Goal: Task Accomplishment & Management: Use online tool/utility

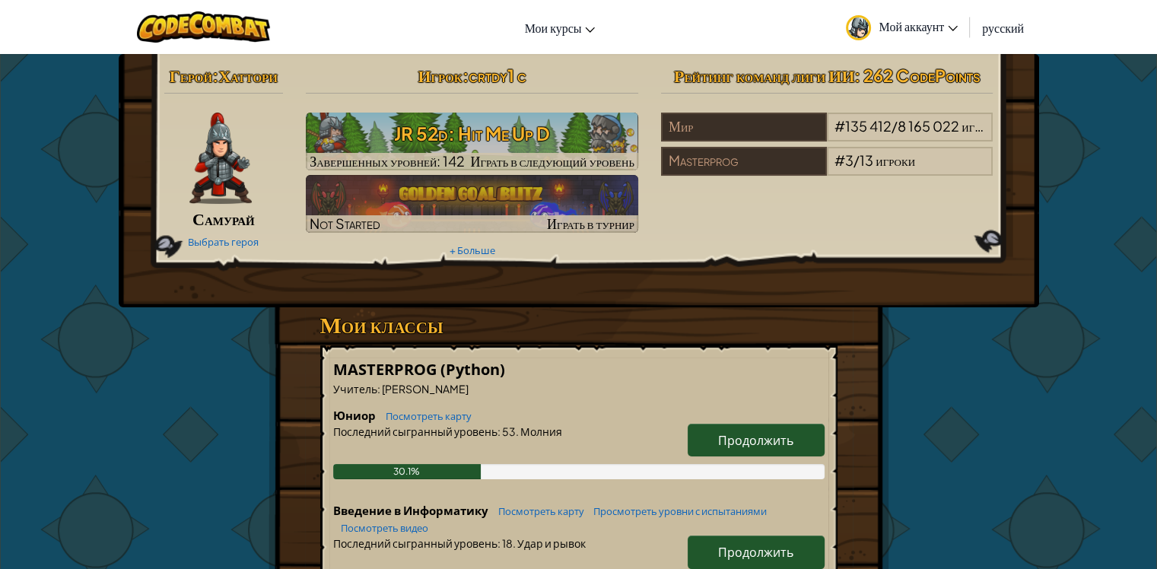
select select "ru"
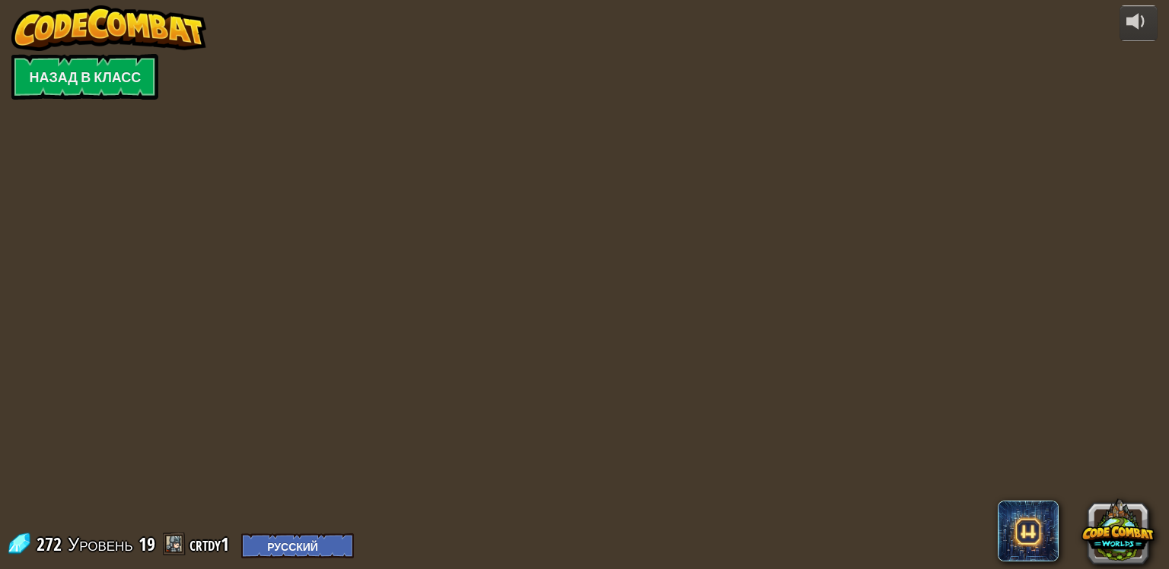
select select "ru"
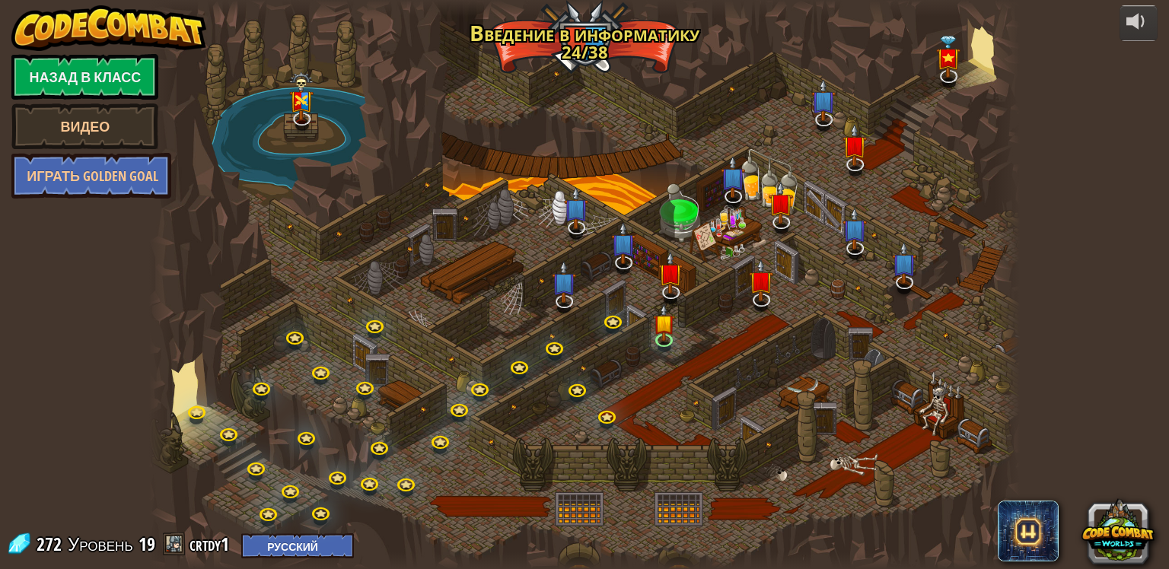
select select "ru"
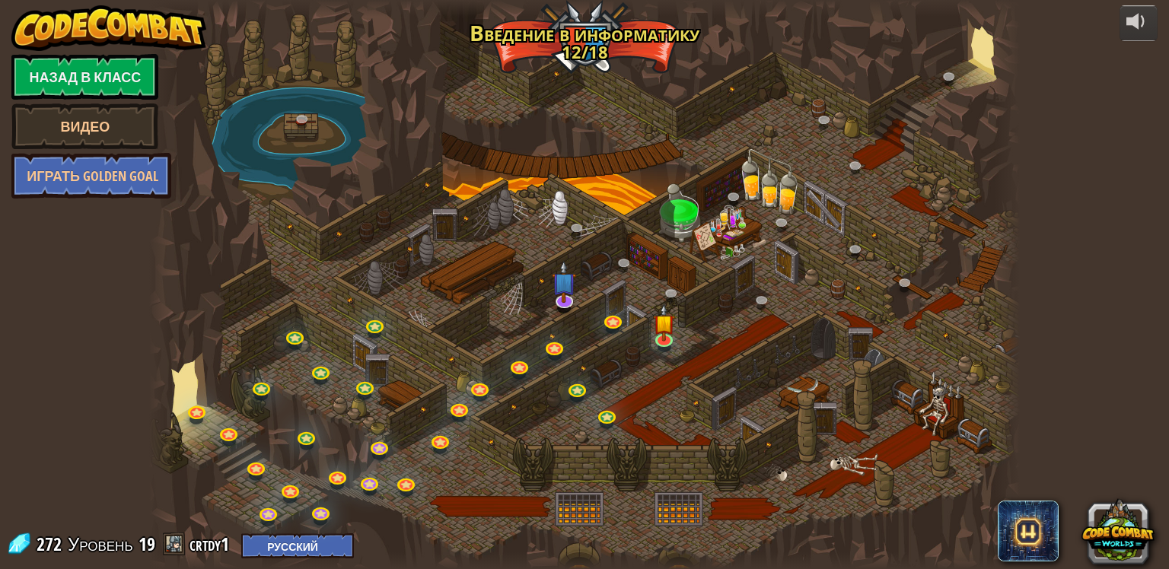
select select "ru"
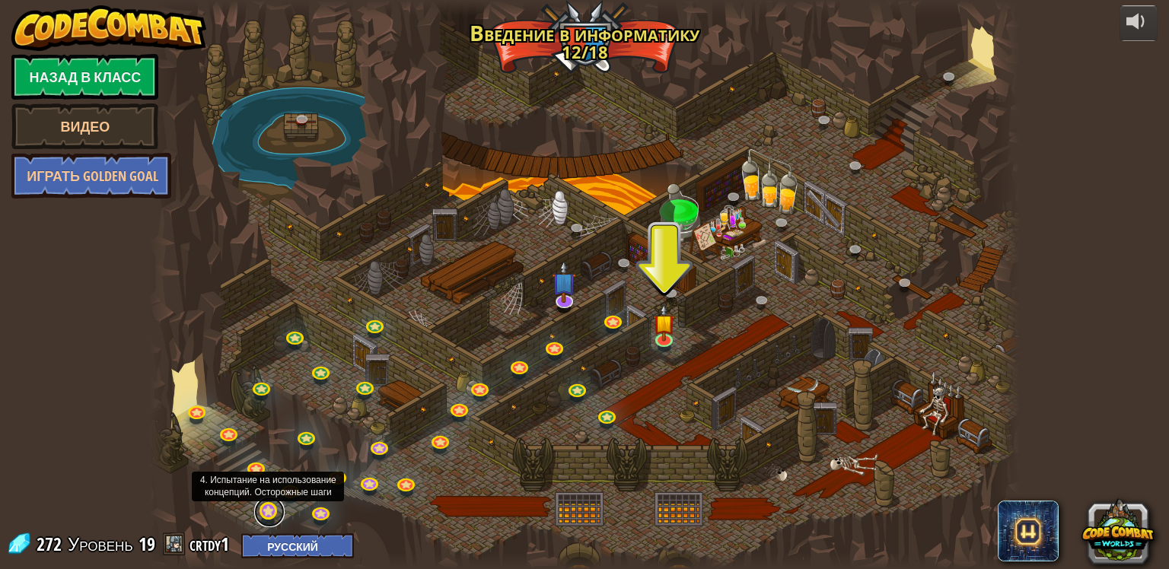
click at [277, 505] on link at bounding box center [269, 512] width 30 height 30
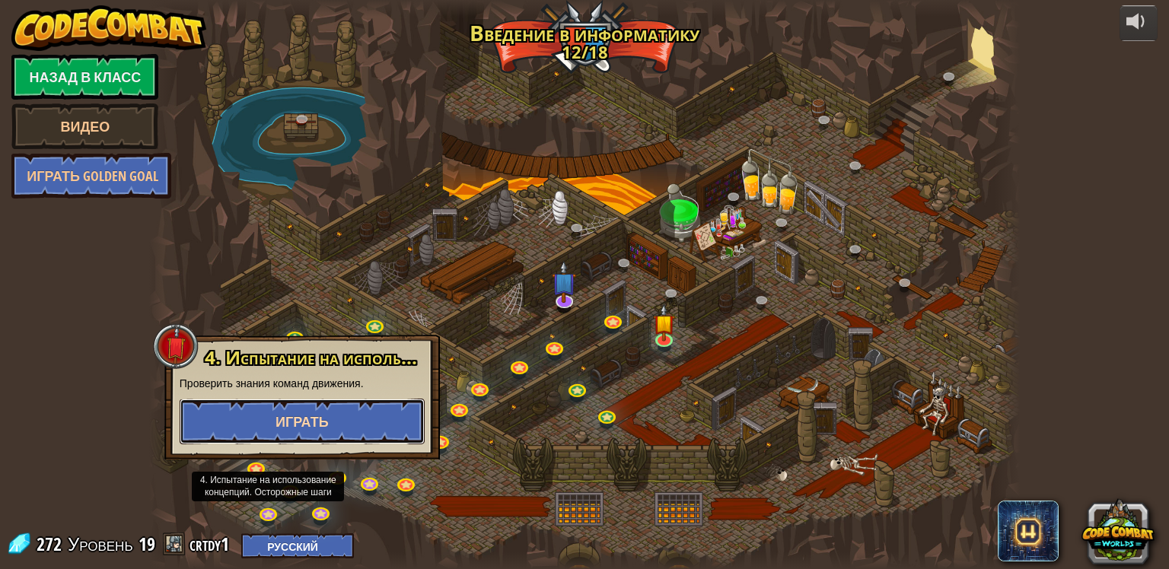
click at [326, 425] on span "Играть" at bounding box center [301, 421] width 53 height 19
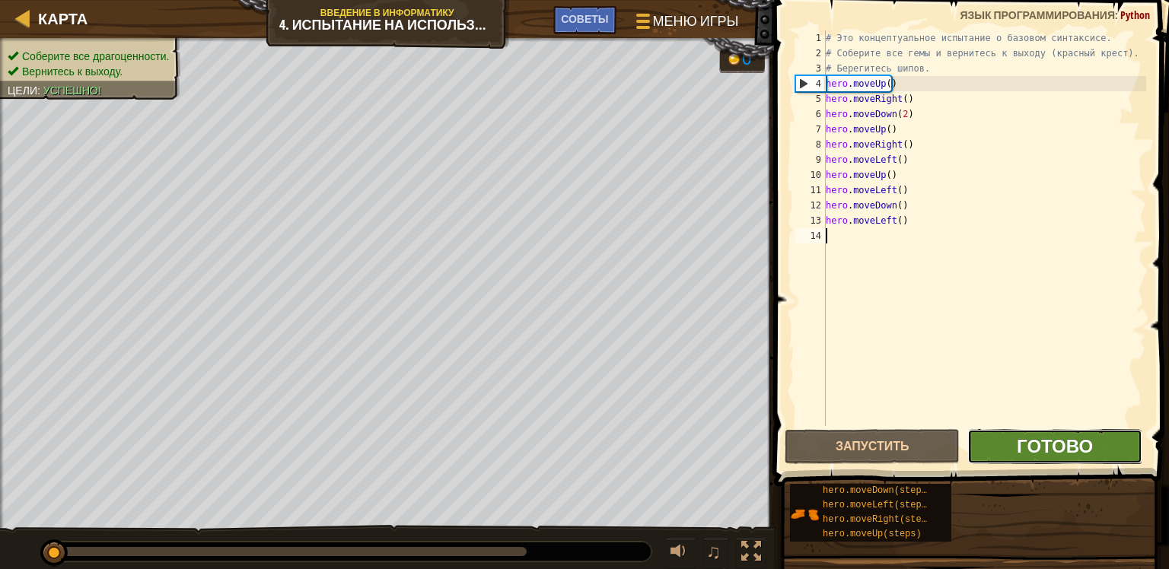
click at [1052, 444] on span "Готово" at bounding box center [1054, 446] width 76 height 24
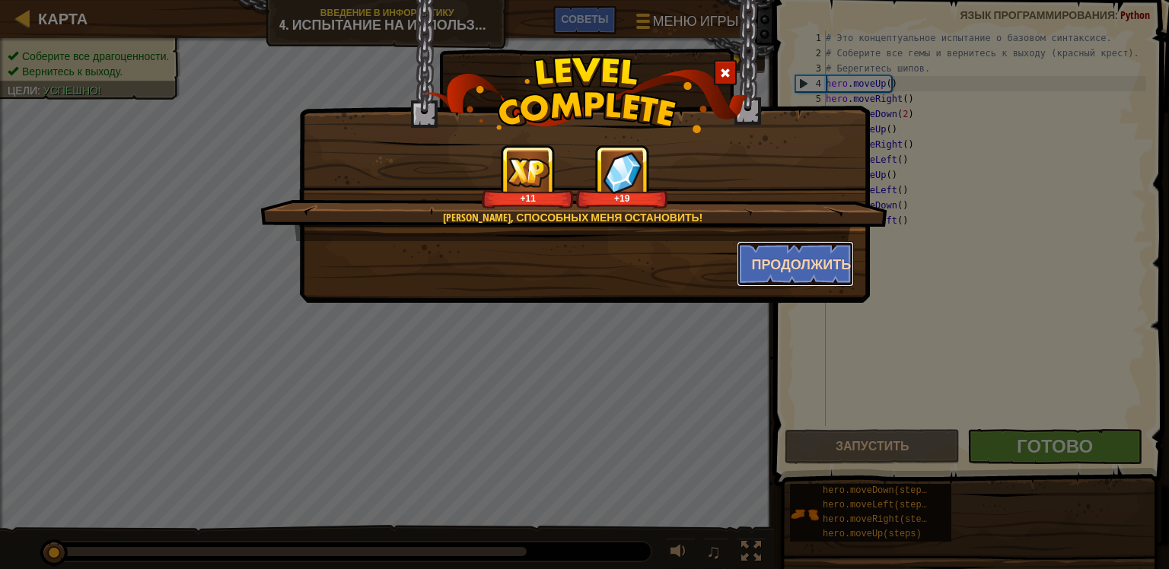
click at [788, 259] on button "Продолжить" at bounding box center [795, 264] width 118 height 46
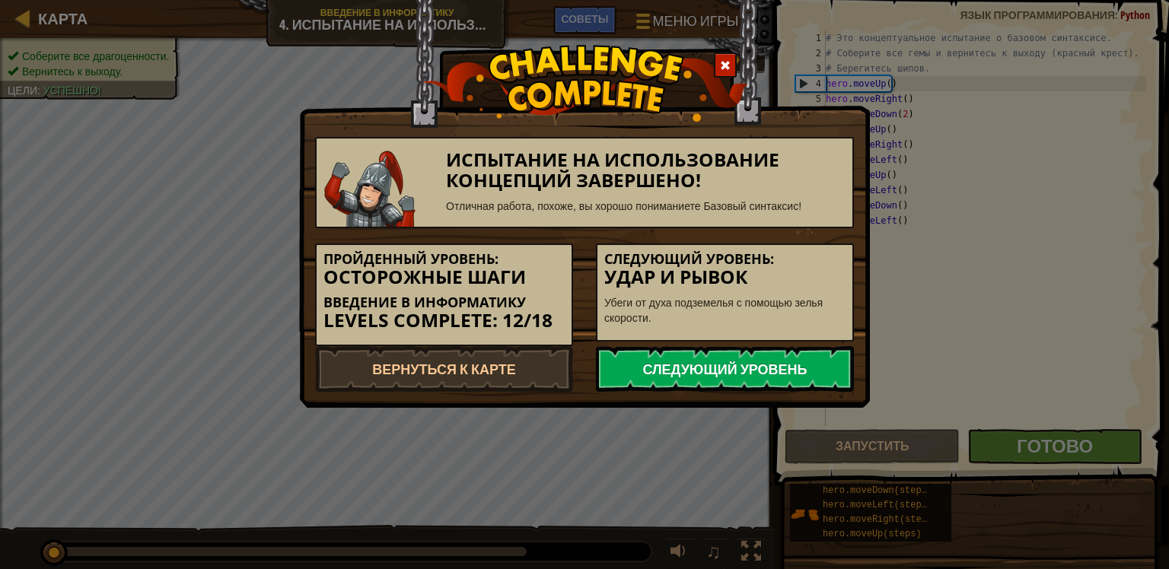
click at [687, 358] on link "Следующий уровень" at bounding box center [725, 369] width 258 height 46
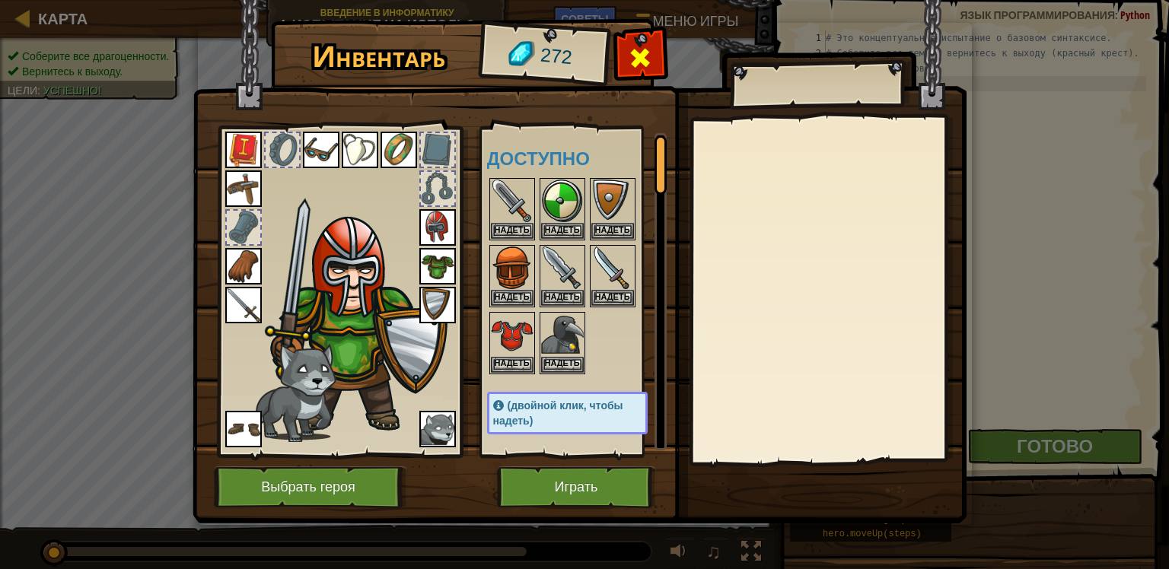
click at [634, 63] on div at bounding box center [640, 62] width 48 height 48
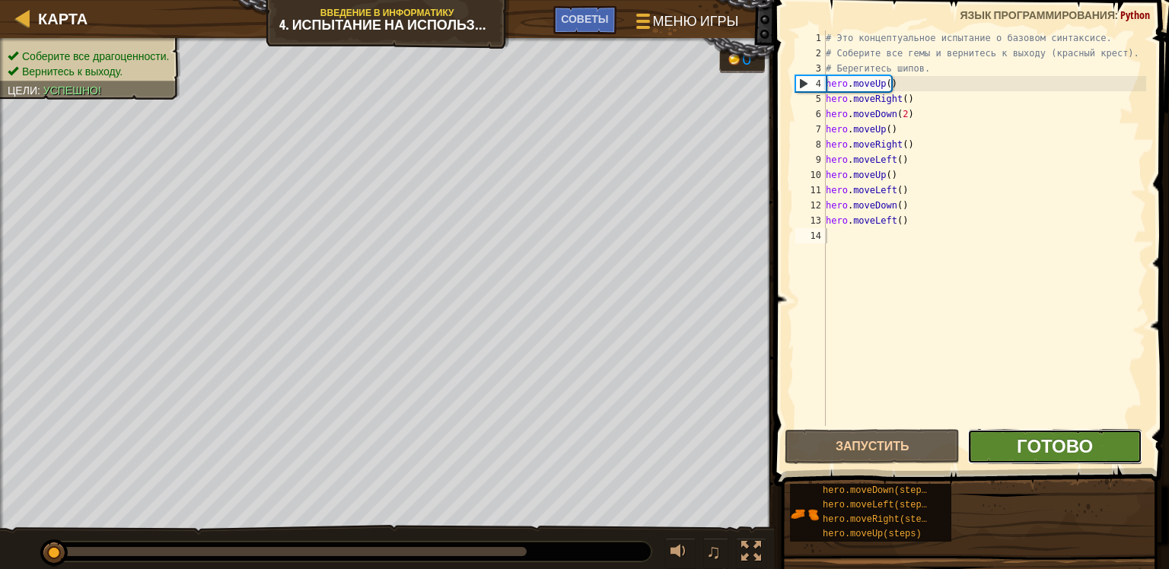
click at [1071, 439] on span "Готово" at bounding box center [1054, 446] width 76 height 24
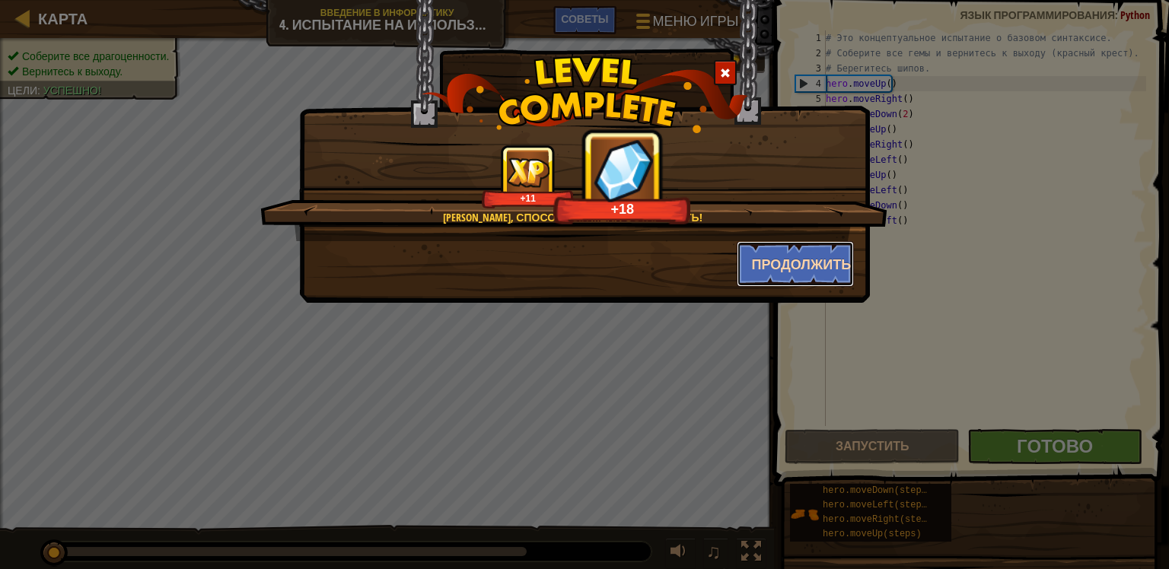
click at [787, 265] on button "Продолжить" at bounding box center [795, 264] width 118 height 46
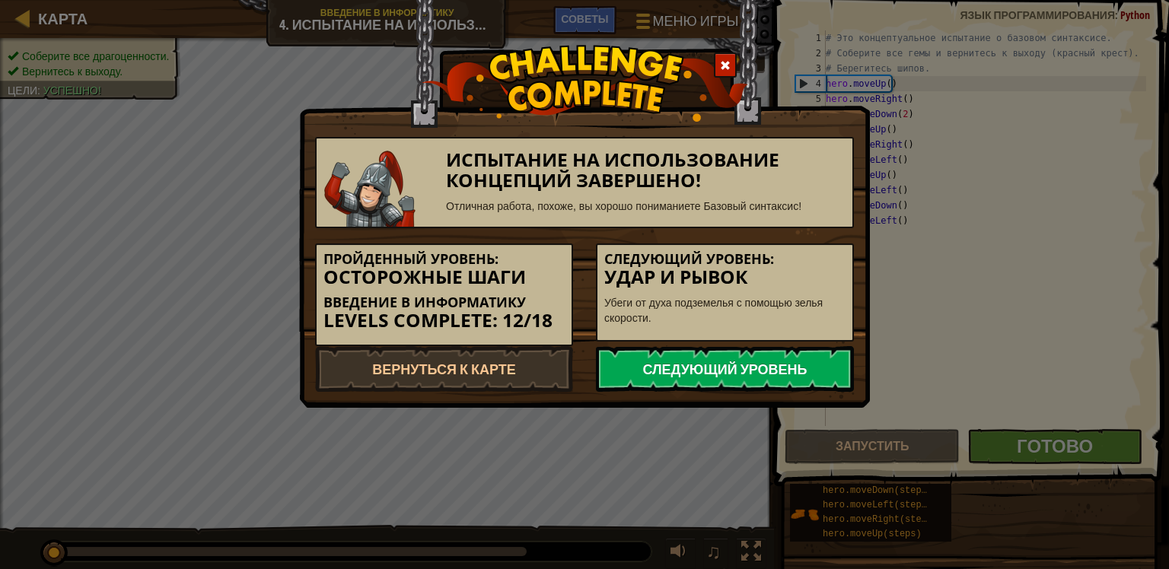
click at [736, 383] on link "Следующий уровень" at bounding box center [725, 369] width 258 height 46
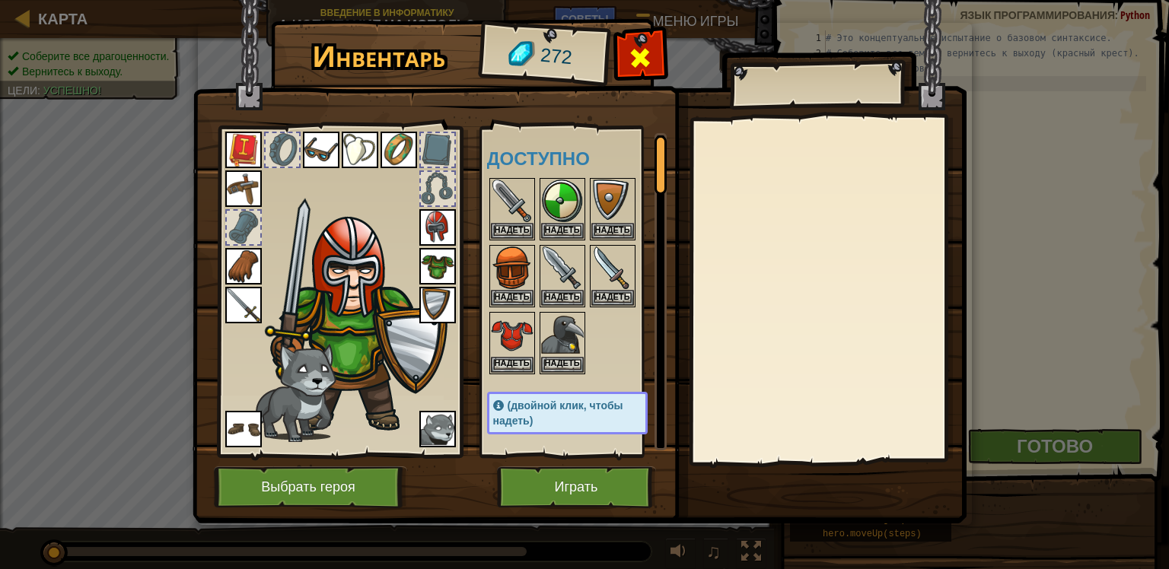
click at [645, 48] on span at bounding box center [640, 58] width 24 height 24
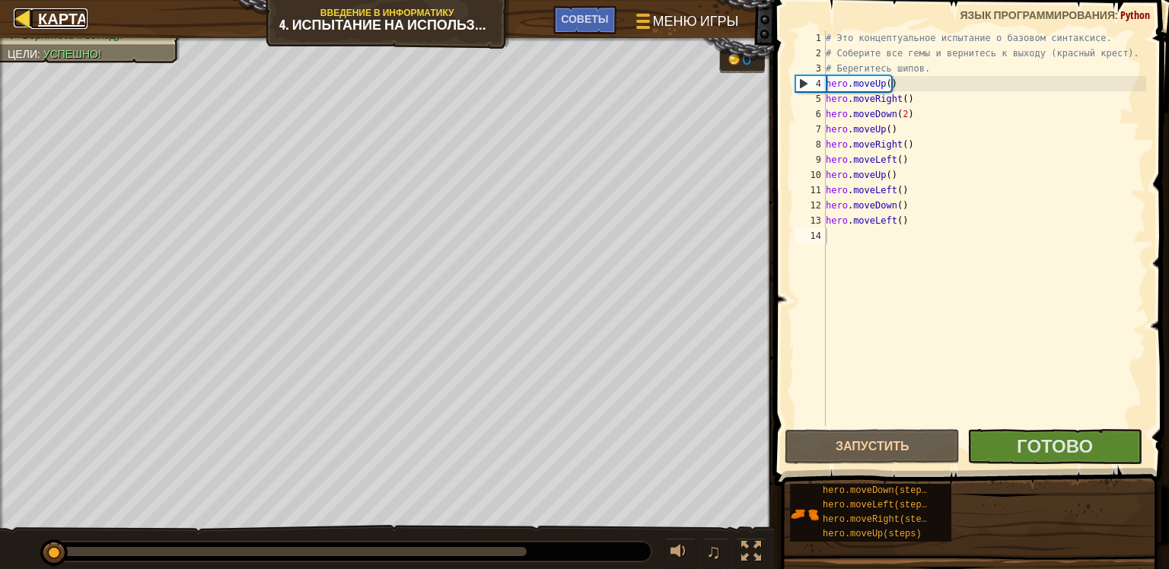
click at [30, 16] on div at bounding box center [23, 17] width 19 height 19
select select "ru"
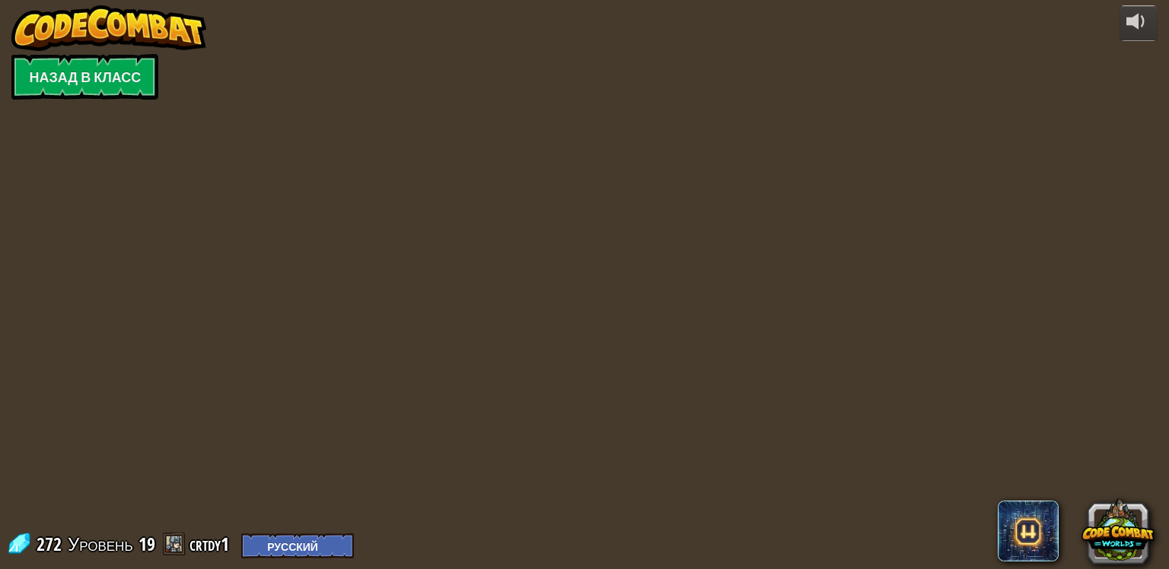
select select "ru"
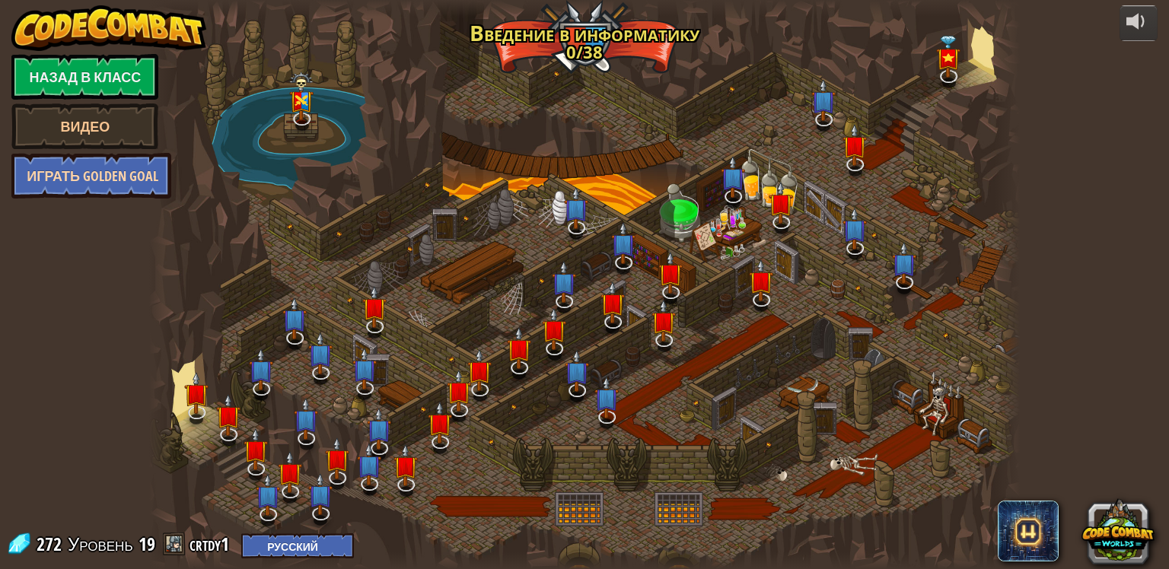
select select "ru"
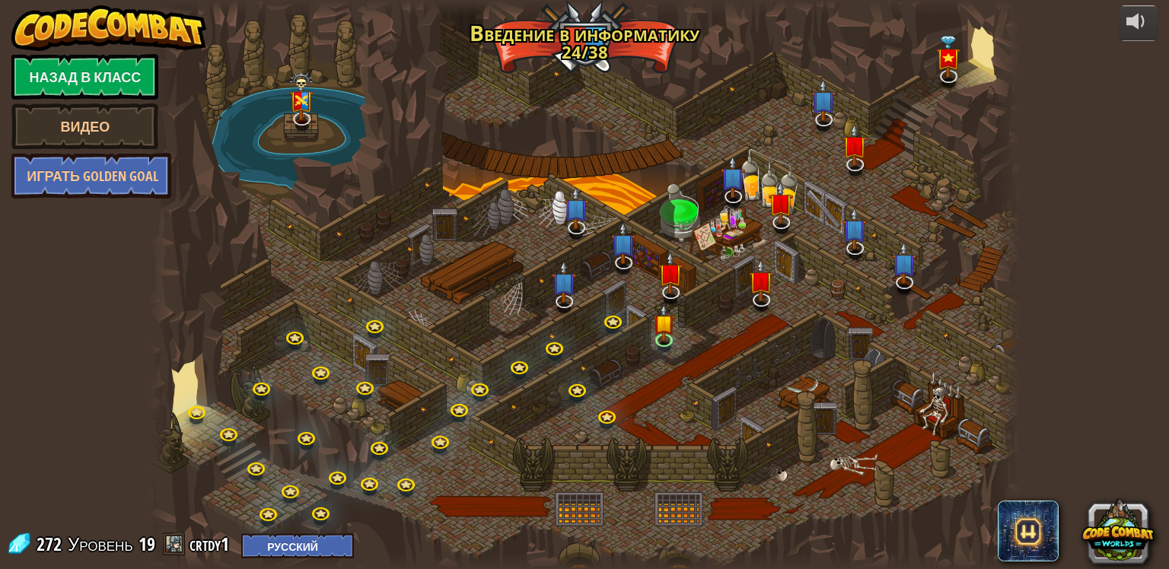
select select "ru"
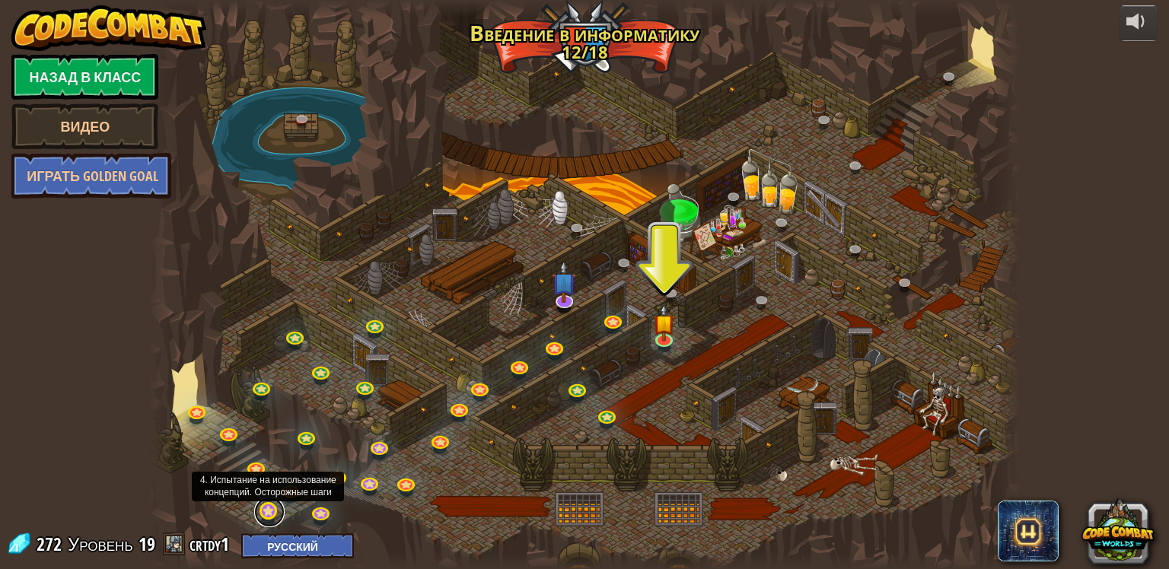
click at [266, 518] on link at bounding box center [269, 512] width 30 height 30
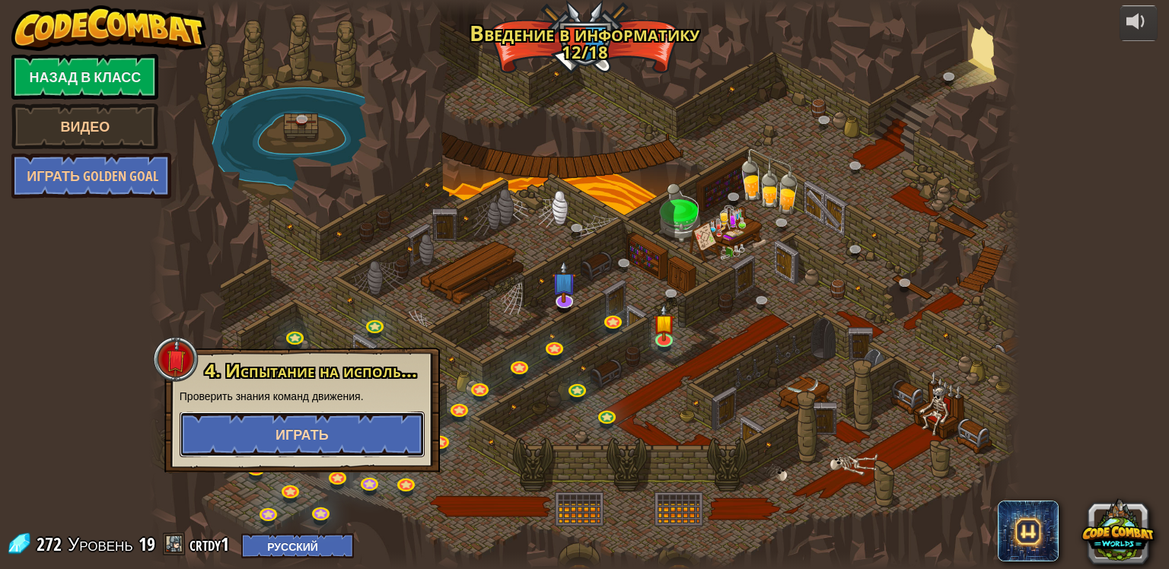
click at [290, 416] on button "Играть" at bounding box center [302, 435] width 245 height 46
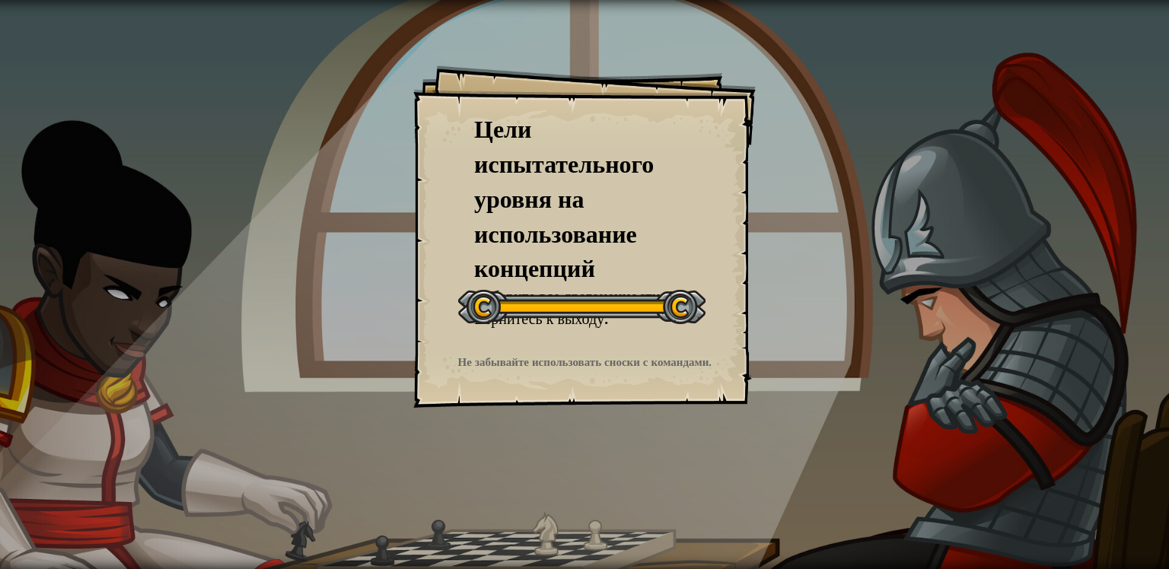
click at [848, 301] on div "Цели испытательного уровня на использование концепций Соберите все драгоценност…" at bounding box center [584, 284] width 1169 height 569
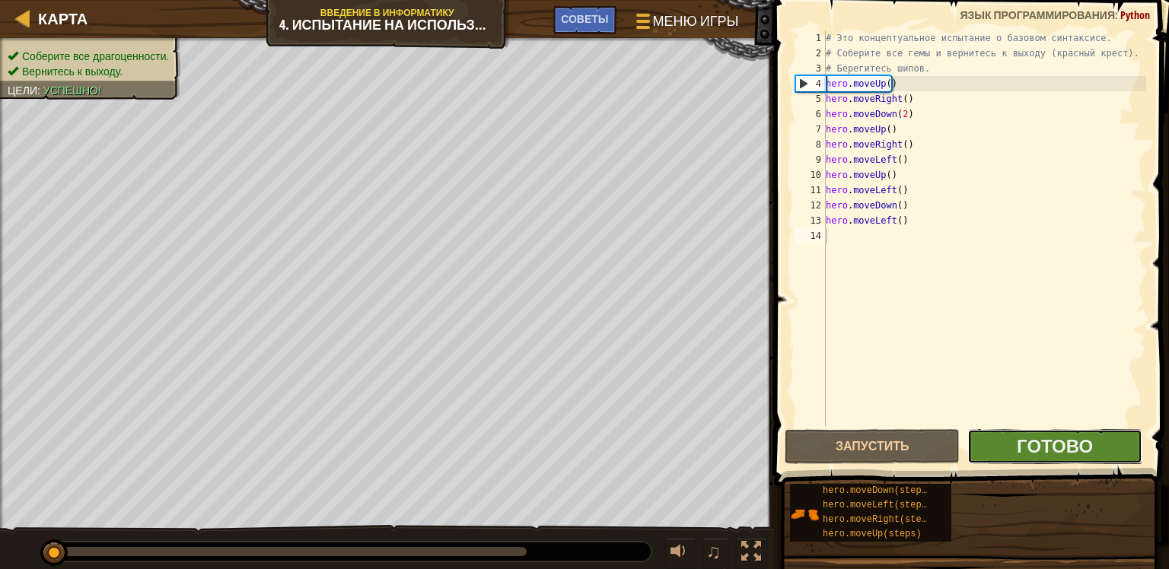
click at [992, 423] on div "1 2 3 4 5 6 7 8 9 10 11 12 13 14 # Это концептуальное испытание о базовом синта…" at bounding box center [968, 273] width 399 height 531
click at [1106, 454] on button "Готово" at bounding box center [1054, 446] width 175 height 35
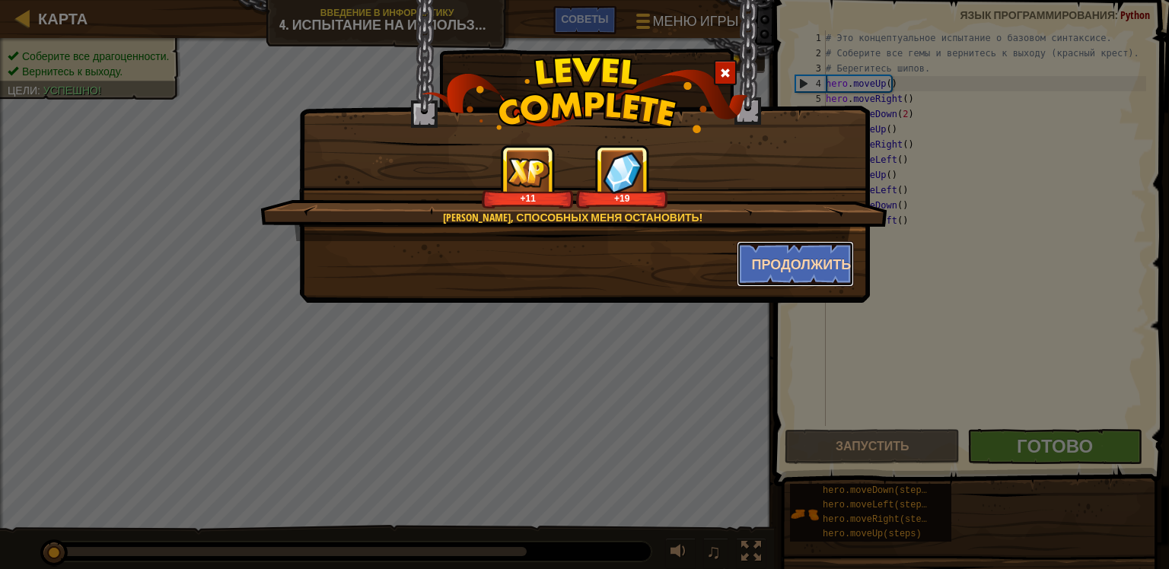
click at [794, 262] on button "Продолжить" at bounding box center [795, 264] width 118 height 46
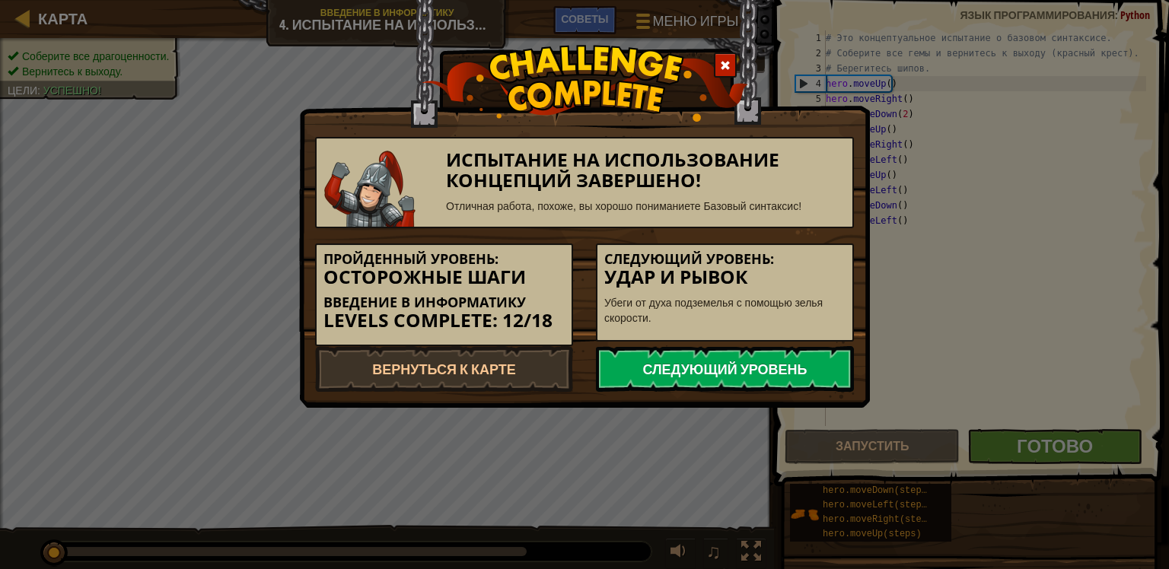
click at [718, 362] on link "Следующий уровень" at bounding box center [725, 369] width 258 height 46
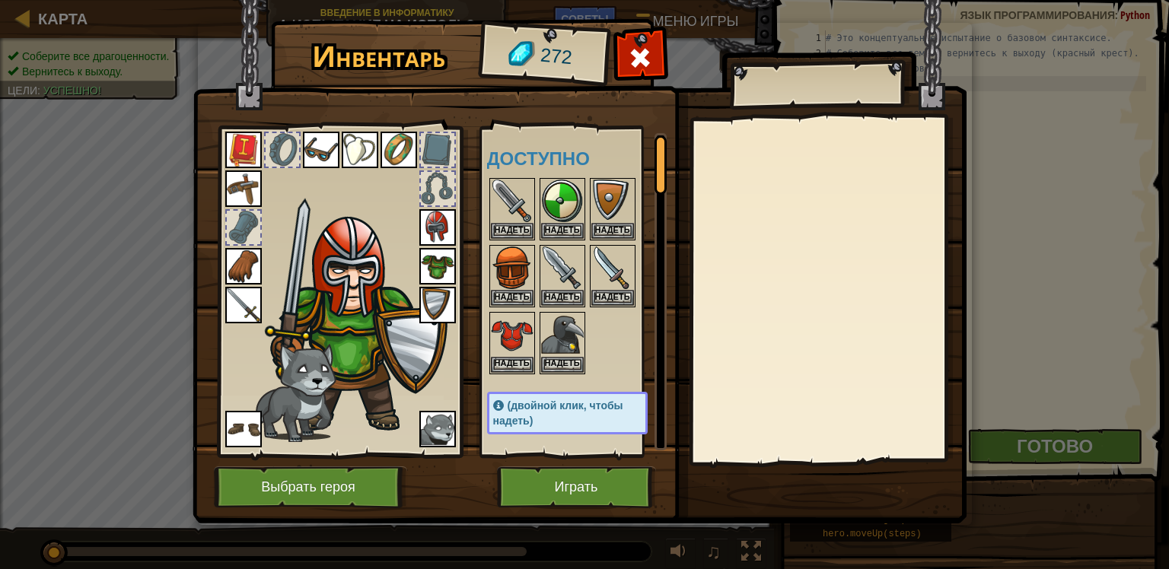
click at [447, 256] on img at bounding box center [437, 266] width 37 height 37
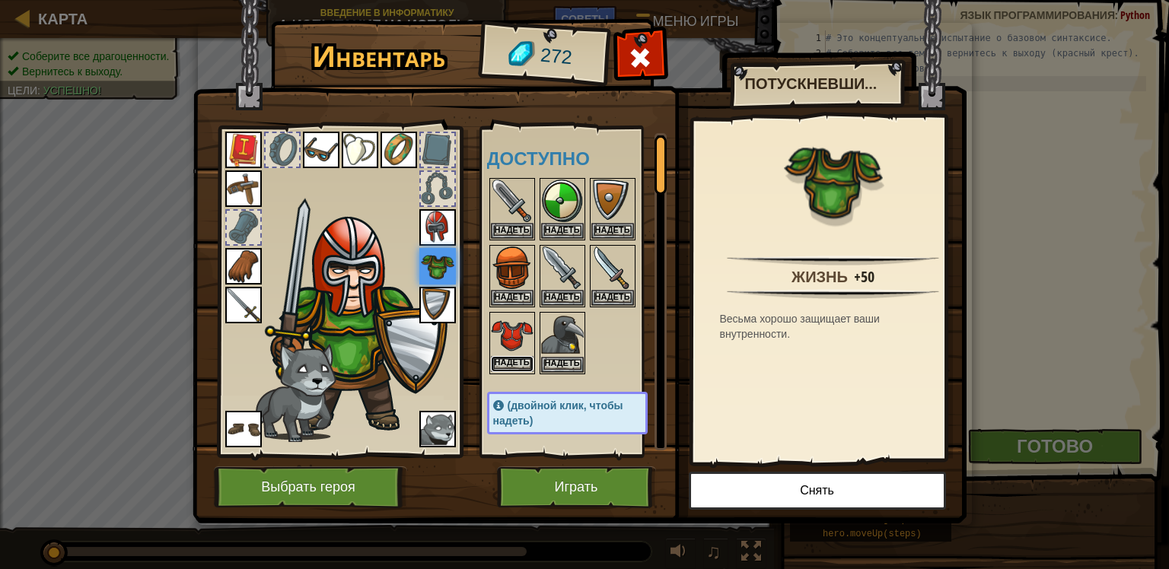
click at [501, 356] on button "Надеть" at bounding box center [512, 364] width 43 height 16
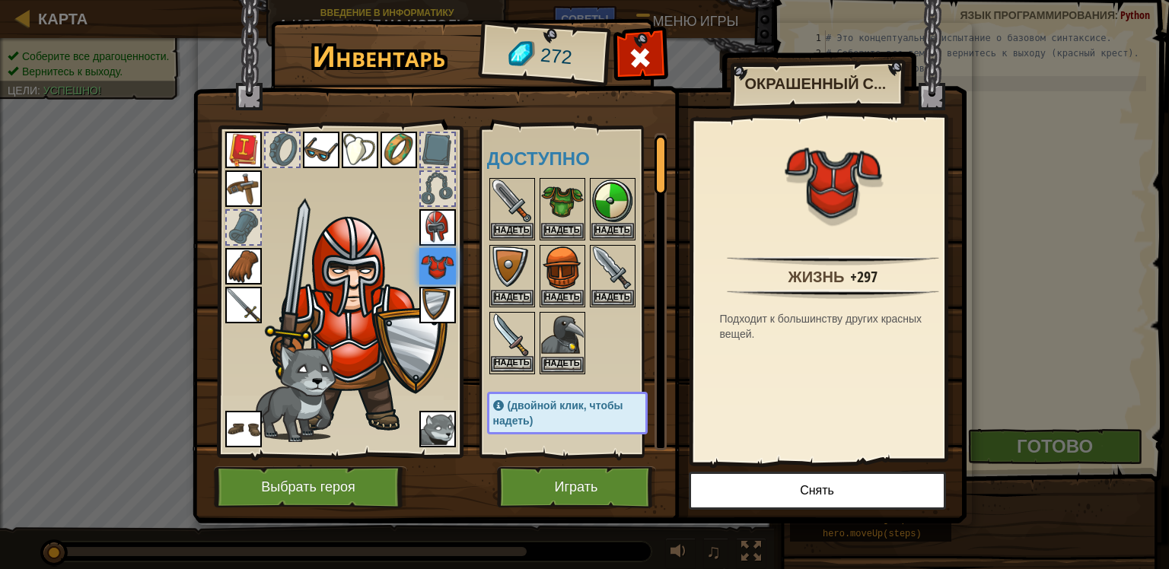
click at [514, 332] on img at bounding box center [512, 334] width 43 height 43
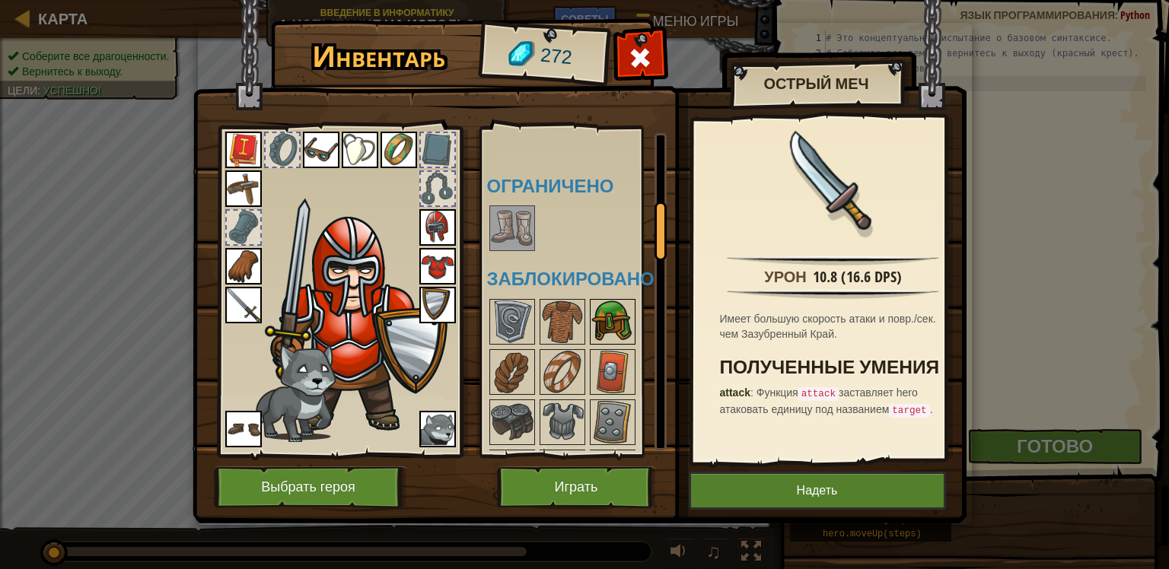
scroll to position [380, 0]
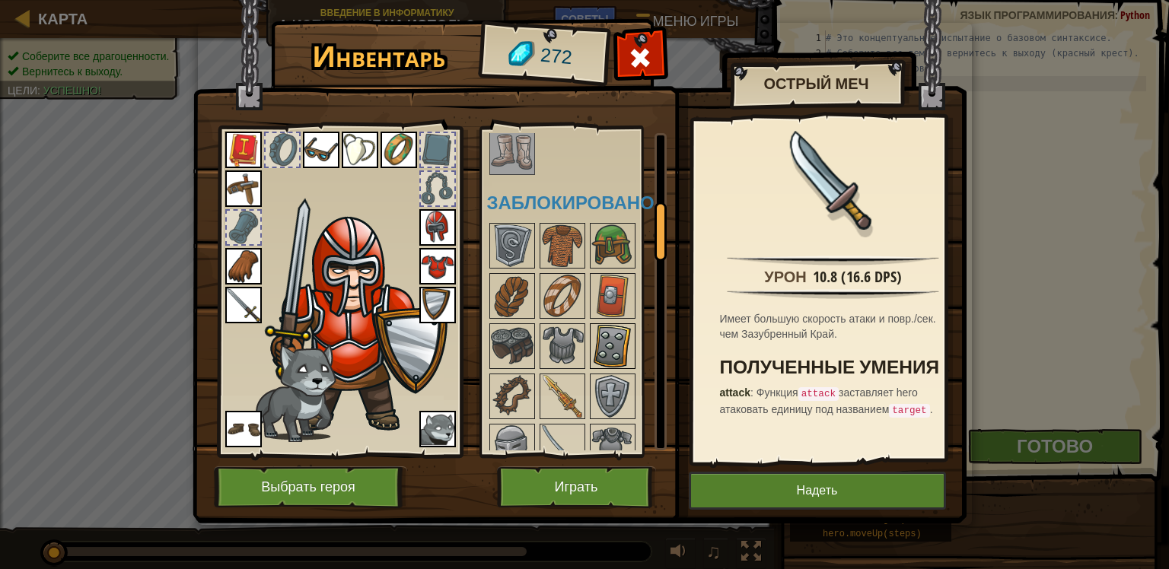
click at [619, 327] on img at bounding box center [612, 346] width 43 height 43
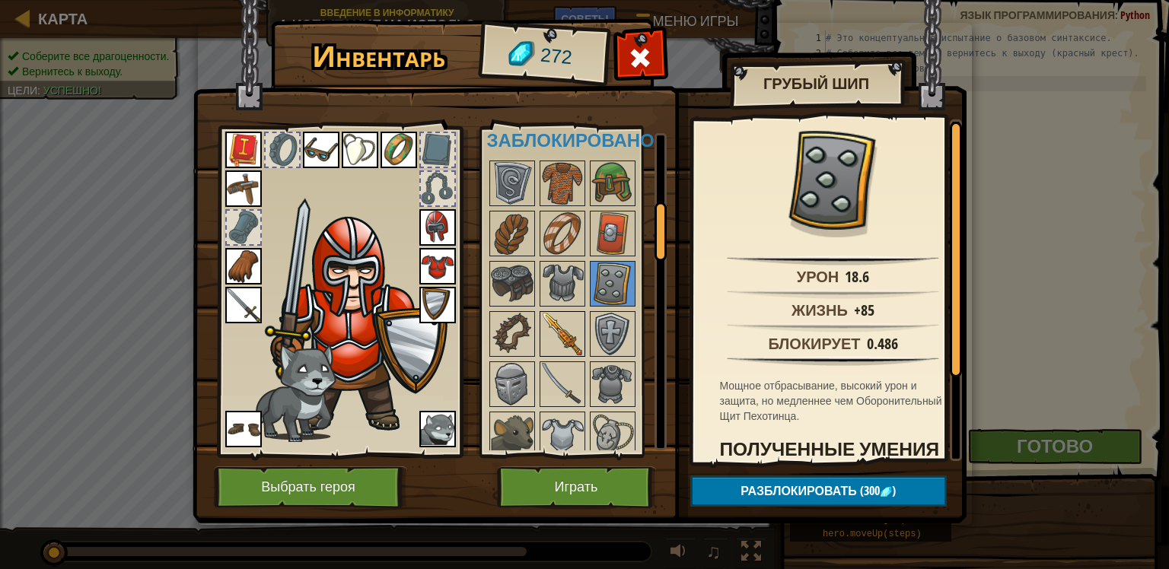
scroll to position [457, 0]
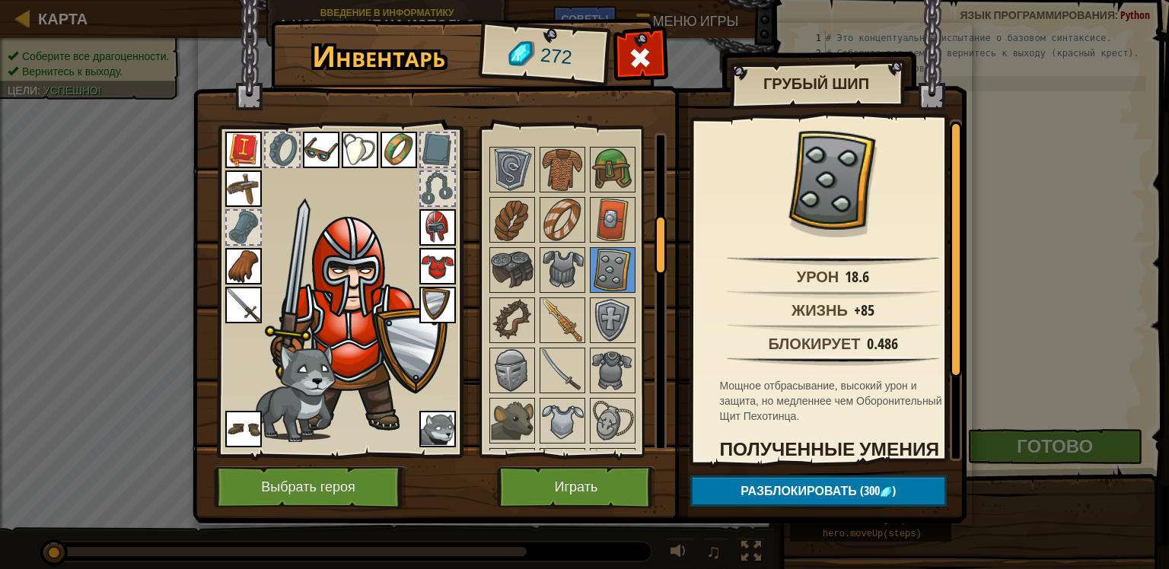
click at [250, 306] on img at bounding box center [243, 305] width 37 height 37
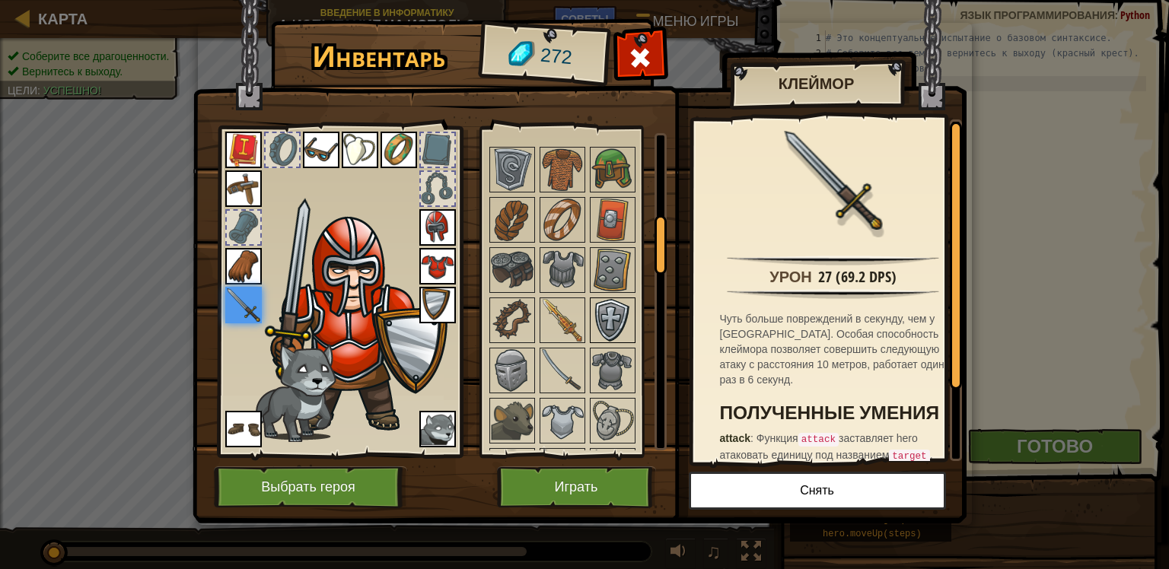
click at [618, 317] on img at bounding box center [612, 320] width 43 height 43
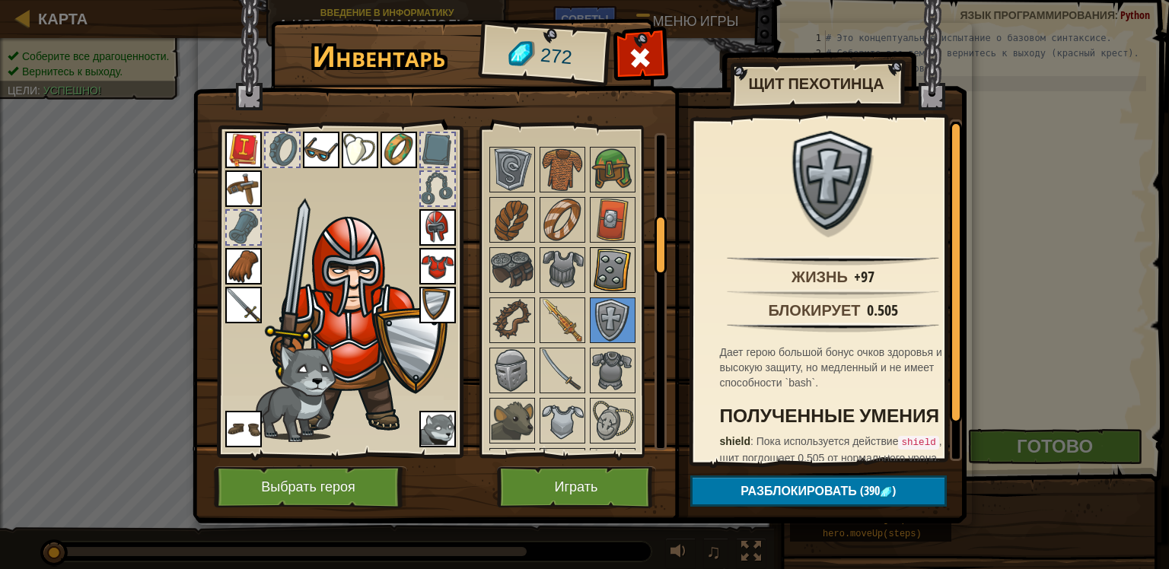
click at [621, 251] on img at bounding box center [612, 270] width 43 height 43
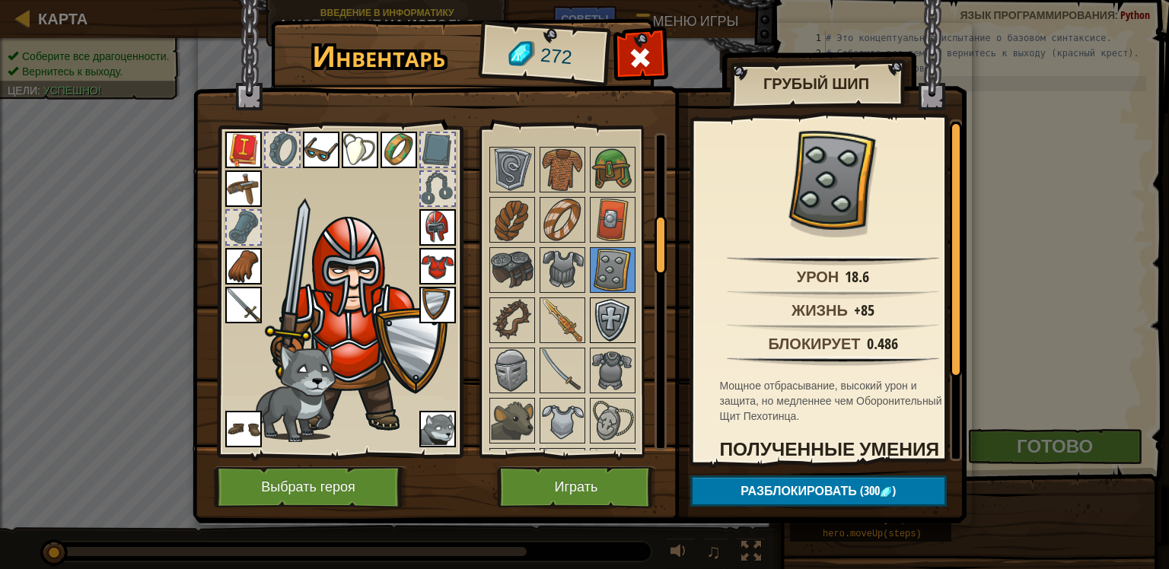
click at [627, 307] on img at bounding box center [612, 320] width 43 height 43
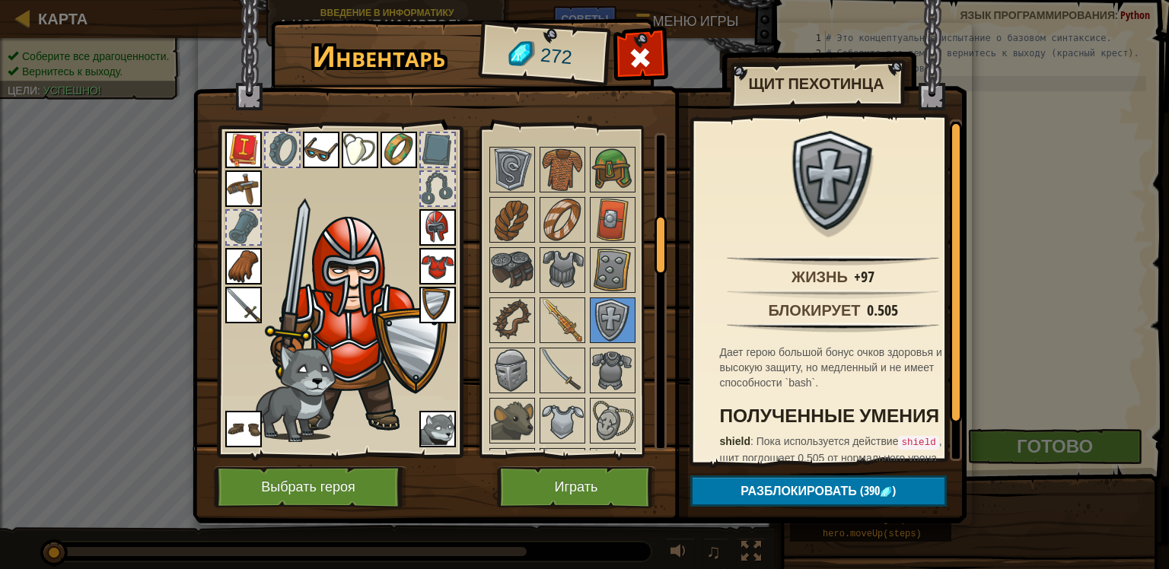
click at [603, 280] on img at bounding box center [612, 270] width 43 height 43
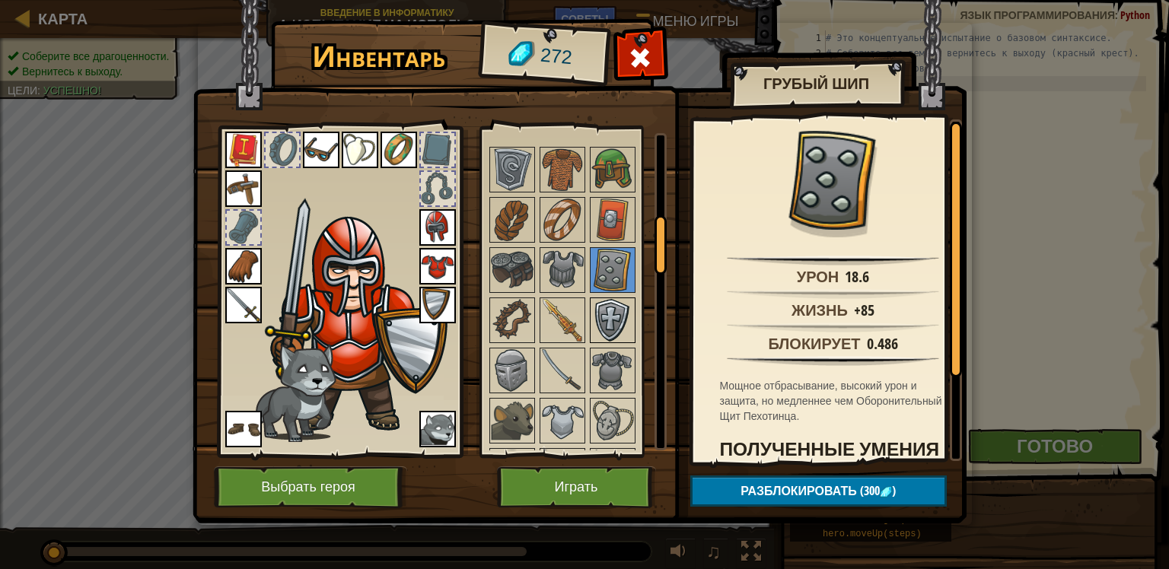
click at [608, 329] on img at bounding box center [612, 320] width 43 height 43
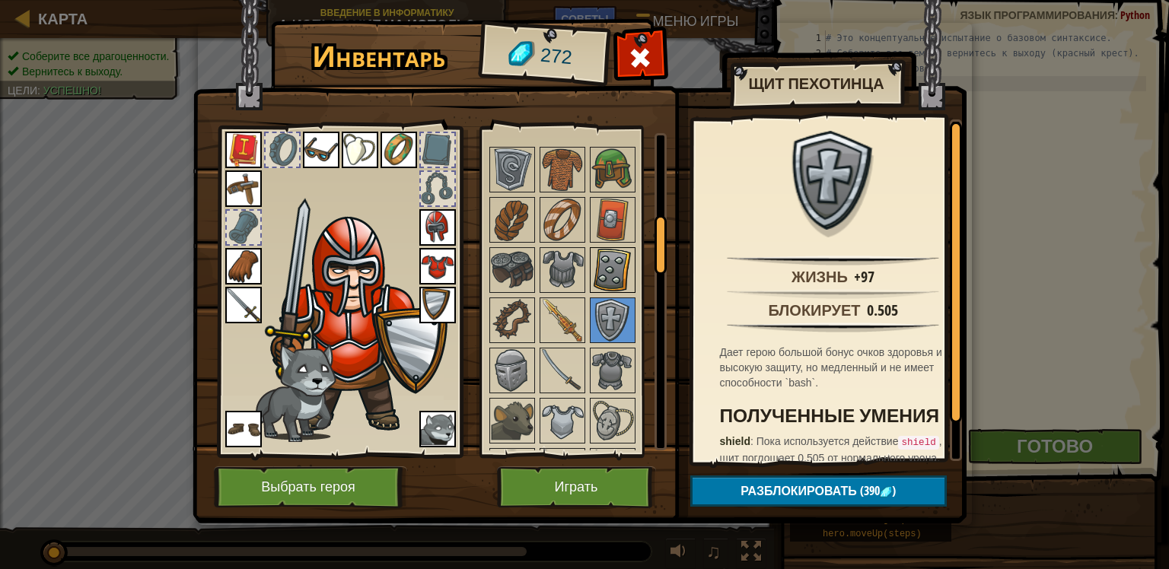
drag, startPoint x: 606, startPoint y: 289, endPoint x: 605, endPoint y: 273, distance: 16.0
click at [606, 273] on div "Доступно Надеть Надеть Надеть Надеть Надеть Надеть Надеть Надеть Надеть Надеть …" at bounding box center [582, 291] width 191 height 317
click at [605, 270] on img at bounding box center [612, 270] width 43 height 43
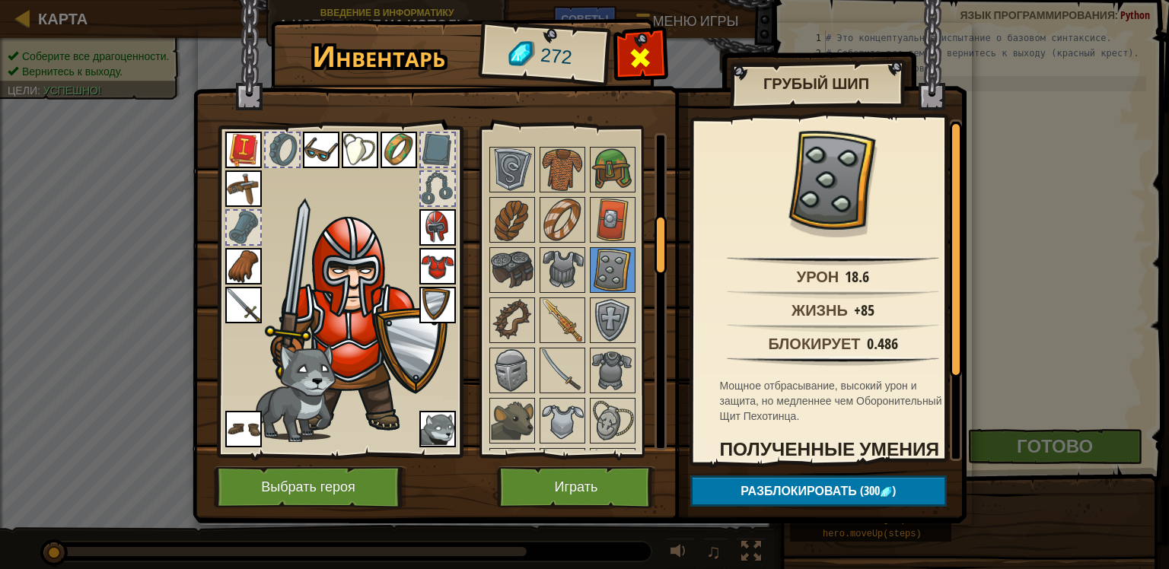
click at [636, 57] on span at bounding box center [640, 58] width 24 height 24
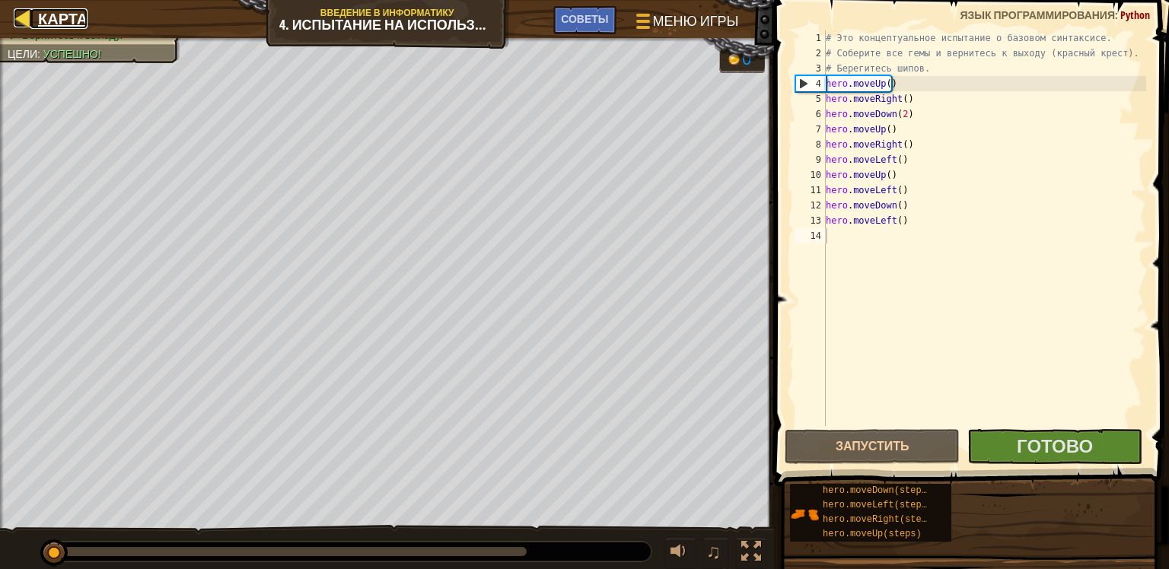
click at [56, 9] on span "Карта" at bounding box center [62, 18] width 49 height 21
select select "ru"
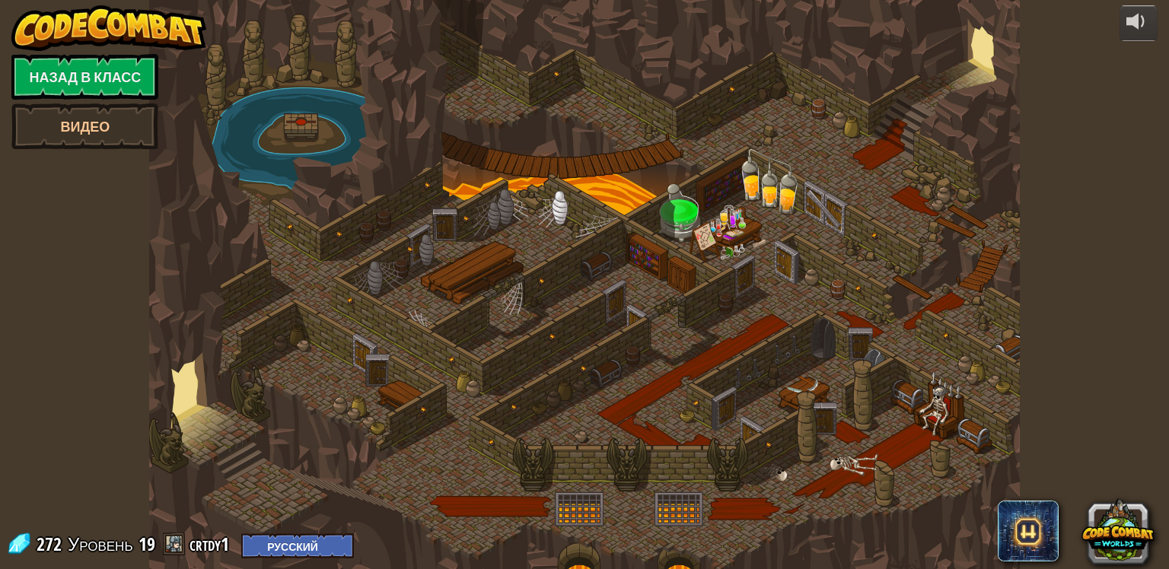
select select "ru"
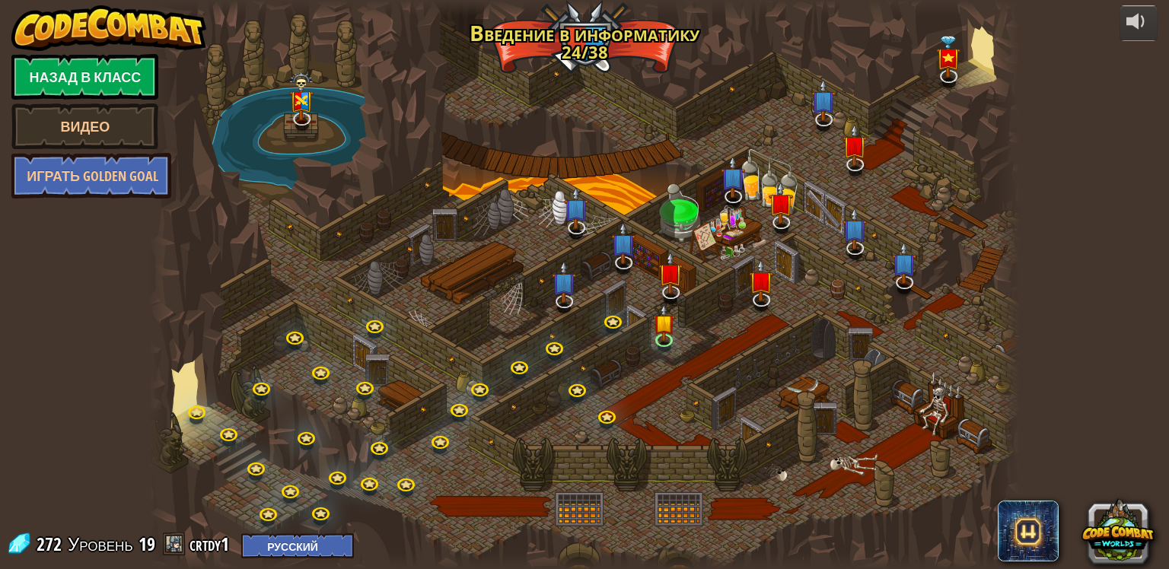
select select "ru"
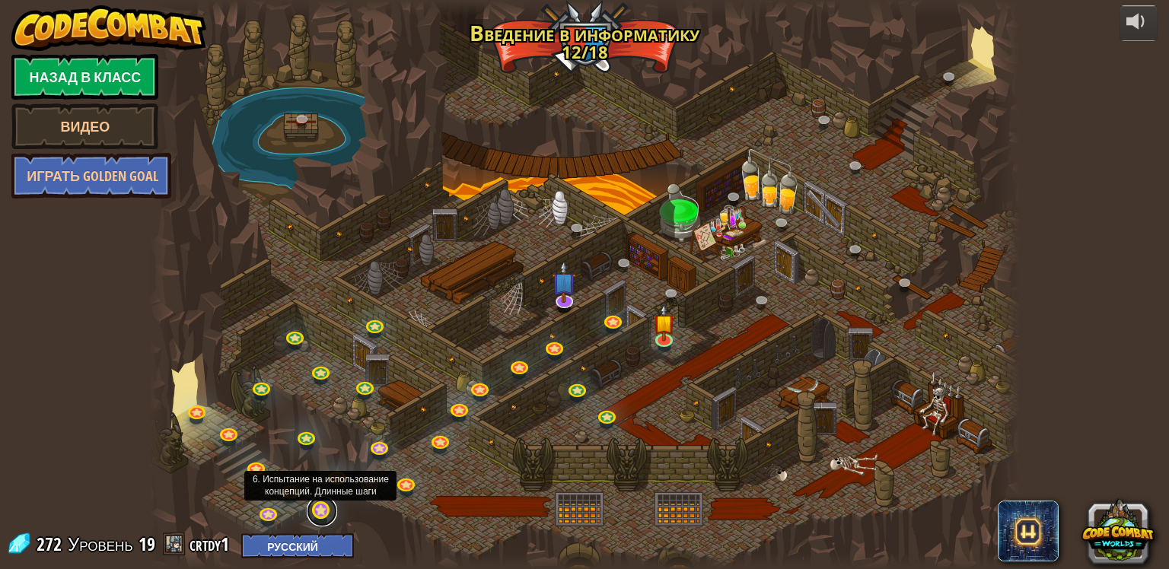
click at [318, 514] on link at bounding box center [322, 511] width 30 height 30
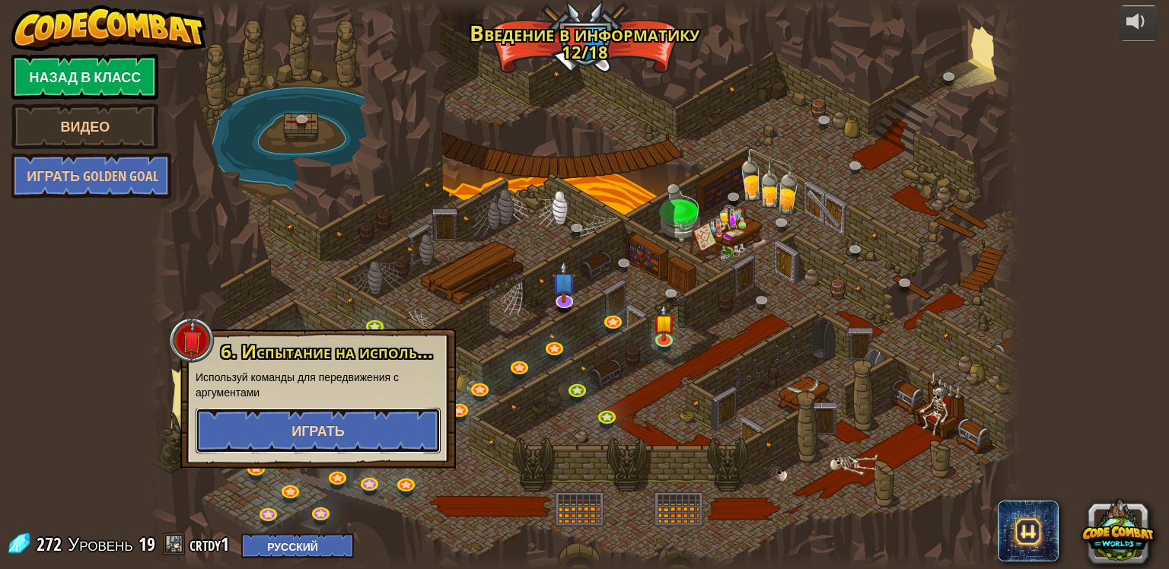
click at [313, 420] on button "Играть" at bounding box center [318, 431] width 245 height 46
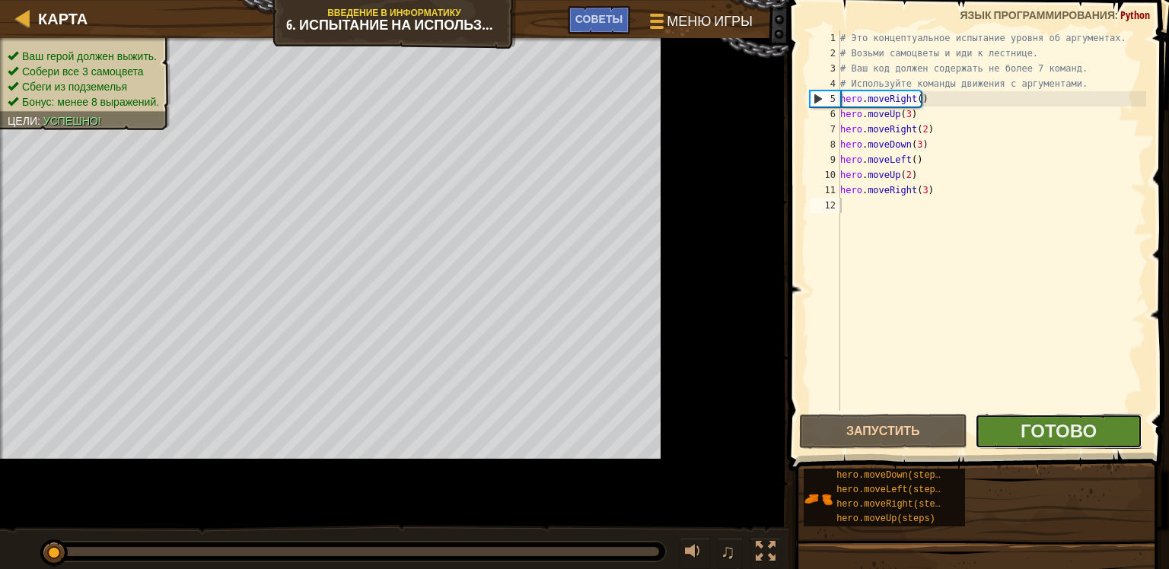
click at [977, 431] on button "Готово" at bounding box center [1059, 431] width 168 height 35
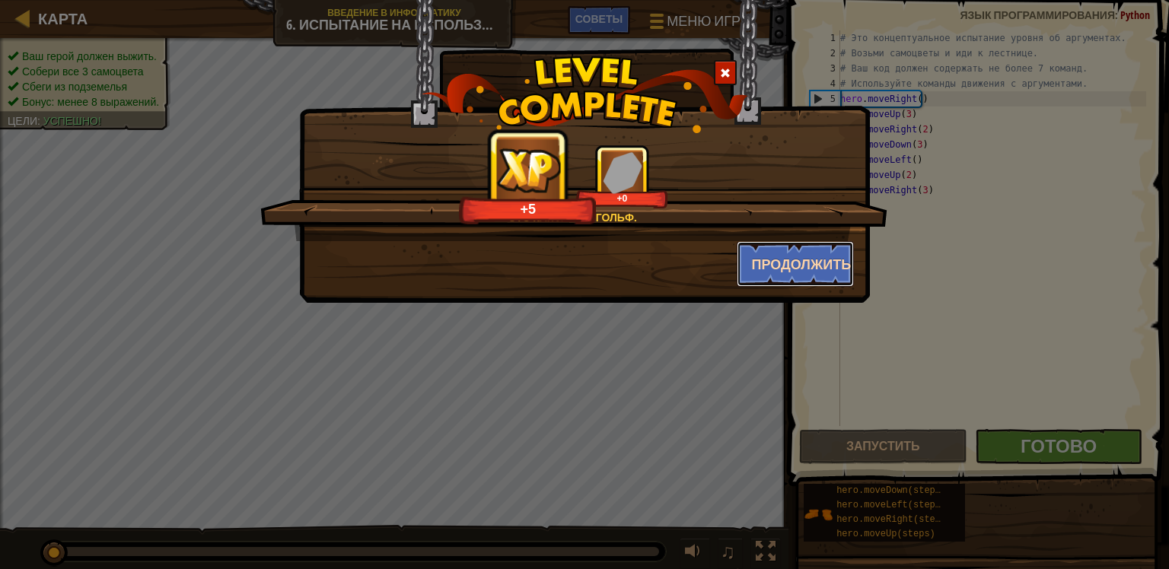
click at [785, 260] on button "Продолжить" at bounding box center [795, 264] width 118 height 46
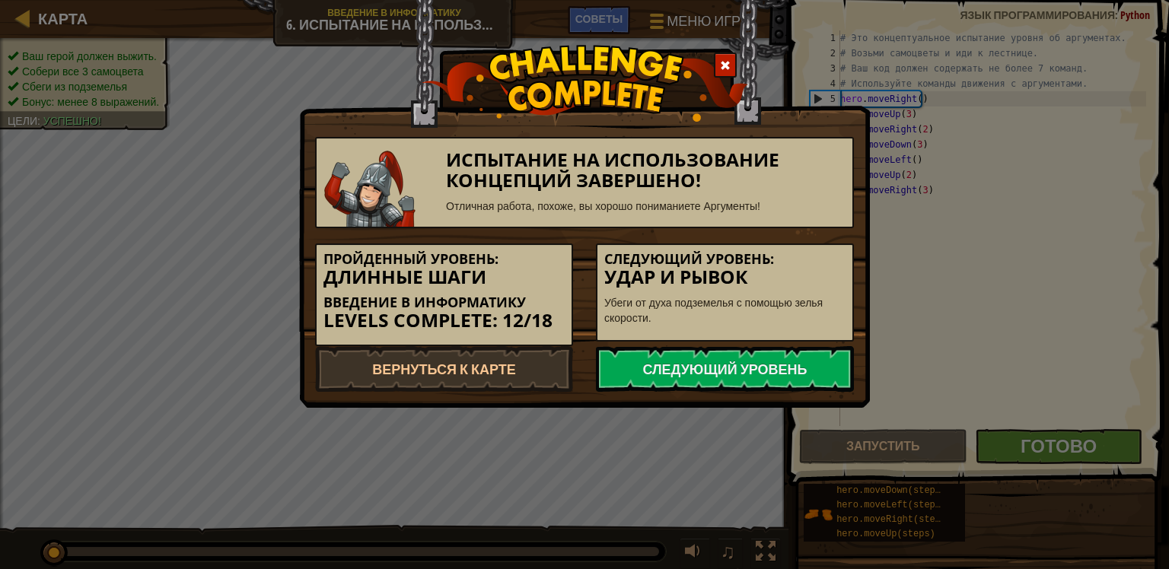
click at [721, 62] on span at bounding box center [725, 65] width 11 height 11
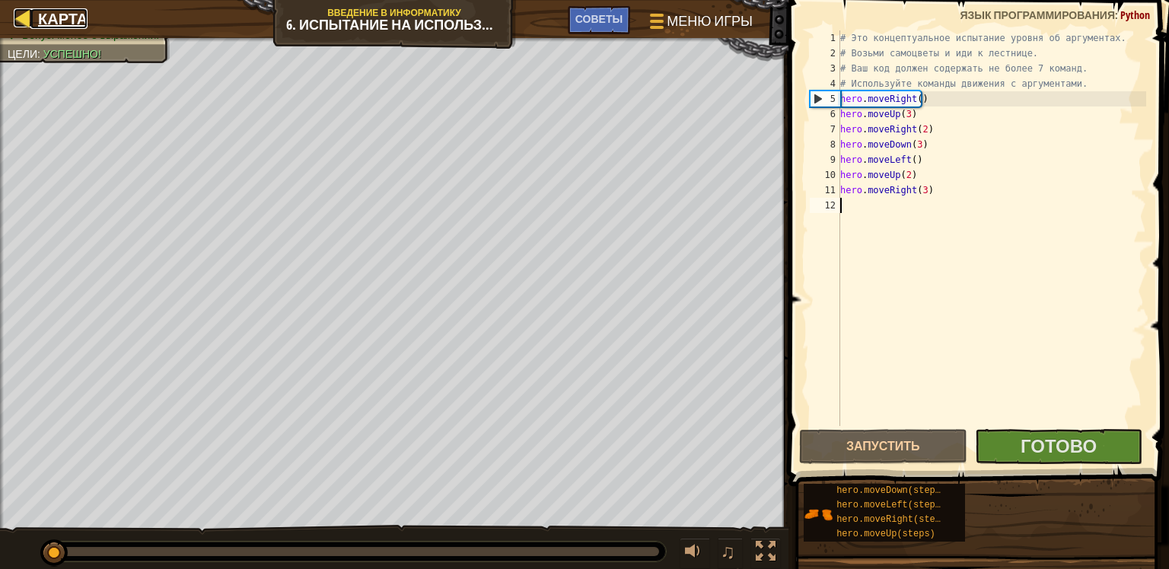
click at [44, 11] on span "Карта" at bounding box center [62, 18] width 49 height 21
select select "ru"
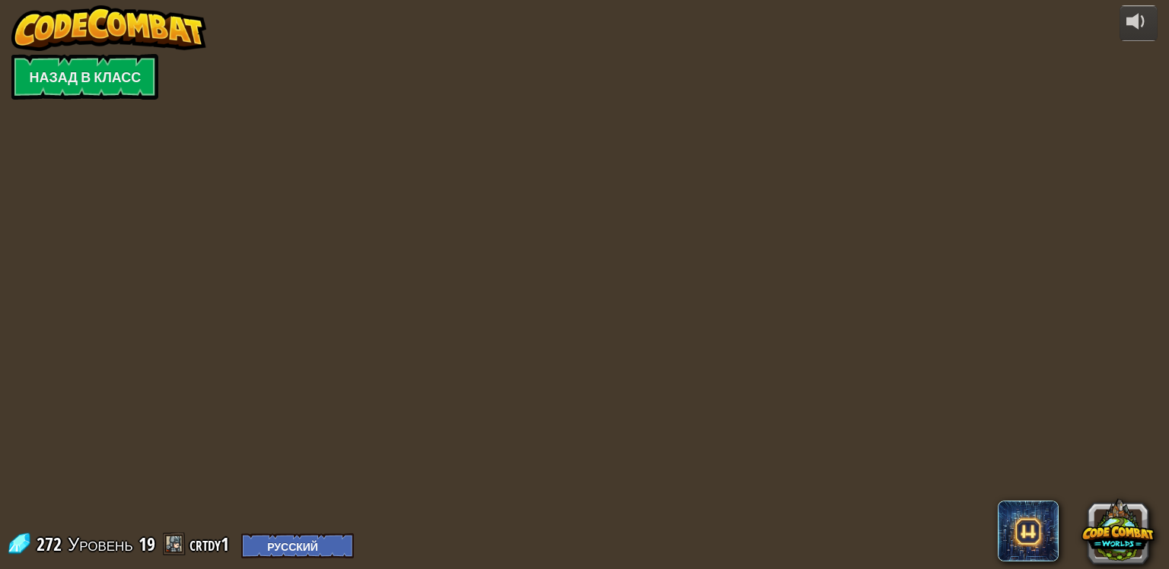
select select "ru"
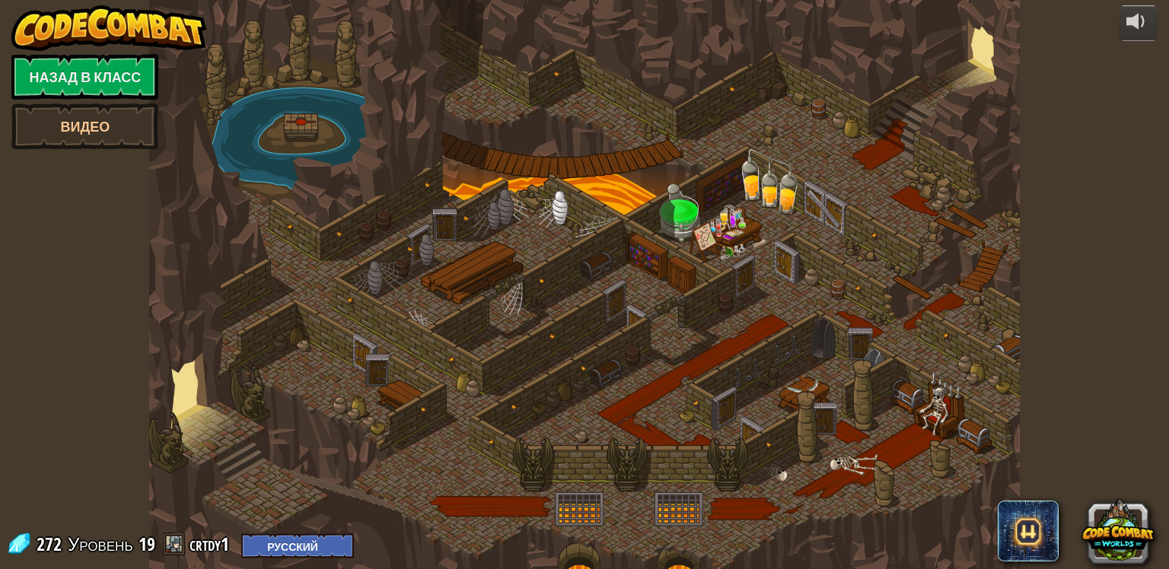
select select "ru"
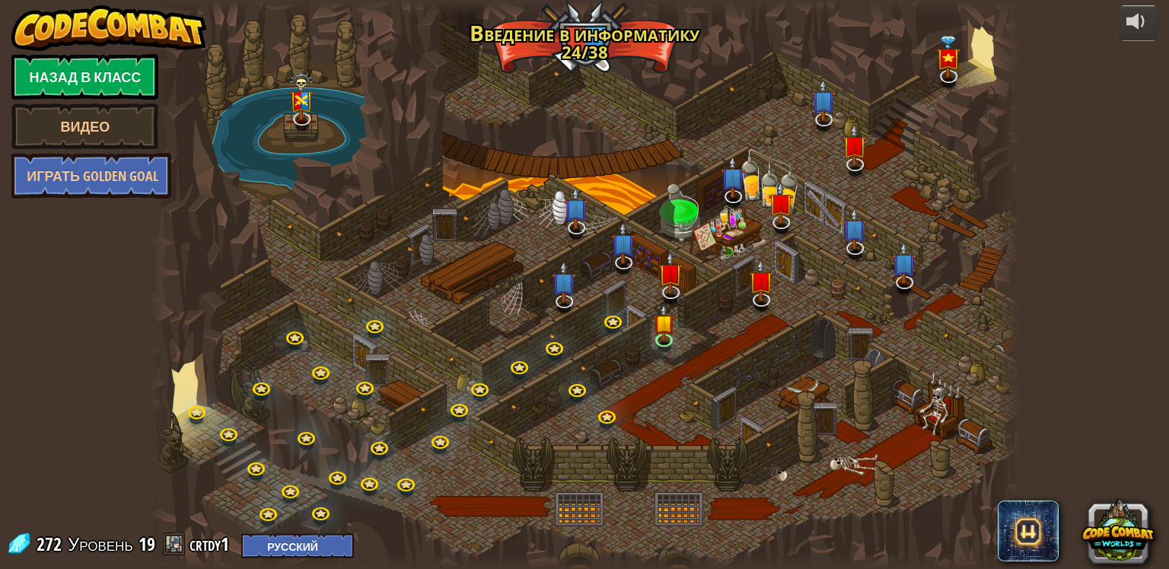
select select "ru"
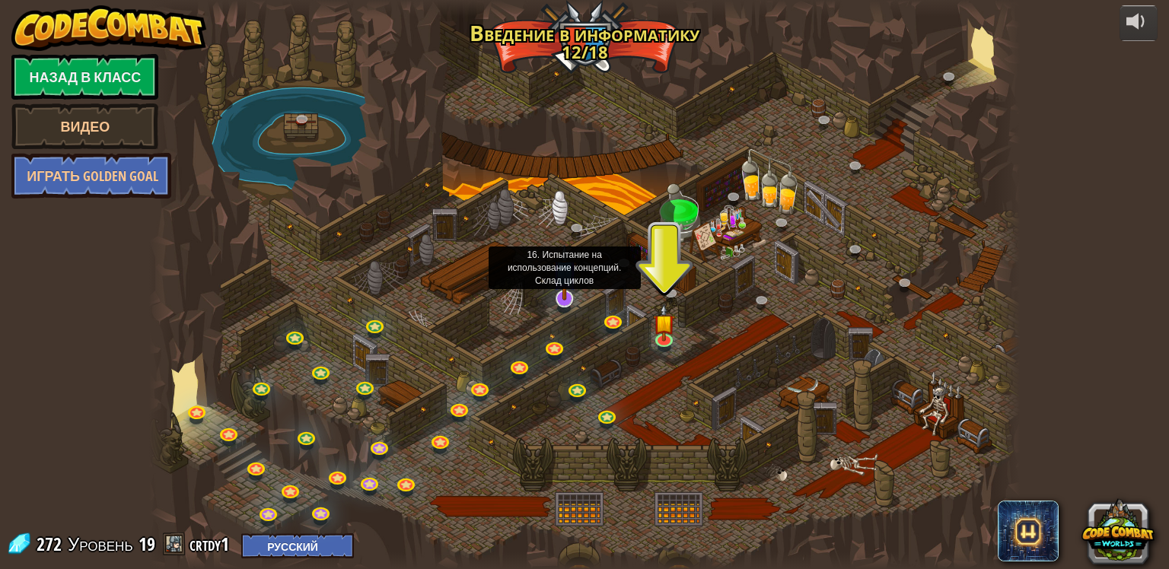
click at [557, 287] on img at bounding box center [564, 272] width 24 height 56
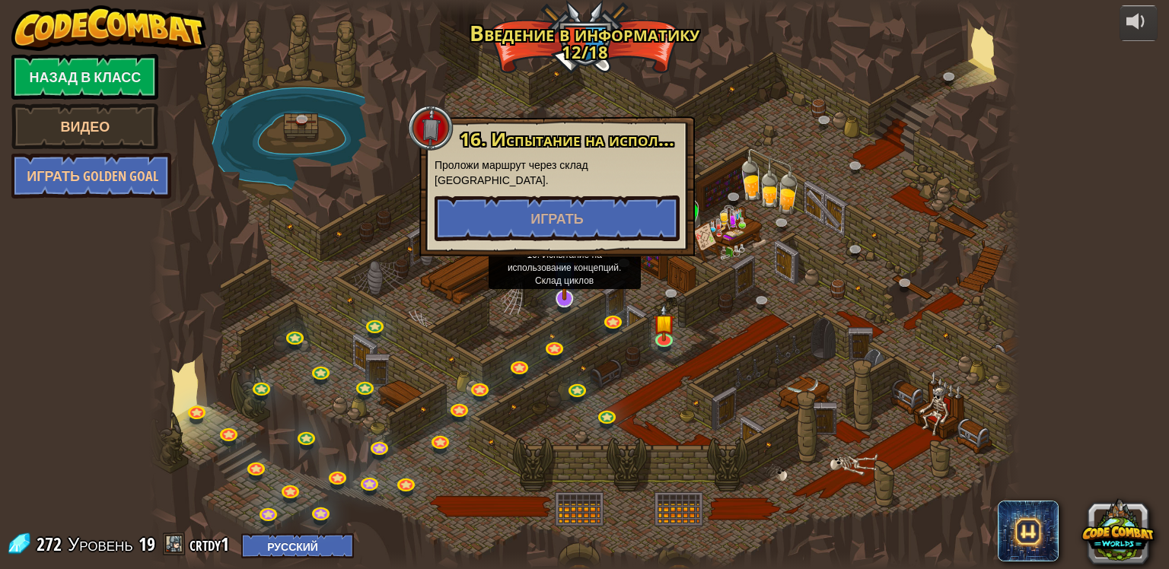
click at [557, 287] on img at bounding box center [564, 272] width 24 height 56
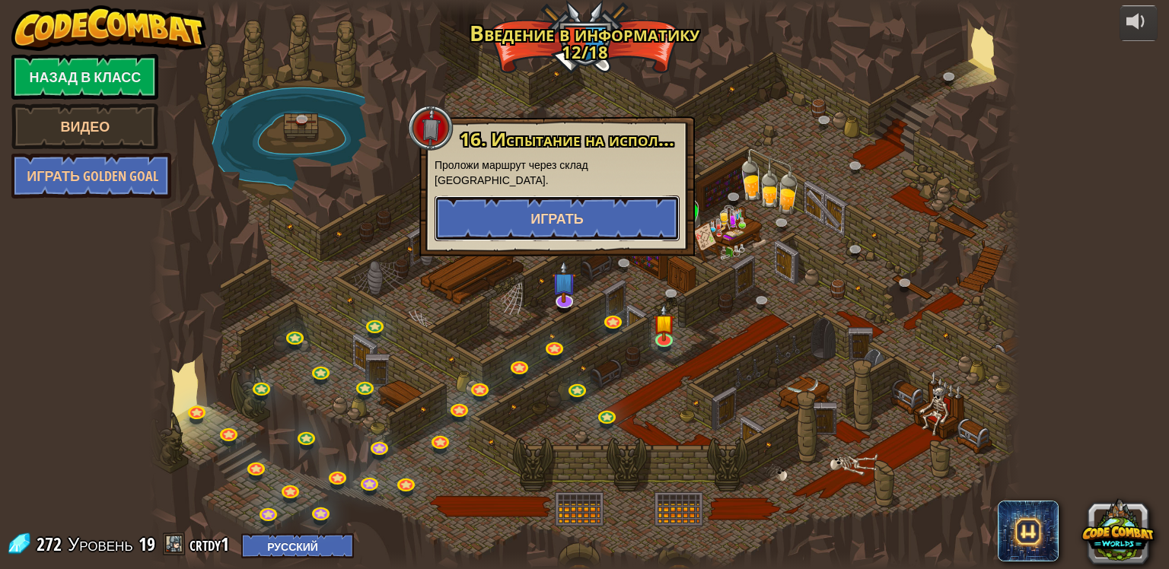
click at [609, 207] on button "Играть" at bounding box center [556, 219] width 245 height 46
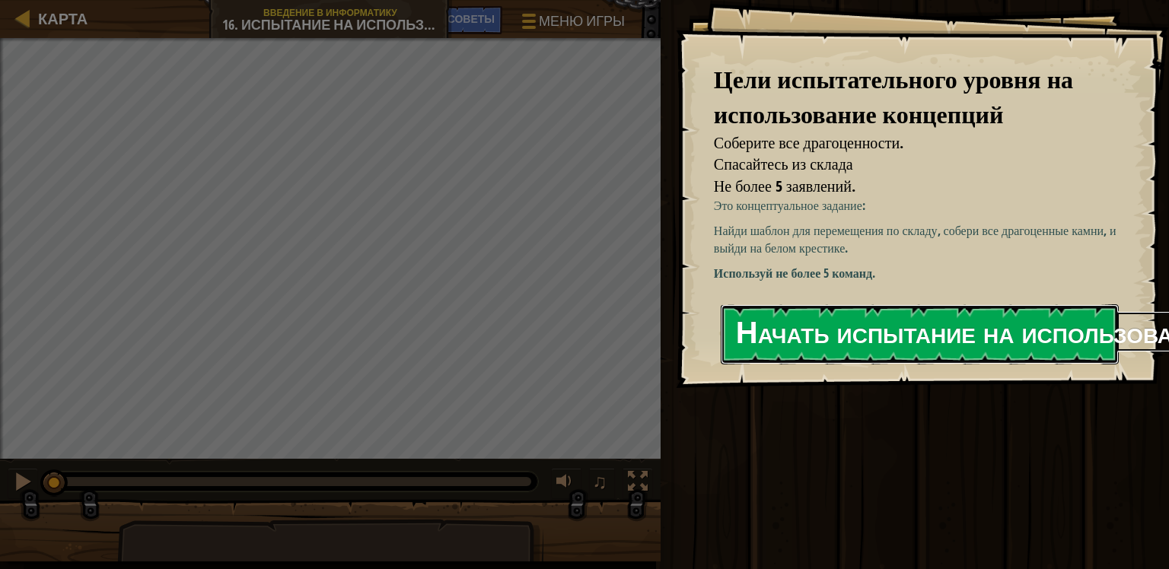
click at [860, 332] on button "Начать испытание на использование концепций" at bounding box center [920, 334] width 398 height 60
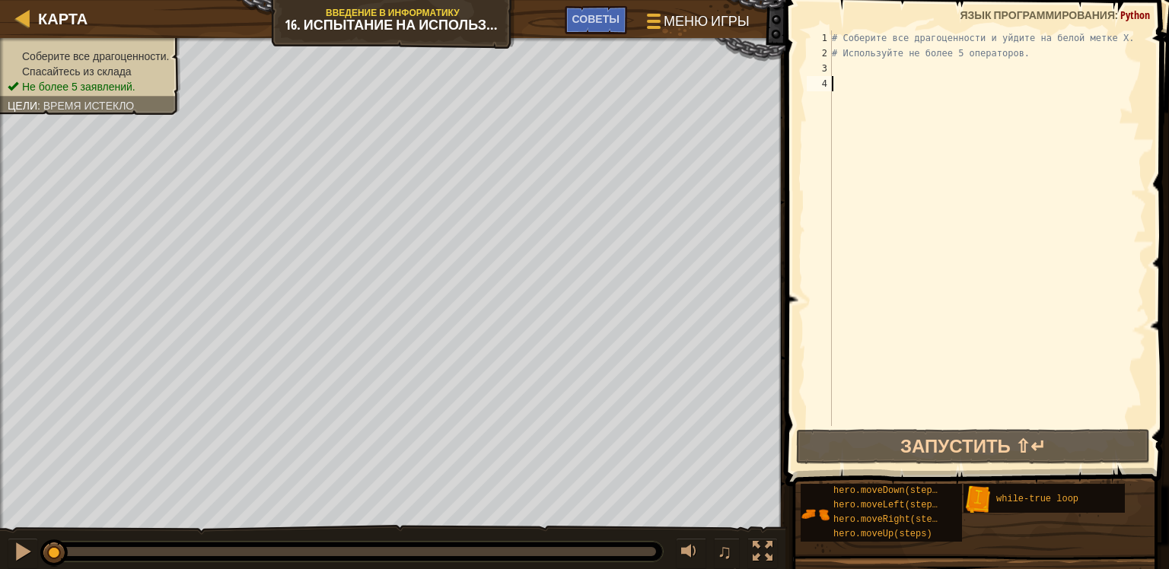
drag, startPoint x: 927, startPoint y: 87, endPoint x: 912, endPoint y: 68, distance: 24.4
click at [926, 87] on div "# Соберите все драгоценности и уйдите на белой метке X. # Используйте не более …" at bounding box center [987, 243] width 317 height 426
click at [912, 68] on div "# Соберите все драгоценности и уйдите на белой метке X. # Используйте не более …" at bounding box center [987, 243] width 317 height 426
click at [839, 68] on div "# Соберите все драгоценности и уйдите на белой метке X. # Используйте не более …" at bounding box center [987, 243] width 317 height 426
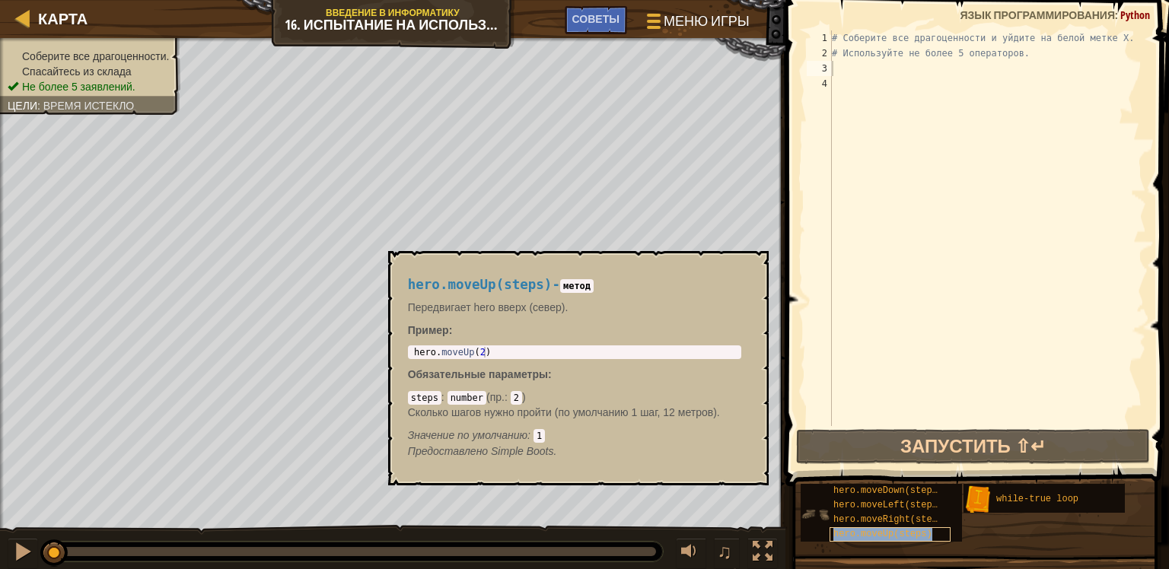
click at [883, 534] on span "hero.moveUp(steps)" at bounding box center [882, 534] width 99 height 11
drag, startPoint x: 859, startPoint y: 65, endPoint x: 902, endPoint y: 56, distance: 43.6
click at [889, 63] on div "# Соберите все драгоценности и уйдите на белой метке X. # Используйте не более …" at bounding box center [987, 243] width 317 height 426
click at [746, 265] on button "×" at bounding box center [751, 268] width 12 height 21
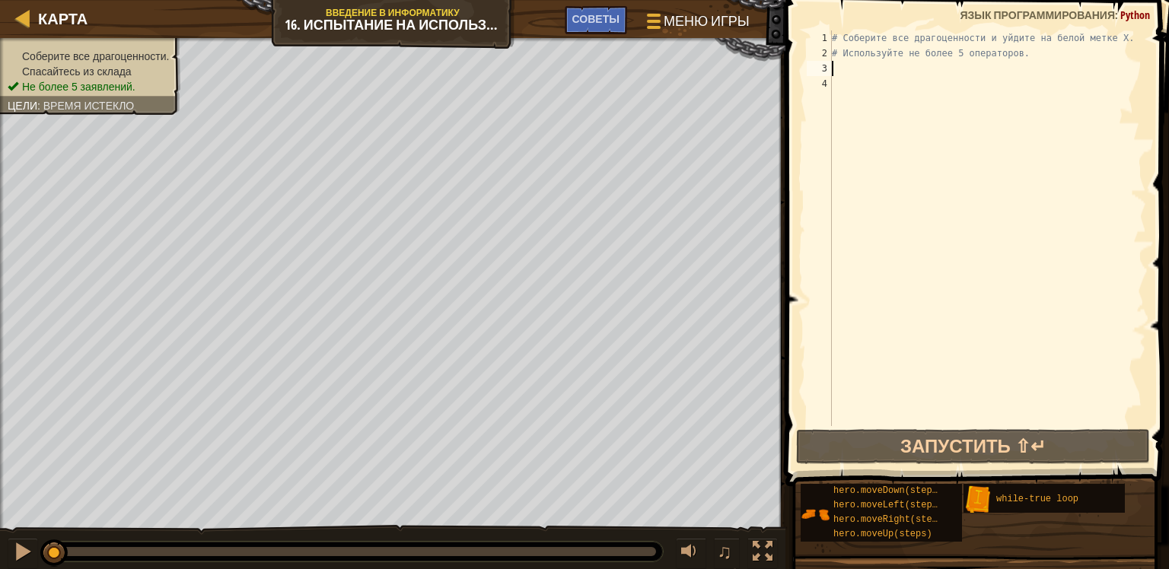
click at [857, 62] on div "# Соберите все драгоценности и уйдите на белой метке X. # Используйте не более …" at bounding box center [987, 243] width 317 height 426
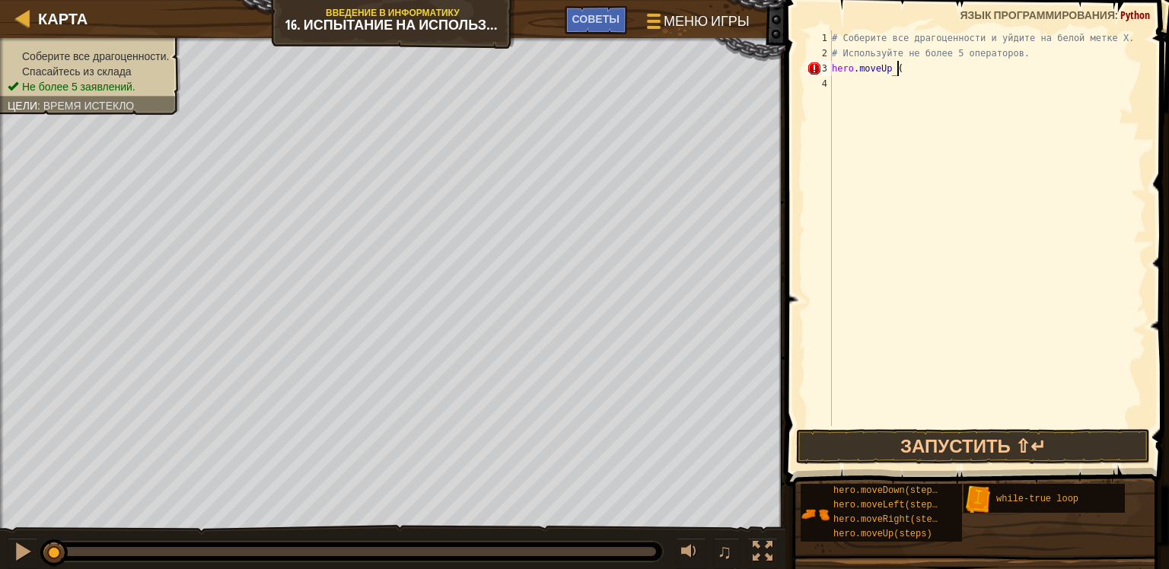
scroll to position [7, 5]
click at [937, 455] on button "Запустить ⇧↵" at bounding box center [973, 446] width 355 height 35
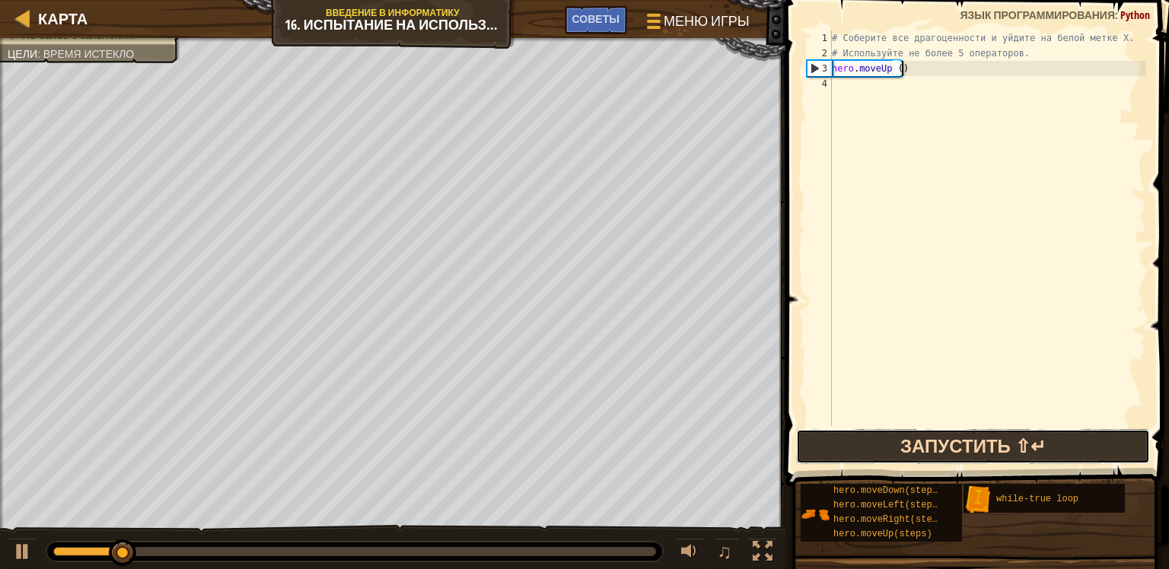
click at [927, 429] on button "Запустить ⇧↵" at bounding box center [973, 446] width 355 height 35
drag, startPoint x: 1086, startPoint y: 431, endPoint x: 1000, endPoint y: 455, distance: 90.1
click at [1080, 434] on button "В процессе" at bounding box center [973, 446] width 355 height 35
click at [1002, 454] on button "В процессе" at bounding box center [973, 446] width 355 height 35
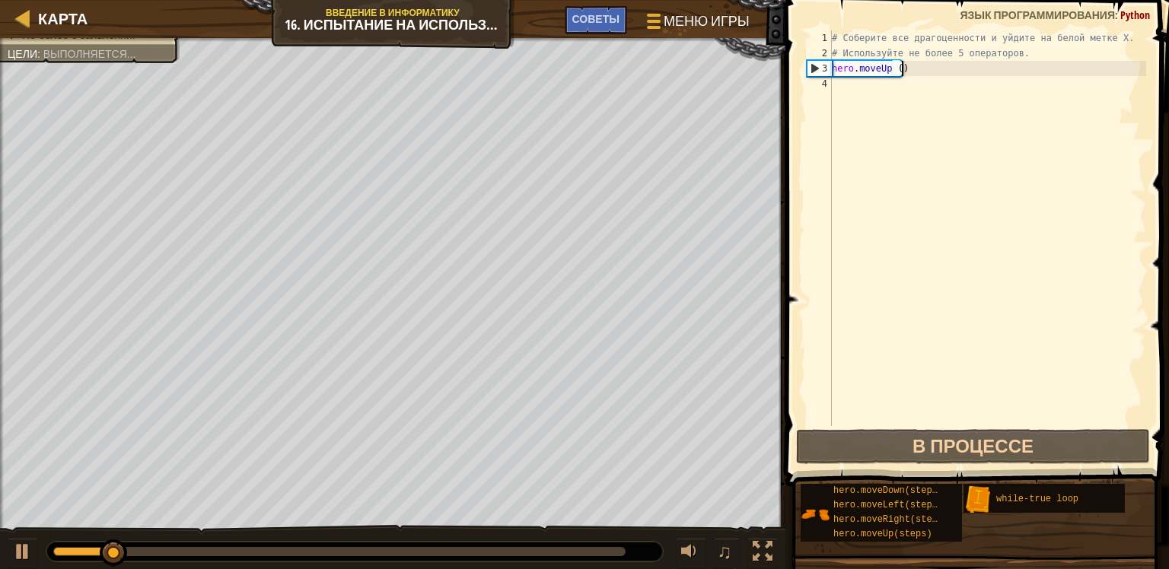
click at [959, 63] on div "# Соберите все драгоценности и уйдите на белой метке X. # Используйте не более …" at bounding box center [987, 243] width 317 height 426
click at [957, 70] on div "# Соберите все драгоценности и уйдите на белой метке X. # Используйте не более …" at bounding box center [987, 243] width 317 height 426
click at [892, 70] on div "# Соберите все драгоценности и уйдите на белой метке X. # Используйте не более …" at bounding box center [987, 243] width 317 height 426
click at [895, 72] on div "# Соберите все драгоценности и уйдите на белой метке X. # Используйте не более …" at bounding box center [987, 243] width 317 height 426
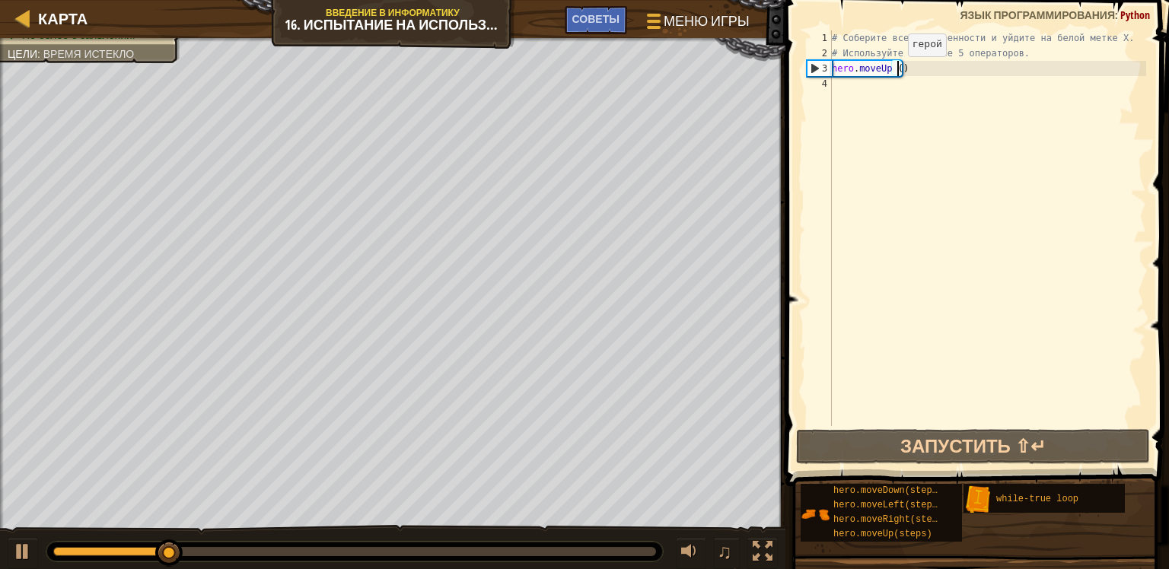
scroll to position [7, 5]
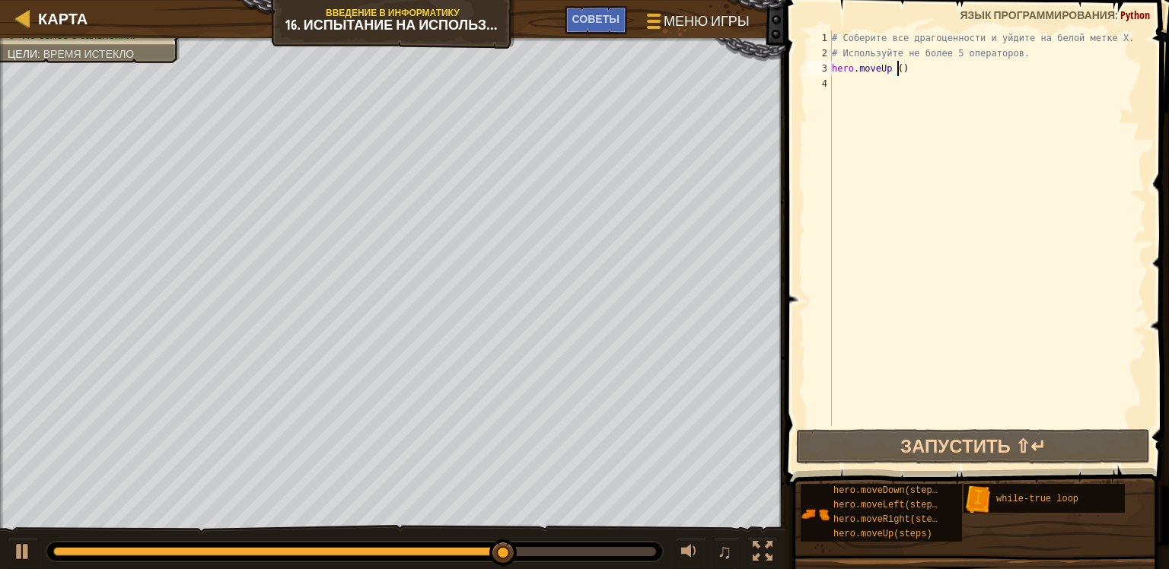
type textarea "hero.moveUp (2)"
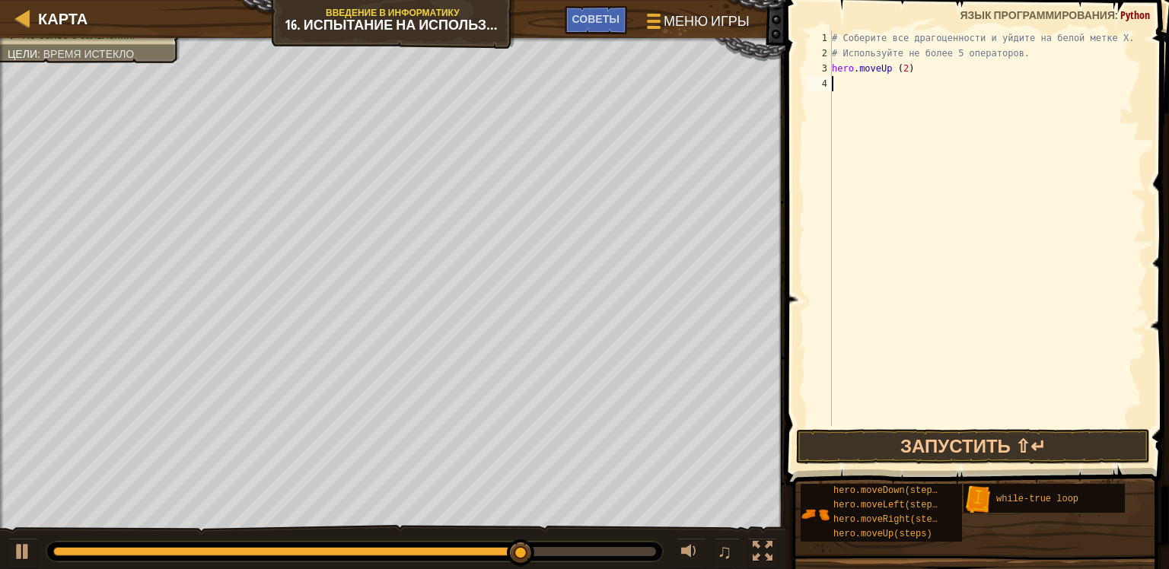
click at [835, 88] on div "# Соберите все драгоценности и уйдите на белой метке X. # Используйте не более …" at bounding box center [987, 243] width 317 height 426
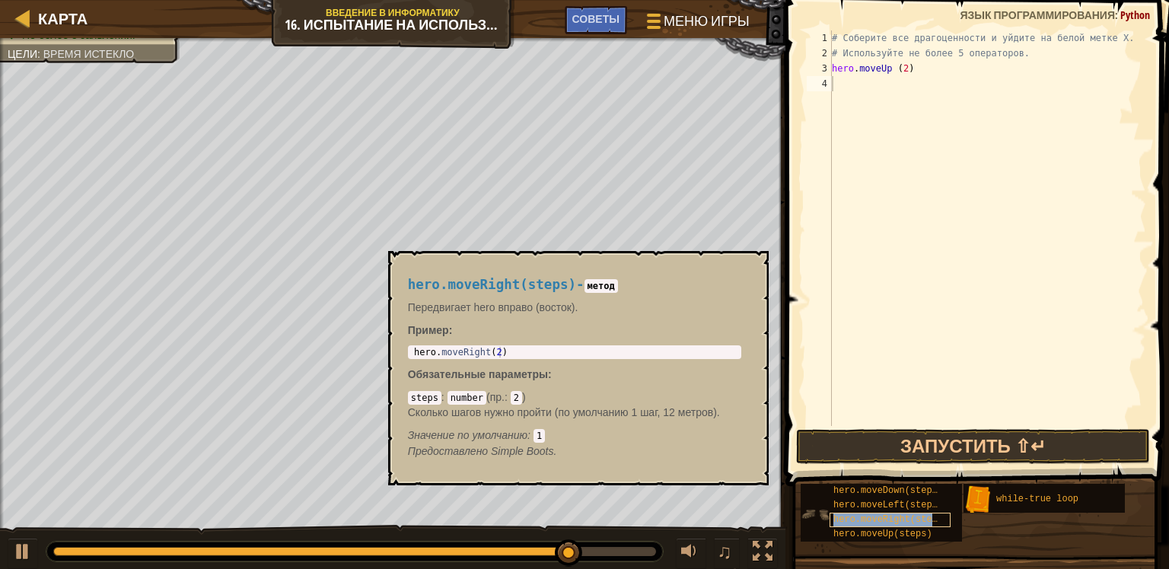
click at [918, 520] on span "hero.moveRight(steps)" at bounding box center [890, 519] width 115 height 11
click at [748, 259] on button "×" at bounding box center [751, 268] width 12 height 21
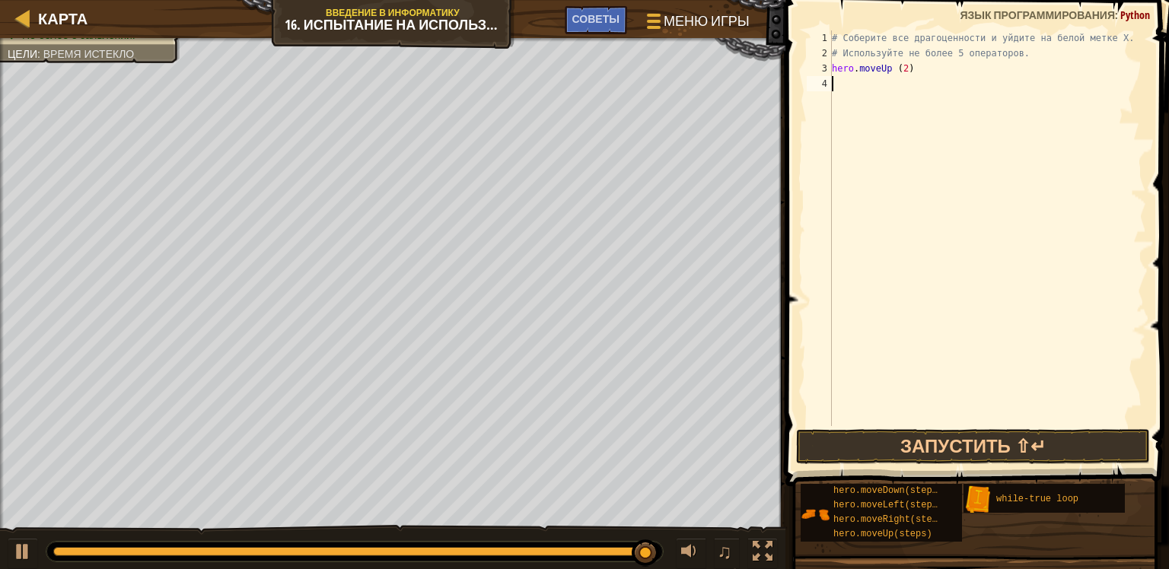
click at [841, 82] on div "# Соберите все драгоценности и уйдите на белой метке X. # Используйте не более …" at bounding box center [987, 243] width 317 height 426
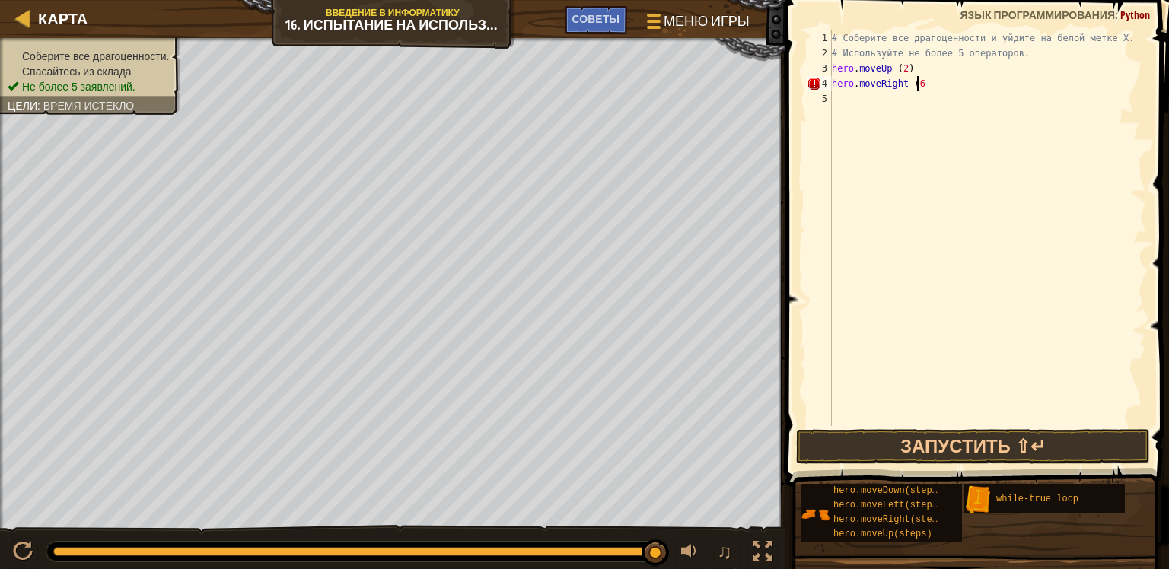
scroll to position [7, 6]
click at [1044, 448] on button "Запустить ⇧↵" at bounding box center [973, 446] width 355 height 35
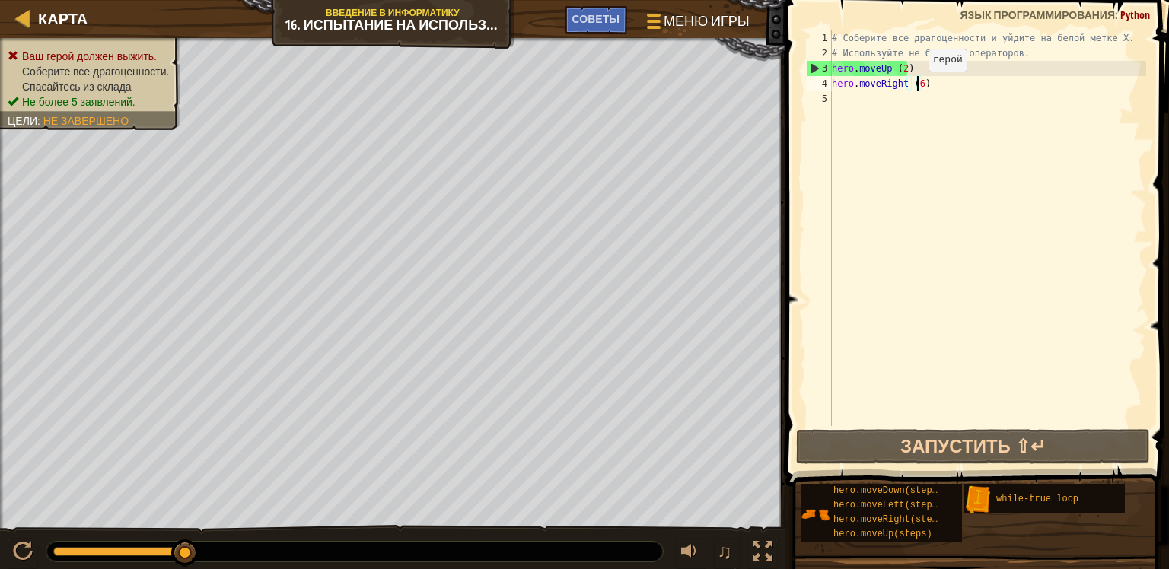
click at [915, 87] on div "# Соберите все драгоценности и уйдите на белой метке X. # Используйте не более …" at bounding box center [987, 243] width 317 height 426
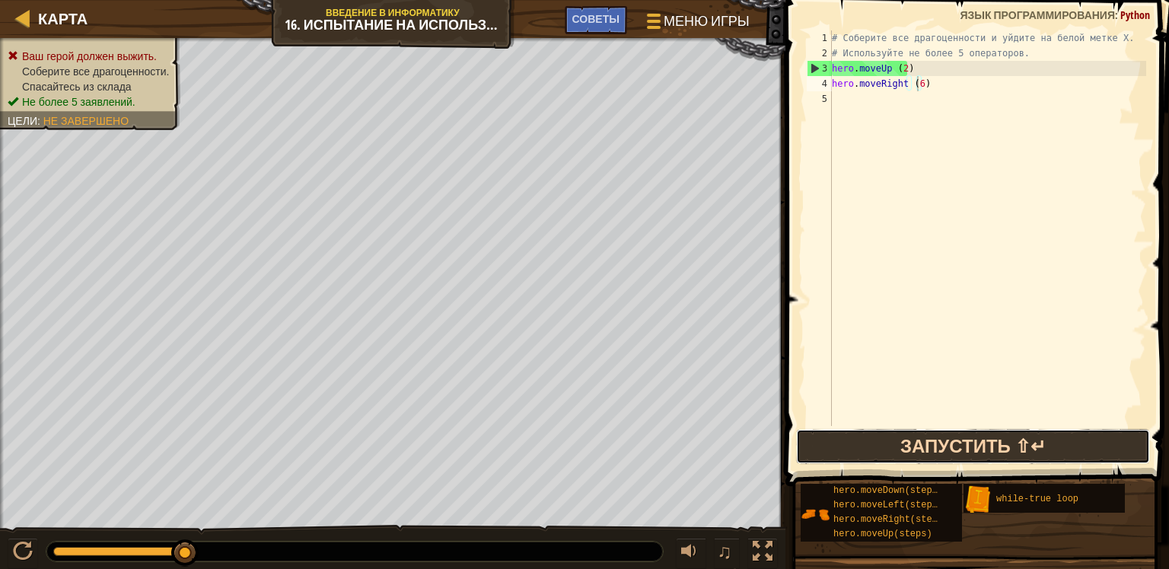
click at [940, 441] on button "Запустить ⇧↵" at bounding box center [973, 446] width 355 height 35
drag, startPoint x: 820, startPoint y: 453, endPoint x: 828, endPoint y: 455, distance: 7.9
click at [822, 453] on button "Запустить ⇧↵" at bounding box center [973, 446] width 355 height 35
click at [859, 434] on button "Запустить ⇧↵" at bounding box center [973, 446] width 355 height 35
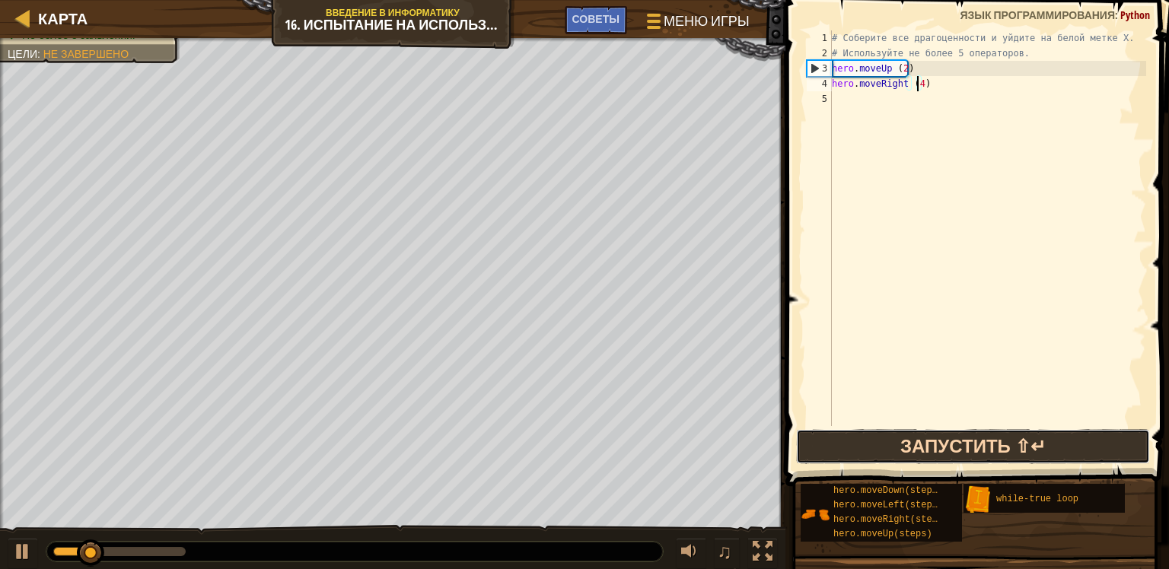
click at [871, 441] on button "Запустить ⇧↵" at bounding box center [973, 446] width 355 height 35
click at [870, 438] on button "В процессе" at bounding box center [973, 446] width 355 height 35
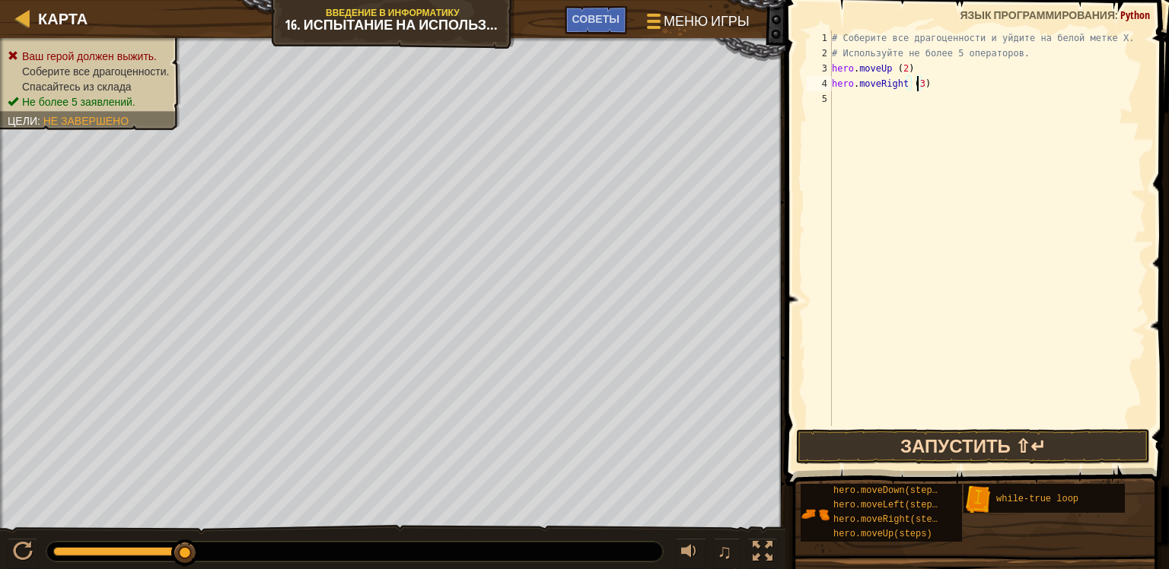
type textarea "hero.moveRight (3)"
click at [822, 429] on button "Запустить ⇧↵" at bounding box center [973, 446] width 355 height 35
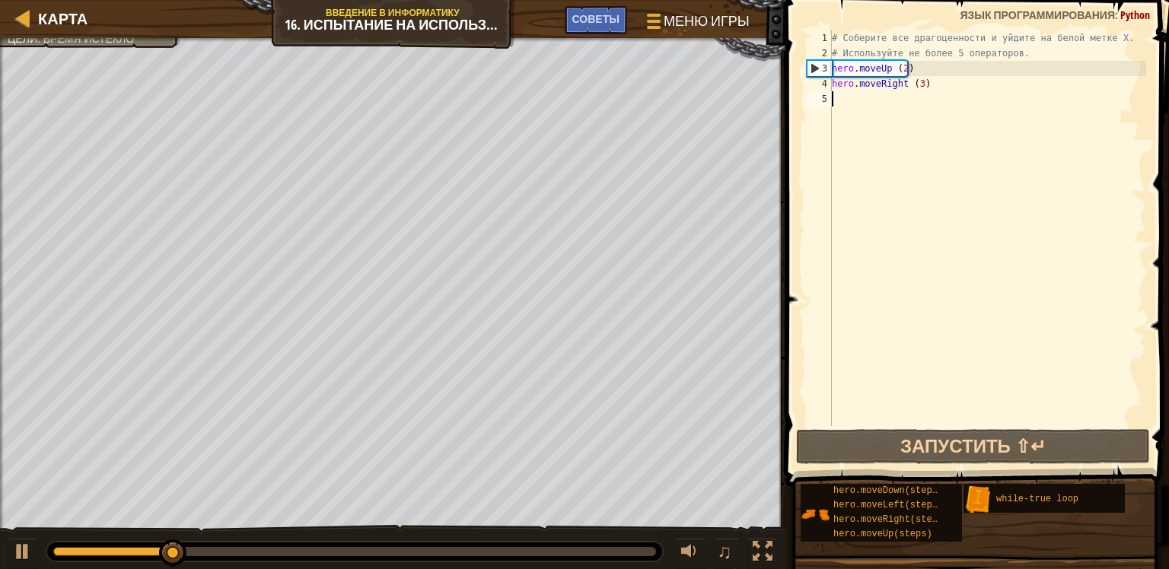
click at [908, 101] on div "# Соберите все драгоценности и уйдите на белой метке X. # Используйте не более …" at bounding box center [987, 243] width 317 height 426
drag, startPoint x: 925, startPoint y: 73, endPoint x: 817, endPoint y: 70, distance: 108.1
click at [817, 70] on div "1 2 3 4 5 # Соберите все драгоценности и уйдите на белой метке X. # Используйте…" at bounding box center [974, 228] width 342 height 396
type textarea "hero.moveUp (2)"
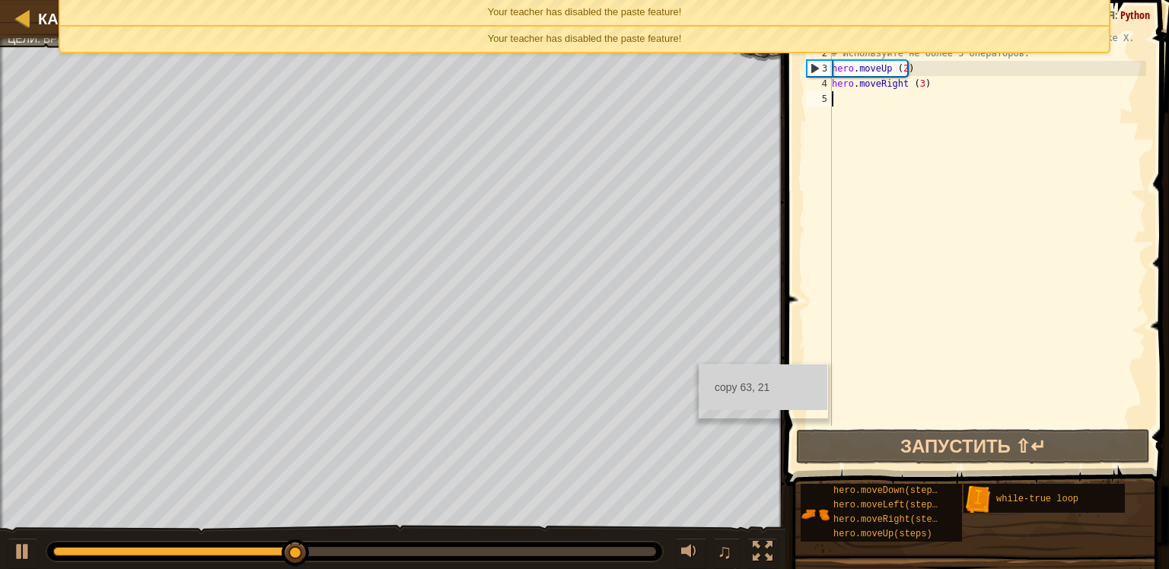
click at [934, 101] on div "# Соберите все драгоценности и уйдите на белой метке X. # Используйте не более …" at bounding box center [987, 243] width 317 height 426
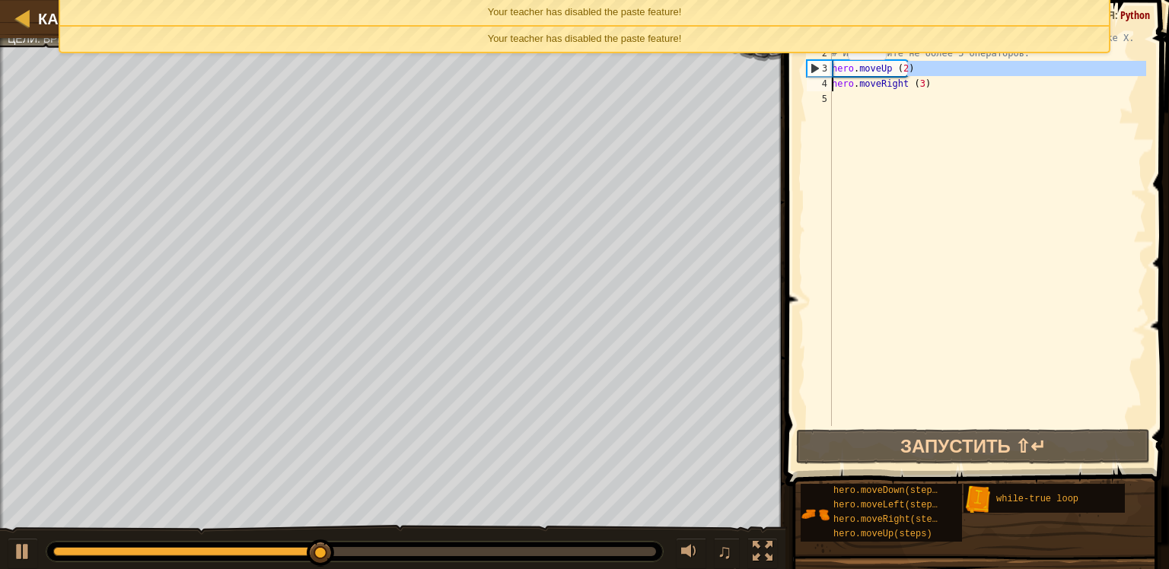
drag, startPoint x: 892, startPoint y: 69, endPoint x: 810, endPoint y: 78, distance: 82.6
click at [810, 78] on div "1 2 3 4 5 # Соберите все драгоценности и уйдите на белой метке X. # Используйте…" at bounding box center [974, 228] width 342 height 396
drag, startPoint x: 908, startPoint y: 72, endPoint x: 829, endPoint y: 76, distance: 79.3
click at [828, 74] on div "hero.moveUp (2) hero.moveRight (3) 1 2 3 4 5 # Соберите все драгоценности и уйд…" at bounding box center [974, 228] width 342 height 396
type textarea "hero.moveUp (2)"
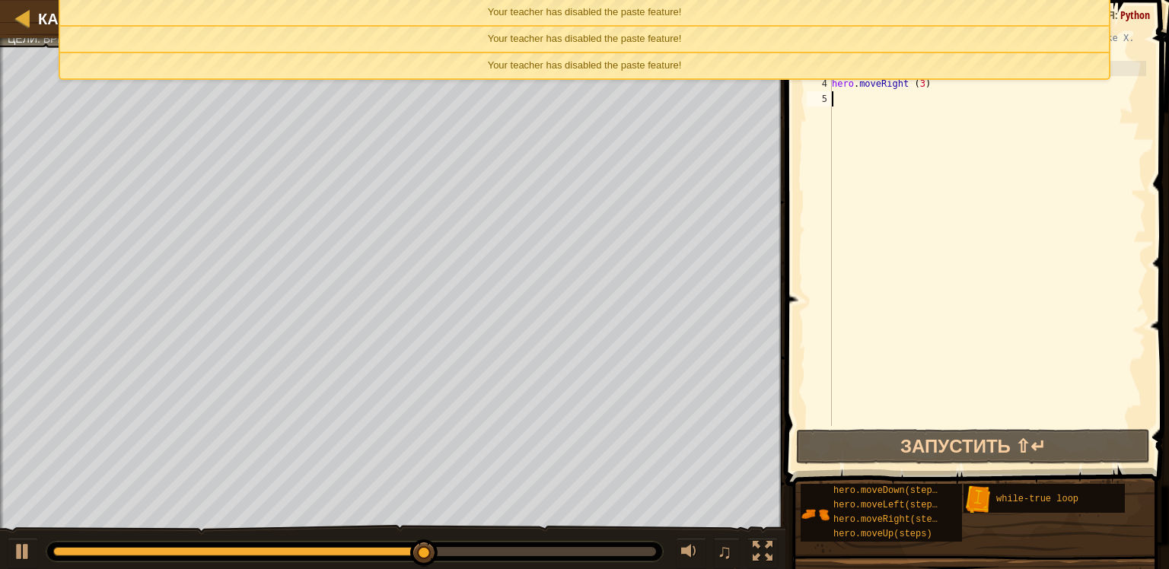
click at [1020, 299] on div "# Соберите все драгоценности и уйдите на белой метке X. # Используйте не более …" at bounding box center [987, 243] width 317 height 426
click at [1048, 390] on div "# Соберите все драгоценности и уйдите на белой метке X. # Используйте не более …" at bounding box center [987, 243] width 317 height 426
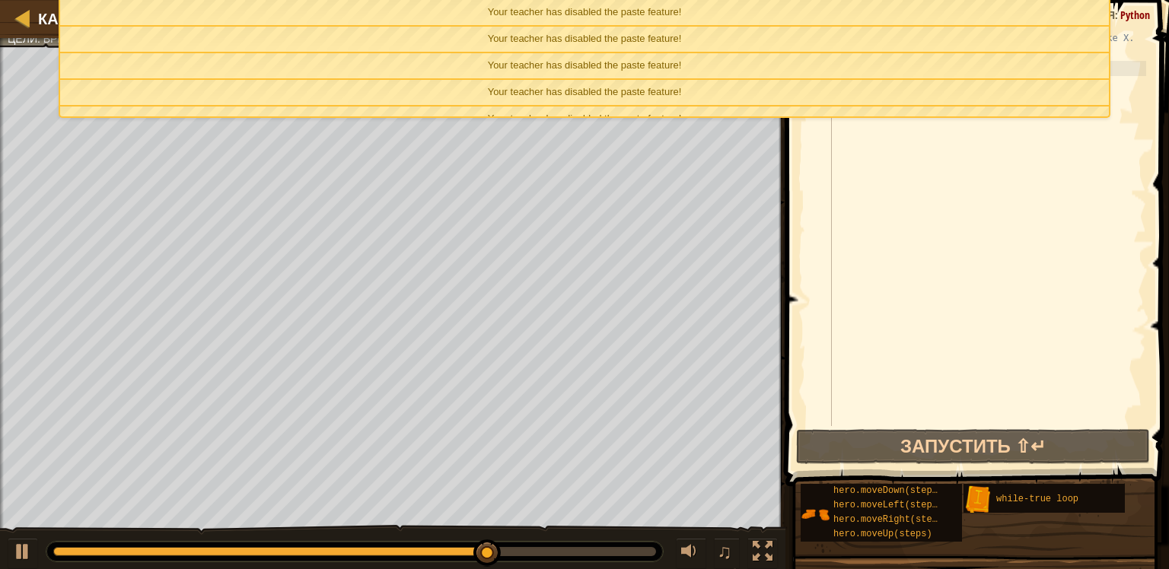
drag, startPoint x: 1016, startPoint y: 390, endPoint x: 1005, endPoint y: 390, distance: 11.4
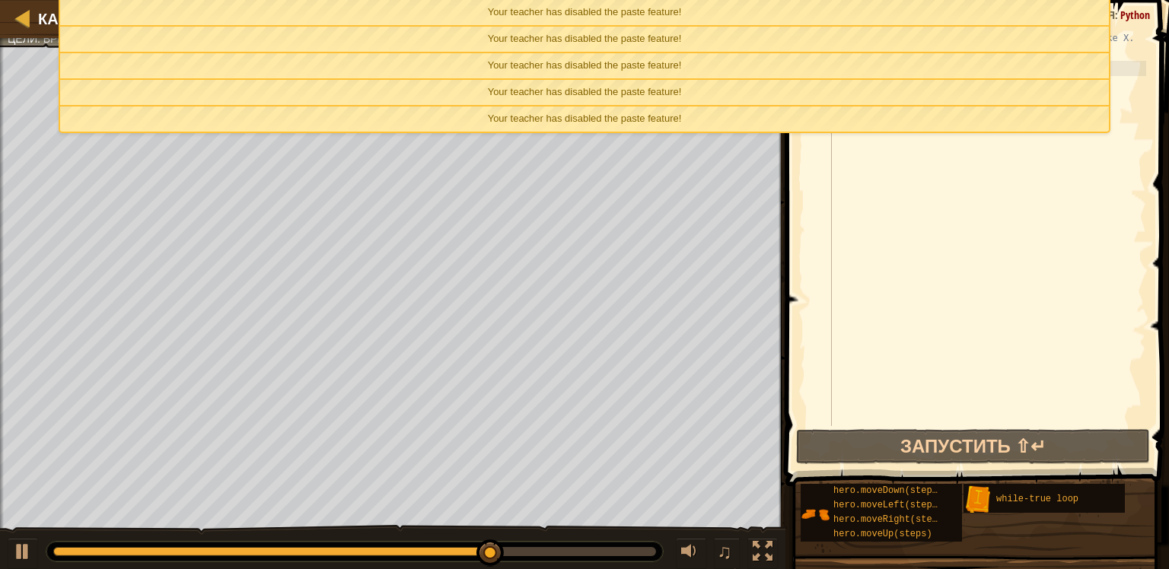
drag, startPoint x: 988, startPoint y: 393, endPoint x: 969, endPoint y: 406, distance: 24.1
drag, startPoint x: 963, startPoint y: 406, endPoint x: 934, endPoint y: 398, distance: 30.8
drag, startPoint x: 922, startPoint y: 402, endPoint x: 904, endPoint y: 402, distance: 18.3
drag, startPoint x: 866, startPoint y: 420, endPoint x: 838, endPoint y: 412, distance: 28.4
click at [947, 253] on div "# Соберите все драгоценности и уйдите на белой метке X. # Используйте не более …" at bounding box center [987, 243] width 317 height 426
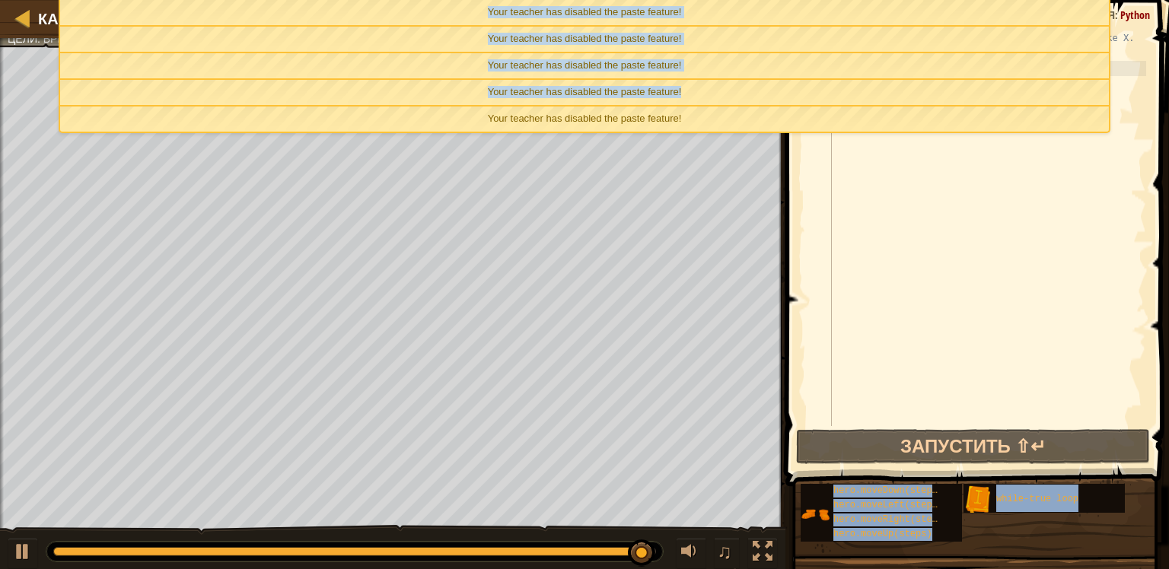
drag, startPoint x: 940, startPoint y: 84, endPoint x: 741, endPoint y: -58, distance: 244.9
click at [741, 0] on html "Карта Введение в Информатику 16. Испытание на использование концепций. Склад ци…" at bounding box center [584, 0] width 1169 height 0
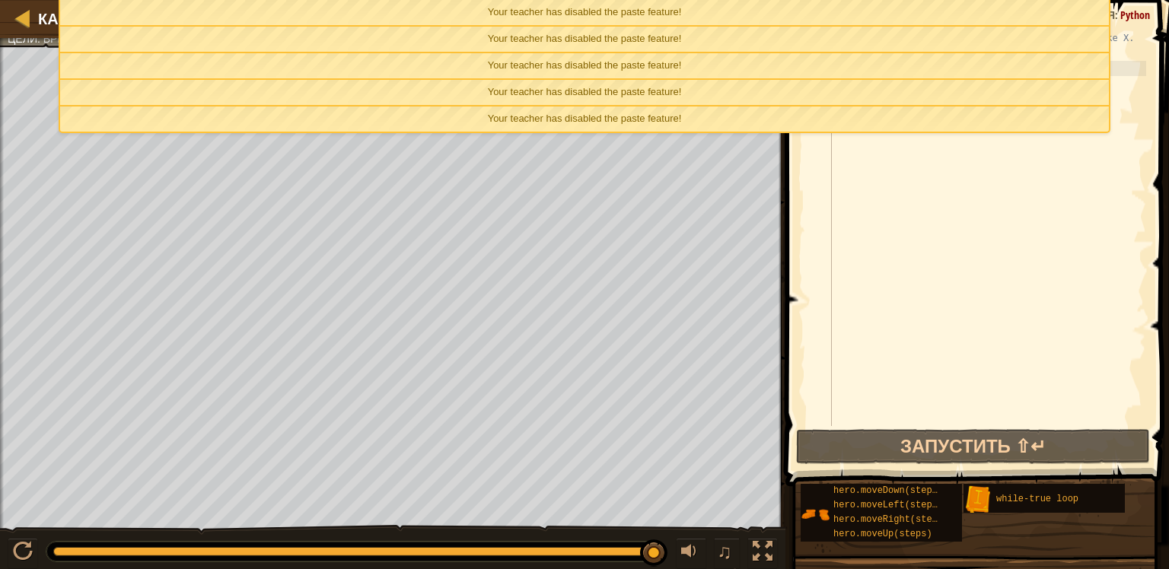
drag, startPoint x: 966, startPoint y: 199, endPoint x: 916, endPoint y: 246, distance: 68.3
click at [953, 213] on div "# Соберите все драгоценности и уйдите на белой метке X. # Используйте не более …" at bounding box center [987, 243] width 317 height 426
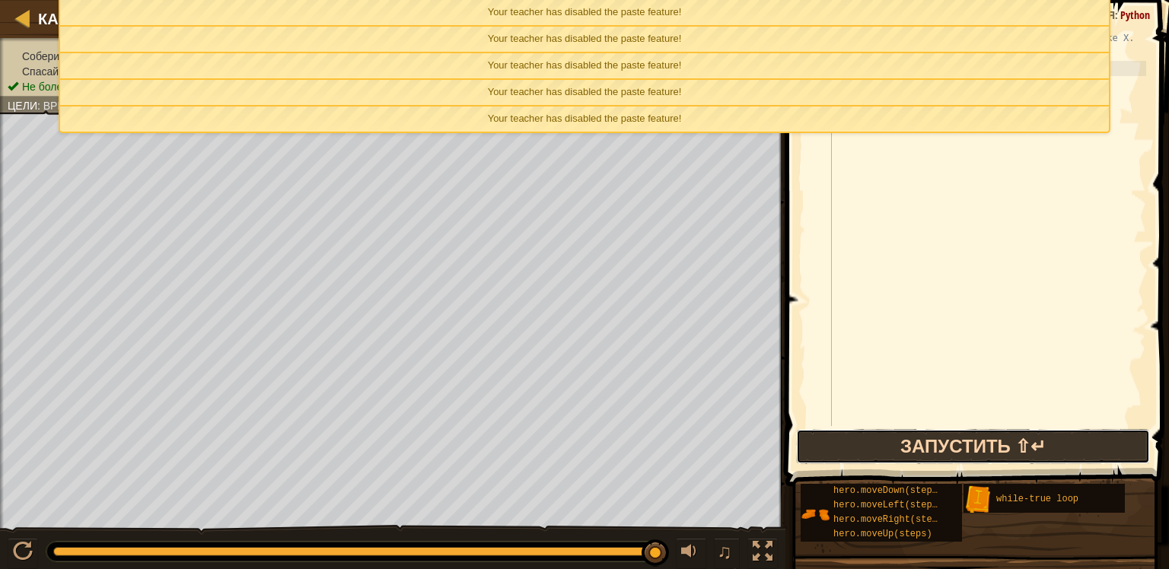
click at [927, 441] on button "Запустить ⇧↵" at bounding box center [973, 446] width 355 height 35
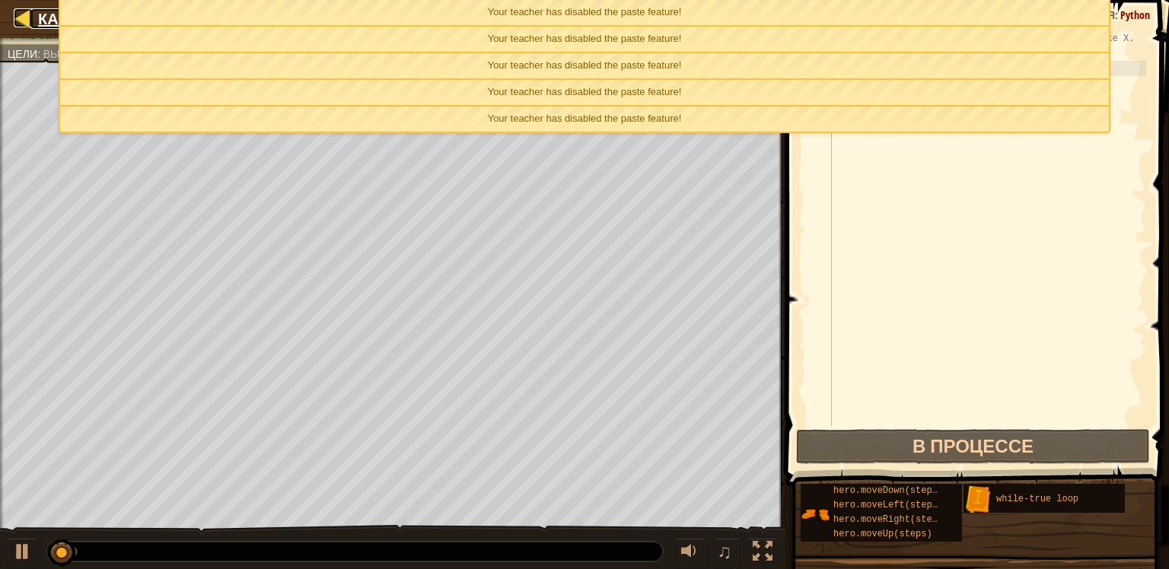
click at [22, 11] on div at bounding box center [23, 17] width 19 height 19
select select "ru"
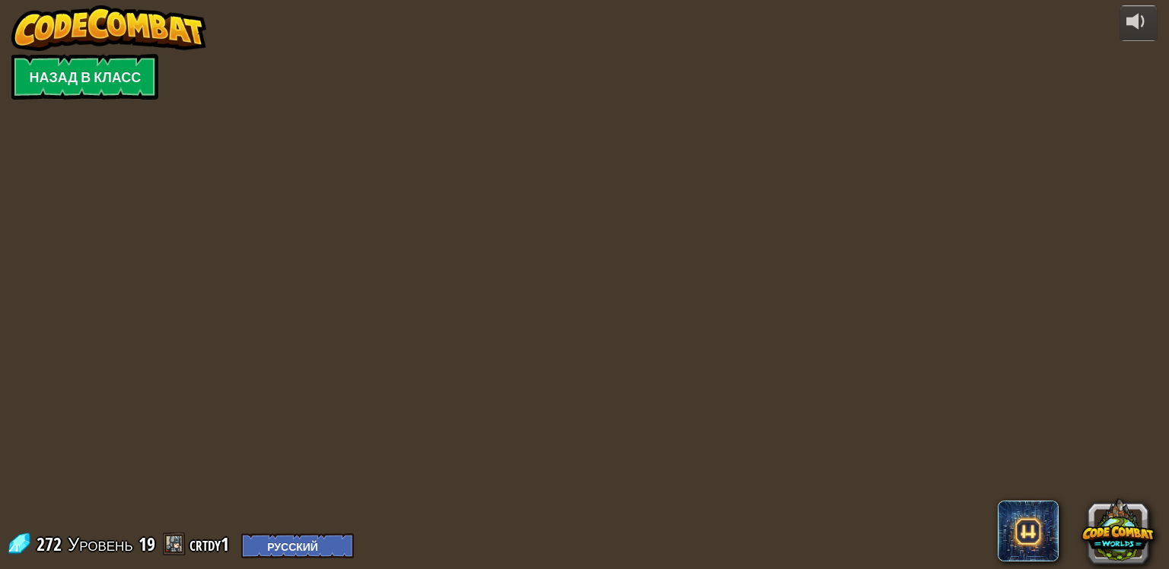
select select "ru"
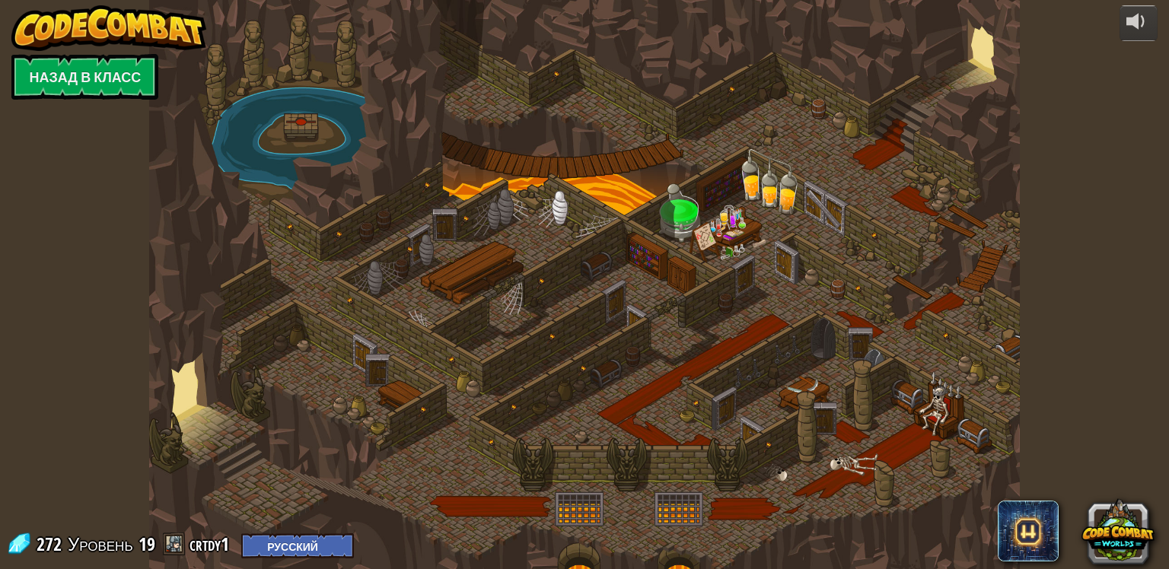
select select "ru"
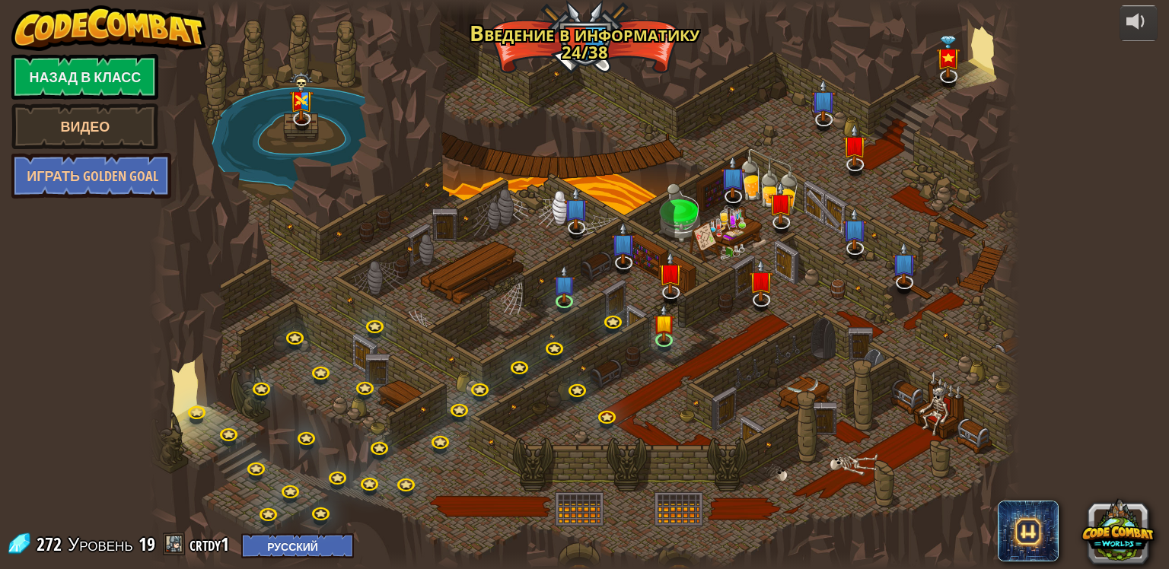
select select "ru"
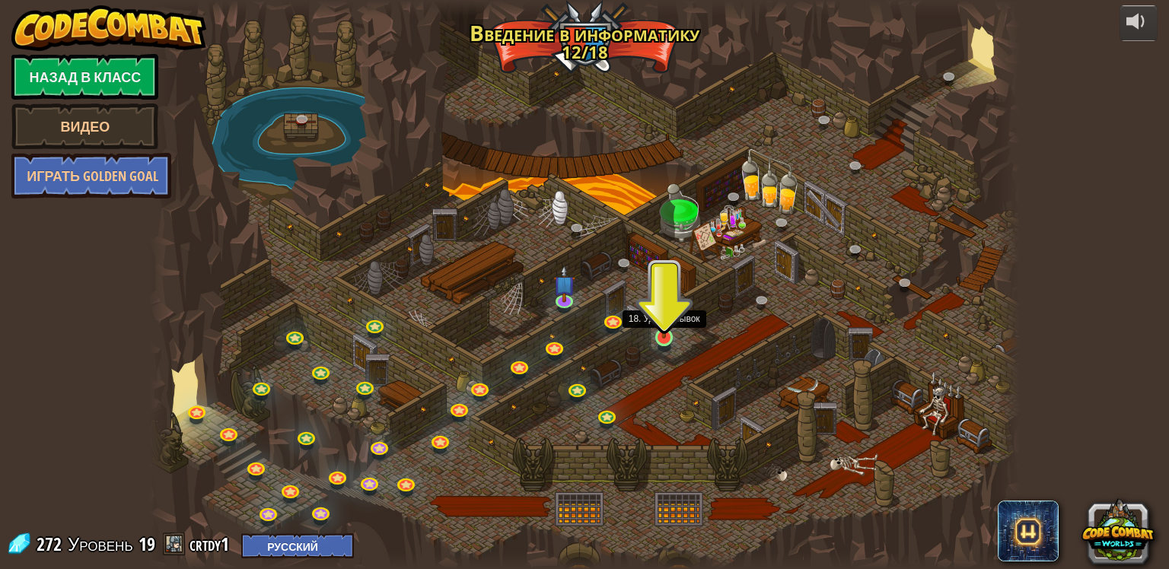
click at [661, 329] on img at bounding box center [664, 313] width 22 height 50
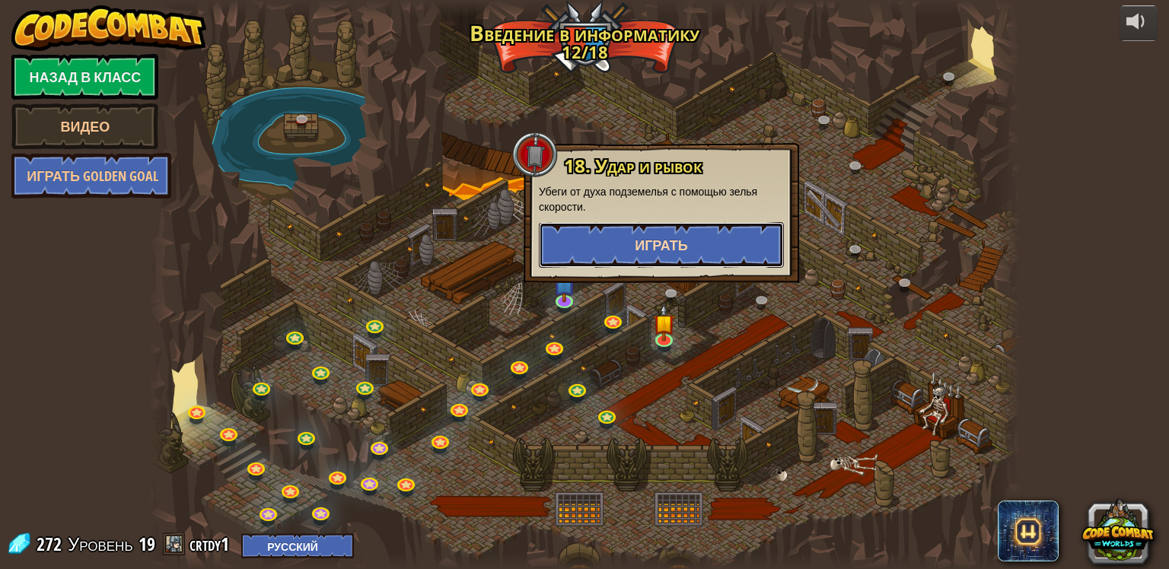
click at [639, 243] on span "Играть" at bounding box center [661, 245] width 53 height 19
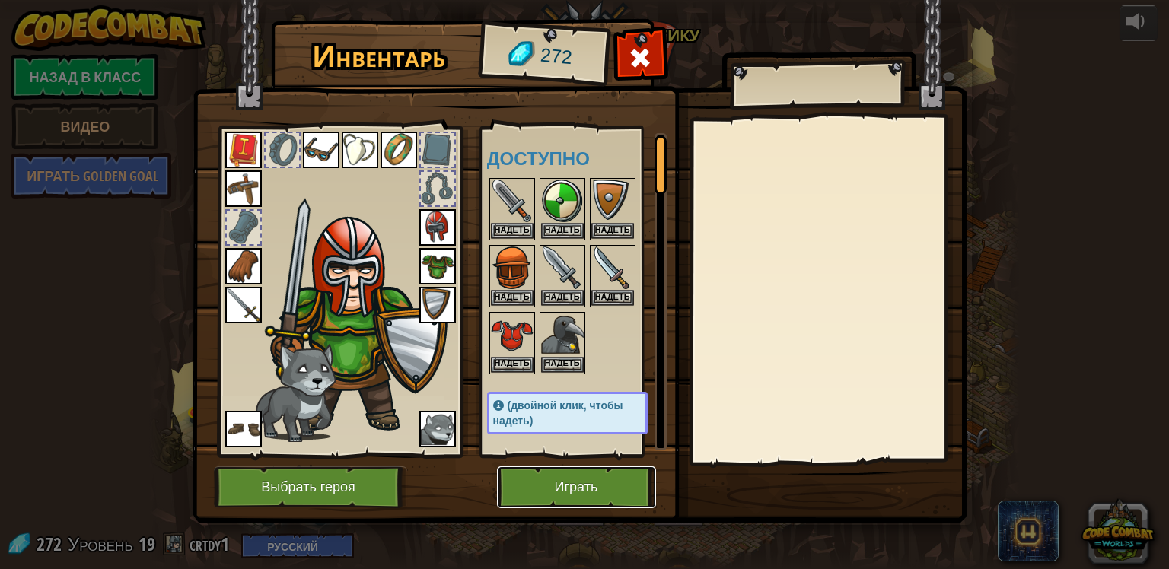
click at [559, 489] on button "Играть" at bounding box center [576, 487] width 159 height 42
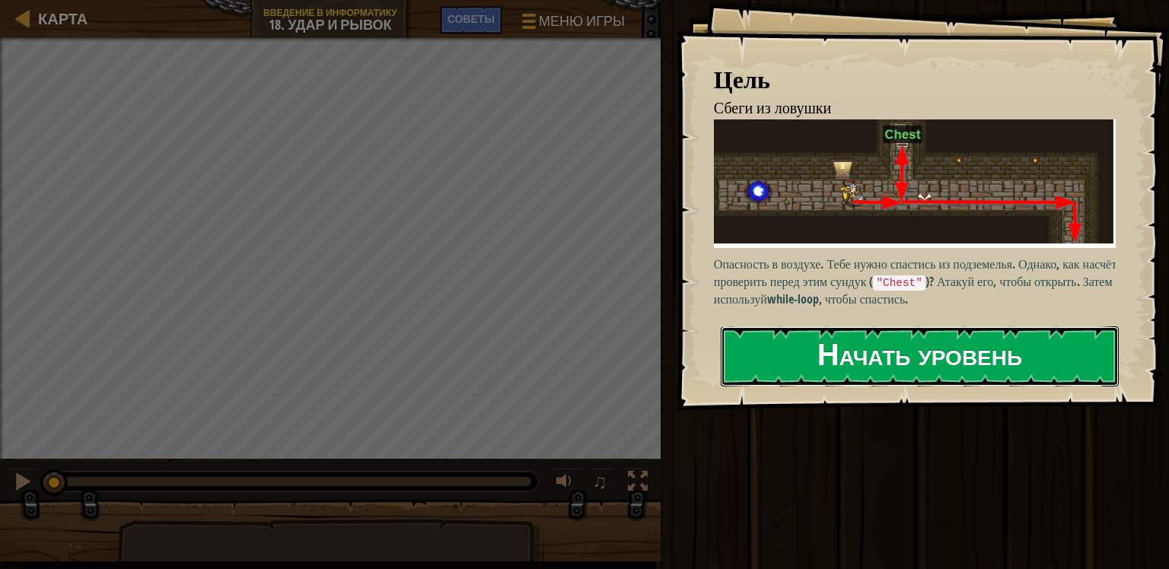
click at [835, 326] on button "Начать уровень" at bounding box center [920, 356] width 398 height 60
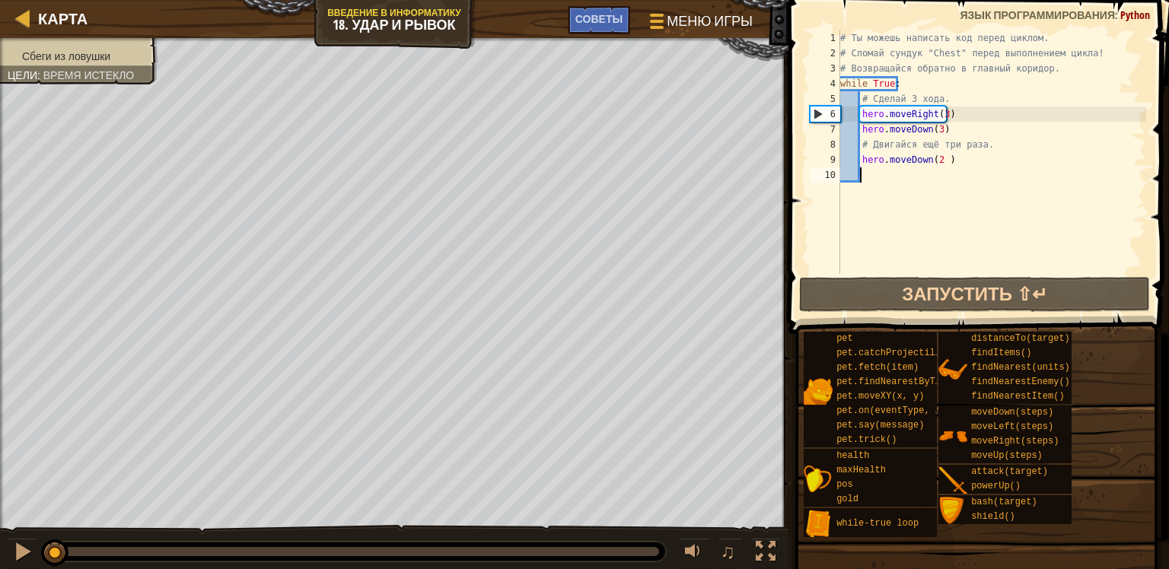
click at [910, 211] on div "# Ты можешь написать код перед циклом. # Сломай сундук "Chest" перед выполнение…" at bounding box center [991, 167] width 309 height 274
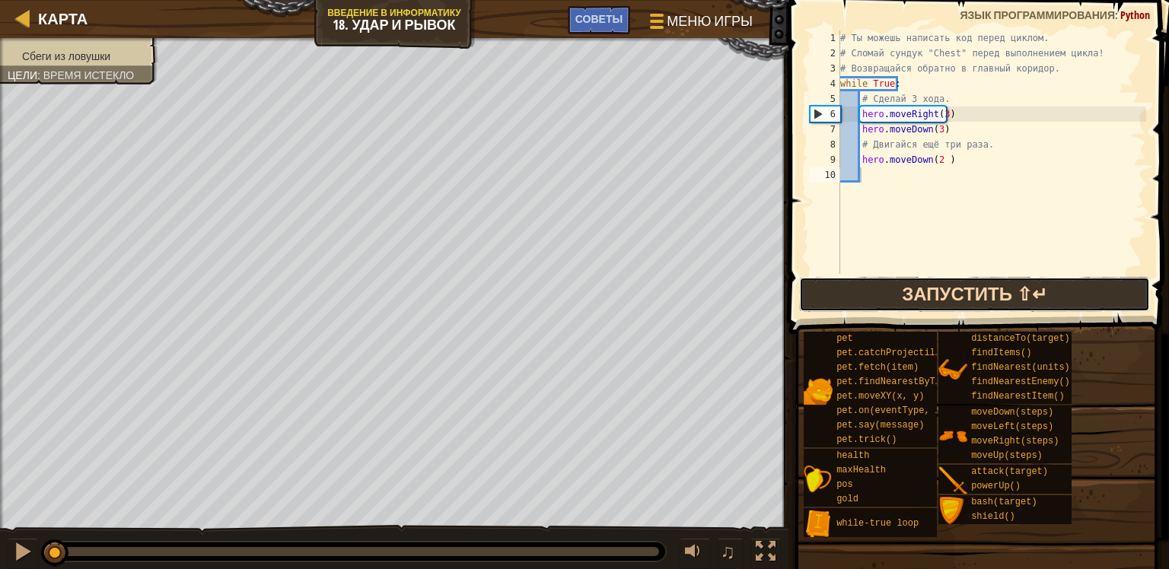
click at [942, 292] on button "Запустить ⇧↵" at bounding box center [975, 294] width 352 height 35
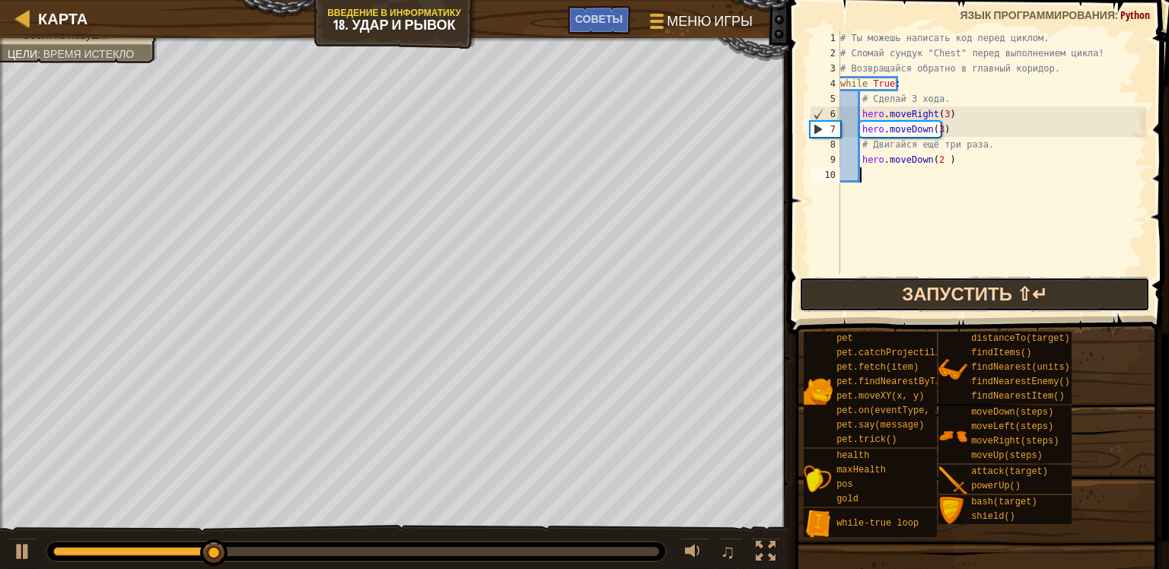
click at [981, 283] on button "Запустить ⇧↵" at bounding box center [975, 294] width 352 height 35
click at [868, 289] on button "Запустить ⇧↵" at bounding box center [975, 294] width 352 height 35
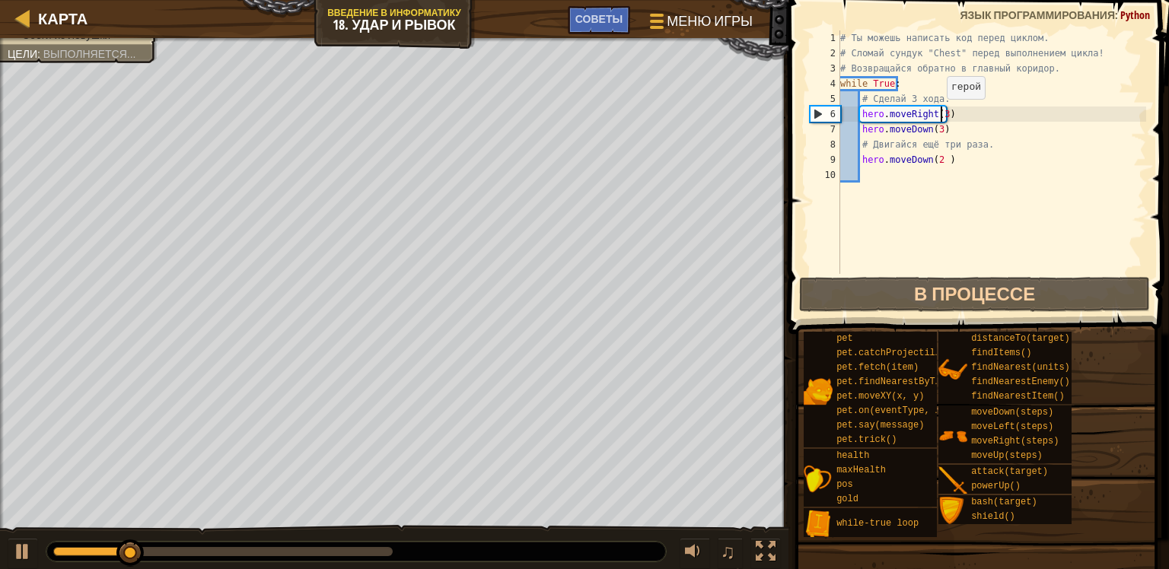
click at [938, 113] on div "# Ты можешь написать код перед циклом. # Сломай сундук "Chest" перед выполнение…" at bounding box center [991, 167] width 309 height 274
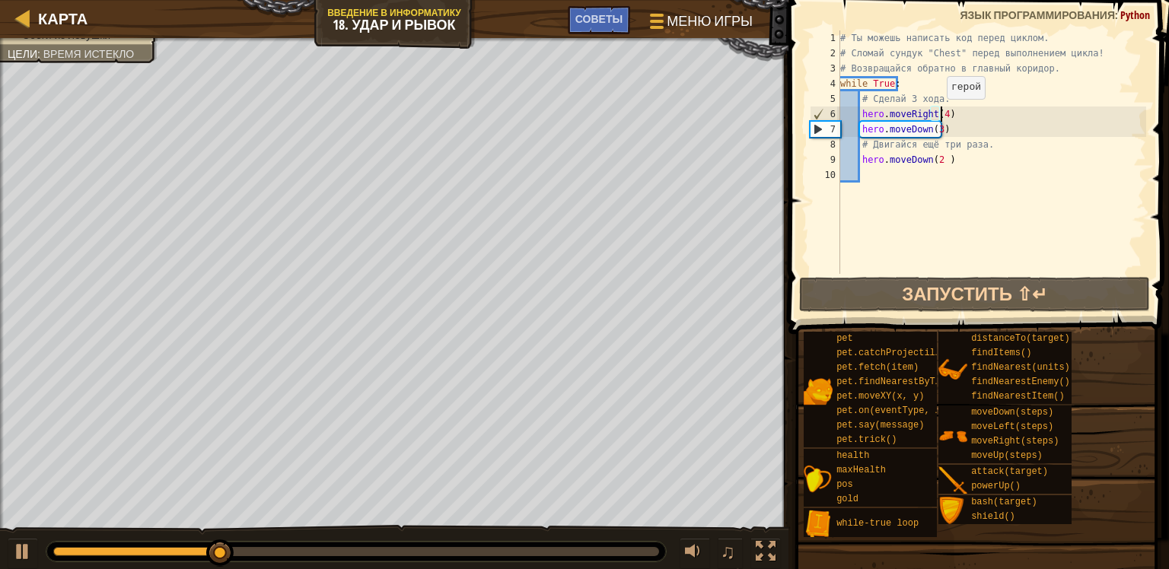
scroll to position [7, 8]
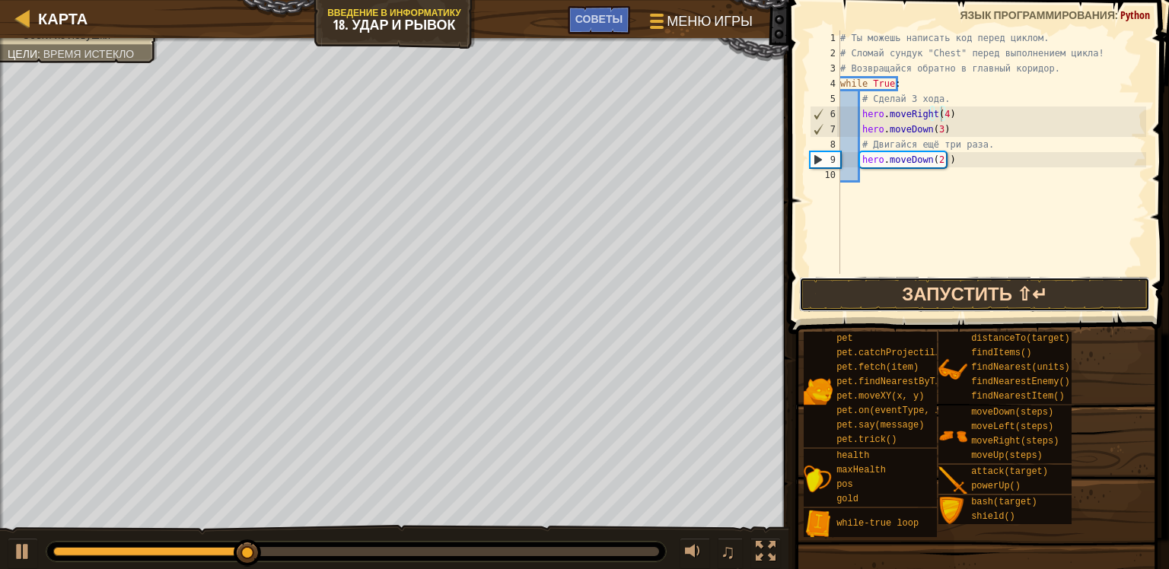
click at [913, 294] on button "Запустить ⇧↵" at bounding box center [975, 294] width 352 height 35
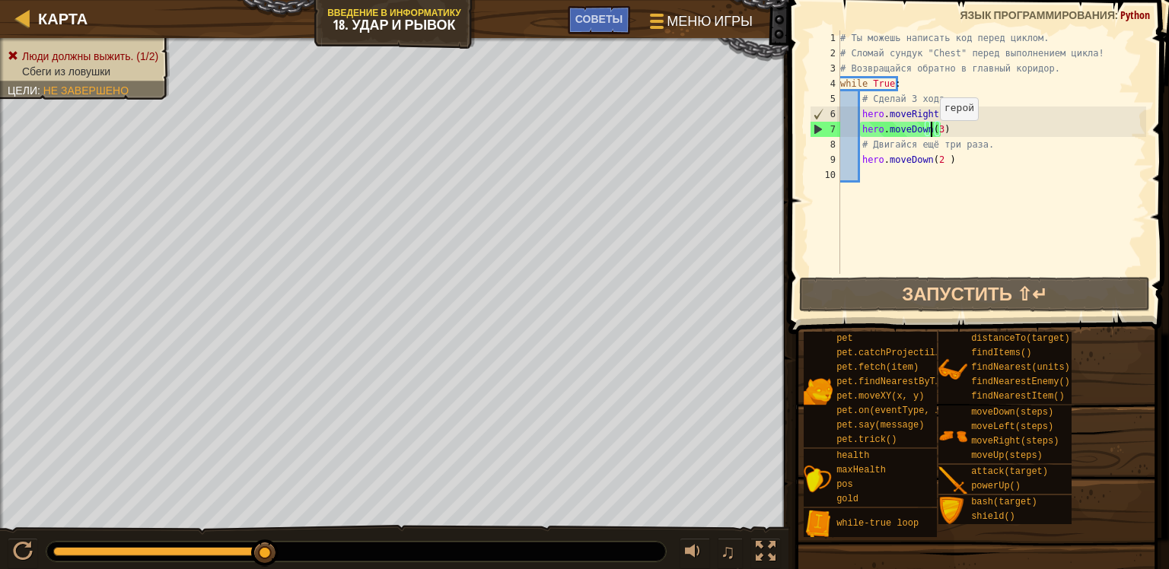
click at [931, 135] on div "# Ты можешь написать код перед циклом. # Сломай сундук "Chest" перед выполнение…" at bounding box center [991, 167] width 309 height 274
click at [934, 134] on div "# Ты можешь написать код перед циклом. # Сломай сундук "Chest" перед выполнение…" at bounding box center [991, 167] width 309 height 274
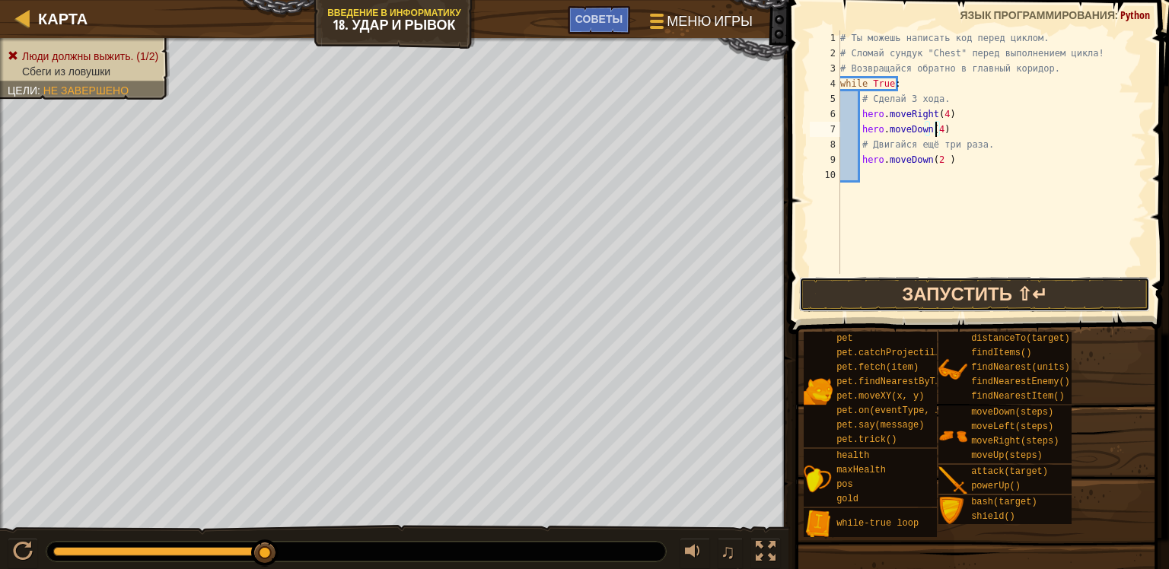
click at [841, 288] on button "Запустить ⇧↵" at bounding box center [975, 294] width 352 height 35
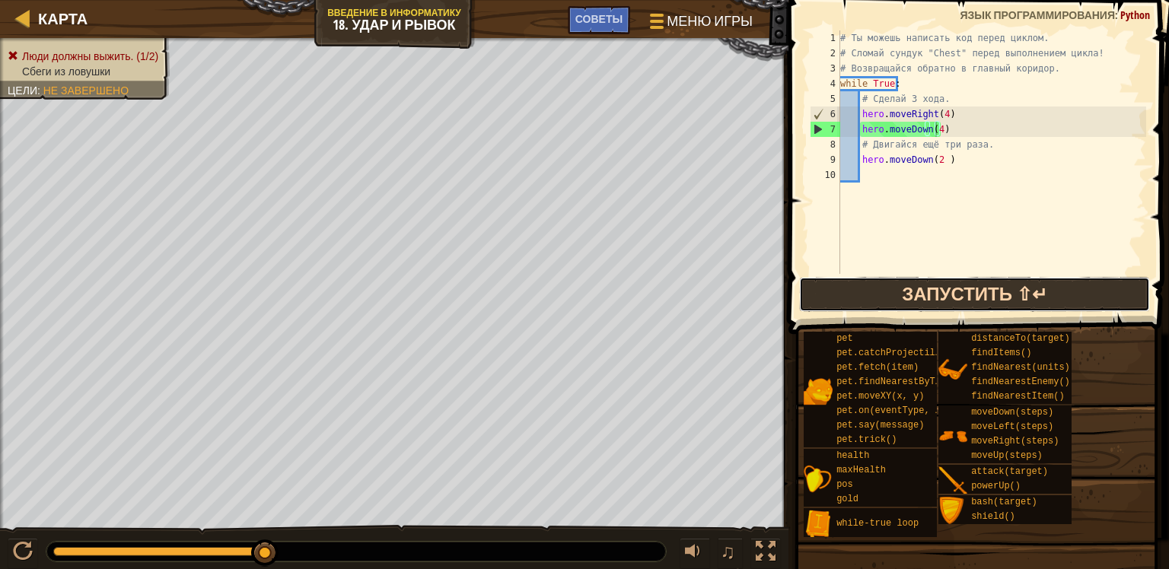
click at [924, 310] on button "Запустить ⇧↵" at bounding box center [975, 294] width 352 height 35
click at [899, 288] on button "Запустить ⇧↵" at bounding box center [975, 294] width 352 height 35
click at [849, 299] on button "Запустить ⇧↵" at bounding box center [975, 294] width 352 height 35
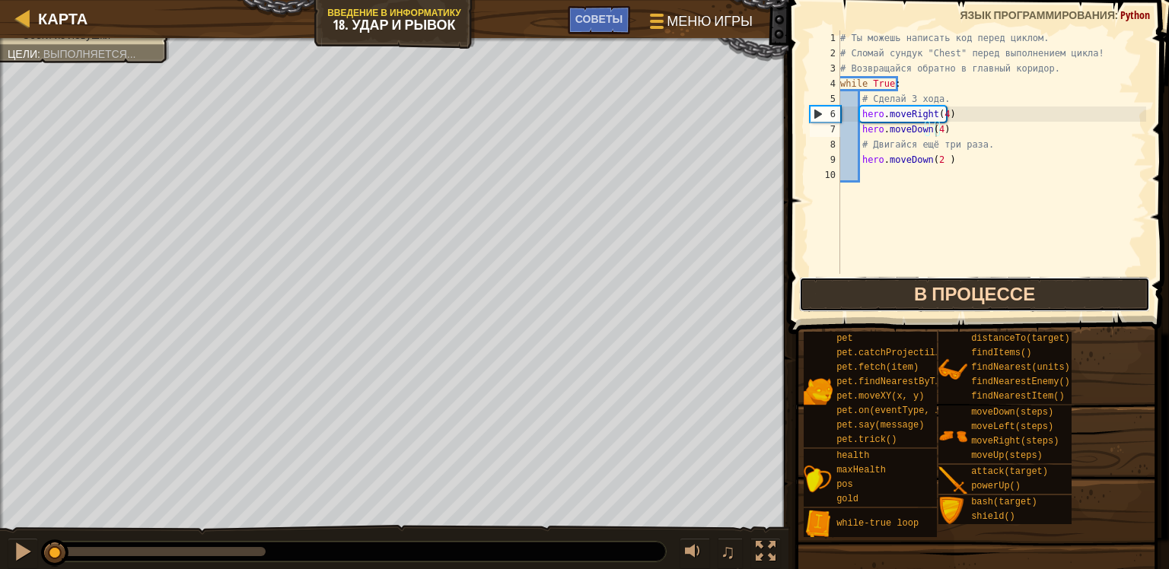
click at [850, 299] on button "В процессе" at bounding box center [975, 294] width 352 height 35
click at [854, 297] on button "В процессе" at bounding box center [975, 294] width 352 height 35
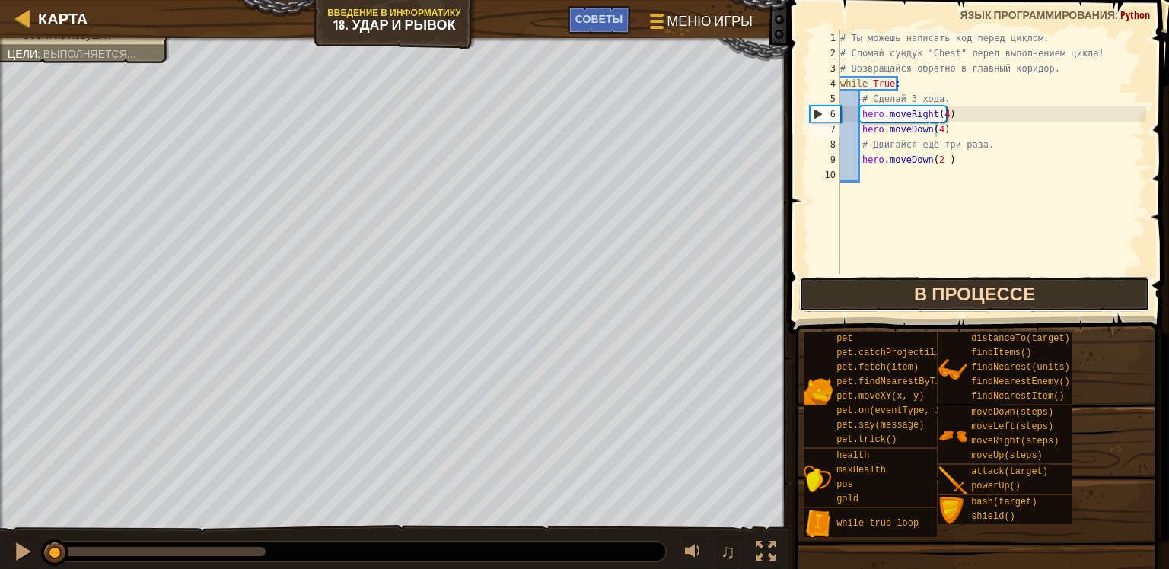
click at [854, 297] on button "В процессе" at bounding box center [975, 294] width 352 height 35
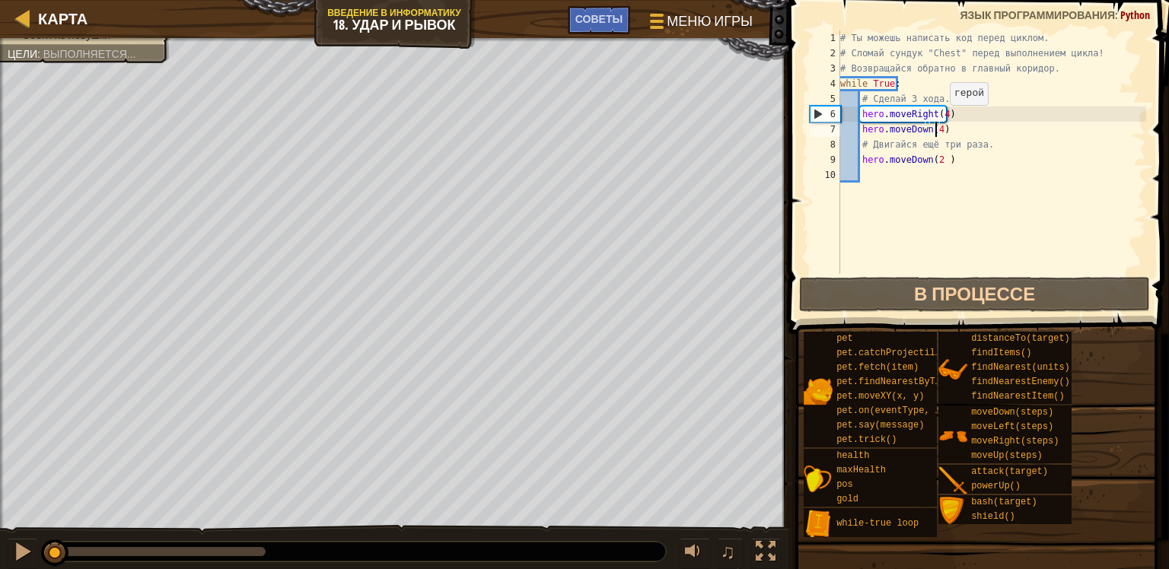
click at [941, 119] on div "# Ты можешь написать код перед циклом. # Сломай сундук "Chest" перед выполнение…" at bounding box center [991, 167] width 309 height 274
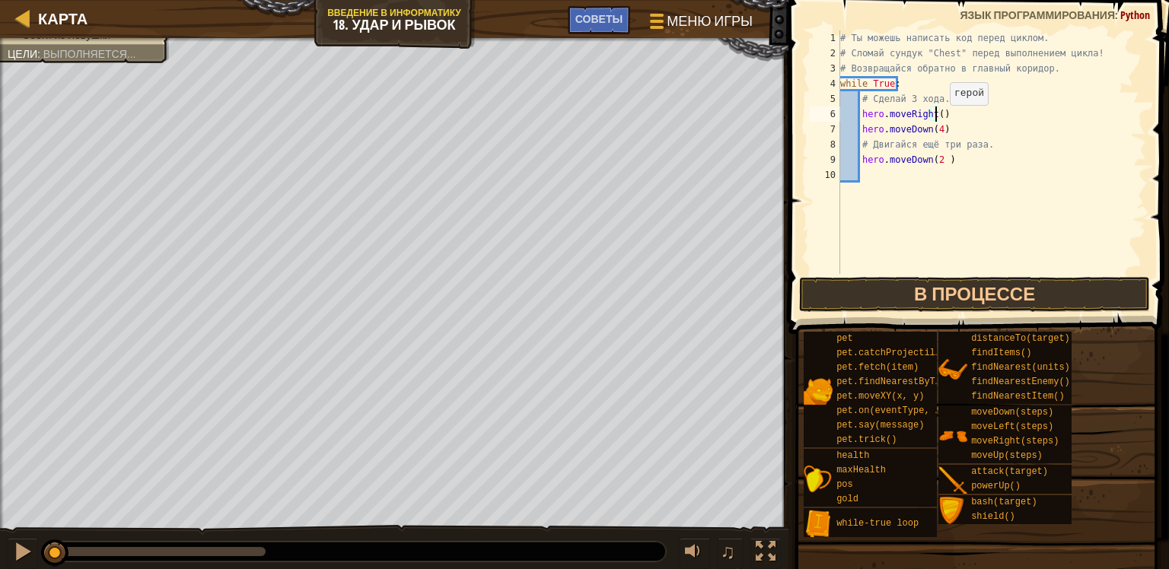
scroll to position [7, 8]
click at [933, 125] on div "# Ты можешь написать код перед циклом. # Сломай сундук "Chest" перед выполнение…" at bounding box center [991, 167] width 309 height 274
click at [940, 109] on div "# Ты можешь написать код перед циклом. # Сломай сундук "Chest" перед выполнение…" at bounding box center [991, 167] width 309 height 274
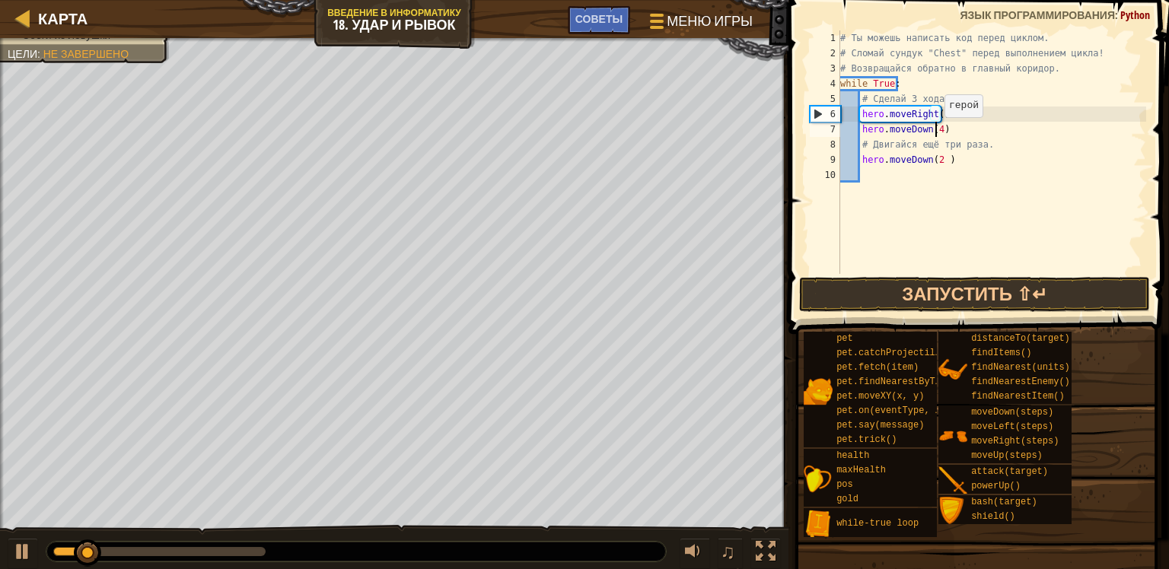
click at [937, 132] on div "# Ты можешь написать код перед циклом. # Сломай сундук "Chest" перед выполнение…" at bounding box center [991, 167] width 309 height 274
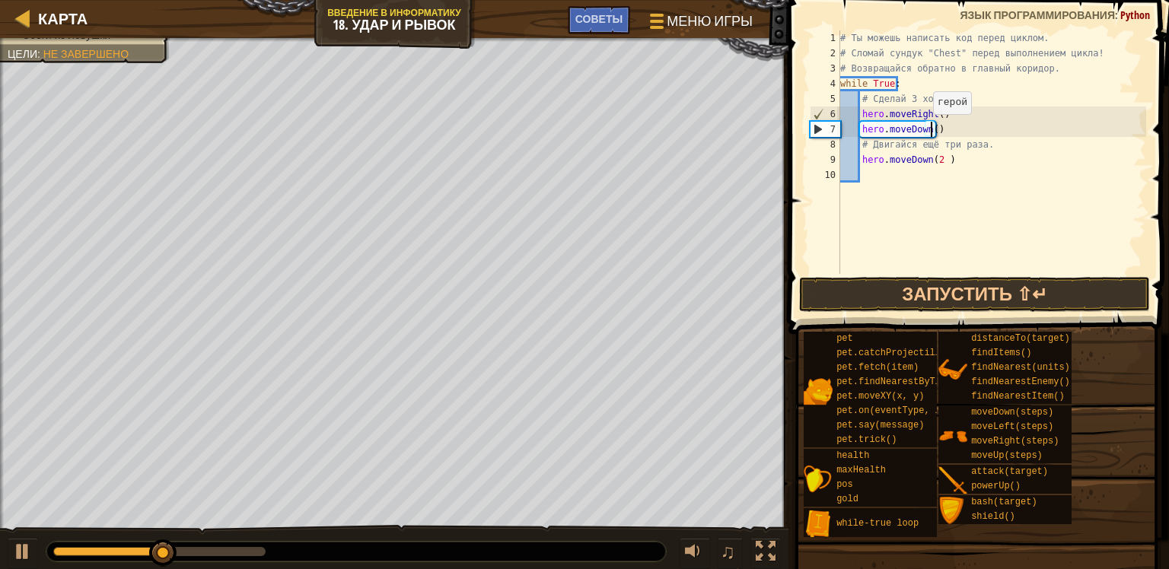
click at [925, 129] on div "# Ты можешь написать код перед циклом. # Сломай сундук "Chest" перед выполнение…" at bounding box center [991, 167] width 309 height 274
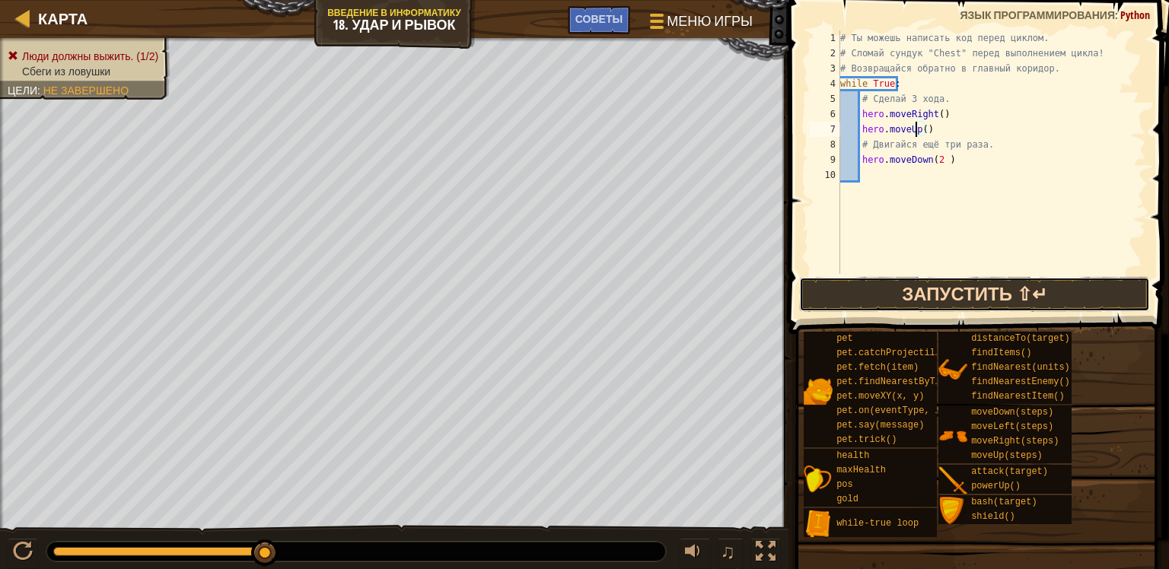
click at [998, 286] on button "Запустить ⇧↵" at bounding box center [975, 294] width 352 height 35
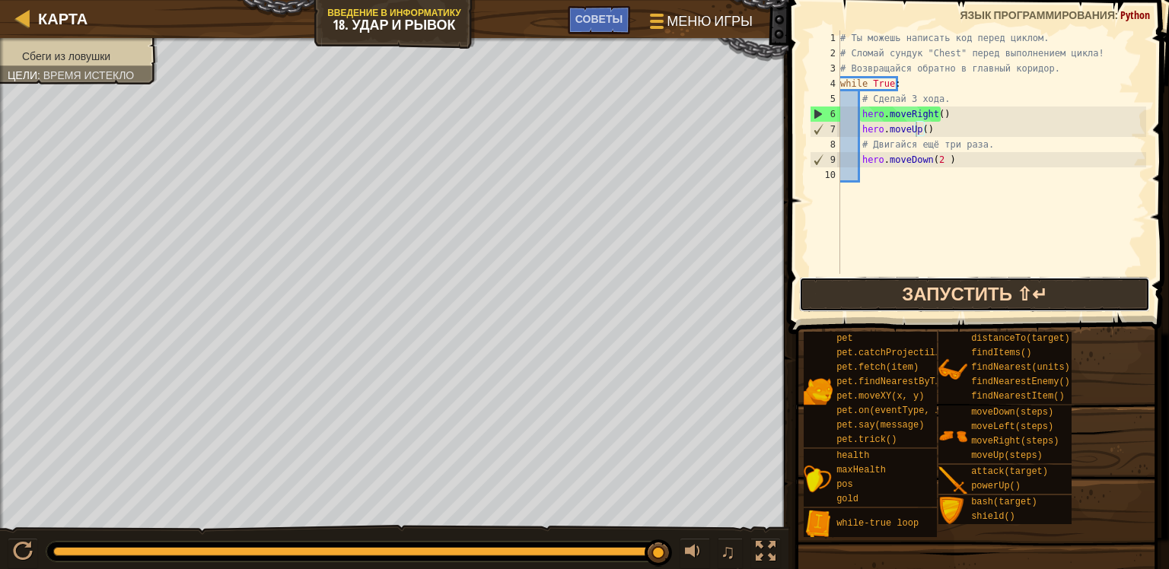
click at [918, 287] on button "Запустить ⇧↵" at bounding box center [975, 294] width 352 height 35
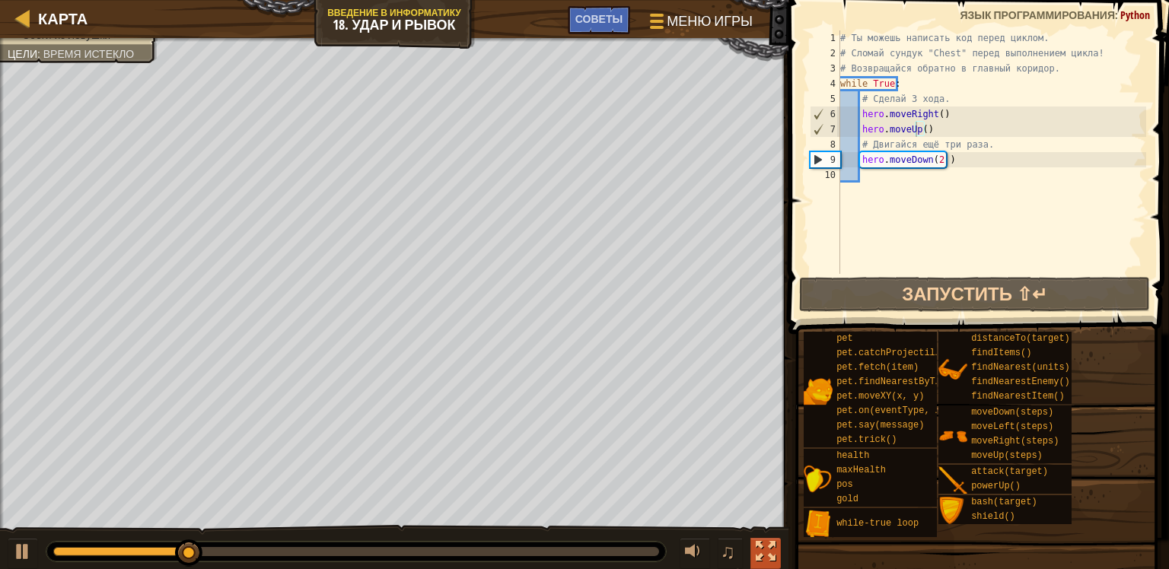
click at [763, 553] on div at bounding box center [766, 552] width 20 height 20
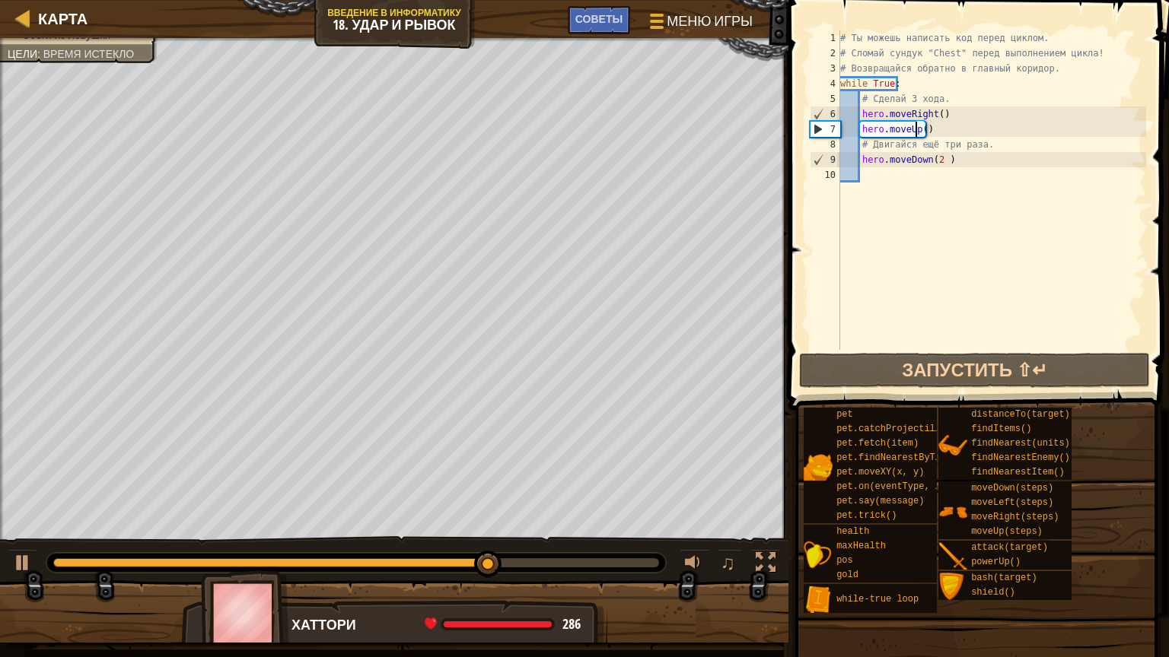
click at [914, 0] on div "Карта Введение в Информатику 18. Удар и рывок Меню игры Готово Советы 1 ההההההה…" at bounding box center [584, 328] width 1169 height 657
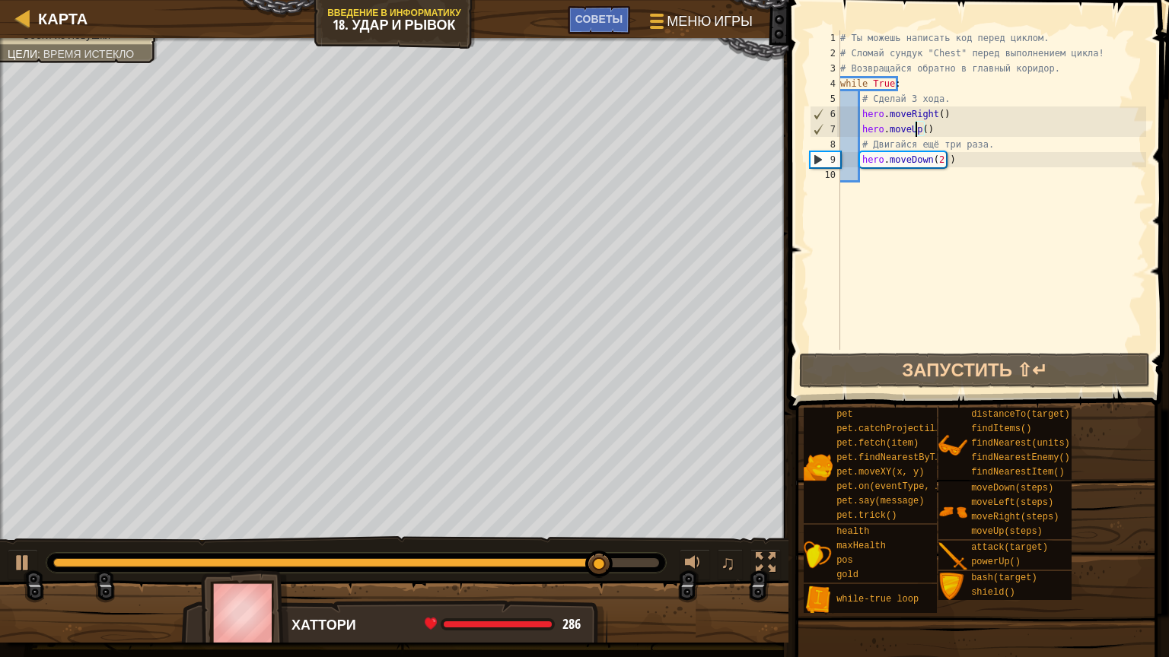
click at [266, 0] on div "Карта Введение в Информатику 18. Удар и рывок Меню игры Готово Советы 1 ההההההה…" at bounding box center [584, 328] width 1169 height 657
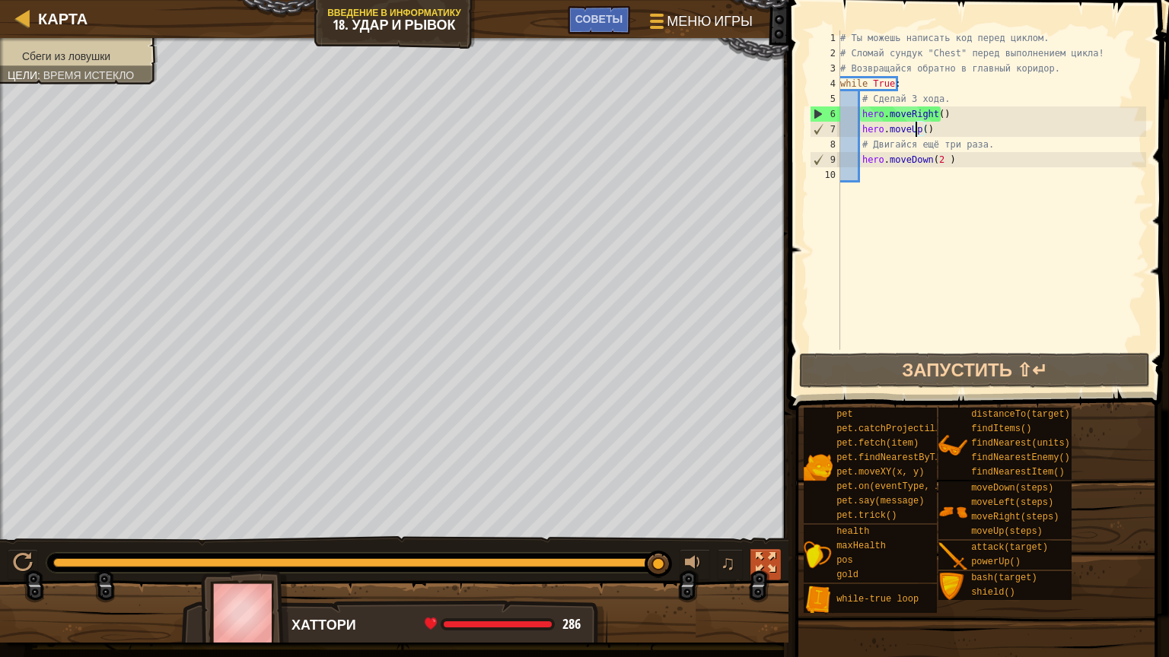
click at [761, 561] on div at bounding box center [766, 563] width 20 height 20
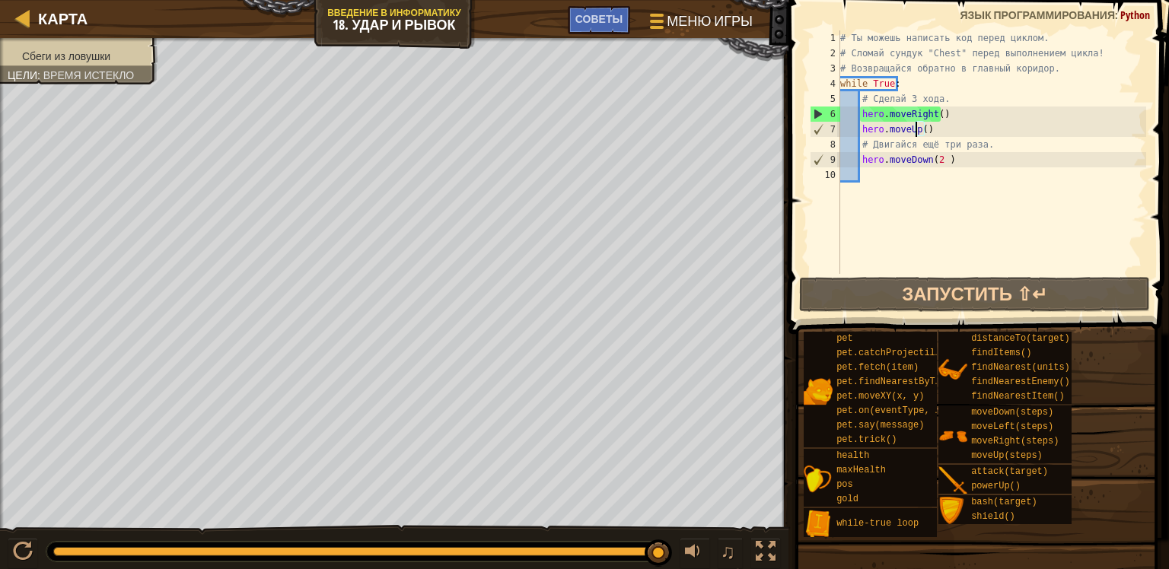
click at [235, 0] on html "Карта Введение в Информатику 18. Удар и рывок Меню игры Готово Советы 1 ההההההה…" at bounding box center [584, 0] width 1169 height 0
click at [1031, 6] on div "Карта Введение в Информатику 18. Удар и рывок Меню игры Готово Советы 1 ההההההה…" at bounding box center [584, 284] width 1169 height 569
click at [352, 0] on html "Карта Введение в Информатику 18. Удар и рывок Меню игры Готово Советы 1 ההההההה…" at bounding box center [584, 0] width 1169 height 0
click at [0, 0] on html "Карта Введение в Информатику 18. Удар и рывок Меню игры Готово Советы 1 ההההההה…" at bounding box center [584, 0] width 1169 height 0
click at [346, 529] on div "Сбеги из ловушки Цели : Время истекло ♫ Хаттори 286 x: 75 y: 110 x: 86 y: 110 a…" at bounding box center [584, 304] width 1169 height 533
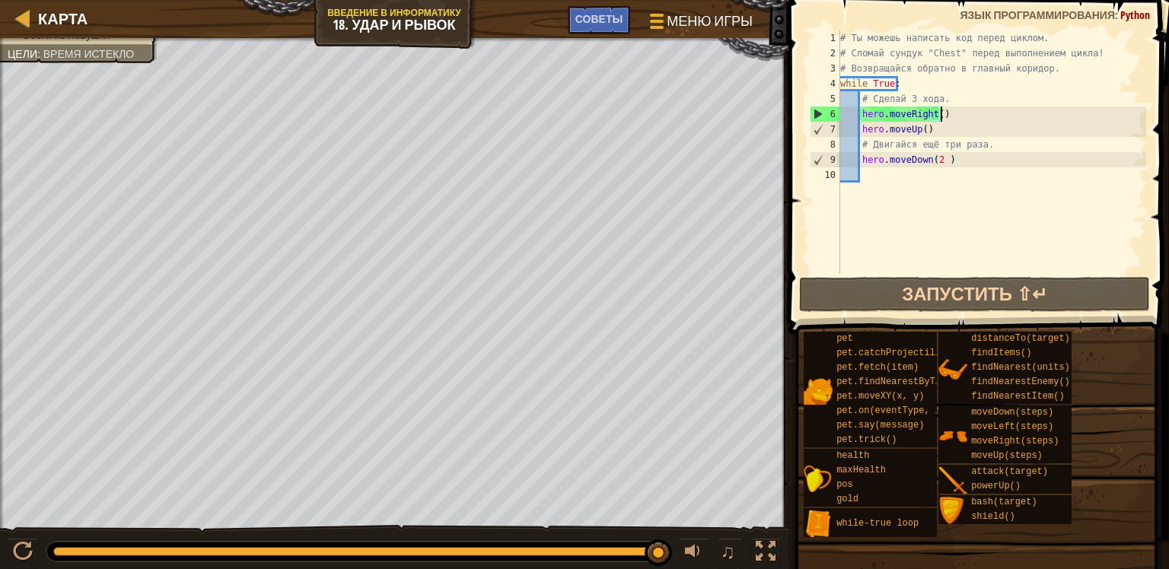
click at [951, 114] on div "# Ты можешь написать код перед циклом. # Сломай сундук "Chest" перед выполнение…" at bounding box center [991, 167] width 309 height 274
click at [1011, 183] on div "Карта Введение в Информатику 18. Удар и рывок Меню игры Готово Советы 1 ההההההה…" at bounding box center [584, 284] width 1169 height 569
click at [936, 120] on div "# Ты можешь написать код перед циклом. # Сломай сундук "Chest" перед выполнение…" at bounding box center [991, 167] width 309 height 274
click at [898, 78] on div "# Ты можешь написать код перед циклом. # Сломай сундук "Chest" перед выполнение…" at bounding box center [991, 167] width 309 height 274
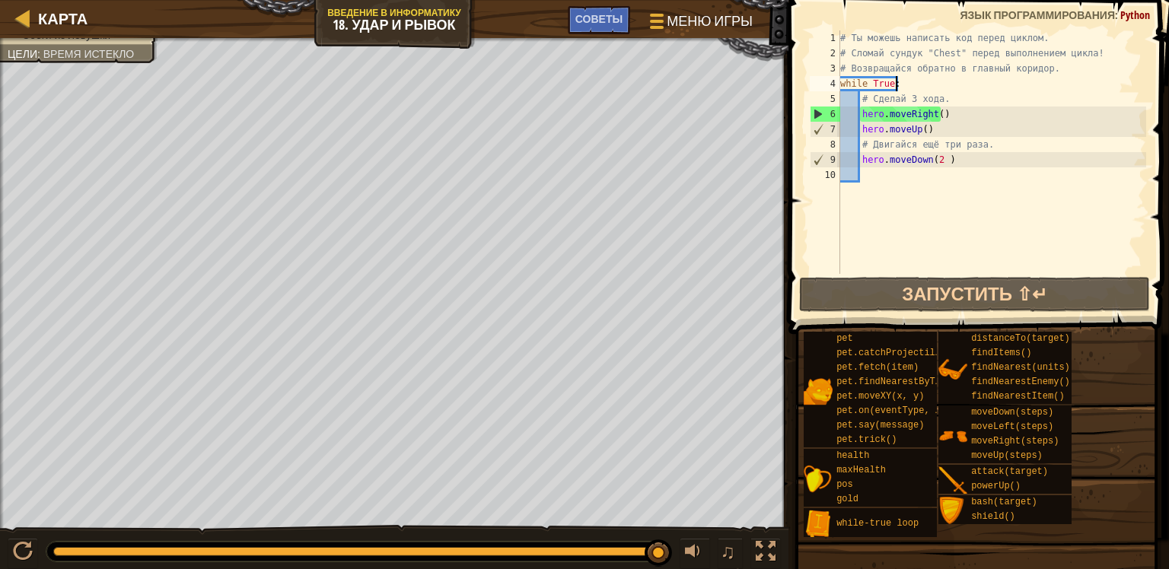
click at [904, 87] on div "# Ты можешь написать код перед циклом. # Сломай сундук "Chest" перед выполнение…" at bounding box center [991, 167] width 309 height 274
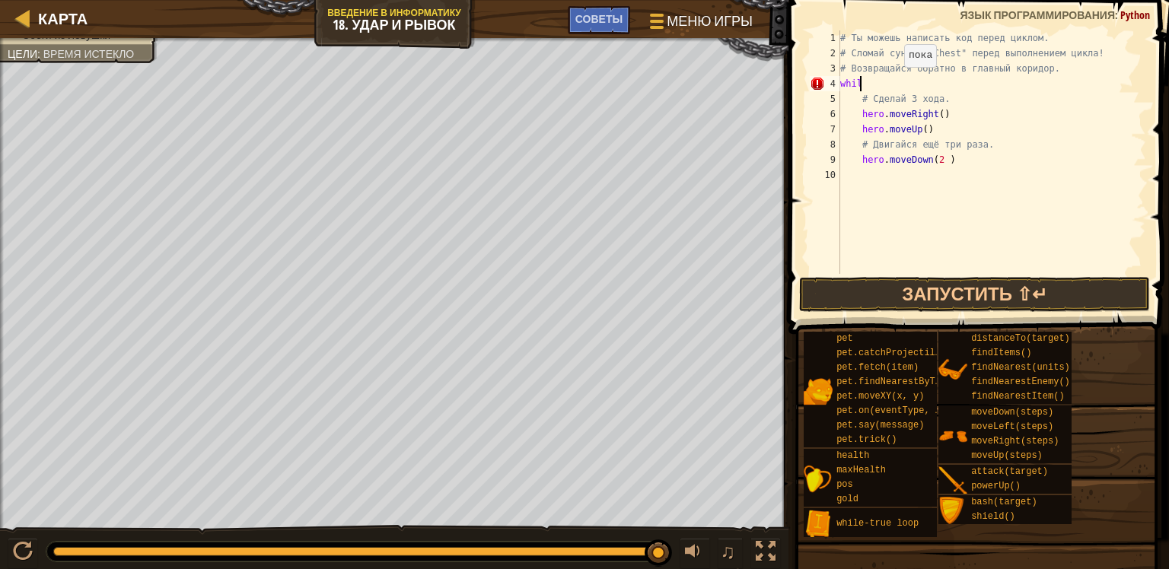
scroll to position [7, 0]
type textarea "w"
drag, startPoint x: 856, startPoint y: 88, endPoint x: 873, endPoint y: 84, distance: 17.3
click at [864, 85] on div "# Ты можешь написать код перед циклом. # Сломай сундук "Chest" перед выполнение…" at bounding box center [991, 167] width 309 height 274
click at [953, 94] on div "# Ты можешь написать код перед циклом. # Сломай сундук "Chest" перед выполнение…" at bounding box center [991, 167] width 309 height 274
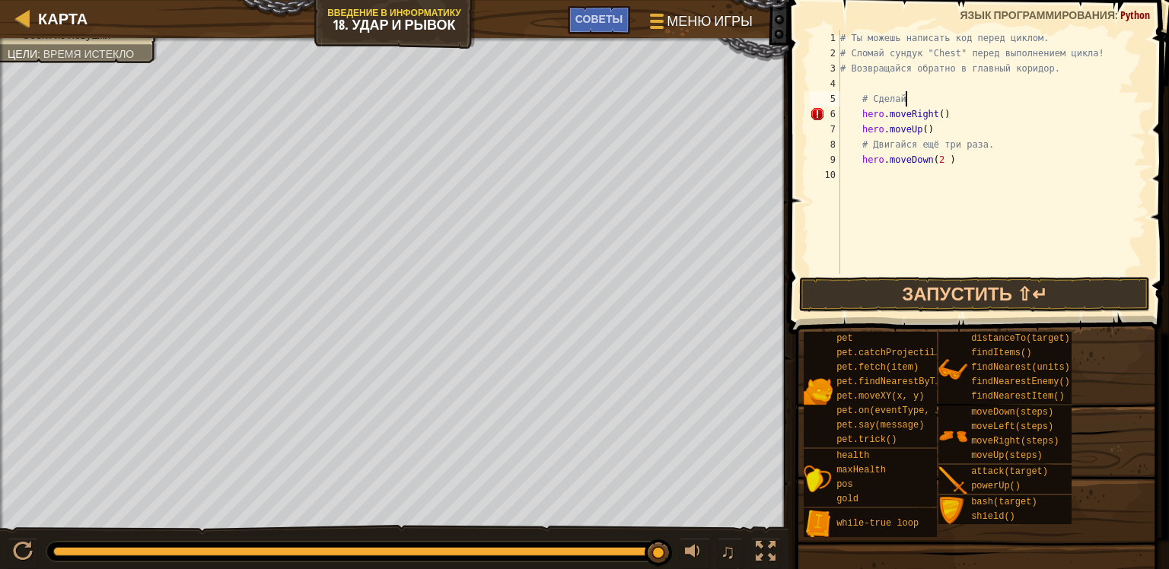
type textarea "#"
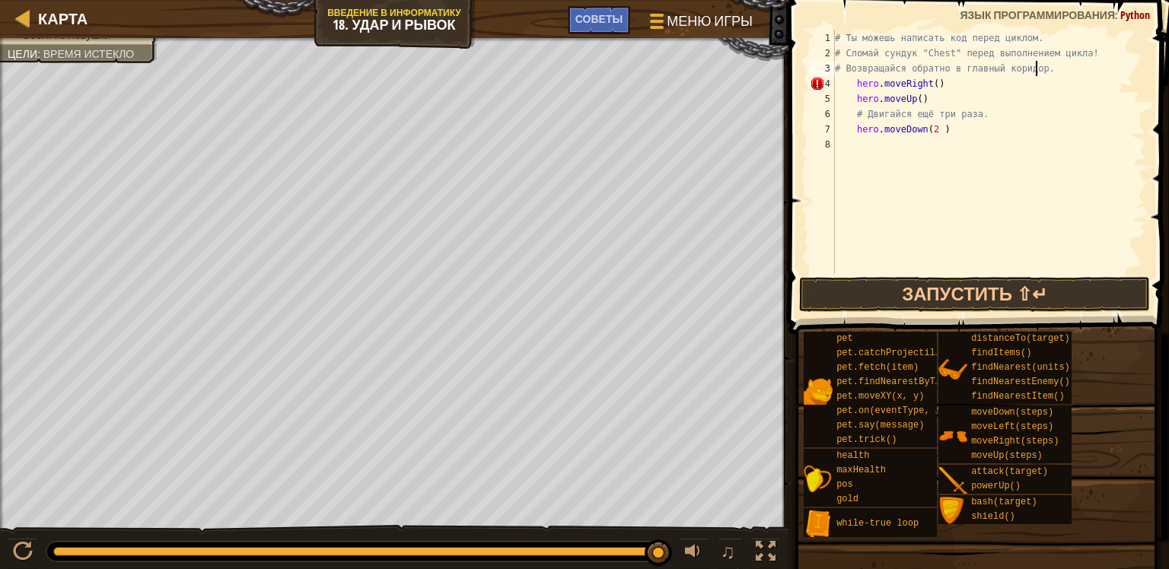
click at [937, 89] on div "# Ты можешь написать код перед циклом. # Сломай сундук "Chest" перед выполнение…" at bounding box center [989, 167] width 314 height 274
click at [850, 85] on div "# Ты можешь написать код перед циклом. # Сломай сундук "Chest" перед выполнение…" at bounding box center [989, 167] width 314 height 274
click at [850, 97] on div "# Ты можешь написать код перед циклом. # Сломай сундук "Chest" перед выполнение…" at bounding box center [989, 167] width 314 height 274
click at [838, 85] on div "# Ты можешь написать код перед циклом. # Сломай сундук "Chest" перед выполнение…" at bounding box center [989, 167] width 314 height 274
click at [851, 128] on div "# Ты можешь написать код перед циклом. # Сломай сундук "Chest" перед выполнение…" at bounding box center [989, 167] width 314 height 274
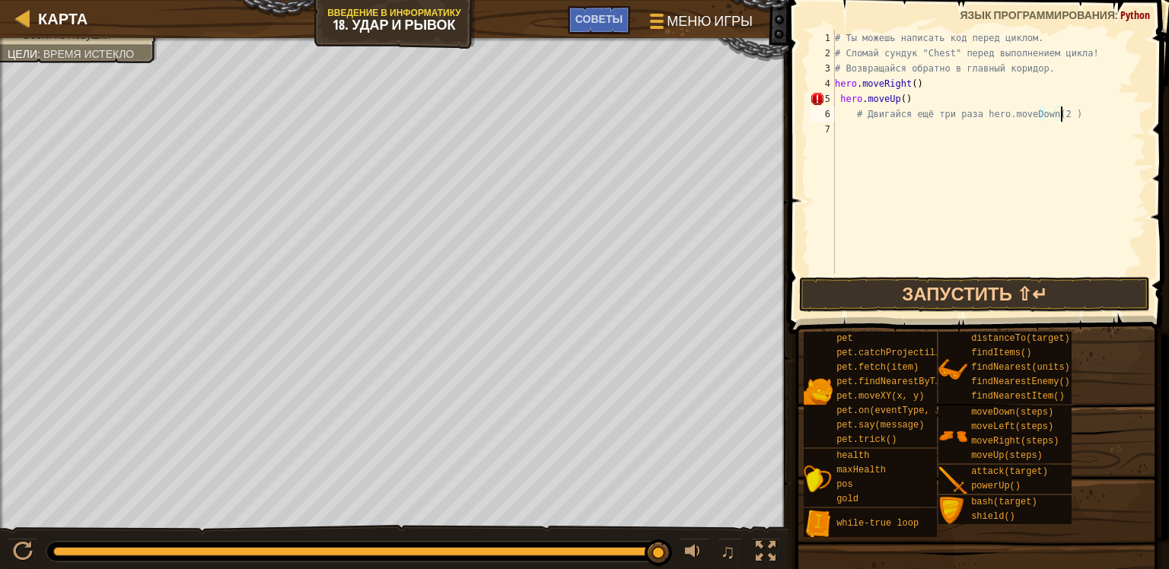
click at [1080, 112] on div "# Ты можешь написать код перед циклом. # Сломай сундук "Chest" перед выполнение…" at bounding box center [989, 167] width 314 height 274
type textarea "#"
click at [837, 97] on div "# Ты можешь написать код перед циклом. # Сломай сундук "Chest" перед выполнение…" at bounding box center [989, 167] width 314 height 274
click at [907, 84] on div "# Ты можешь написать код перед циклом. # Сломай сундук "Chest" перед выполнение…" at bounding box center [989, 167] width 314 height 274
click at [911, 85] on div "# Ты можешь написать код перед циклом. # Сломай сундук "Chest" перед выполнение…" at bounding box center [989, 167] width 314 height 274
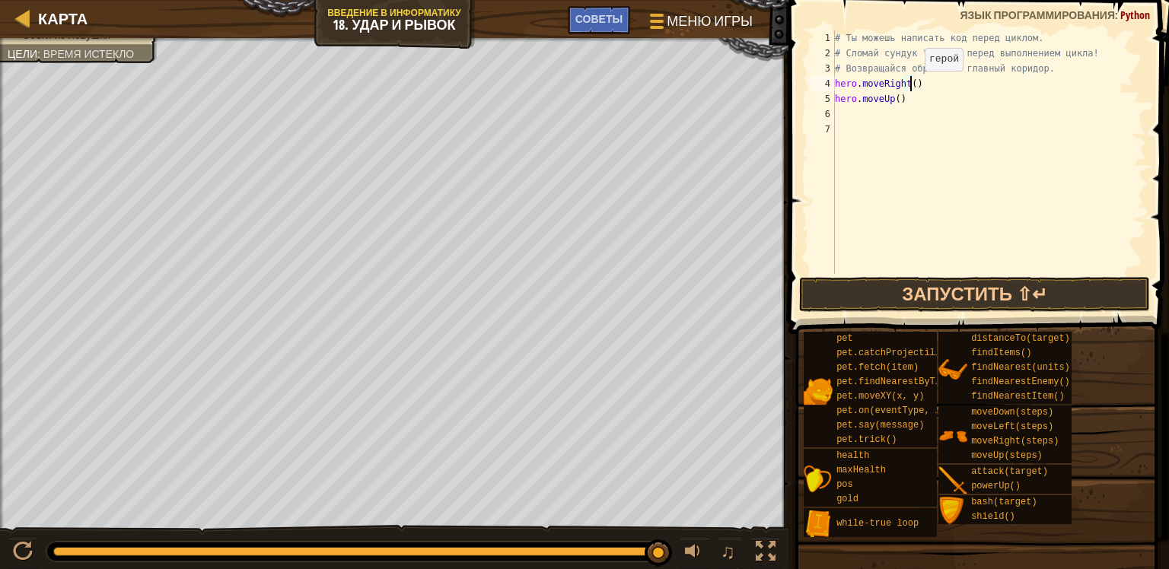
scroll to position [7, 6]
click at [924, 85] on div "# Ты можешь написать код перед циклом. # Сломай сундук "Chest" перед выполнение…" at bounding box center [989, 167] width 314 height 274
type textarea "hero.moveUp()"
drag, startPoint x: 913, startPoint y: 95, endPoint x: 822, endPoint y: 100, distance: 91.5
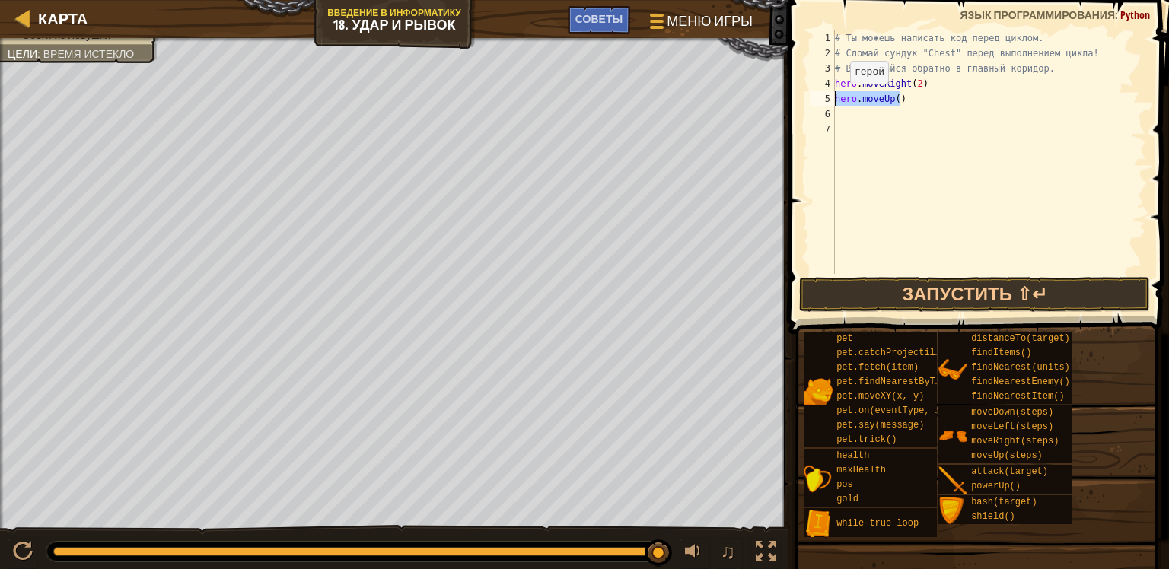
click at [819, 100] on div "hero.moveUp() 1 2 3 4 5 6 7 # Ты можешь написать код перед циклом. # Сломай сун…" at bounding box center [975, 151] width 339 height 243
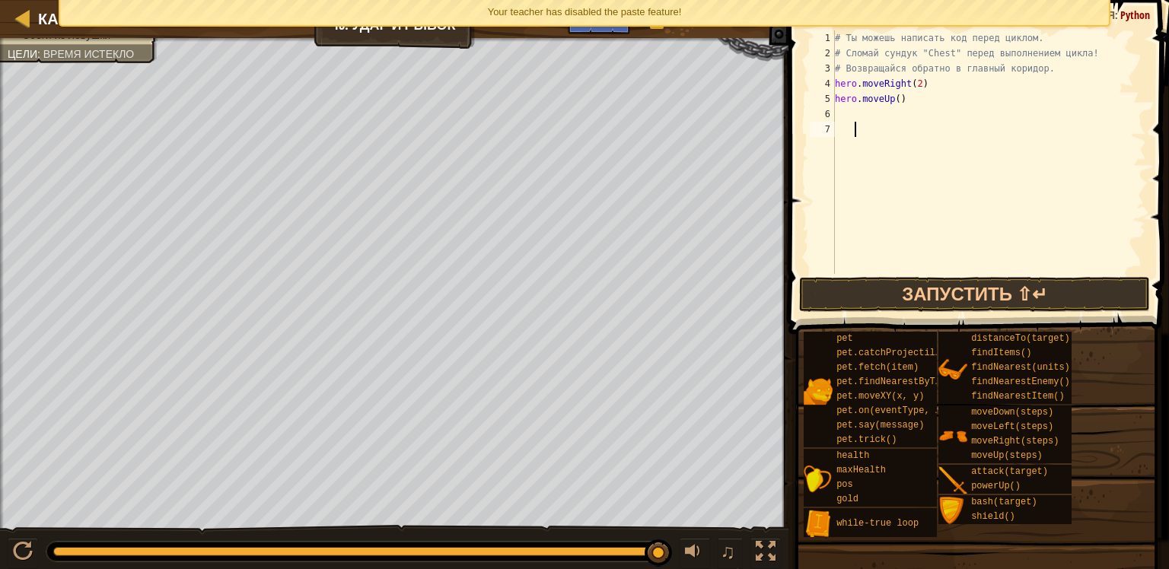
click at [857, 122] on div "# Ты можешь написать код перед циклом. # Сломай сундук "Chest" перед выполнение…" at bounding box center [989, 167] width 314 height 274
click at [852, 119] on div "# Ты можешь написать код перед циклом. # Сломай сундук "Chest" перед выполнение…" at bounding box center [989, 167] width 314 height 274
click at [905, 100] on div "# Ты можешь написать код перед циклом. # Сломай сундук "Chest" перед выполнение…" at bounding box center [989, 167] width 314 height 274
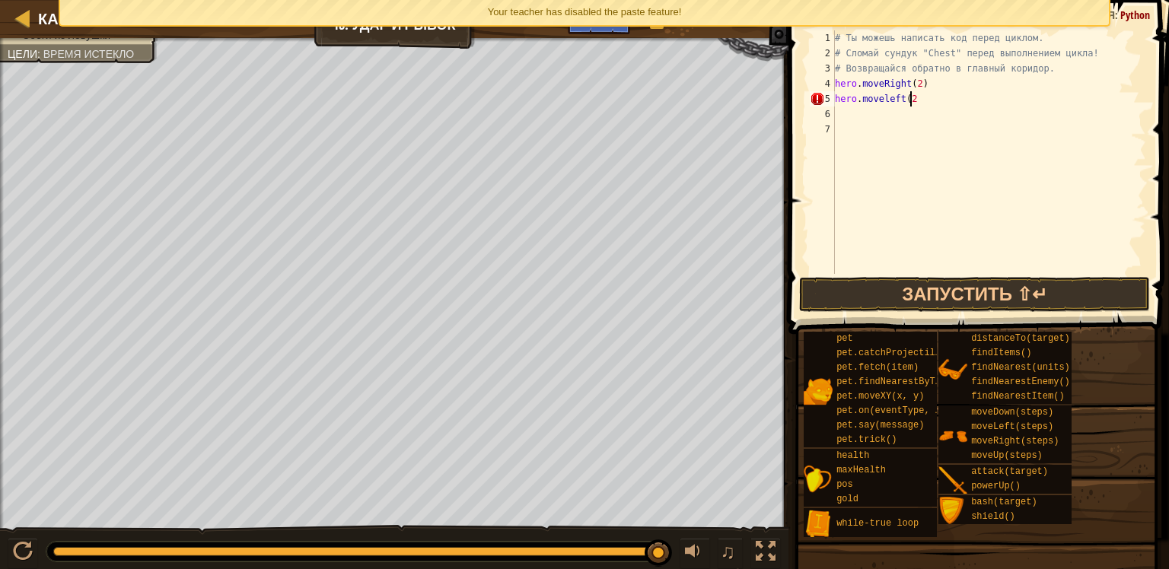
type textarea "hero.moveleft(2)"
click at [889, 109] on div "# Ты можешь написать код перед циклом. # Сломай сундук "Chest" перед выполнение…" at bounding box center [989, 167] width 314 height 274
click at [905, 291] on button "Запустить ⇧↵" at bounding box center [975, 294] width 352 height 35
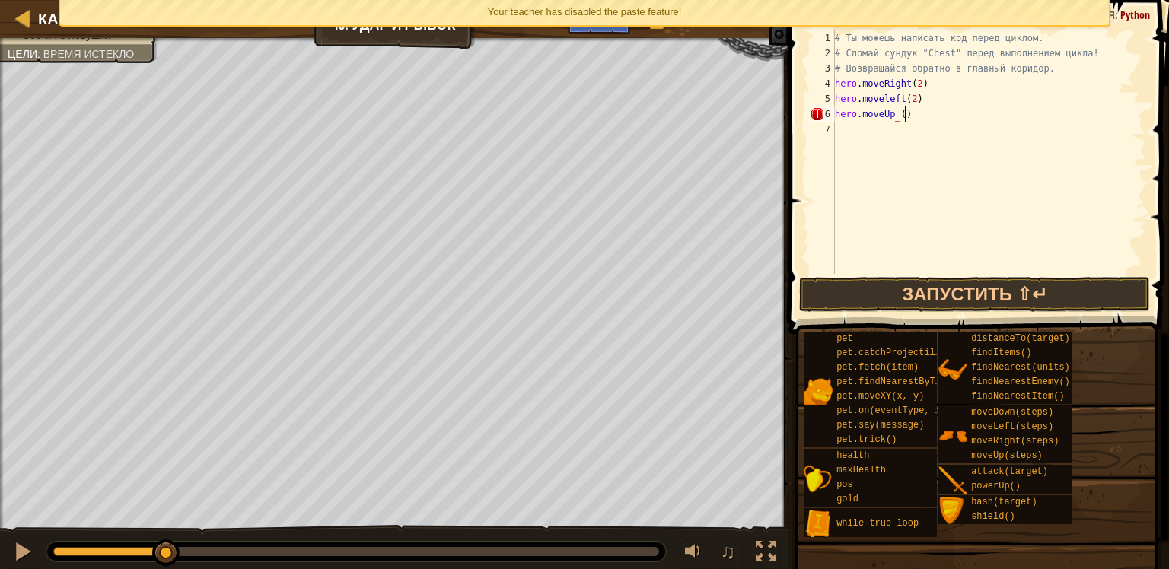
scroll to position [7, 5]
drag, startPoint x: 943, startPoint y: 294, endPoint x: 934, endPoint y: 294, distance: 9.9
click at [935, 294] on button "Запустить ⇧↵" at bounding box center [975, 294] width 352 height 35
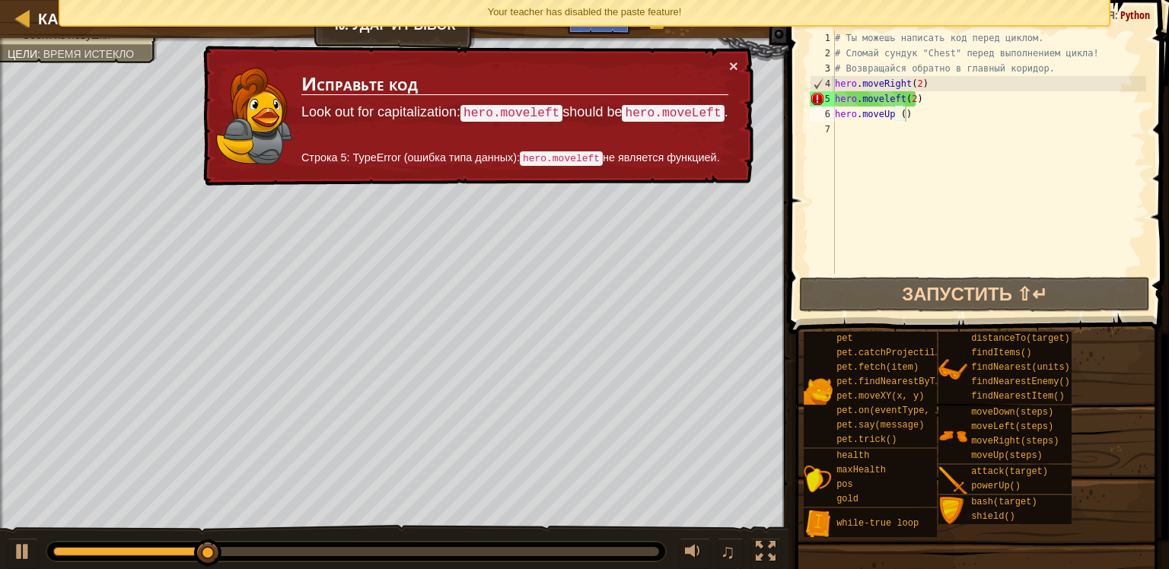
click at [730, 75] on div "× Исправьте код Look out for capitalization: hero.moveleft should be hero.moveL…" at bounding box center [476, 116] width 553 height 141
click at [733, 64] on button "×" at bounding box center [733, 66] width 9 height 16
click at [902, 100] on div "# Ты можешь написать код перед циклом. # Сломай сундук "Chest" перед выполнение…" at bounding box center [989, 167] width 314 height 274
type textarea "hero.moveleft (2)"
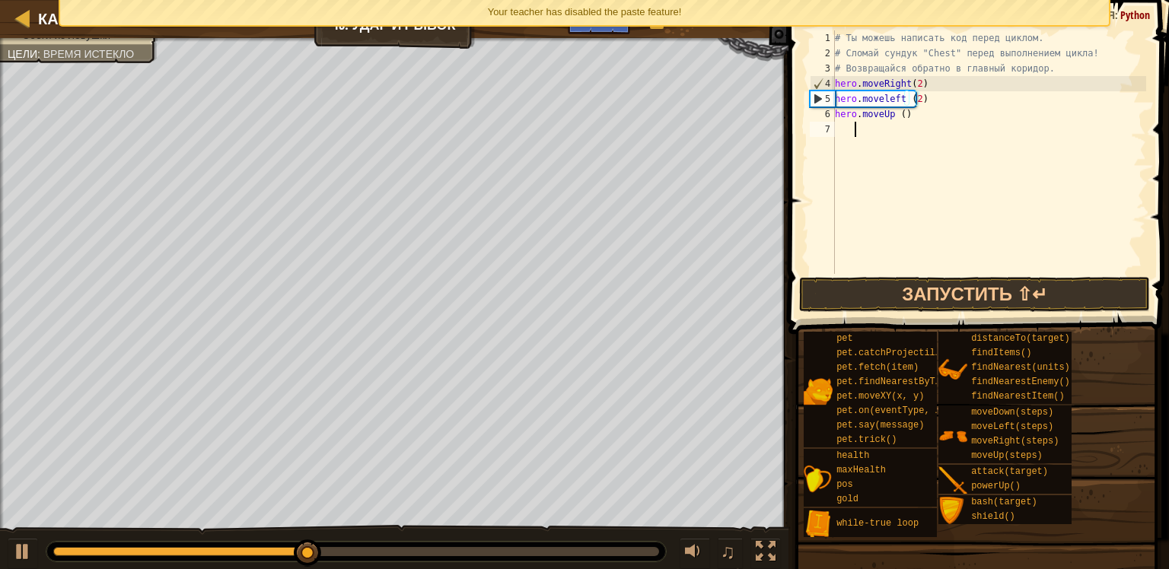
click at [948, 151] on div "# Ты можешь написать код перед циклом. # Сломай сундук "Chest" перед выполнение…" at bounding box center [989, 167] width 314 height 274
click at [925, 286] on button "Запустить ⇧↵" at bounding box center [975, 294] width 352 height 35
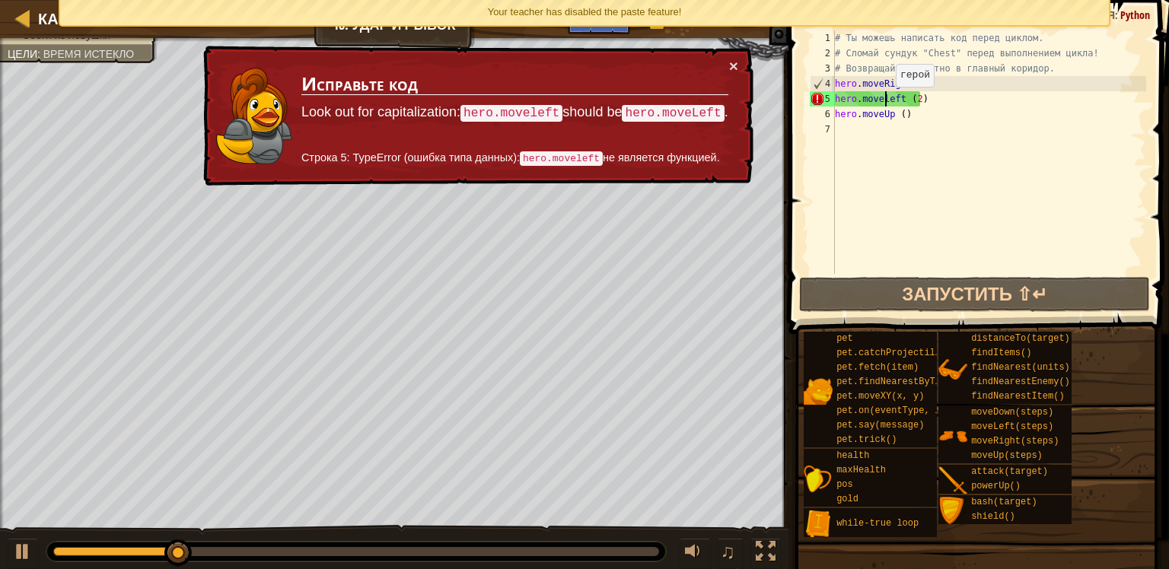
click at [883, 101] on div "# Ты можешь написать код перед циклом. # Сломай сундук "Chest" перед выполнение…" at bounding box center [989, 167] width 314 height 274
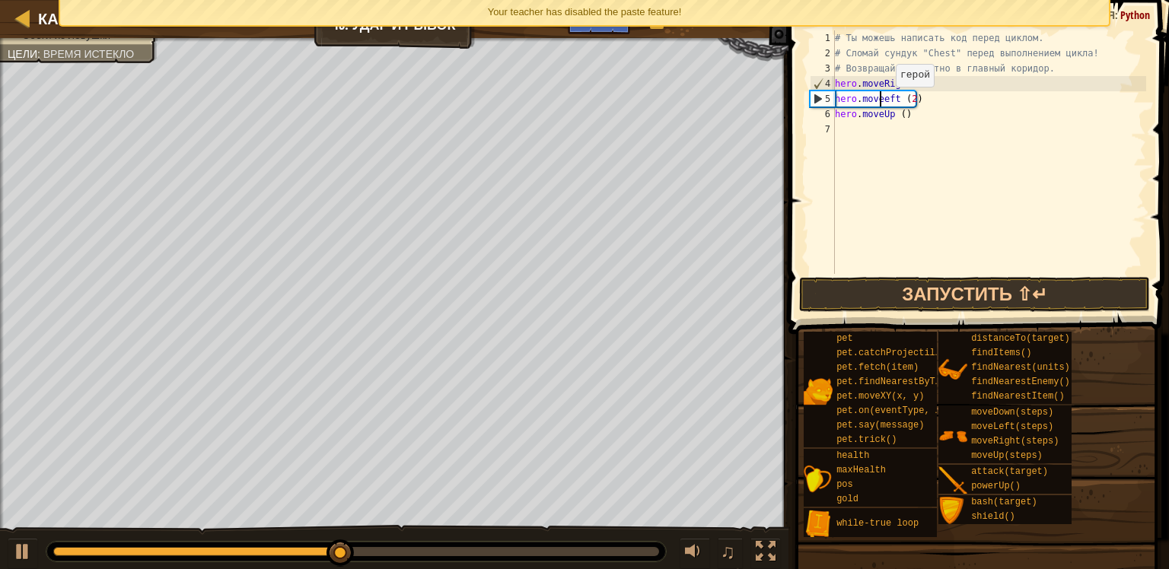
scroll to position [7, 4]
click at [838, 287] on button "Запустить ⇧↵" at bounding box center [975, 294] width 352 height 35
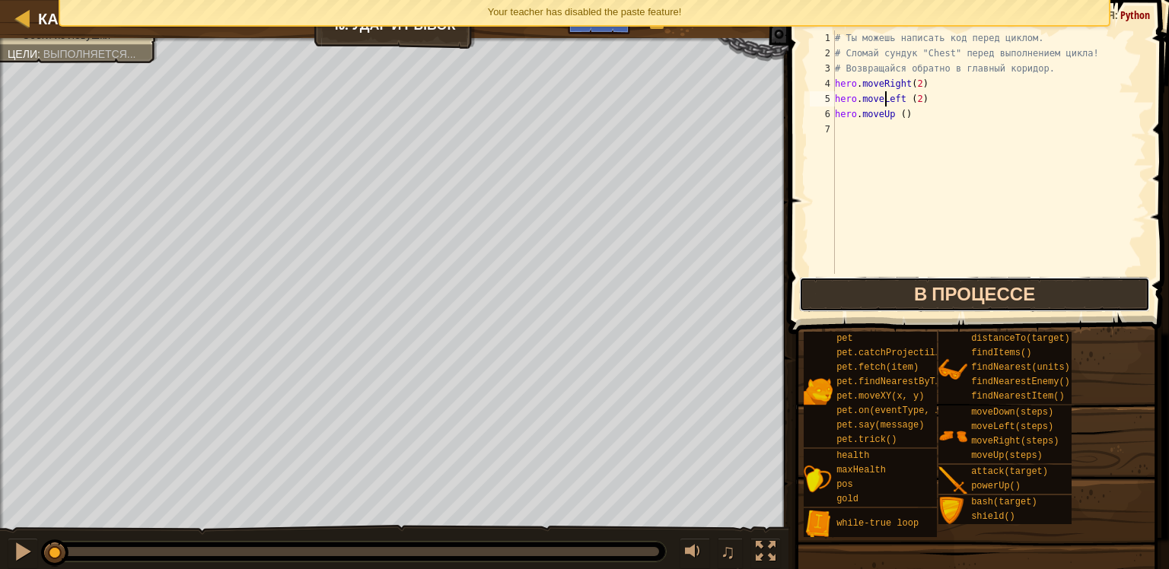
click at [838, 287] on button "В процессе" at bounding box center [975, 294] width 352 height 35
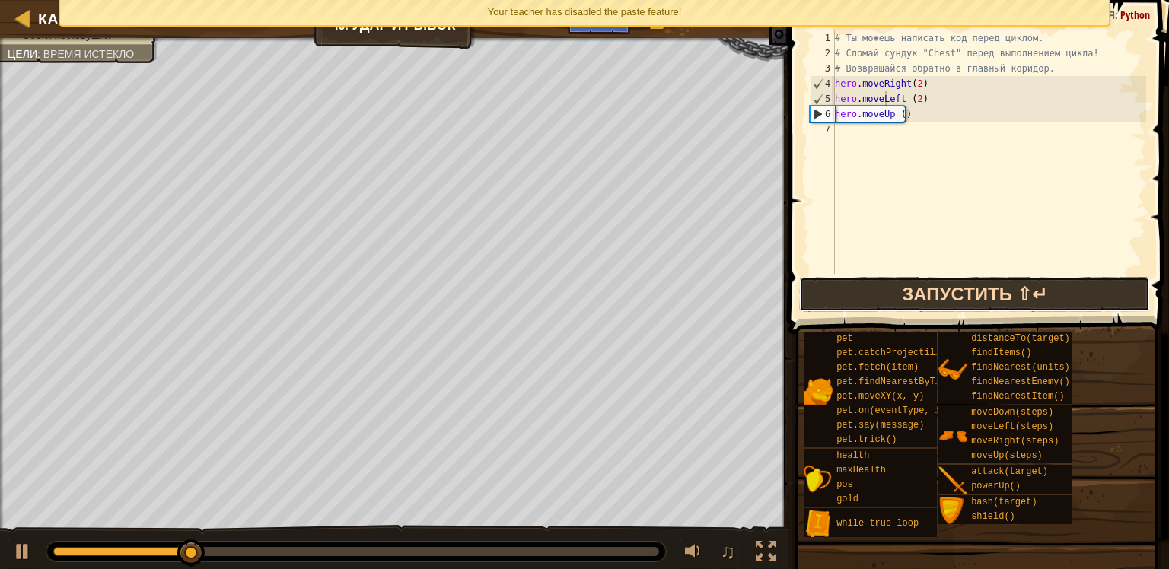
click at [858, 290] on button "Запустить ⇧↵" at bounding box center [975, 294] width 352 height 35
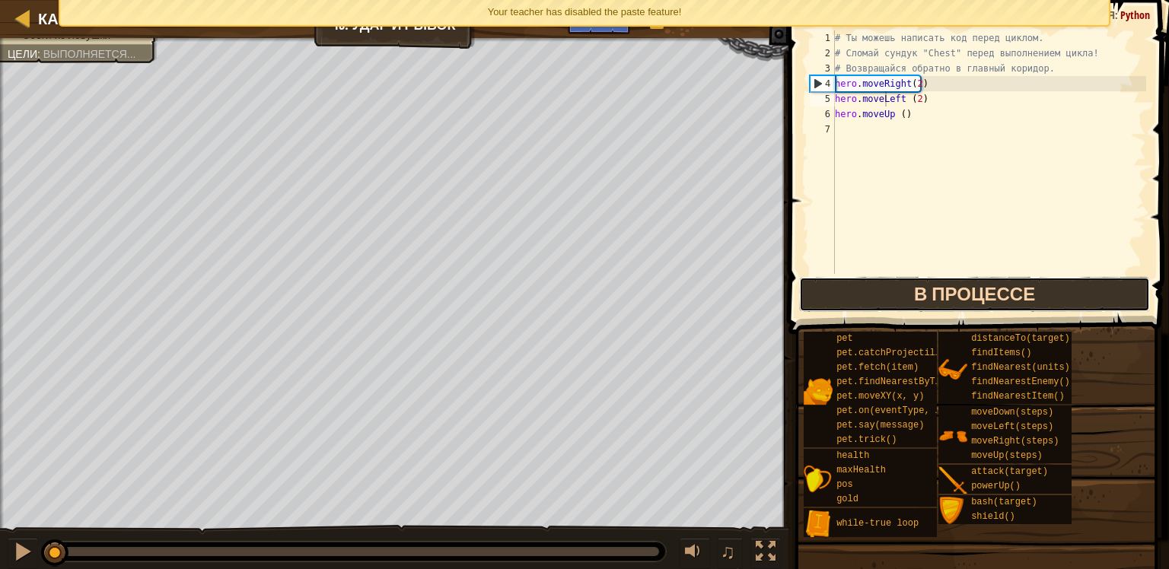
click at [859, 289] on button "В процессе" at bounding box center [975, 294] width 352 height 35
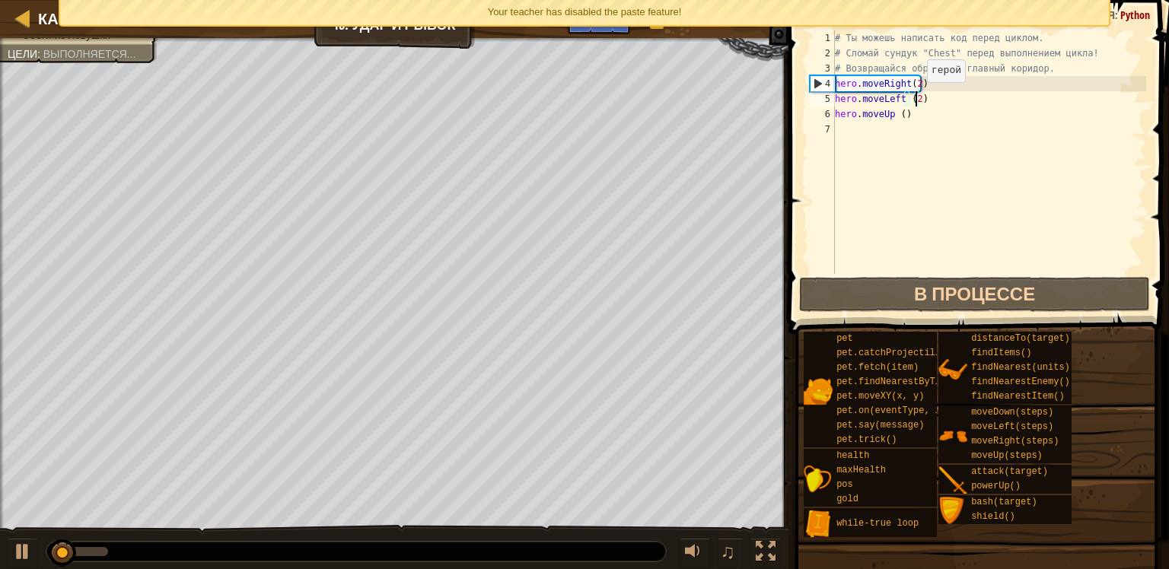
click at [913, 97] on div "# Ты можешь написать код перед циклом. # Сломай сундук "Chest" перед выполнение…" at bounding box center [989, 167] width 314 height 274
type textarea "hero.moveLeft ()"
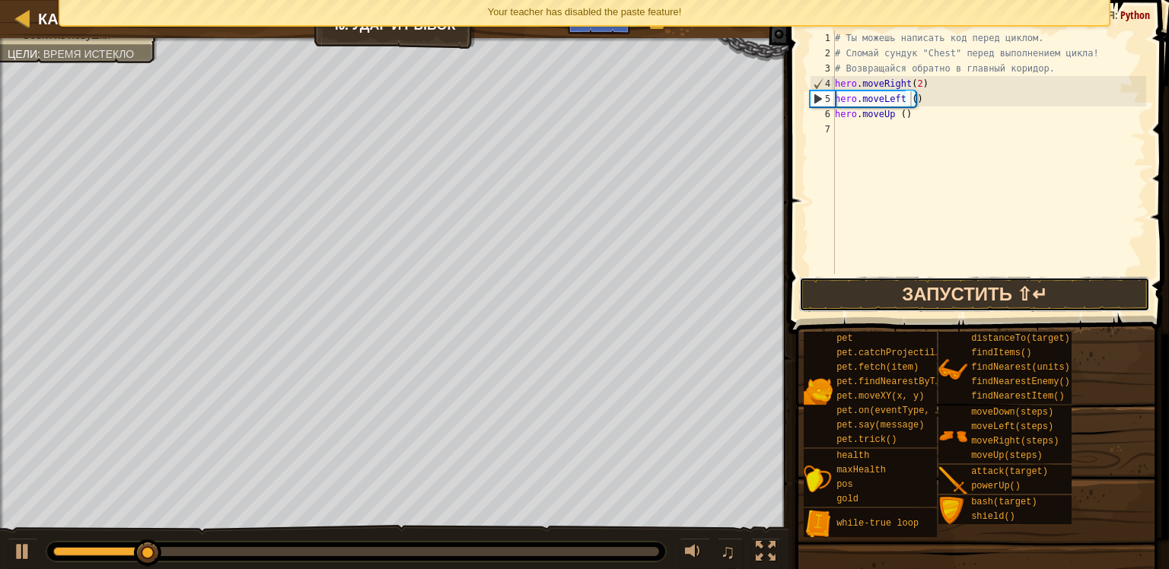
click at [891, 291] on button "Запустить ⇧↵" at bounding box center [975, 294] width 352 height 35
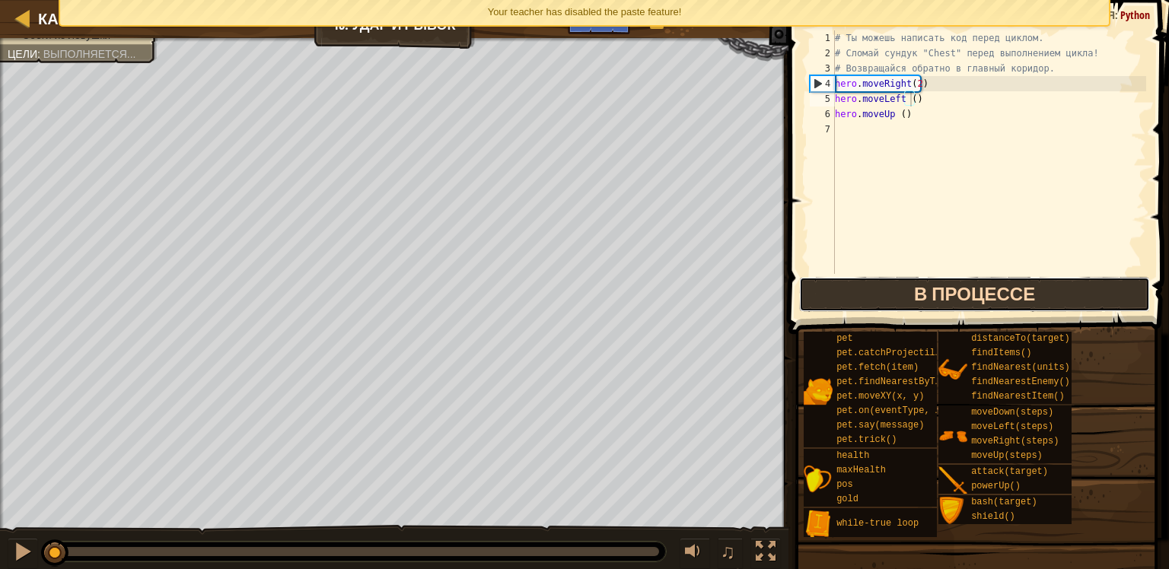
click at [891, 291] on button "В процессе" at bounding box center [975, 294] width 352 height 35
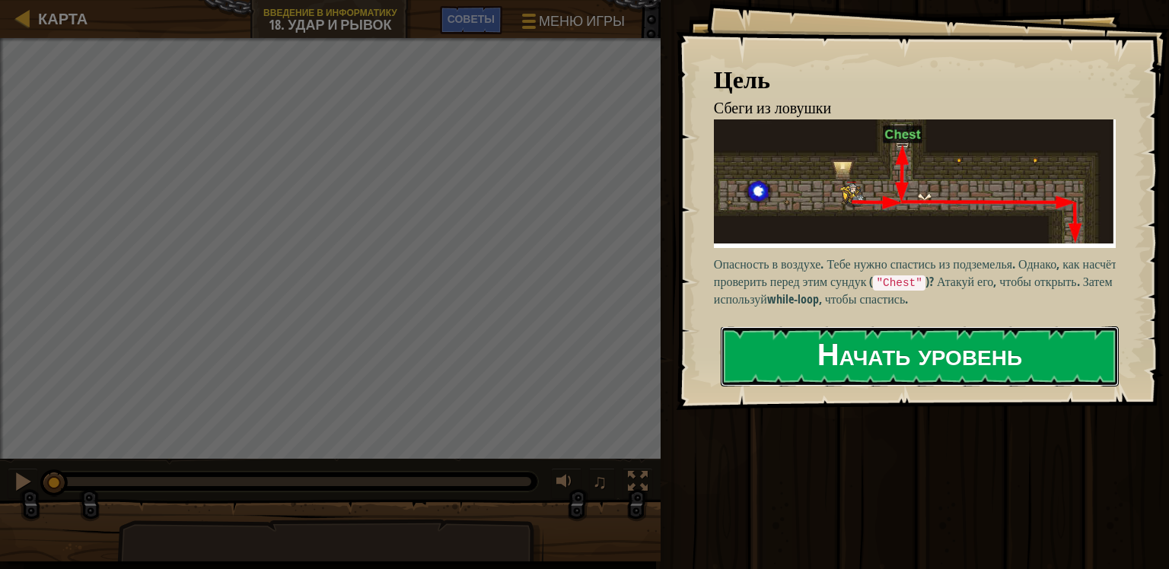
click at [772, 358] on button "Начать уровень" at bounding box center [920, 356] width 398 height 60
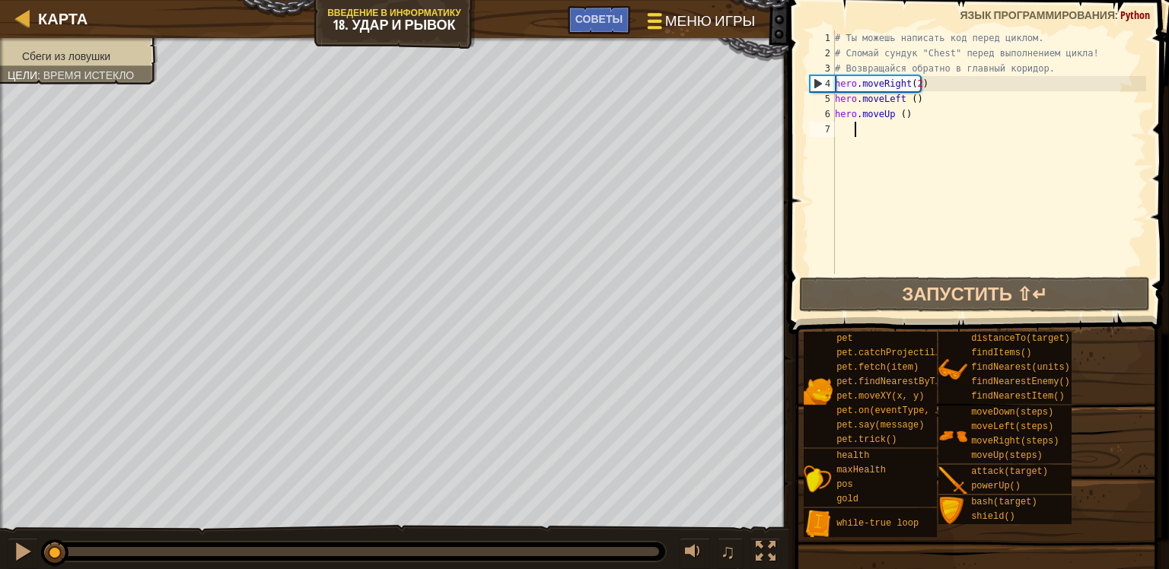
click at [705, 18] on span "Меню игры" at bounding box center [710, 21] width 90 height 21
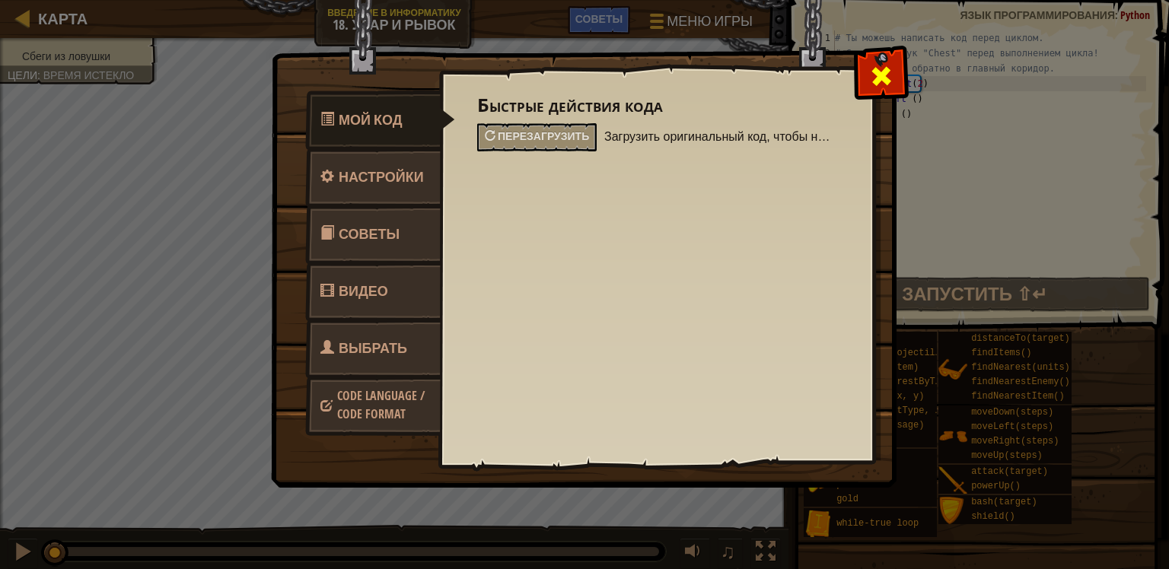
click at [889, 78] on span at bounding box center [881, 76] width 24 height 24
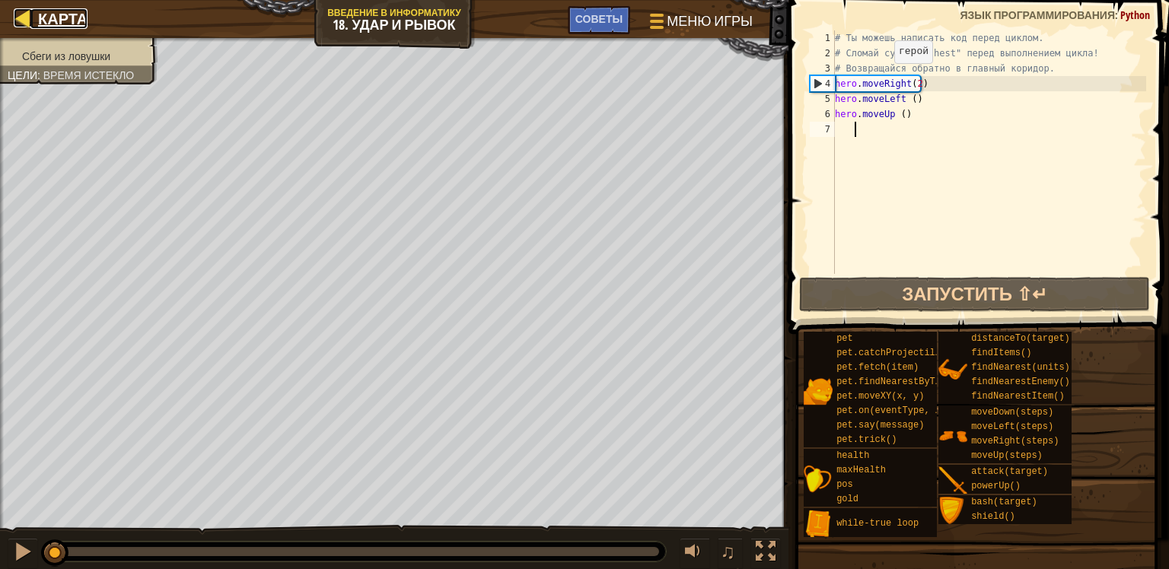
click at [30, 11] on div at bounding box center [23, 17] width 19 height 19
select select "ru"
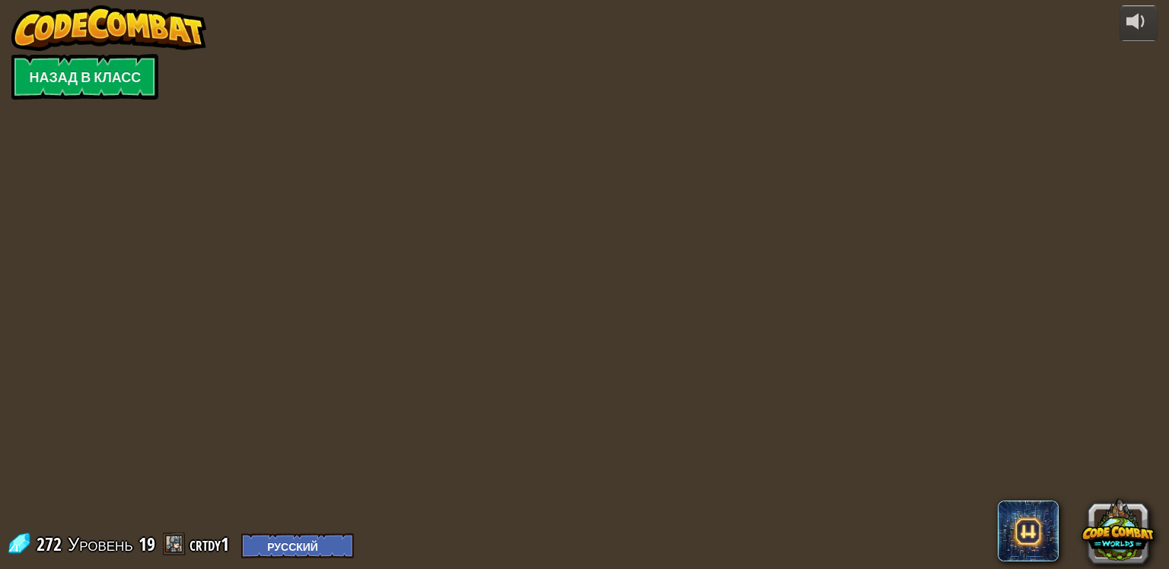
select select "ru"
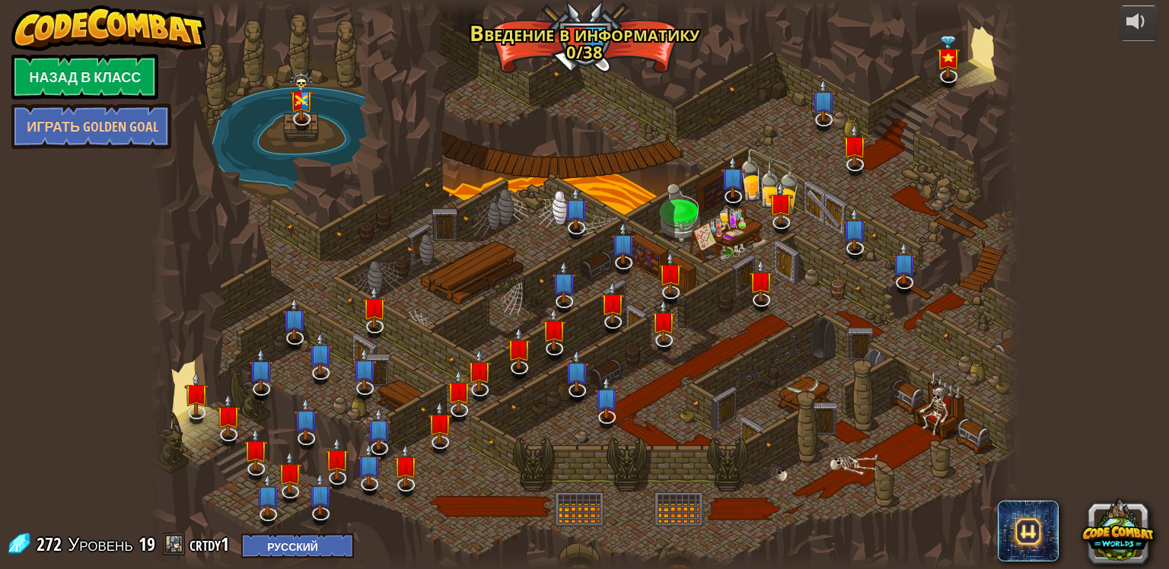
select select "ru"
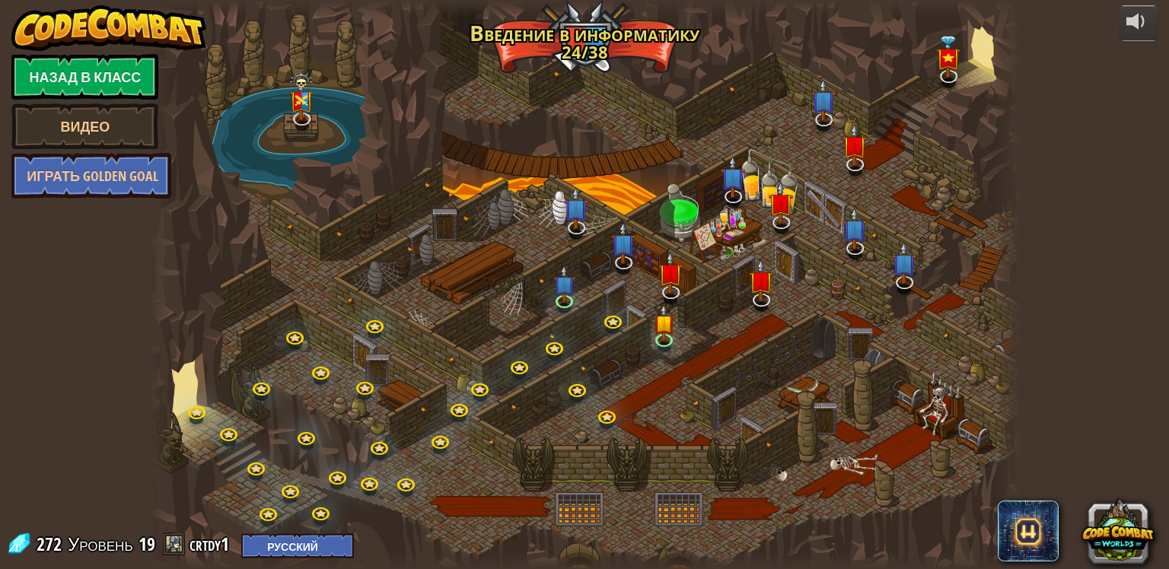
select select "ru"
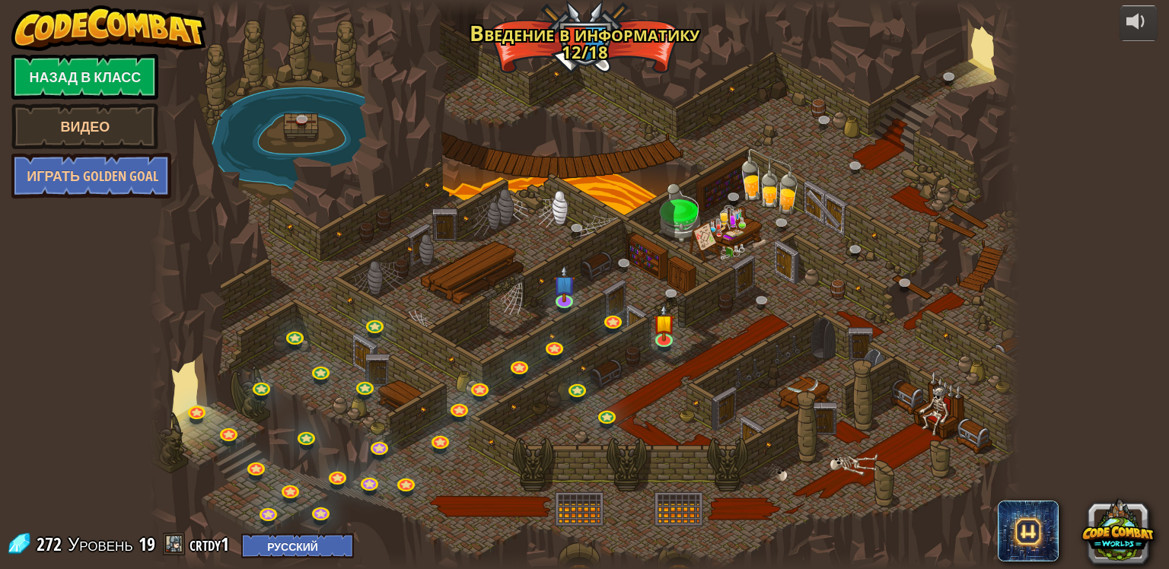
select select "ru"
click at [519, 366] on link at bounding box center [520, 366] width 30 height 30
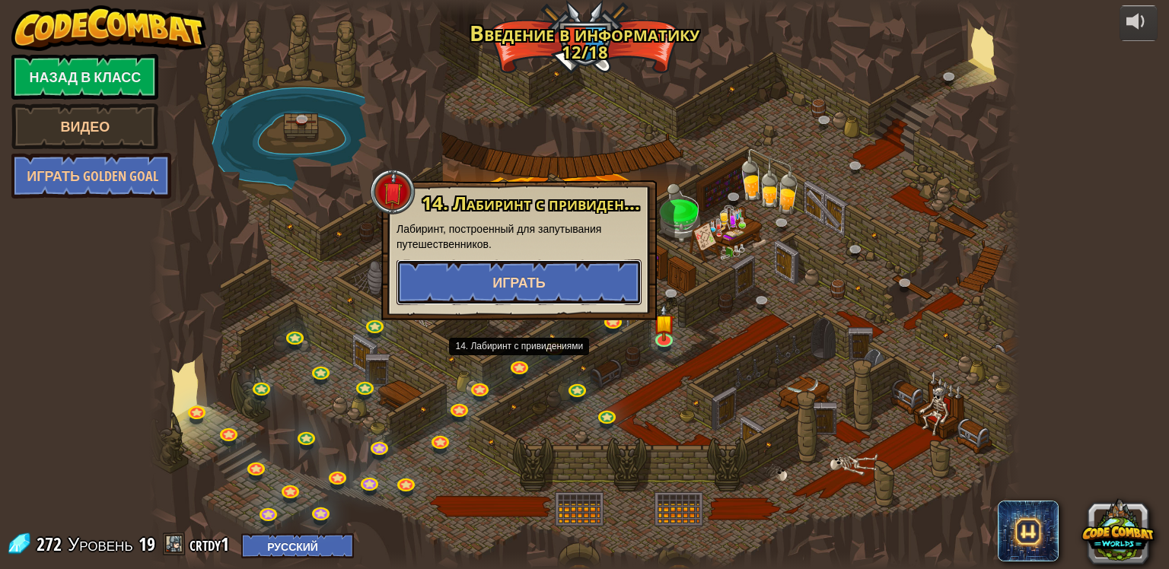
click at [508, 274] on span "Играть" at bounding box center [518, 282] width 53 height 19
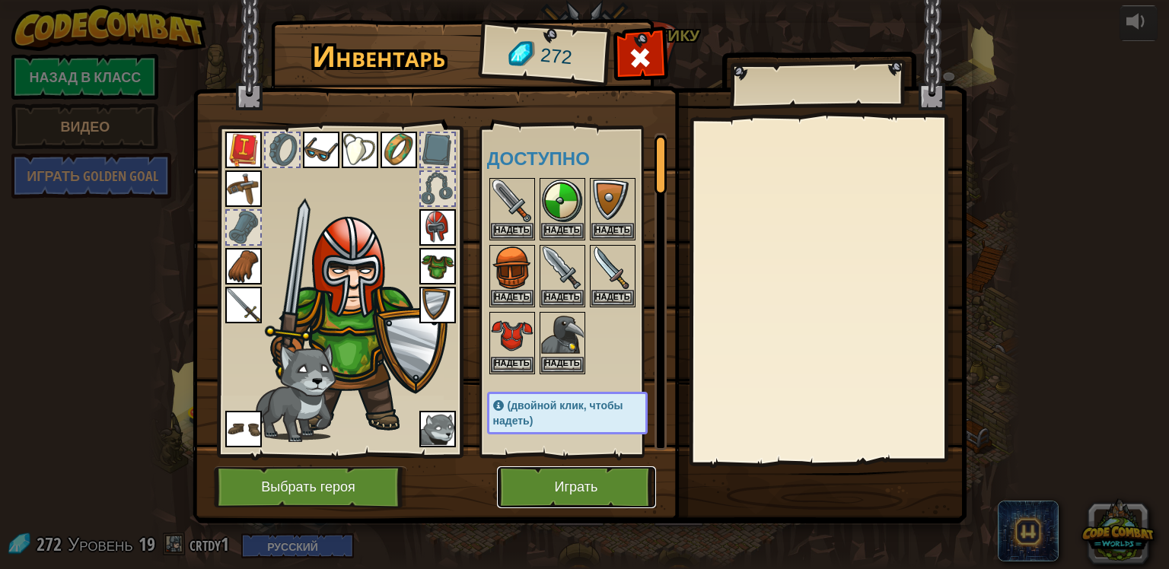
click at [577, 481] on button "Играть" at bounding box center [576, 487] width 159 height 42
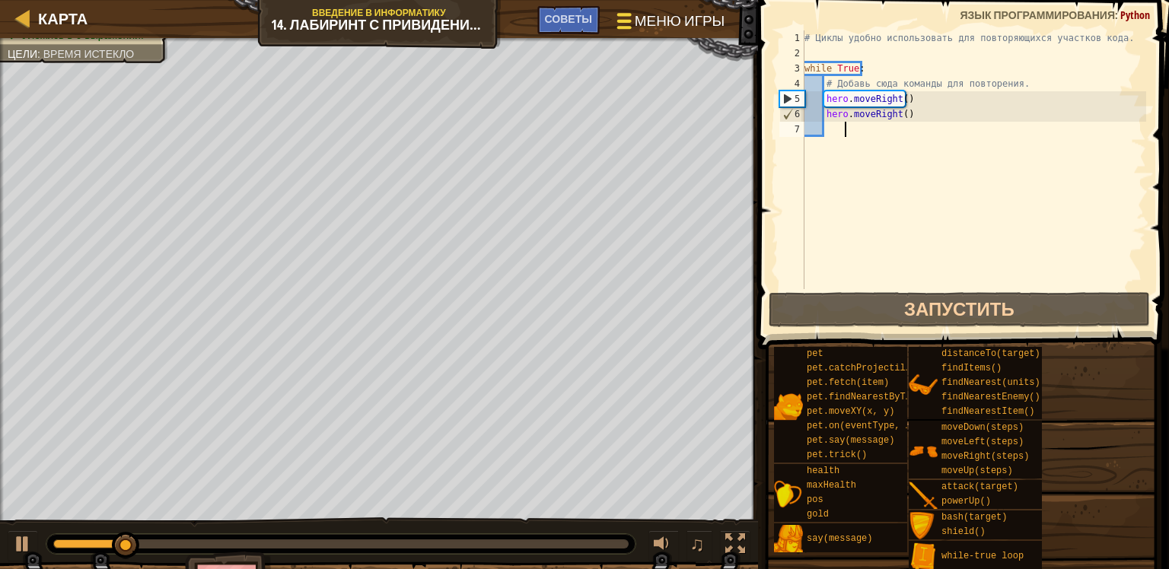
click at [664, 24] on span "Меню игры" at bounding box center [680, 21] width 90 height 21
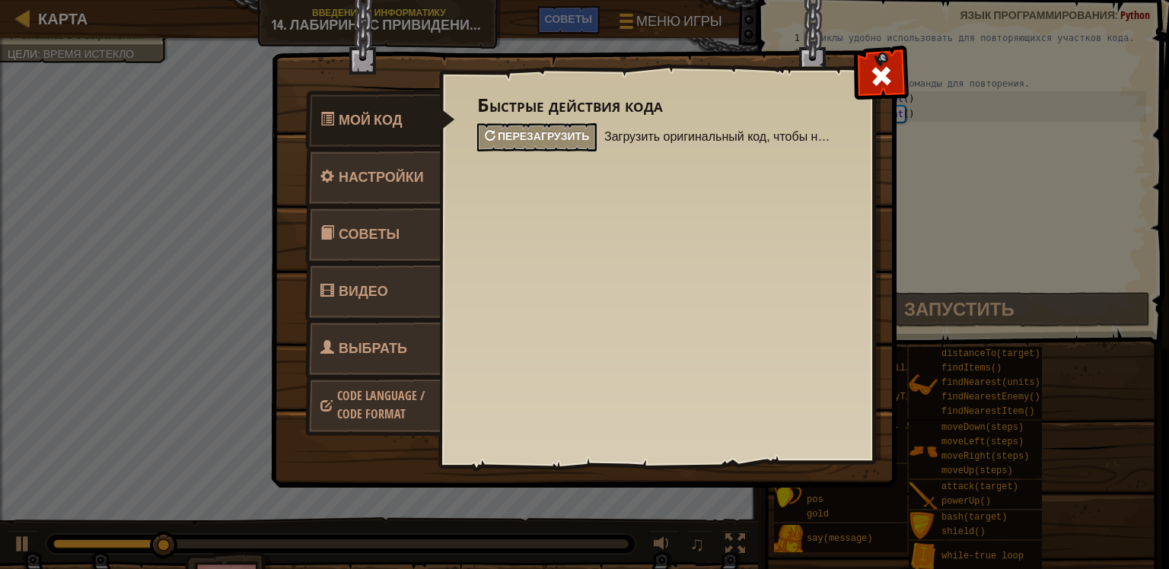
click at [581, 132] on span "Перезагрузить" at bounding box center [543, 136] width 91 height 14
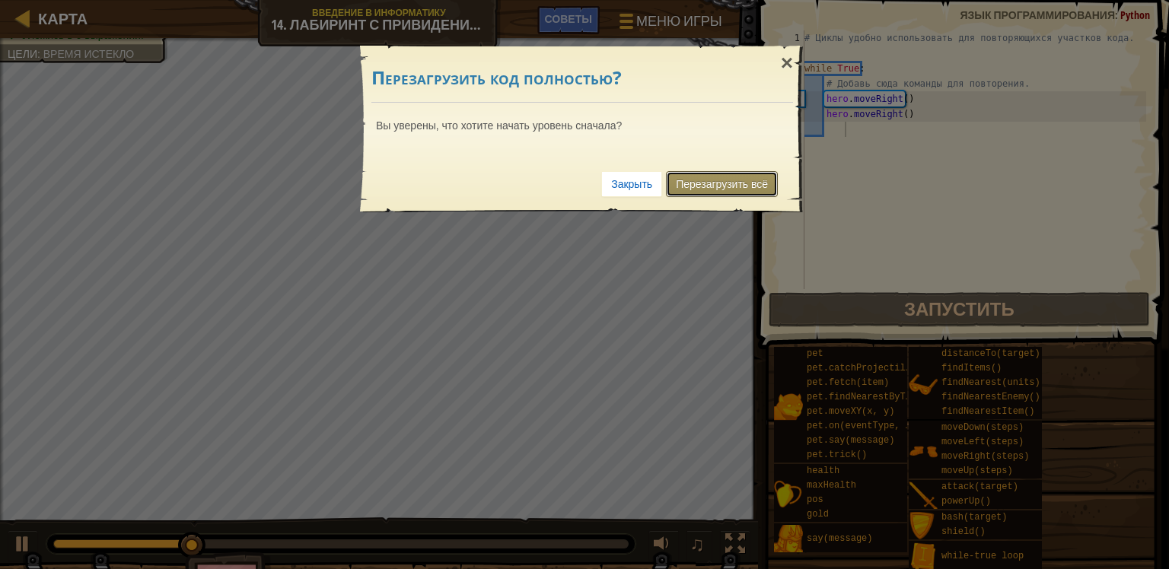
click at [730, 180] on link "Перезагрузить всё" at bounding box center [722, 184] width 112 height 26
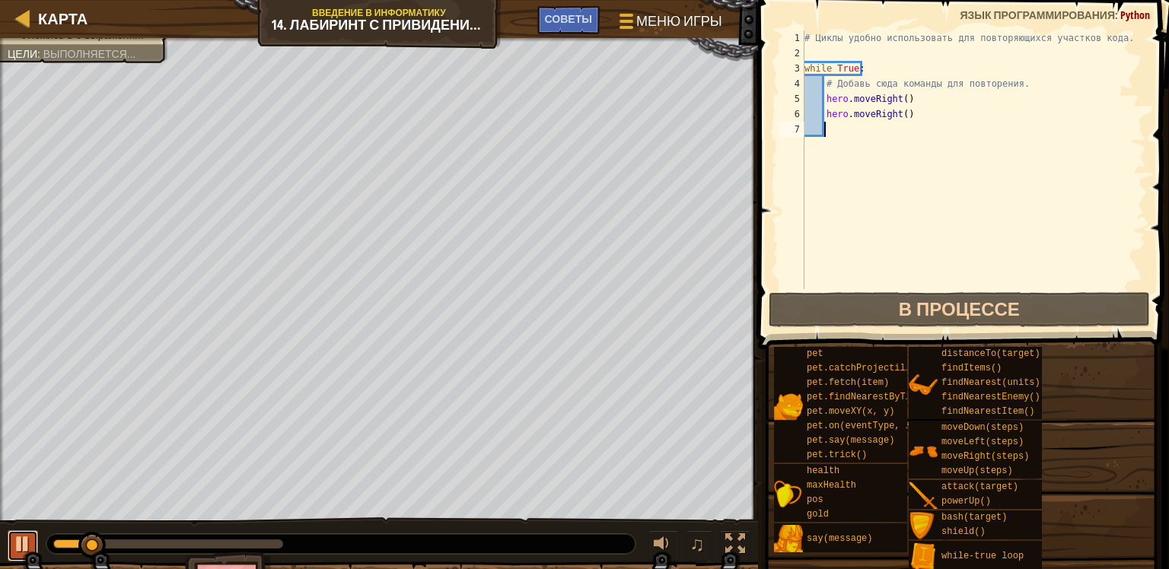
click at [21, 534] on div at bounding box center [23, 544] width 20 height 20
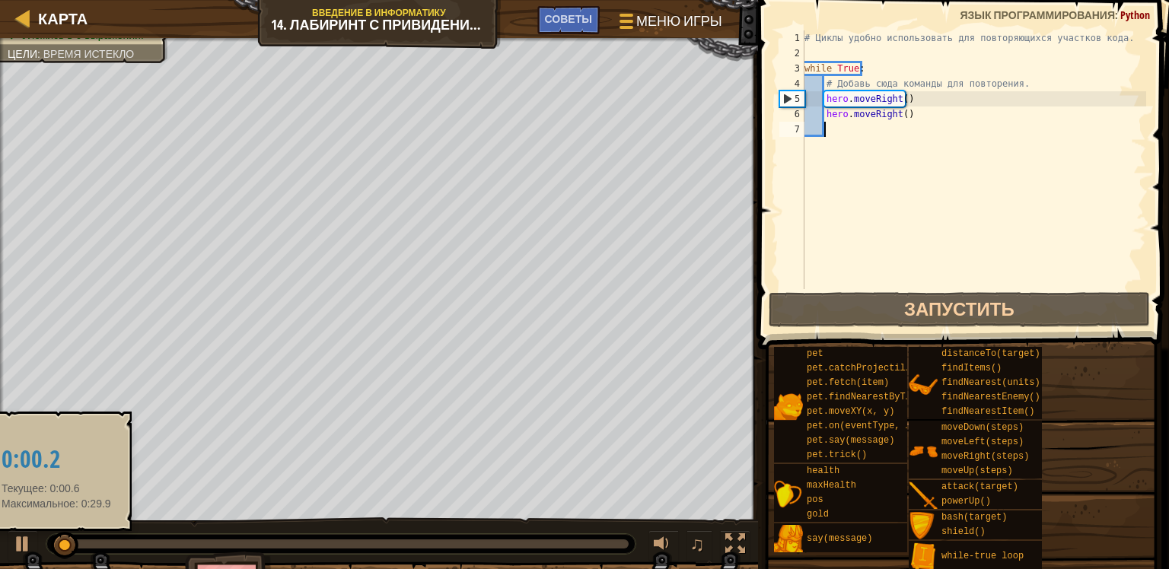
drag, startPoint x: 103, startPoint y: 547, endPoint x: 56, endPoint y: 548, distance: 47.2
click at [56, 548] on div at bounding box center [64, 545] width 27 height 27
click at [58, 542] on div at bounding box center [56, 545] width 27 height 27
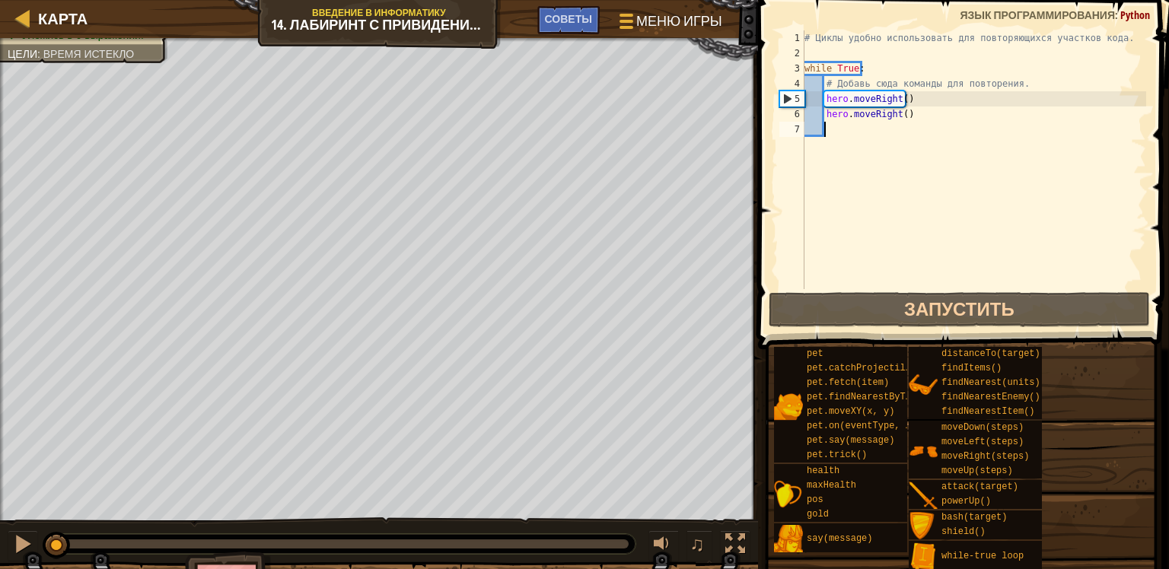
click at [785, 95] on div "5" at bounding box center [792, 98] width 24 height 15
type textarea "hero.moveRight()"
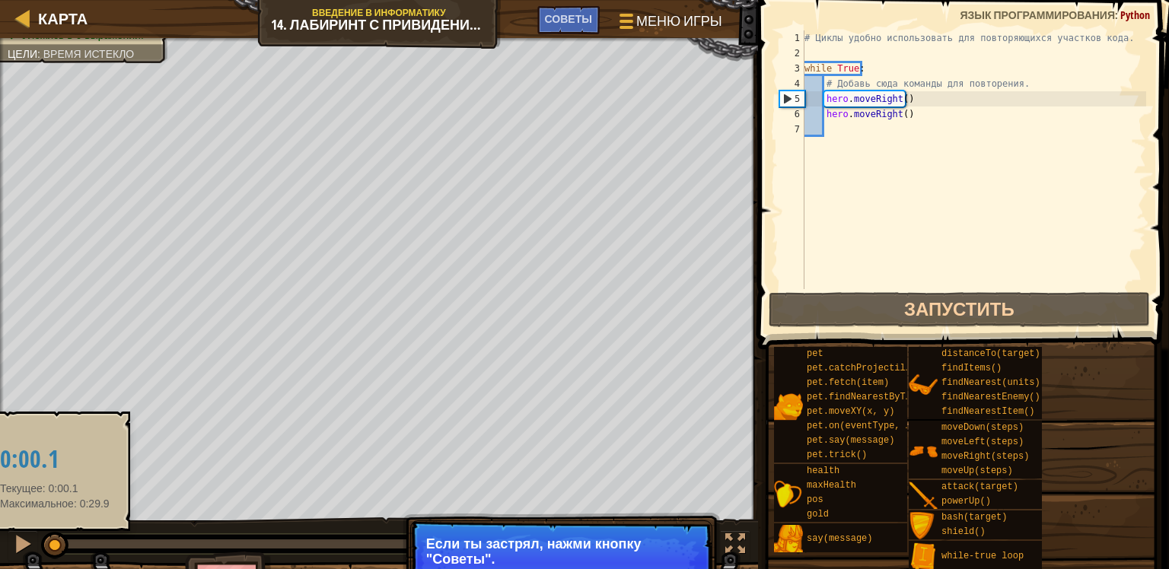
click at [55, 546] on div at bounding box center [54, 545] width 27 height 27
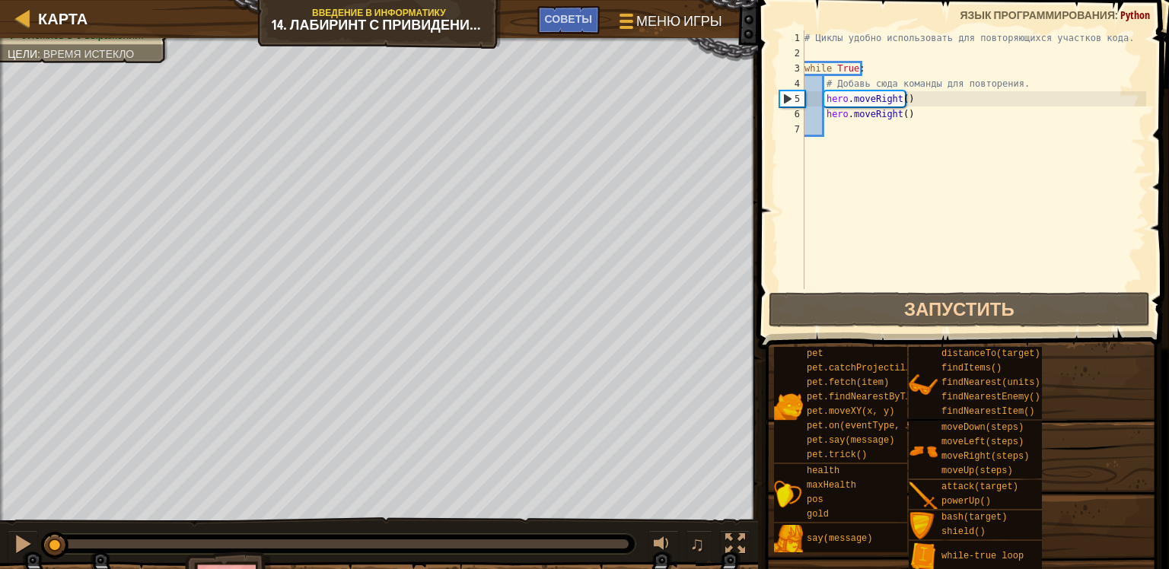
click at [906, 116] on div "# Циклы удобно использовать для повторяющихся участков кода. while True : # Доб…" at bounding box center [973, 174] width 345 height 289
click at [921, 101] on div "# Циклы удобно использовать для повторяющихся участков кода. while True : # Доб…" at bounding box center [973, 174] width 345 height 289
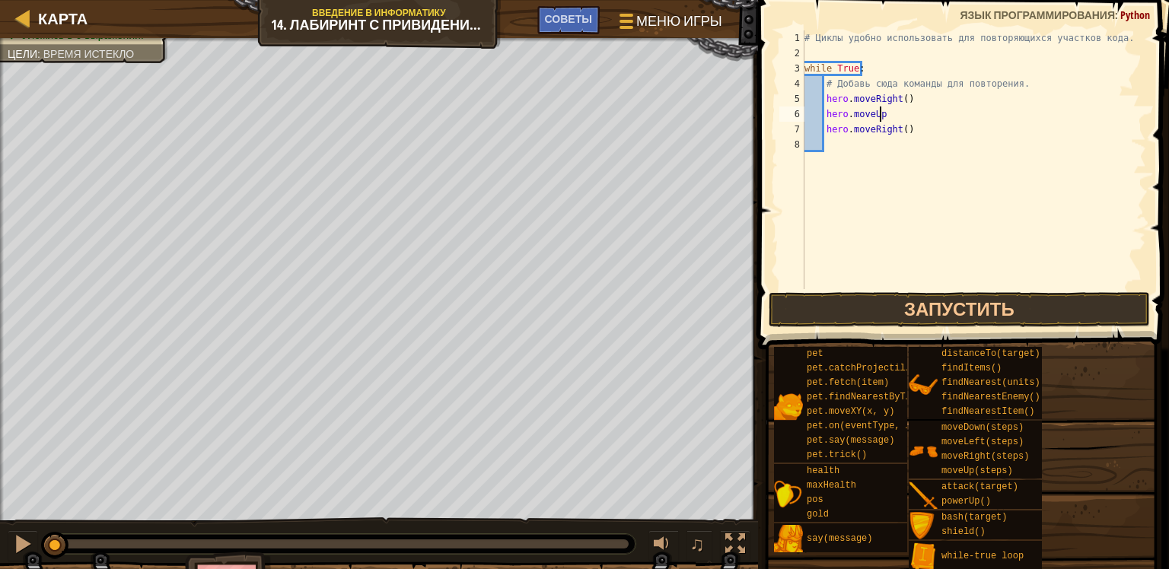
scroll to position [7, 5]
type textarea "hero.moveUp()"
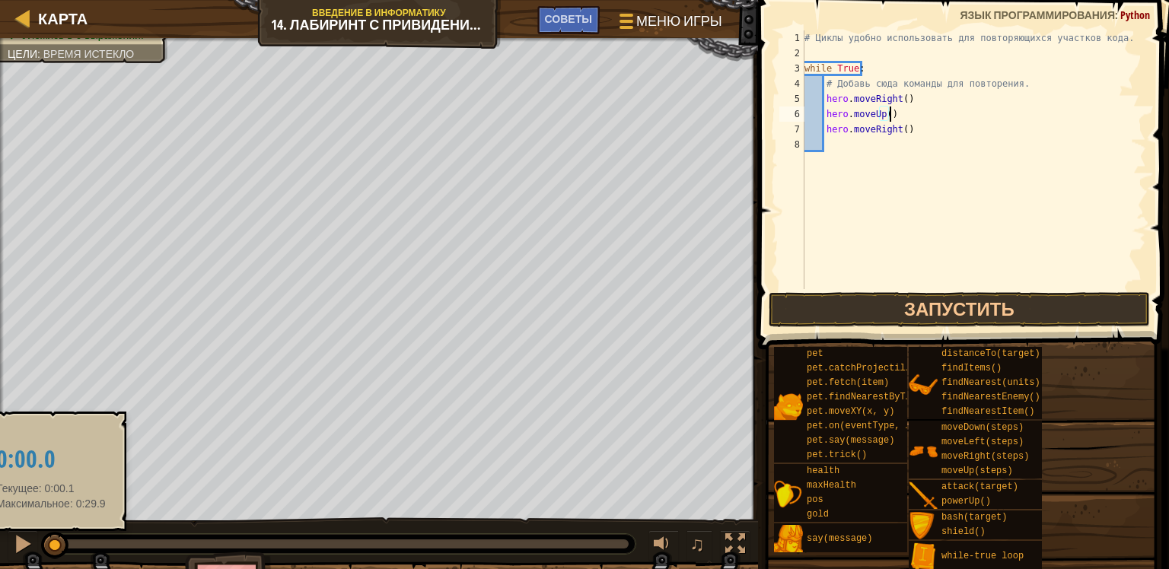
drag, startPoint x: 54, startPoint y: 538, endPoint x: 51, endPoint y: 551, distance: 13.3
click at [51, 551] on div at bounding box center [54, 545] width 27 height 27
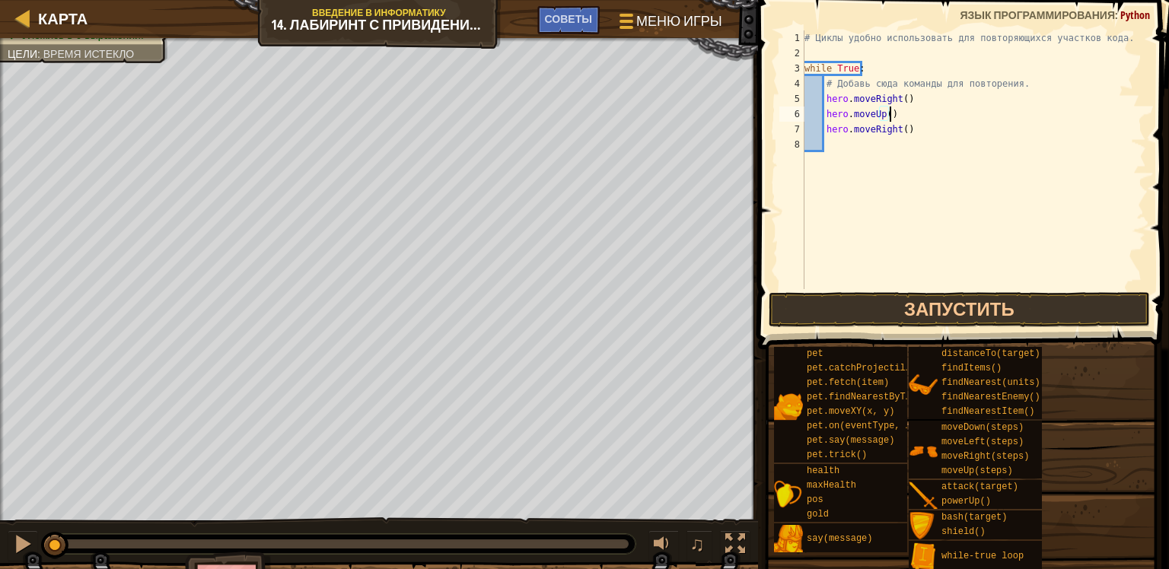
click at [855, 153] on div "# Циклы удобно использовать для повторяющихся участков кода. while True : # Доб…" at bounding box center [973, 174] width 345 height 289
click at [851, 307] on button "Запустить" at bounding box center [958, 309] width 381 height 35
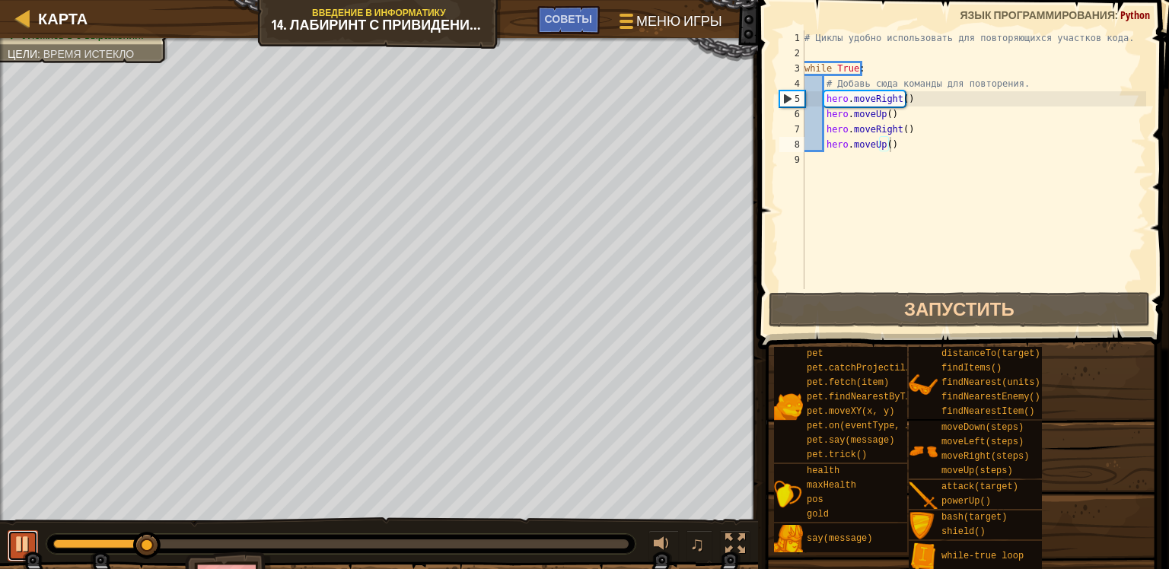
click at [25, 538] on div at bounding box center [23, 544] width 20 height 20
click at [916, 100] on div "# Циклы удобно использовать для повторяющихся участков кода. while True : # Доб…" at bounding box center [973, 174] width 345 height 289
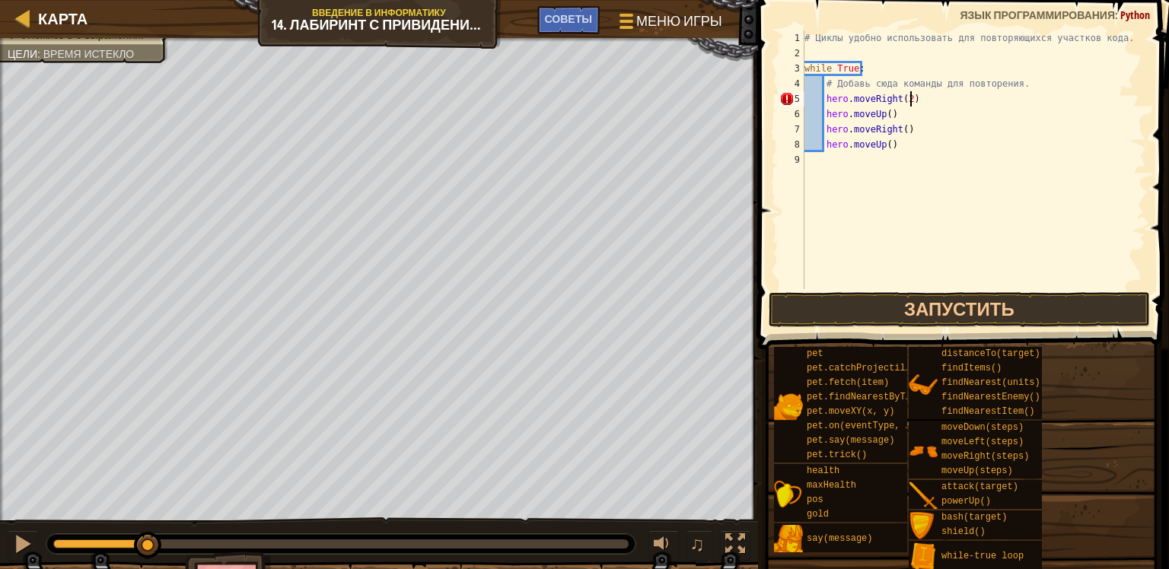
scroll to position [7, 8]
click at [899, 115] on div "# Циклы удобно использовать для повторяющихся участков кода. while True : # Доб…" at bounding box center [973, 174] width 345 height 289
click at [911, 132] on div "# Циклы удобно использовать для повторяющихся участков кода. while True : # Доб…" at bounding box center [973, 174] width 345 height 289
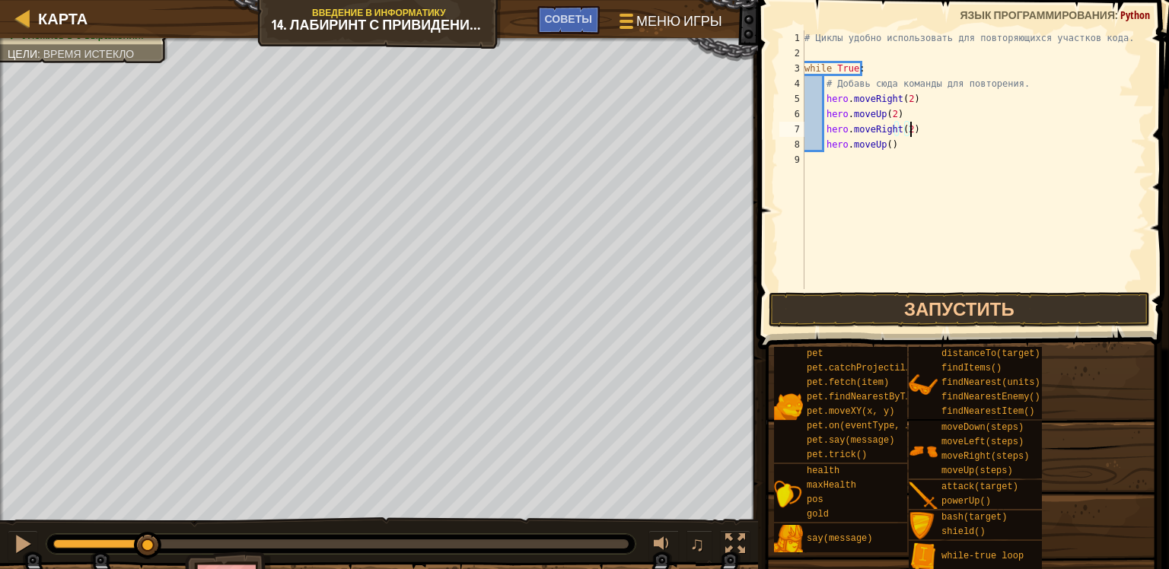
click at [898, 145] on div "# Циклы удобно использовать для повторяющихся участков кода. while True : # Доб…" at bounding box center [973, 174] width 345 height 289
click at [840, 301] on button "Запустить" at bounding box center [958, 309] width 381 height 35
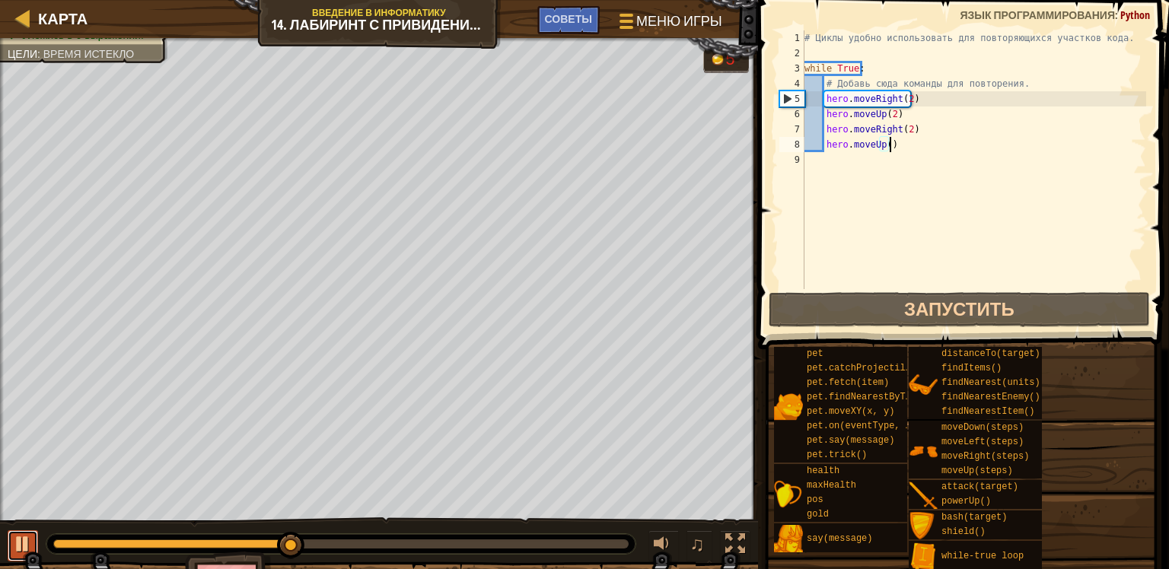
click at [15, 545] on div at bounding box center [23, 544] width 20 height 20
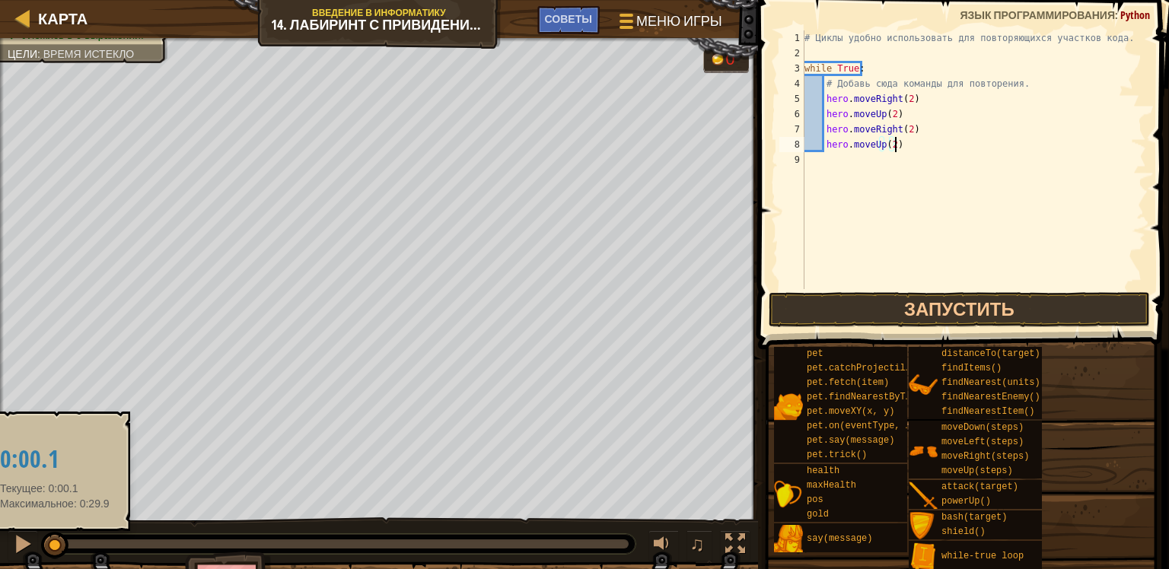
drag, startPoint x: 294, startPoint y: 548, endPoint x: 52, endPoint y: 552, distance: 241.2
click at [54, 552] on div at bounding box center [54, 545] width 27 height 27
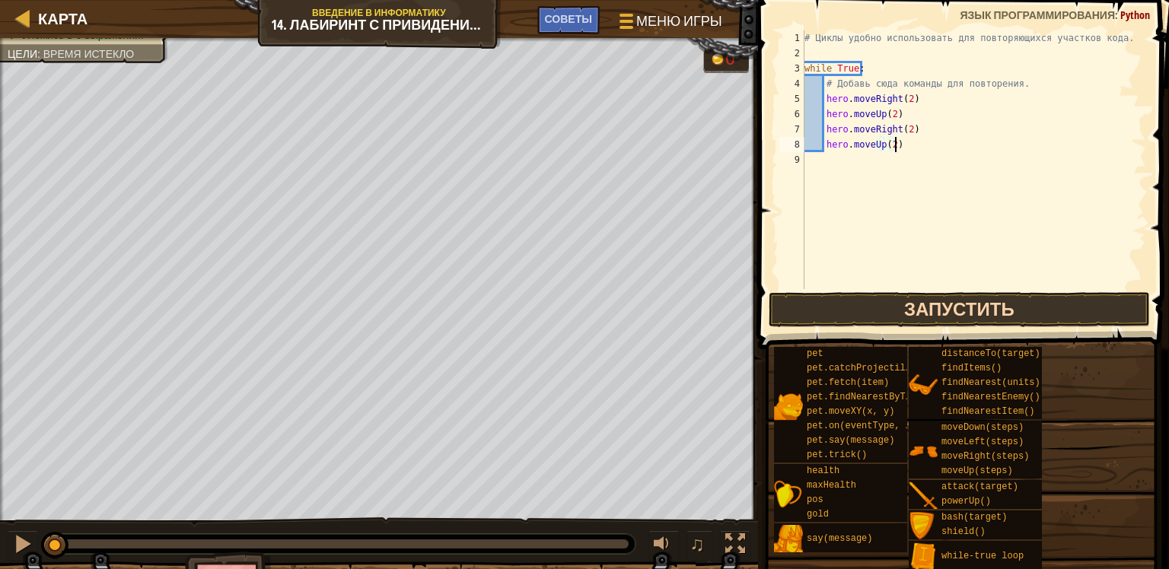
type textarea "hero.moveUp(2)"
click at [913, 301] on button "Запустить" at bounding box center [958, 309] width 381 height 35
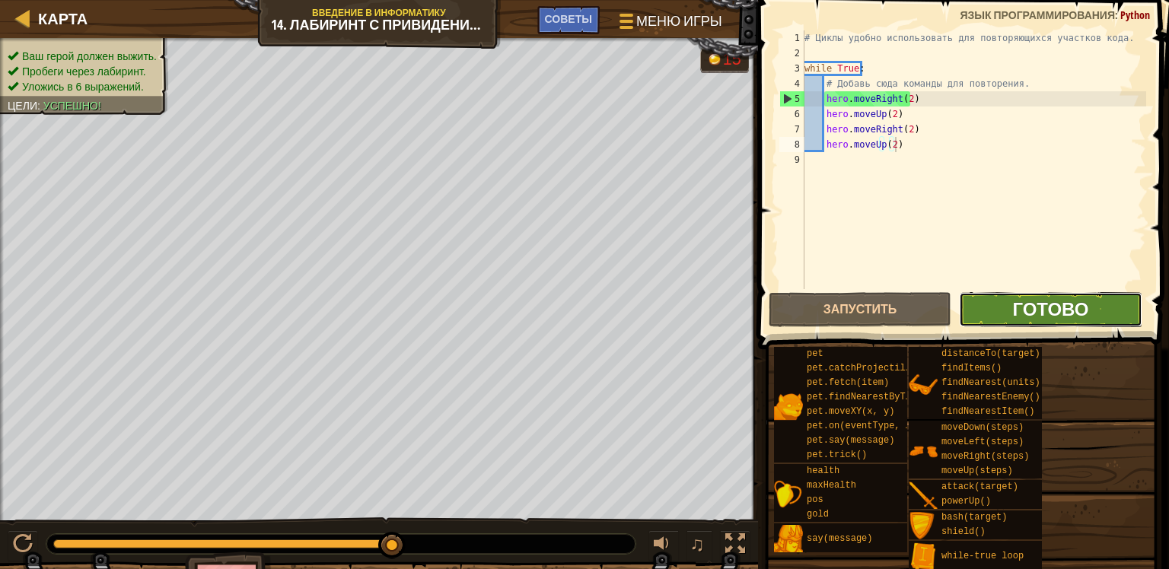
click at [1052, 304] on span "Готово" at bounding box center [1050, 309] width 76 height 24
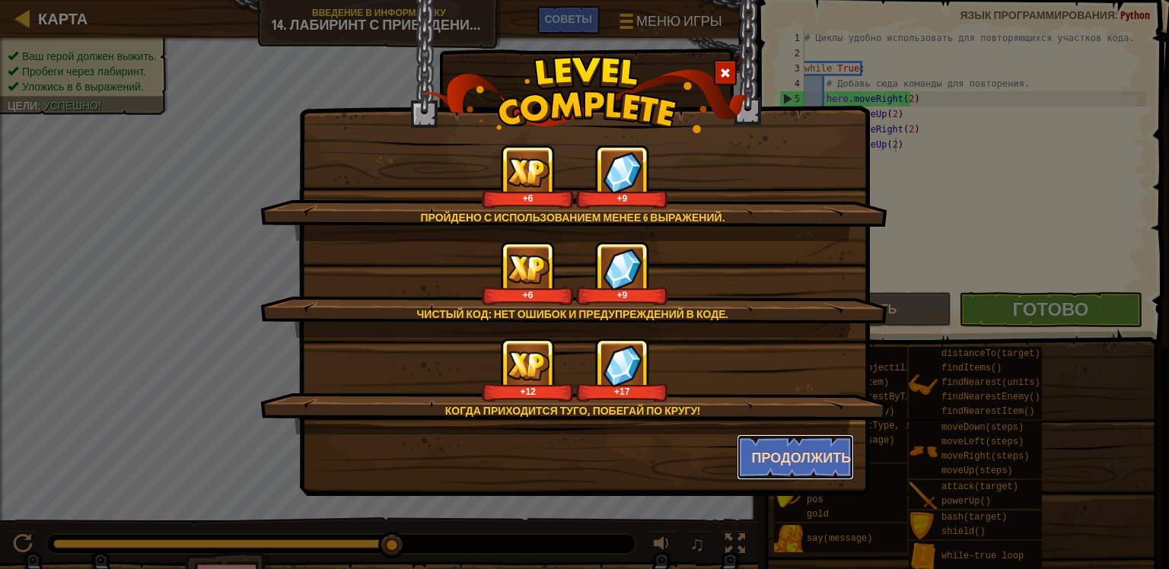
click at [819, 447] on button "Продолжить" at bounding box center [795, 457] width 118 height 46
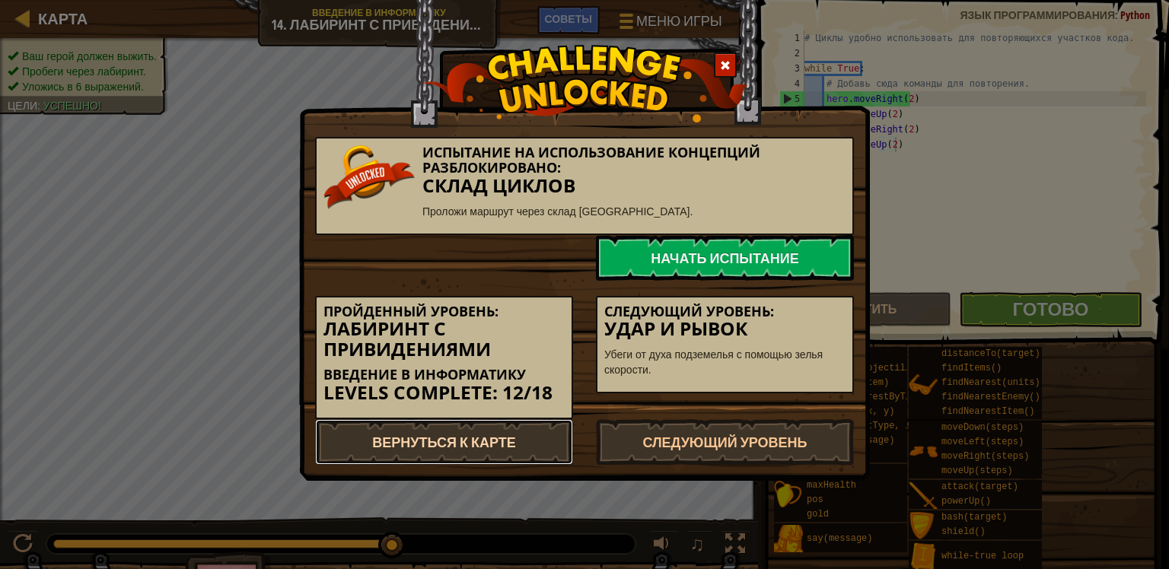
click at [505, 437] on link "Вернуться к карте" at bounding box center [444, 442] width 258 height 46
select select "ru"
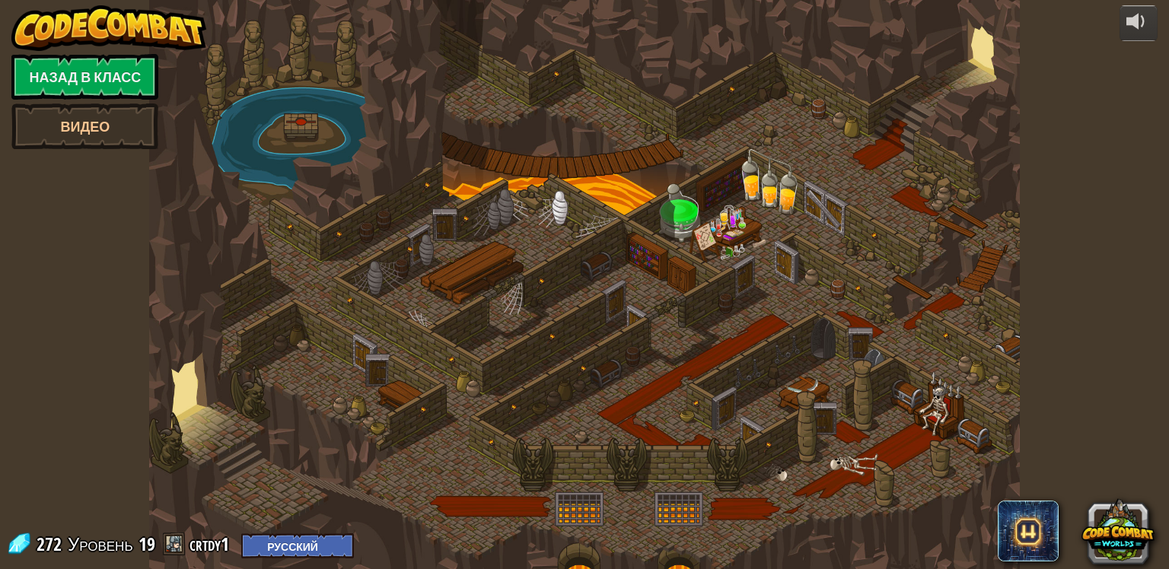
select select "ru"
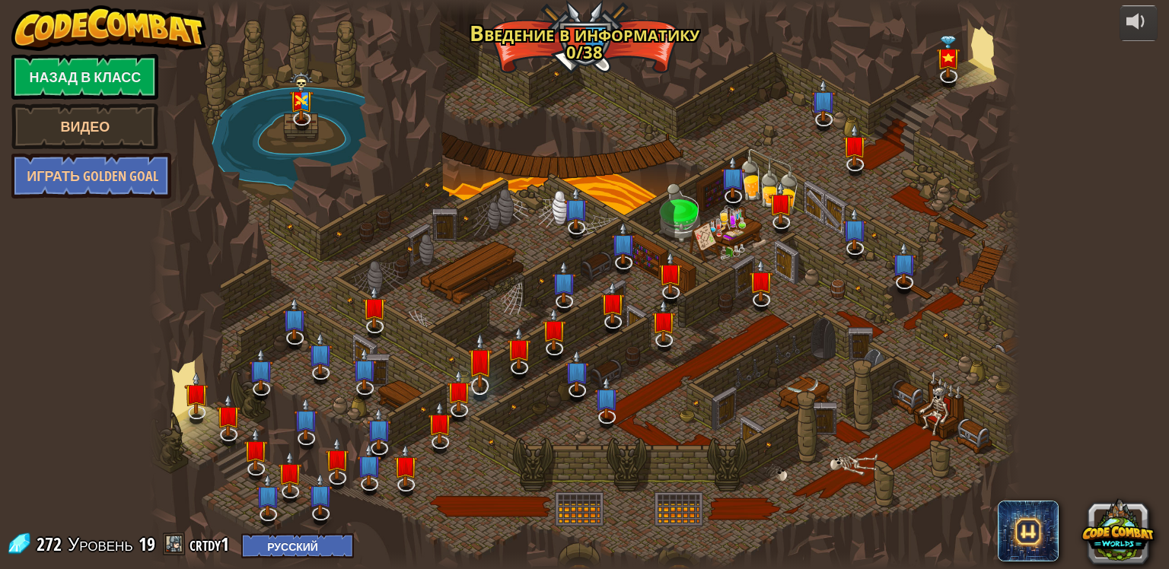
select select "ru"
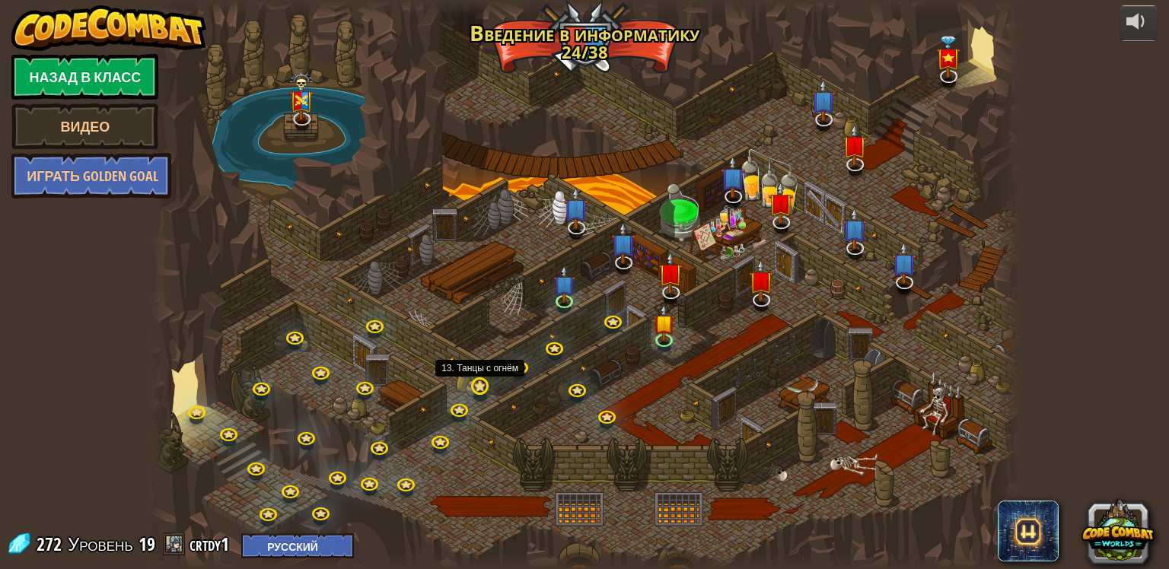
select select "ru"
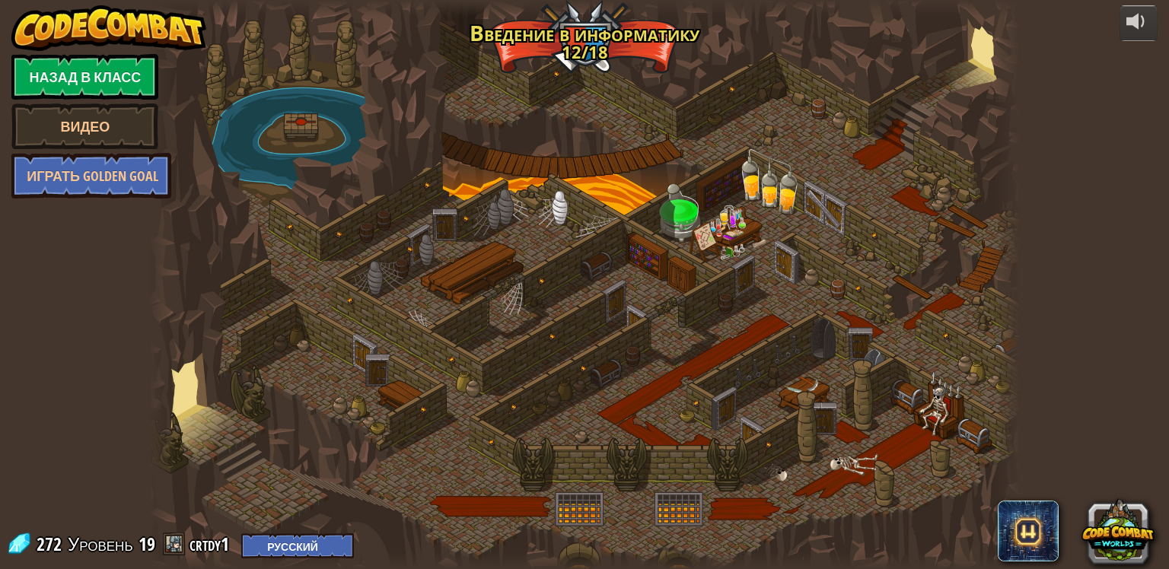
select select "ru"
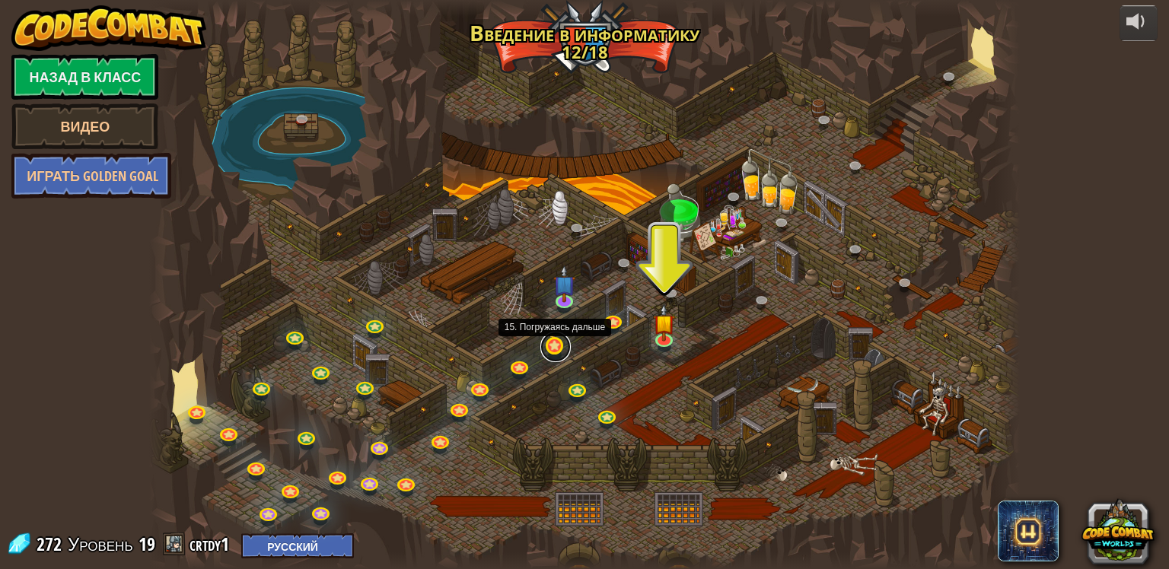
click at [559, 345] on link at bounding box center [555, 347] width 30 height 30
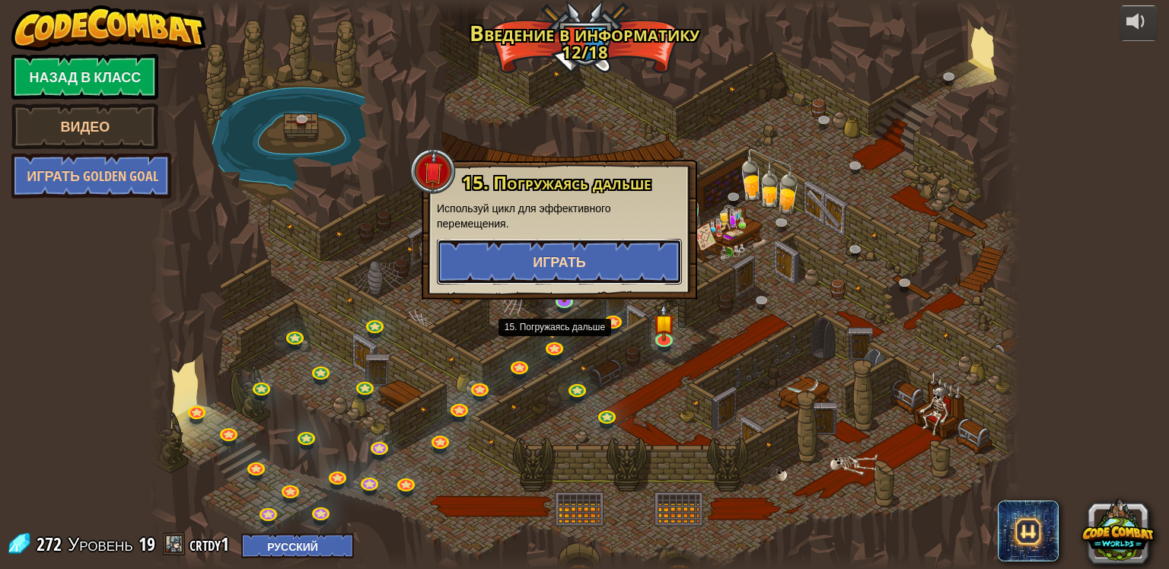
click at [602, 253] on button "Играть" at bounding box center [559, 262] width 245 height 46
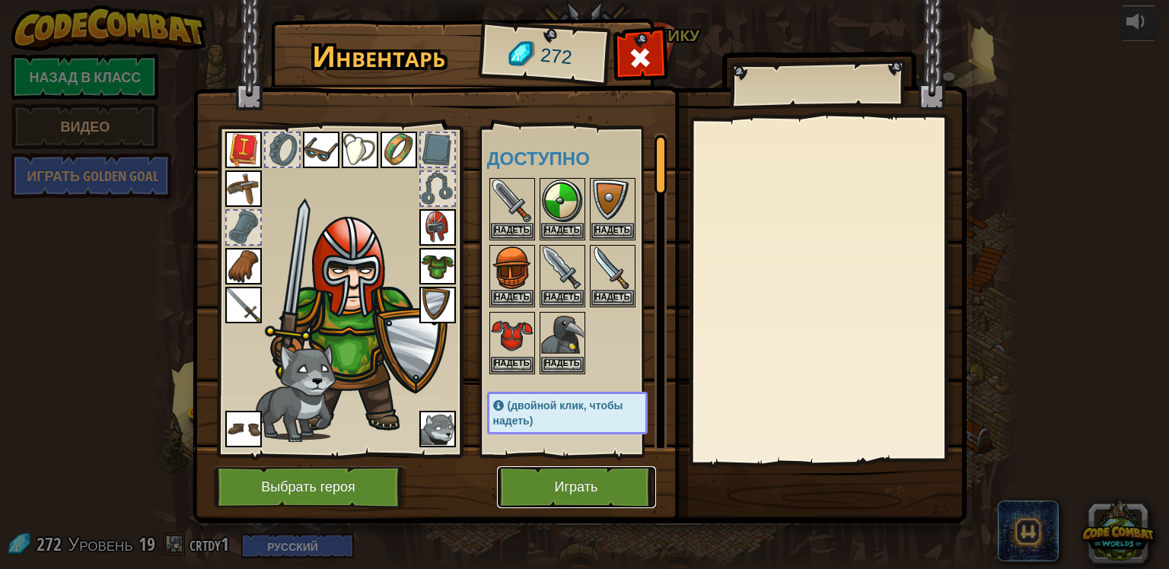
click at [586, 487] on button "Играть" at bounding box center [576, 487] width 159 height 42
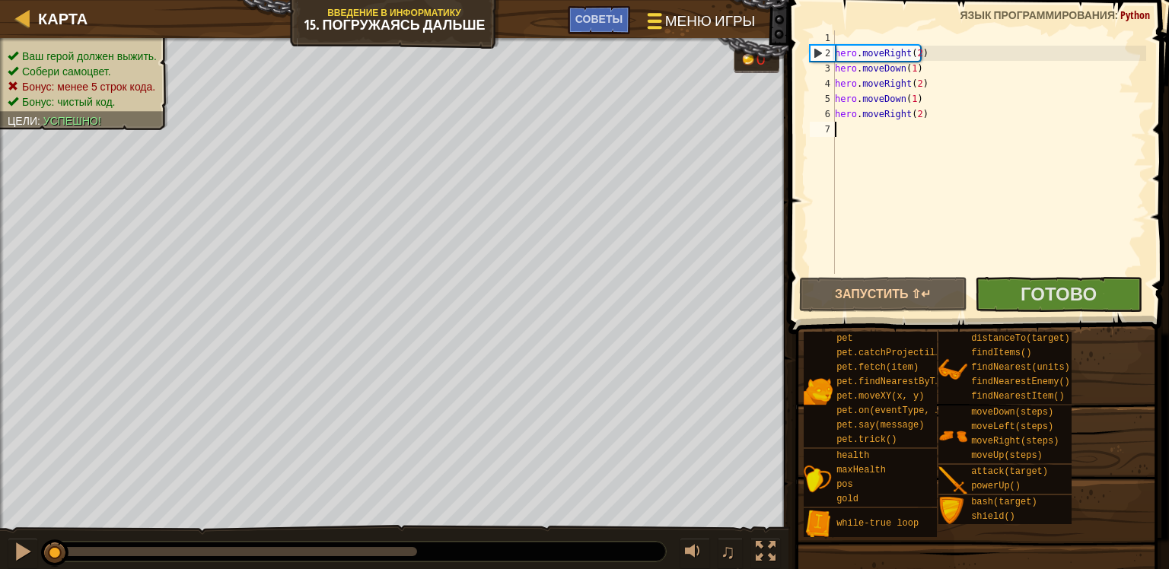
click at [710, 19] on span "Меню игры" at bounding box center [710, 21] width 90 height 21
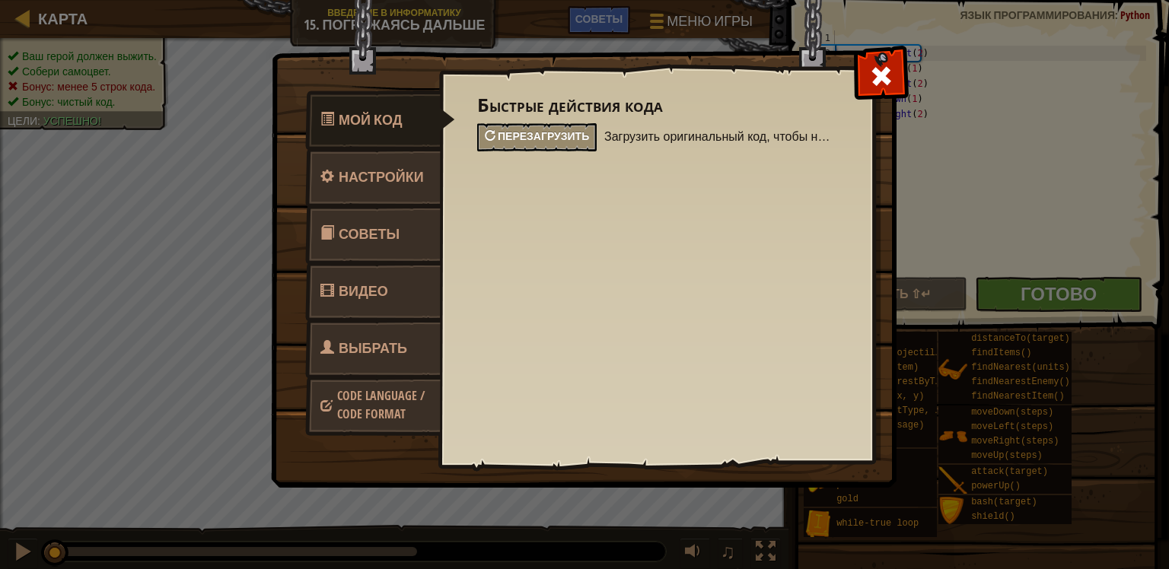
click at [583, 134] on span "Перезагрузить" at bounding box center [543, 136] width 91 height 14
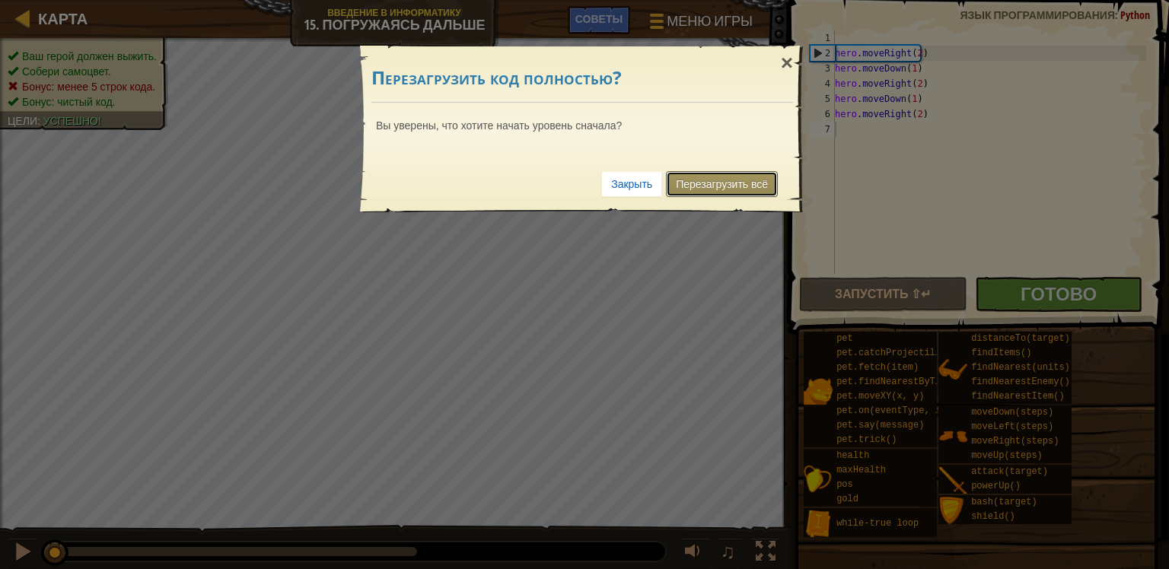
click at [736, 179] on link "Перезагрузить всё" at bounding box center [722, 184] width 112 height 26
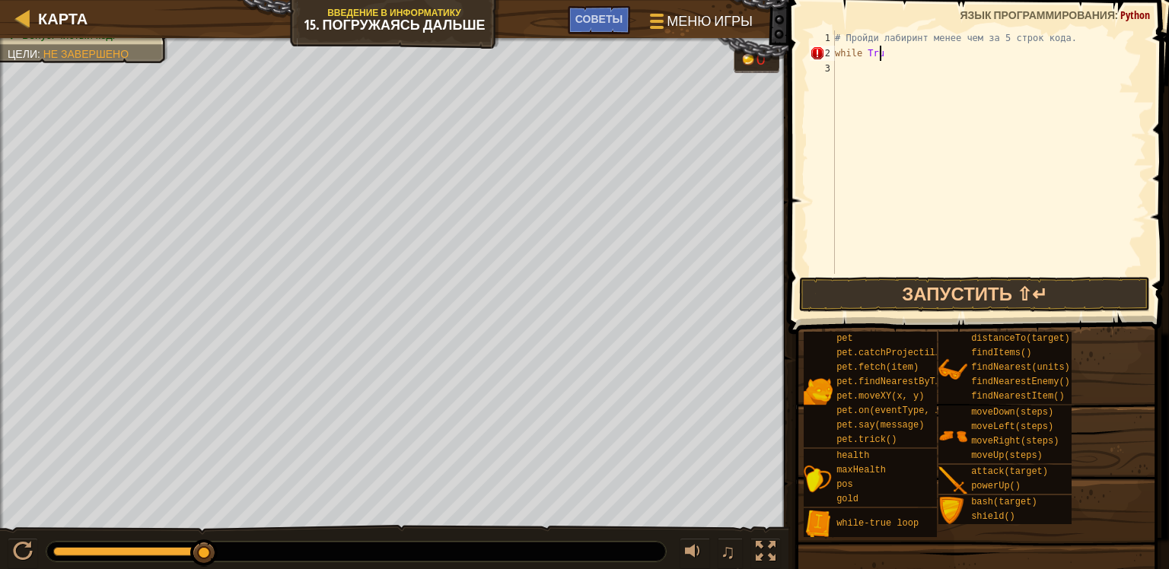
scroll to position [7, 3]
click at [864, 54] on div "# Пройди лабиринт менее чем за 5 строк кода. while True" at bounding box center [989, 167] width 314 height 274
click at [888, 55] on div "# Пройди лабиринт менее чем за 5 строк кода. whileTrue" at bounding box center [989, 167] width 314 height 274
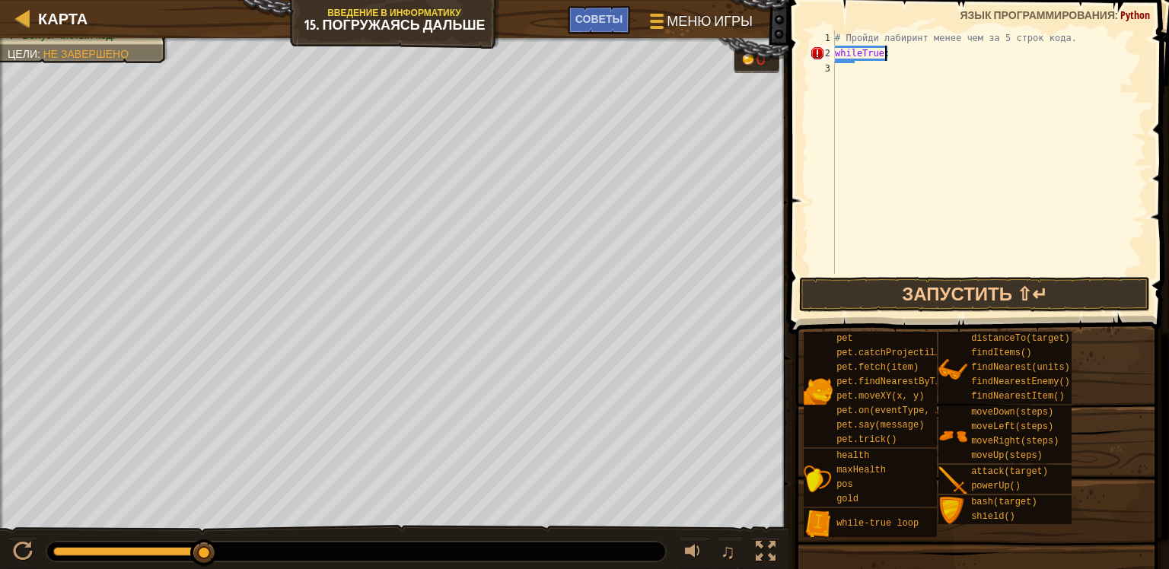
type textarea "whileTrue"
click at [866, 70] on div "# Пройди лабиринт менее чем за 5 строк кода. whileTrue" at bounding box center [989, 167] width 314 height 274
type textarea "hero.moveRight(2)"
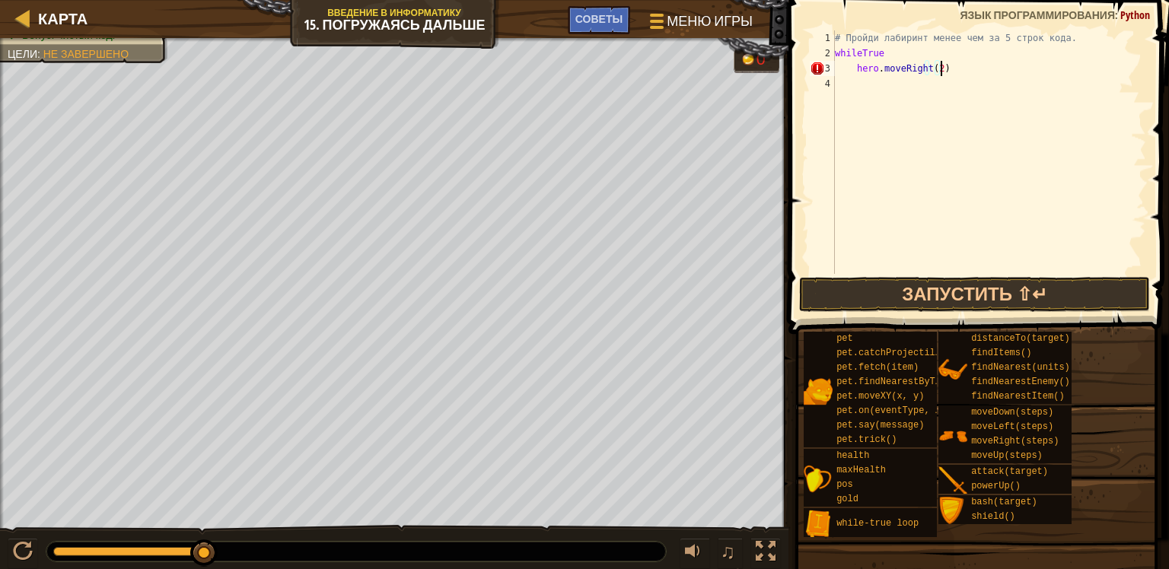
scroll to position [7, 8]
click at [876, 83] on div "# Пройди лабиринт менее чем за 5 строк кода. whileTrue hero . moveRight ( 2 )" at bounding box center [989, 167] width 314 height 274
click at [848, 70] on div "# Пройди лабиринт менее чем за 5 строк кода. whileTrue hero . moveRight ( 2 ) h…" at bounding box center [989, 167] width 314 height 274
click at [923, 293] on button "Запустить ⇧↵" at bounding box center [975, 294] width 352 height 35
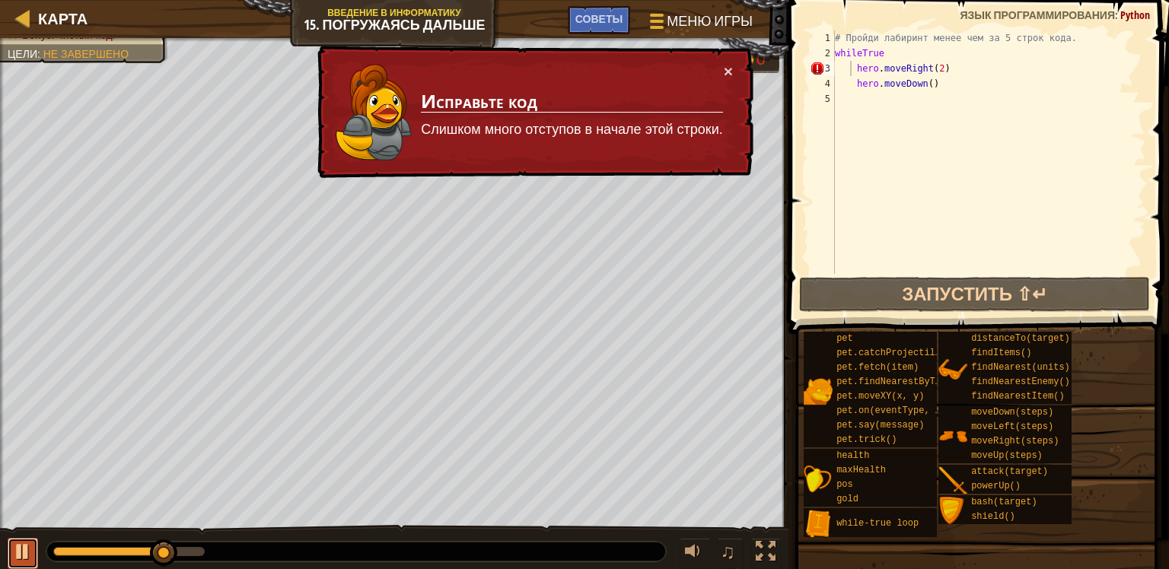
click at [18, 547] on div at bounding box center [23, 552] width 20 height 20
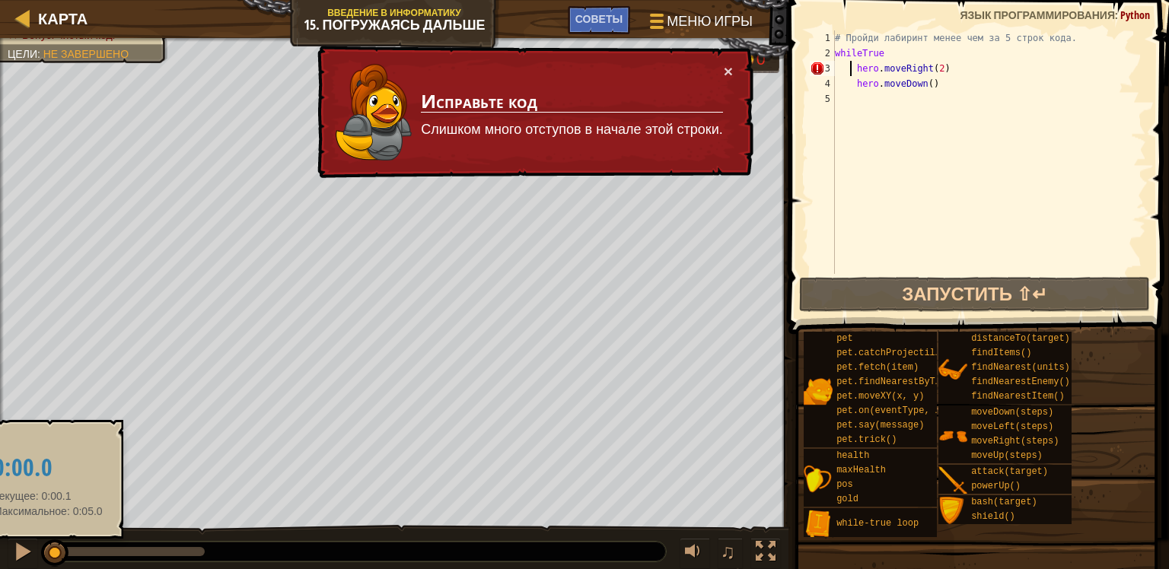
drag, startPoint x: 169, startPoint y: 555, endPoint x: 48, endPoint y: 554, distance: 121.0
click at [48, 554] on div at bounding box center [54, 552] width 27 height 27
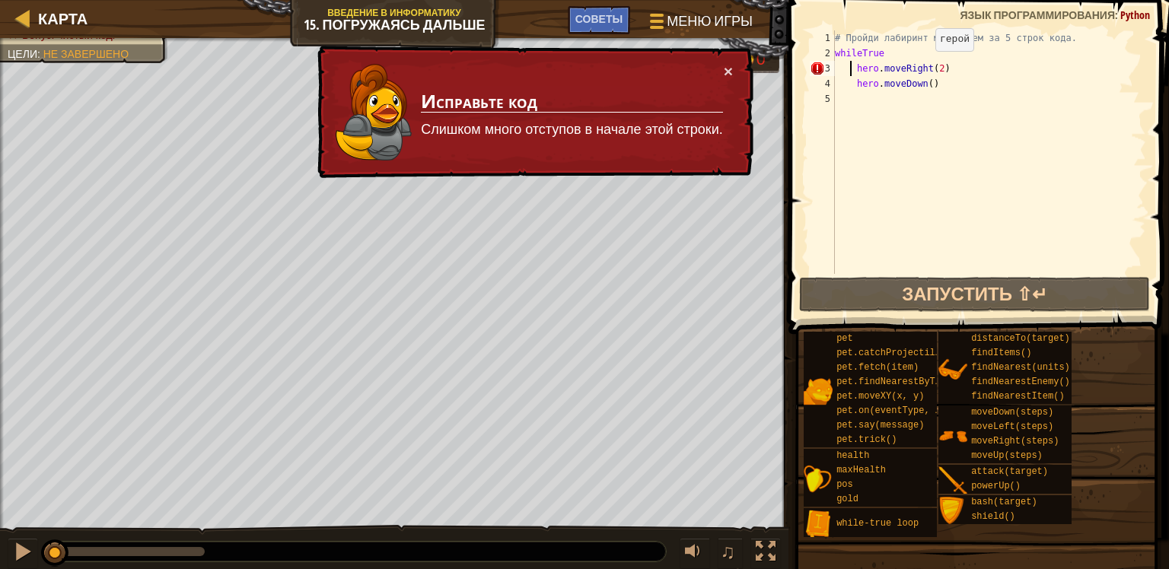
click at [922, 66] on div "# Пройди лабиринт менее чем за 5 строк кода. whileTrue hero . moveRight ( 2 ) h…" at bounding box center [989, 167] width 314 height 274
click at [925, 67] on div "# Пройди лабиринт менее чем за 5 строк кода. whileTrue hero . moveRight ( 2 ) h…" at bounding box center [989, 167] width 314 height 274
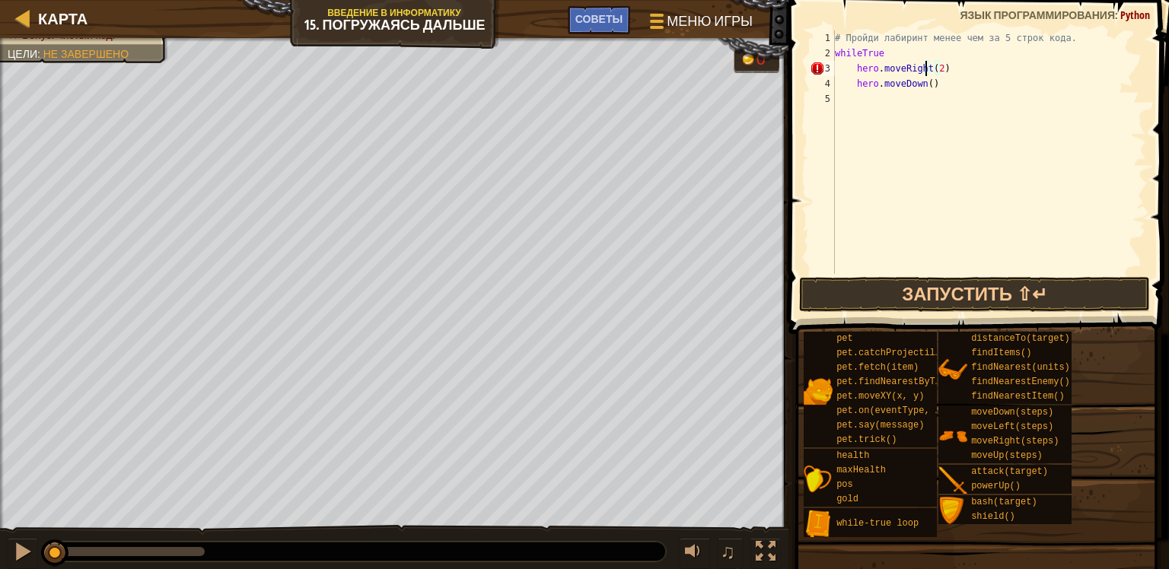
scroll to position [7, 8]
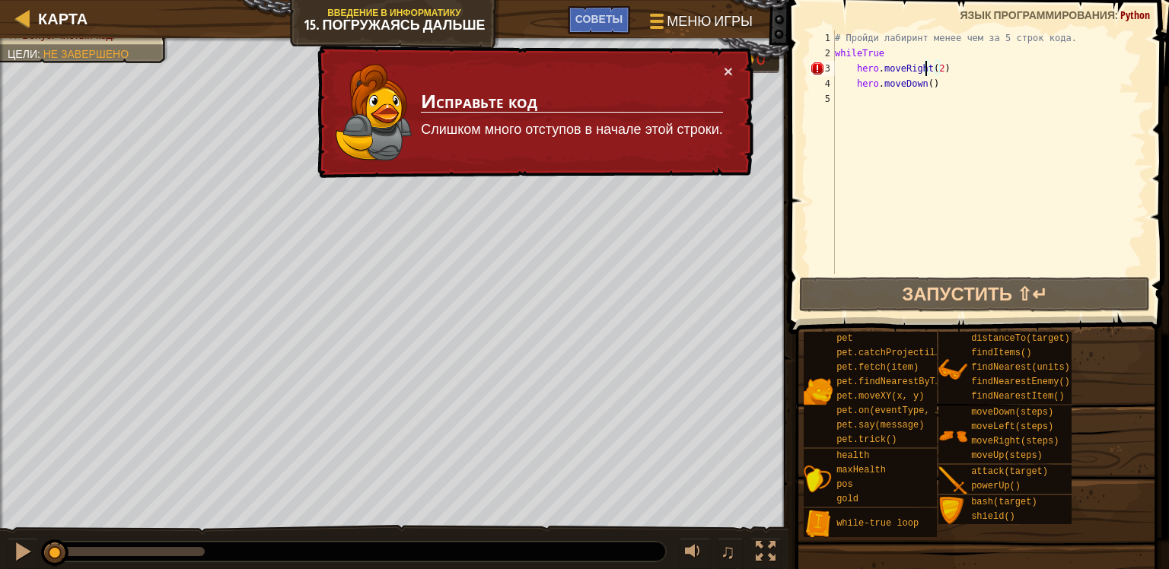
click at [850, 68] on div "# Пройди лабиринт менее чем за 5 строк кода. whileTrue hero . moveRight ( 2 ) h…" at bounding box center [989, 167] width 314 height 274
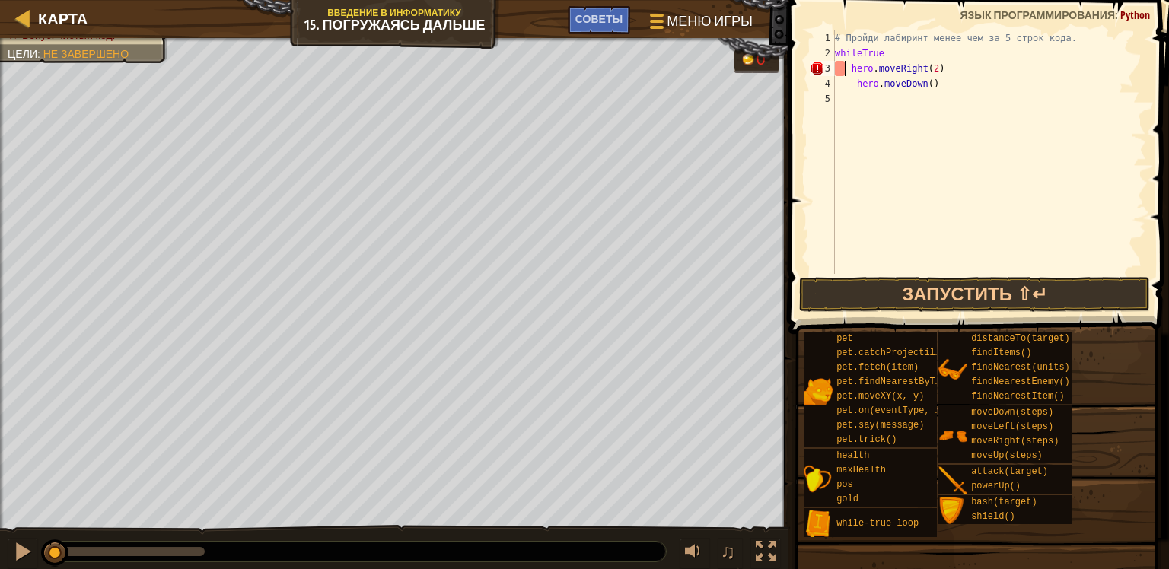
scroll to position [7, 7]
click at [850, 85] on div "# Пройди лабиринт менее чем за 5 строк кода. whileTrue hero . moveRight ( 2 ) h…" at bounding box center [989, 167] width 314 height 274
click at [891, 299] on button "Запустить ⇧↵" at bounding box center [975, 294] width 352 height 35
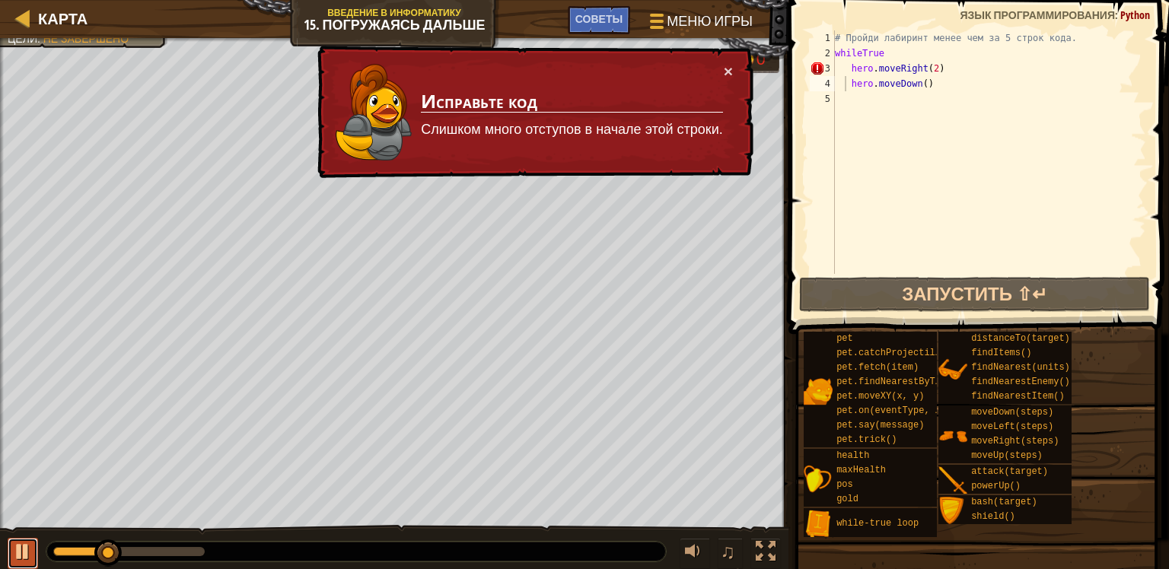
click at [28, 554] on div at bounding box center [23, 552] width 20 height 20
click at [883, 50] on div "# Пройди лабиринт менее чем за 5 строк кода. whileTrue hero . moveRight ( 2 ) h…" at bounding box center [989, 167] width 314 height 274
click at [727, 68] on button "×" at bounding box center [728, 71] width 9 height 16
click at [845, 68] on div "# Пройди лабиринт менее чем за 5 строк кода. whileTrue hero . moveRight ( 2 ) h…" at bounding box center [989, 167] width 314 height 274
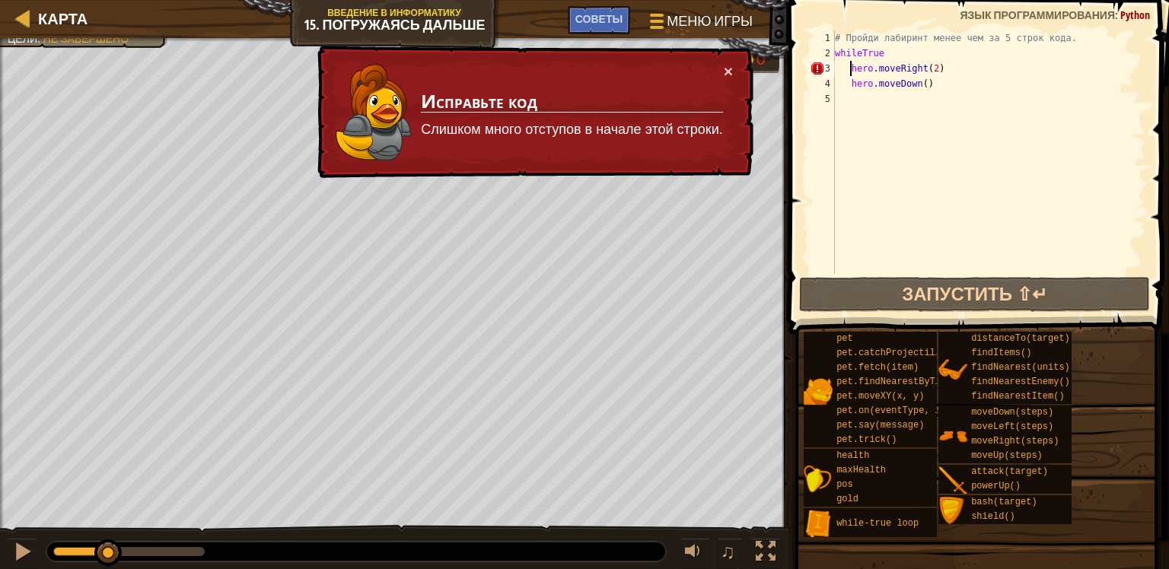
click at [848, 66] on div "# Пройди лабиринт менее чем за 5 строк кода. whileTrue hero . moveRight ( 2 ) h…" at bounding box center [989, 167] width 314 height 274
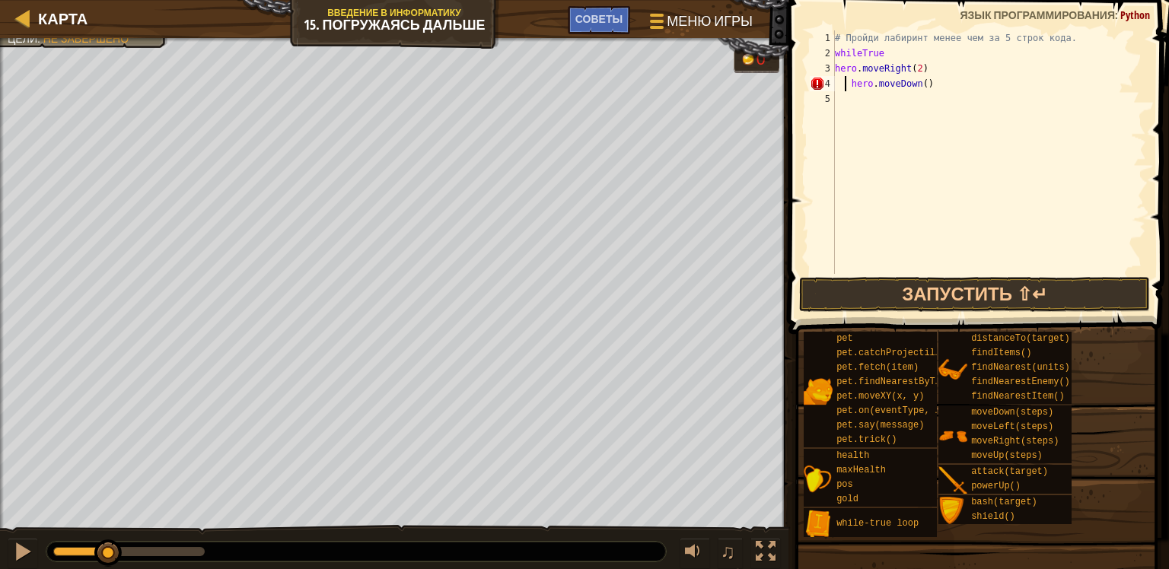
click at [846, 84] on div "# Пройди лабиринт менее чем за 5 строк кода. whileTrue hero . moveRight ( 2 ) h…" at bounding box center [989, 167] width 314 height 274
click at [847, 87] on div "# Пройди лабиринт менее чем за 5 строк кода. whileTrue hero . moveRight ( 2 ) h…" at bounding box center [989, 167] width 314 height 274
click at [848, 81] on div "# Пройди лабиринт менее чем за 5 строк кода. whileTrue hero . moveRight ( 2 ) h…" at bounding box center [989, 167] width 314 height 274
click at [983, 288] on button "Запустить ⇧↵" at bounding box center [975, 294] width 352 height 35
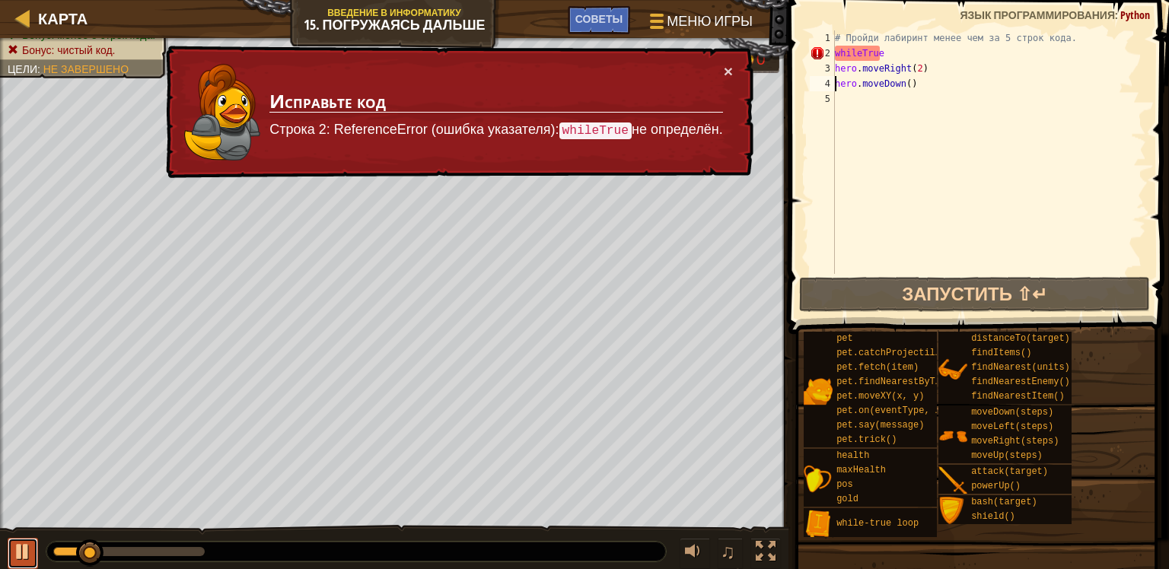
click at [24, 549] on div at bounding box center [23, 552] width 20 height 20
click at [724, 69] on button "×" at bounding box center [728, 71] width 9 height 16
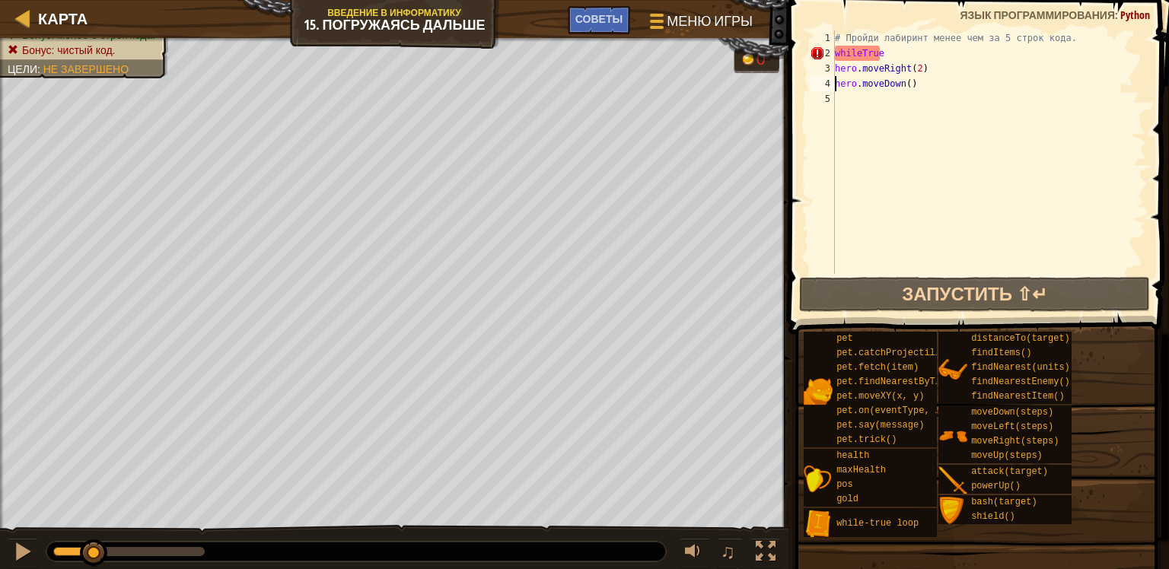
click at [886, 55] on div "# Пройди лабиринт менее чем за 5 строк кода. whileTrue hero . moveRight ( 2 ) h…" at bounding box center [989, 167] width 314 height 274
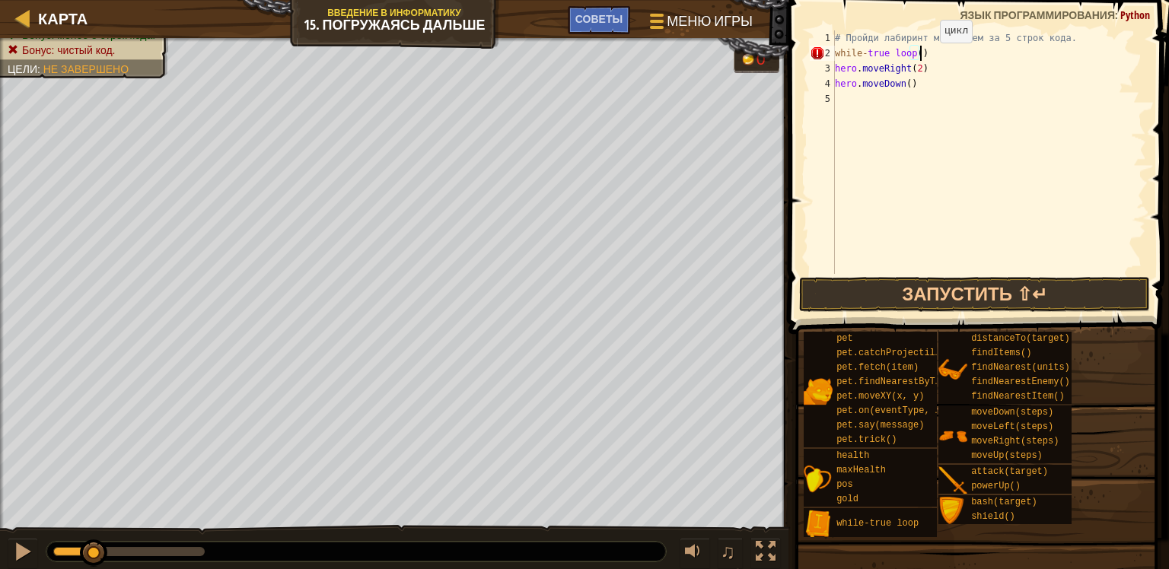
scroll to position [7, 5]
click at [925, 50] on div "# Пройди лабиринт менее чем за 5 строк кода. while - true loop hero . moveRight…" at bounding box center [989, 167] width 314 height 274
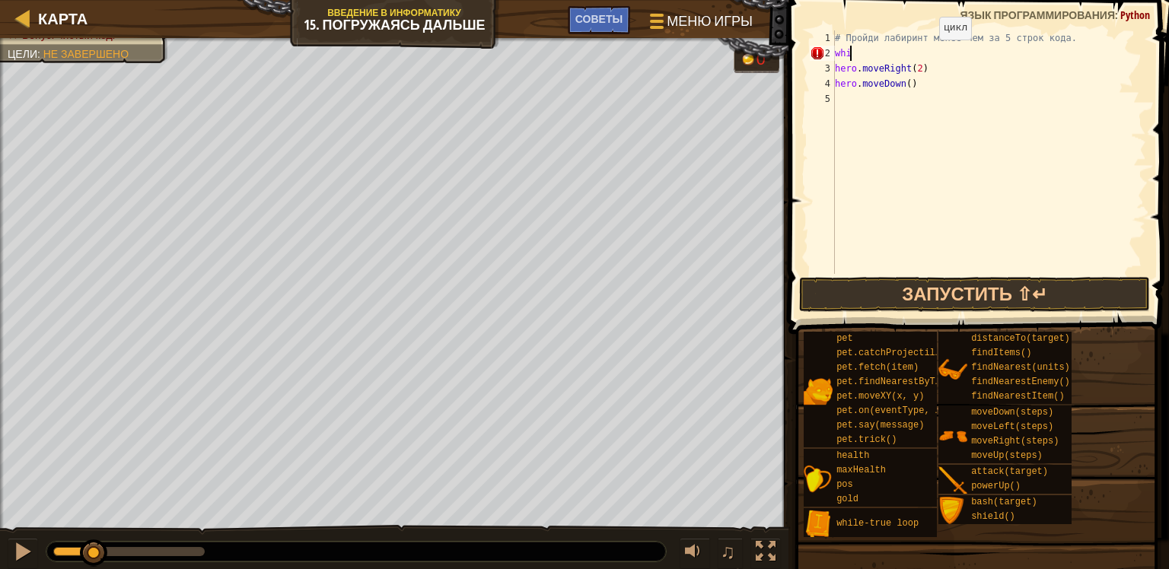
type textarea "w"
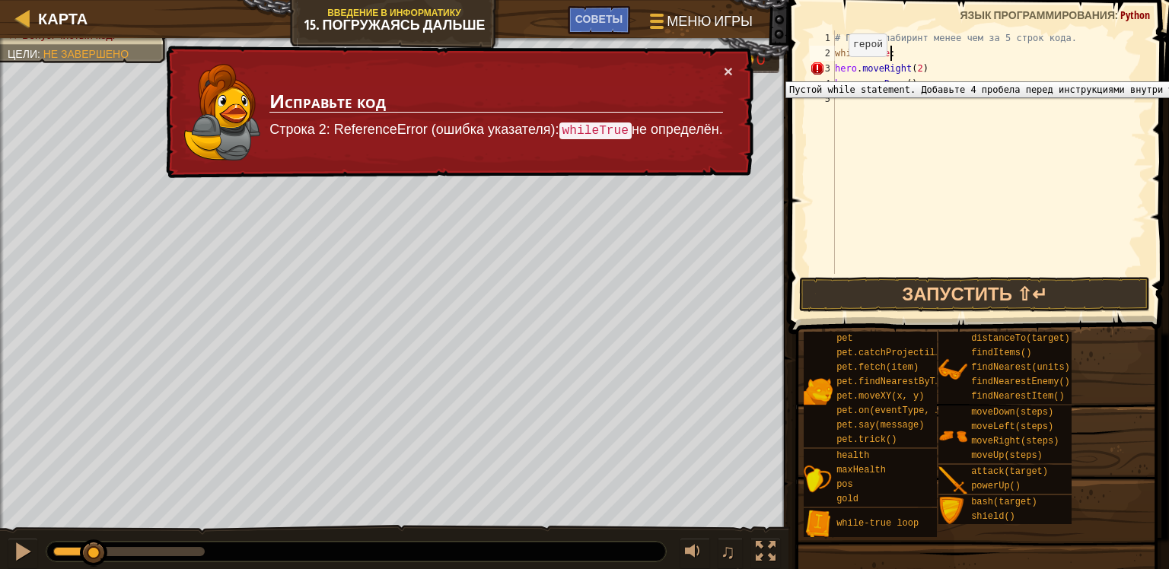
click at [834, 70] on div "3" at bounding box center [822, 68] width 25 height 15
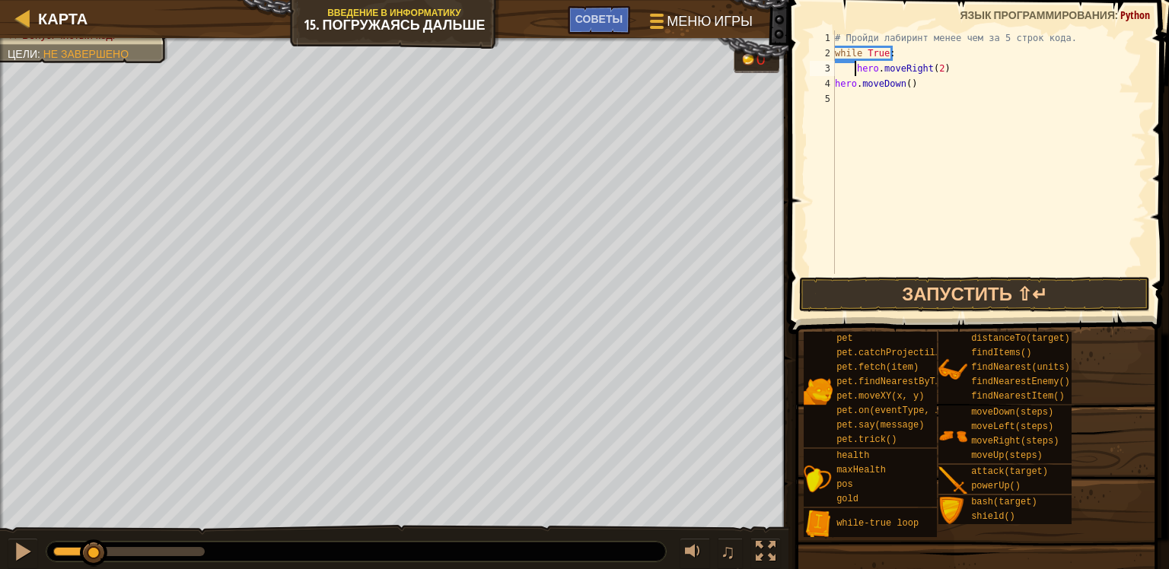
click at [834, 82] on div "4" at bounding box center [822, 83] width 25 height 15
type textarea "hero.moveDown()"
click at [937, 287] on button "Запустить ⇧↵" at bounding box center [975, 294] width 352 height 35
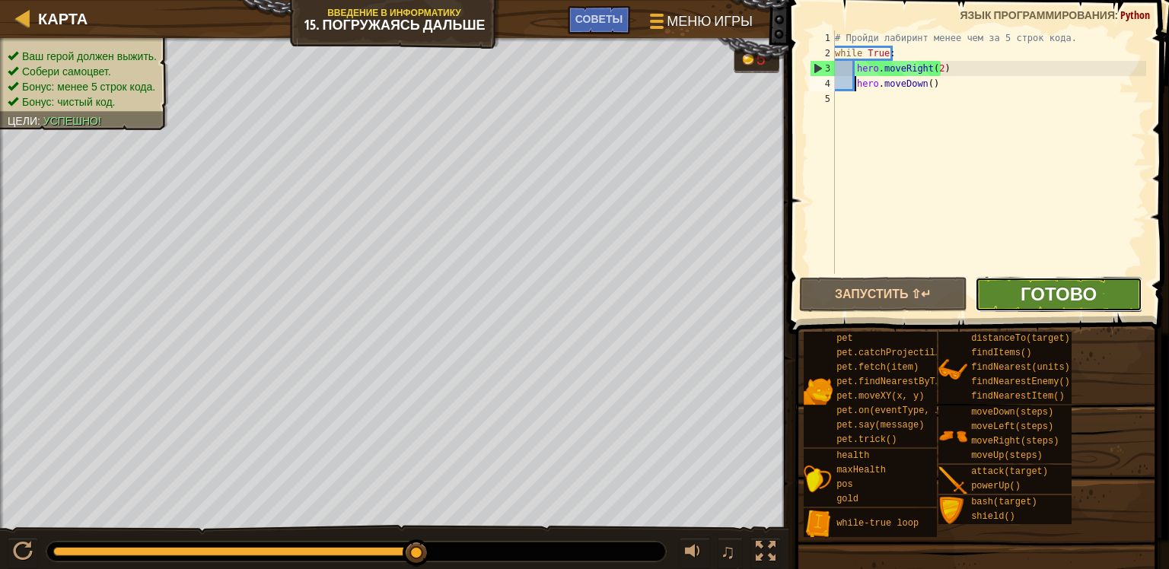
click at [1037, 287] on span "Готово" at bounding box center [1058, 294] width 76 height 24
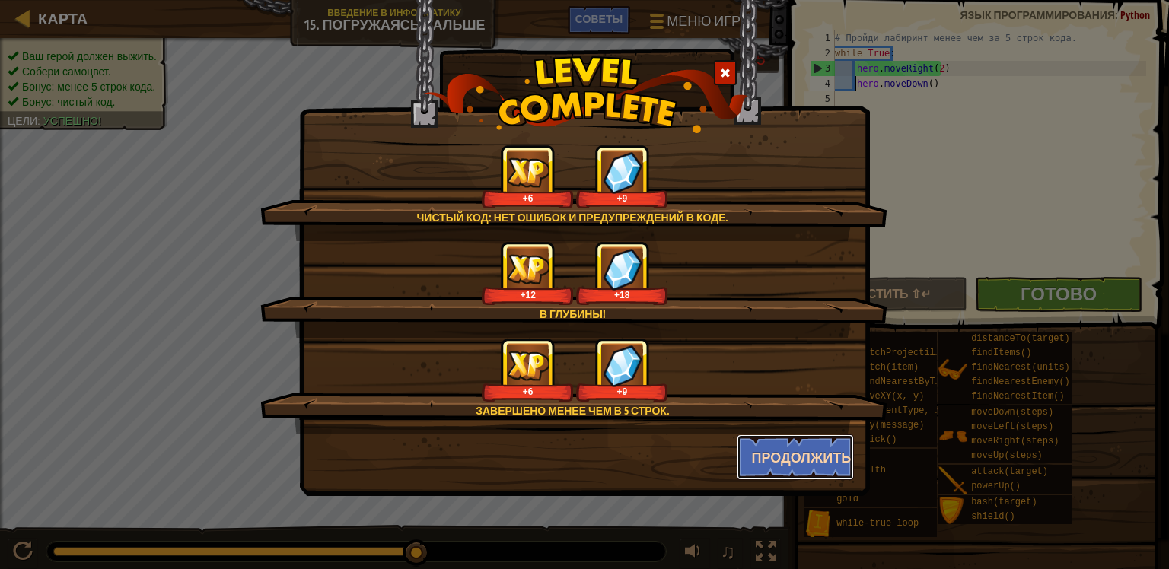
click at [806, 448] on button "Продолжить" at bounding box center [795, 457] width 118 height 46
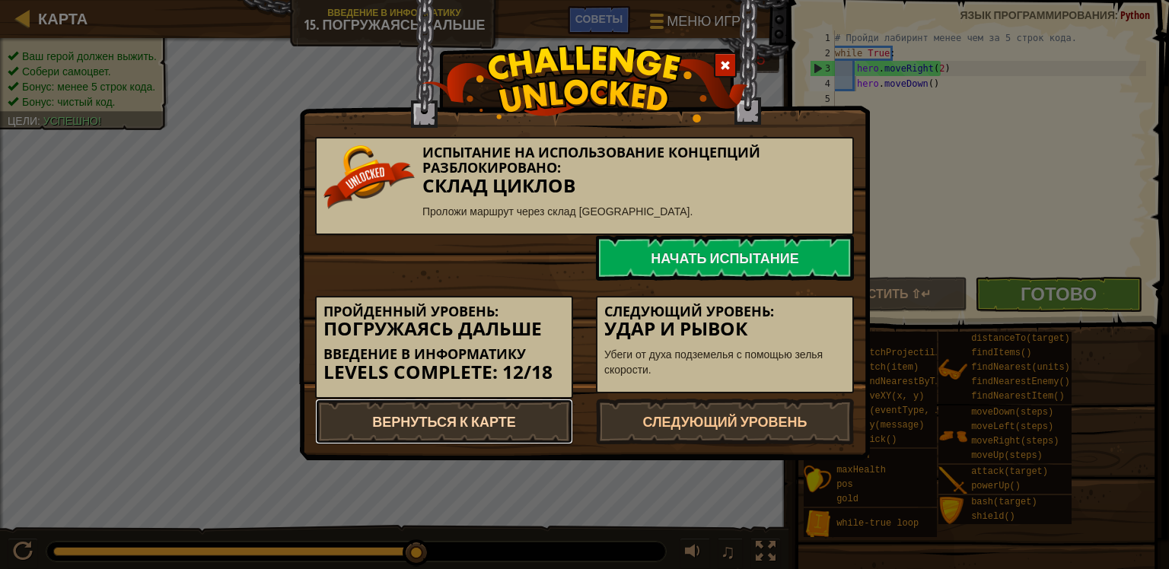
click at [474, 421] on link "Вернуться к карте" at bounding box center [444, 422] width 258 height 46
select select "ru"
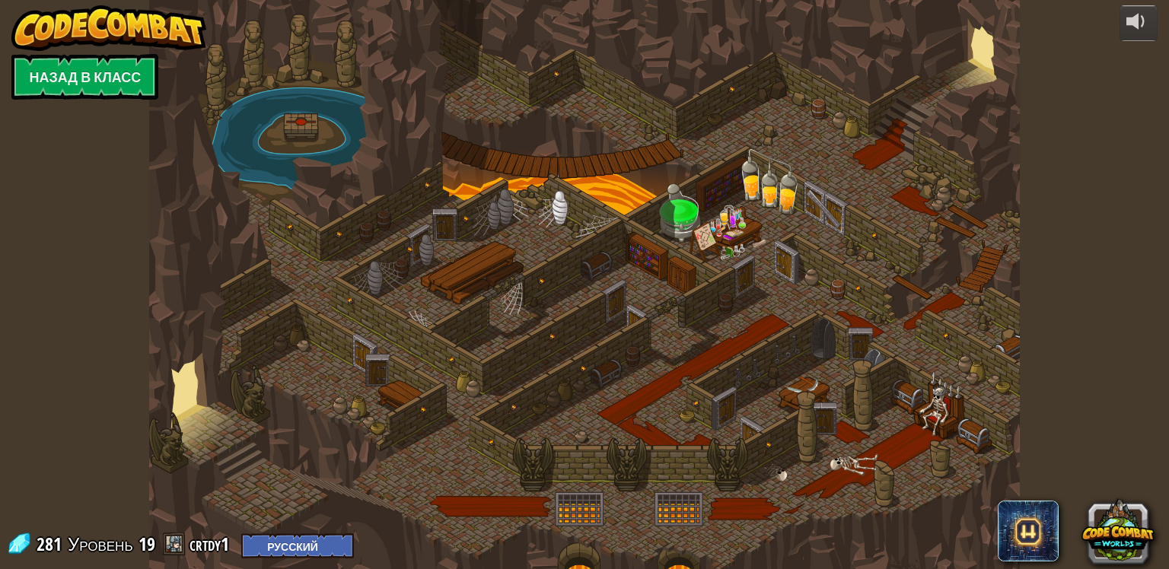
select select "ru"
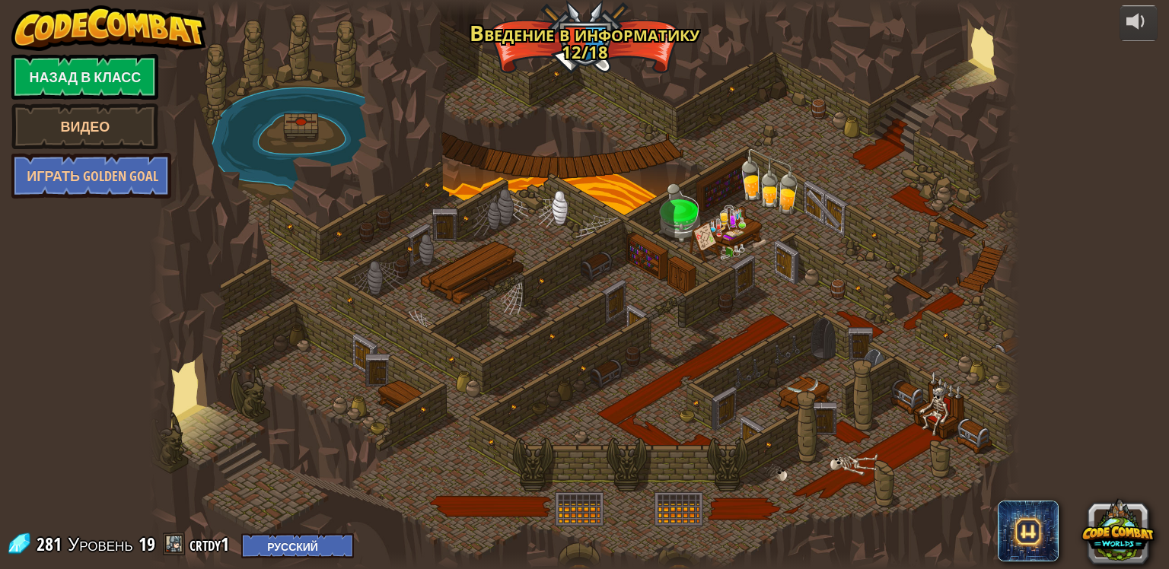
select select "ru"
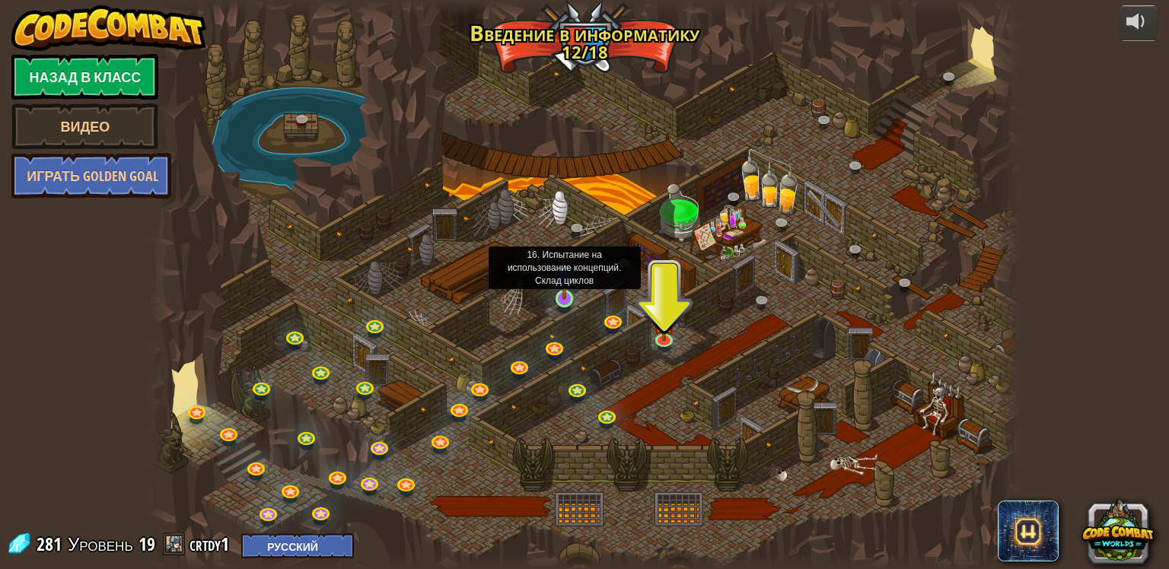
click at [564, 298] on img at bounding box center [564, 275] width 22 height 50
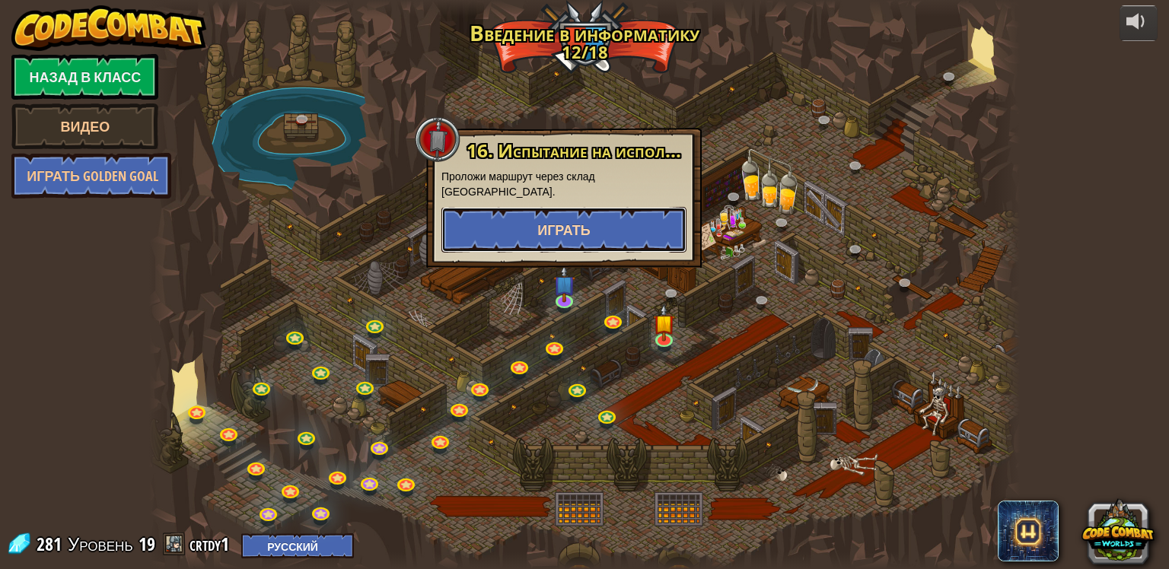
click at [584, 221] on span "Играть" at bounding box center [563, 230] width 53 height 19
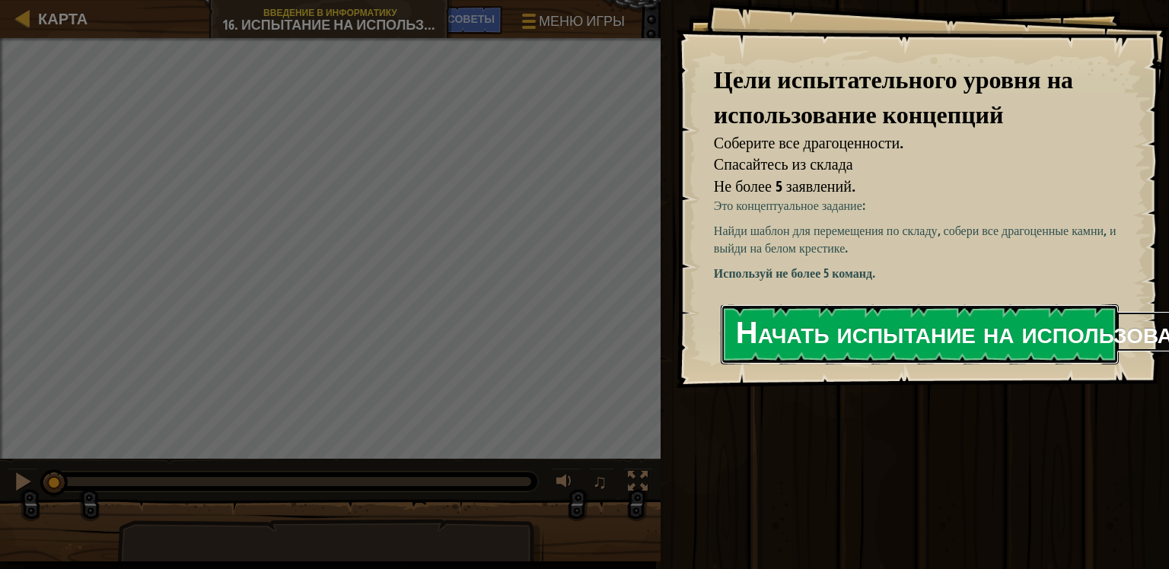
click at [817, 329] on button "Начать испытание на использование концепций" at bounding box center [920, 334] width 398 height 60
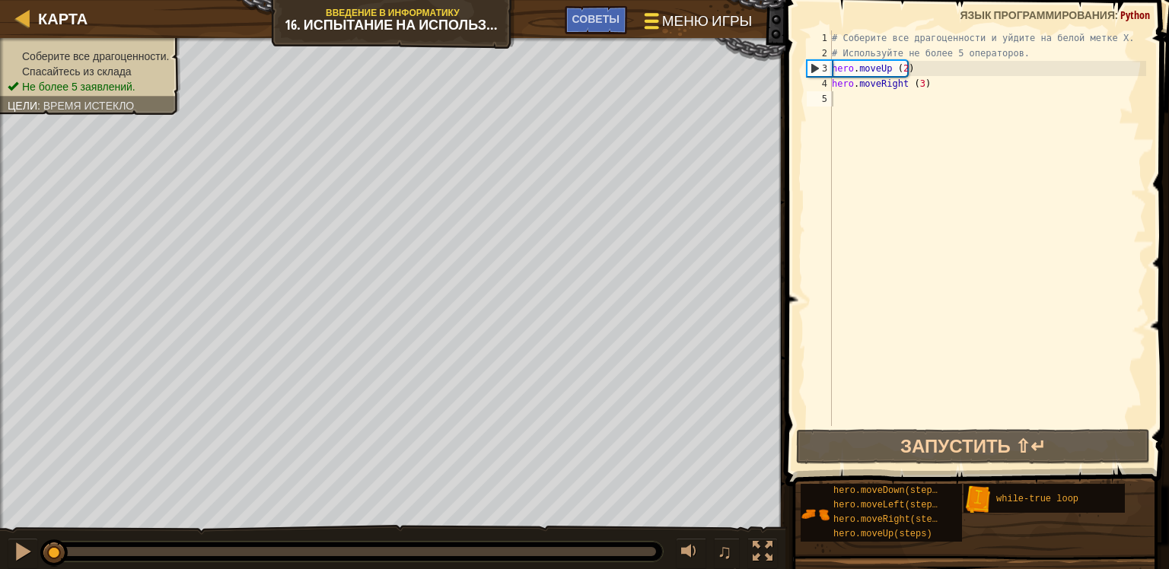
click at [724, 20] on span "Меню игры" at bounding box center [707, 21] width 90 height 21
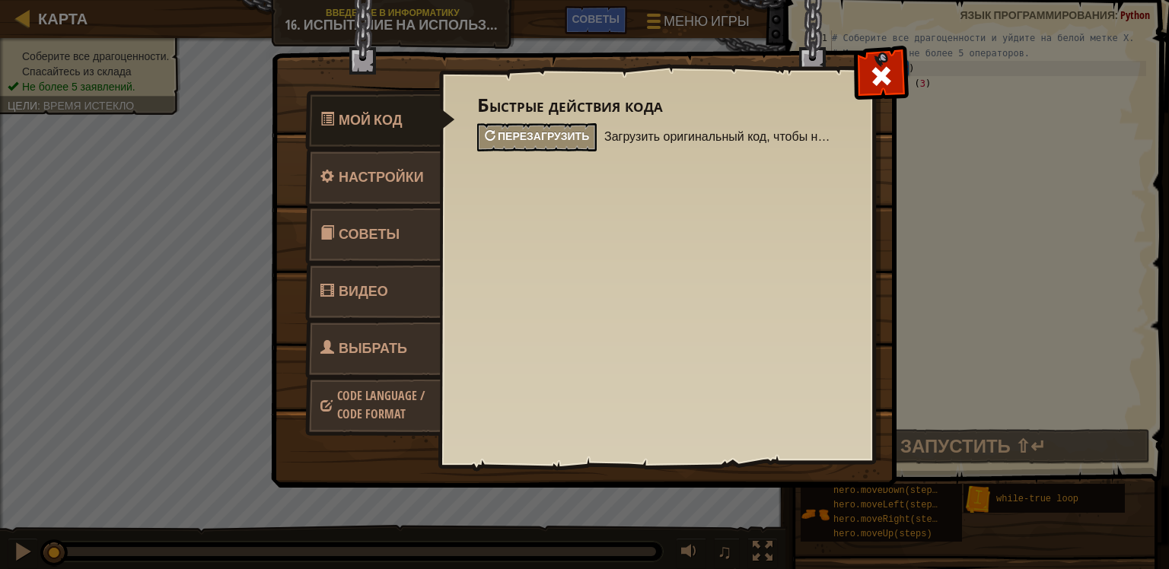
click at [571, 134] on span "Перезагрузить" at bounding box center [543, 136] width 91 height 14
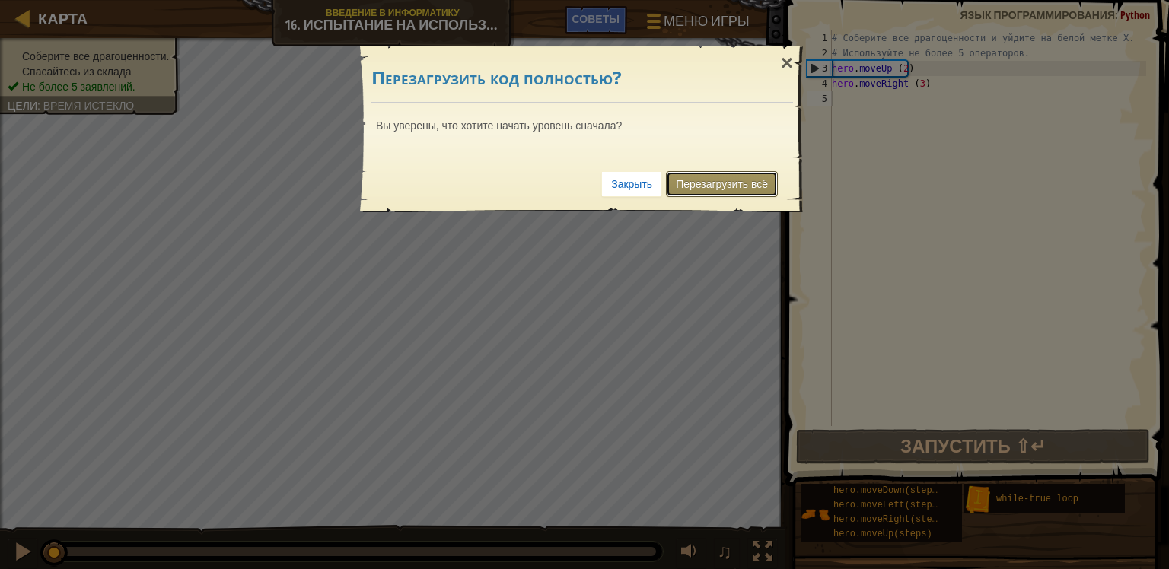
click at [727, 183] on link "Перезагрузить всё" at bounding box center [722, 184] width 112 height 26
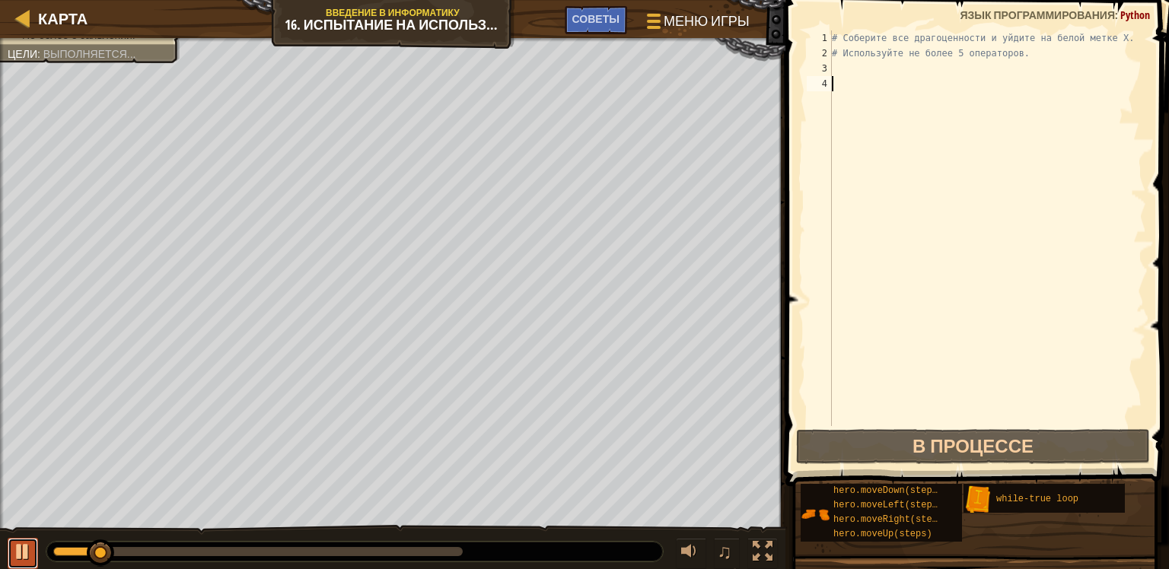
click at [21, 542] on div at bounding box center [23, 552] width 20 height 20
click at [19, 544] on div at bounding box center [23, 552] width 20 height 20
click at [18, 548] on div at bounding box center [23, 552] width 20 height 20
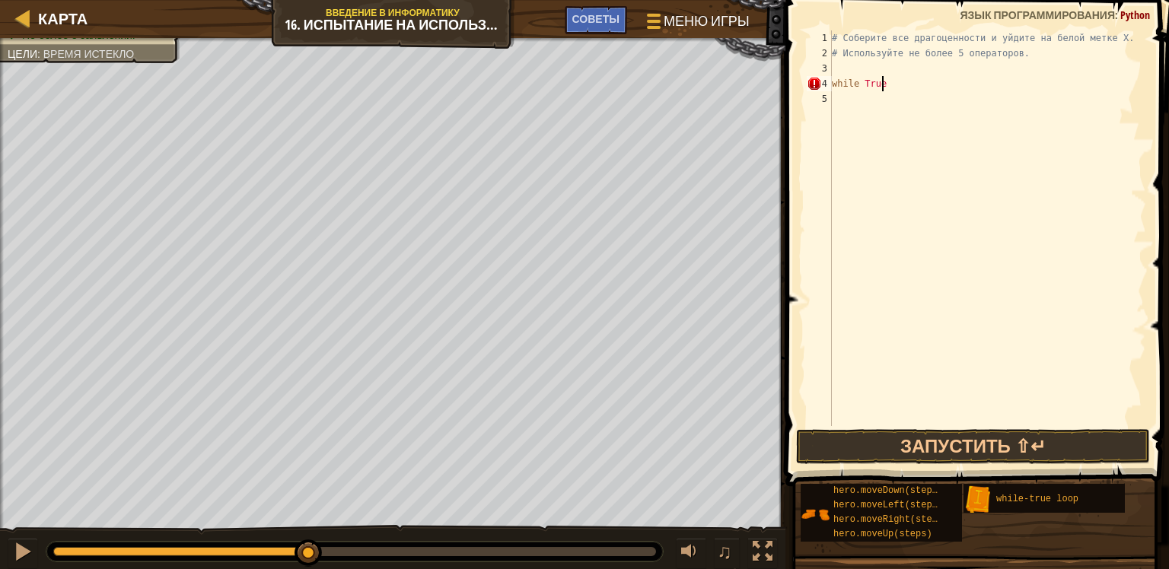
scroll to position [7, 3]
type textarea "while True:"
type textarea "hero.moveUp()"
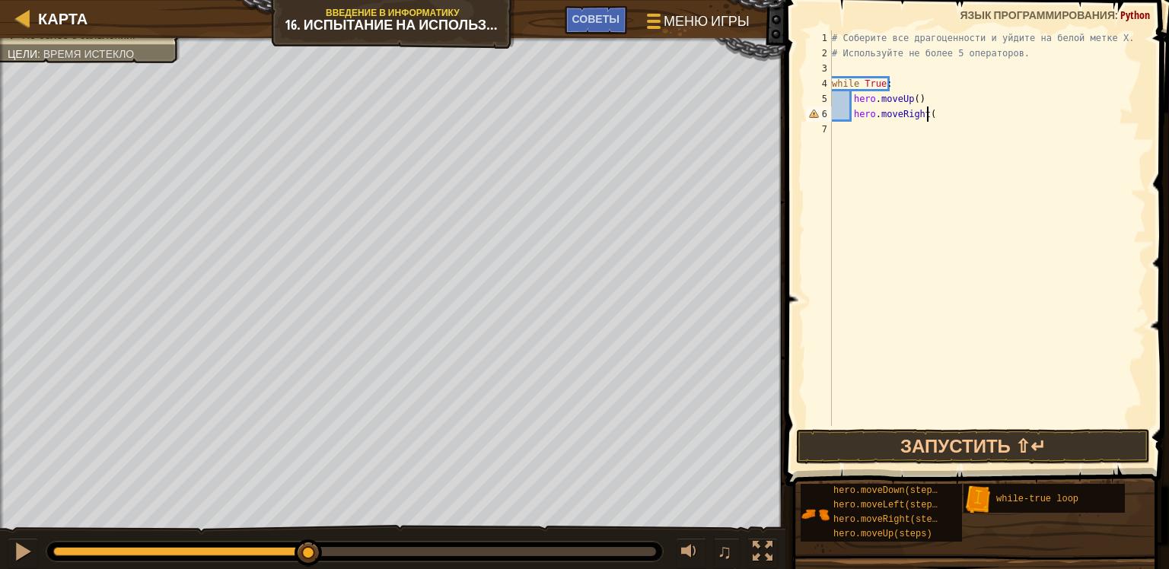
type textarea "hero.moveRight()"
type textarea "hero.moveDown()"
click at [889, 447] on button "Запустить ⇧↵" at bounding box center [973, 446] width 355 height 35
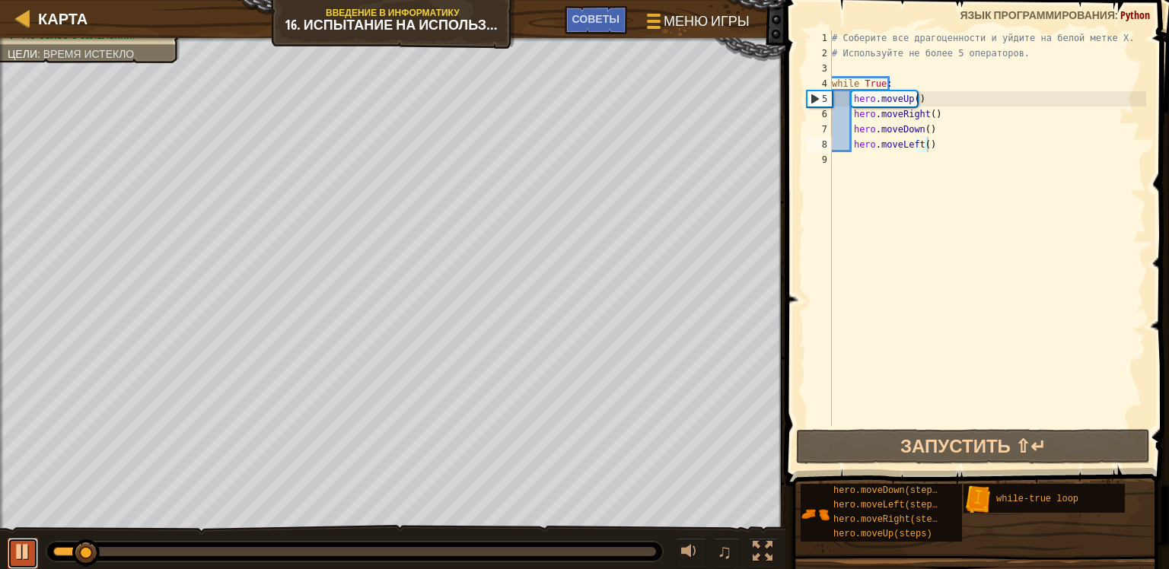
click at [28, 549] on div at bounding box center [23, 552] width 20 height 20
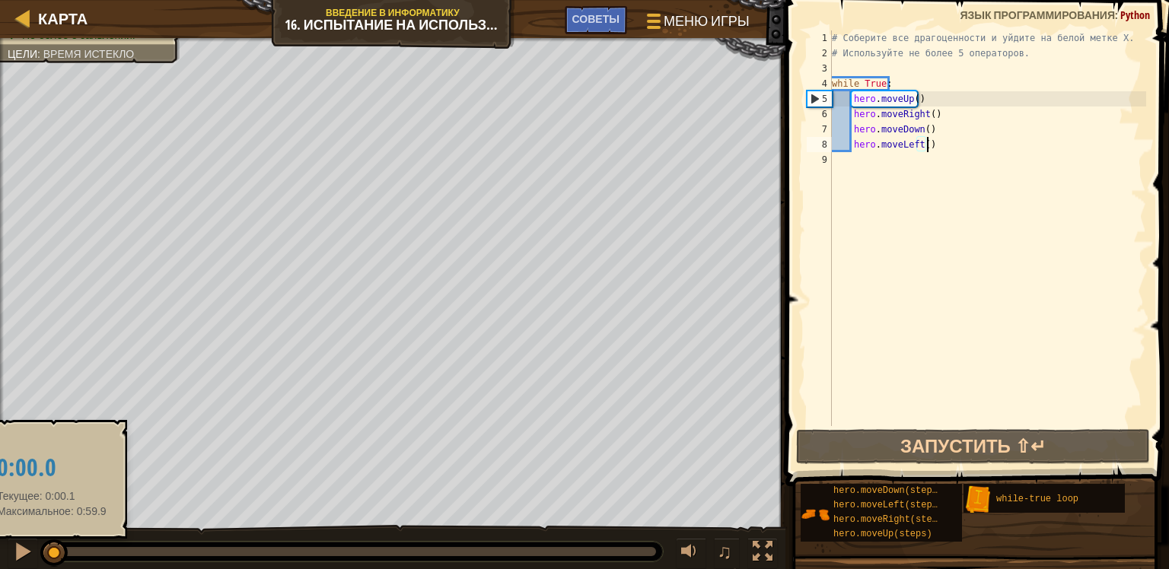
drag, startPoint x: 91, startPoint y: 552, endPoint x: 52, endPoint y: 554, distance: 38.8
click at [52, 554] on div at bounding box center [53, 552] width 27 height 27
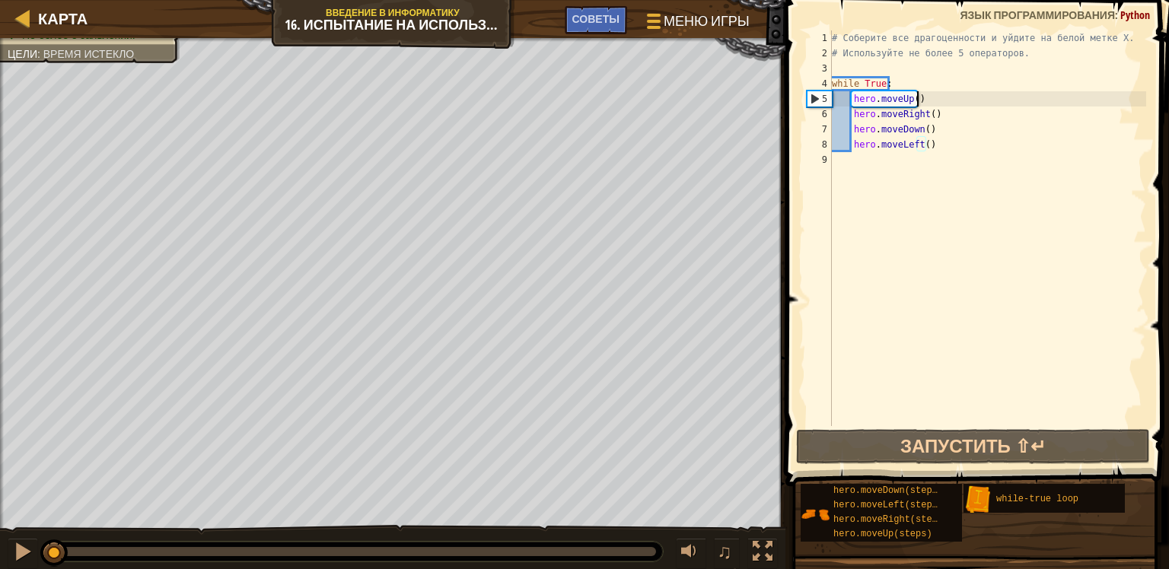
click at [931, 102] on div "# Соберите все драгоценности и уйдите на белой метке X. # Используйте не более …" at bounding box center [987, 243] width 317 height 426
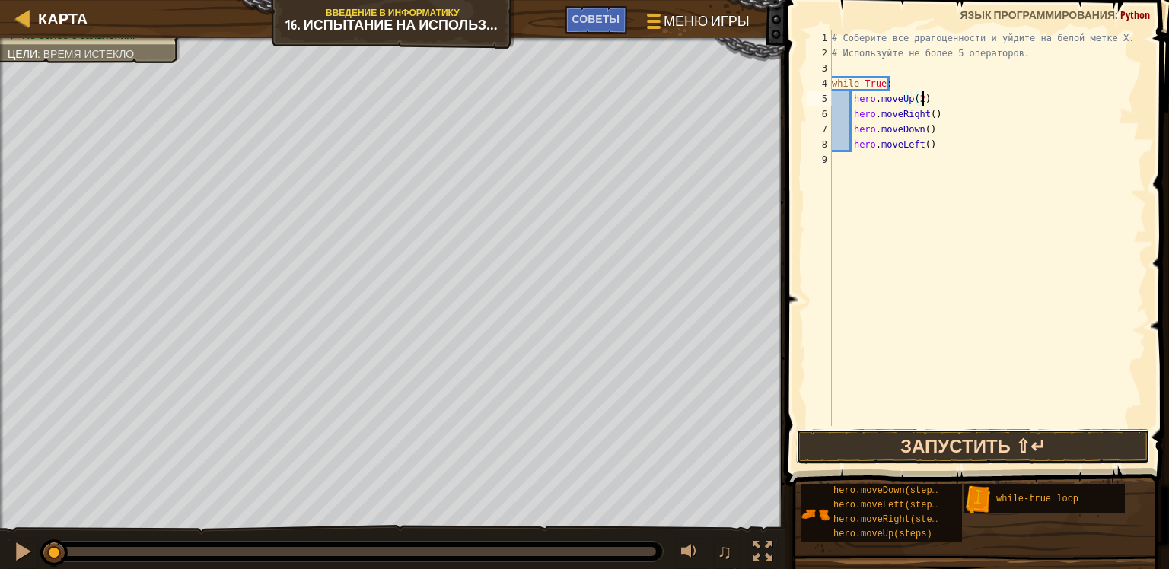
click at [846, 444] on button "Запустить ⇧↵" at bounding box center [973, 446] width 355 height 35
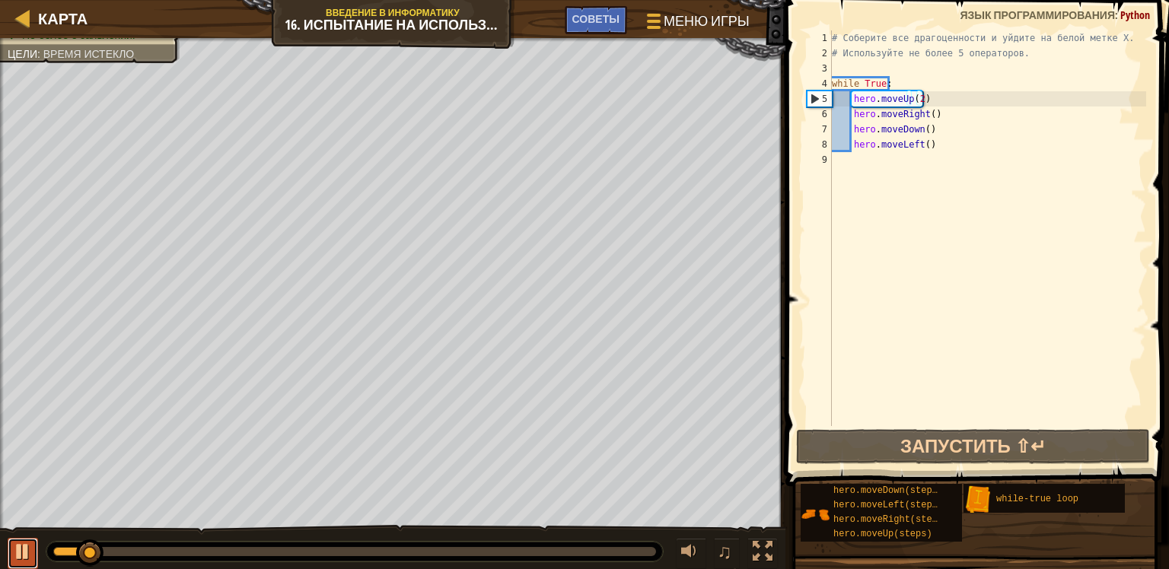
click at [21, 545] on div at bounding box center [23, 552] width 20 height 20
click at [935, 116] on div "# Соберите все драгоценности и уйдите на белой метке X. # Используйте не более …" at bounding box center [987, 243] width 317 height 426
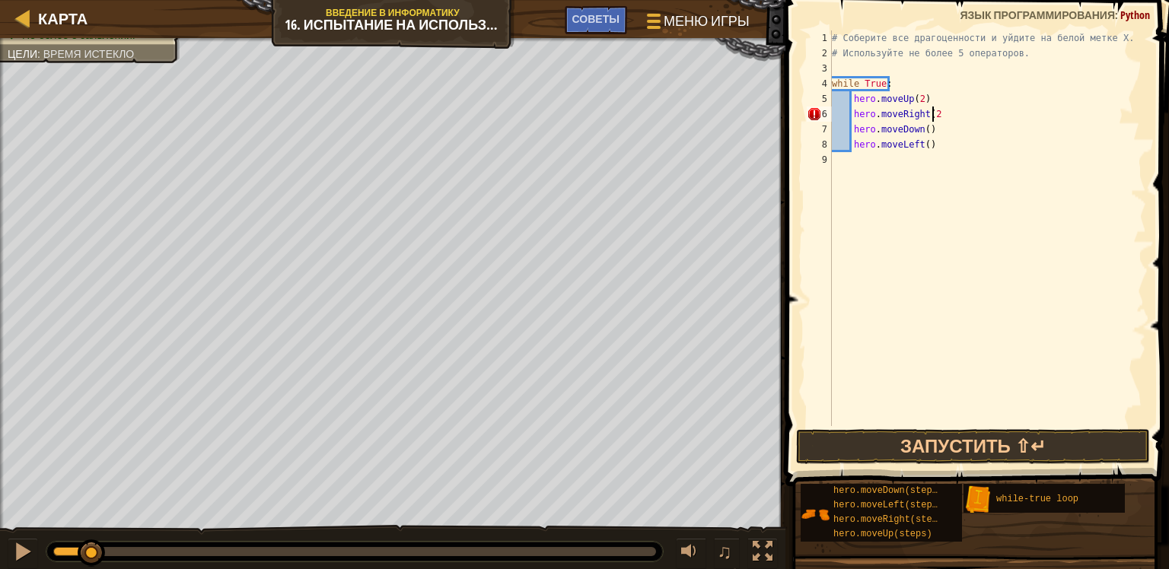
scroll to position [7, 8]
drag, startPoint x: 92, startPoint y: 546, endPoint x: 55, endPoint y: 554, distance: 38.0
click at [55, 554] on div at bounding box center [54, 552] width 27 height 27
type textarea "hero.moveRight(2)"
click at [840, 449] on button "Запустить ⇧↵" at bounding box center [973, 446] width 355 height 35
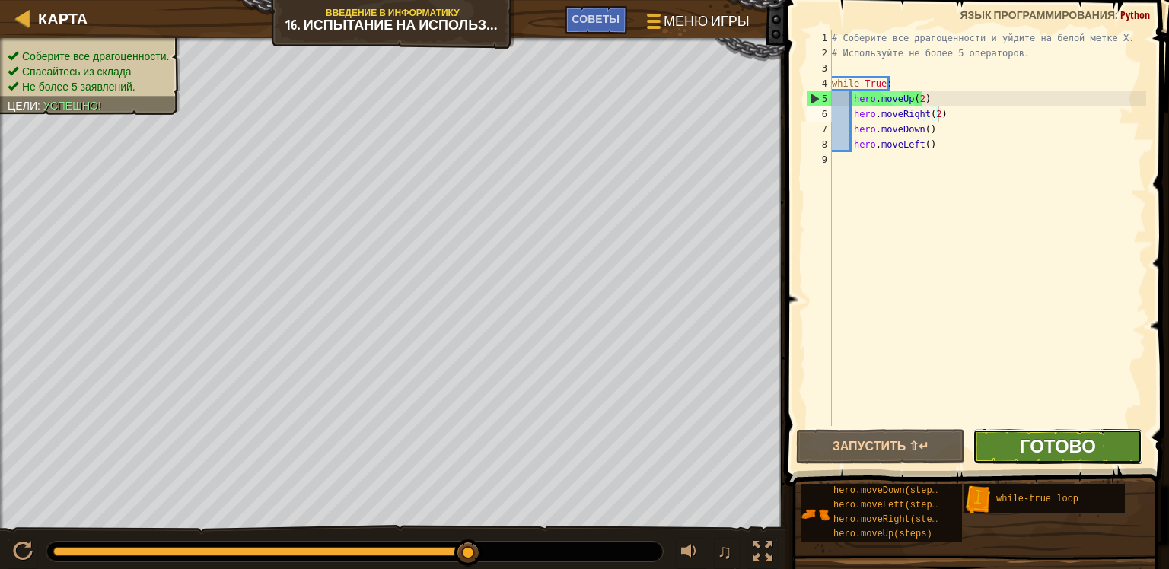
click at [1047, 444] on span "Готово" at bounding box center [1058, 446] width 76 height 24
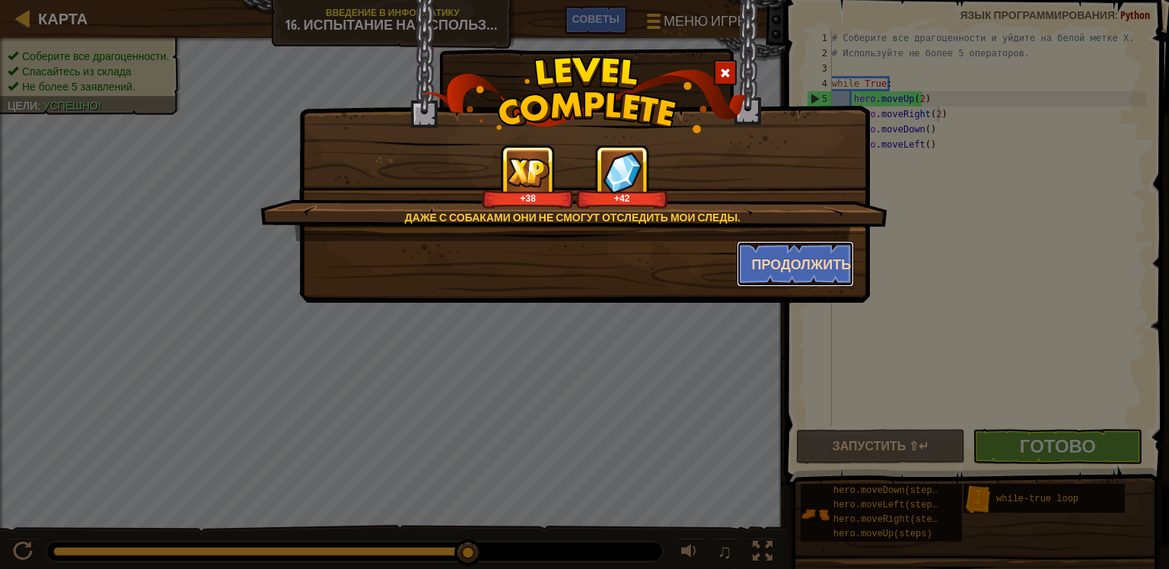
click at [807, 266] on button "Продолжить" at bounding box center [795, 264] width 118 height 46
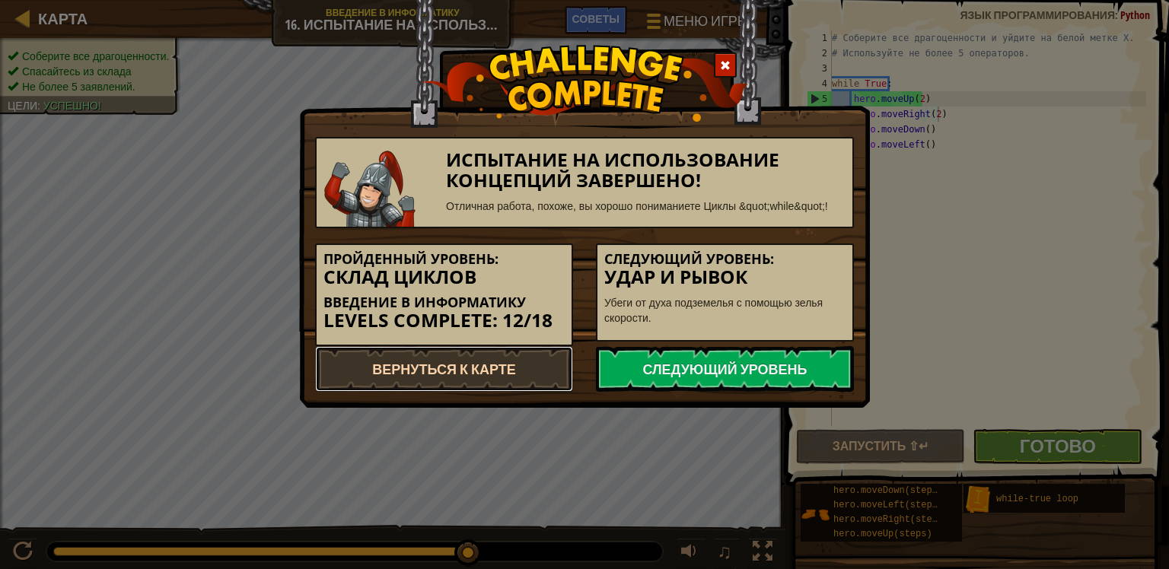
click at [470, 361] on link "Вернуться к карте" at bounding box center [444, 369] width 258 height 46
select select "ru"
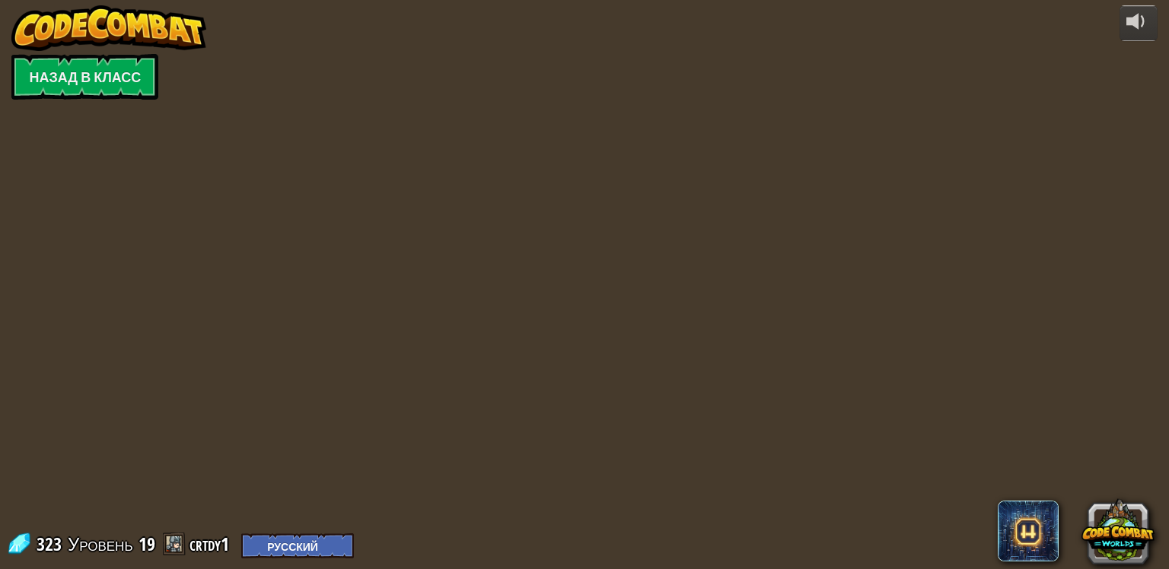
select select "ru"
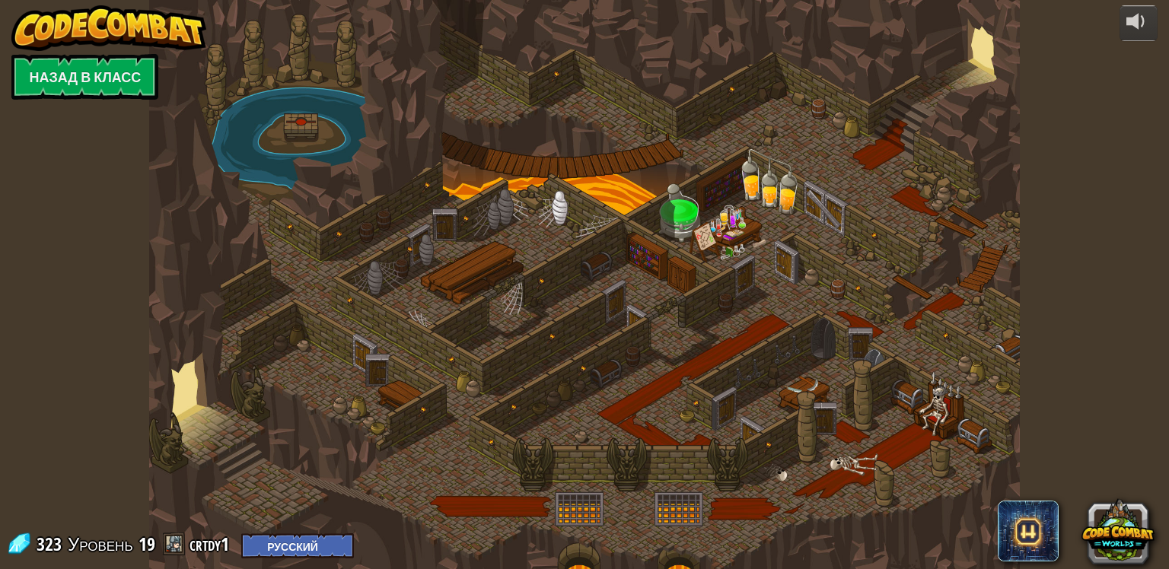
select select "ru"
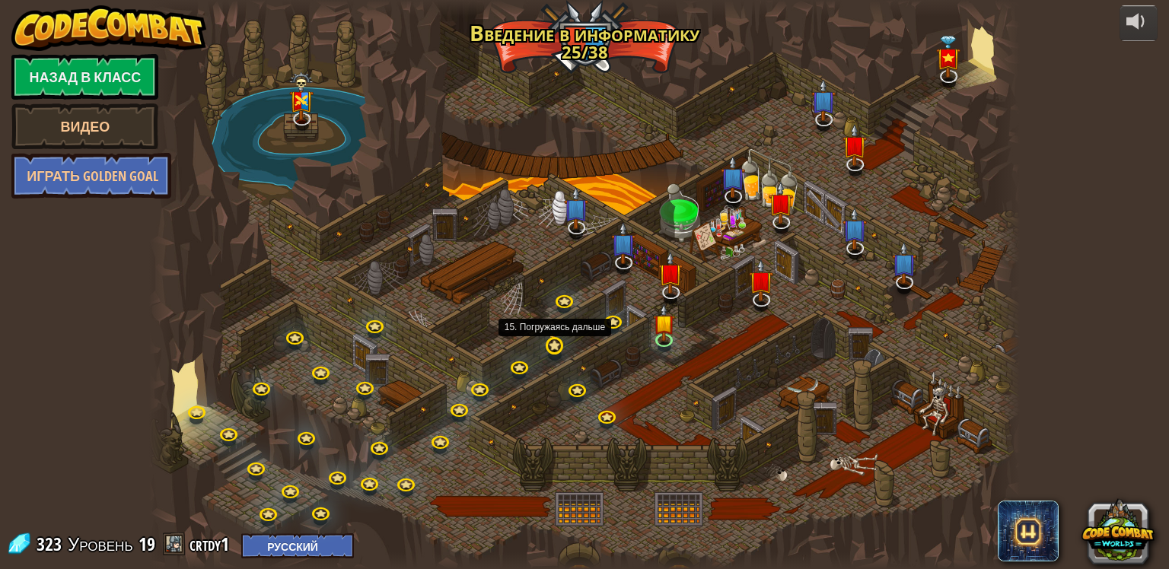
select select "ru"
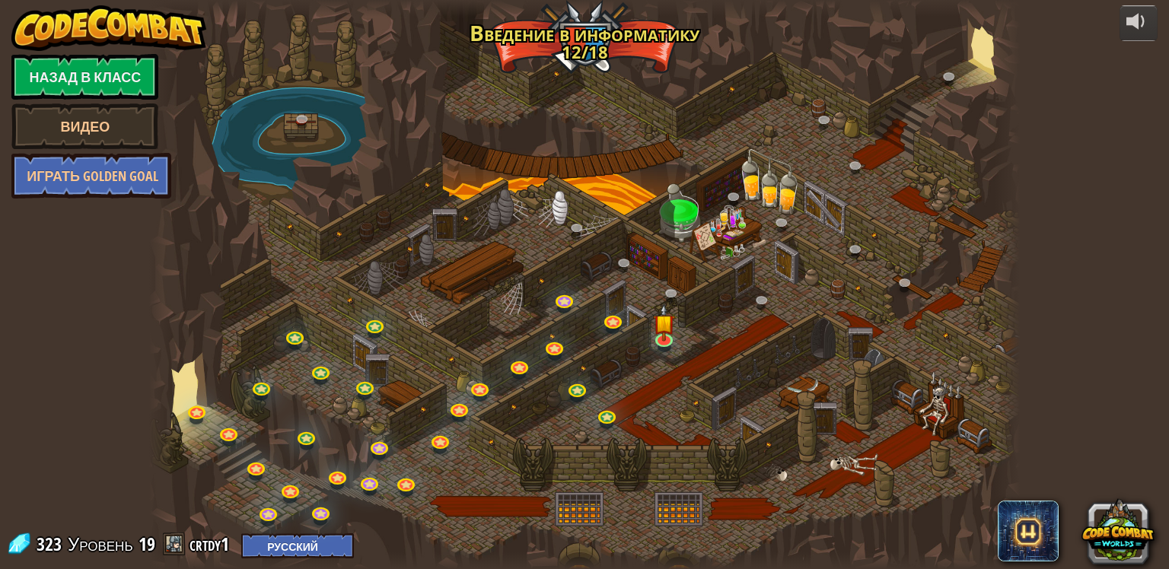
select select "ru"
click at [612, 320] on link at bounding box center [614, 320] width 30 height 30
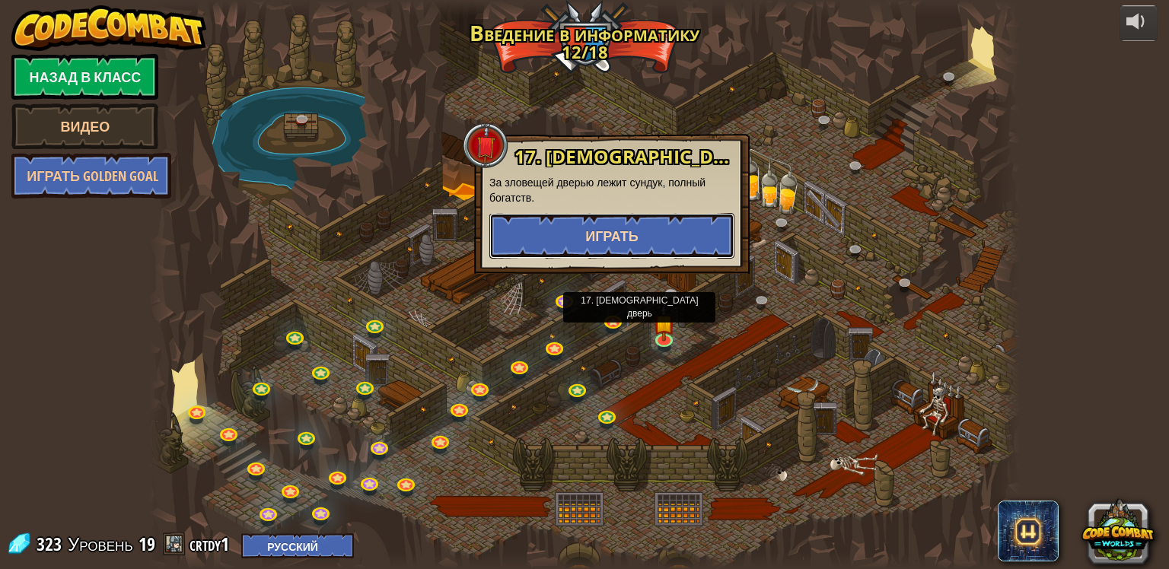
click at [612, 237] on span "Играть" at bounding box center [611, 236] width 53 height 19
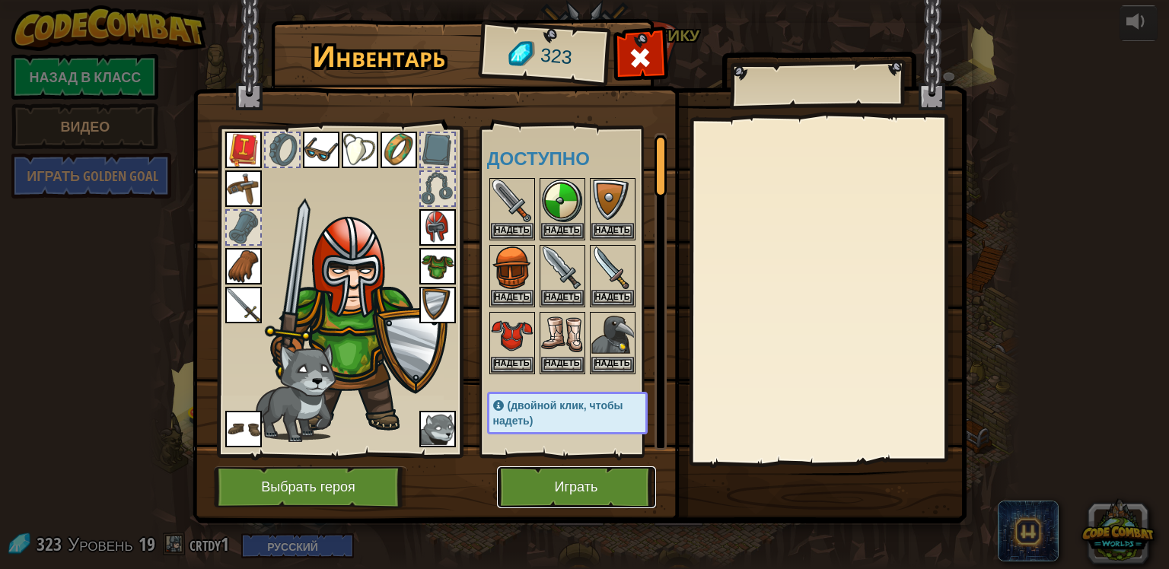
click at [600, 489] on button "Играть" at bounding box center [576, 487] width 159 height 42
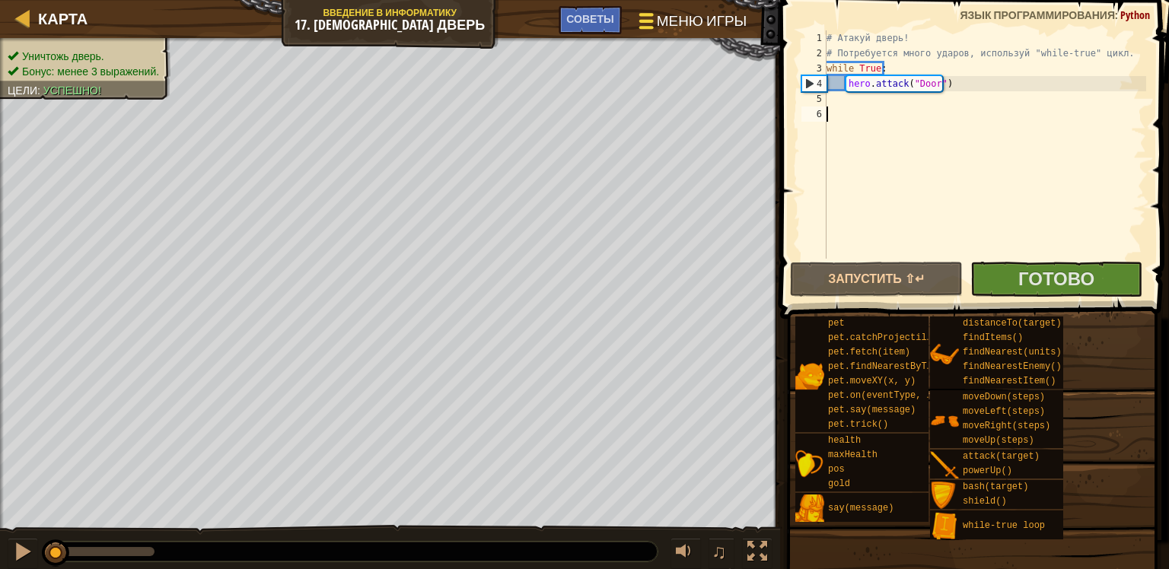
click at [676, 16] on span "Меню игры" at bounding box center [702, 21] width 90 height 21
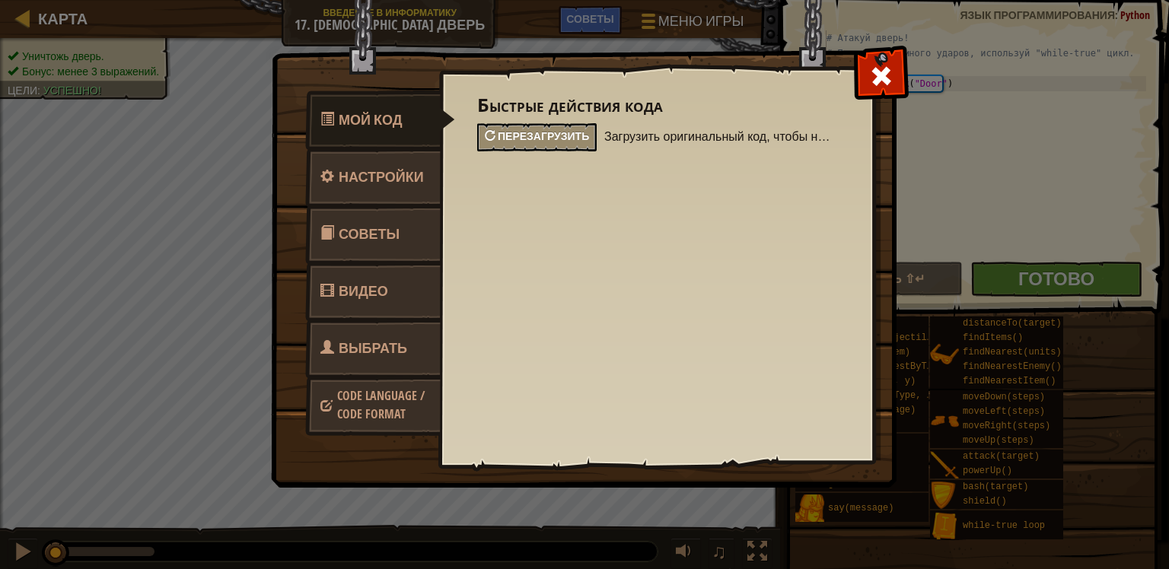
click at [576, 137] on span "Перезагрузить" at bounding box center [543, 136] width 91 height 14
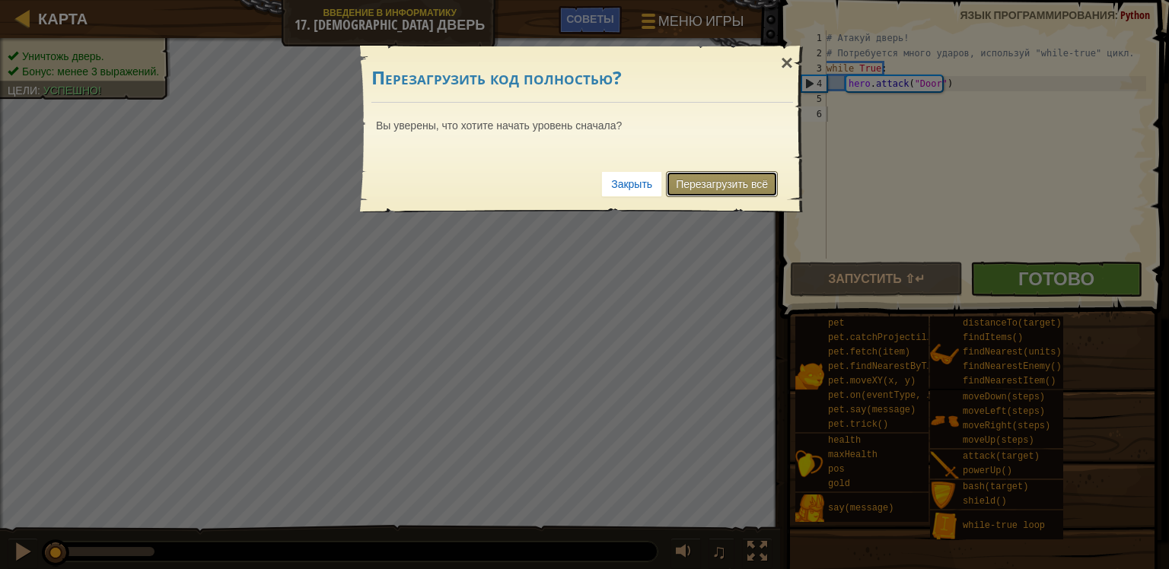
click at [757, 182] on link "Перезагрузить всё" at bounding box center [722, 184] width 112 height 26
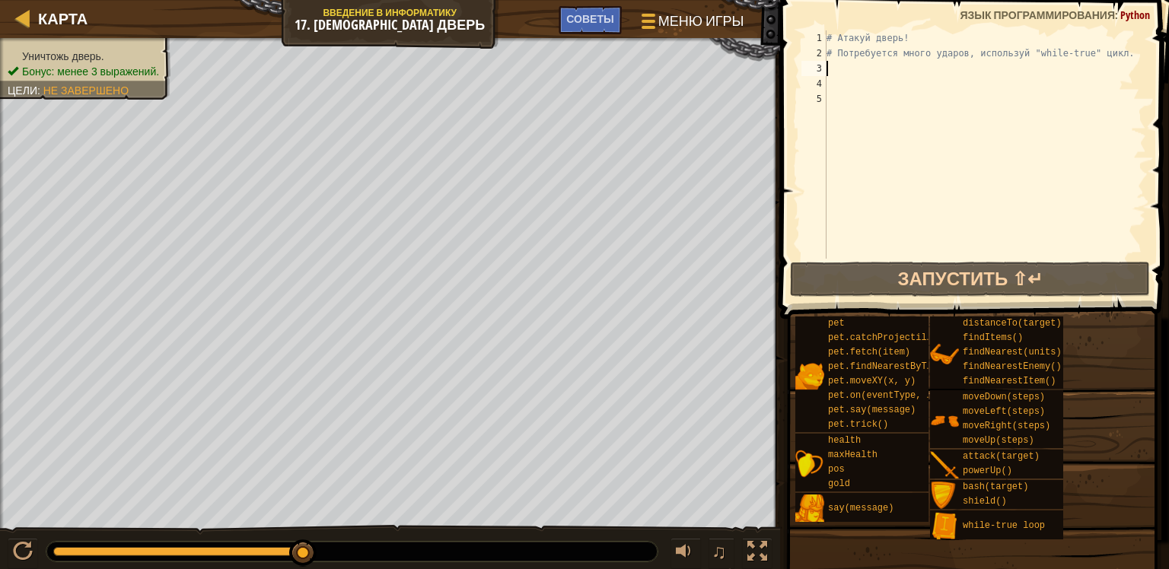
click at [841, 67] on div "# Атакуй дверь! # Потребуется много ударов, используй "while-true" цикл." at bounding box center [984, 159] width 323 height 259
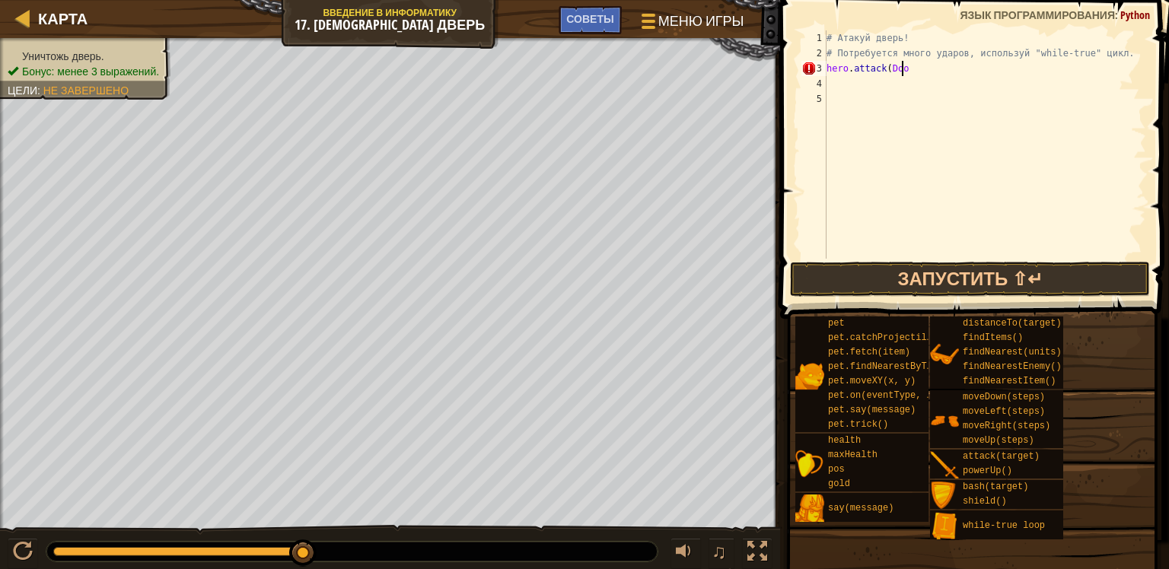
scroll to position [7, 5]
type textarea "hero.attack(Door)"
click at [857, 88] on div "# Атакуй дверь! # Потребуется много ударов, используй "while-true" цикл. hero .…" at bounding box center [984, 159] width 323 height 259
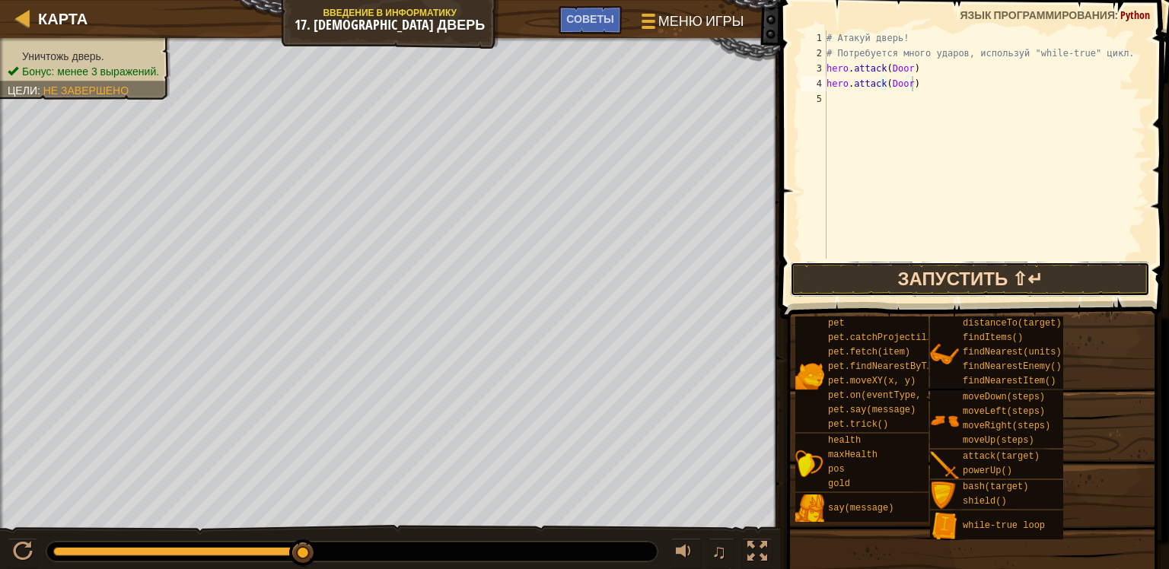
click at [864, 273] on button "Запустить ⇧↵" at bounding box center [970, 279] width 360 height 35
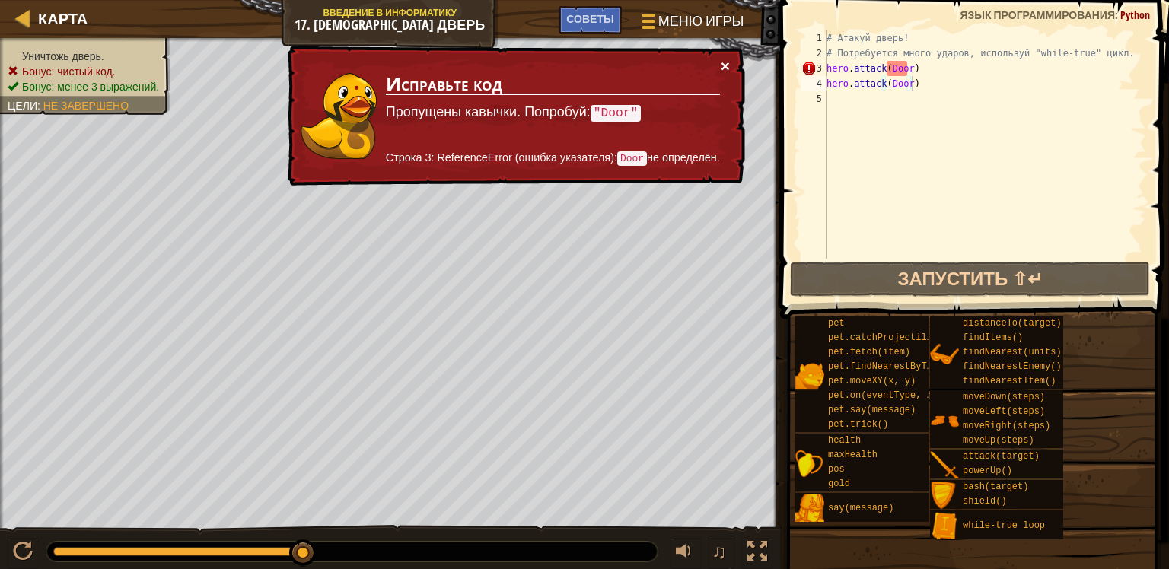
click at [724, 61] on button "×" at bounding box center [725, 66] width 9 height 16
click at [905, 71] on div "# Атакуй дверь! # Потребуется много ударов, используй "while-true" цикл. hero .…" at bounding box center [984, 159] width 323 height 259
click at [885, 70] on div "# Атакуй дверь! # Потребуется много ударов, используй "while-true" цикл. hero .…" at bounding box center [984, 159] width 323 height 259
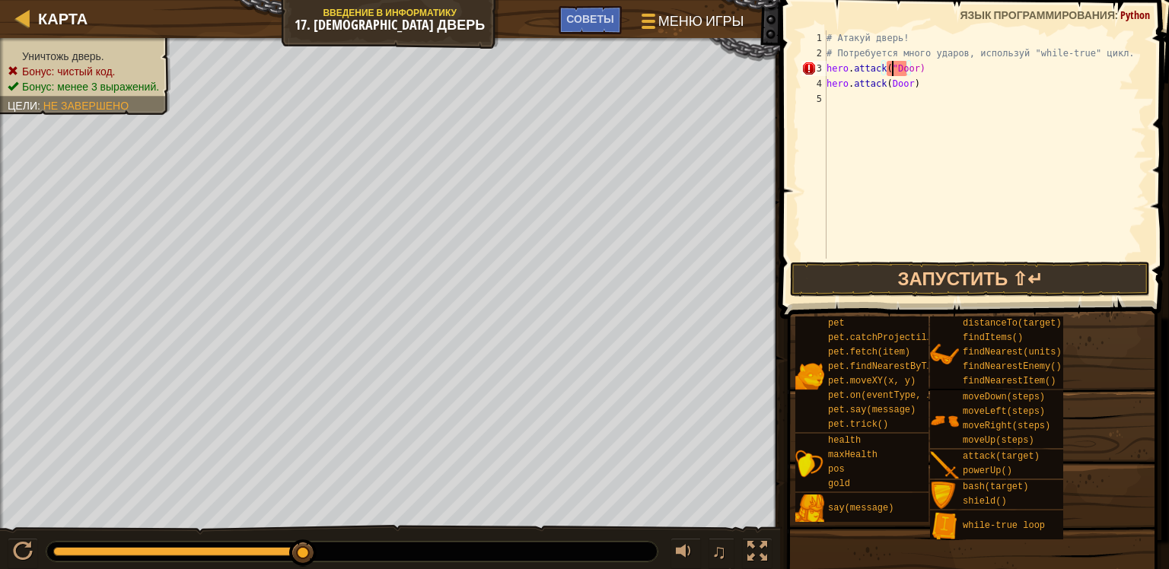
scroll to position [7, 5]
click at [911, 70] on div "# Атакуй дверь! # Потребуется много ударов, используй "while-true" цикл. hero .…" at bounding box center [984, 159] width 323 height 259
click at [883, 84] on div "# Атакуй дверь! # Потребуется много ударов, используй "while-true" цикл. hero .…" at bounding box center [984, 159] width 323 height 259
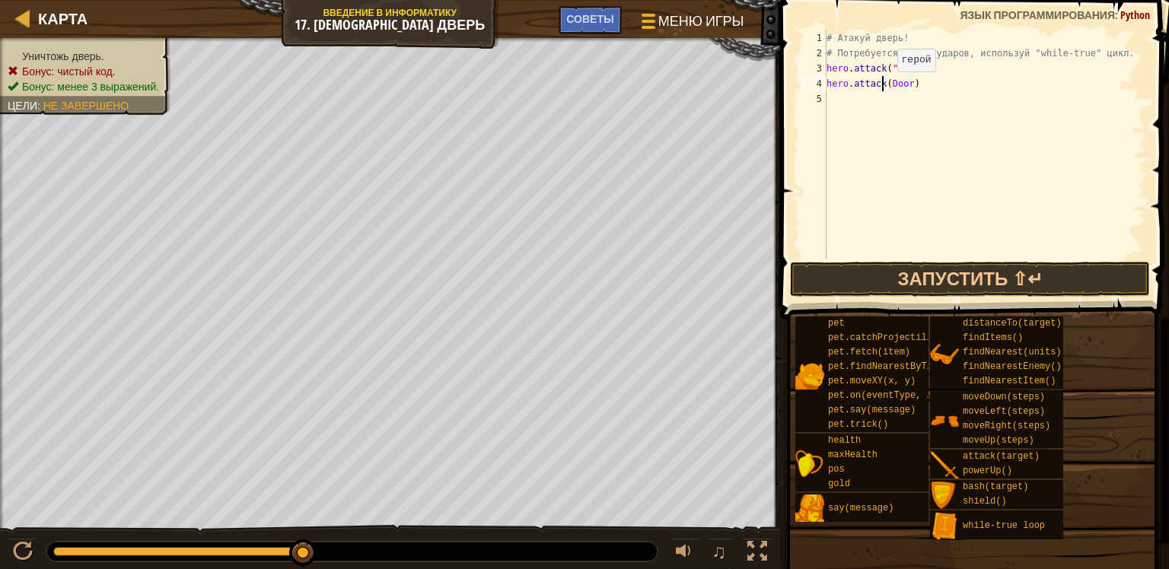
click at [883, 86] on div "# Атакуй дверь! # Потребуется много ударов, используй "while-true" цикл. hero .…" at bounding box center [984, 159] width 323 height 259
click at [884, 88] on div "# Атакуй дверь! # Потребуется много ударов, используй "while-true" цикл. hero .…" at bounding box center [984, 159] width 323 height 259
click at [911, 87] on div "# Атакуй дверь! # Потребуется много ударов, используй "while-true" цикл. hero .…" at bounding box center [984, 159] width 323 height 259
type textarea "hero.attack("Door")"
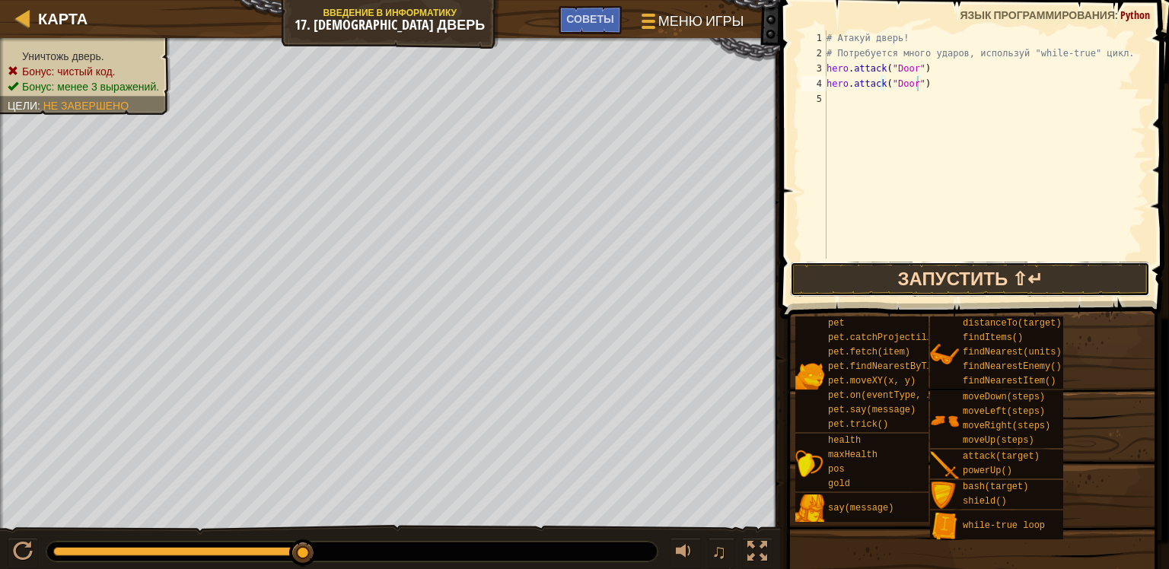
click at [857, 276] on button "Запустить ⇧↵" at bounding box center [970, 279] width 360 height 35
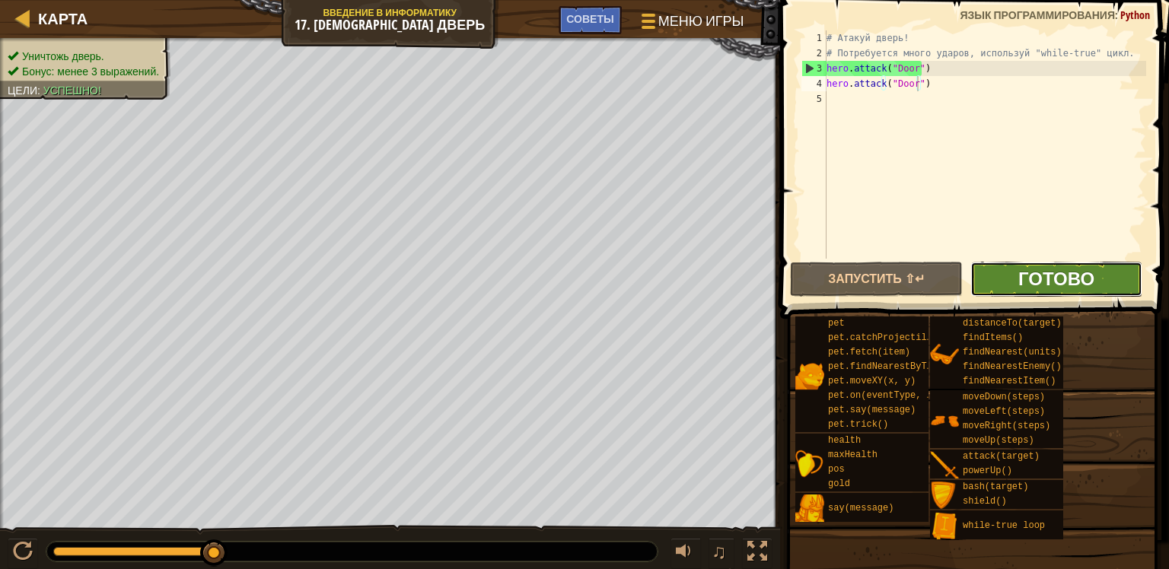
click at [1026, 281] on span "Готово" at bounding box center [1056, 278] width 76 height 24
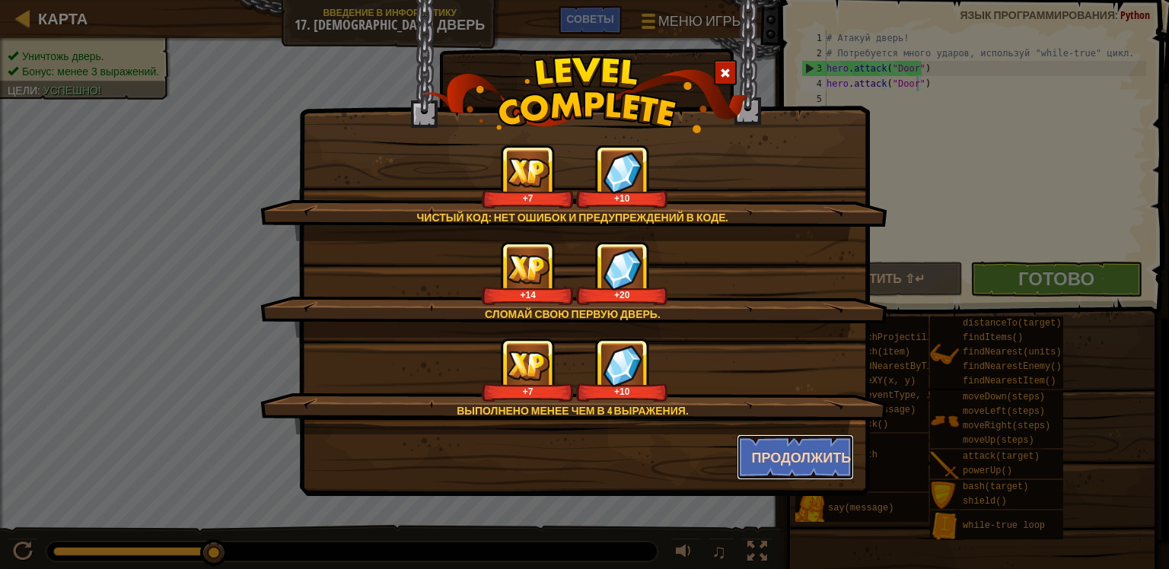
click at [806, 456] on button "Продолжить" at bounding box center [795, 457] width 118 height 46
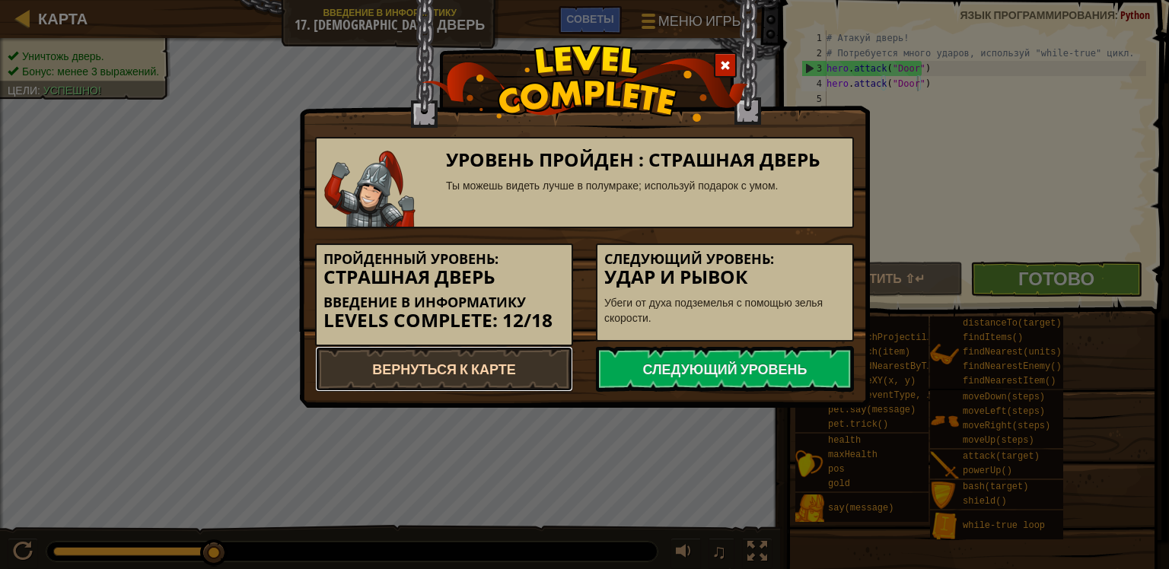
click at [514, 368] on link "Вернуться к карте" at bounding box center [444, 369] width 258 height 46
select select "ru"
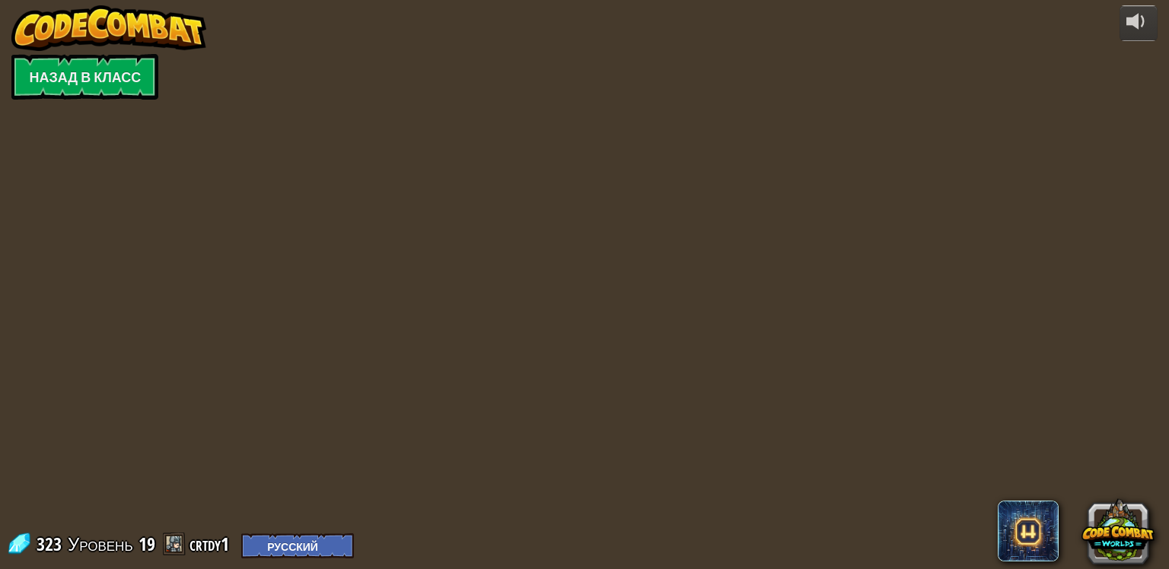
select select "ru"
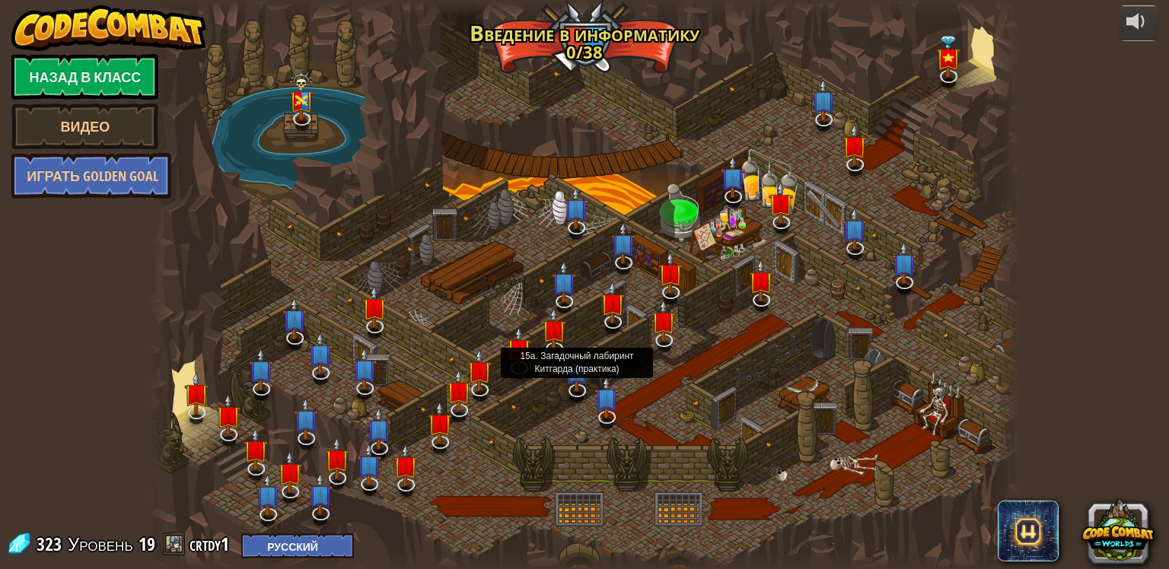
select select "ru"
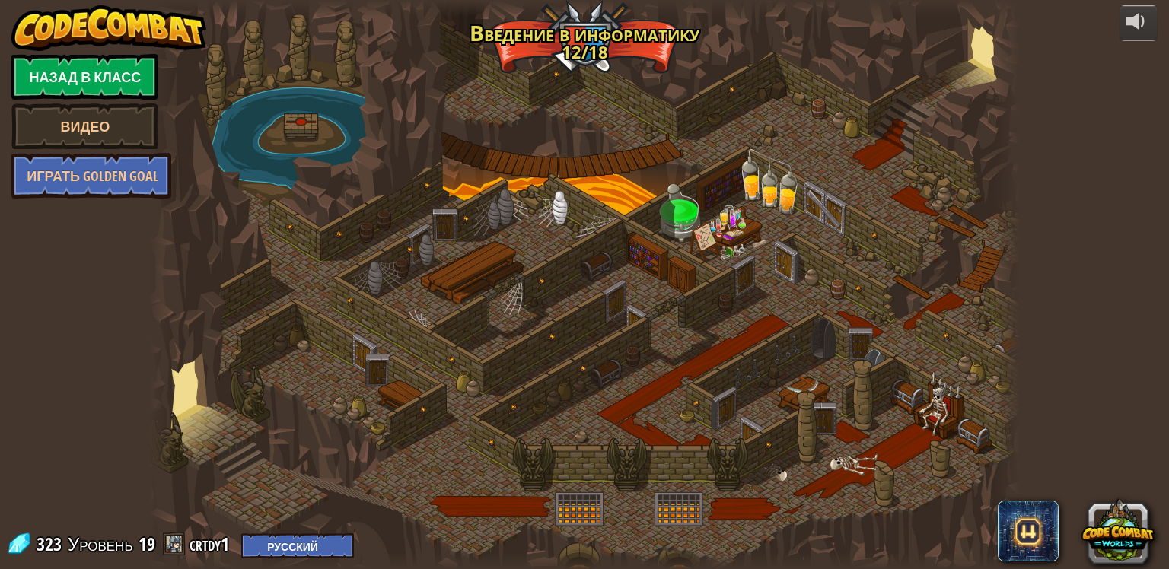
select select "ru"
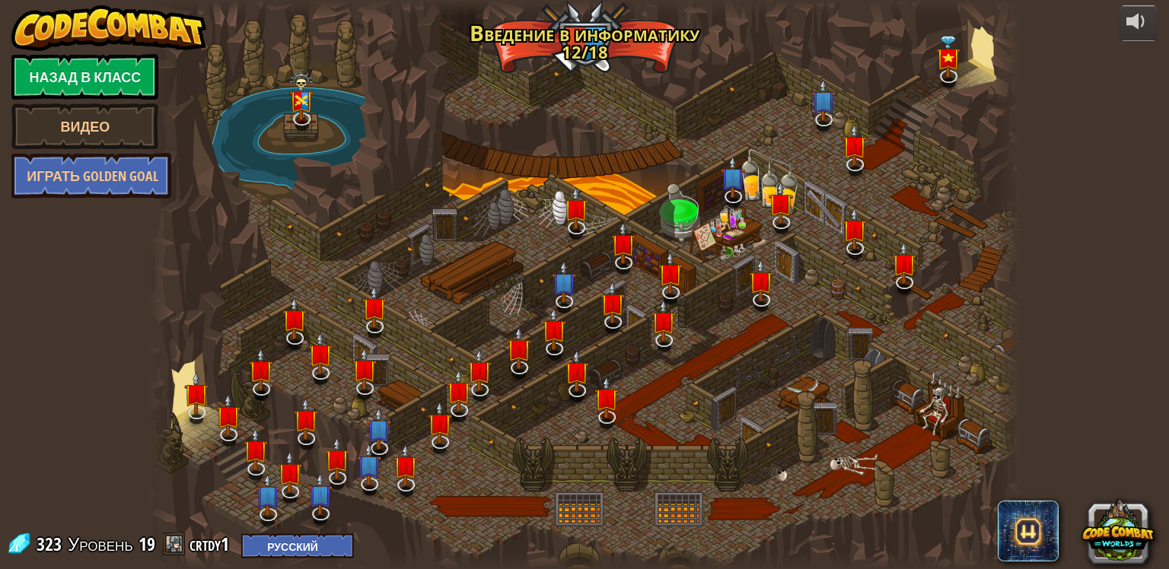
select select "ru"
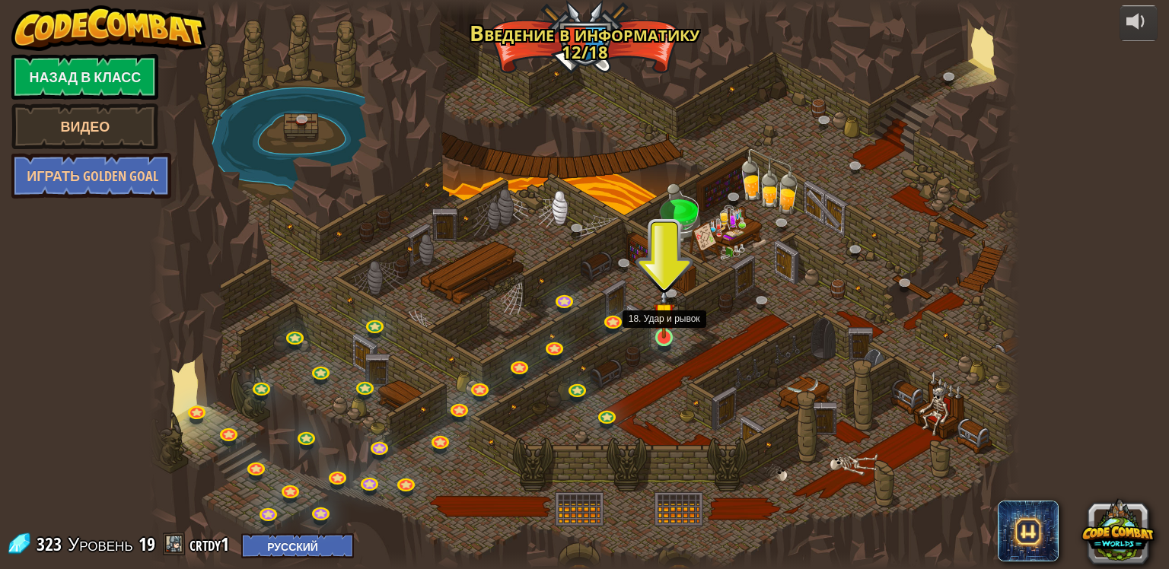
click at [666, 338] on img at bounding box center [664, 313] width 22 height 50
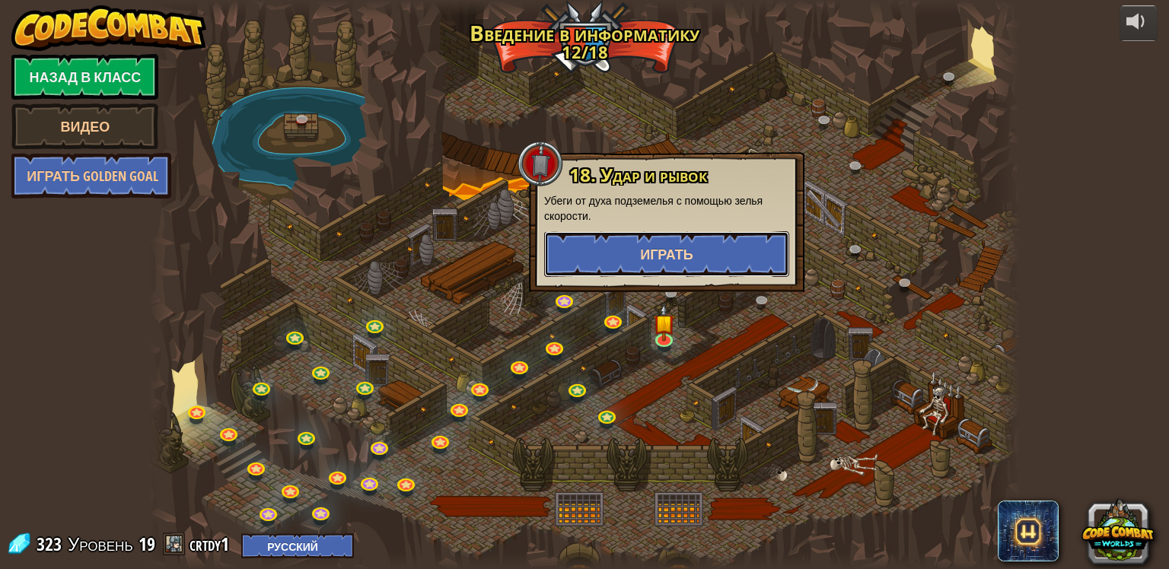
click at [678, 245] on span "Играть" at bounding box center [666, 254] width 53 height 19
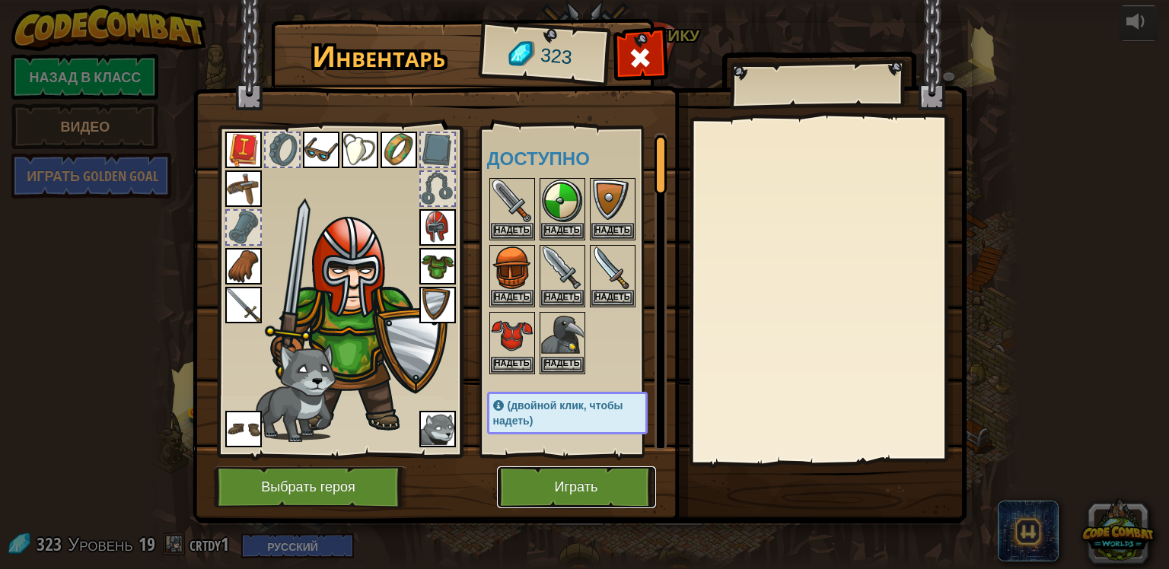
click at [581, 485] on button "Играть" at bounding box center [576, 487] width 159 height 42
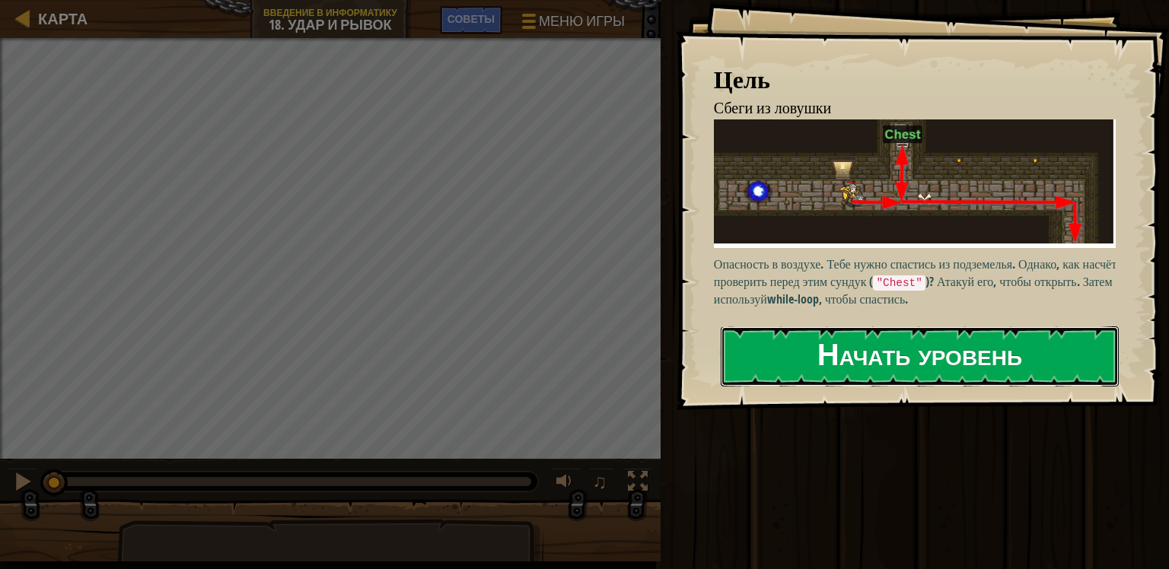
click at [771, 348] on button "Начать уровень" at bounding box center [920, 356] width 398 height 60
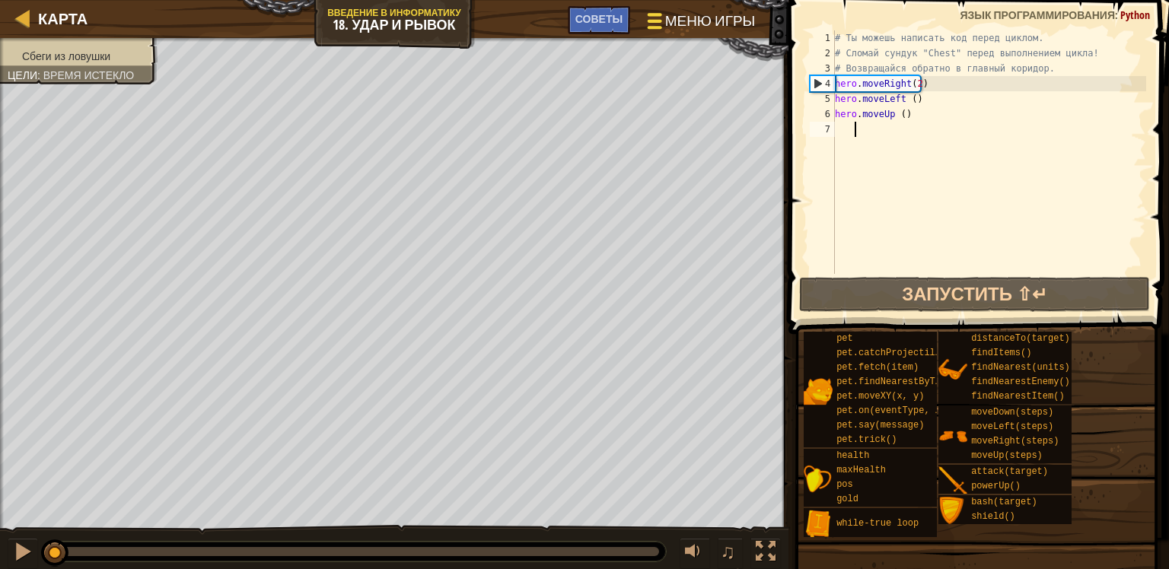
click at [694, 14] on span "Меню игры" at bounding box center [710, 21] width 90 height 21
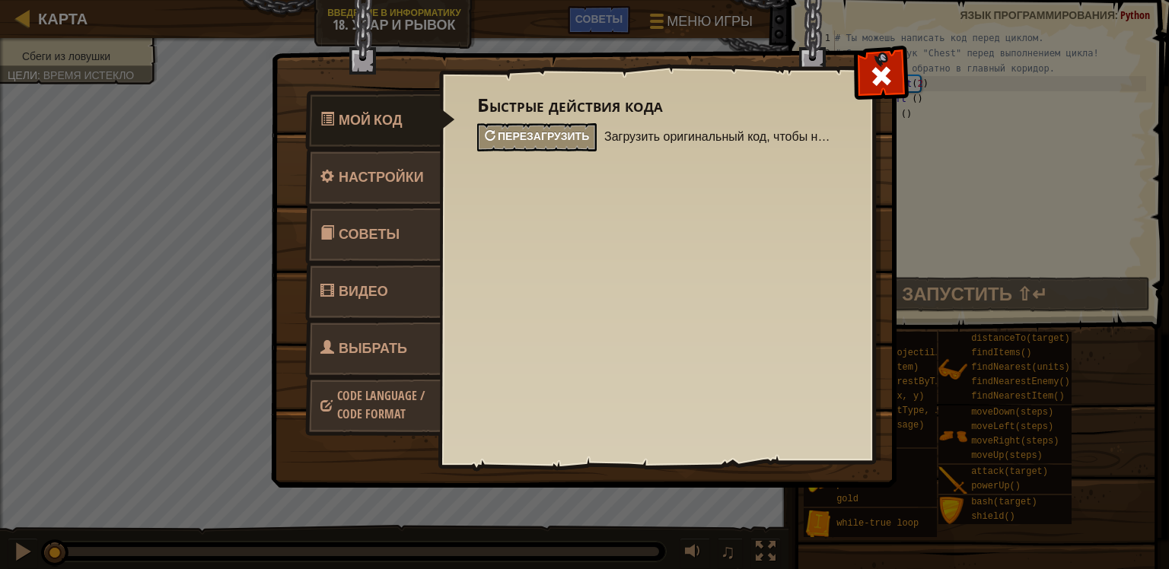
click at [575, 129] on span "Перезагрузить" at bounding box center [543, 136] width 91 height 14
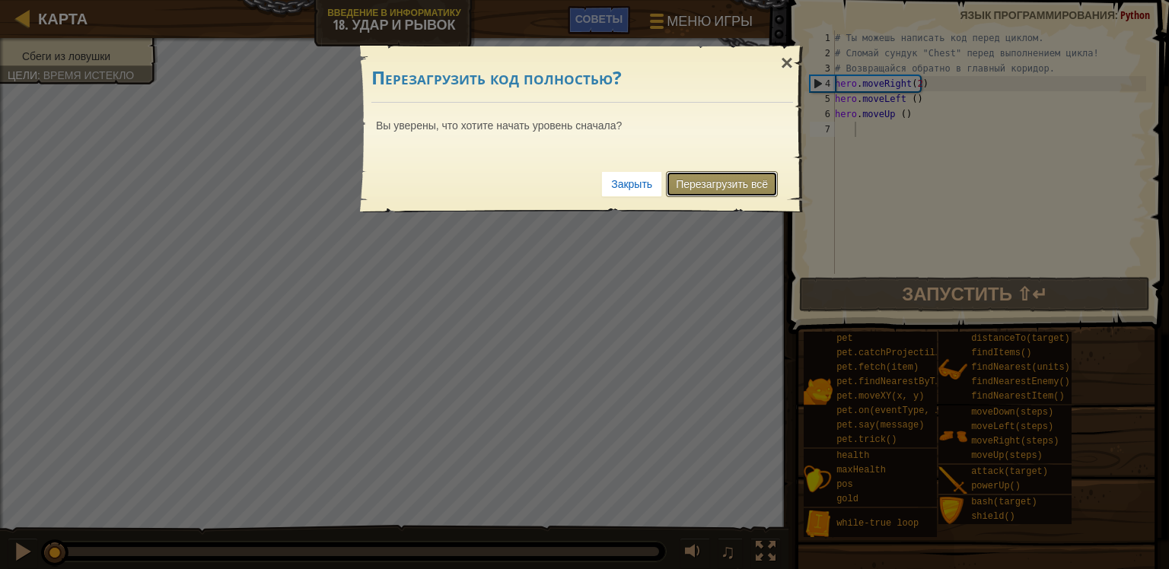
click at [759, 185] on link "Перезагрузить всё" at bounding box center [722, 184] width 112 height 26
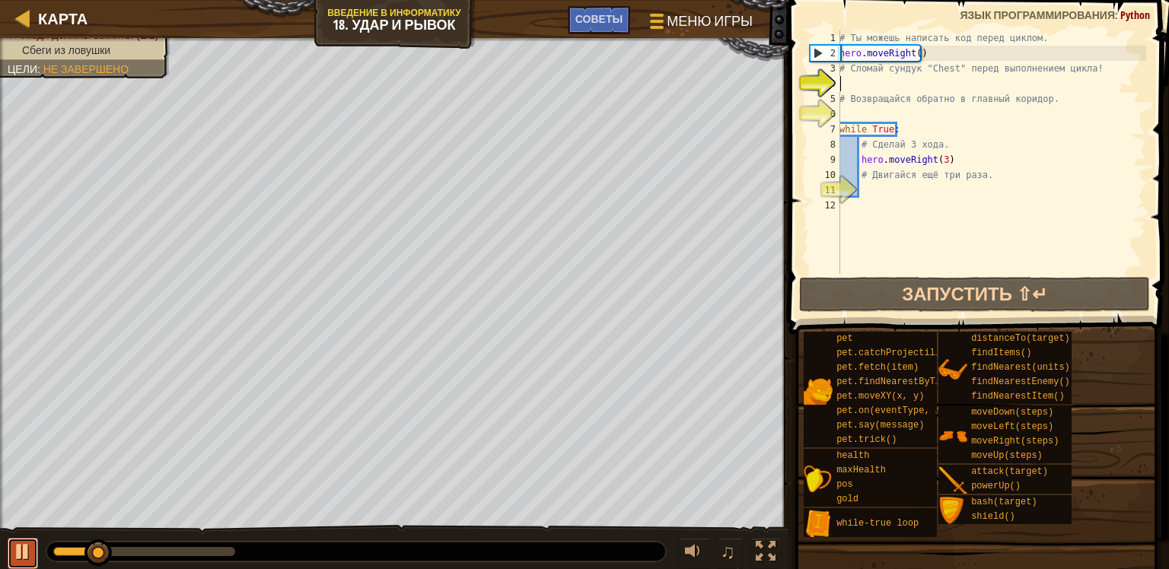
click at [20, 549] on div at bounding box center [23, 552] width 20 height 20
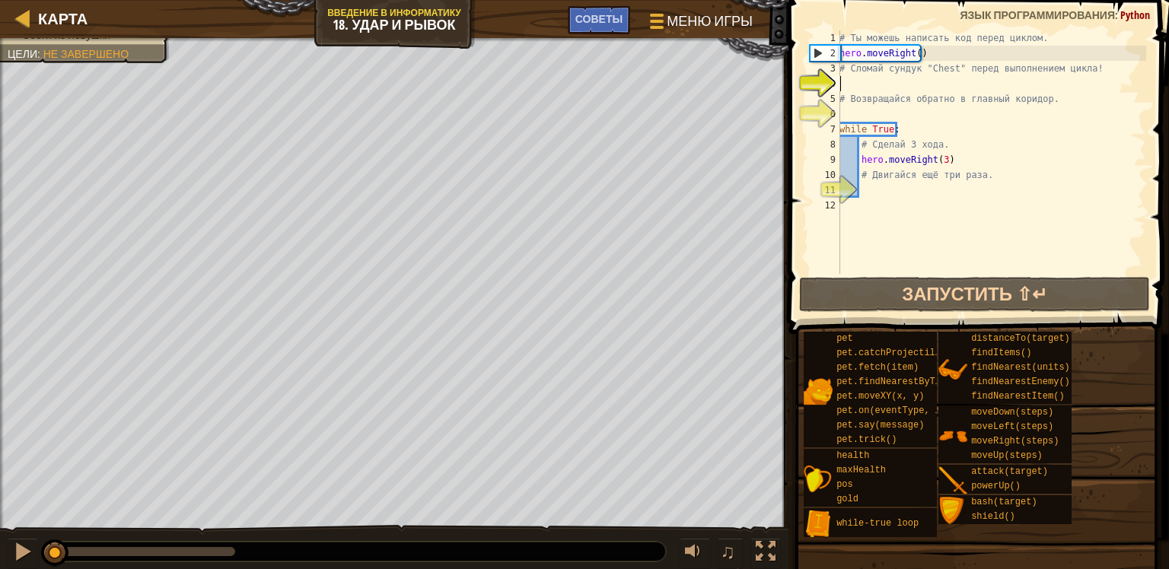
drag, startPoint x: 100, startPoint y: 554, endPoint x: 50, endPoint y: 556, distance: 50.3
click at [50, 556] on div at bounding box center [54, 552] width 27 height 27
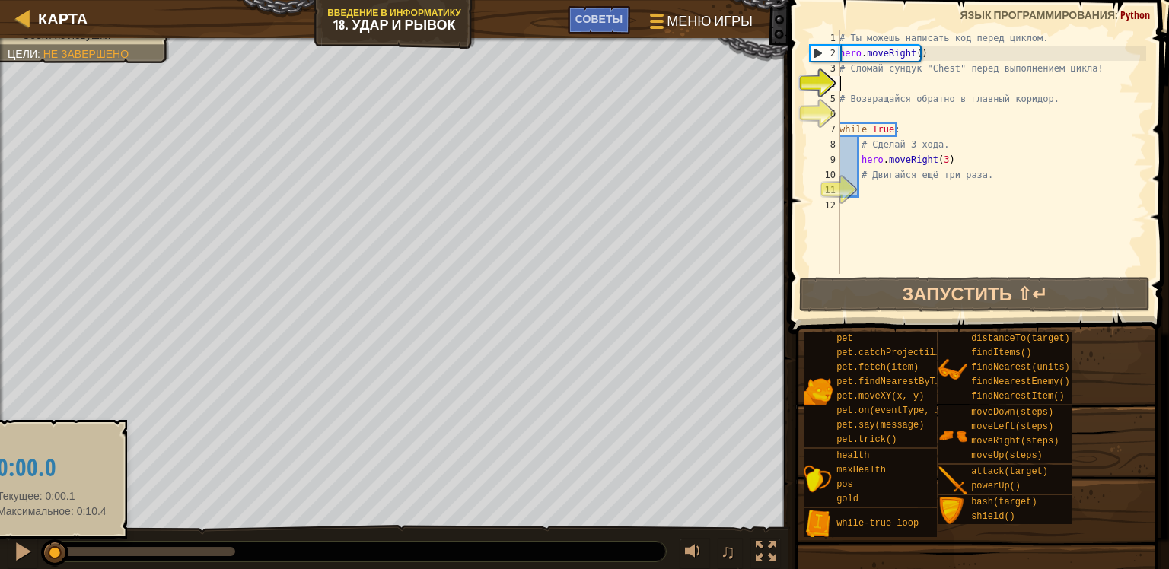
click at [52, 553] on div at bounding box center [54, 552] width 27 height 27
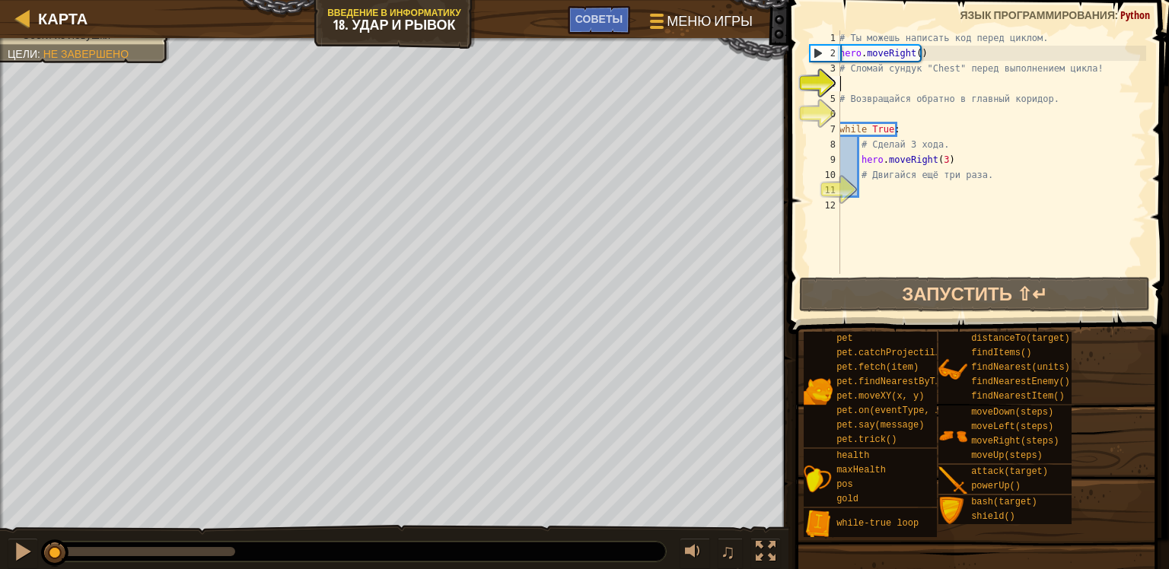
click at [886, 85] on div "# Ты можешь написать код перед циклом. hero . moveRight ( ) # Сломай сундук "Ch…" at bounding box center [991, 167] width 310 height 274
click at [940, 55] on div "# Ты можешь написать код перед циклом. hero . moveRight ( ) # Сломай сундук "Ch…" at bounding box center [991, 167] width 310 height 274
type textarea "hero.moveRight()"
click at [865, 88] on div "# Ты можешь написать код перед циклом. hero . moveRight ( ) # Сломай сундук "Ch…" at bounding box center [991, 167] width 310 height 274
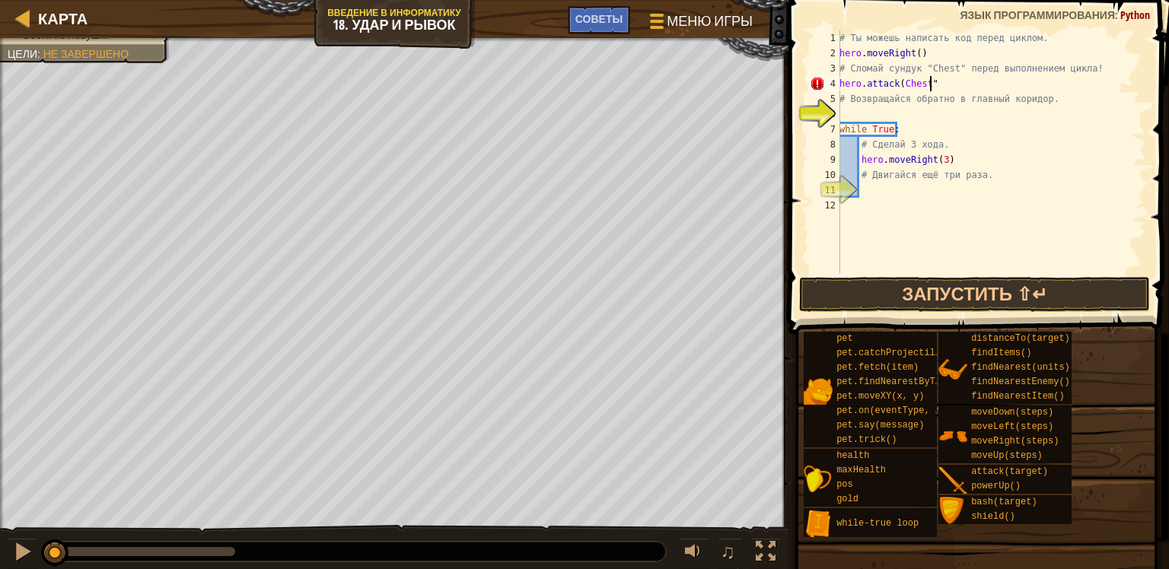
scroll to position [7, 6]
click at [898, 85] on div "# Ты можешь написать код перед циклом. hero . moveRight ( ) # Сломай сундук "Ch…" at bounding box center [991, 167] width 310 height 274
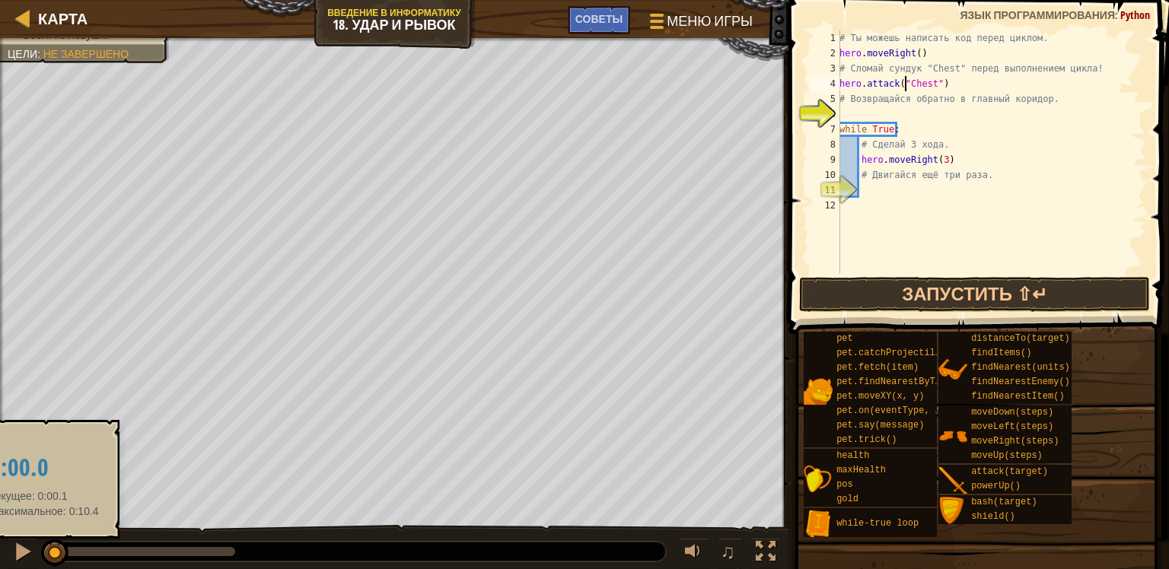
drag, startPoint x: 57, startPoint y: 549, endPoint x: 46, endPoint y: 555, distance: 12.3
click at [44, 557] on div at bounding box center [54, 552] width 27 height 27
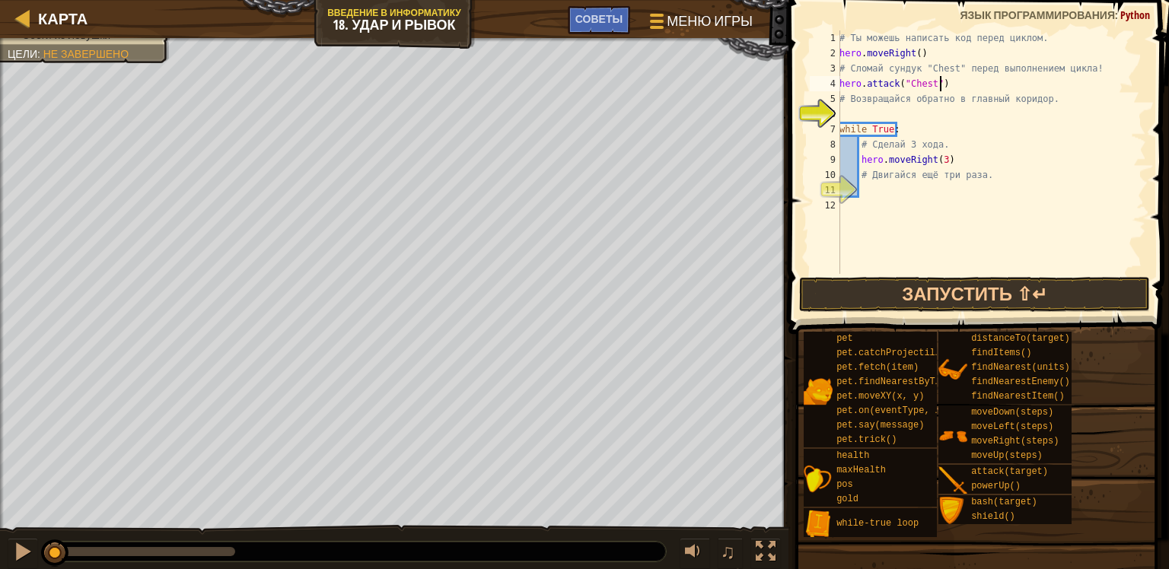
click at [946, 83] on div "# Ты можешь написать код перед циклом. hero . moveRight ( ) # Сломай сундук "Ch…" at bounding box center [991, 167] width 310 height 274
type textarea "h"
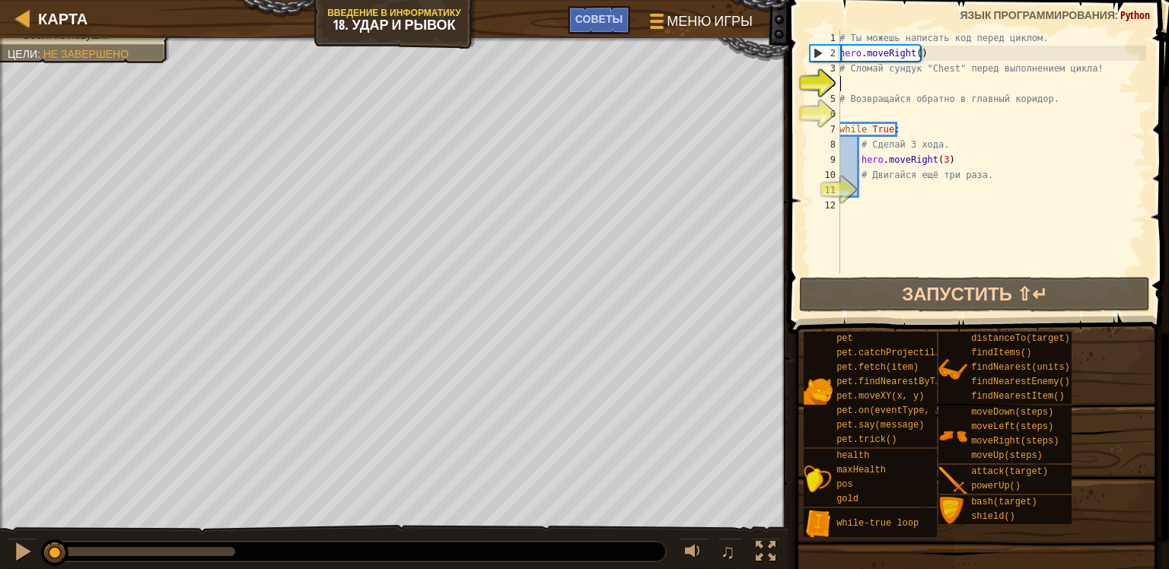
click at [931, 56] on div "# Ты можешь написать код перед циклом. hero . moveRight ( ) # Сломай сундук "Ch…" at bounding box center [991, 167] width 310 height 274
type textarea "hero.moveRight()"
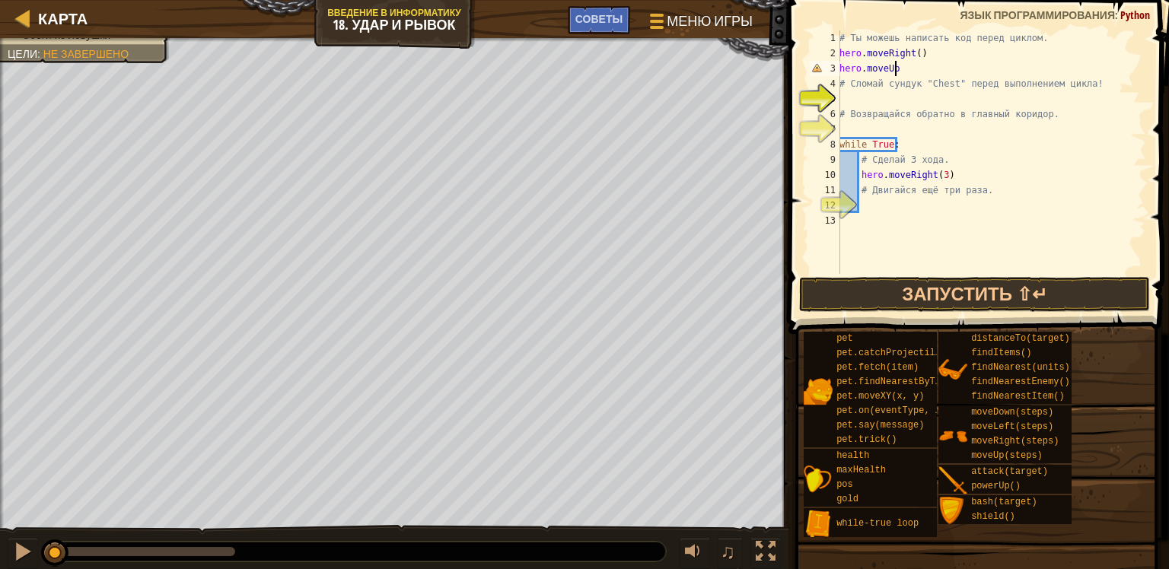
scroll to position [7, 4]
type textarea "hero.moveUp()"
click at [871, 101] on div "# Ты можешь написать код перед циклом. hero . moveRight ( ) hero . moveUp ( ) #…" at bounding box center [991, 167] width 310 height 274
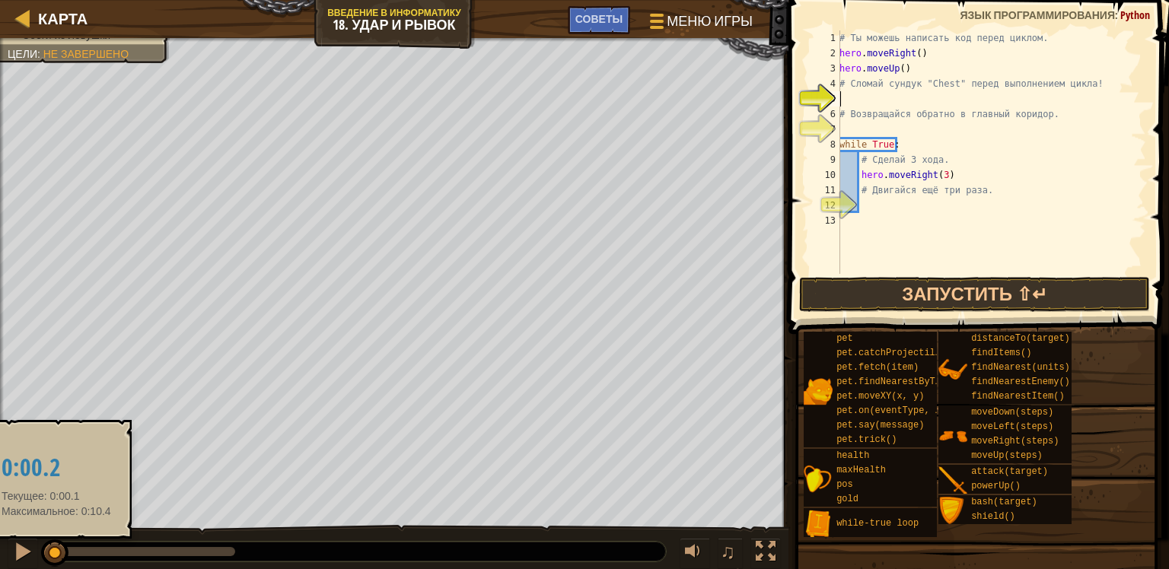
click at [56, 552] on div at bounding box center [54, 552] width 27 height 27
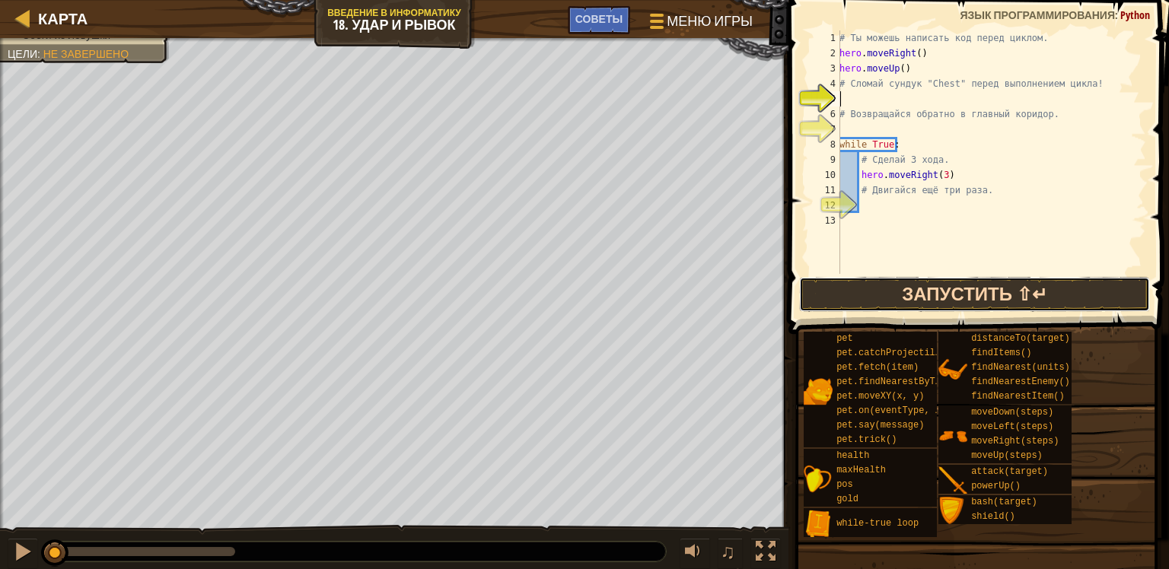
click at [835, 288] on button "Запустить ⇧↵" at bounding box center [975, 294] width 352 height 35
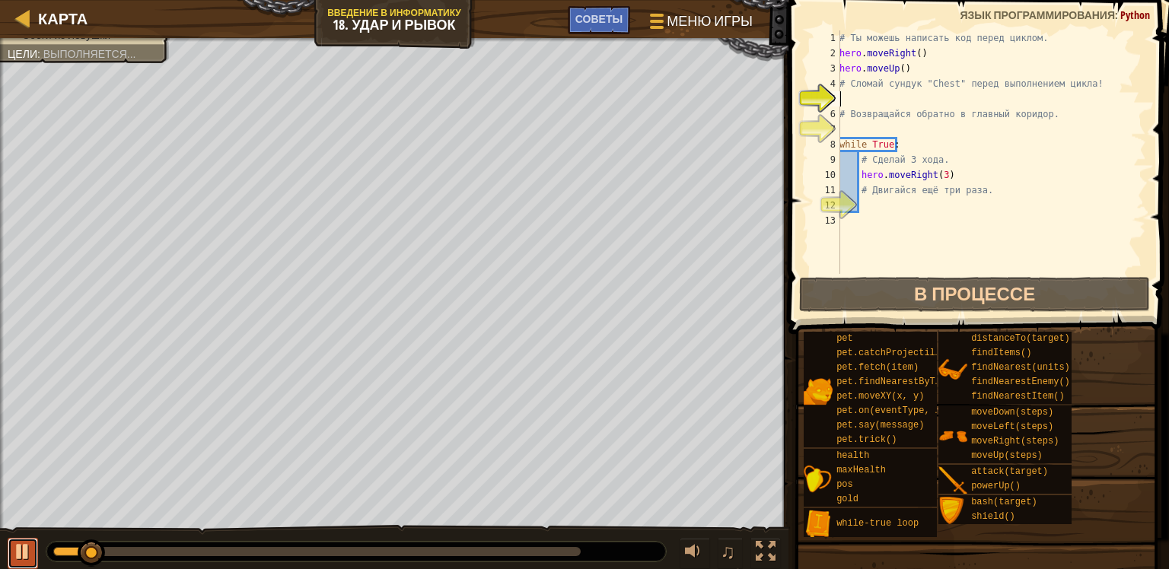
click at [27, 548] on div at bounding box center [23, 552] width 20 height 20
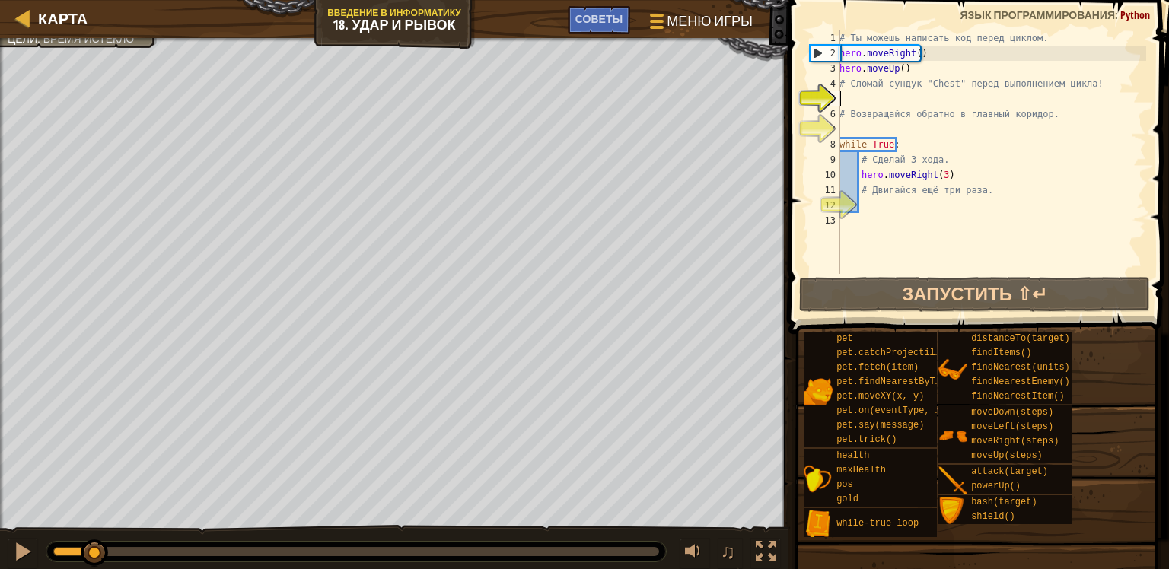
click at [865, 96] on div "# Ты можешь написать код перед циклом. hero . moveRight ( ) hero . moveUp ( ) #…" at bounding box center [991, 167] width 310 height 274
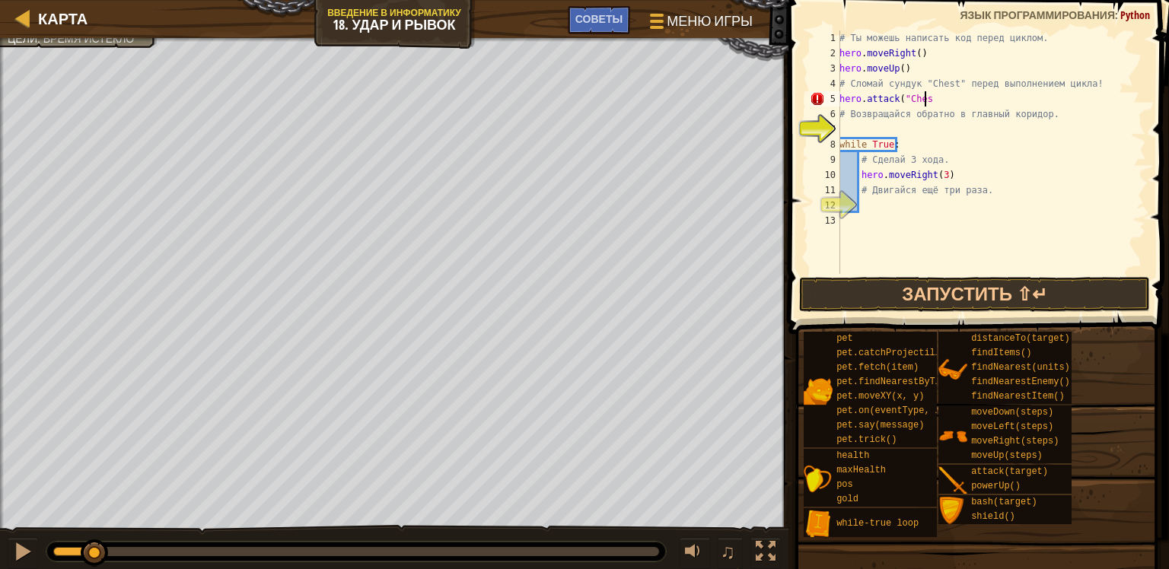
scroll to position [7, 6]
type textarea "hero.attack("Chest")"
click at [911, 129] on div "# Ты можешь написать код перед циклом. hero . moveRight ( ) hero . moveUp ( ) #…" at bounding box center [991, 167] width 310 height 274
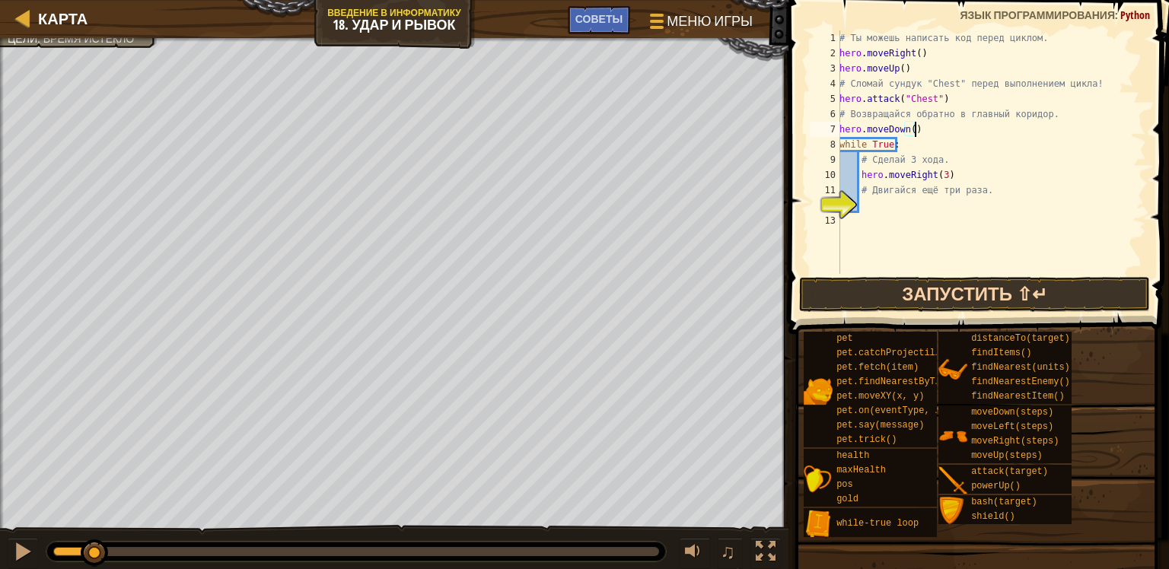
type textarea "hero.moveDown()"
click at [902, 293] on button "Запустить ⇧↵" at bounding box center [975, 294] width 352 height 35
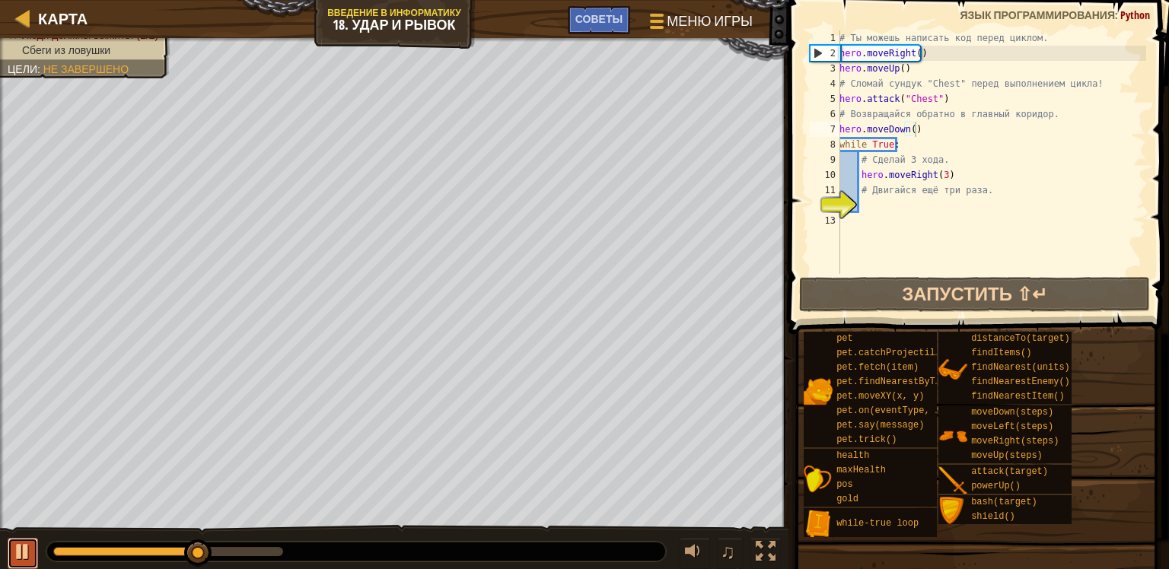
click at [24, 547] on div at bounding box center [23, 552] width 20 height 20
click at [883, 207] on div "# Ты можешь написать код перед циклом. hero . moveRight ( ) hero . moveUp ( ) #…" at bounding box center [991, 167] width 310 height 274
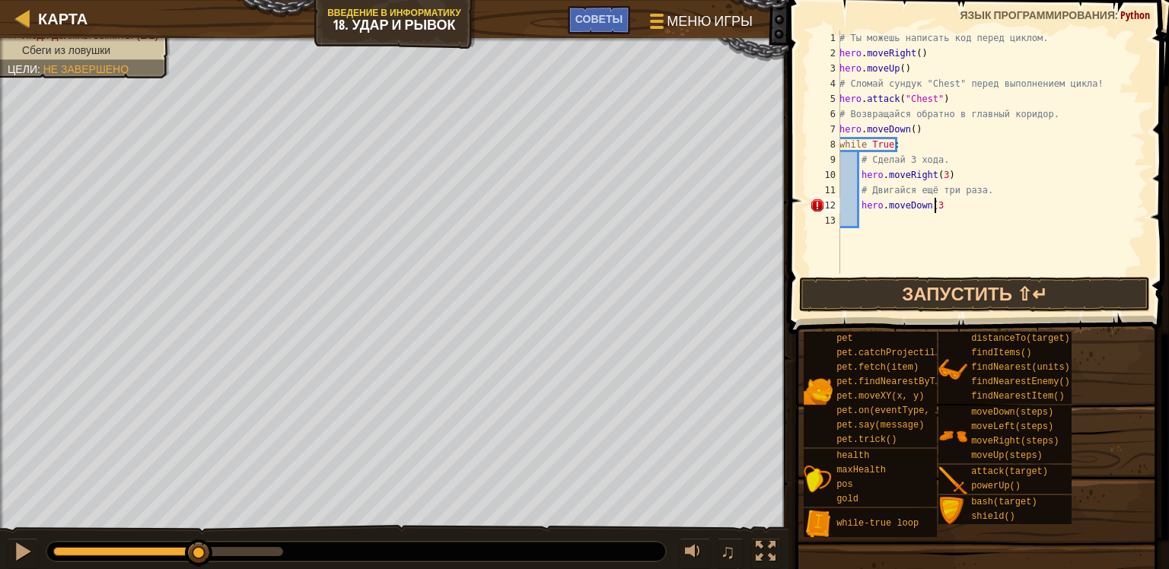
scroll to position [7, 7]
type textarea "hero.moveDown(3)"
click at [928, 291] on button "Запустить ⇧↵" at bounding box center [975, 294] width 352 height 35
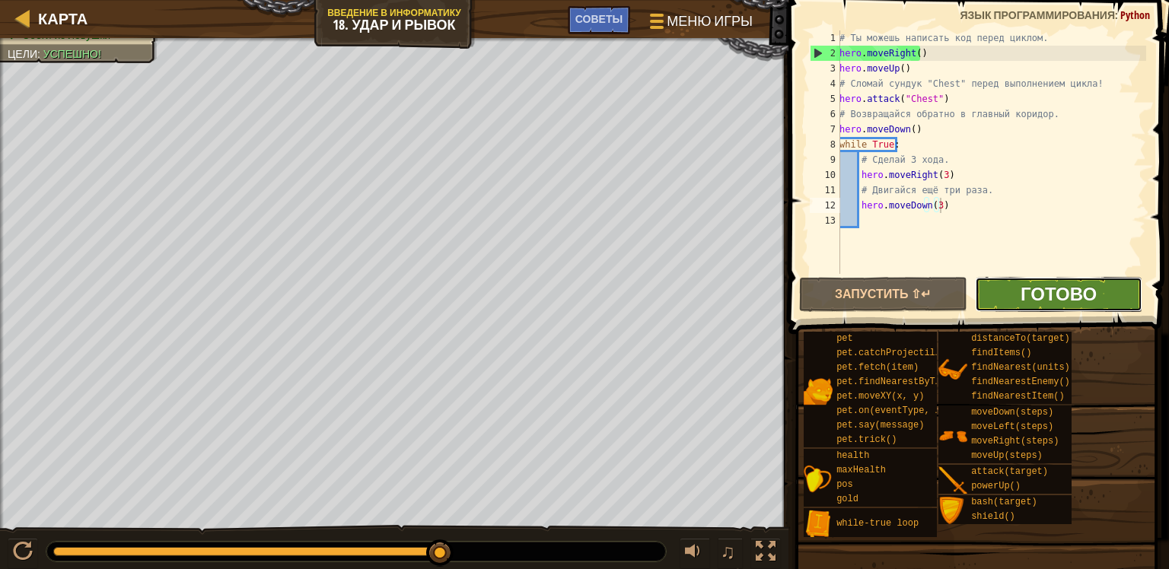
click at [1094, 289] on span "Готово" at bounding box center [1058, 294] width 76 height 24
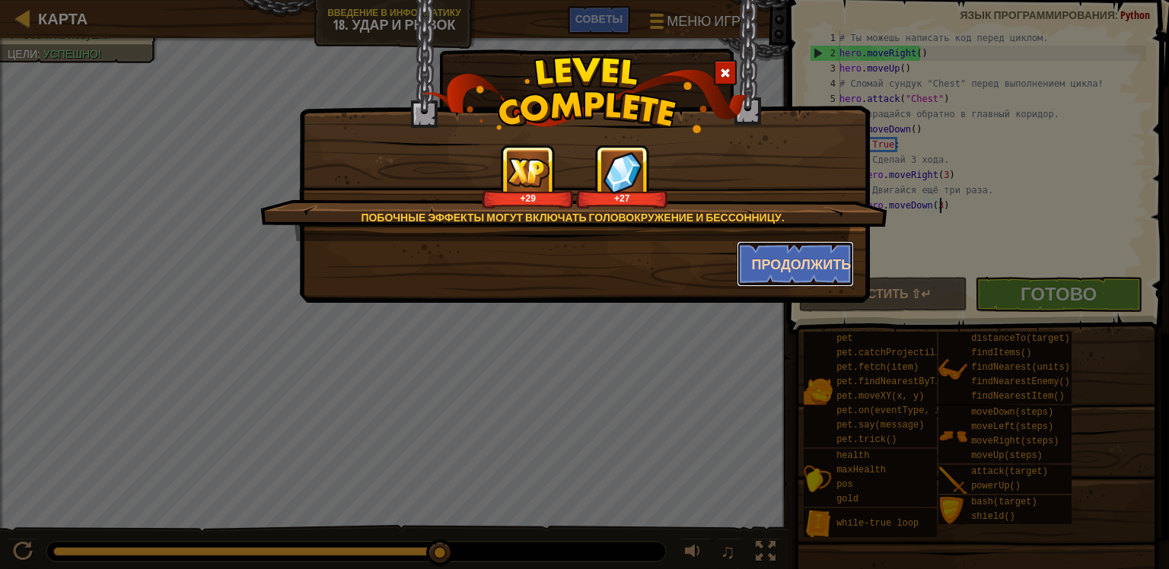
click at [808, 259] on button "Продолжить" at bounding box center [795, 264] width 118 height 46
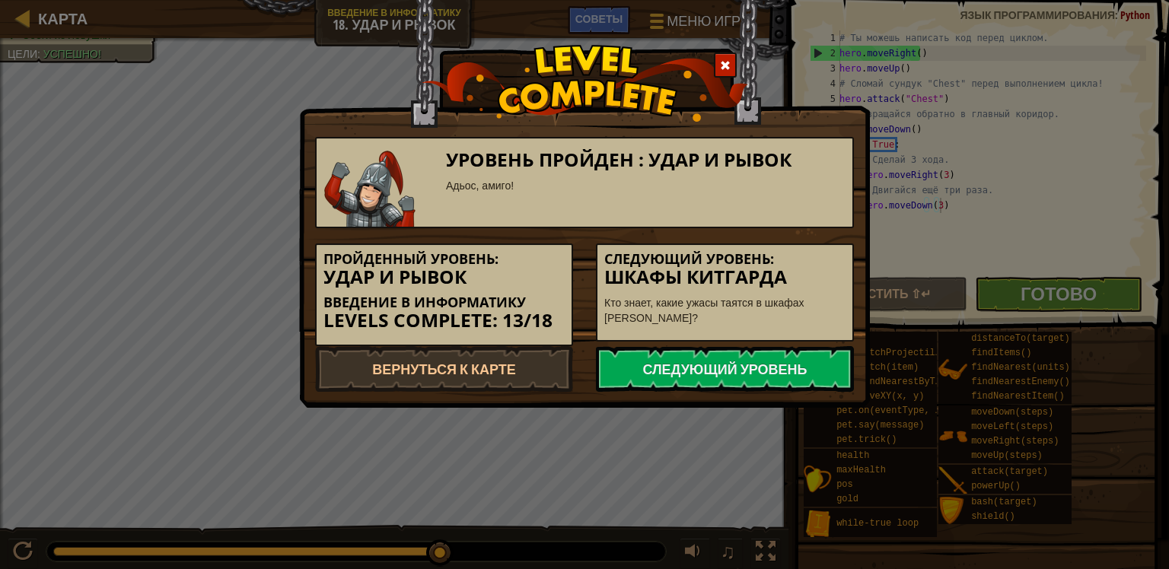
click at [837, 262] on h5 "Следующий уровень:" at bounding box center [724, 259] width 241 height 15
click at [504, 362] on link "Вернуться к карте" at bounding box center [444, 369] width 258 height 46
select select "ru"
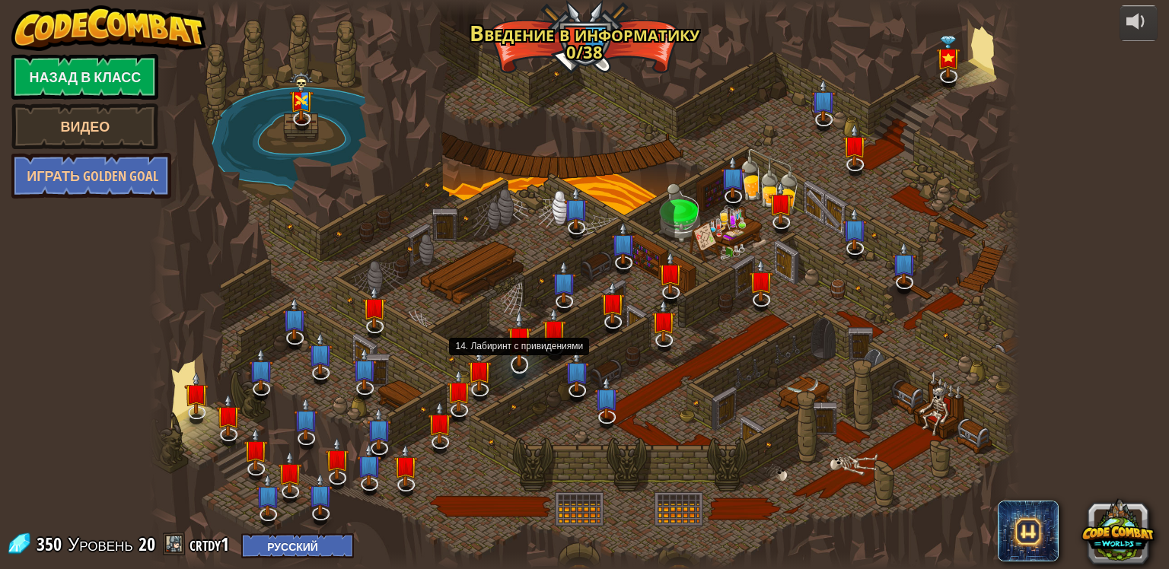
select select "ru"
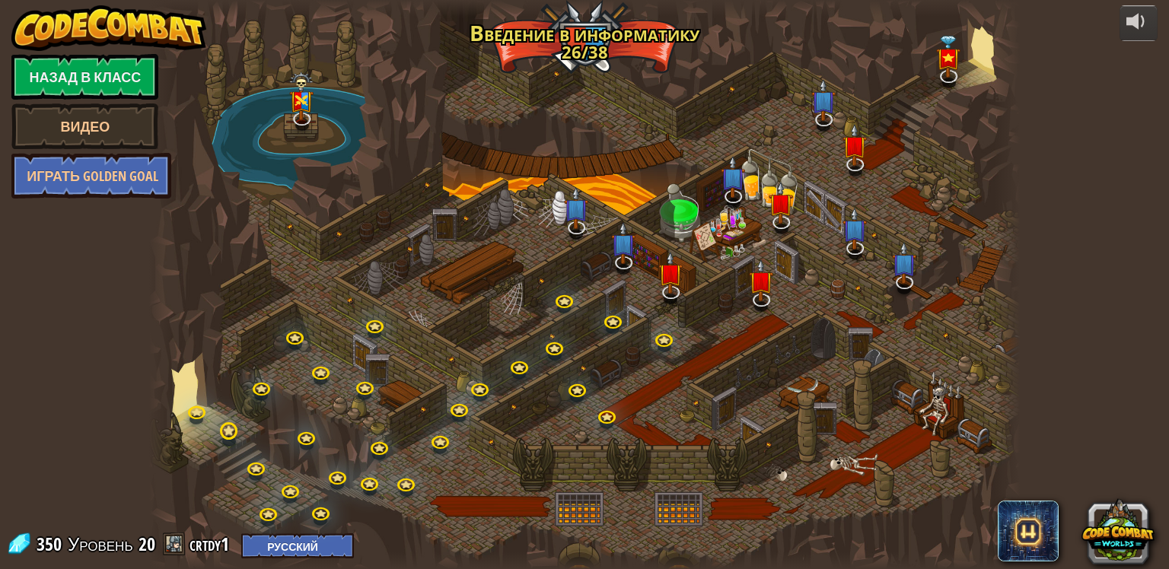
select select "ru"
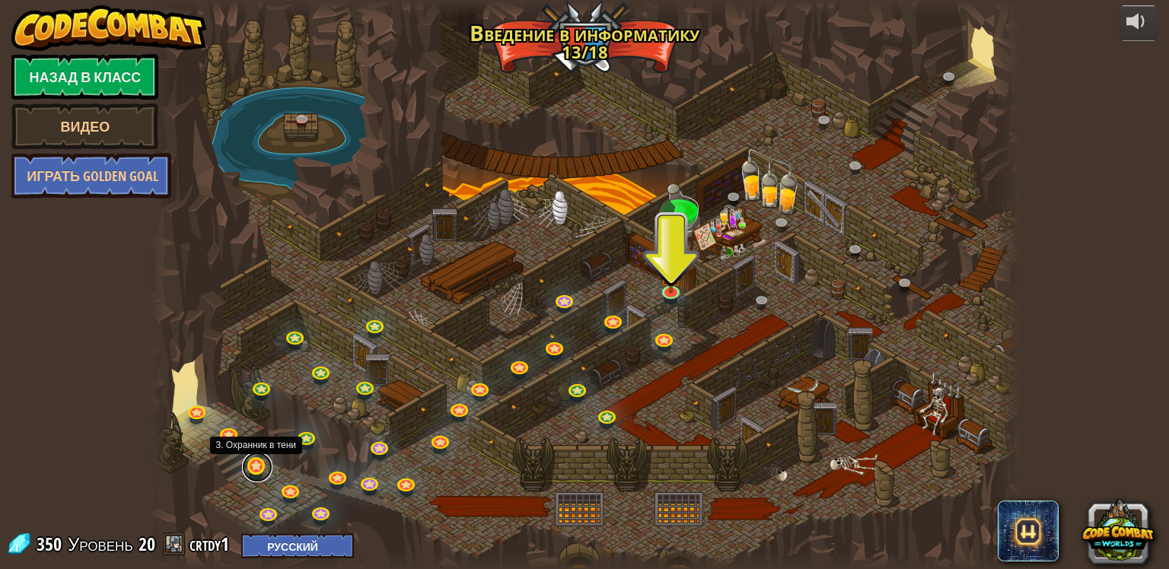
click at [263, 466] on link at bounding box center [257, 467] width 30 height 30
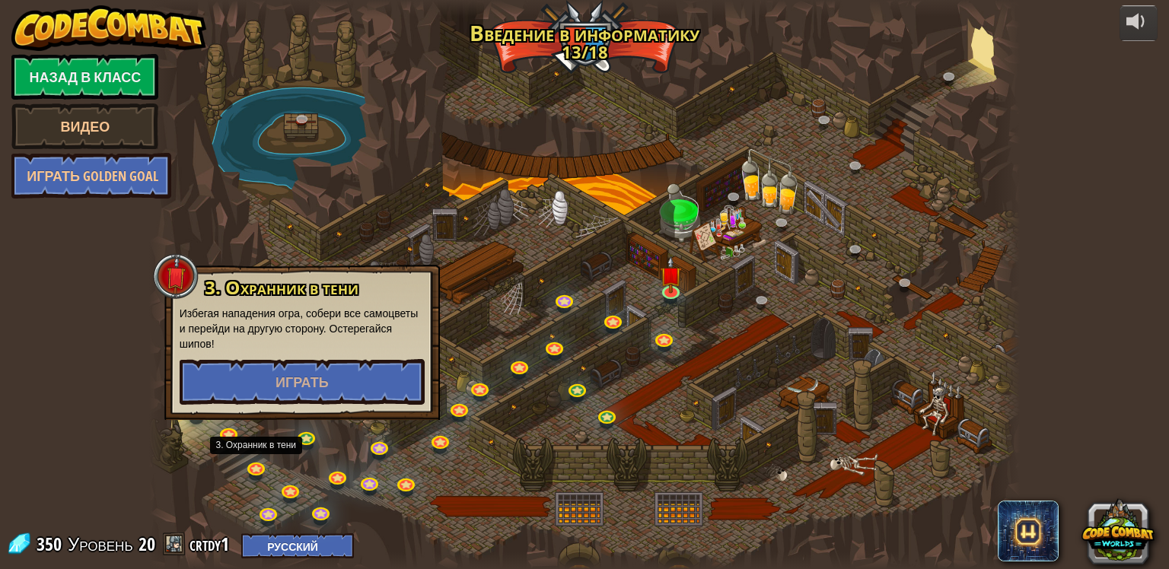
click at [262, 410] on div "3. Охранник в тени Избегая нападения огра, собери все самоцветы и перейди на др…" at bounding box center [301, 342] width 275 height 155
click at [247, 388] on button "Играть" at bounding box center [302, 382] width 245 height 46
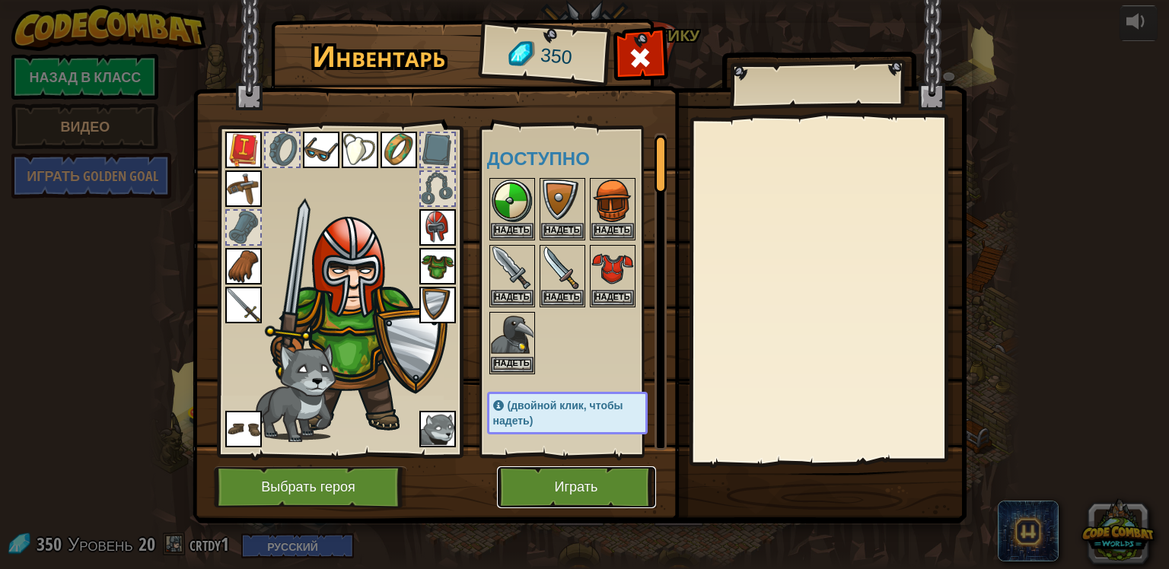
click at [555, 487] on button "Играть" at bounding box center [576, 487] width 159 height 42
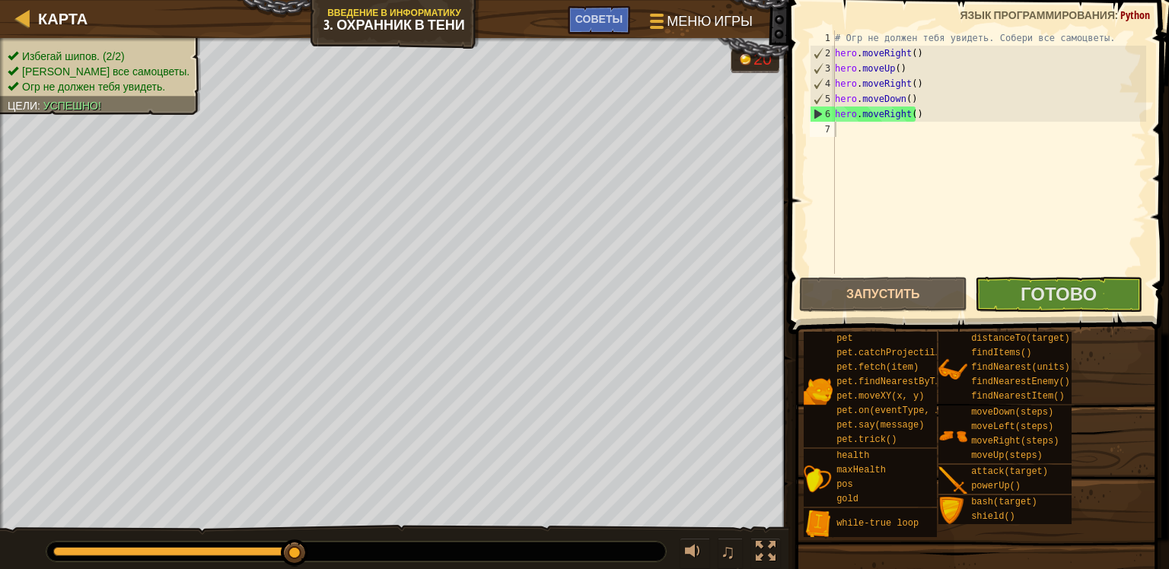
click at [861, 548] on span at bounding box center [976, 541] width 370 height 450
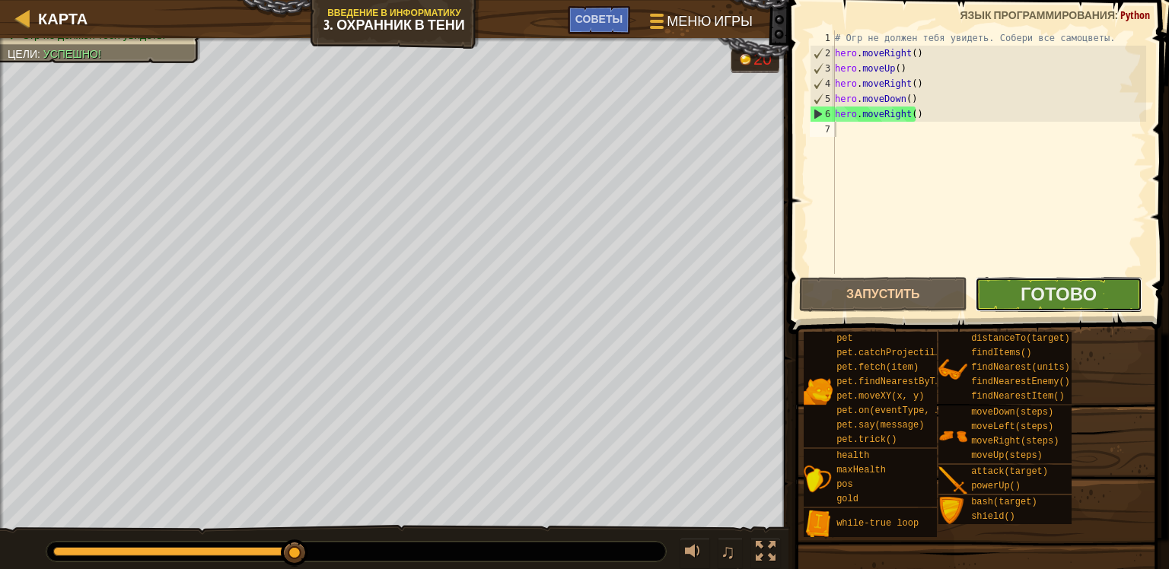
click at [1016, 291] on button "Готово" at bounding box center [1059, 294] width 168 height 35
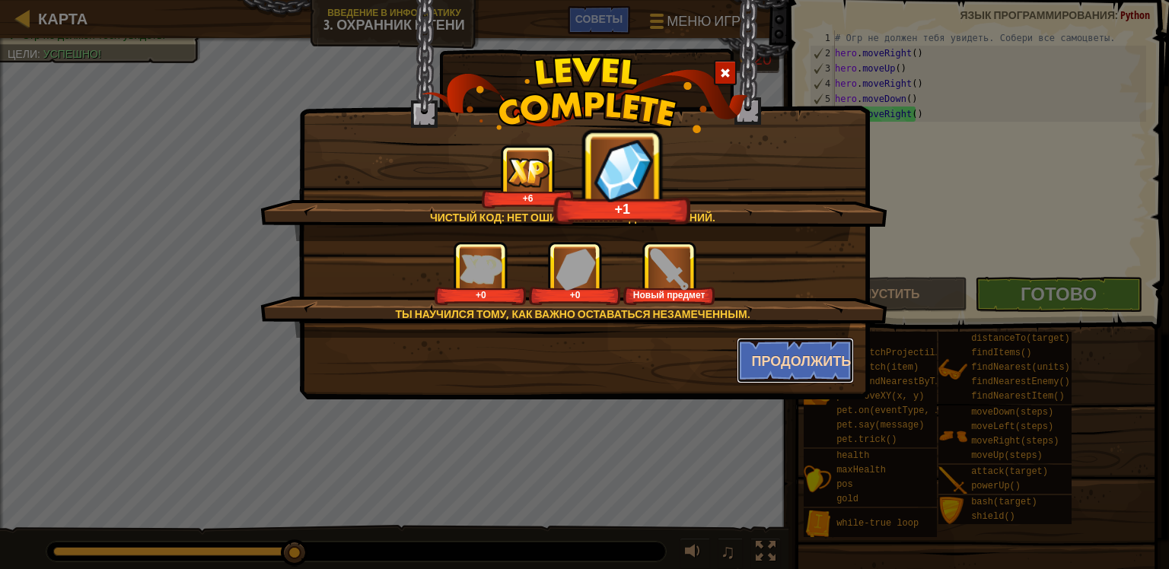
click at [778, 361] on button "Продолжить" at bounding box center [795, 361] width 118 height 46
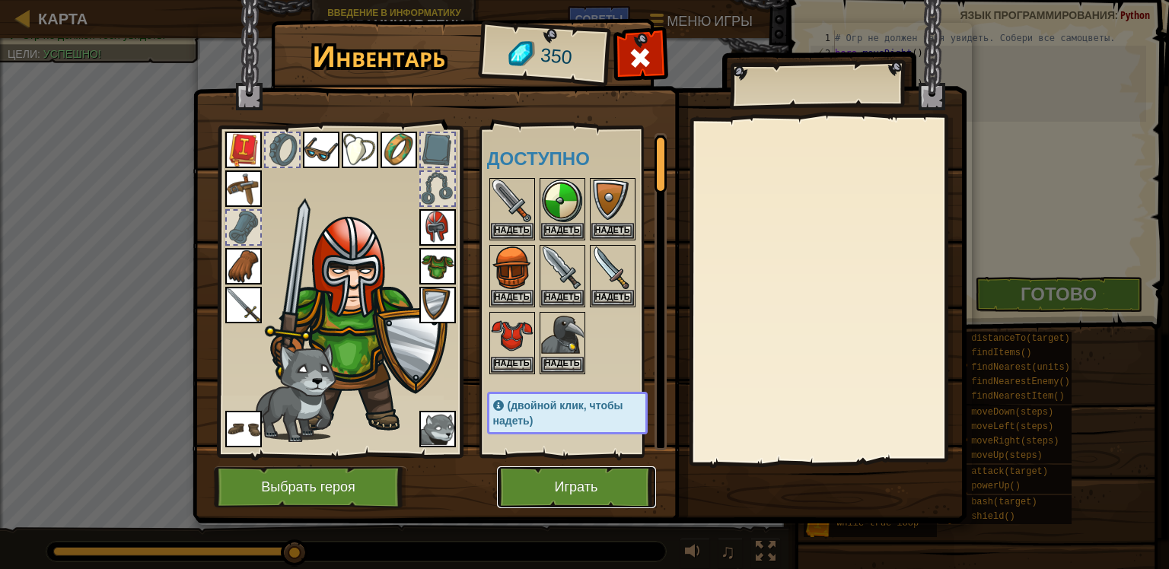
click at [563, 481] on button "Играть" at bounding box center [576, 487] width 159 height 42
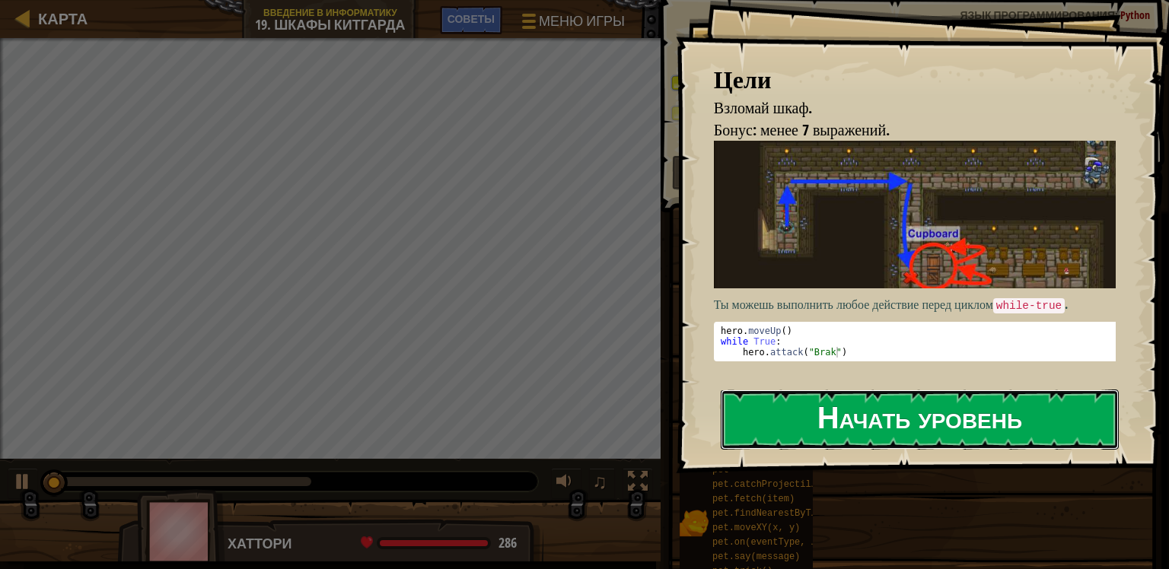
click at [778, 423] on button "Начать уровень" at bounding box center [920, 420] width 398 height 60
click at [761, 422] on button "Начать уровень" at bounding box center [920, 420] width 398 height 60
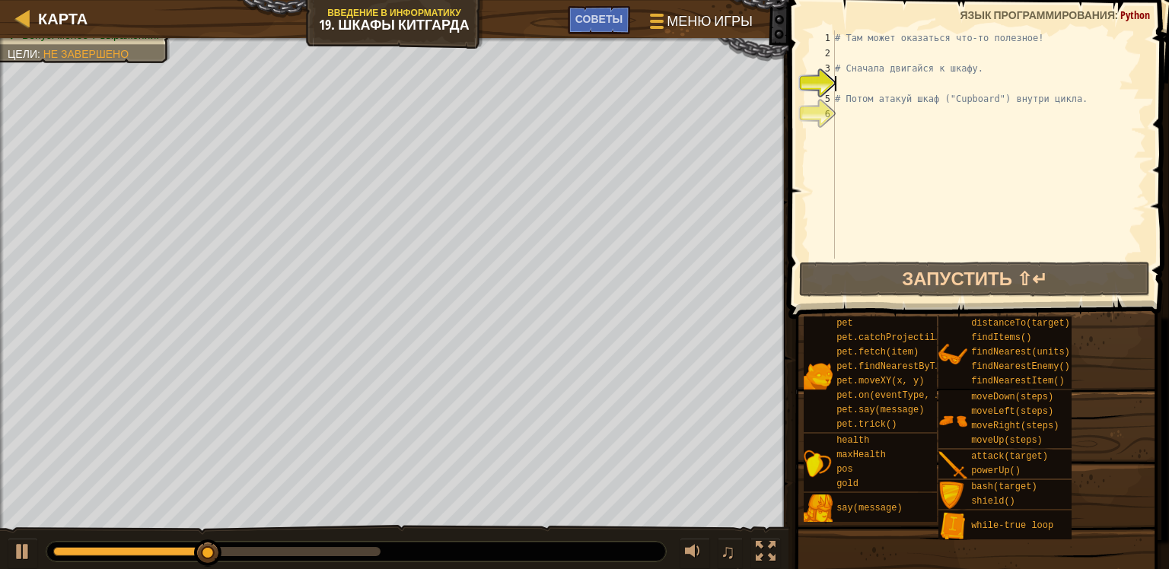
click at [1073, 95] on div "# Там может оказаться что-то полезное! # Сначала двигайся к шкафу. # Потом атак…" at bounding box center [989, 159] width 314 height 259
type textarea "# Потом атакуй шкаф ("Cupboard") внутри цикла."
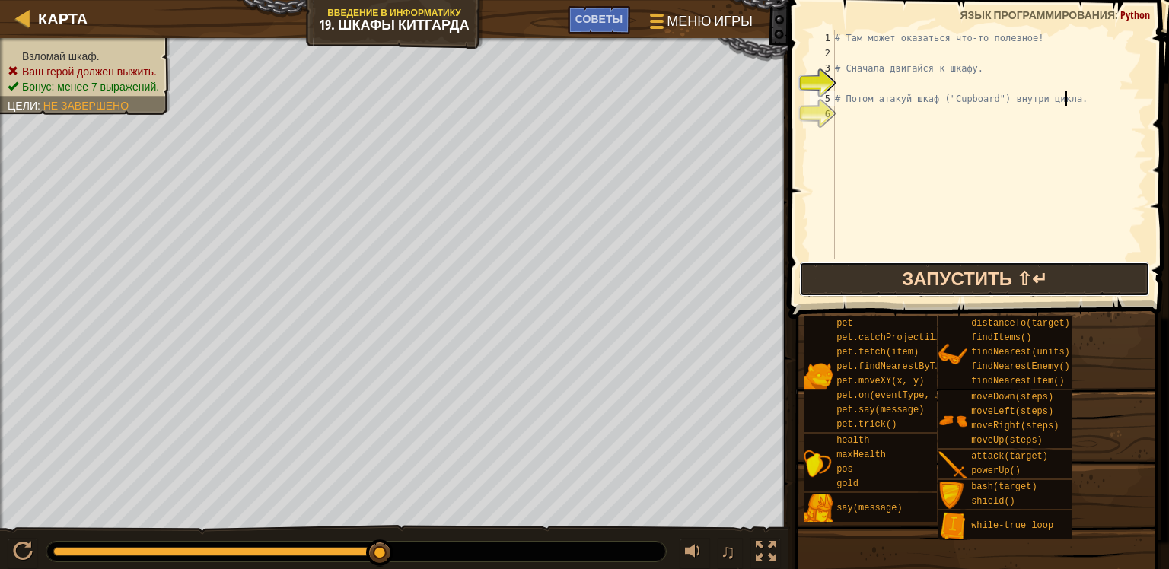
click at [915, 277] on button "Запустить ⇧↵" at bounding box center [975, 279] width 352 height 35
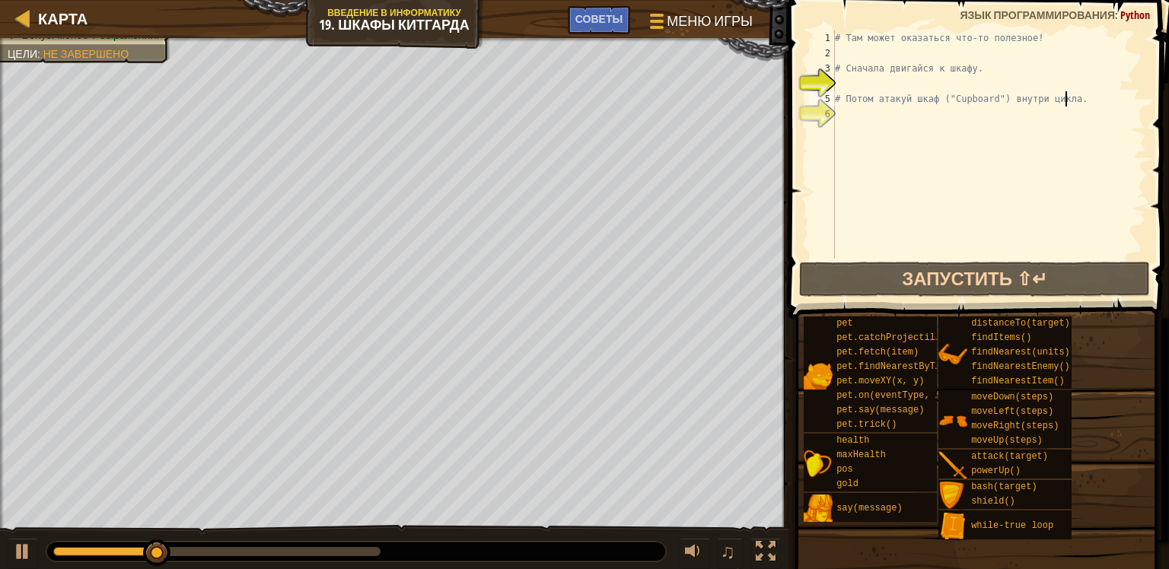
click at [956, 125] on div "# Там может оказаться что-то полезное! # Сначала двигайся к шкафу. # Потом атак…" at bounding box center [989, 159] width 314 height 259
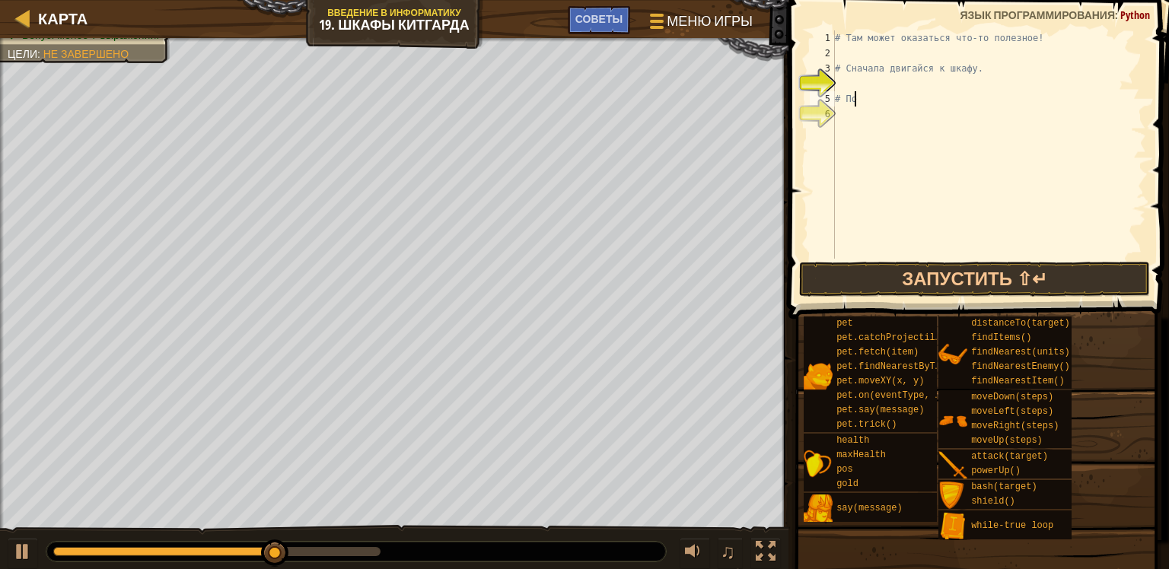
type textarea "#"
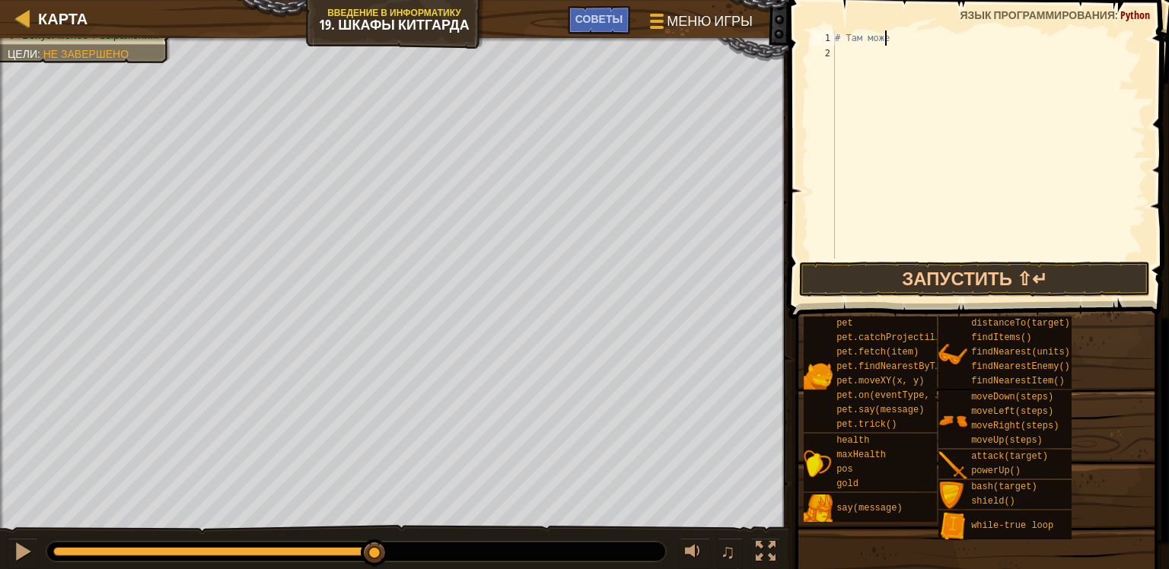
type textarea "#"
click at [918, 84] on div at bounding box center [989, 159] width 314 height 259
click at [863, 33] on div at bounding box center [989, 159] width 314 height 259
type textarea "f"
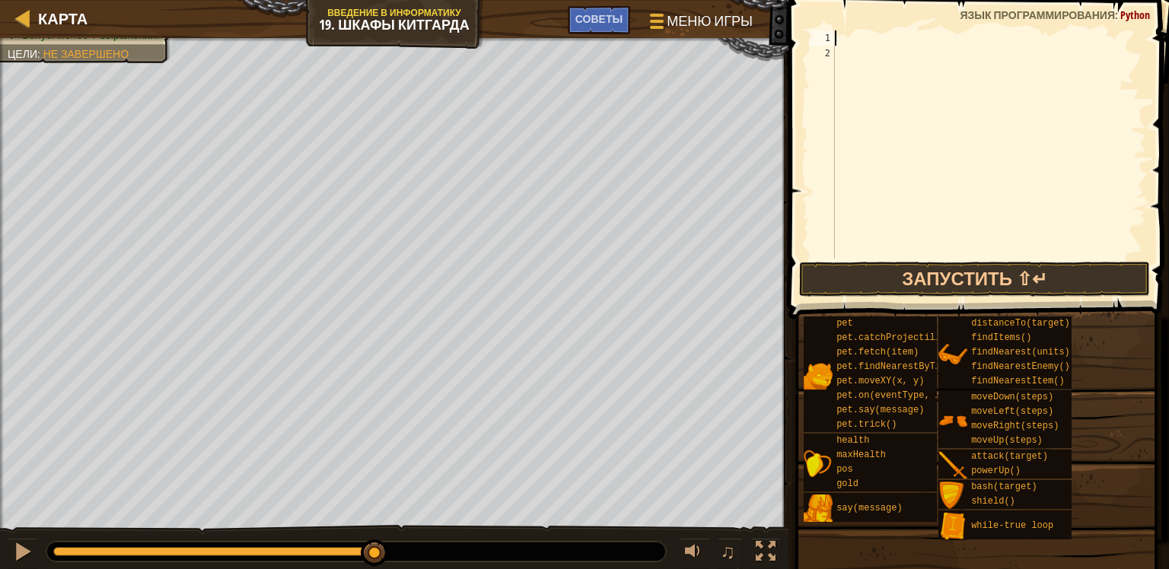
type textarea "a"
type textarea "l"
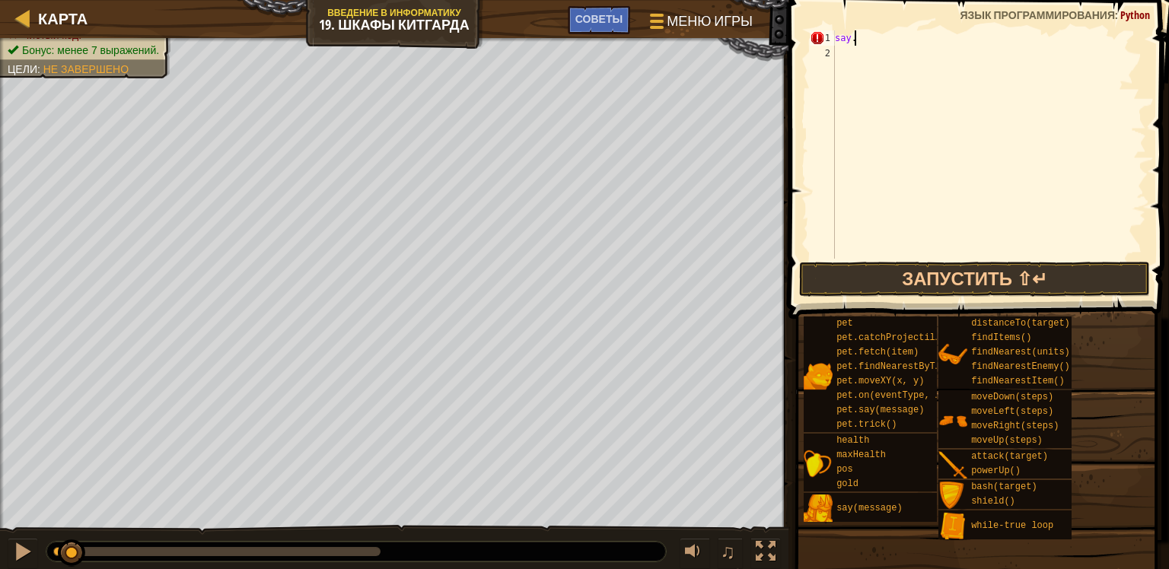
type textarea "say."
drag, startPoint x: 916, startPoint y: 125, endPoint x: 1016, endPoint y: 164, distance: 107.9
click at [1016, 164] on div "say ." at bounding box center [989, 159] width 314 height 259
click at [906, 43] on div "say ." at bounding box center [989, 159] width 314 height 259
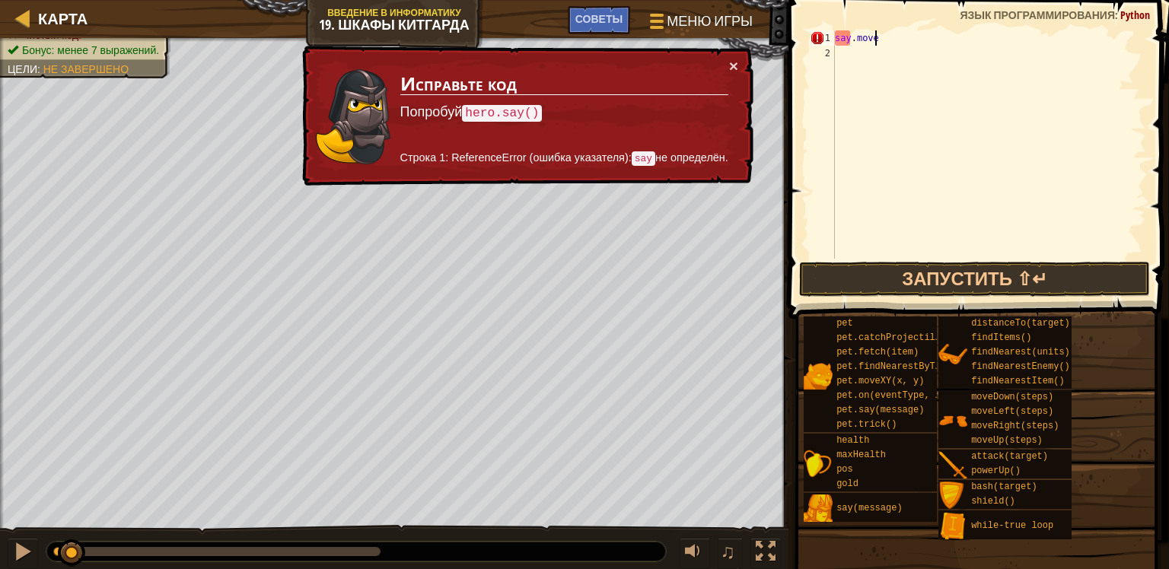
type textarea "say.move()"
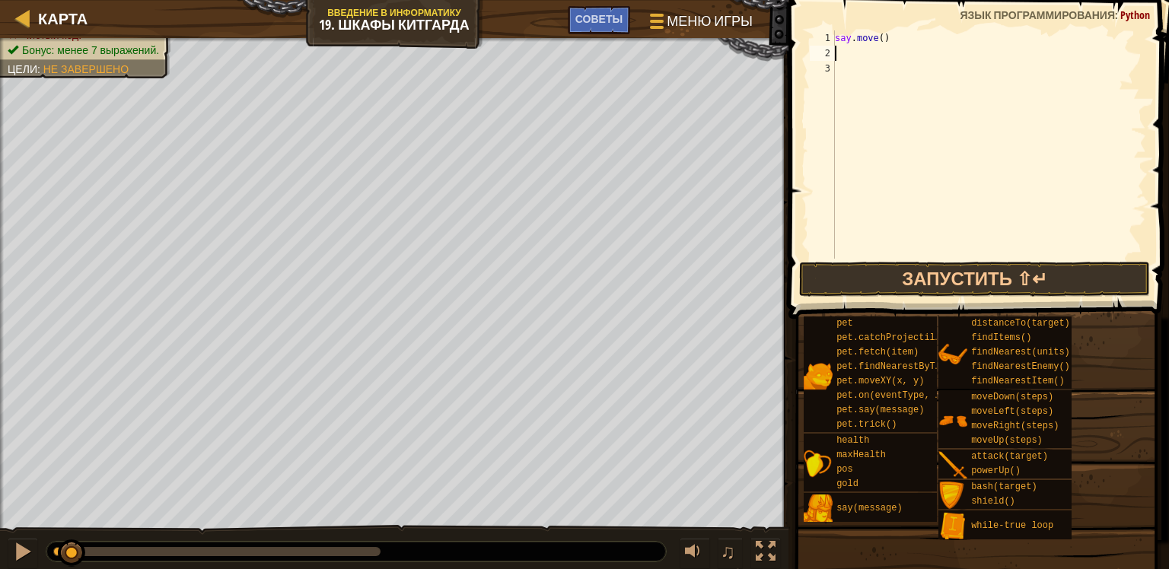
scroll to position [7, 0]
click at [936, 289] on button "Запустить ⇧↵" at bounding box center [975, 279] width 352 height 35
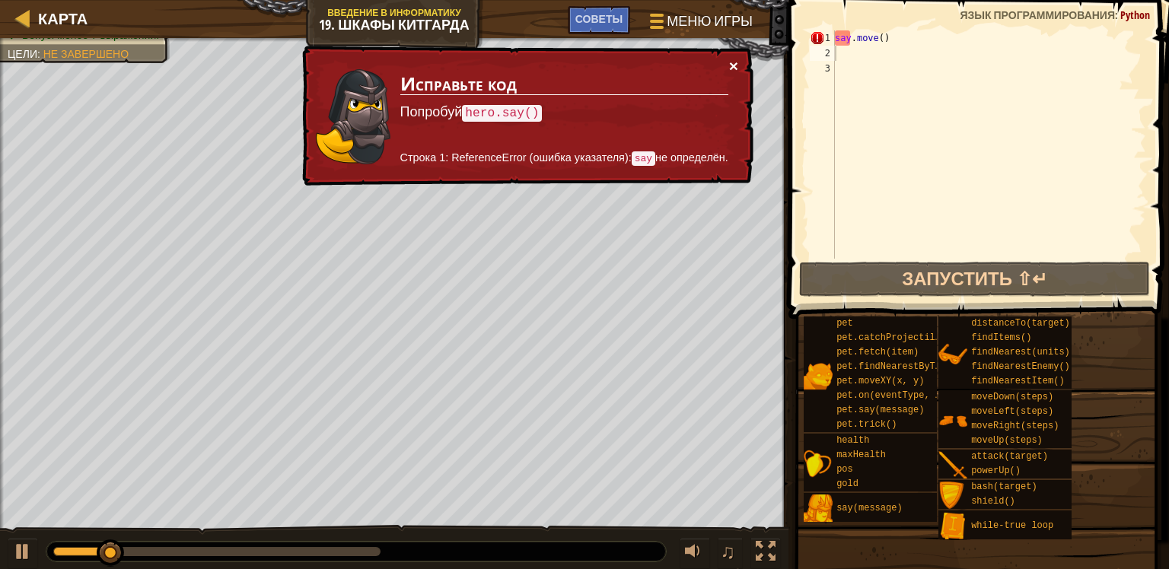
click at [733, 64] on button "×" at bounding box center [733, 66] width 9 height 16
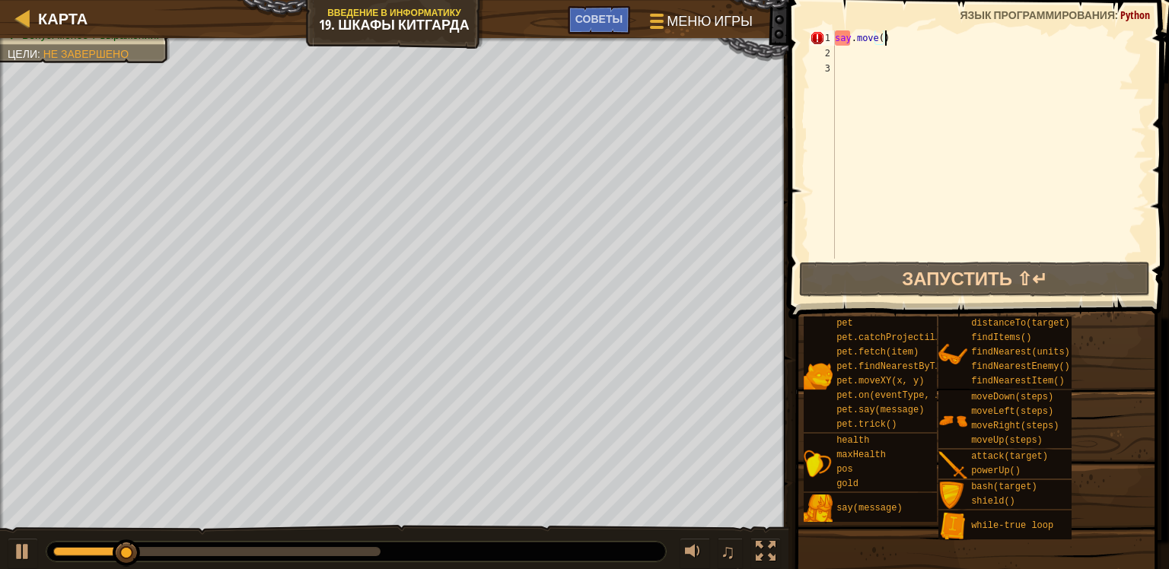
click at [912, 34] on div "say . move ( )" at bounding box center [989, 159] width 314 height 259
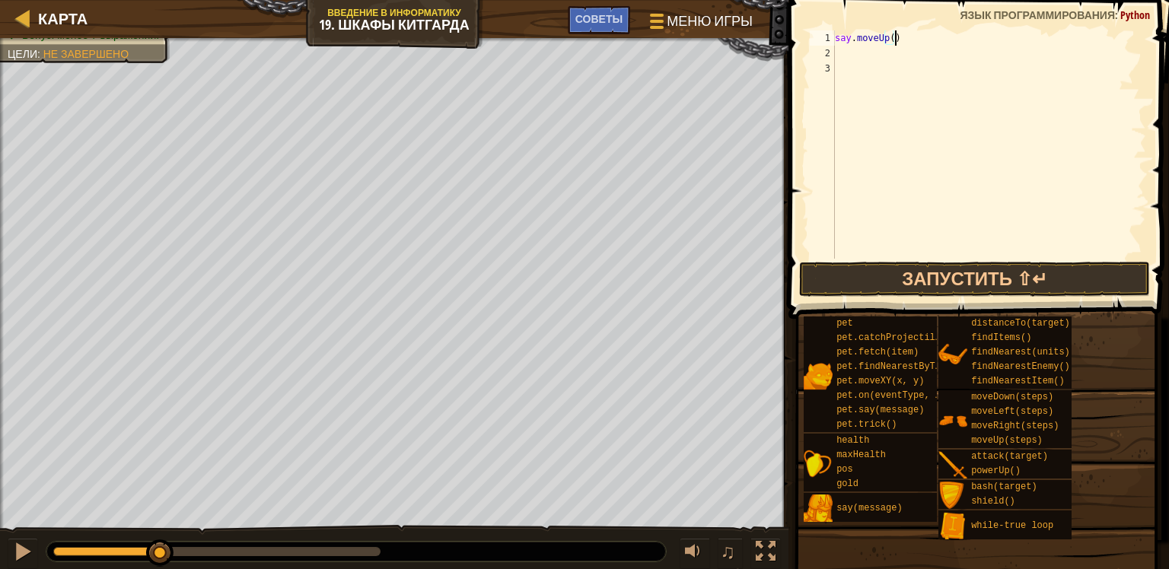
scroll to position [7, 4]
click at [951, 285] on button "Запустить ⇧↵" at bounding box center [975, 279] width 352 height 35
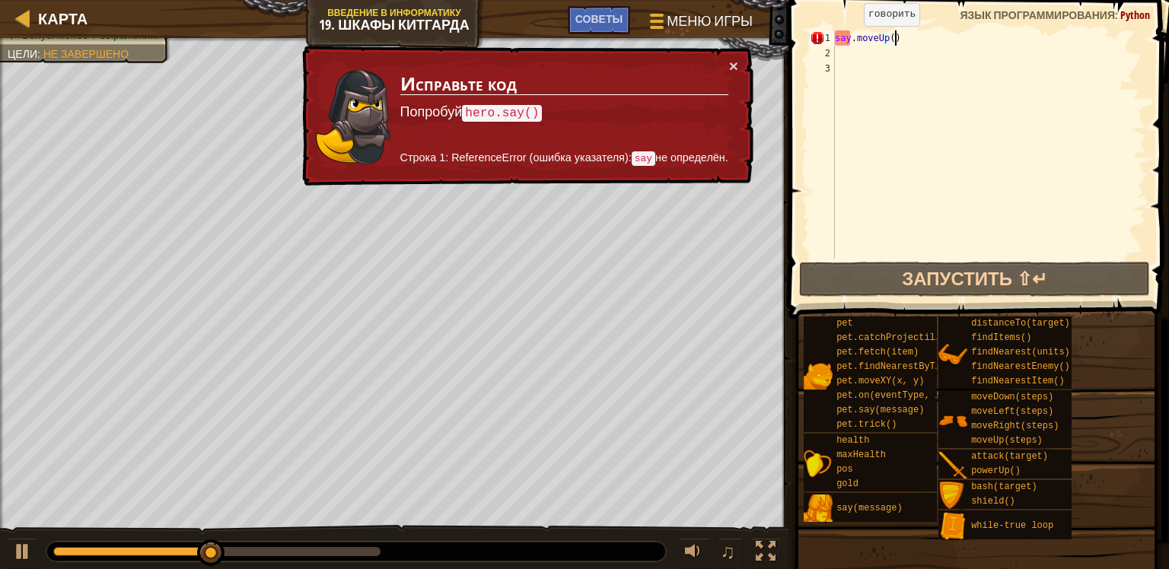
click at [851, 41] on div "say . moveUp ( )" at bounding box center [989, 159] width 314 height 259
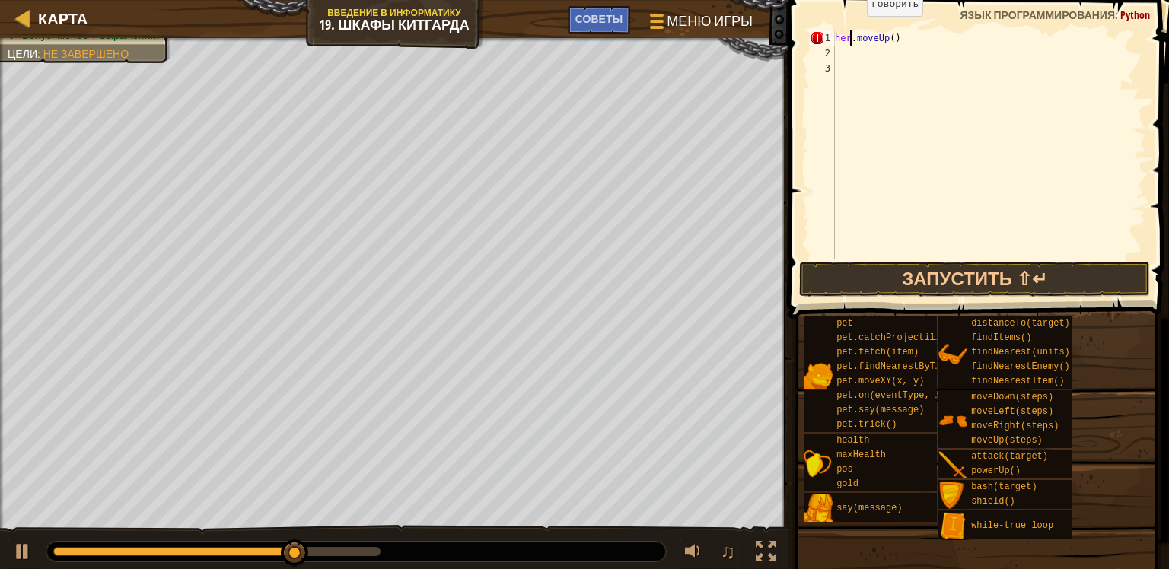
scroll to position [7, 2]
type textarea "hero.moveUp()"
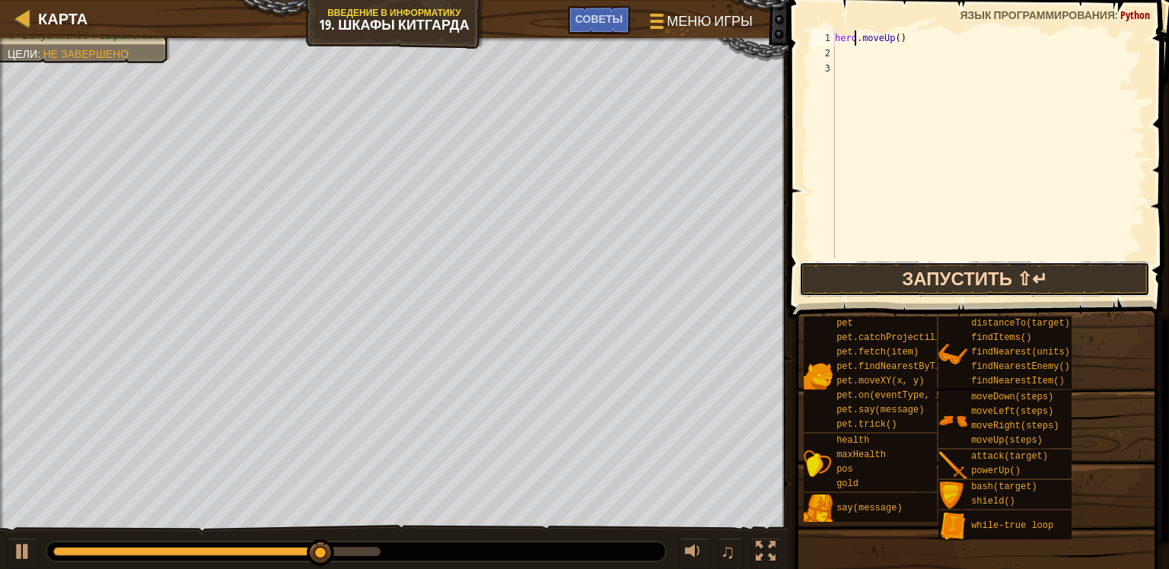
click at [943, 283] on button "Запустить ⇧↵" at bounding box center [975, 279] width 352 height 35
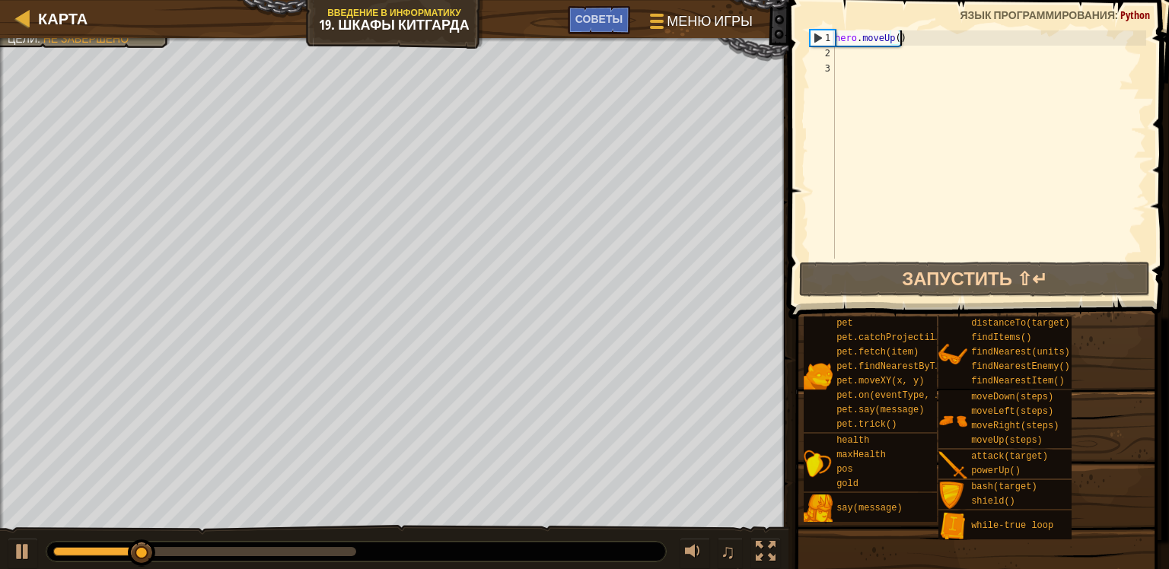
click at [914, 35] on div "hero . moveUp ( )" at bounding box center [989, 159] width 314 height 259
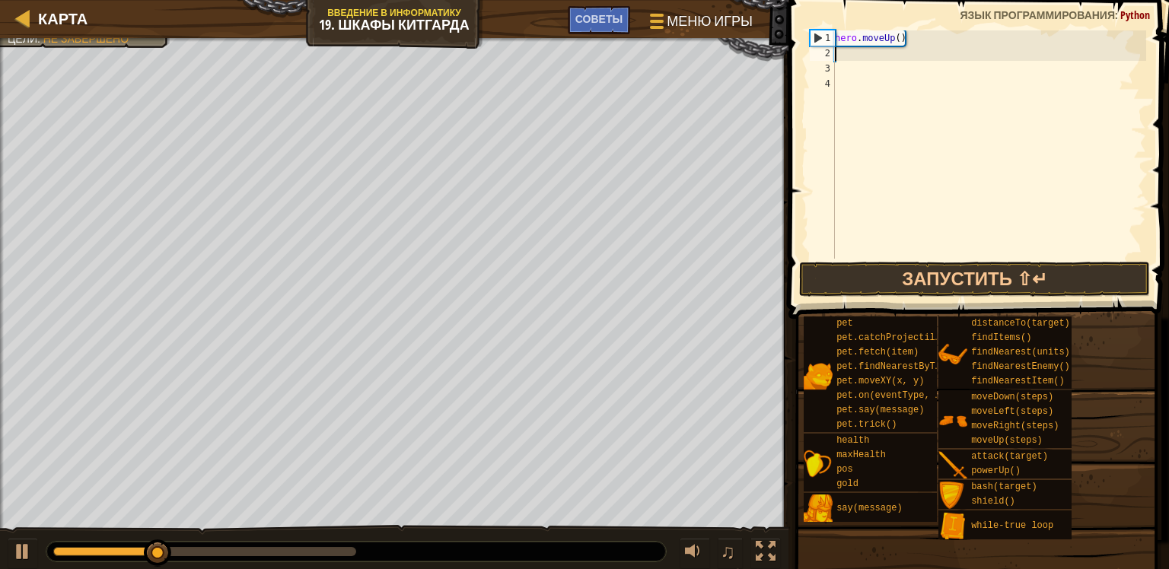
scroll to position [7, 0]
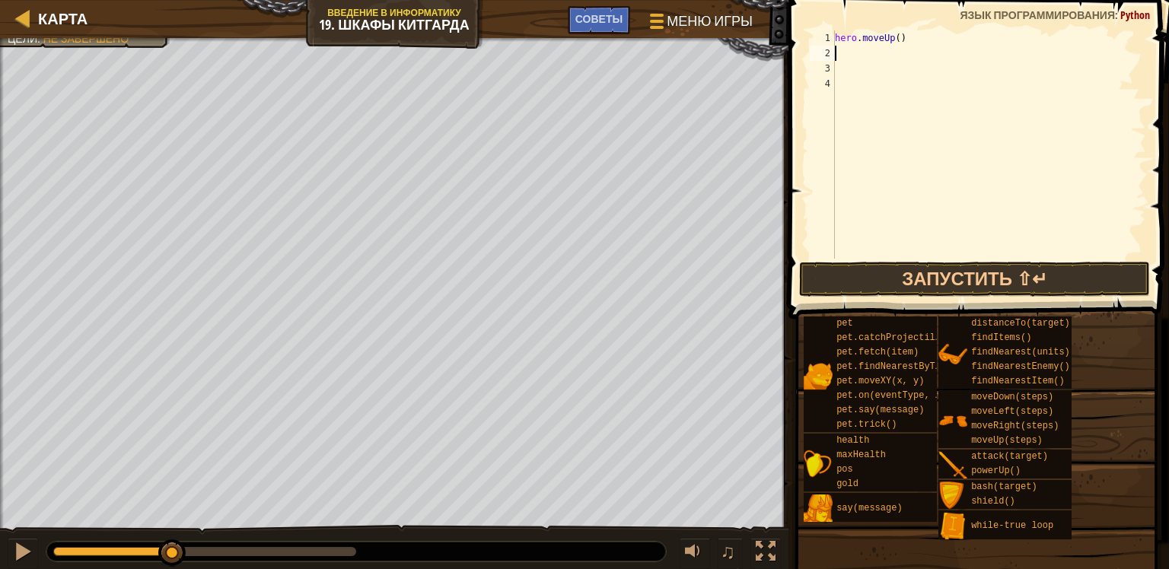
click at [867, 84] on div "hero . moveUp ( )" at bounding box center [989, 159] width 314 height 259
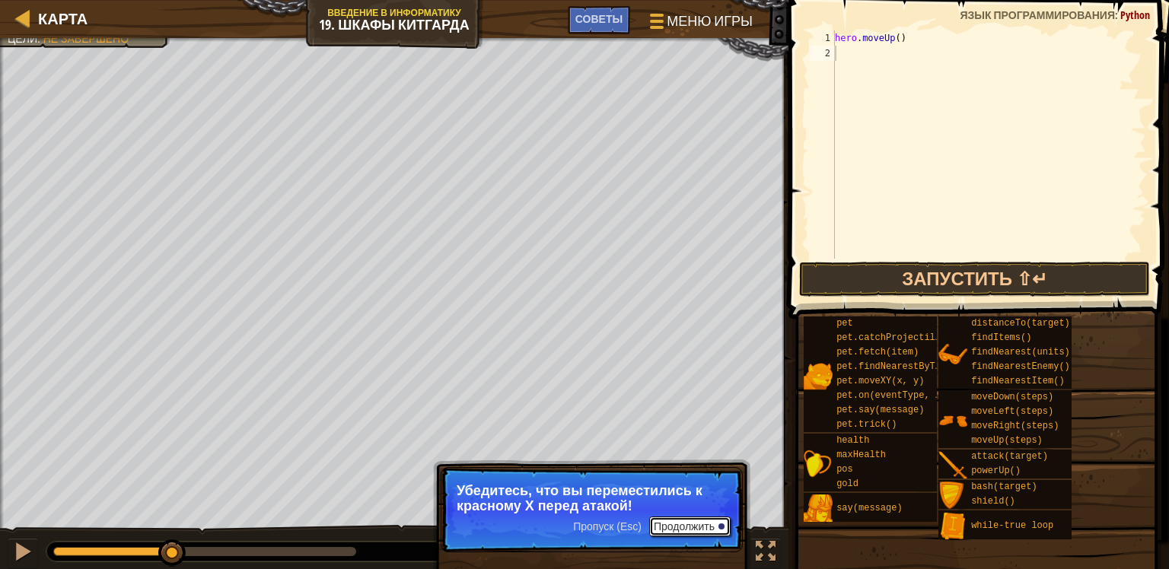
click at [691, 523] on button "Продолжить" at bounding box center [689, 527] width 81 height 20
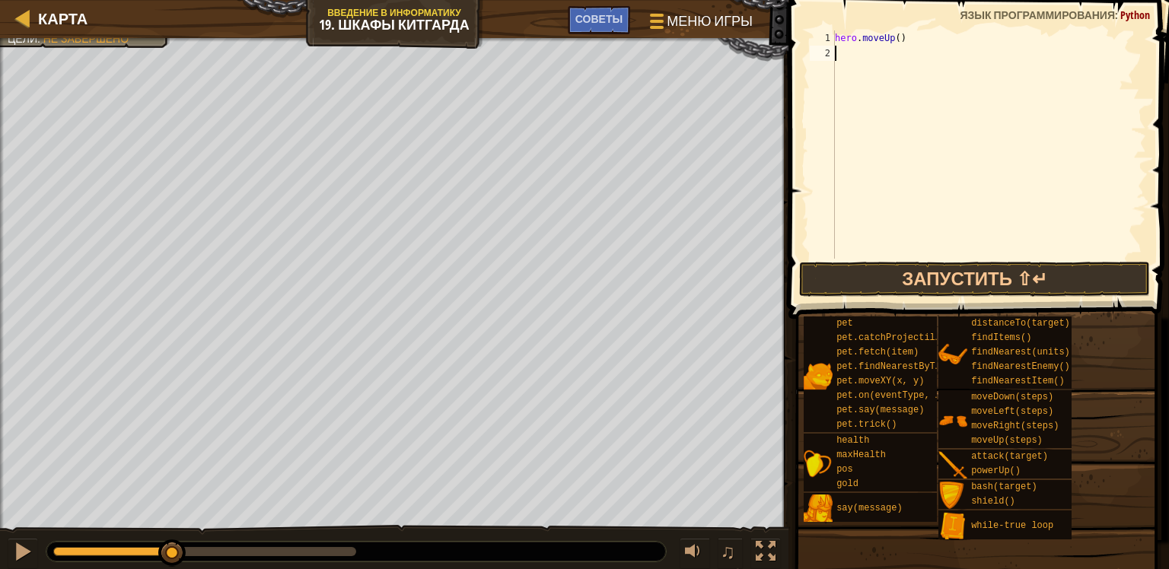
click at [846, 68] on div "hero . moveUp ( )" at bounding box center [989, 159] width 314 height 259
type textarea "hero.moveRight()"
click at [858, 276] on button "Запустить ⇧↵" at bounding box center [975, 279] width 352 height 35
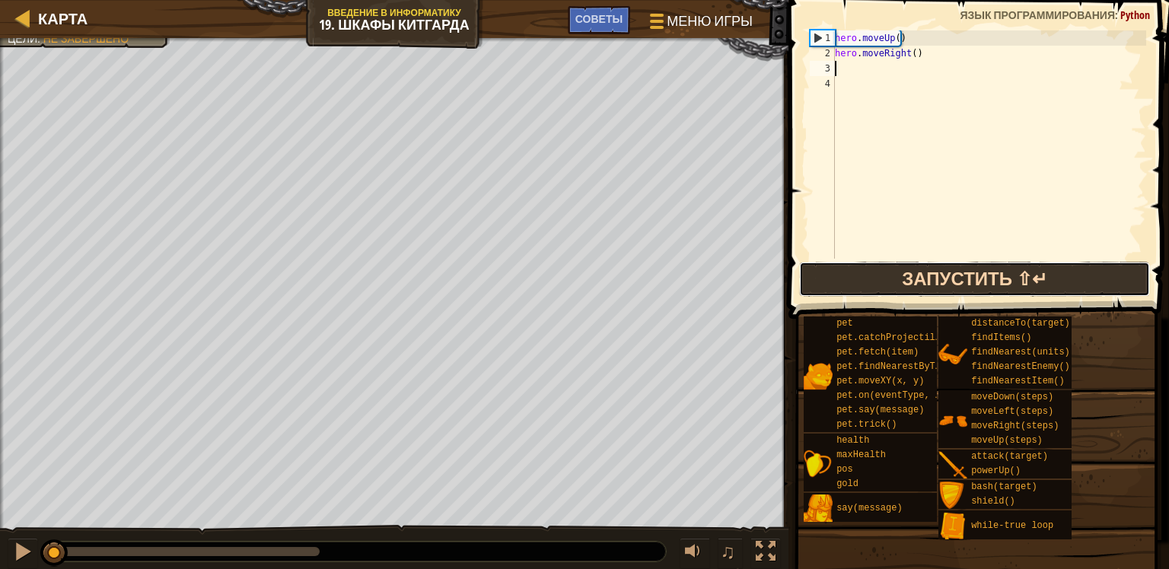
click at [849, 275] on button "Запустить ⇧↵" at bounding box center [975, 279] width 352 height 35
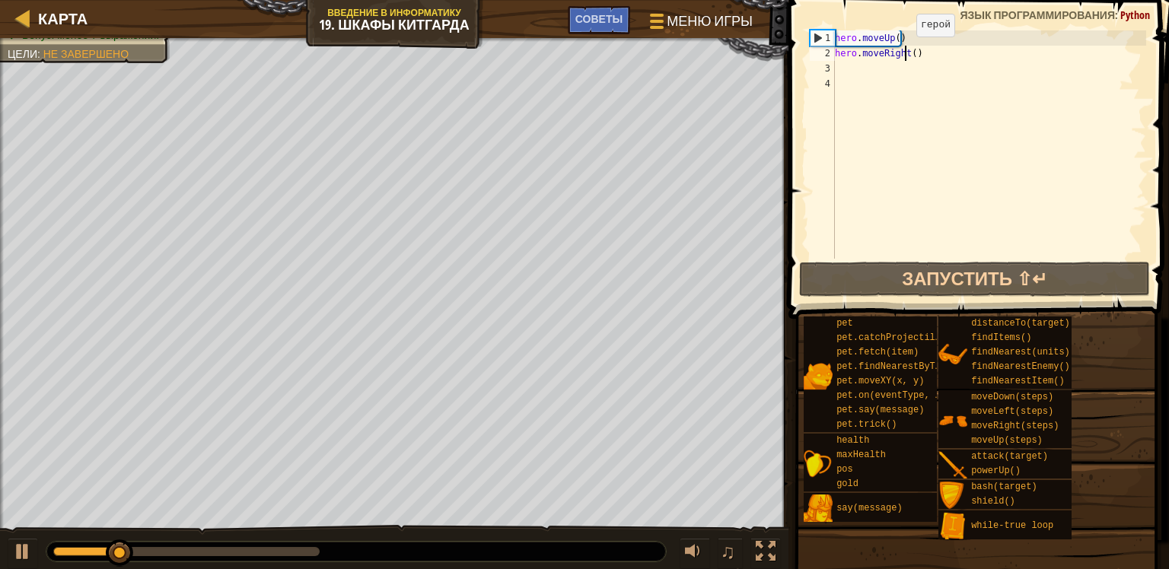
click at [903, 52] on div "hero . moveUp ( ) hero . moveRight ( )" at bounding box center [989, 159] width 314 height 259
click at [910, 52] on div "hero . moveUp ( ) hero . moveRight ( )" at bounding box center [989, 159] width 314 height 259
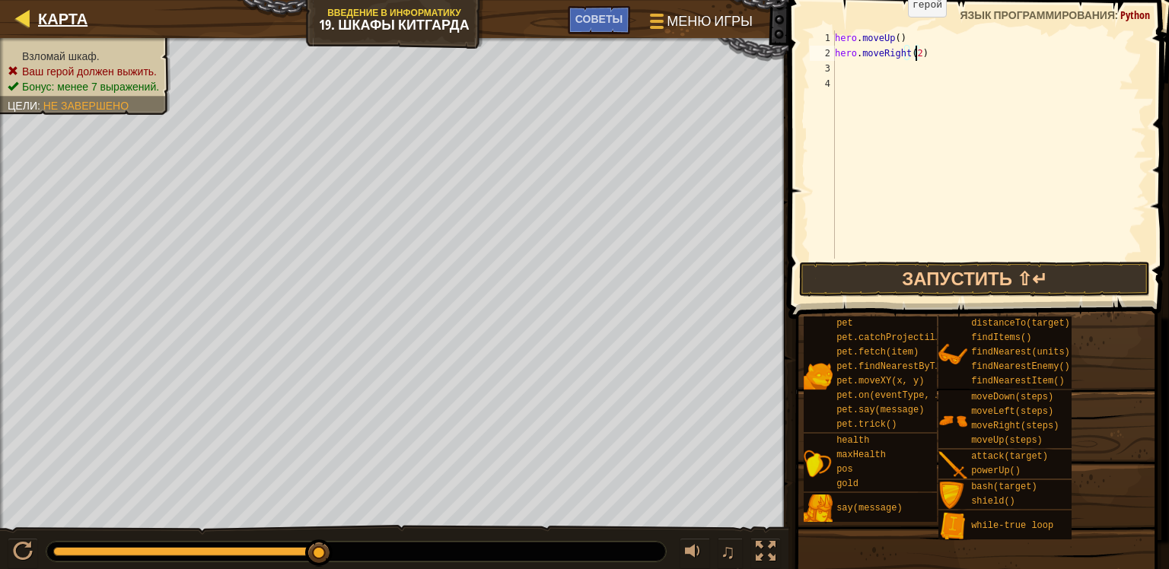
type textarea "hero.moveRight(2)"
click at [26, 23] on div at bounding box center [23, 17] width 19 height 19
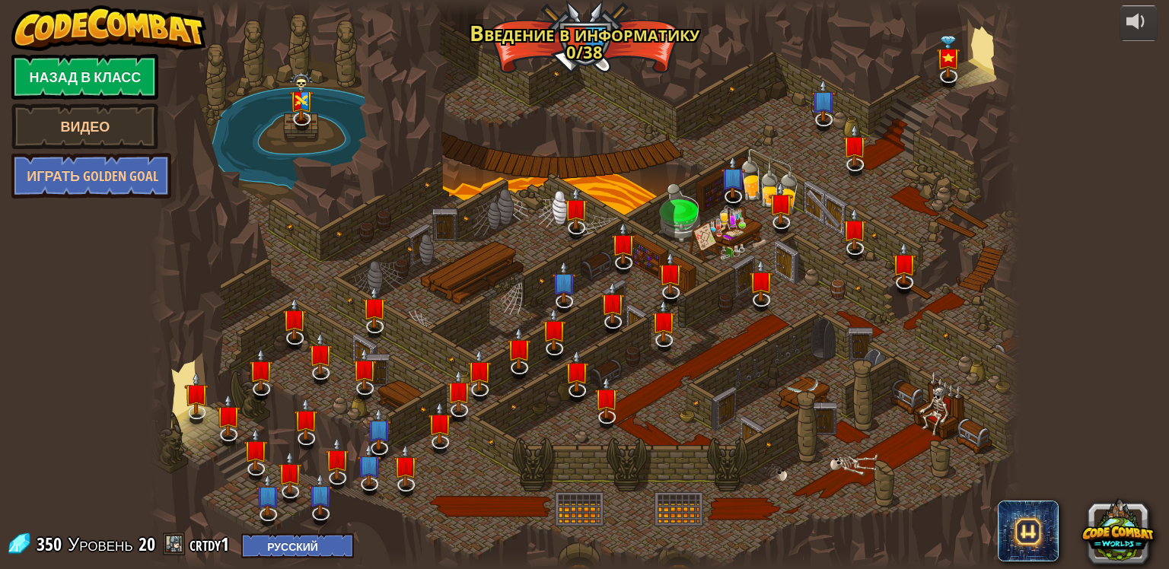
select select "ru"
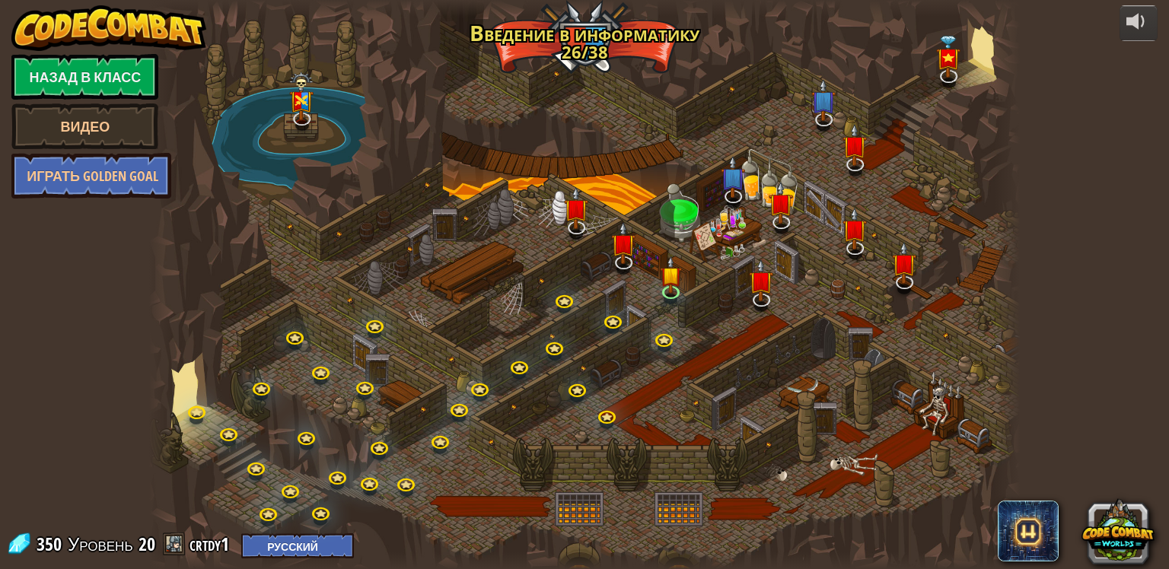
select select "ru"
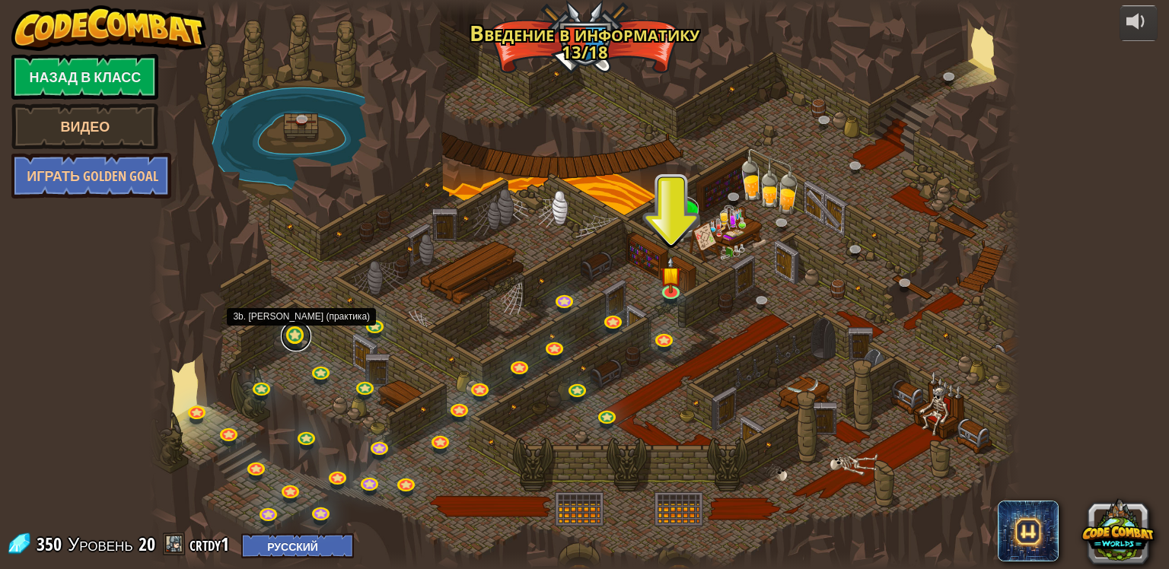
click at [296, 336] on link at bounding box center [296, 336] width 30 height 30
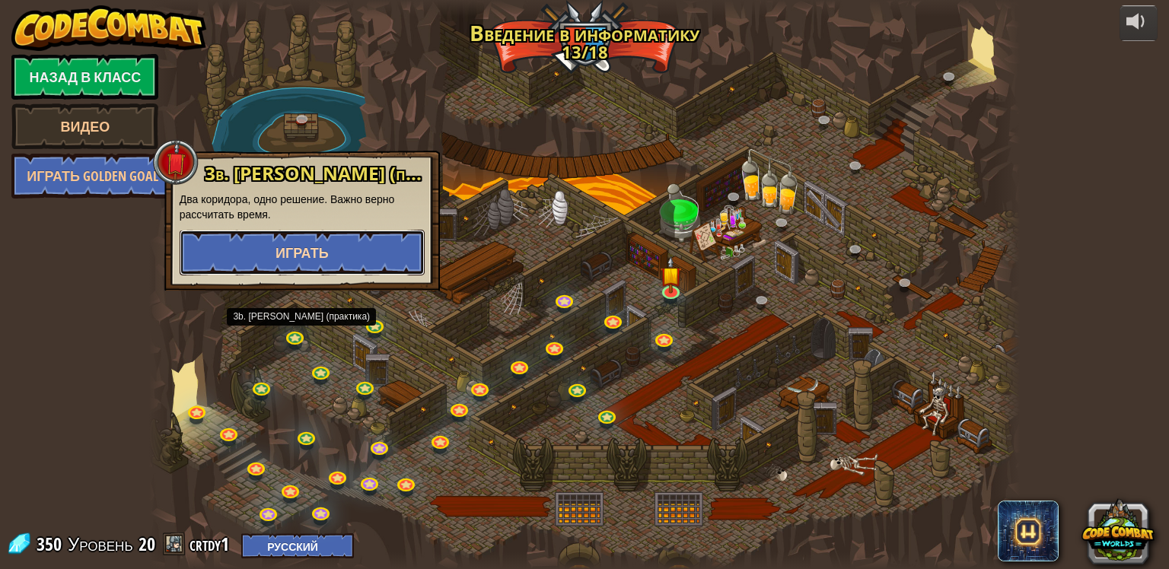
click at [295, 259] on span "Играть" at bounding box center [301, 252] width 53 height 19
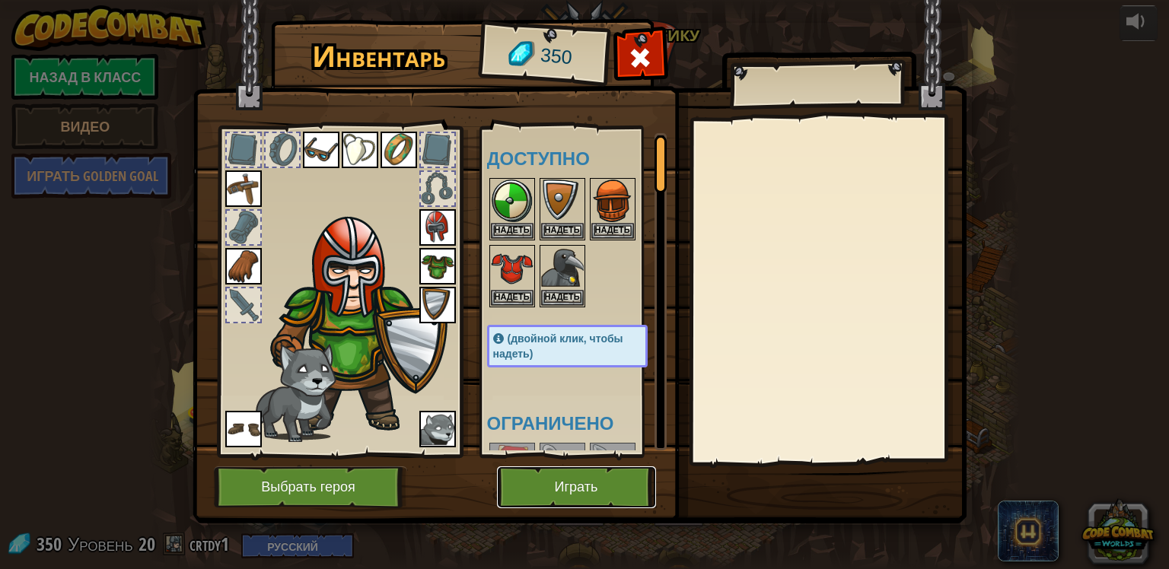
click at [606, 483] on button "Играть" at bounding box center [576, 487] width 159 height 42
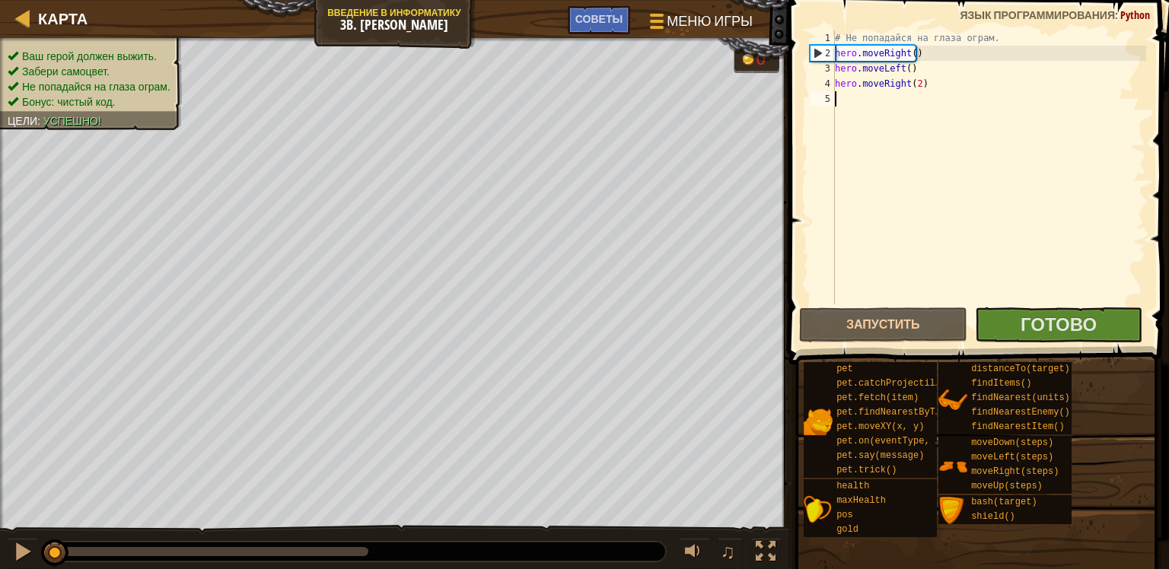
click at [886, 102] on div "# Не попадайся на глаза ограм. hero . moveRight ( ) hero . moveLeft ( ) hero . …" at bounding box center [989, 182] width 314 height 304
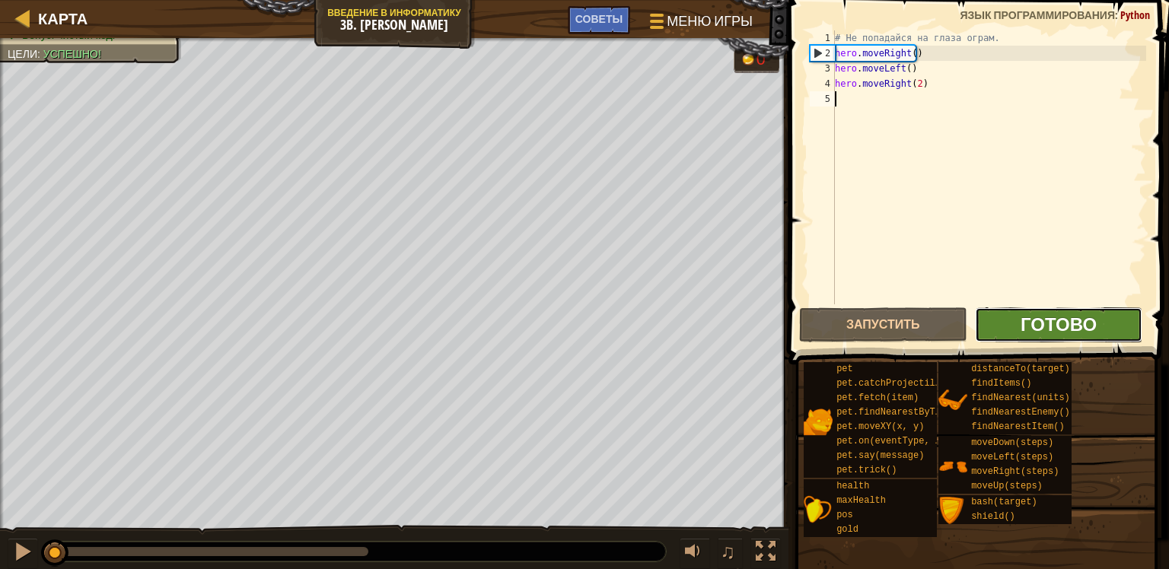
click at [1064, 330] on span "Готово" at bounding box center [1058, 324] width 76 height 24
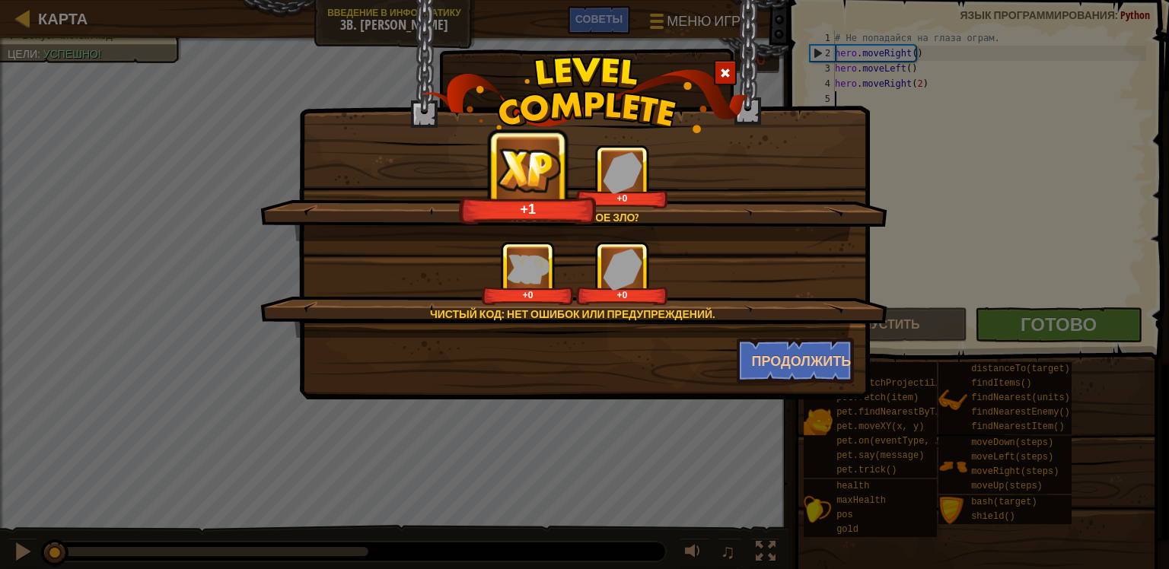
click at [721, 68] on span at bounding box center [725, 73] width 11 height 11
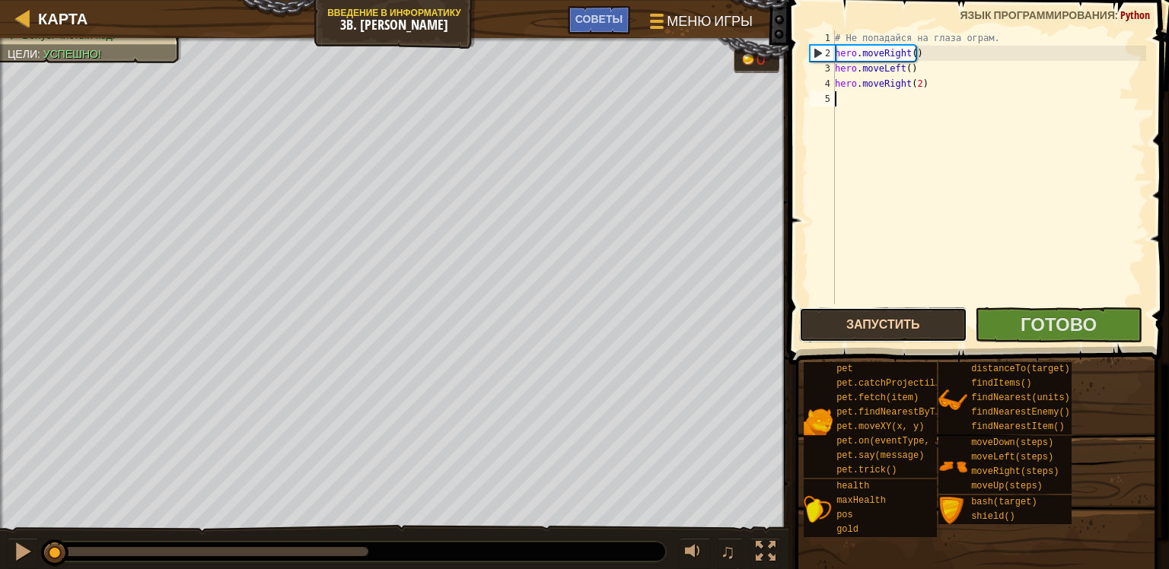
click at [880, 327] on button "Запустить" at bounding box center [883, 324] width 168 height 35
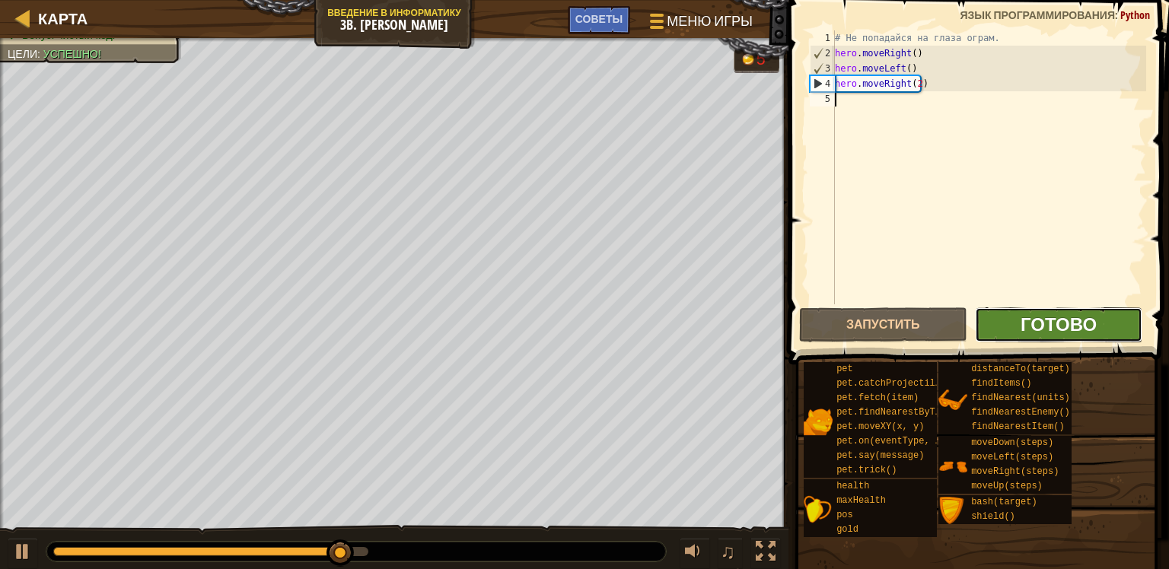
click at [1029, 318] on span "Готово" at bounding box center [1058, 324] width 76 height 24
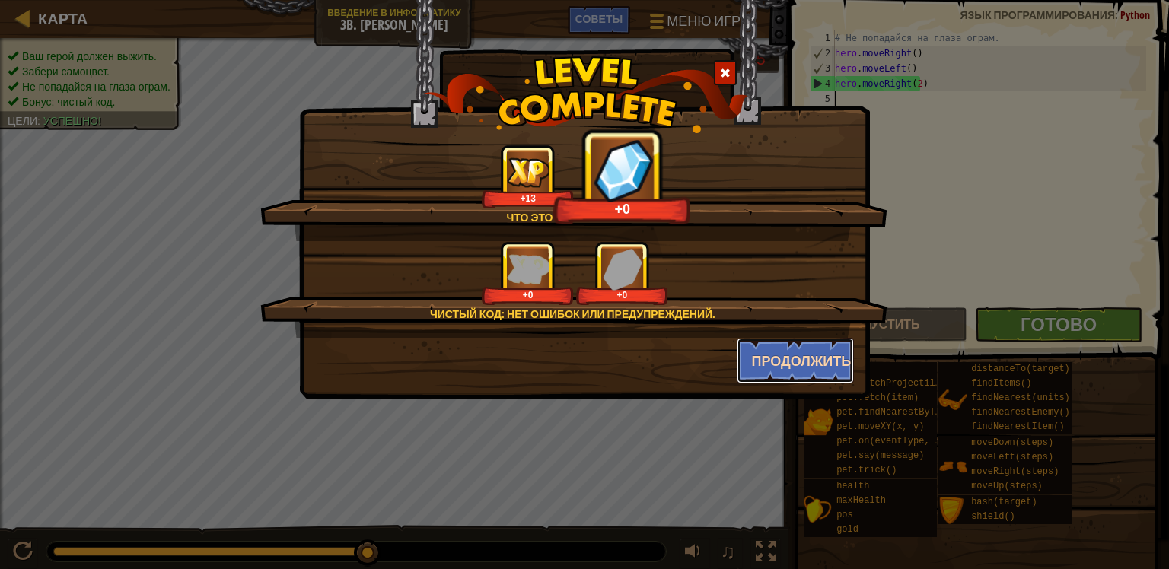
click at [762, 361] on button "Продолжить" at bounding box center [795, 361] width 118 height 46
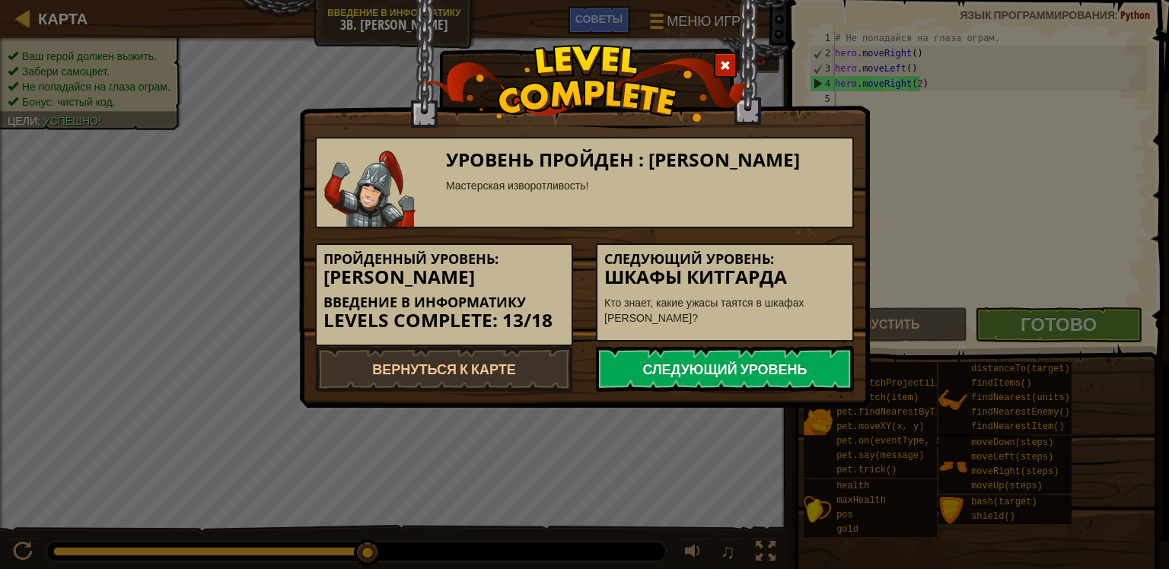
click at [639, 370] on link "Следующий уровень" at bounding box center [725, 369] width 258 height 46
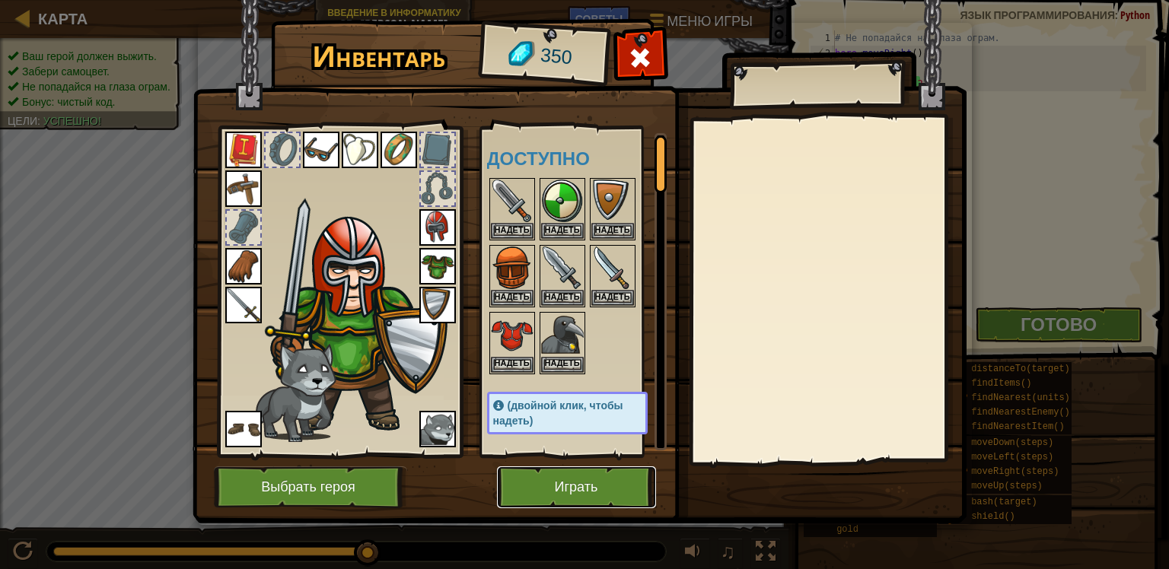
click at [567, 505] on button "Играть" at bounding box center [576, 487] width 159 height 42
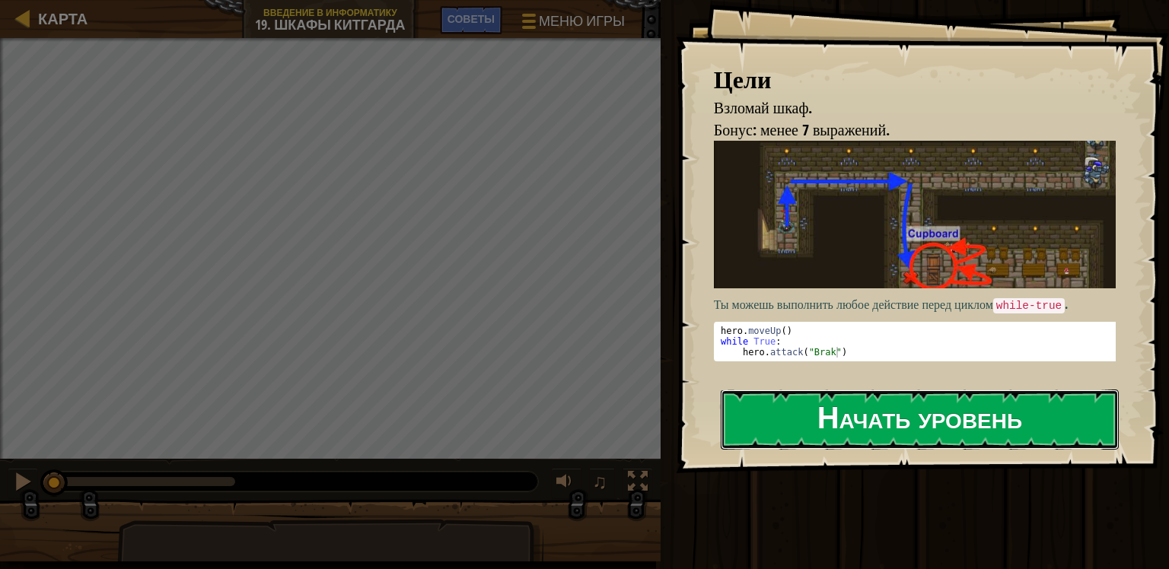
click at [774, 406] on button "Начать уровень" at bounding box center [920, 420] width 398 height 60
click at [759, 408] on div "Цели Взломай шкаф. Бонус: менее 7 выражений. Ты можешь выполнить любое действие…" at bounding box center [584, 284] width 1169 height 569
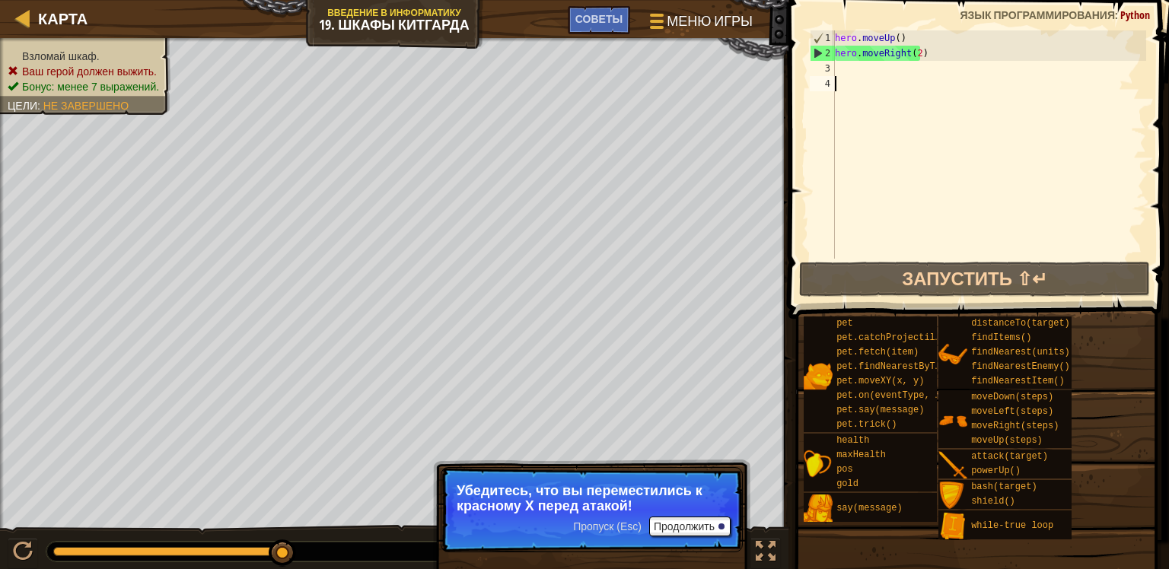
click at [860, 69] on div "hero . moveUp ( ) hero . moveRight ( 2 )" at bounding box center [989, 159] width 314 height 259
click at [865, 98] on div "hero . moveUp ( ) hero . moveRight ( 2 )" at bounding box center [989, 159] width 314 height 259
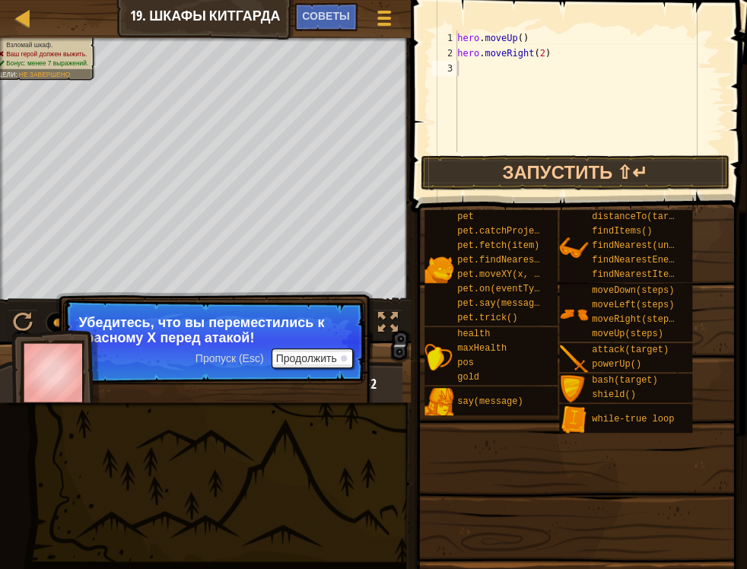
click at [490, 73] on div "hero . moveUp ( ) hero . moveRight ( 2 )" at bounding box center [589, 106] width 270 height 152
click at [485, 65] on div "hero . moveUp ( ) hero . moveRight ( 2 )" at bounding box center [589, 106] width 270 height 152
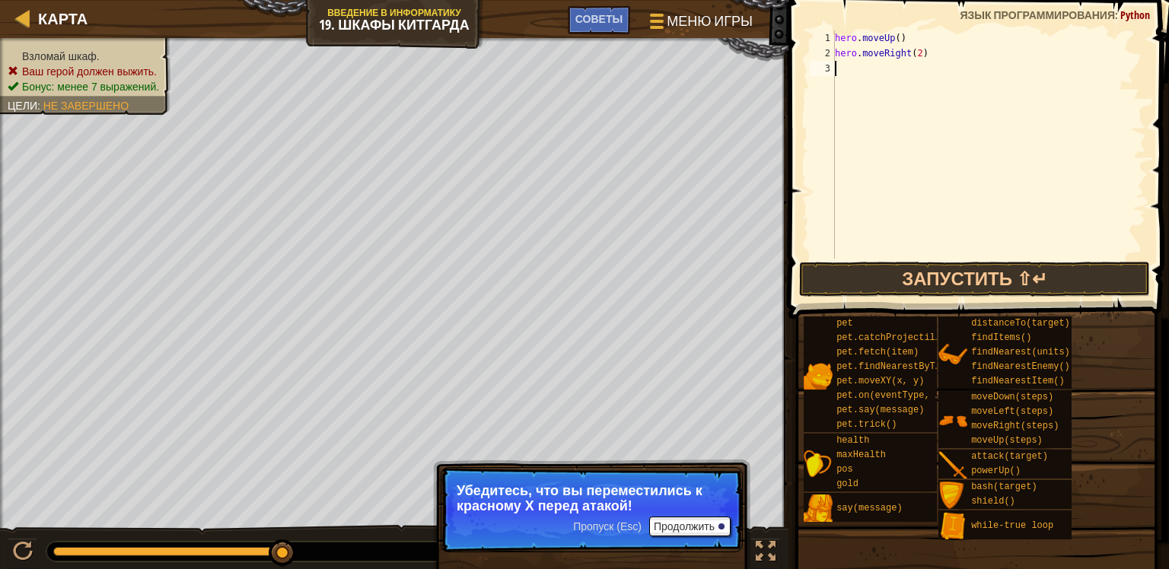
click at [895, 72] on div "hero . moveUp ( ) hero . moveRight ( 2 )" at bounding box center [989, 159] width 314 height 259
click at [850, 268] on button "Запустить ⇧↵" at bounding box center [975, 279] width 352 height 35
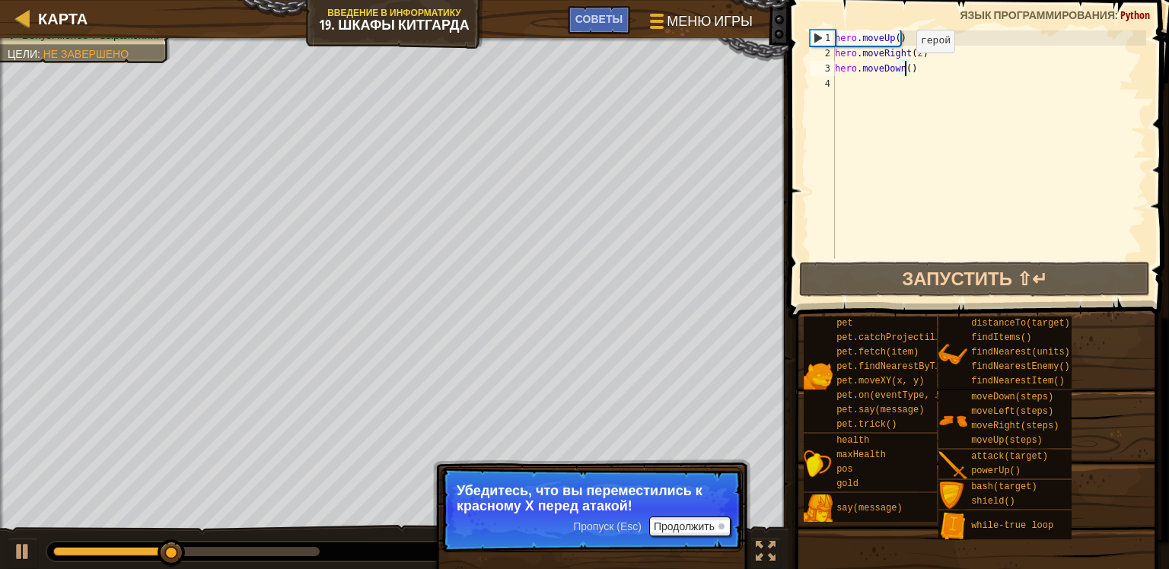
click at [903, 67] on div "hero . moveUp ( ) hero . moveRight ( 2 ) hero . moveDown ( )" at bounding box center [989, 159] width 314 height 259
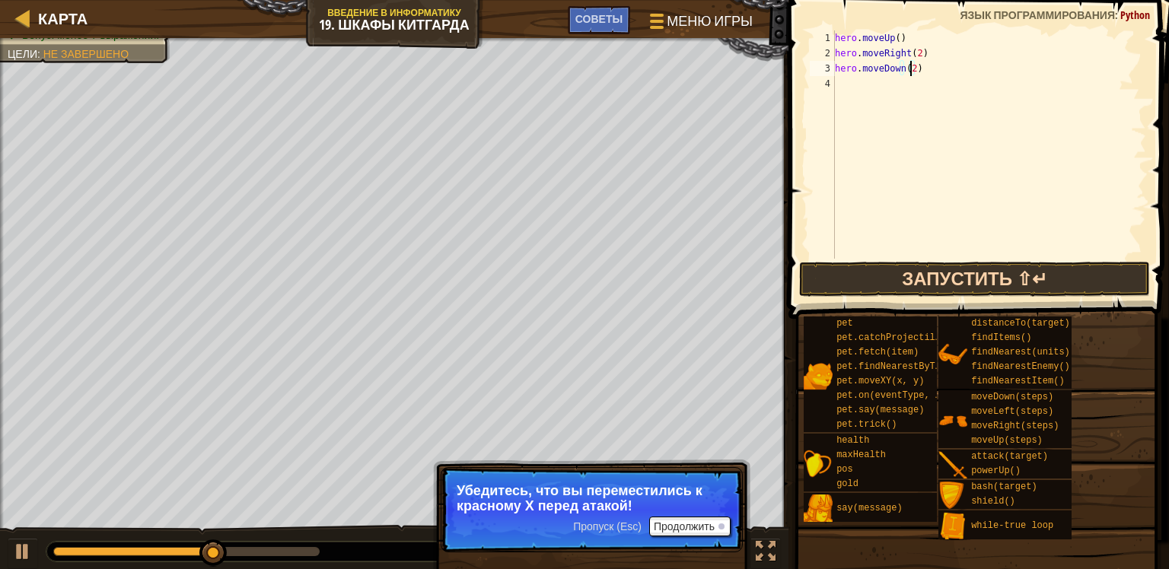
type textarea "hero.moveDown(2)"
click at [923, 282] on button "Запустить ⇧↵" at bounding box center [975, 279] width 352 height 35
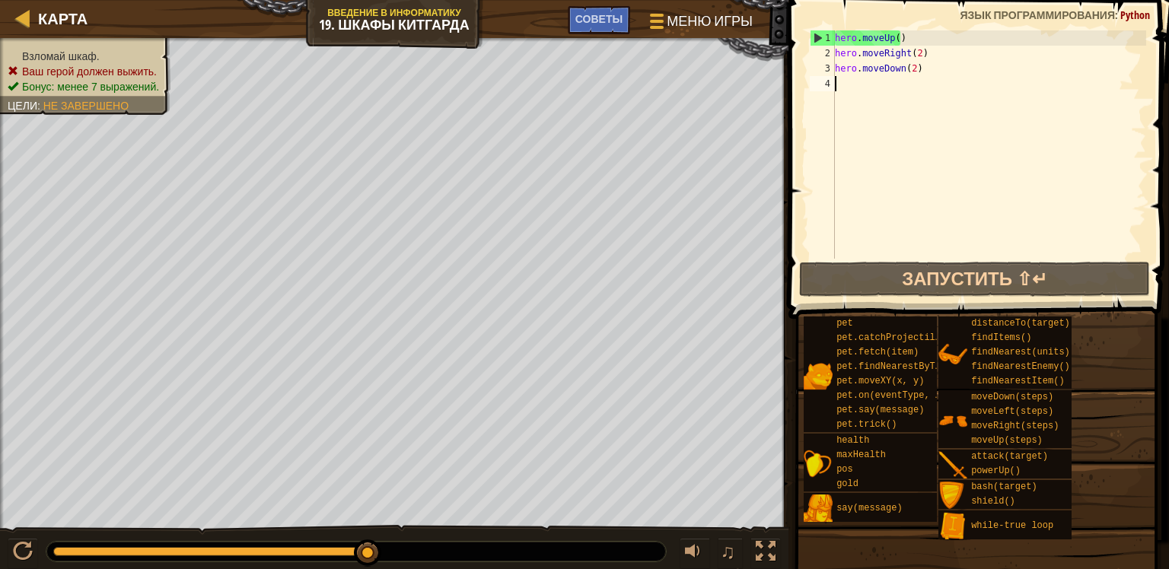
click at [854, 84] on div "hero . moveUp ( ) hero . moveRight ( 2 ) hero . moveDown ( 2 )" at bounding box center [989, 159] width 314 height 259
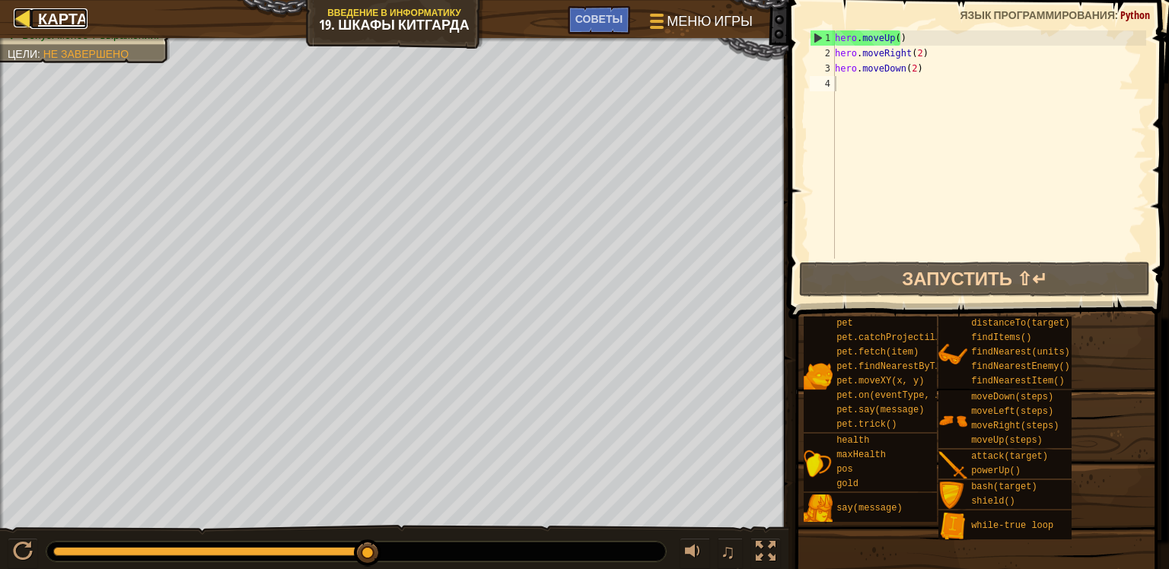
click at [27, 21] on div at bounding box center [23, 17] width 19 height 19
select select "ru"
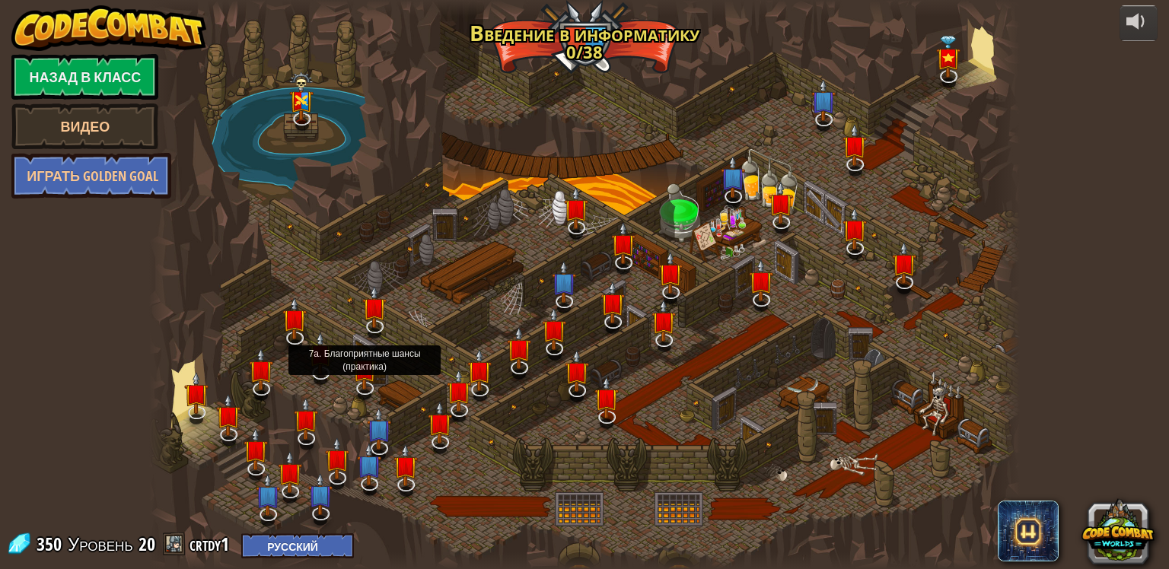
select select "ru"
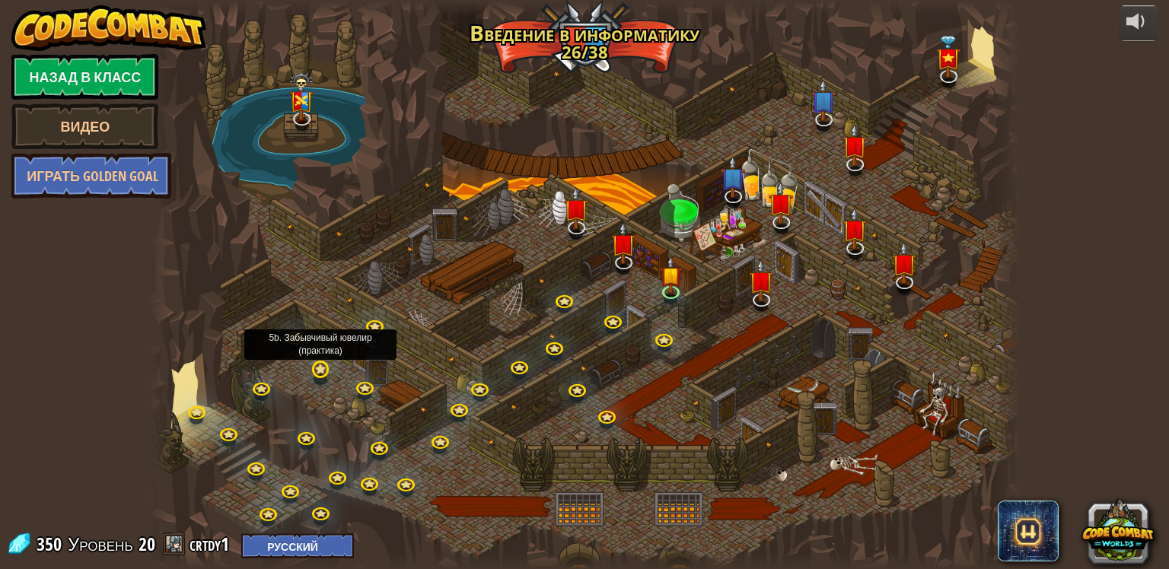
select select "ru"
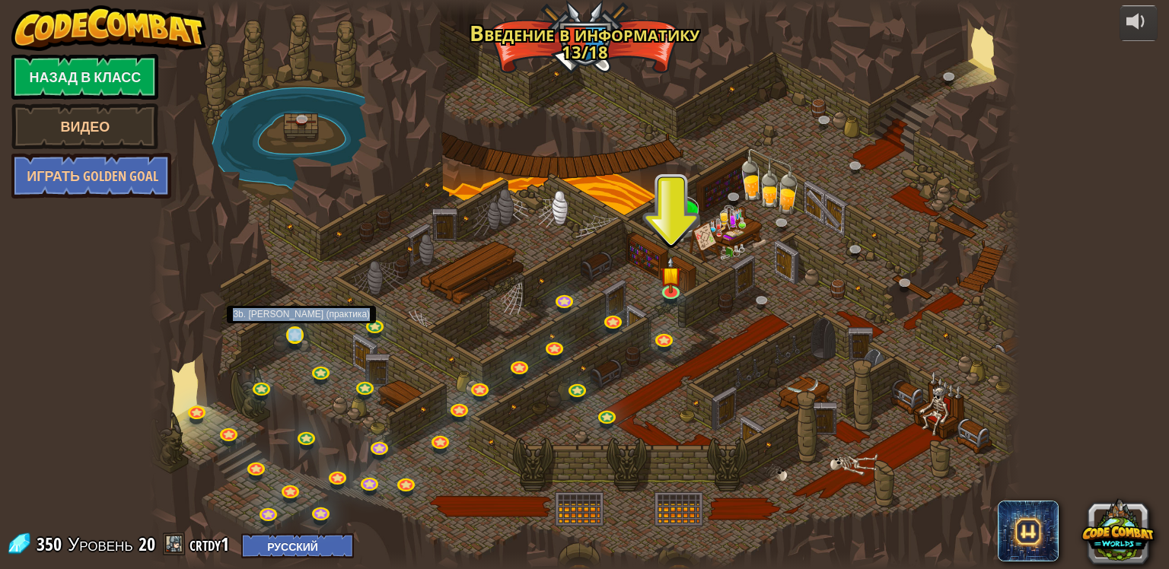
drag, startPoint x: 288, startPoint y: 347, endPoint x: 299, endPoint y: 345, distance: 10.9
click at [299, 341] on div "25. Врата [GEOGRAPHIC_DATA] (Заблокировано) Спасайтесь из подземелий Китгарда и…" at bounding box center [584, 284] width 870 height 569
click at [288, 364] on div at bounding box center [584, 284] width 870 height 569
click at [254, 464] on link at bounding box center [257, 467] width 30 height 30
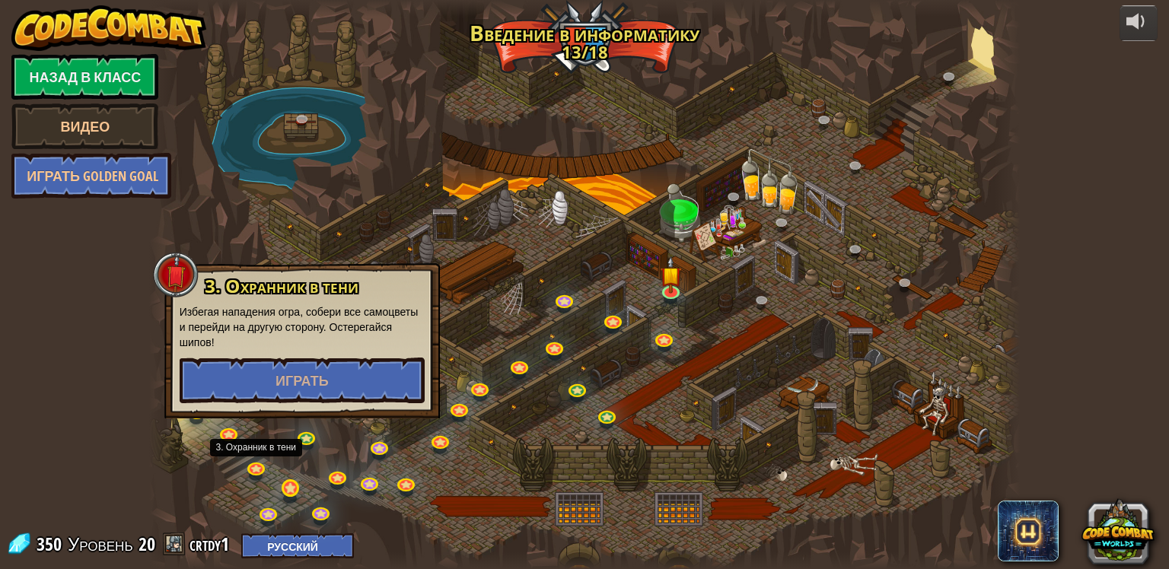
click at [289, 478] on div at bounding box center [584, 284] width 870 height 569
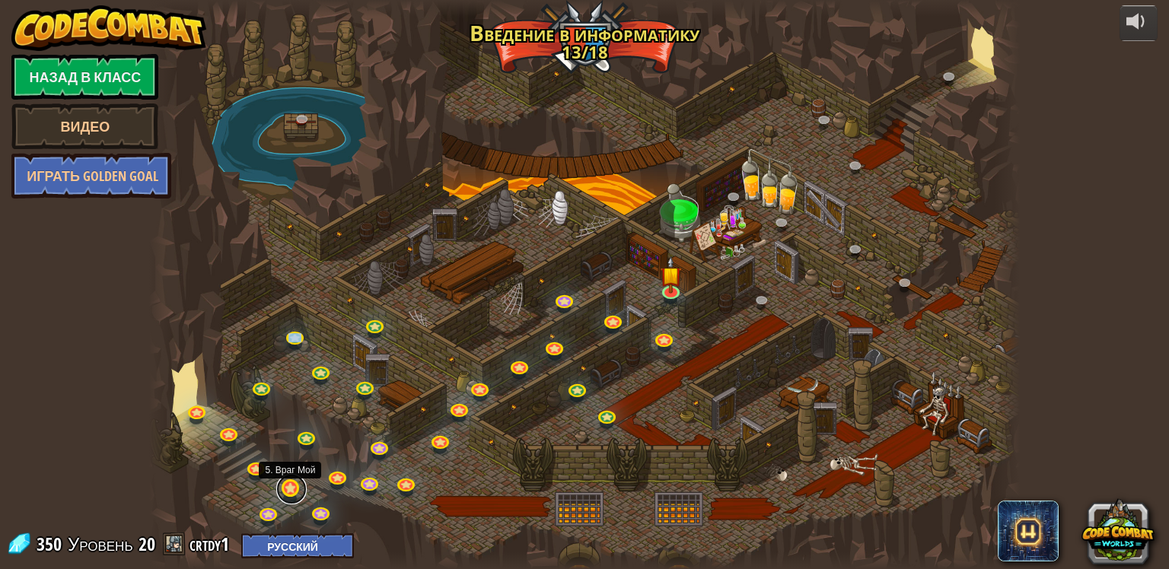
click at [291, 485] on link at bounding box center [291, 489] width 30 height 30
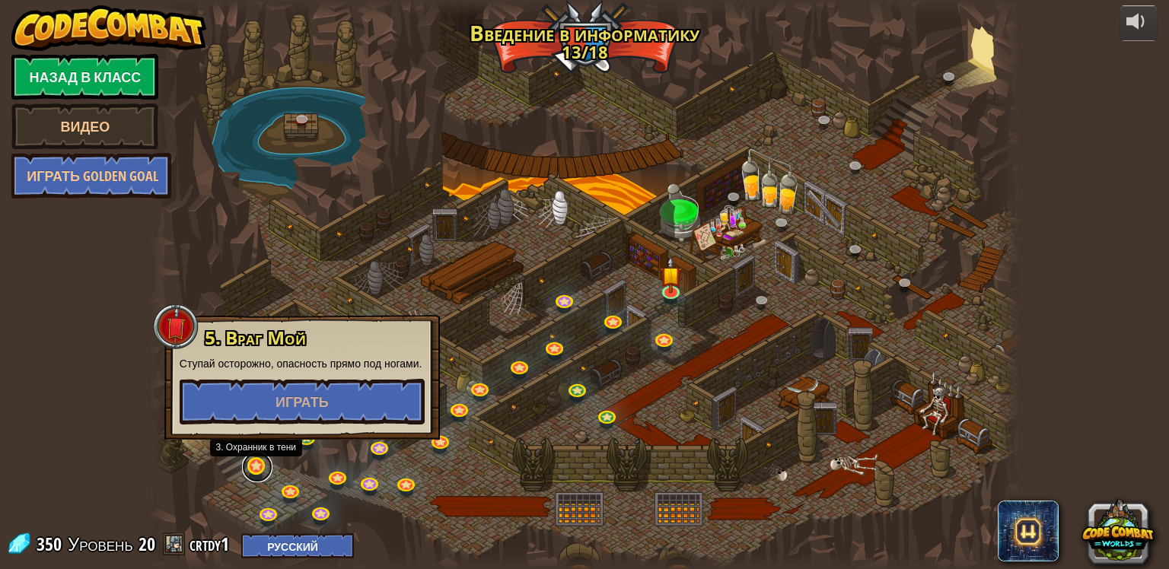
click at [263, 463] on link at bounding box center [257, 467] width 30 height 30
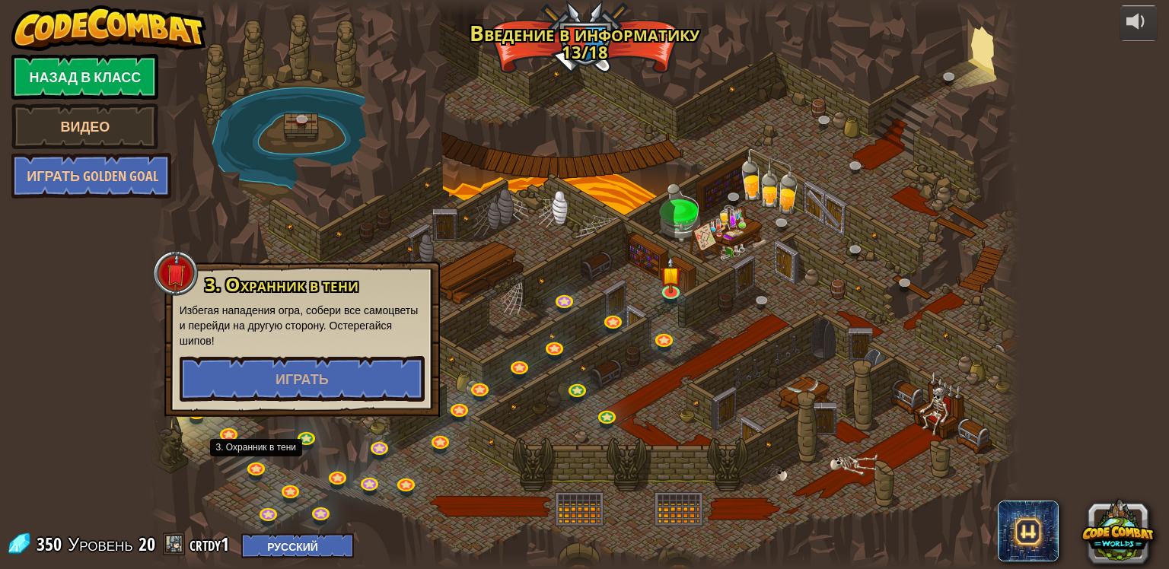
click at [293, 434] on div at bounding box center [584, 284] width 870 height 569
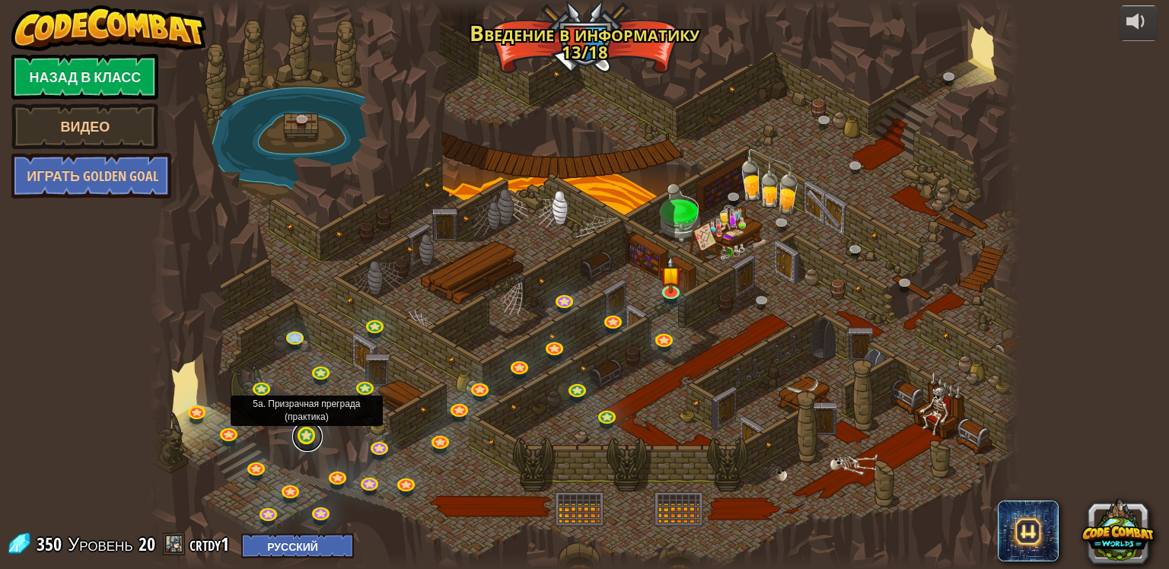
click at [298, 436] on link at bounding box center [307, 437] width 30 height 30
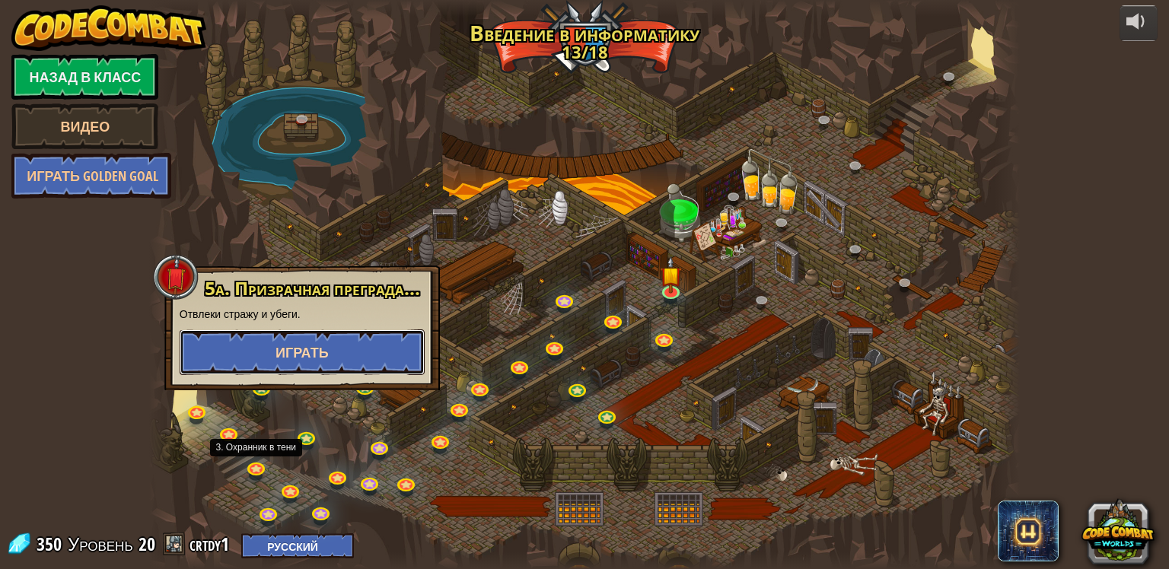
click at [326, 361] on span "Играть" at bounding box center [301, 352] width 53 height 19
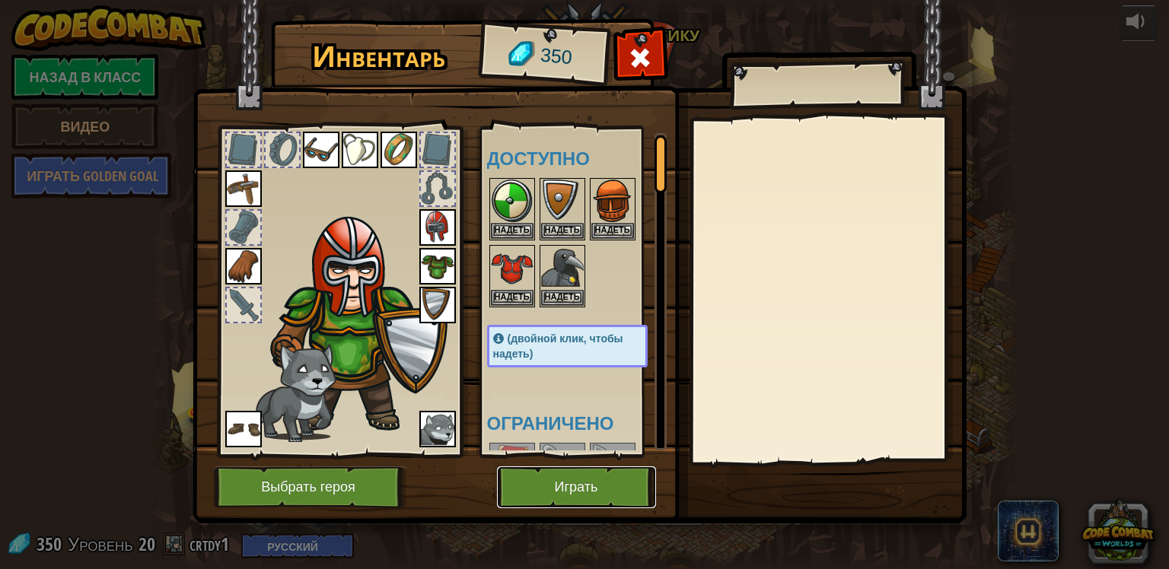
click at [574, 488] on button "Играть" at bounding box center [576, 487] width 159 height 42
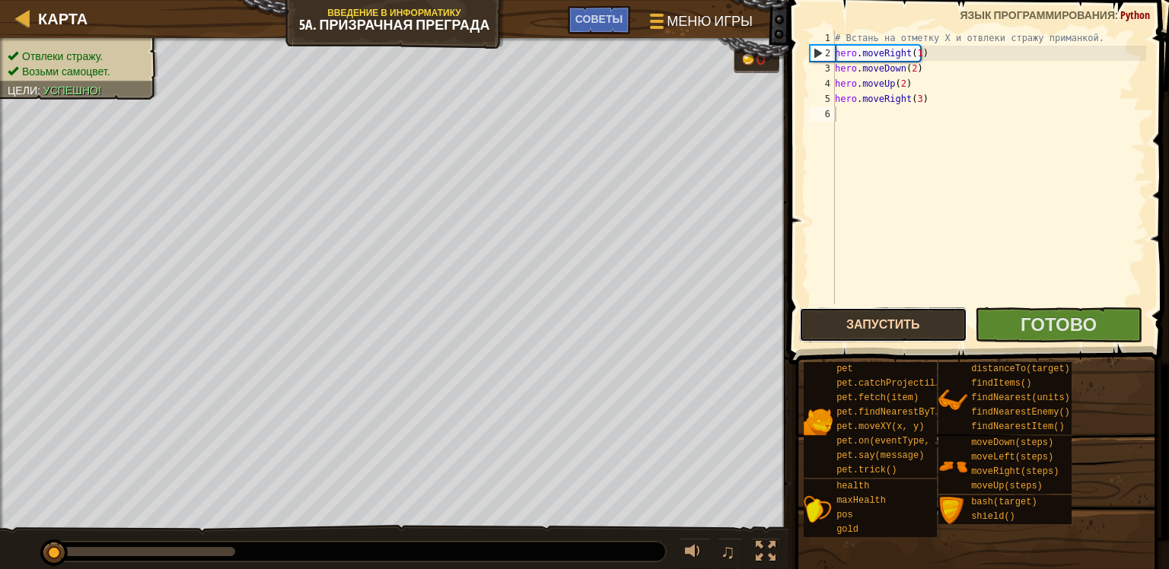
click at [881, 323] on button "Запустить" at bounding box center [883, 324] width 168 height 35
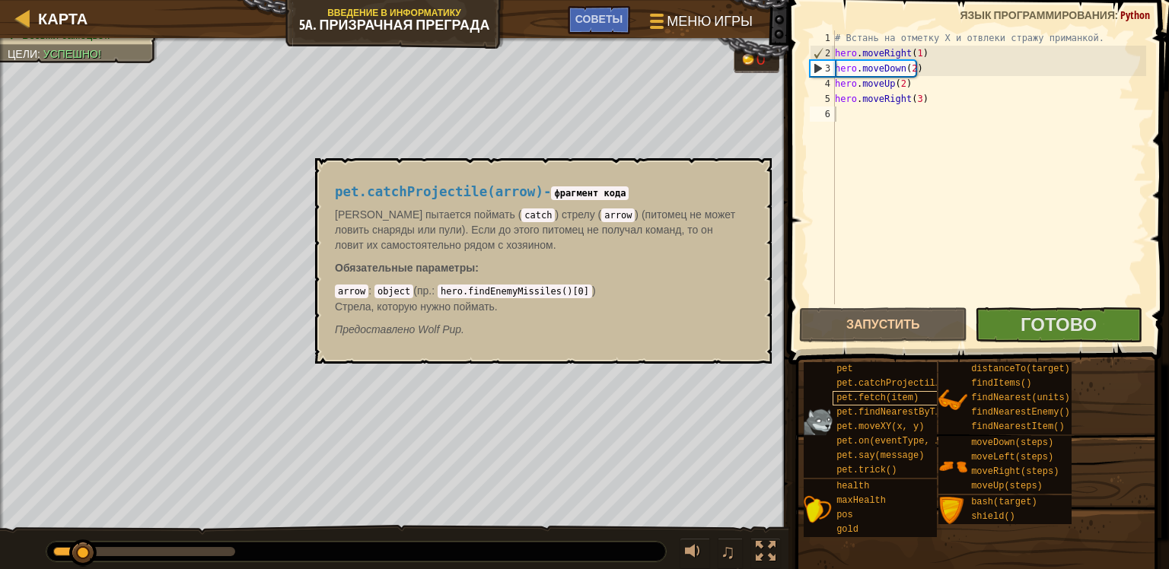
drag, startPoint x: 846, startPoint y: 380, endPoint x: 839, endPoint y: 394, distance: 15.3
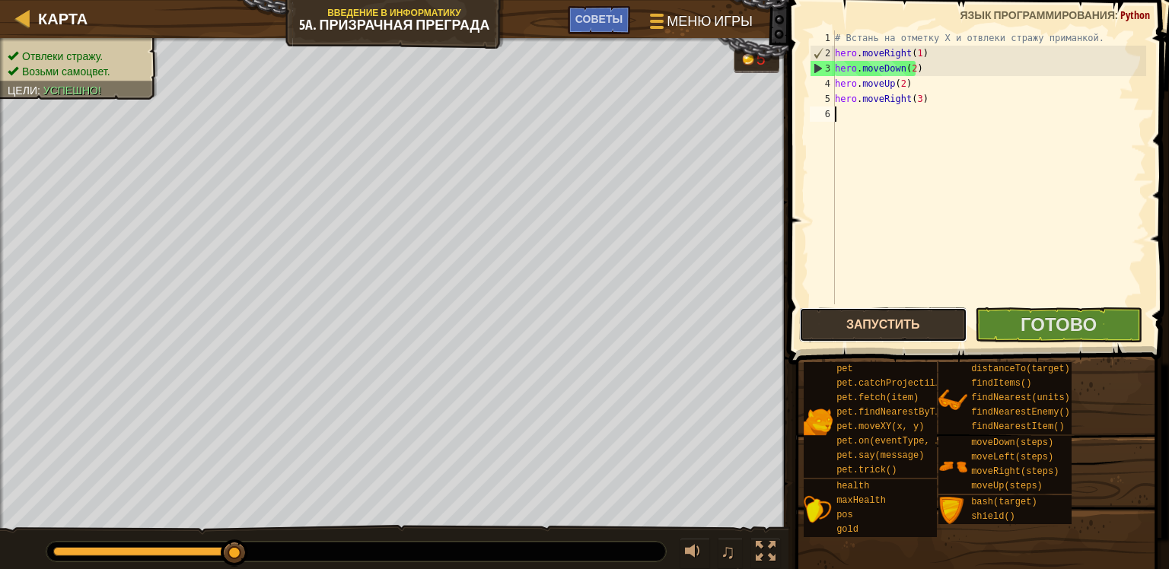
drag, startPoint x: 846, startPoint y: 317, endPoint x: 852, endPoint y: 326, distance: 10.3
click at [846, 317] on button "Запустить" at bounding box center [883, 324] width 168 height 35
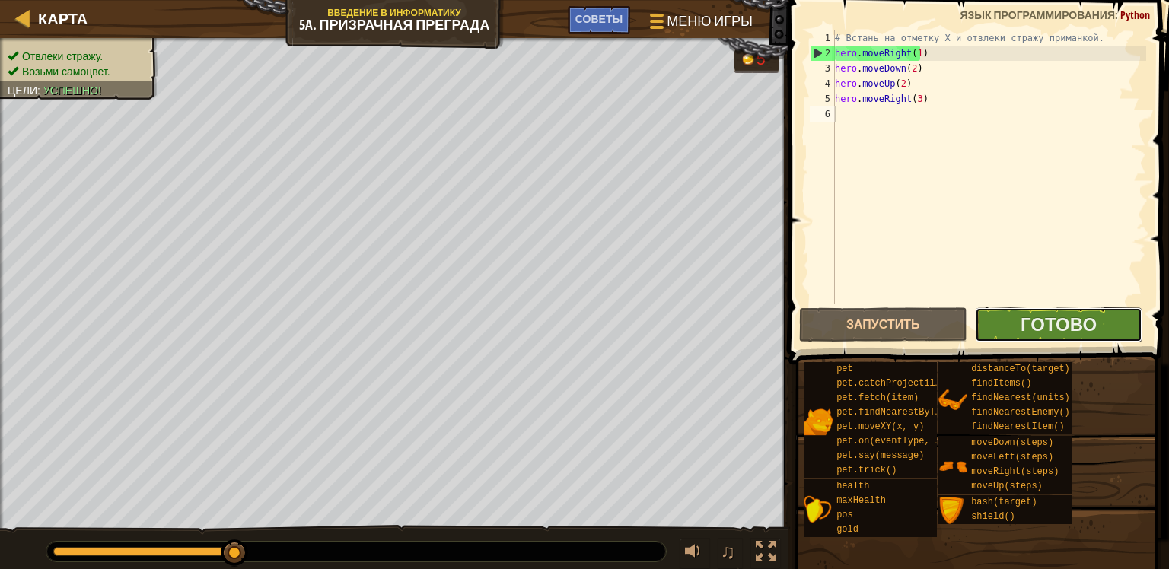
click at [1010, 318] on button "Готово" at bounding box center [1059, 324] width 168 height 35
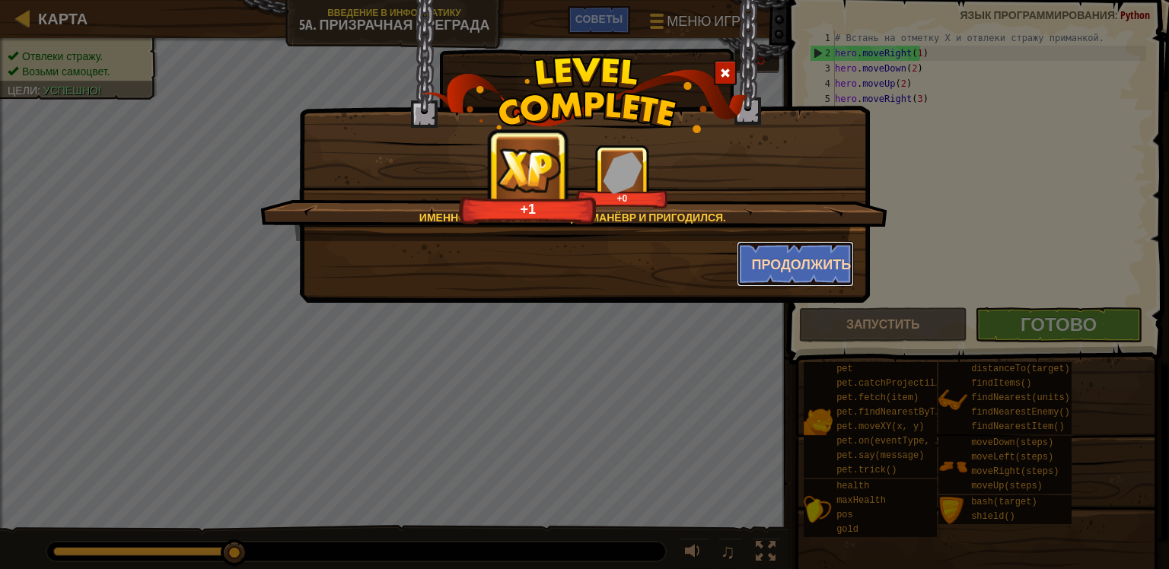
click at [831, 271] on button "Продолжить" at bounding box center [795, 264] width 118 height 46
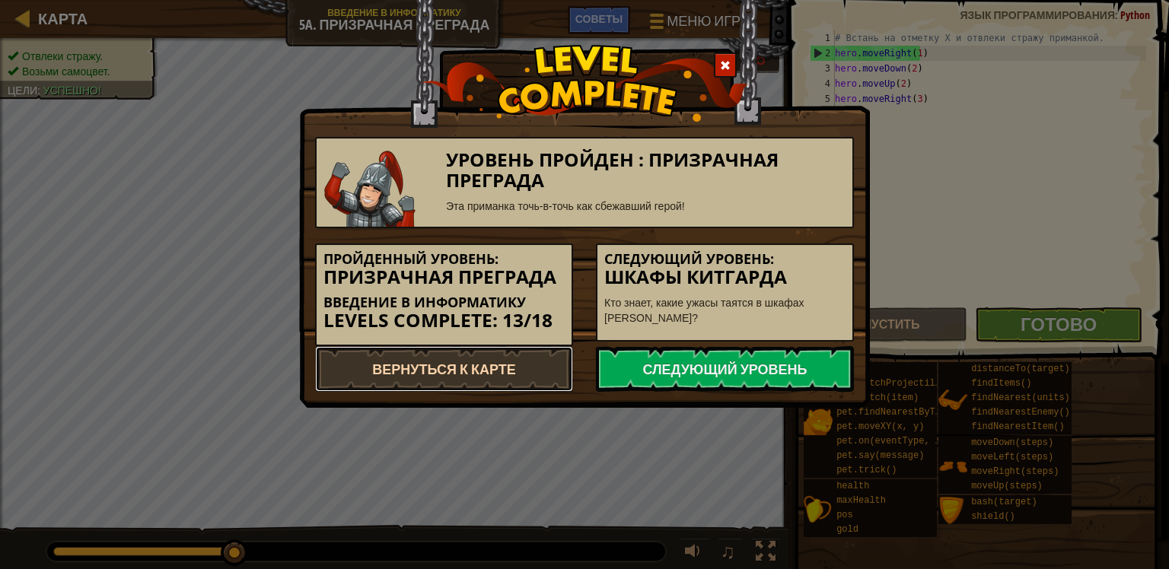
click at [505, 379] on link "Вернуться к карте" at bounding box center [444, 369] width 258 height 46
select select "ru"
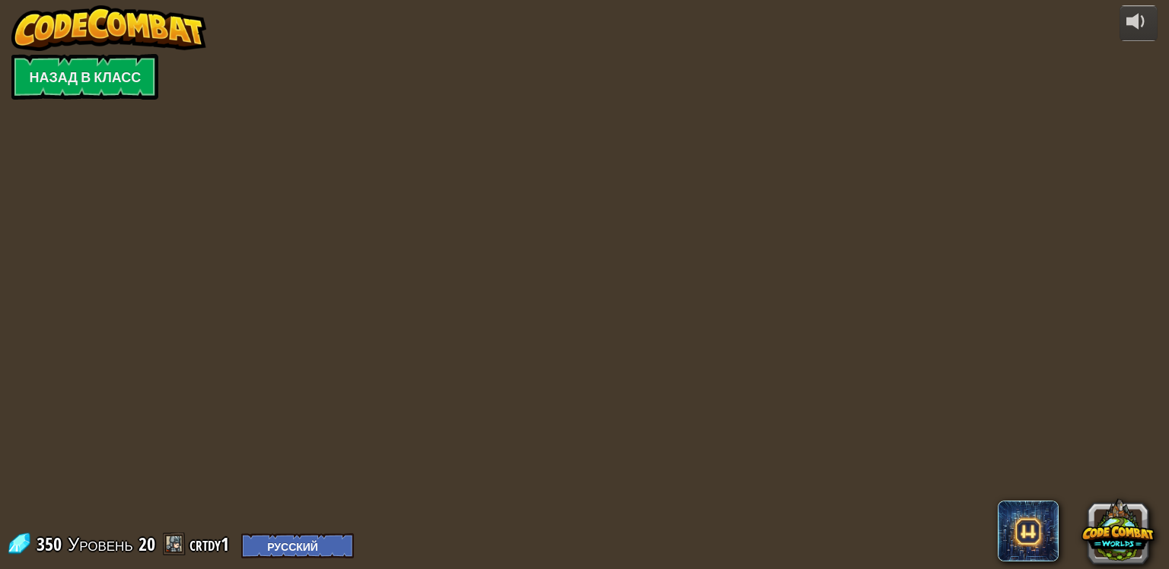
select select "ru"
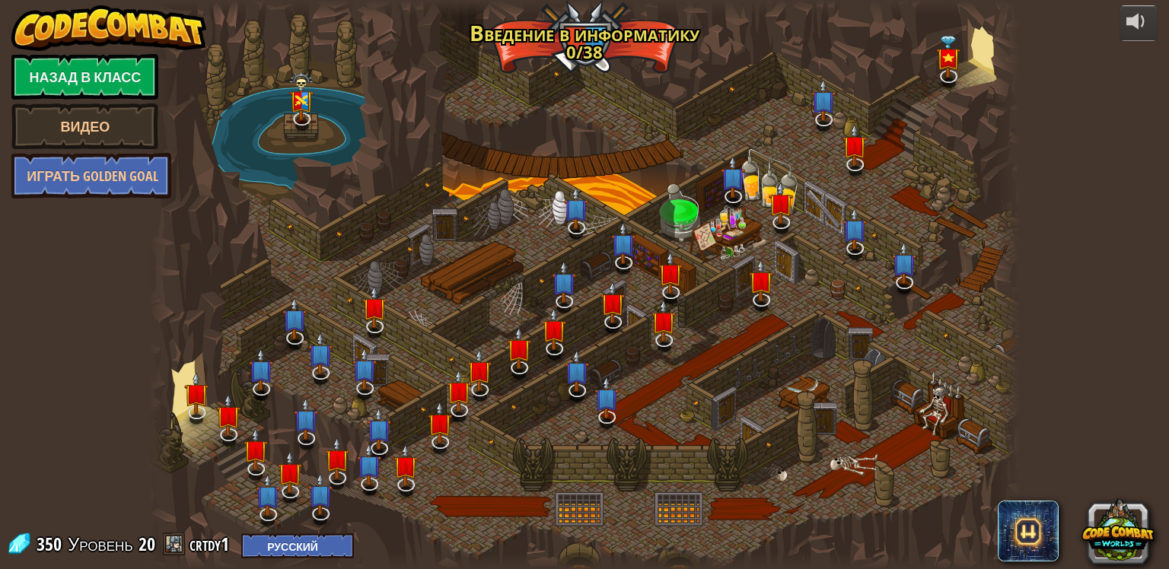
select select "ru"
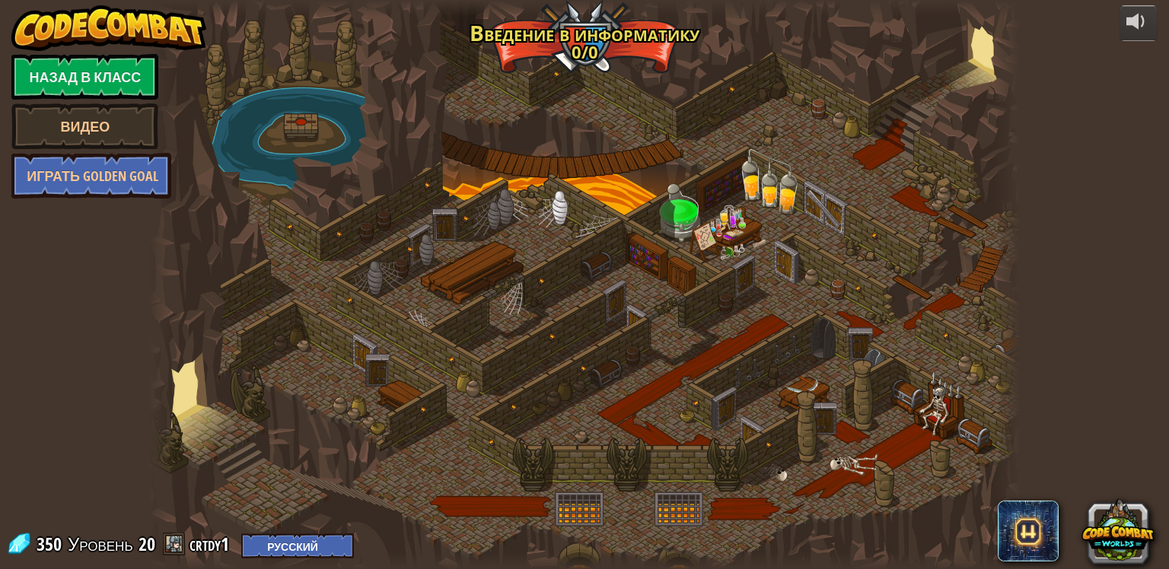
select select "ru"
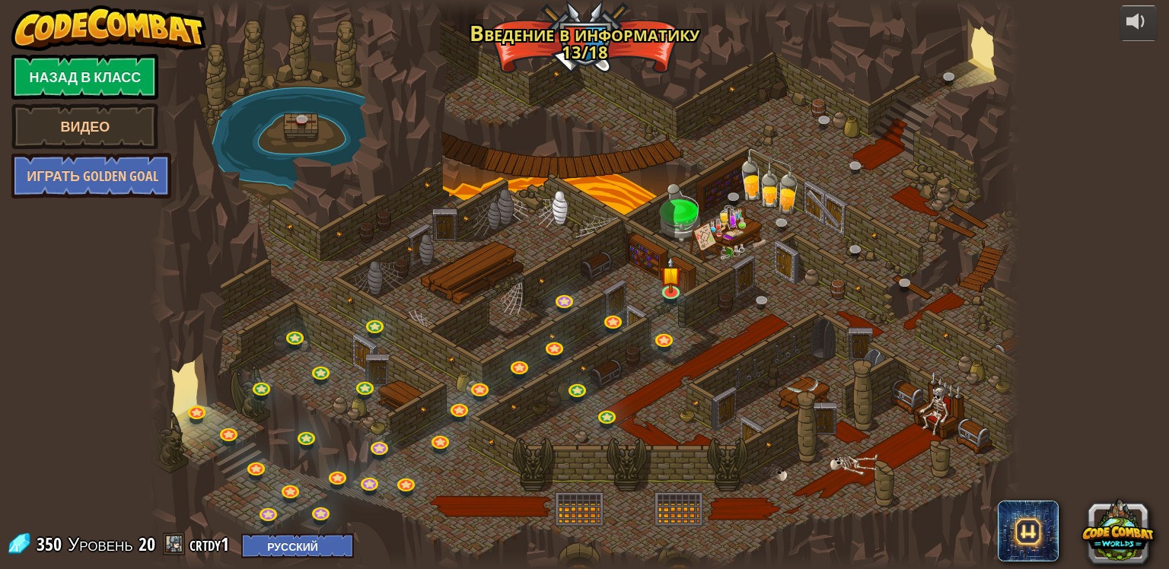
select select "ru"
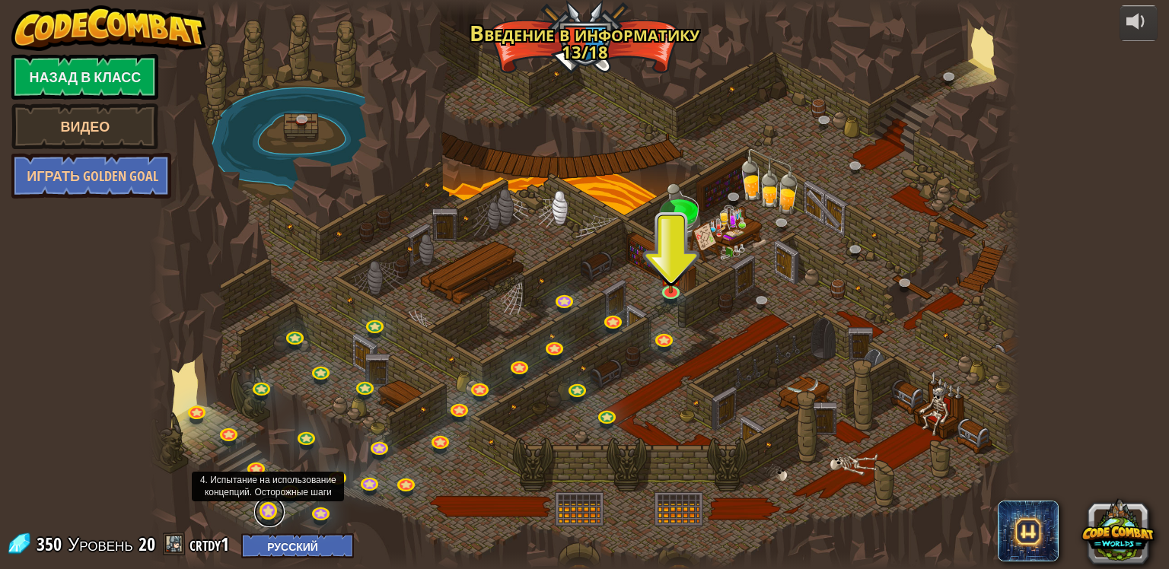
click at [272, 511] on link at bounding box center [269, 512] width 30 height 30
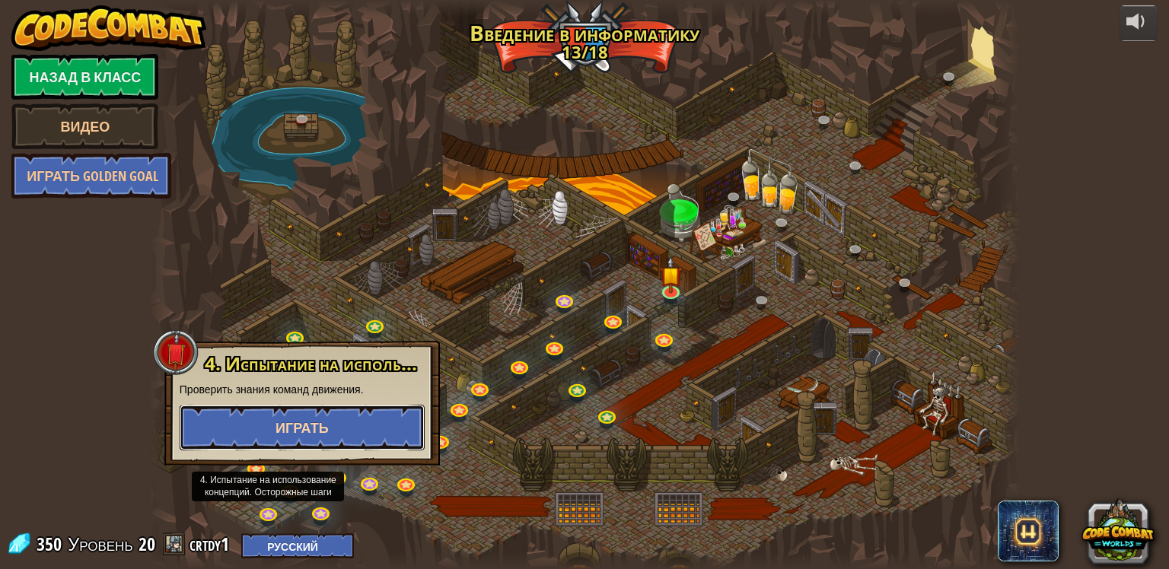
click at [291, 435] on span "Играть" at bounding box center [301, 427] width 53 height 19
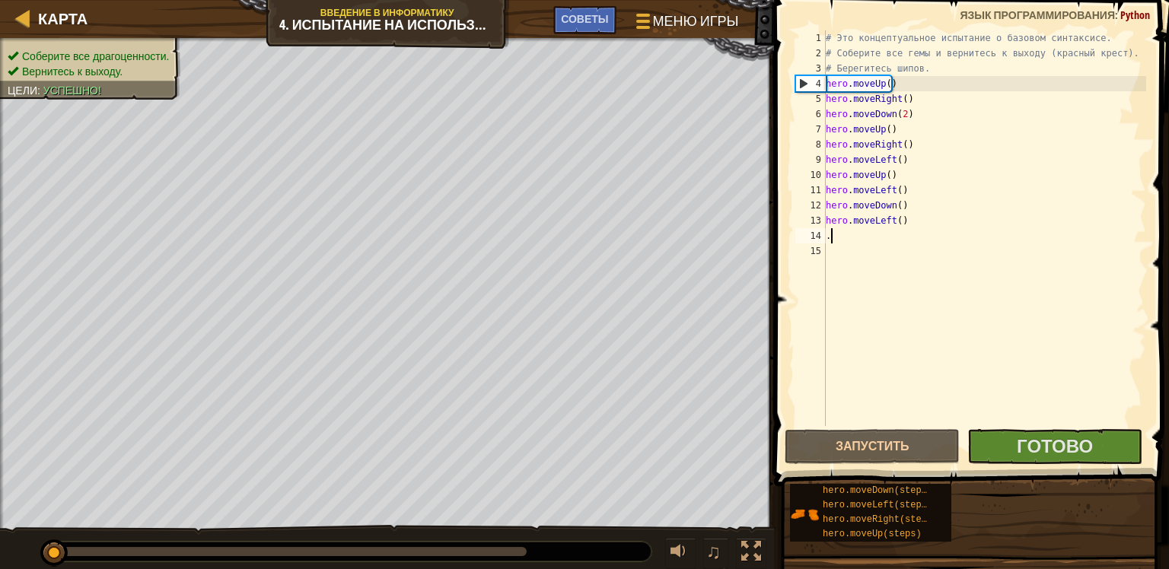
scroll to position [7, 0]
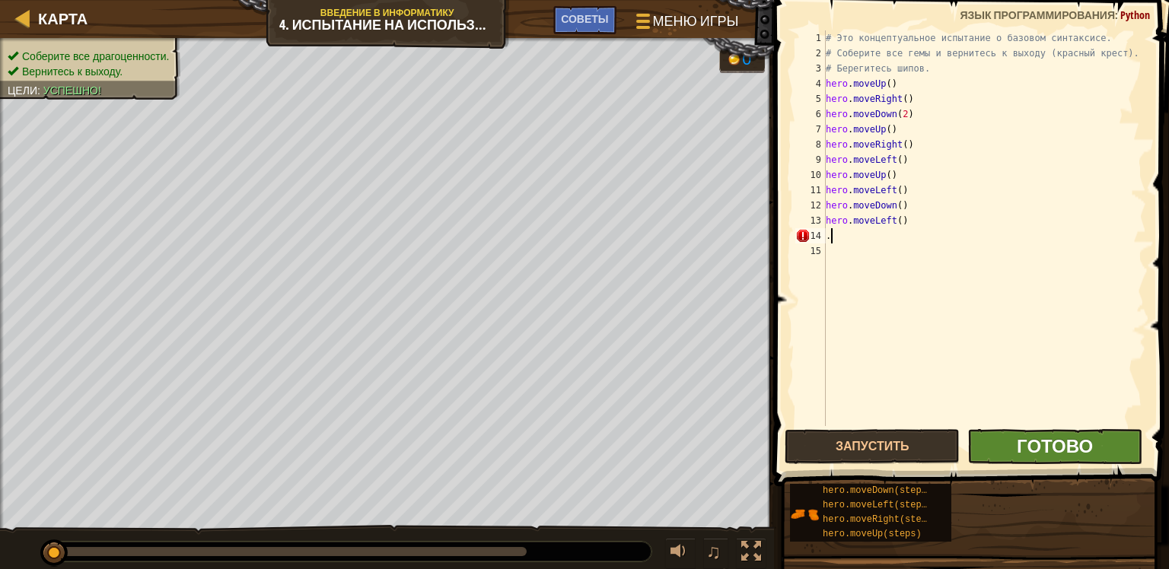
type textarea "."
click at [1029, 440] on span "Готово" at bounding box center [1054, 446] width 76 height 24
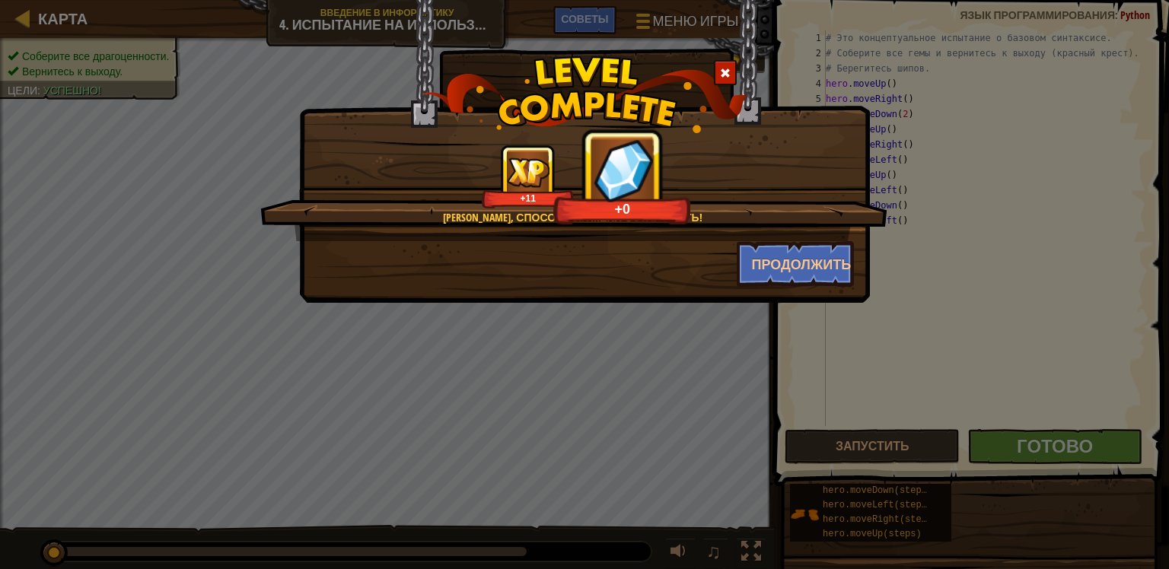
drag, startPoint x: 724, startPoint y: 68, endPoint x: 745, endPoint y: 119, distance: 54.3
click at [724, 68] on span at bounding box center [725, 73] width 11 height 11
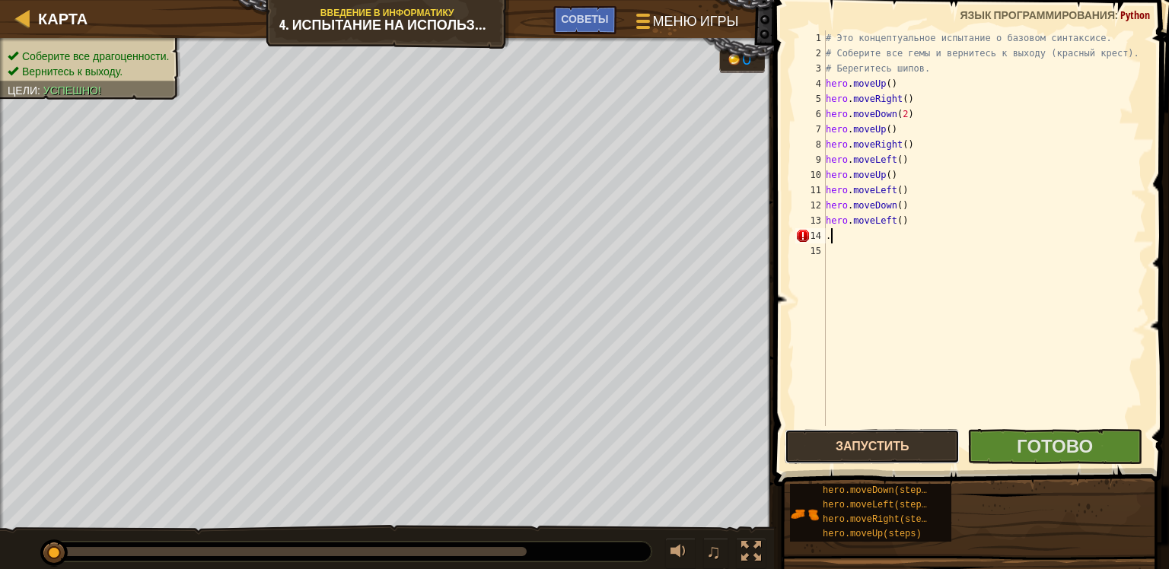
click at [841, 450] on button "Запустить" at bounding box center [871, 446] width 175 height 35
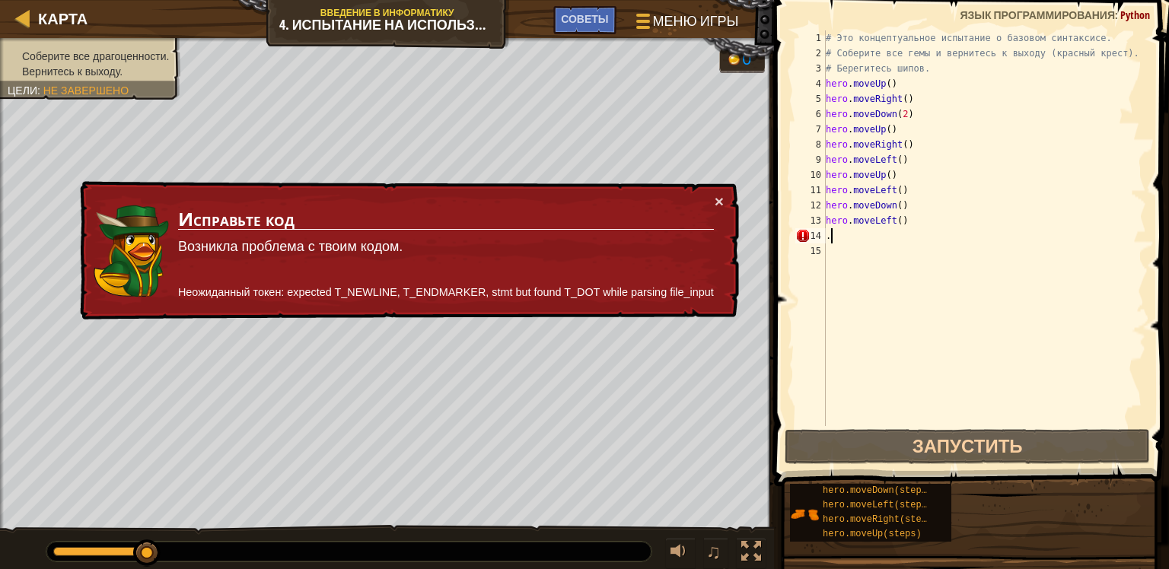
click at [724, 199] on div "× Исправьте код Возникла проблема с твоим кодом. Неожиданный токен: expected T_…" at bounding box center [408, 251] width 662 height 140
click at [721, 203] on button "×" at bounding box center [718, 201] width 9 height 16
click at [847, 241] on div "# Это концептуальное испытание о базовом синтаксисе. # Соберите все гемы и верн…" at bounding box center [983, 243] width 323 height 426
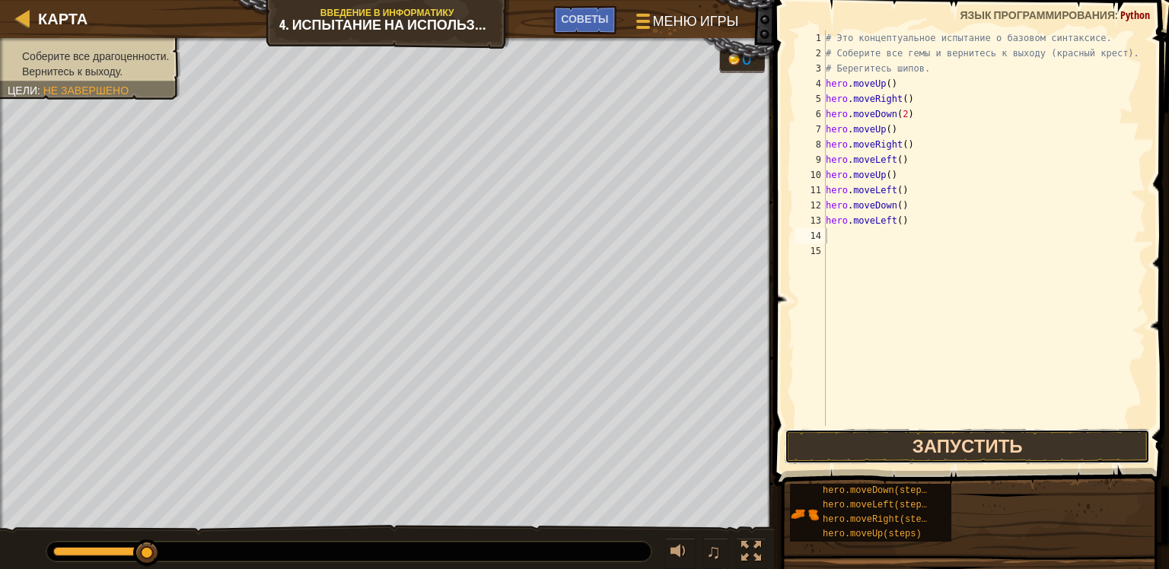
click at [923, 454] on button "Запустить" at bounding box center [966, 446] width 365 height 35
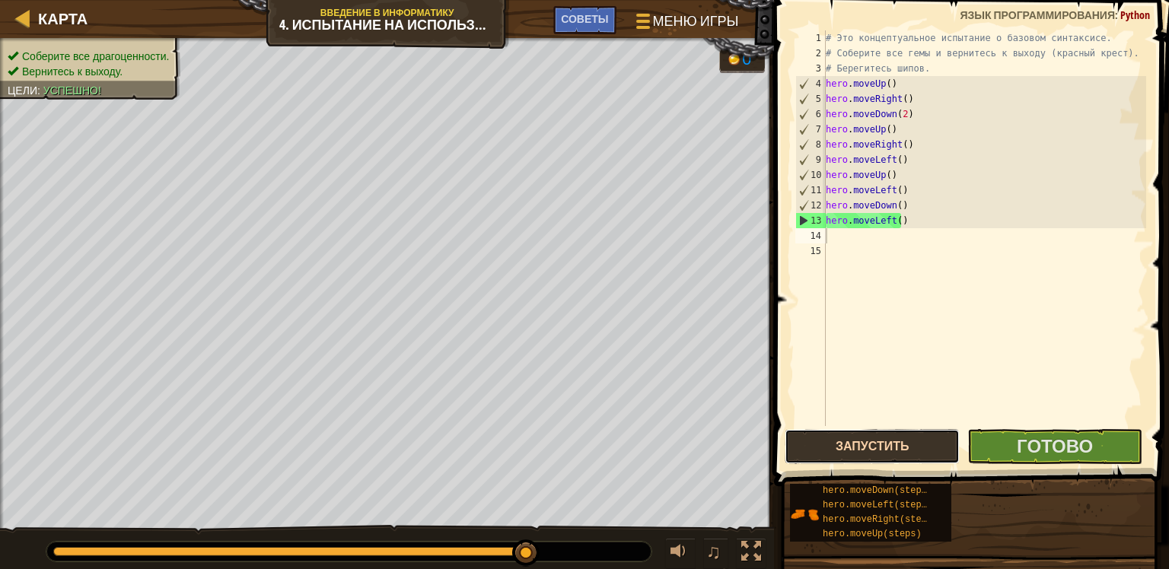
click at [851, 445] on button "Запустить" at bounding box center [871, 446] width 175 height 35
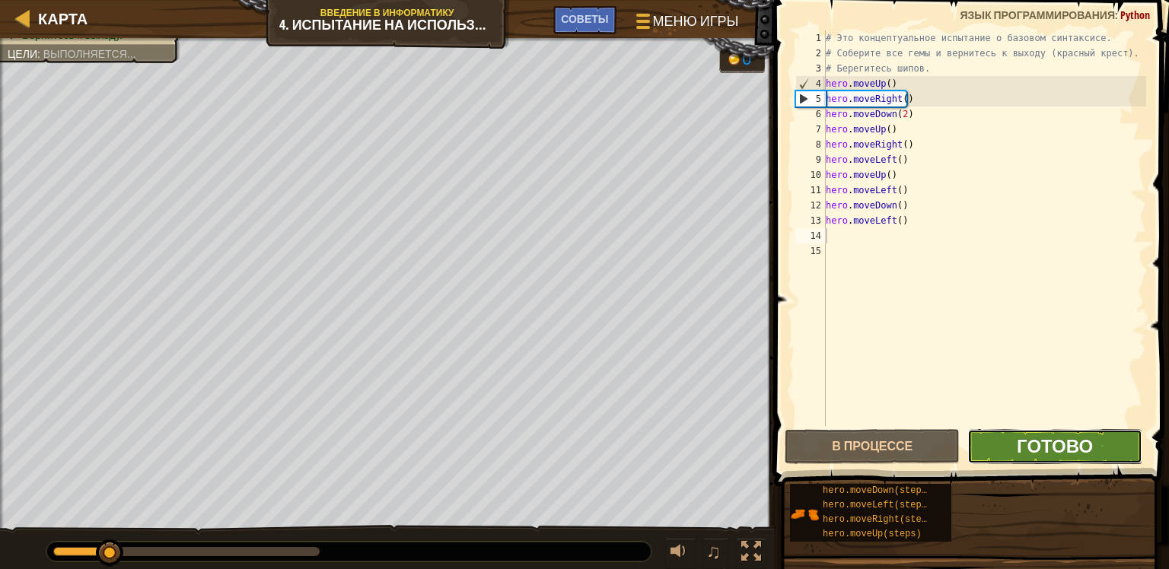
click at [1043, 440] on span "Готово" at bounding box center [1054, 446] width 76 height 24
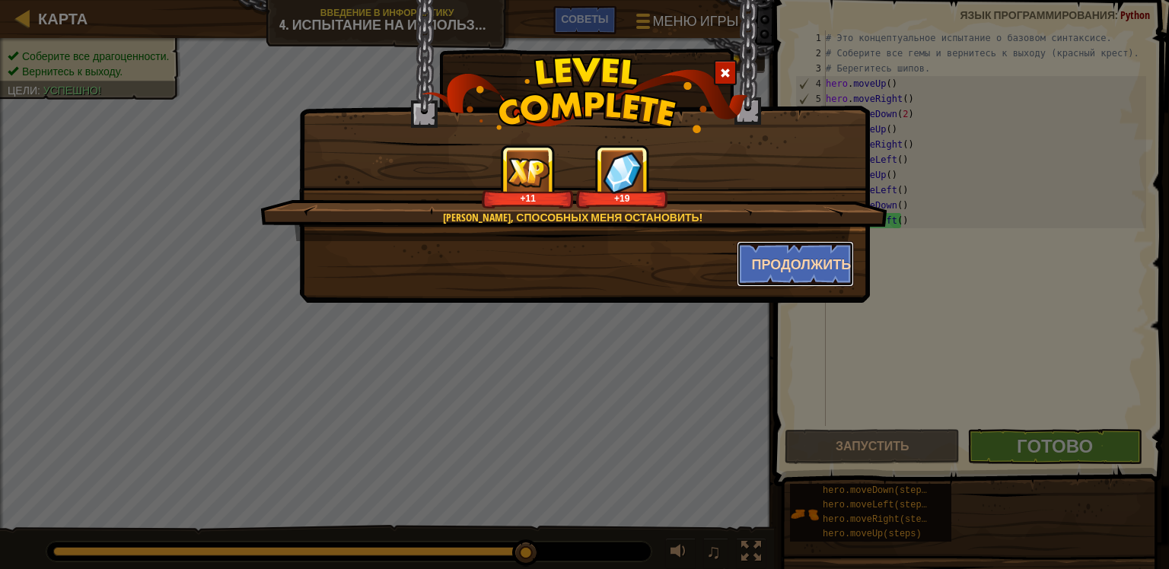
click at [765, 273] on button "Продолжить" at bounding box center [795, 264] width 118 height 46
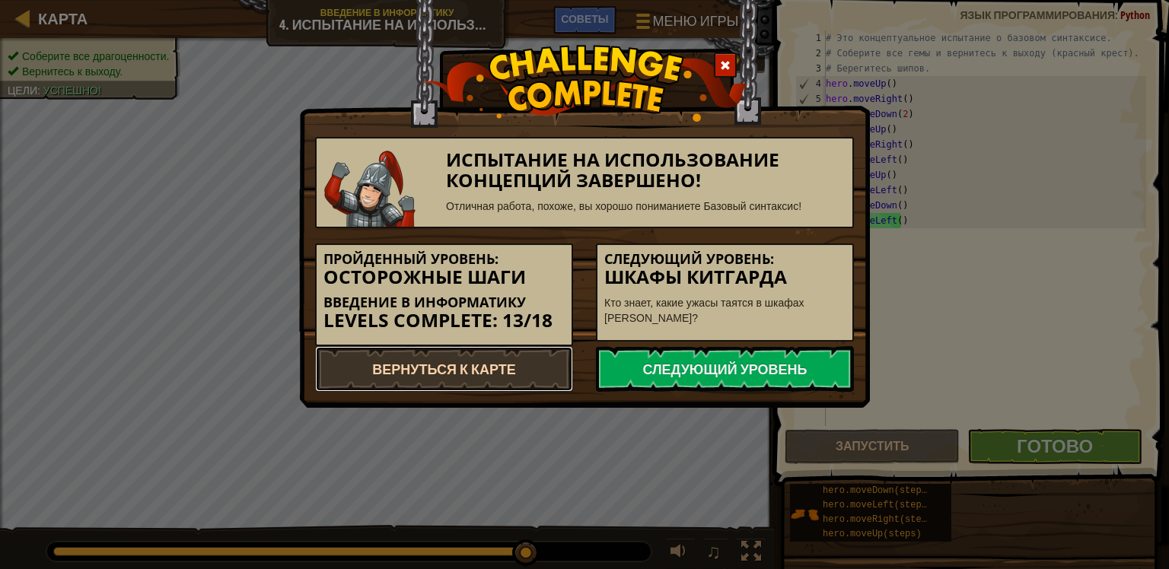
click at [521, 380] on link "Вернуться к карте" at bounding box center [444, 369] width 258 height 46
select select "ru"
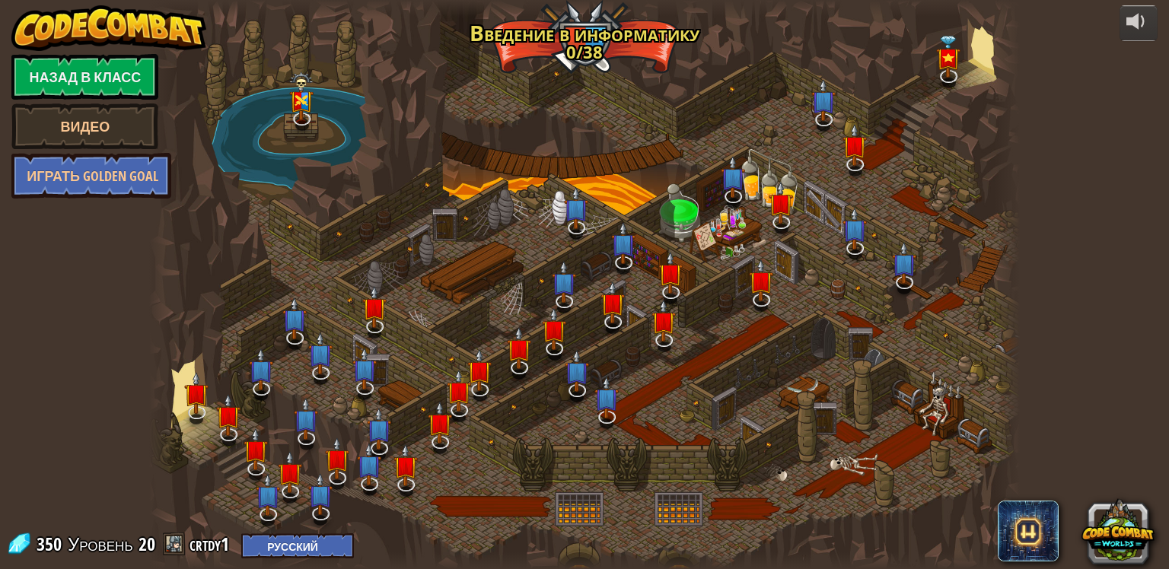
select select "ru"
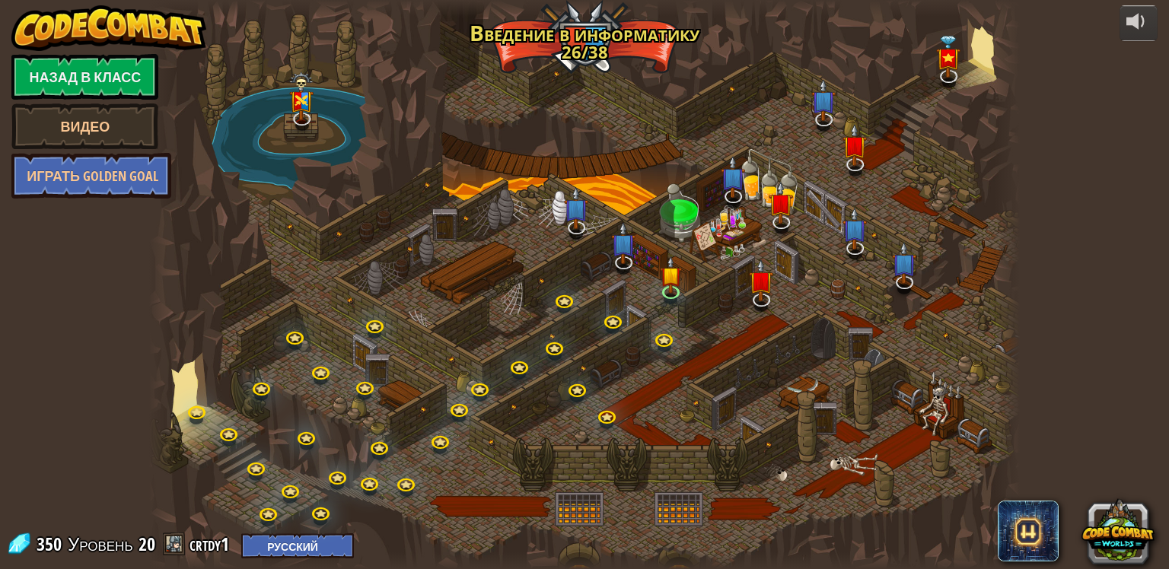
select select "ru"
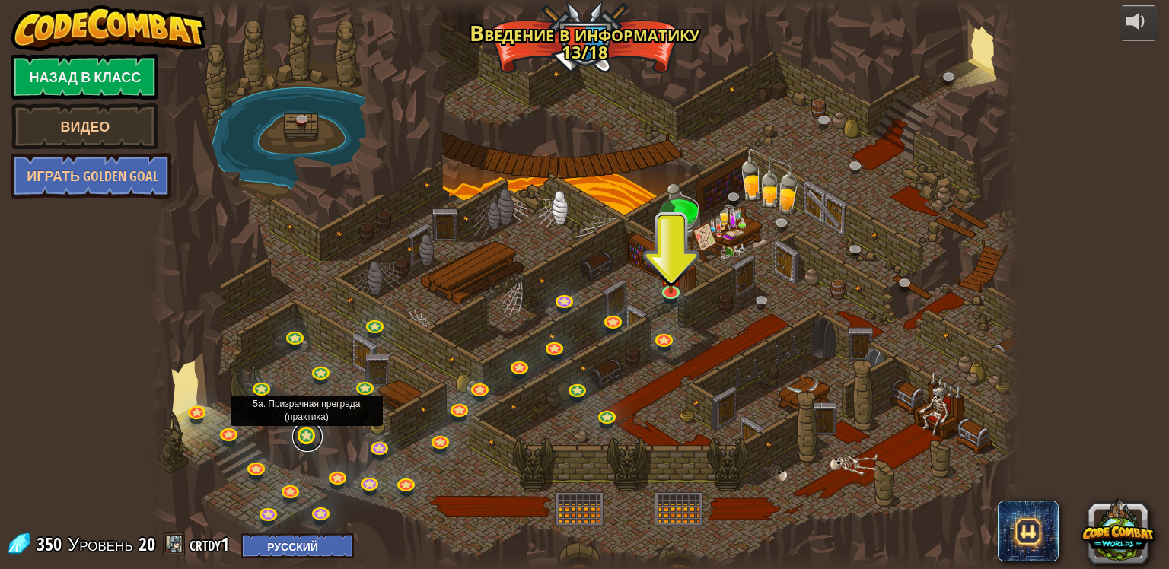
click at [310, 437] on link at bounding box center [307, 437] width 30 height 30
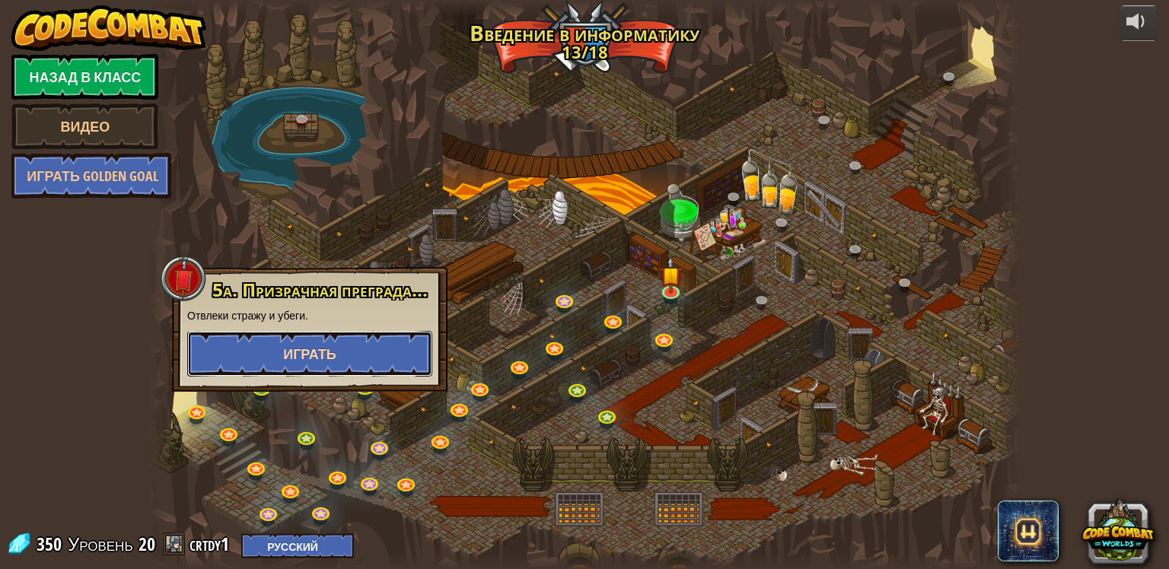
click at [356, 351] on button "Играть" at bounding box center [309, 354] width 245 height 46
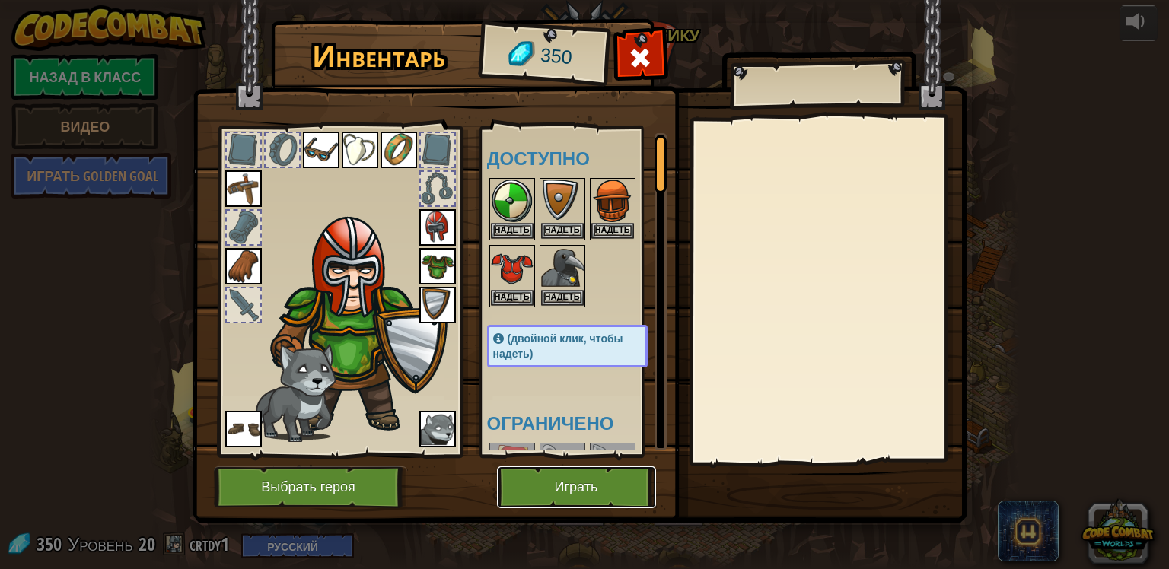
click at [593, 481] on button "Играть" at bounding box center [576, 487] width 159 height 42
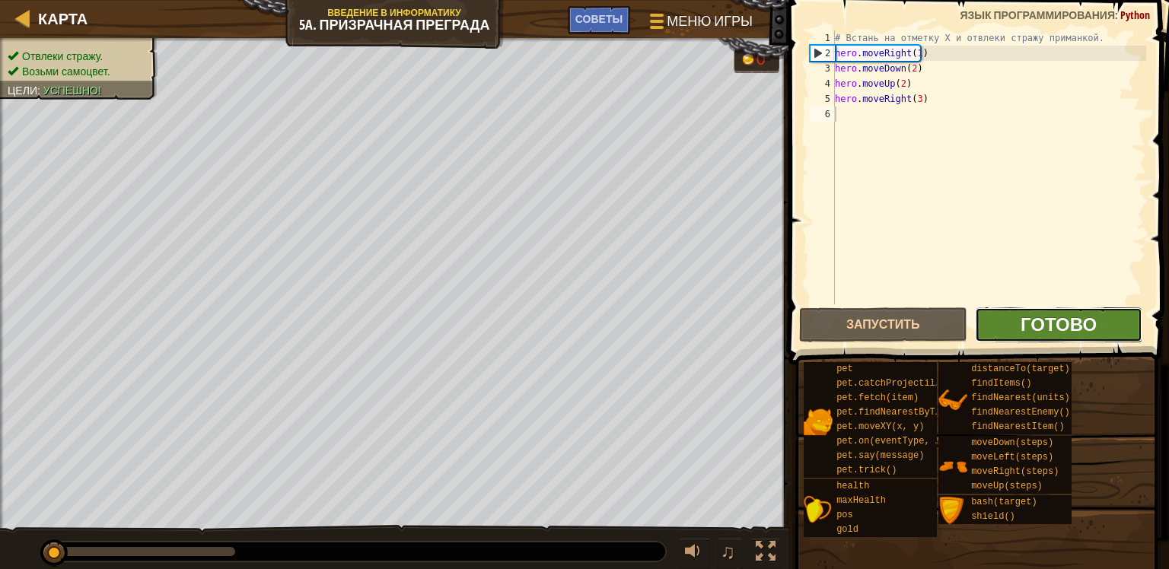
click at [1068, 313] on span "Готово" at bounding box center [1058, 324] width 76 height 24
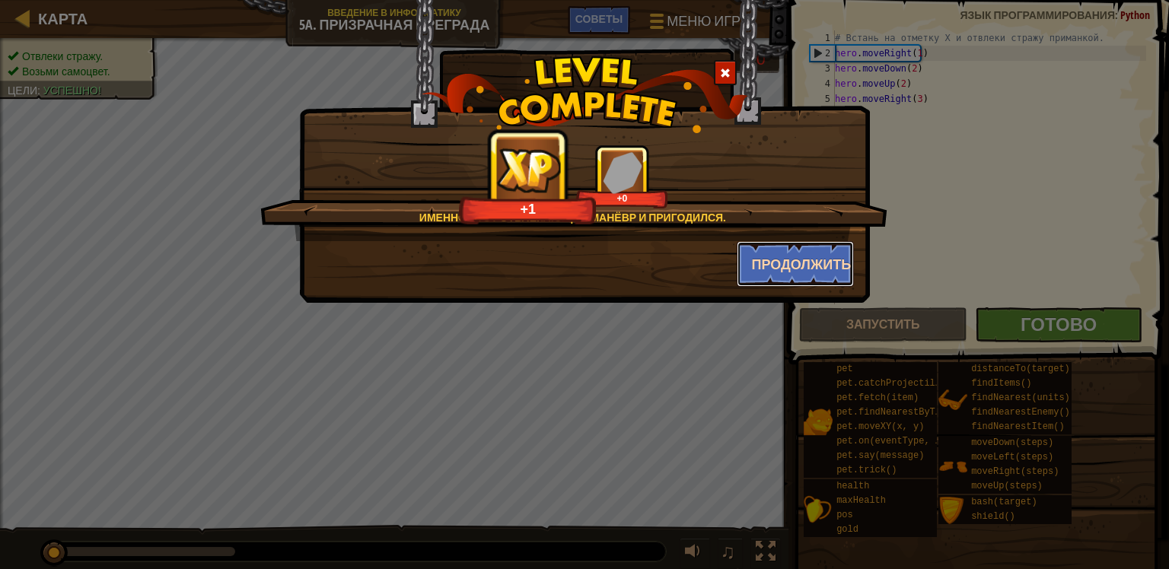
click at [819, 251] on button "Продолжить" at bounding box center [795, 264] width 118 height 46
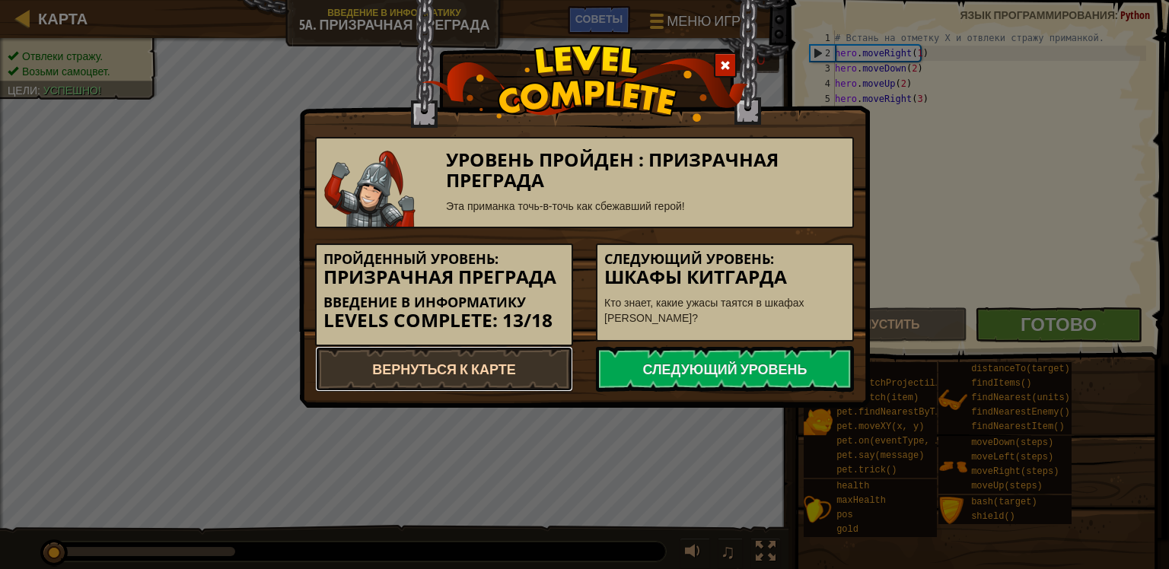
click at [440, 377] on link "Вернуться к карте" at bounding box center [444, 369] width 258 height 46
select select "ru"
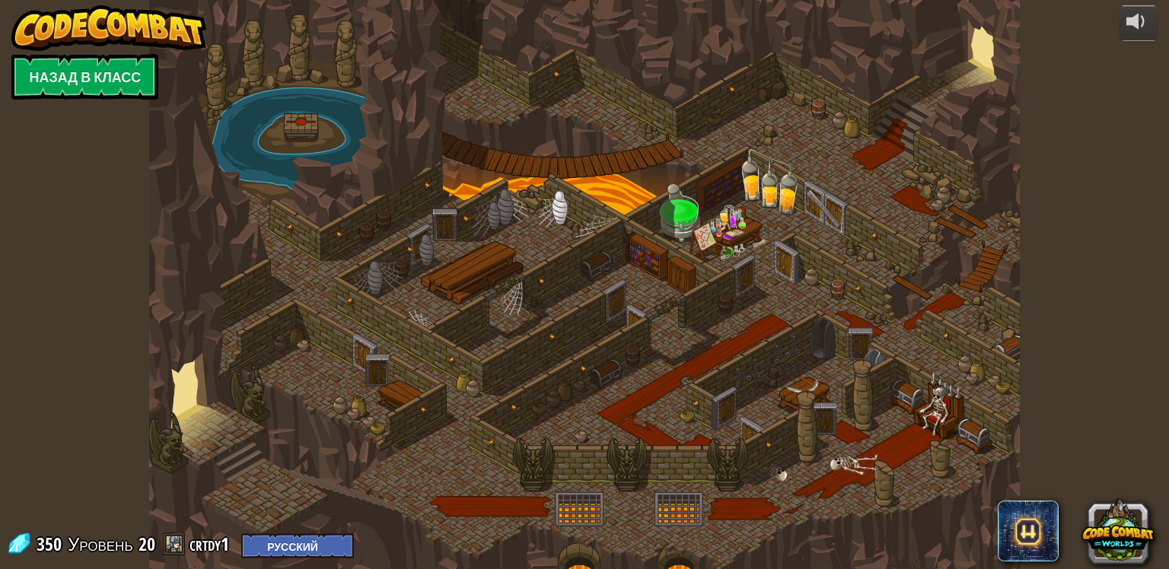
select select "ru"
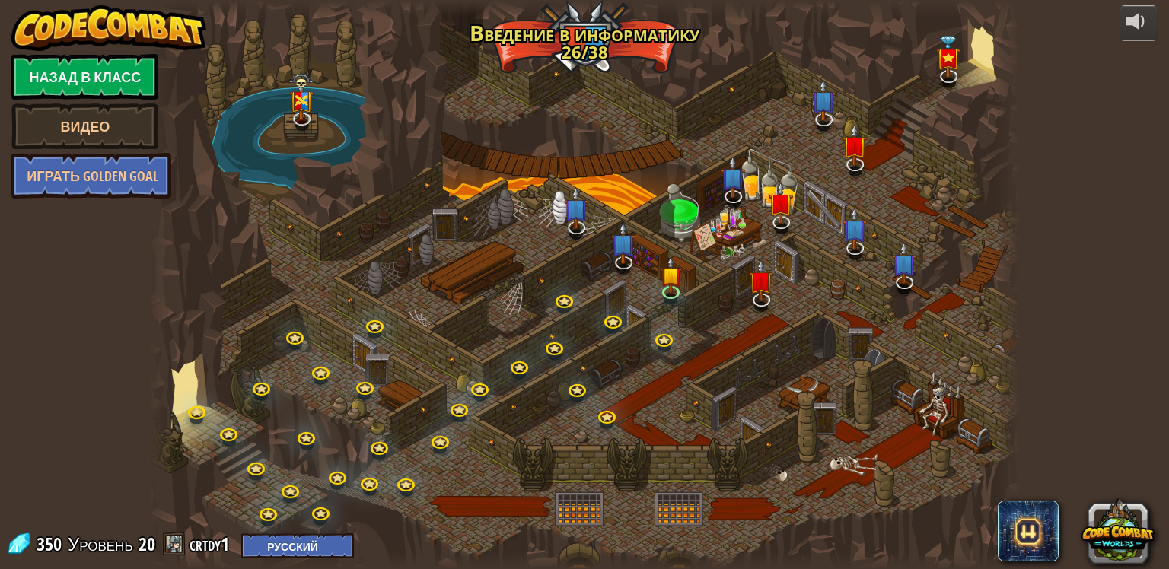
select select "ru"
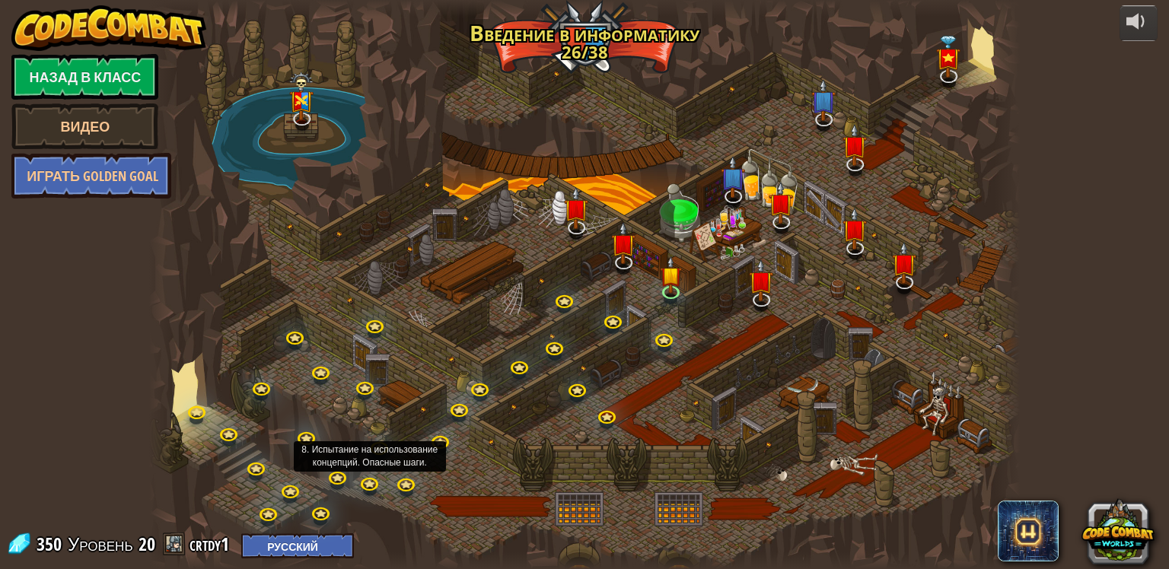
select select "ru"
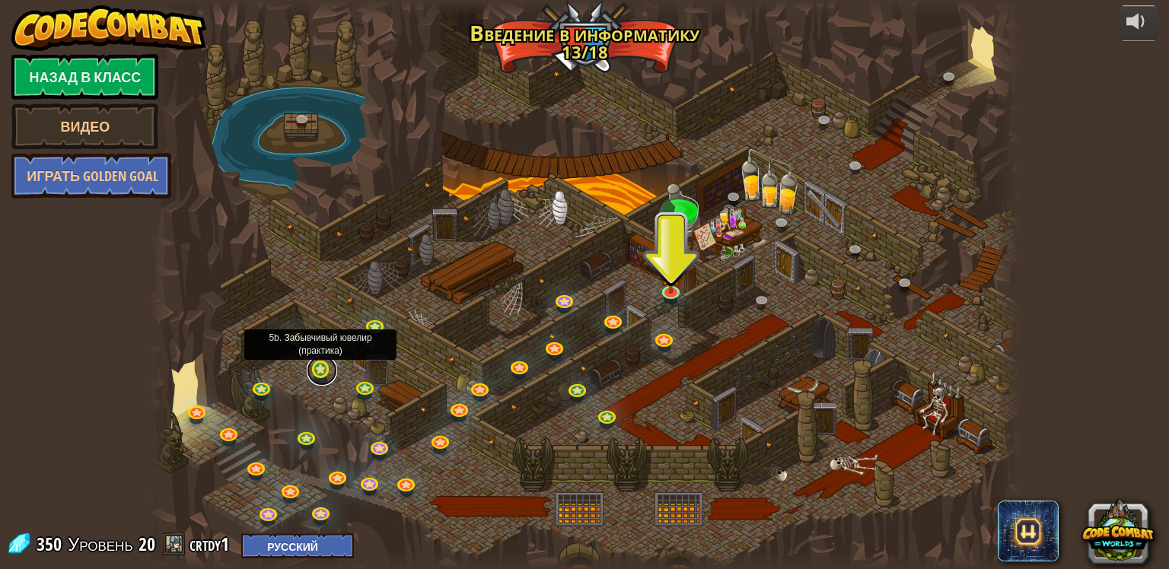
click at [324, 377] on link at bounding box center [322, 370] width 30 height 30
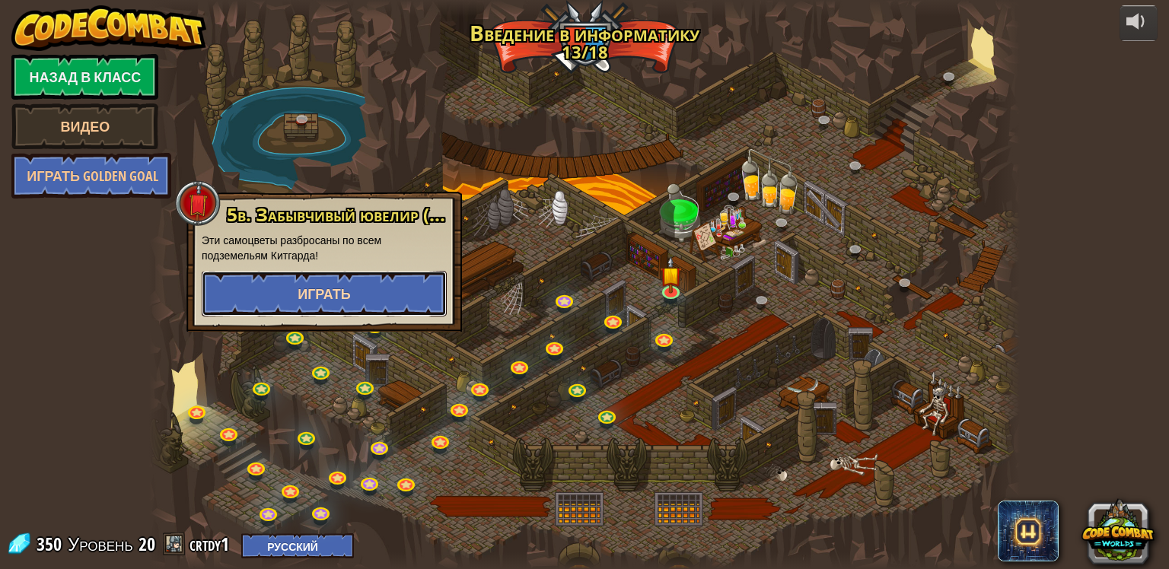
click at [324, 294] on span "Играть" at bounding box center [323, 294] width 53 height 19
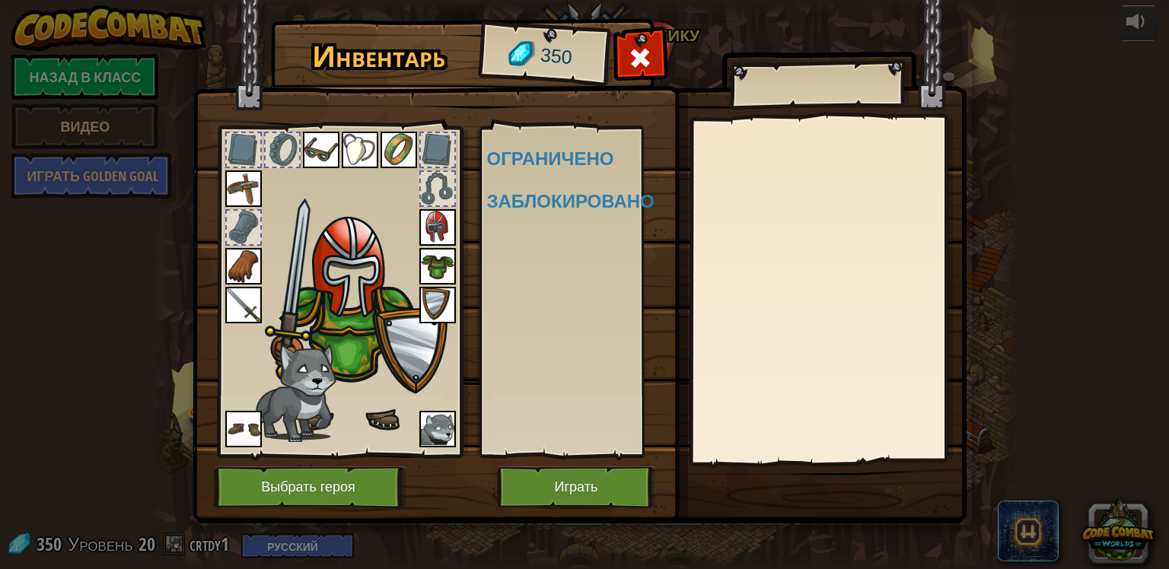
click at [494, 485] on img at bounding box center [579, 247] width 774 height 552
click at [507, 492] on button "Играть" at bounding box center [576, 487] width 159 height 42
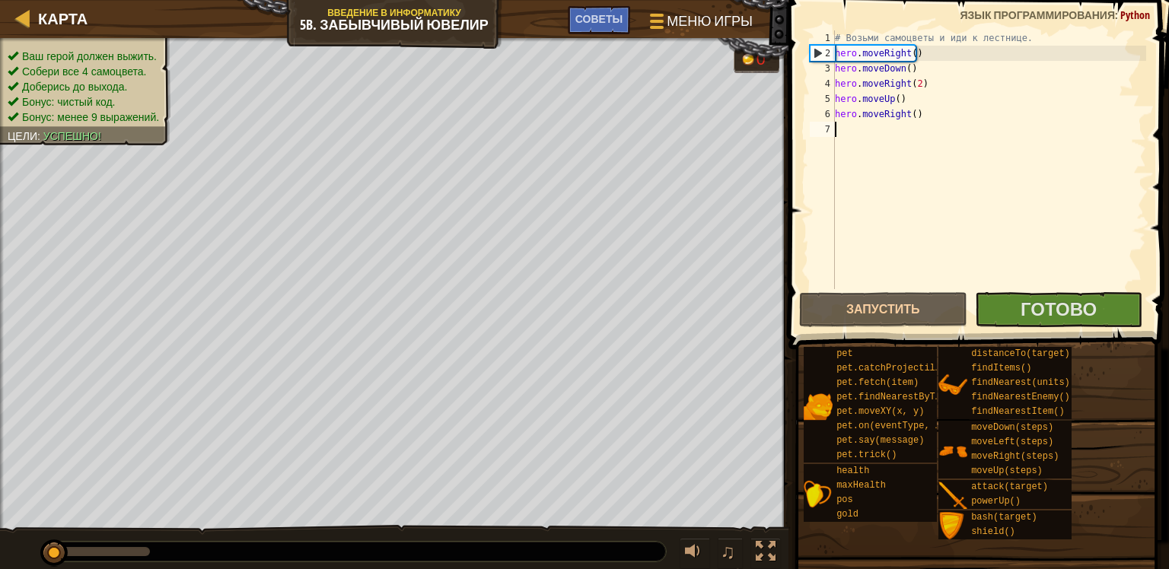
click at [934, 116] on div "# Возьми самоцветы и иди к лестнице. hero . moveRight ( ) hero . moveDown ( ) h…" at bounding box center [989, 174] width 314 height 289
type textarea "h"
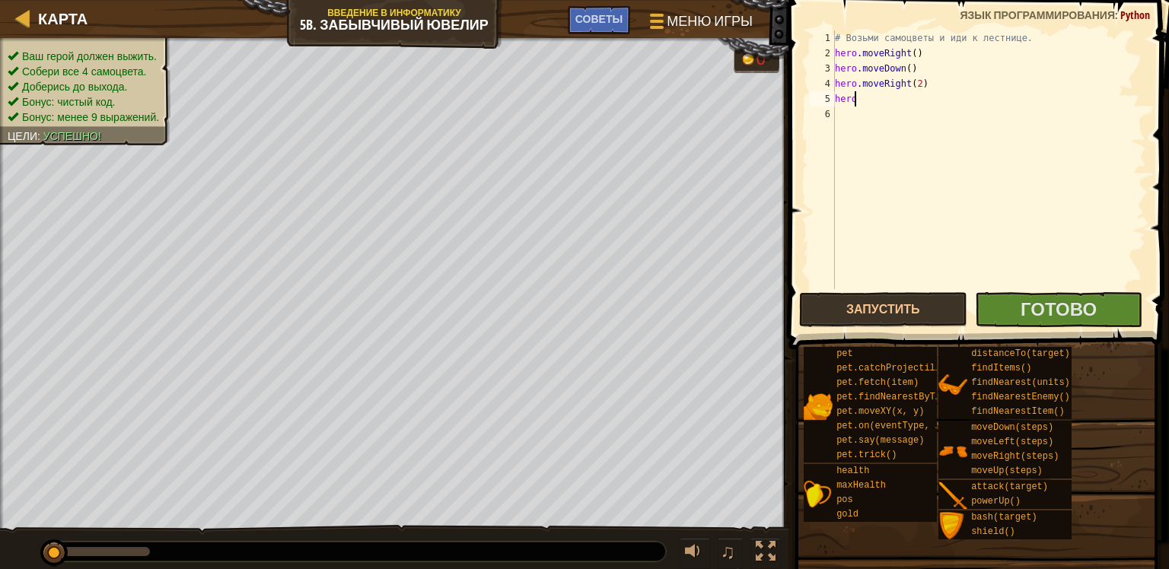
type textarea "h"
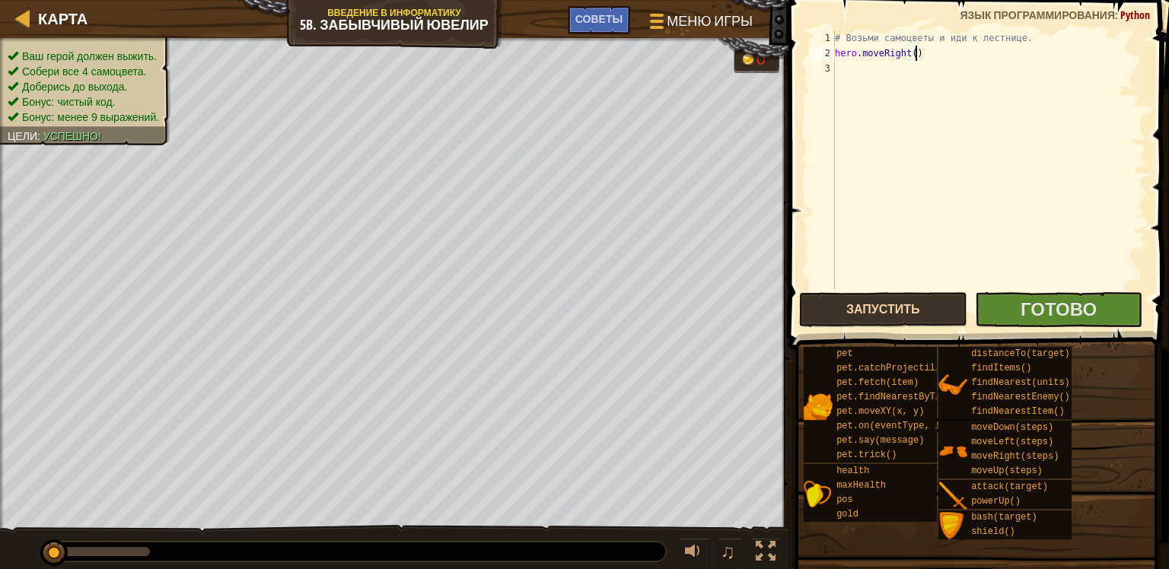
type textarea "hero.moveRight()"
click at [926, 317] on button "Запустить" at bounding box center [883, 309] width 168 height 35
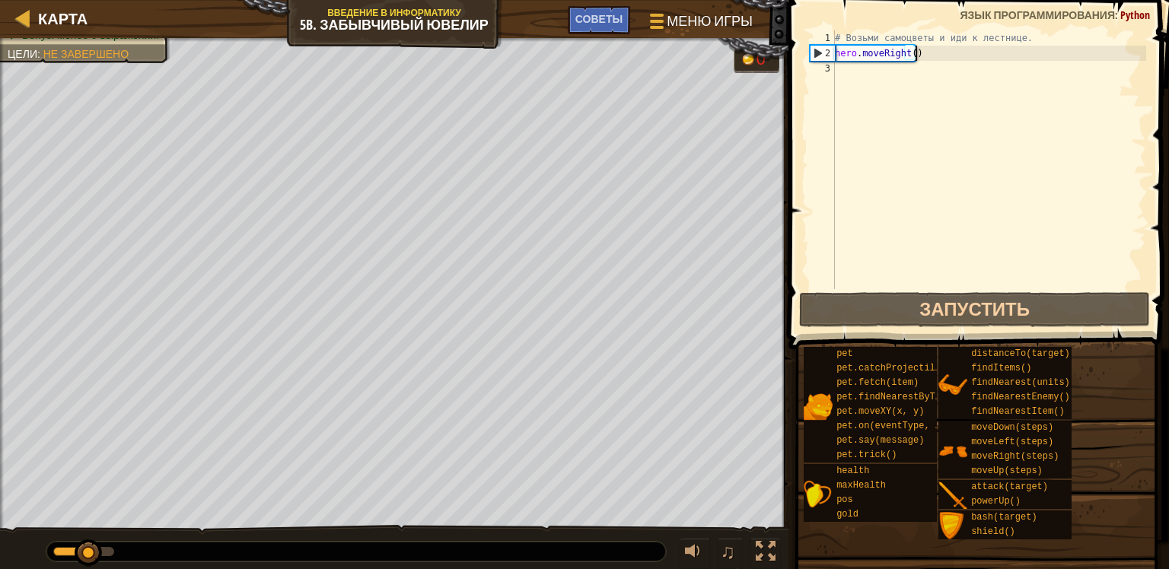
click at [936, 63] on div "# Возьми самоцветы и иди к лестнице. hero . moveRight ( )" at bounding box center [989, 174] width 314 height 289
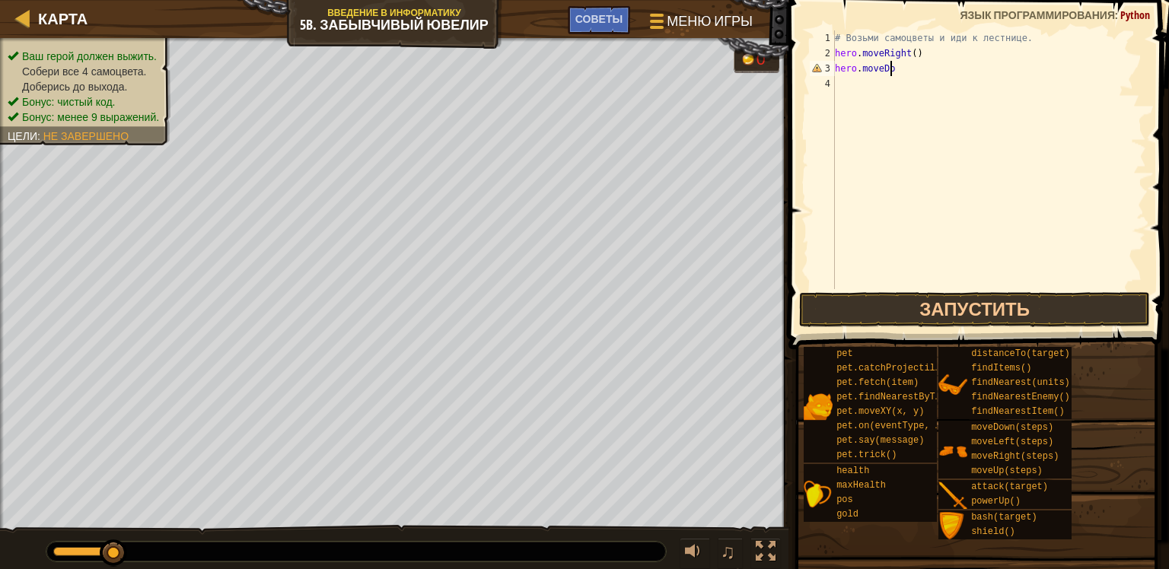
scroll to position [7, 4]
type textarea "hero.moveDown()"
click at [931, 77] on div "# Возьми самоцветы и иди к лестнице. hero . moveRight ( ) hero . moveDown ( ) h…" at bounding box center [989, 174] width 314 height 289
click at [913, 79] on div "# Возьми самоцветы и иди к лестнице. hero . moveRight ( ) hero . moveDown ( ) h…" at bounding box center [989, 174] width 314 height 289
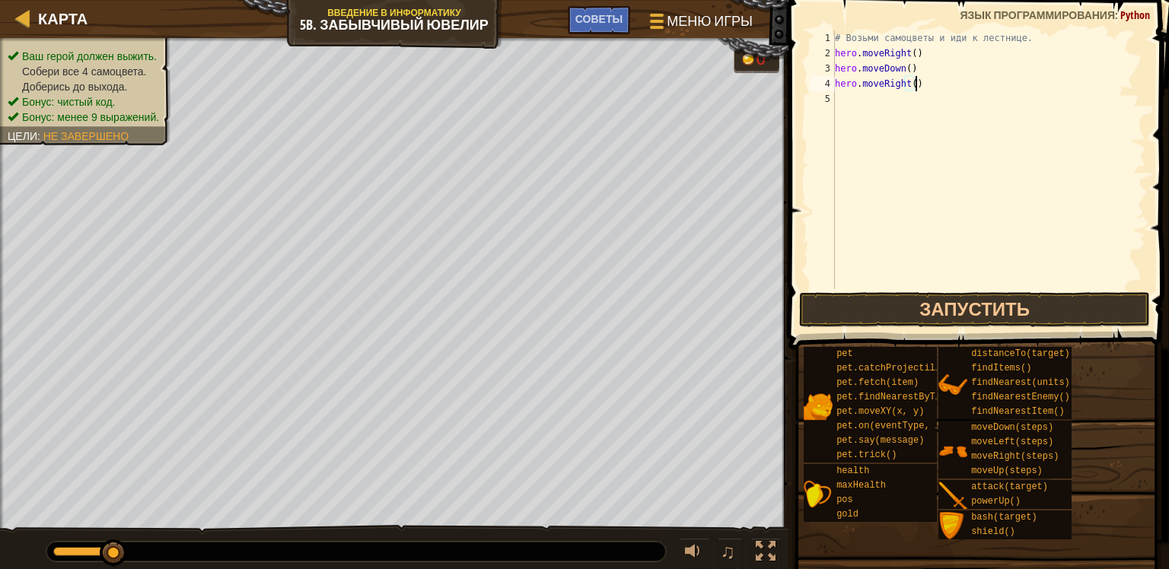
click at [909, 82] on div "# Возьми самоцветы и иди к лестнице. hero . moveRight ( ) hero . moveDown ( ) h…" at bounding box center [989, 174] width 314 height 289
drag, startPoint x: 937, startPoint y: 76, endPoint x: 925, endPoint y: 69, distance: 13.3
click at [931, 73] on div "# Возьми самоцветы и иди к лестнице. hero . moveRight ( ) hero . moveDown ( ) h…" at bounding box center [989, 174] width 314 height 289
type textarea "hero.moveDown() hero.moveRight(2)"
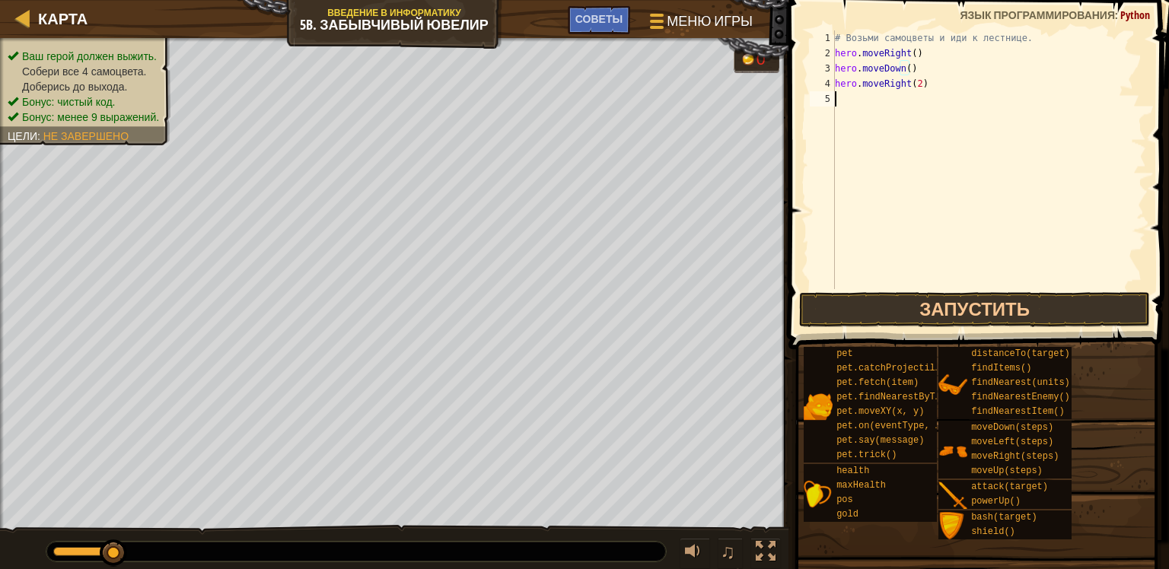
click at [903, 107] on div "# Возьми самоцветы и иди к лестнице. hero . moveRight ( ) hero . moveDown ( ) h…" at bounding box center [989, 174] width 314 height 289
type textarea "hero.moveUp()"
type textarea "hero.moveRight"
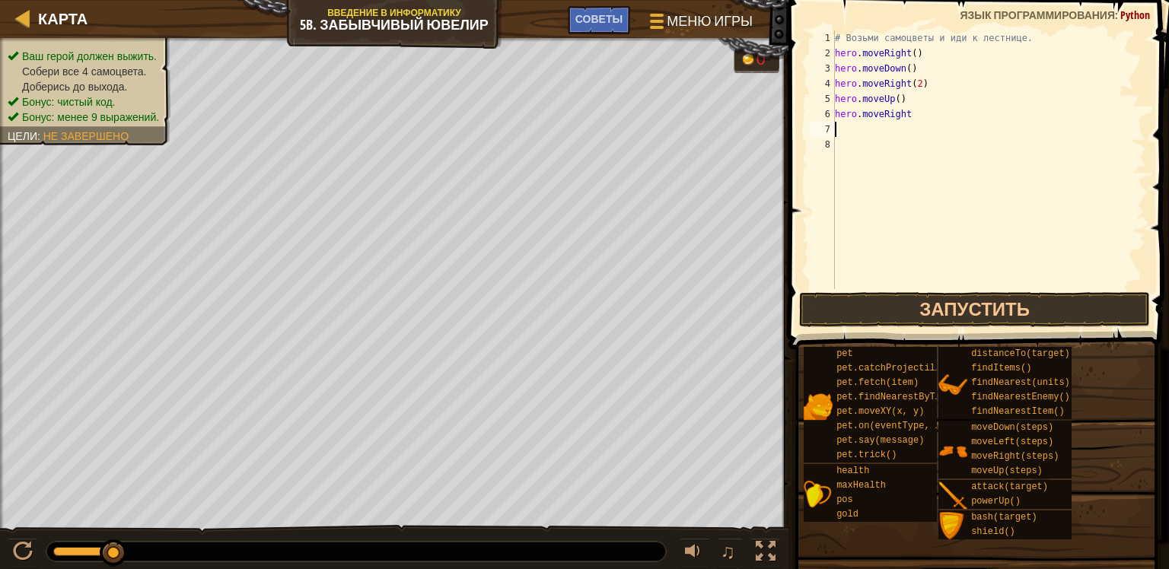
scroll to position [7, 0]
click at [865, 304] on button "Запустить" at bounding box center [975, 309] width 352 height 35
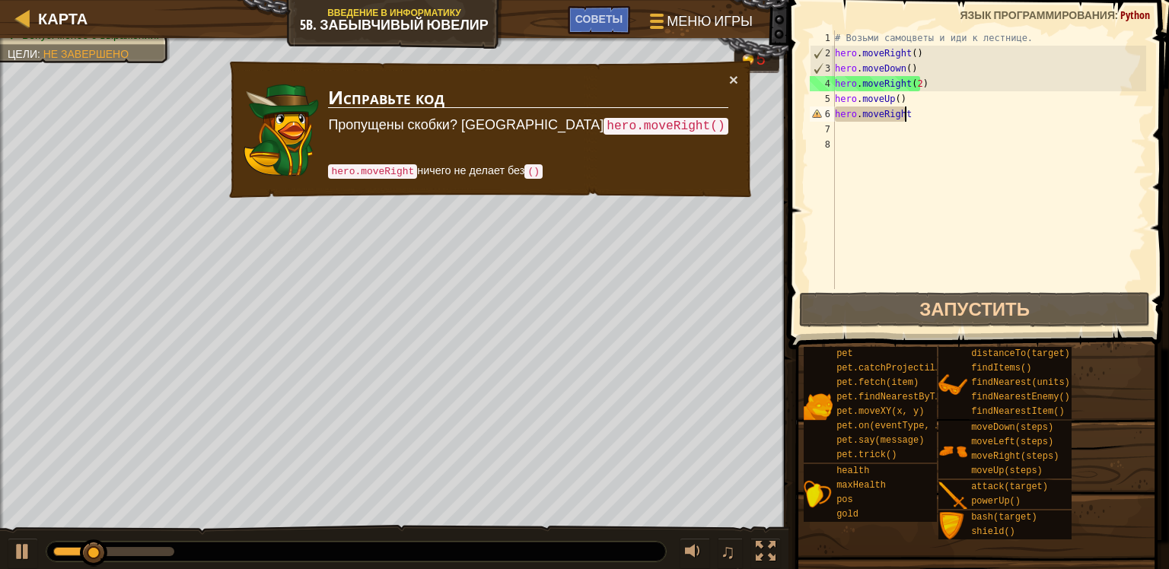
click at [916, 116] on div "# Возьми самоцветы и иди к лестнице. hero . moveRight ( ) hero . moveDown ( ) h…" at bounding box center [989, 174] width 314 height 289
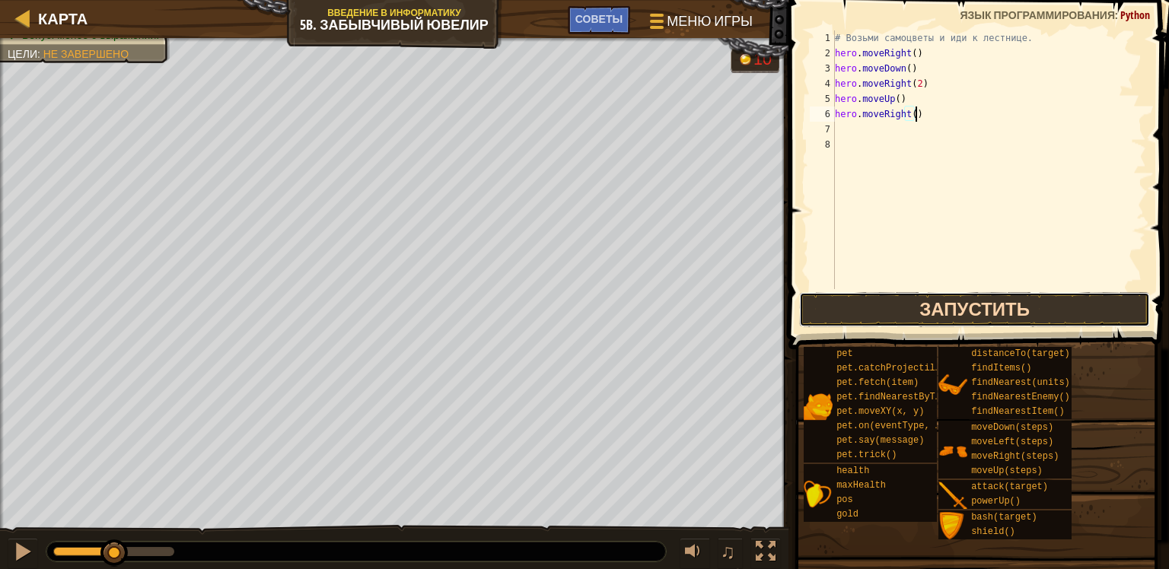
click at [953, 323] on button "Запустить" at bounding box center [975, 309] width 352 height 35
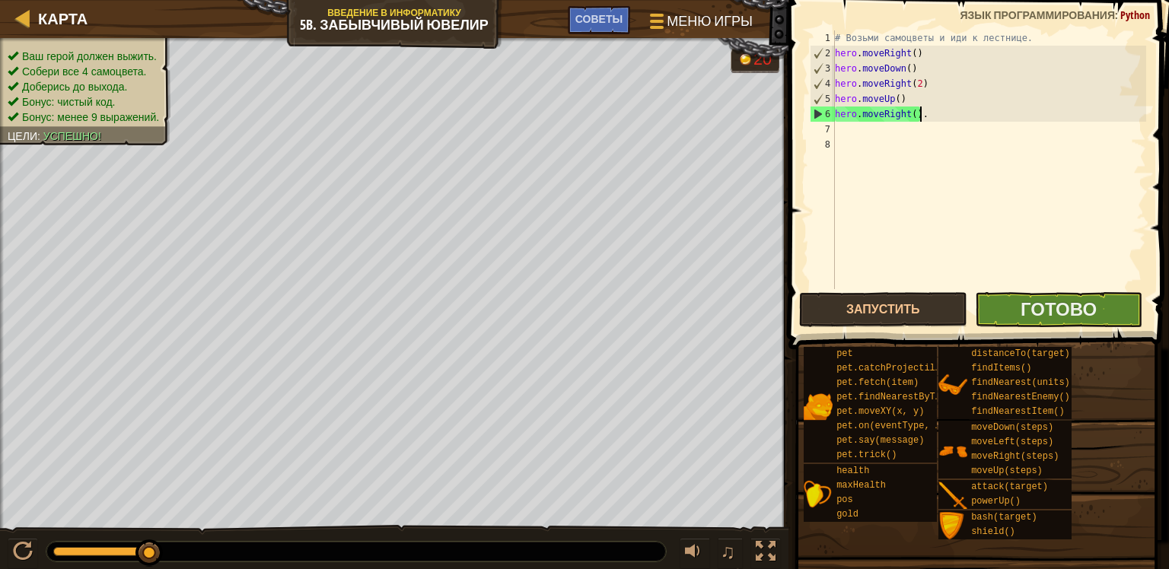
type textarea "hero.moveRight()......."
click at [1102, 315] on button "Готово" at bounding box center [1059, 309] width 168 height 35
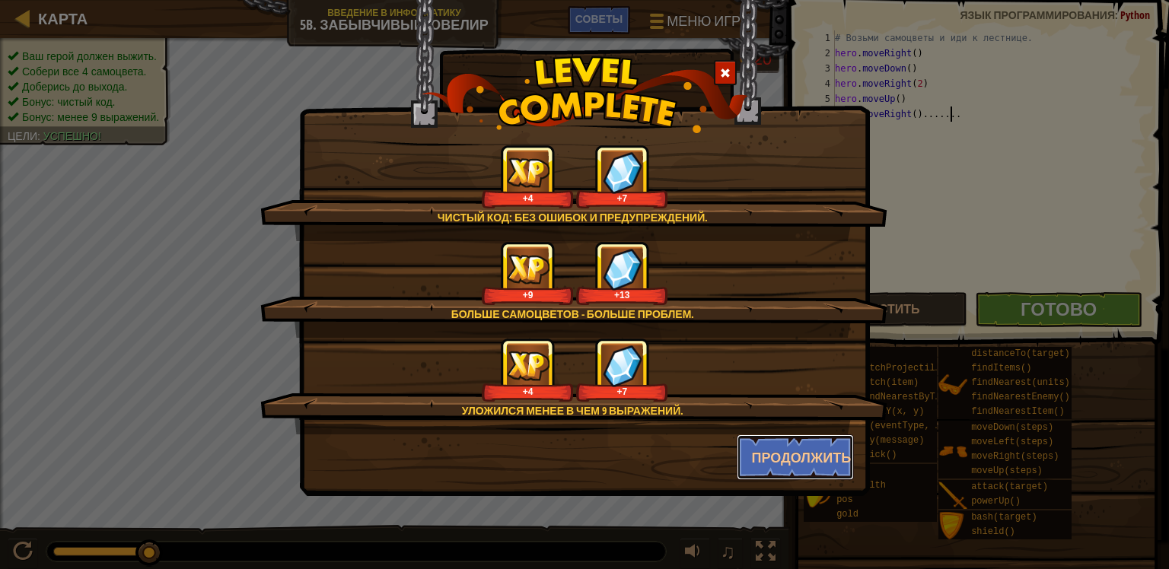
drag, startPoint x: 777, startPoint y: 447, endPoint x: 770, endPoint y: 434, distance: 14.6
click at [777, 447] on button "Продолжить" at bounding box center [795, 457] width 118 height 46
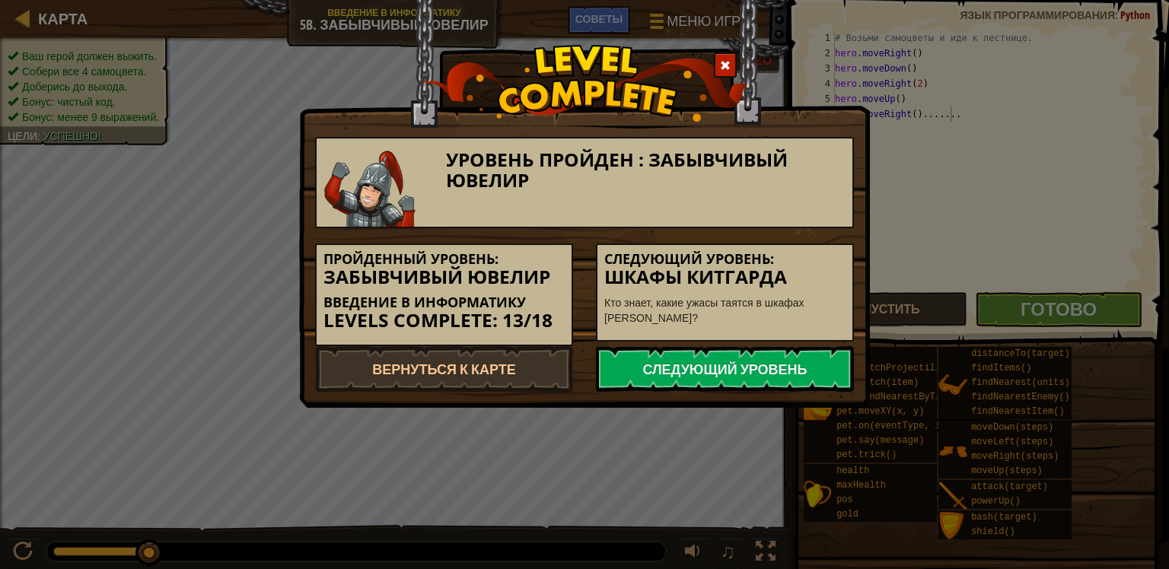
click at [771, 462] on div "Уровень пройден : Забывчивый ювелир Пройденный уровень: Забывчивый ювелир Введе…" at bounding box center [584, 284] width 1169 height 569
click at [438, 374] on link "Вернуться к карте" at bounding box center [444, 369] width 258 height 46
select select "ru"
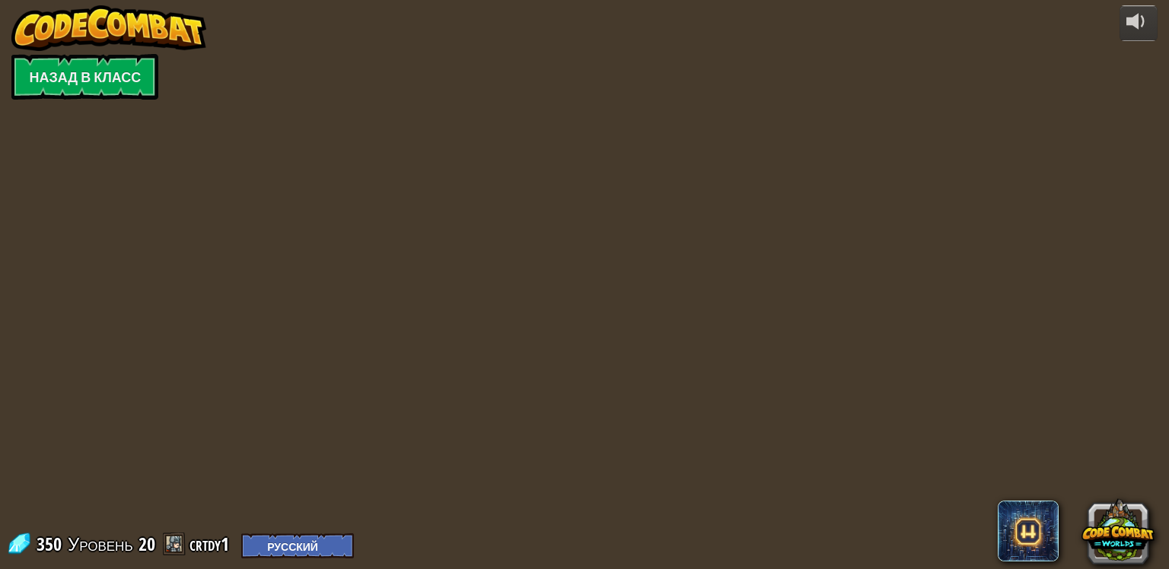
select select "ru"
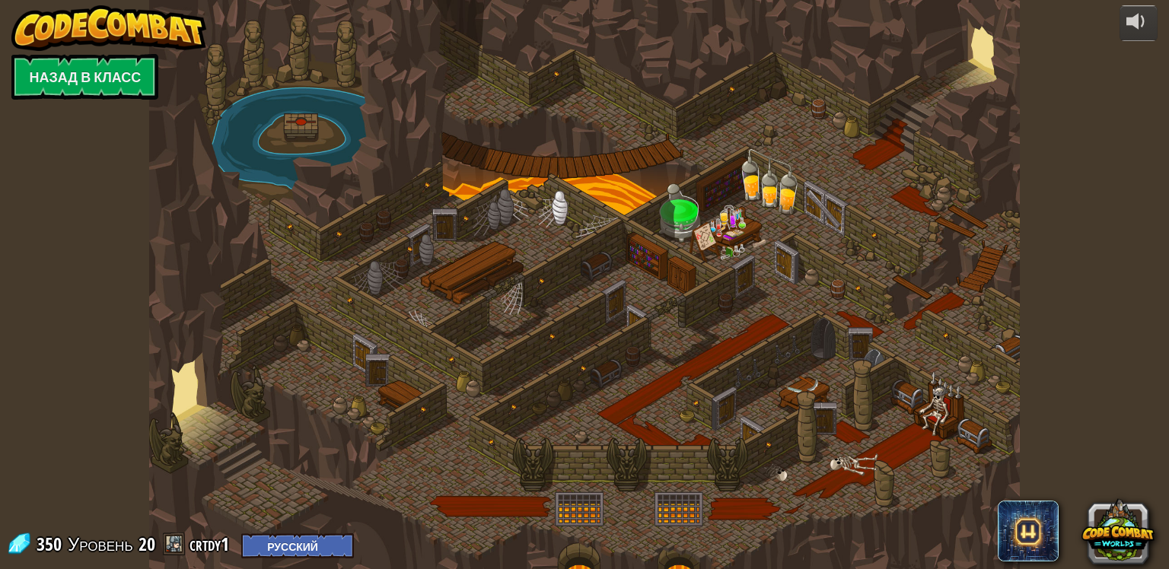
select select "ru"
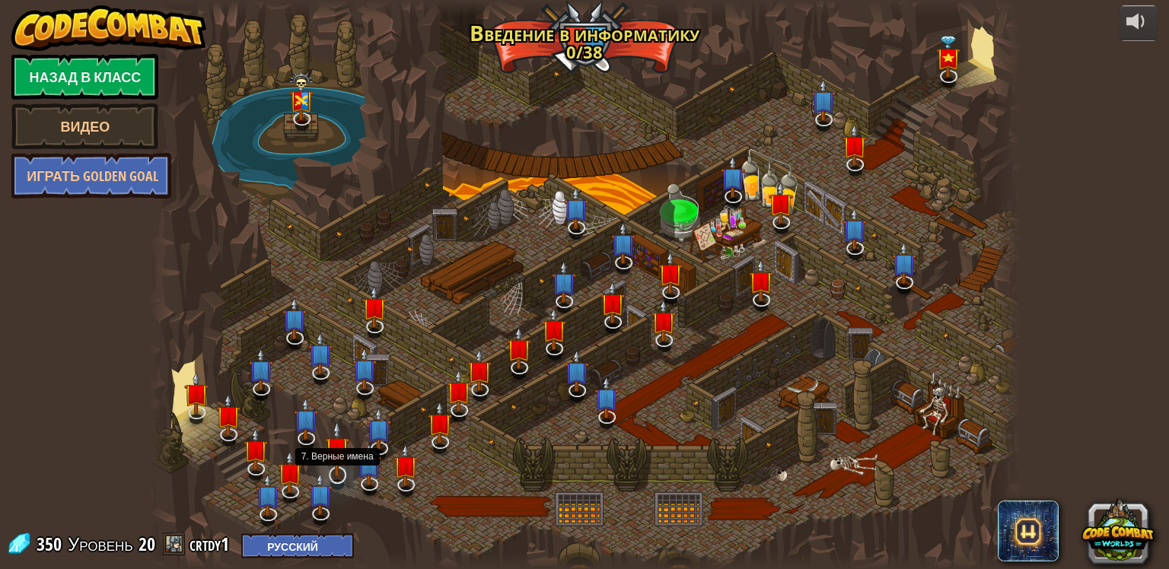
select select "ru"
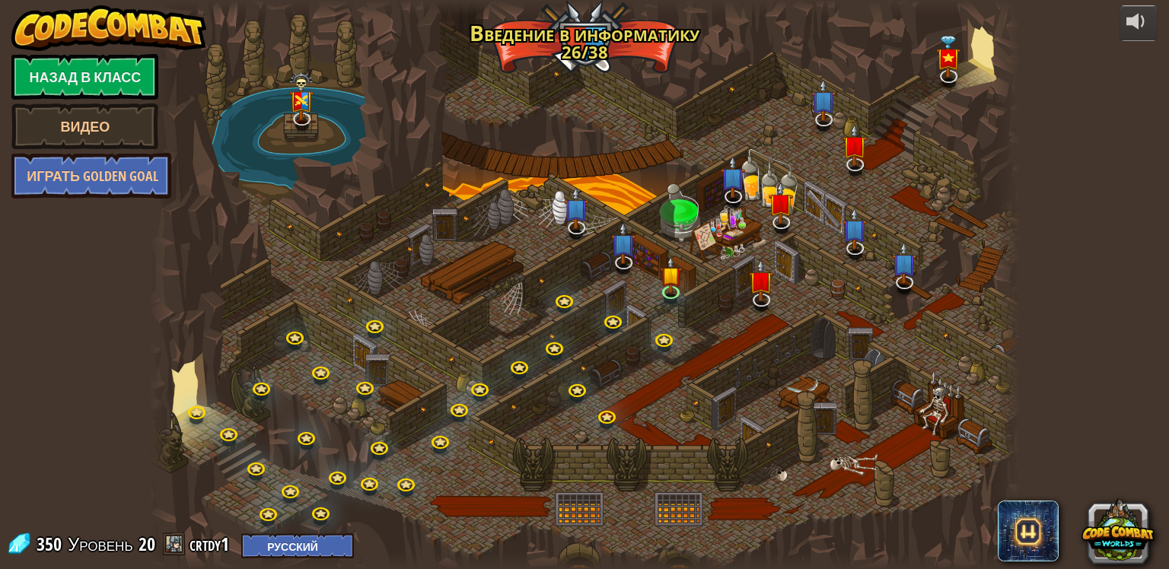
select select "ru"
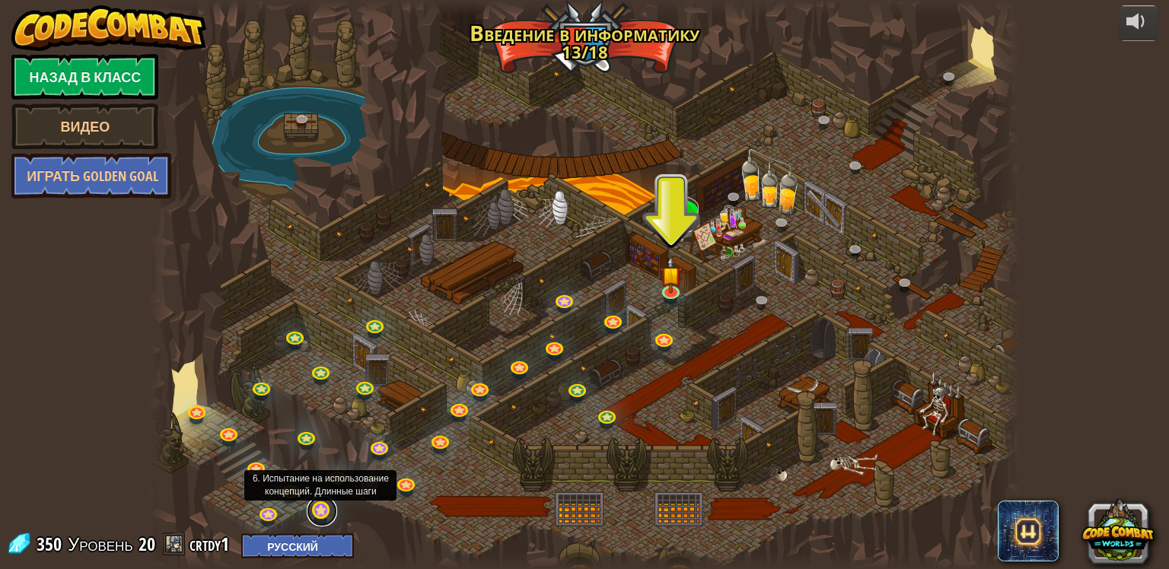
click at [317, 507] on link at bounding box center [322, 511] width 30 height 30
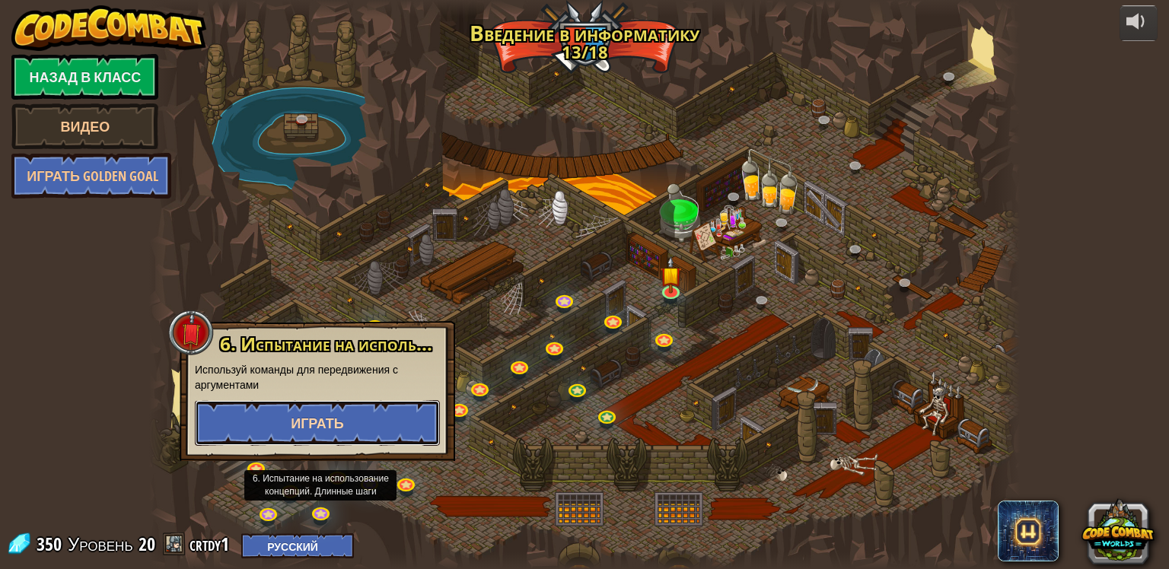
click at [331, 411] on button "Играть" at bounding box center [317, 423] width 245 height 46
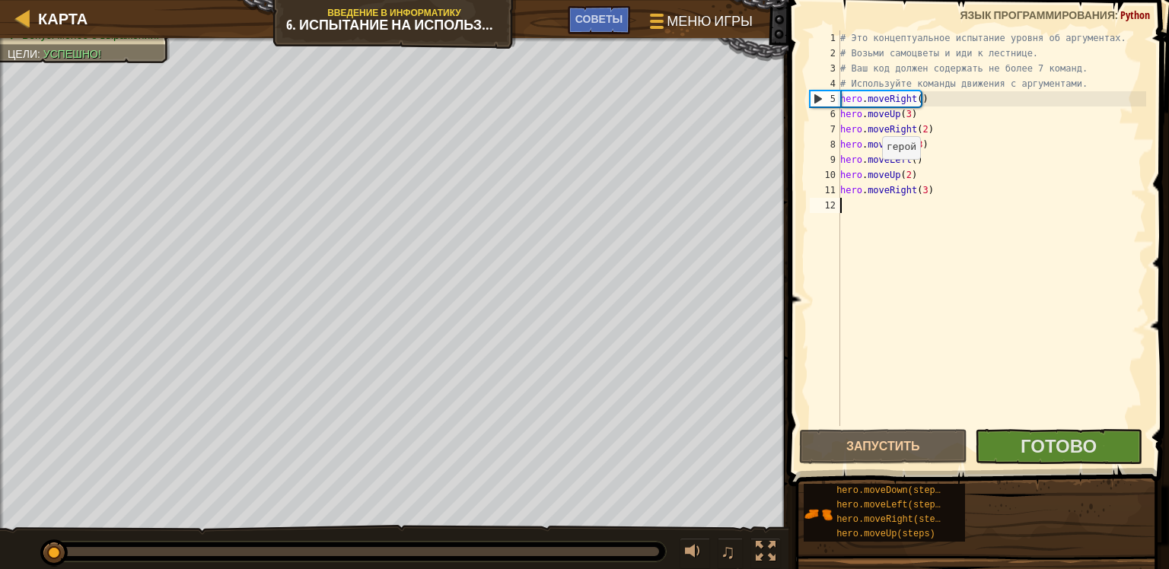
click at [873, 179] on div "# Это концептуальное испытание уровня об аргументах. # Возьми самоцветы и иди к…" at bounding box center [991, 243] width 309 height 426
click at [845, 196] on div "# Это концептуальное испытание уровня об аргументах. # Возьми самоцветы и иди к…" at bounding box center [991, 243] width 309 height 426
type textarea "hero.moveRight(3)"
click at [851, 217] on div "# Это концептуальное испытание уровня об аргументах. # Возьми самоцветы и иди к…" at bounding box center [991, 243] width 309 height 426
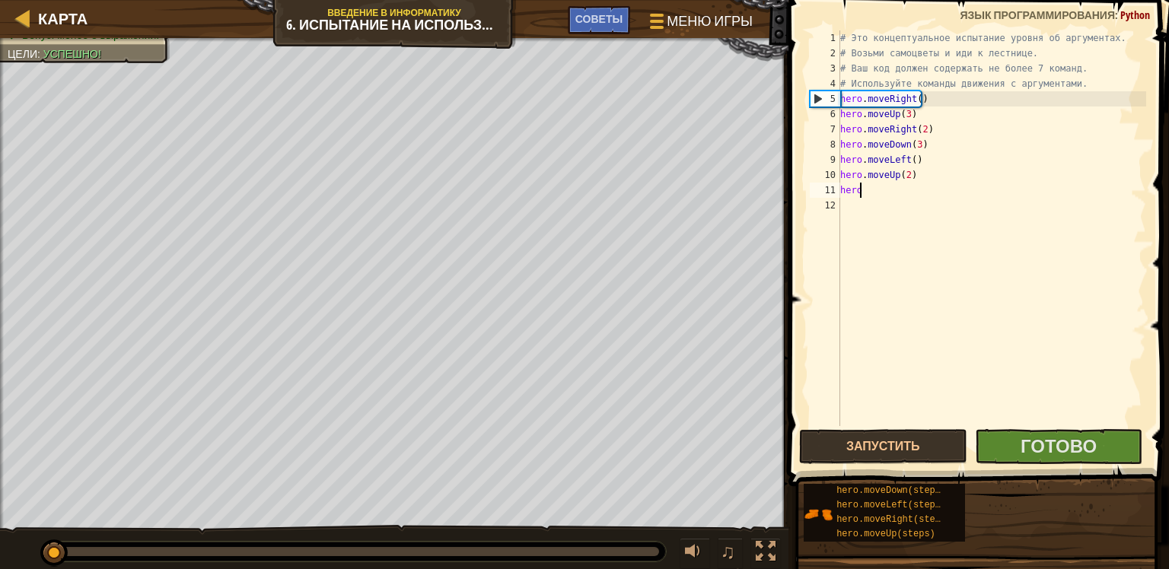
type textarea "h"
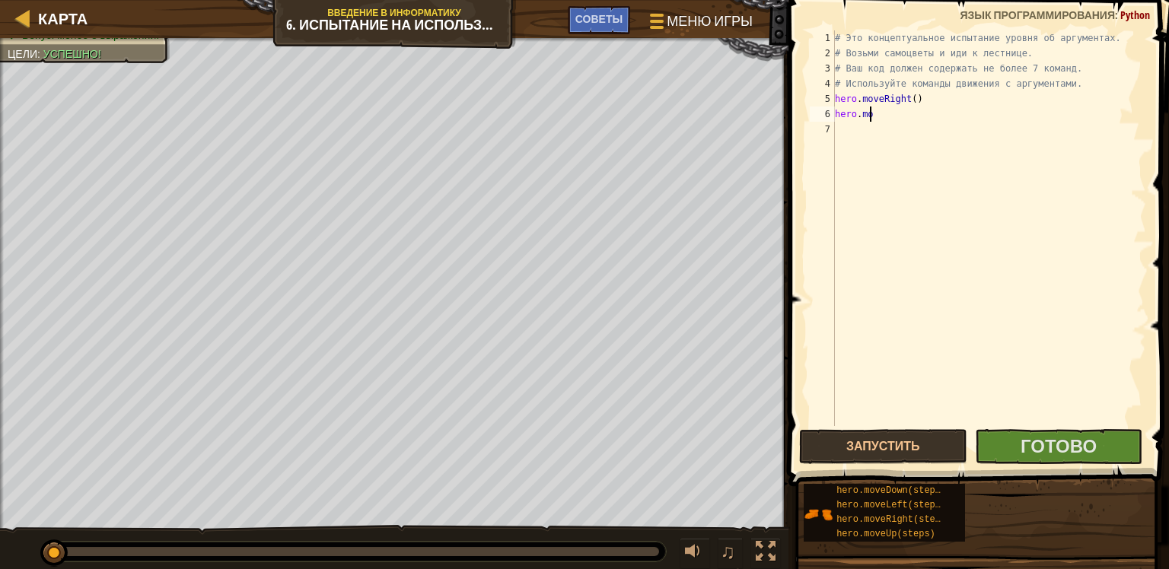
type textarea "h"
type textarea "hero.moveRight()"
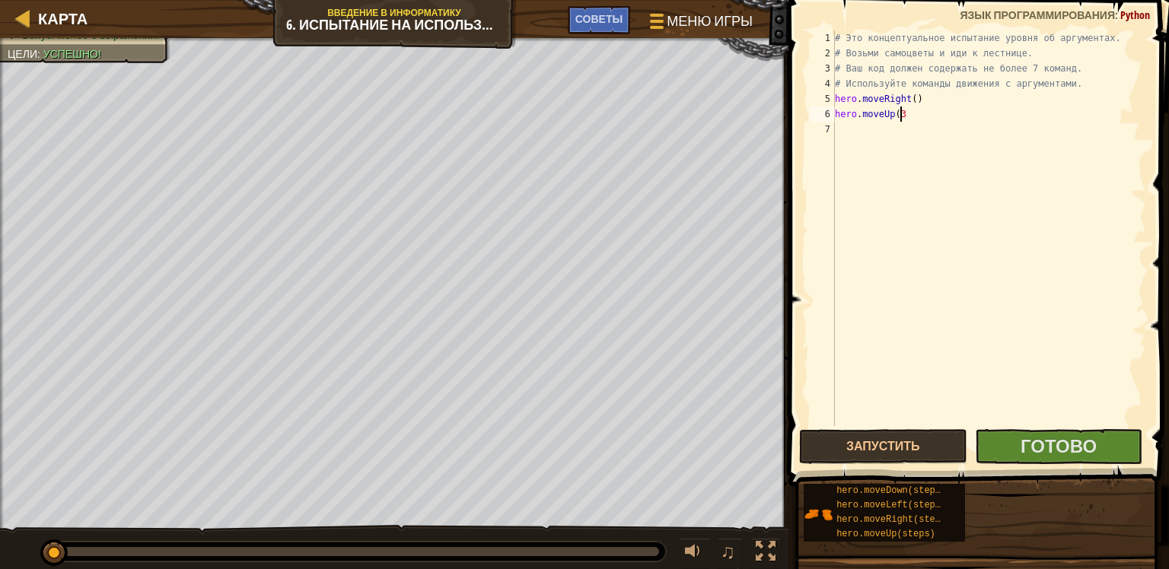
type textarea "hero.moveUp(3)"
type textarea "hero.moveRitght(2)"
click at [910, 141] on div "# Это концептуальное испытание уровня об аргументах. # Возьми самоцветы и иди к…" at bounding box center [989, 243] width 314 height 426
click at [903, 144] on div "# Это концептуальное испытание уровня об аргументах. # Возьми самоцветы и иди к…" at bounding box center [989, 243] width 314 height 426
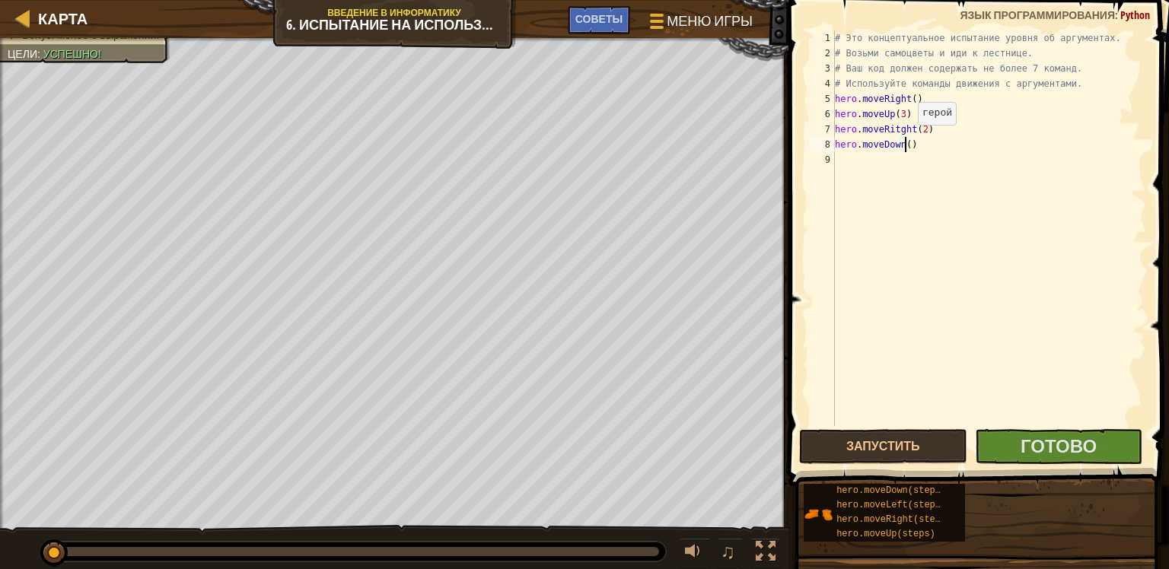
click at [904, 140] on div "# Это концептуальное испытание уровня об аргументах. # Возьми самоцветы и иди к…" at bounding box center [989, 243] width 314 height 426
type textarea "hero.moveDown(3)"
click at [856, 164] on div "# Это концептуальное испытание уровня об аргументах. # Возьми самоцветы и иди к…" at bounding box center [989, 243] width 314 height 426
type textarea "n"
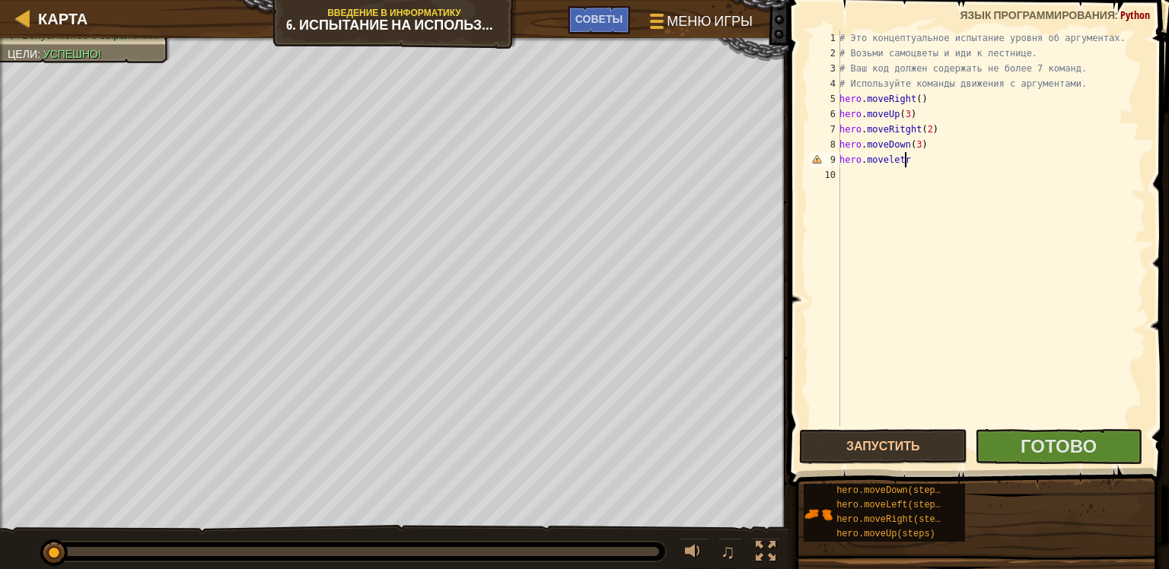
scroll to position [7, 5]
type textarea "hero.moveletr()"
type textarea "hero.moveUp(2)"
click at [910, 190] on div "# Это концептуальное испытание уровня об аргументах. # Возьми самоцветы и иди к…" at bounding box center [991, 243] width 310 height 426
drag, startPoint x: 912, startPoint y: 188, endPoint x: 913, endPoint y: 199, distance: 10.7
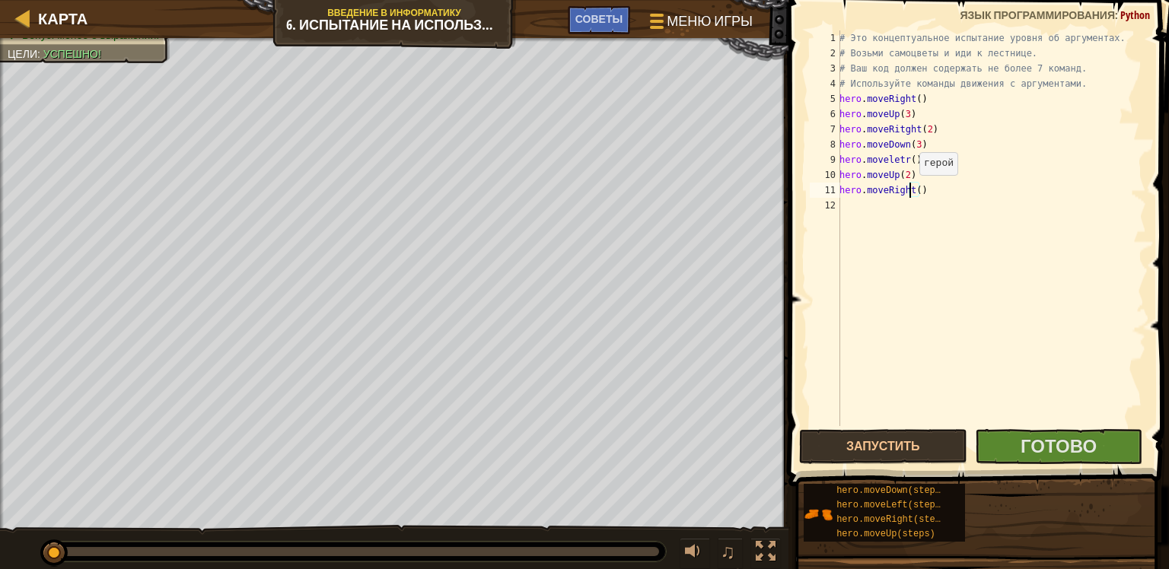
click at [913, 188] on div "# Это концептуальное испытание уровня об аргументах. # Возьми самоцветы и иди к…" at bounding box center [991, 243] width 310 height 426
click at [913, 194] on div "# Это концептуальное испытание уровня об аргументах. # Возьми самоцветы и иди к…" at bounding box center [991, 243] width 310 height 426
click at [922, 453] on button "Запустить" at bounding box center [883, 446] width 168 height 35
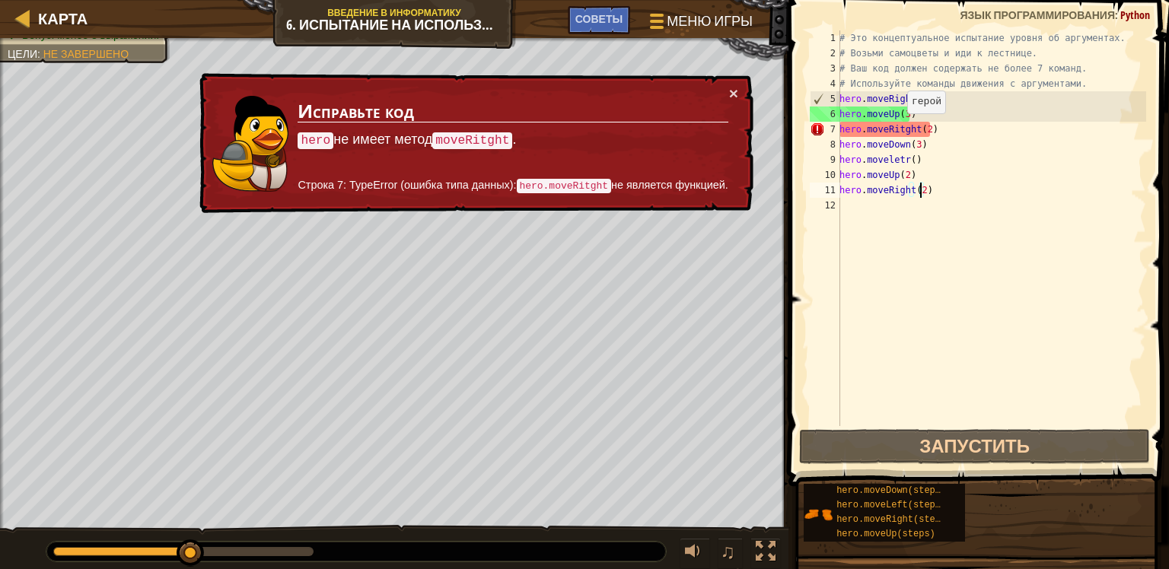
click at [898, 128] on div "# Это концептуальное испытание уровня об аргументах. # Возьми самоцветы и иди к…" at bounding box center [991, 243] width 310 height 426
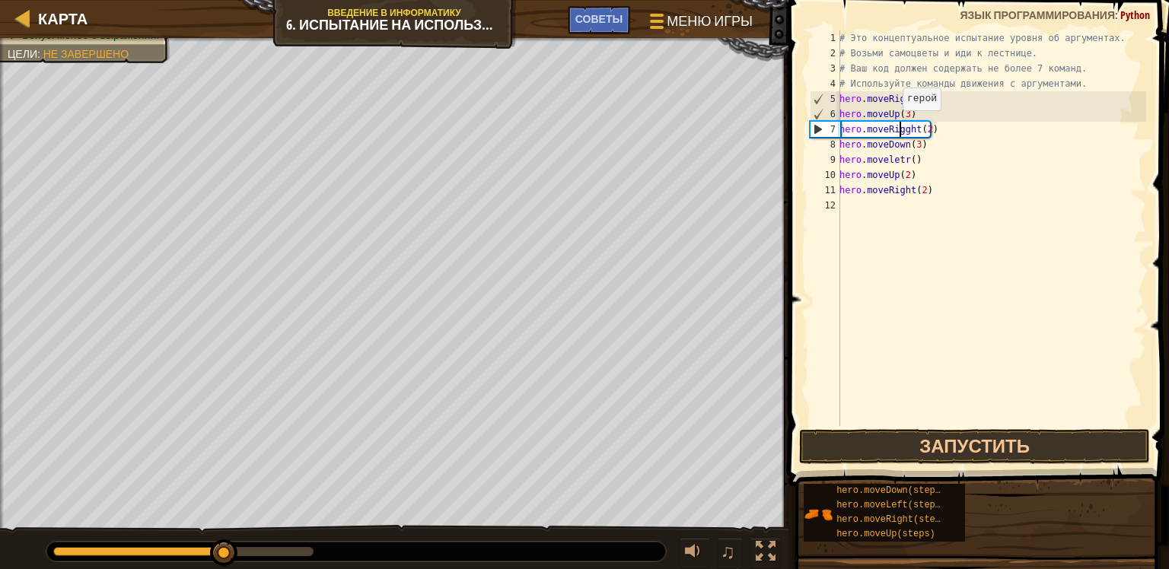
scroll to position [7, 5]
click at [916, 457] on button "Запустить" at bounding box center [975, 446] width 352 height 35
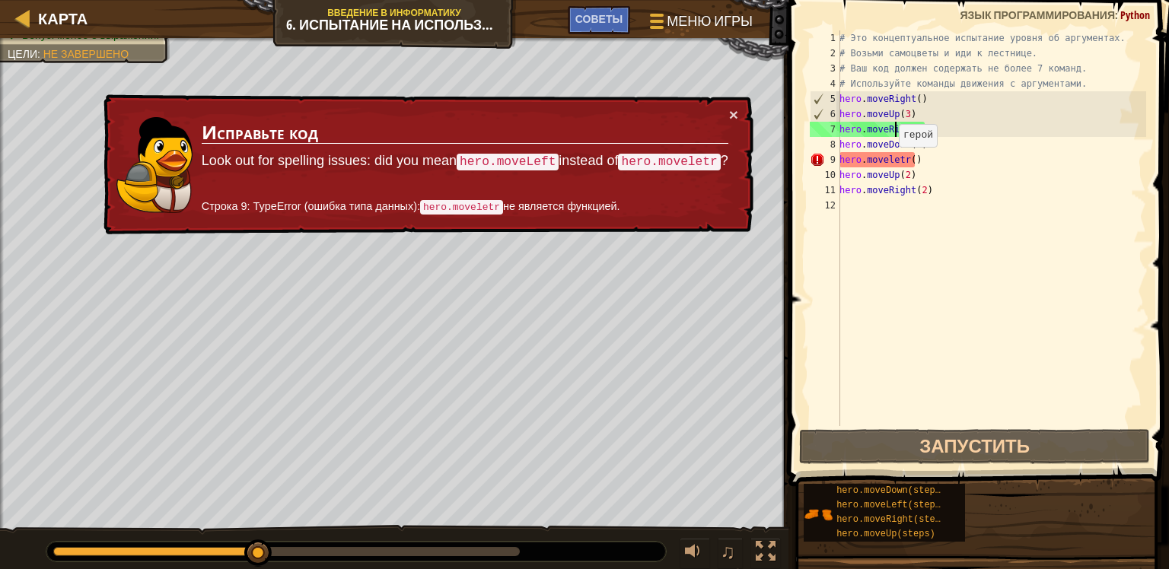
click at [890, 161] on div "# Это концептуальное испытание уровня об аргументах. # Возьми самоцветы и иди к…" at bounding box center [991, 243] width 310 height 426
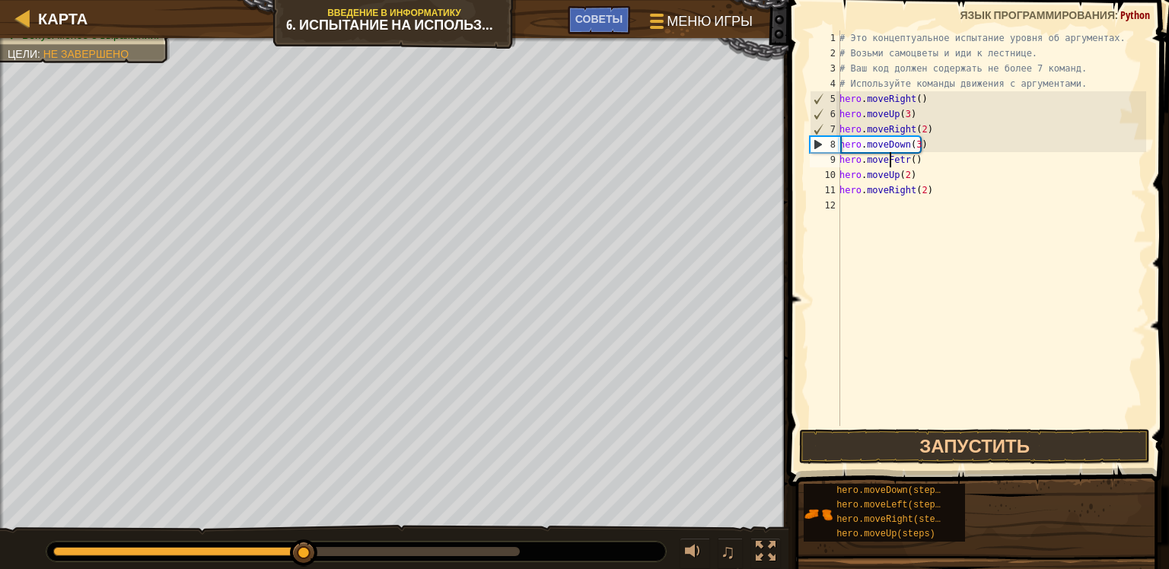
scroll to position [7, 4]
click at [981, 439] on button "Запустить" at bounding box center [975, 446] width 352 height 35
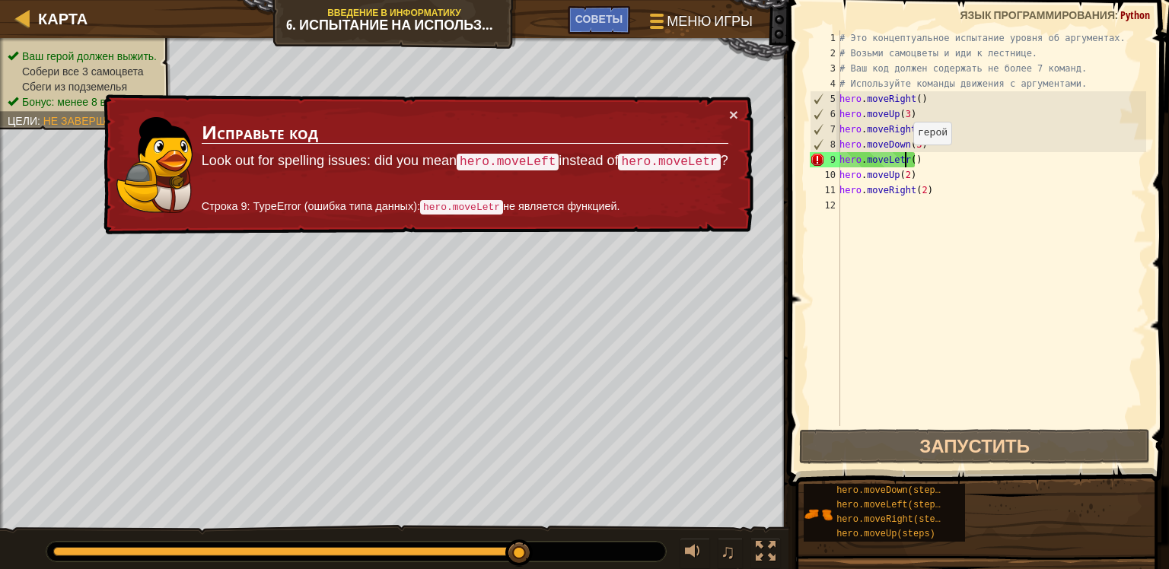
click at [905, 160] on div "# Это концептуальное испытание уровня об аргументах. # Возьми самоцветы и иди к…" at bounding box center [991, 243] width 310 height 426
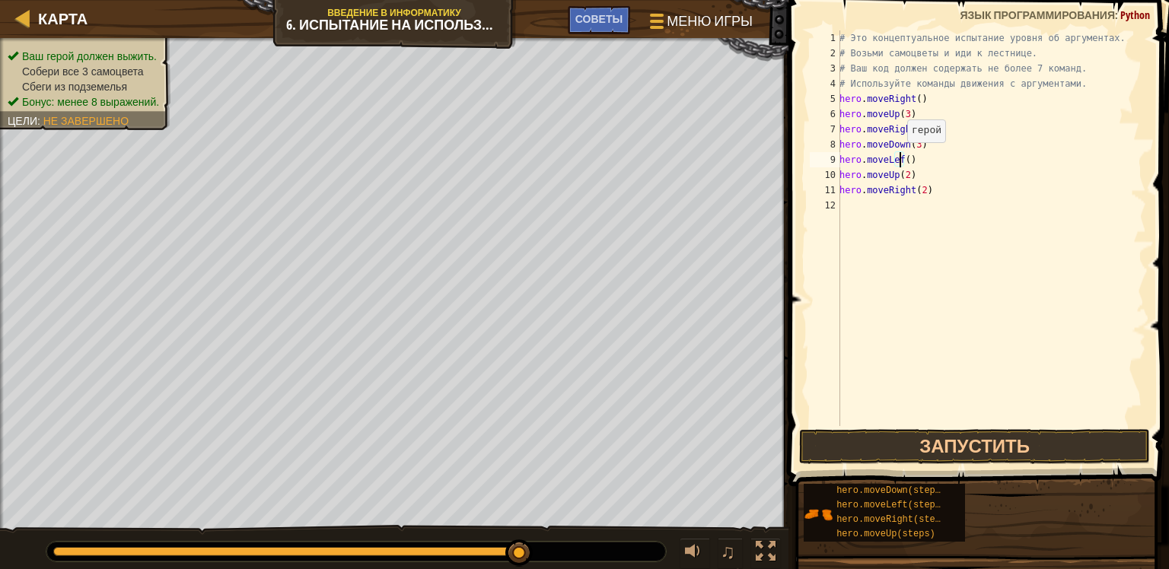
scroll to position [7, 5]
click at [1001, 453] on button "Запустить" at bounding box center [975, 446] width 352 height 35
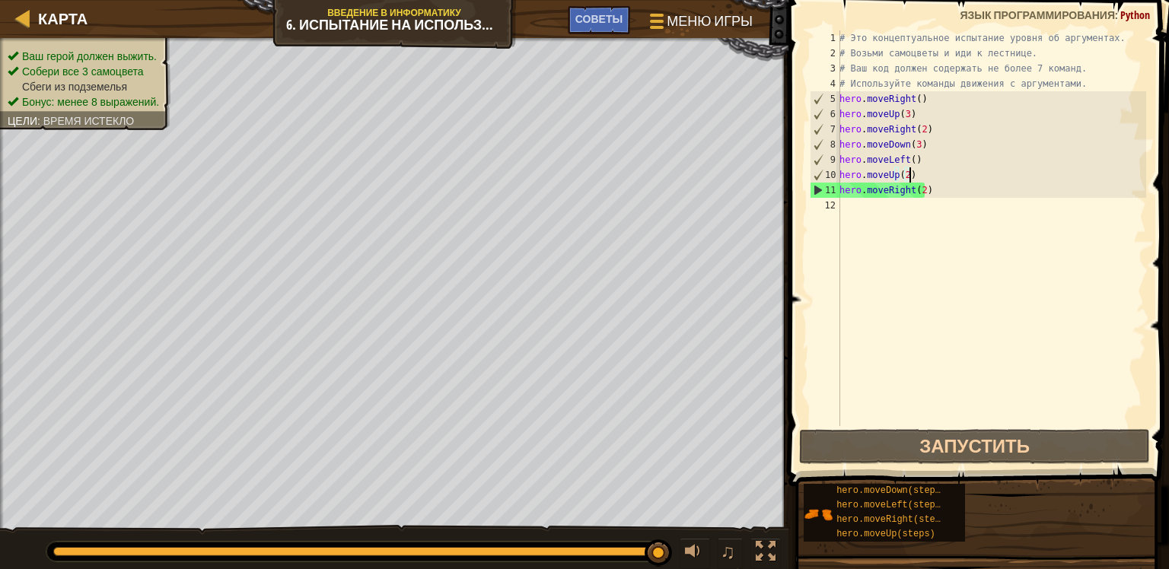
click at [919, 182] on div "# Это концептуальное испытание уровня об аргументах. # Возьми самоцветы и иди к…" at bounding box center [991, 243] width 310 height 426
click at [919, 186] on div "# Это концептуальное испытание уровня об аргументах. # Возьми самоцветы и иди к…" at bounding box center [991, 243] width 310 height 426
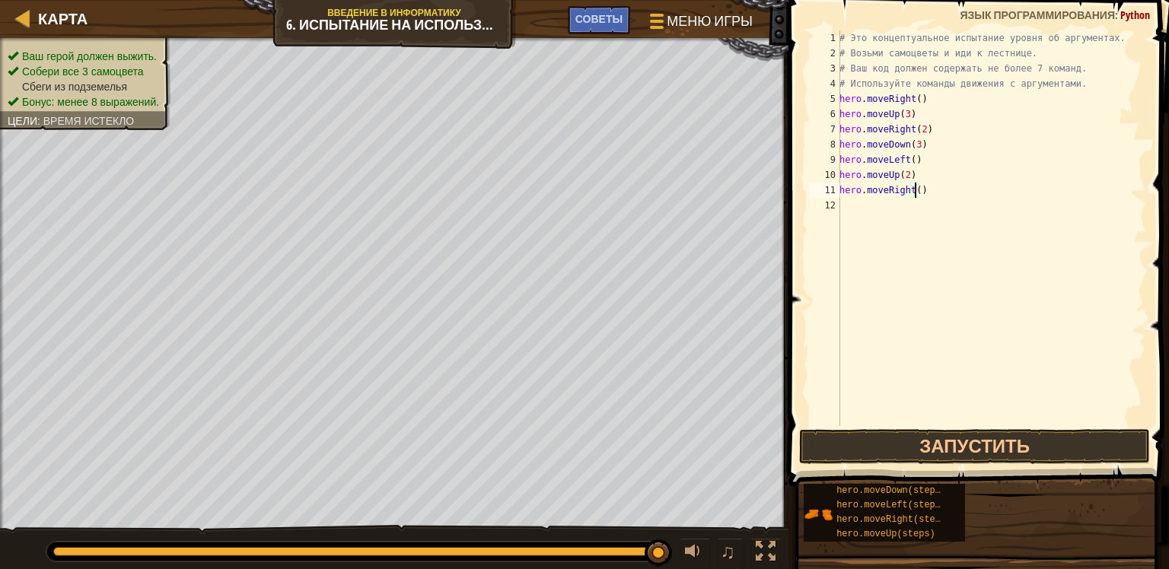
scroll to position [7, 6]
type textarea "hero.moveRight(3)"
click at [895, 446] on button "Запустить" at bounding box center [975, 446] width 352 height 35
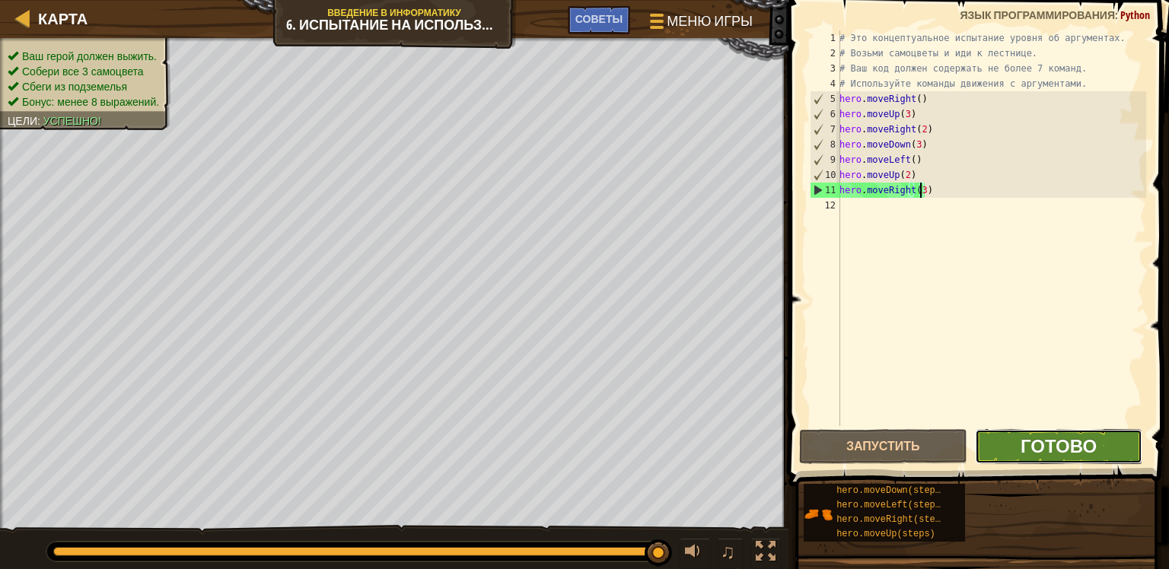
click at [1026, 444] on span "Готово" at bounding box center [1058, 446] width 76 height 24
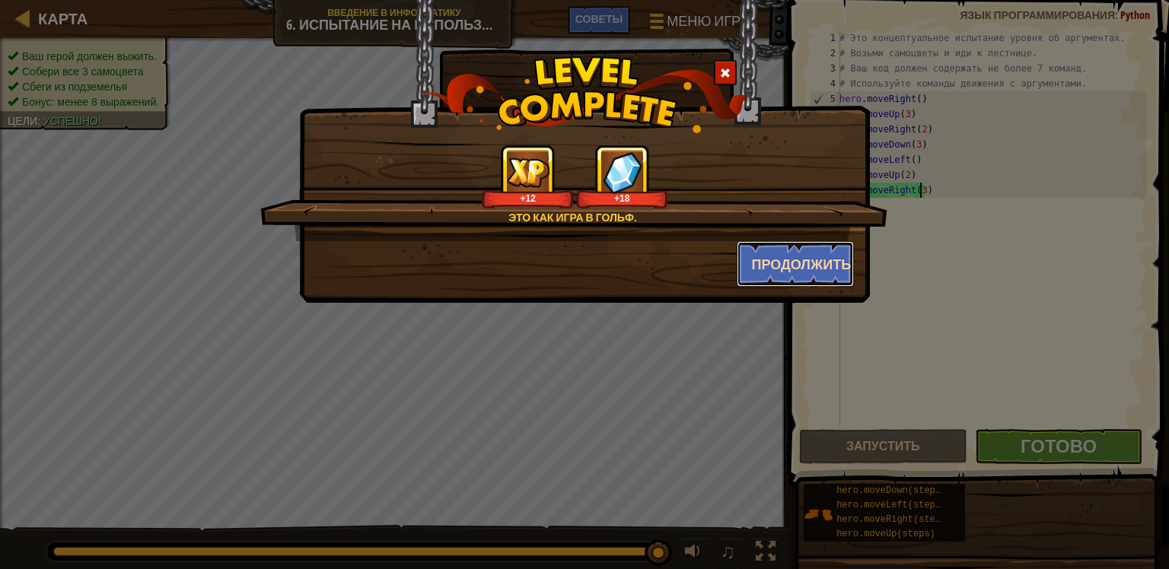
click at [806, 258] on button "Продолжить" at bounding box center [795, 264] width 118 height 46
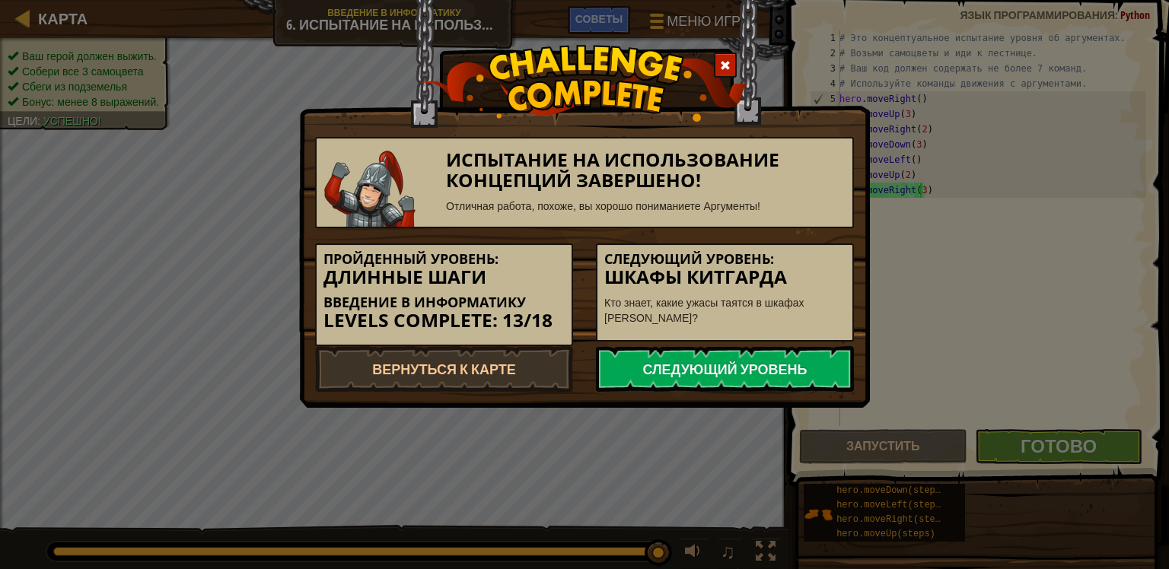
click at [775, 259] on h5 "Следующий уровень:" at bounding box center [724, 259] width 241 height 15
click at [431, 364] on link "Вернуться к карте" at bounding box center [444, 369] width 258 height 46
select select "ru"
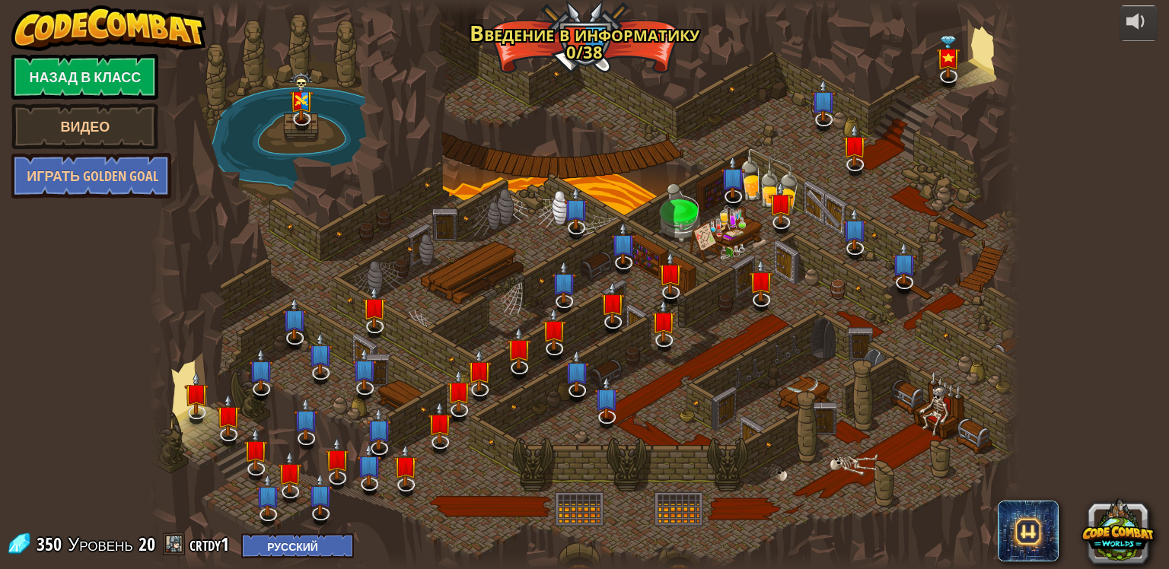
select select "ru"
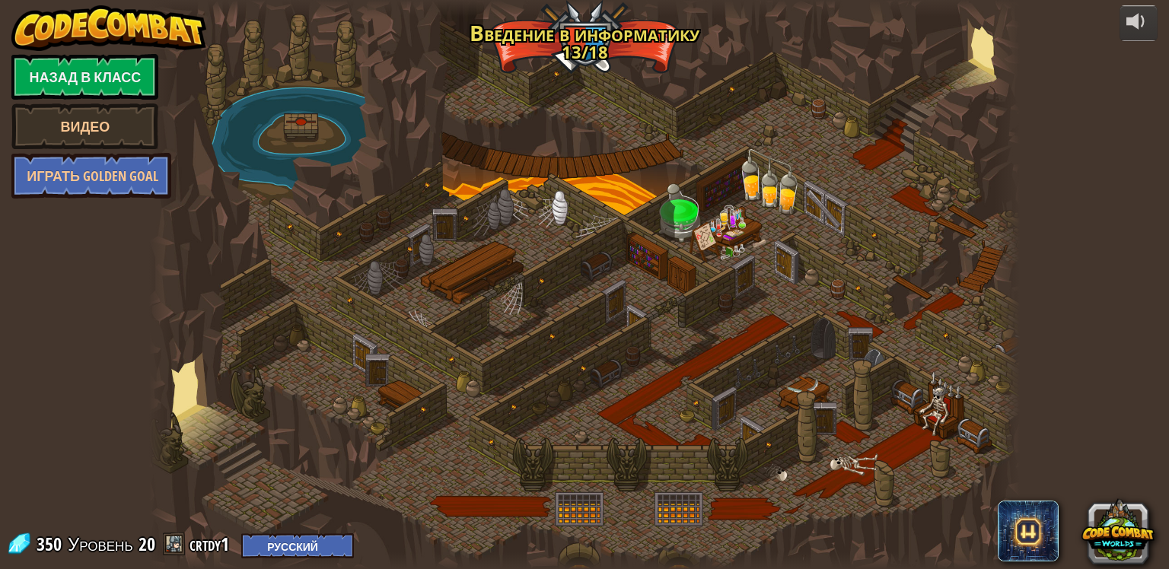
select select "ru"
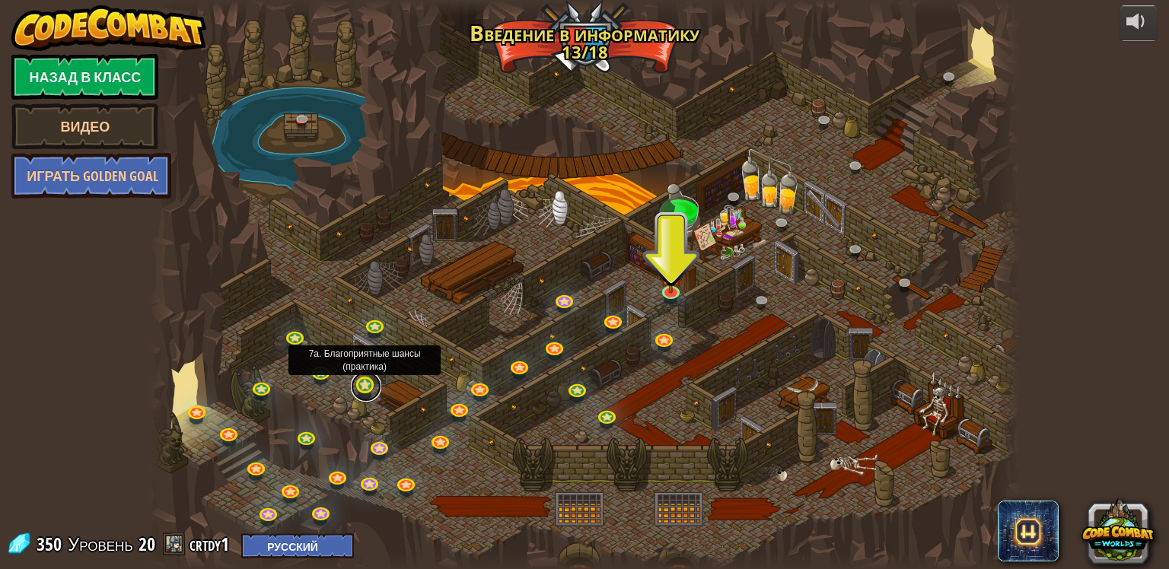
click at [361, 377] on link at bounding box center [366, 386] width 30 height 30
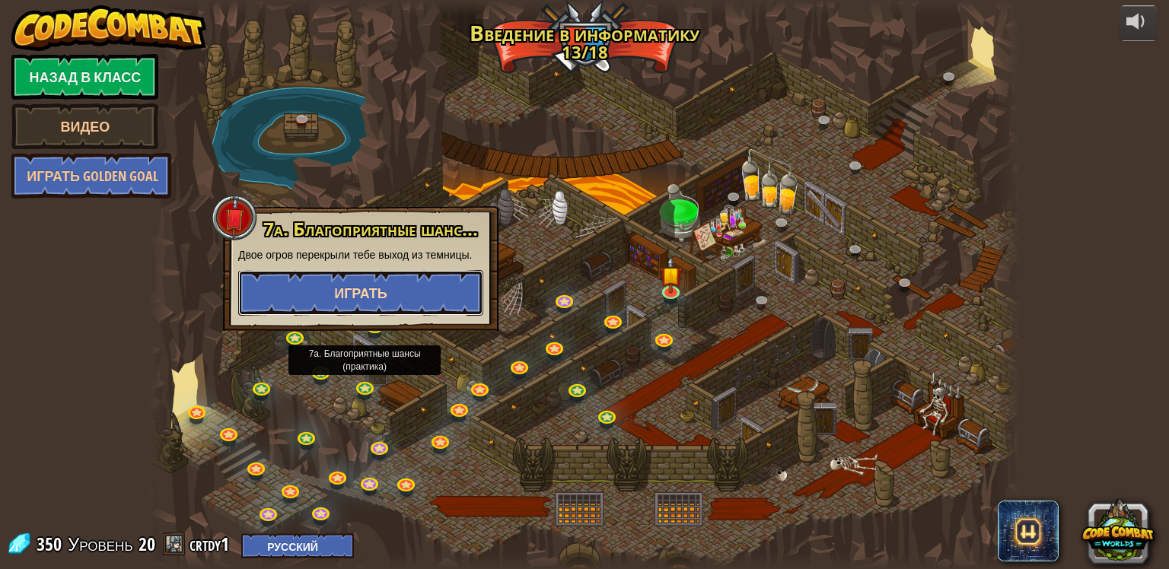
click at [347, 286] on span "Играть" at bounding box center [360, 293] width 53 height 19
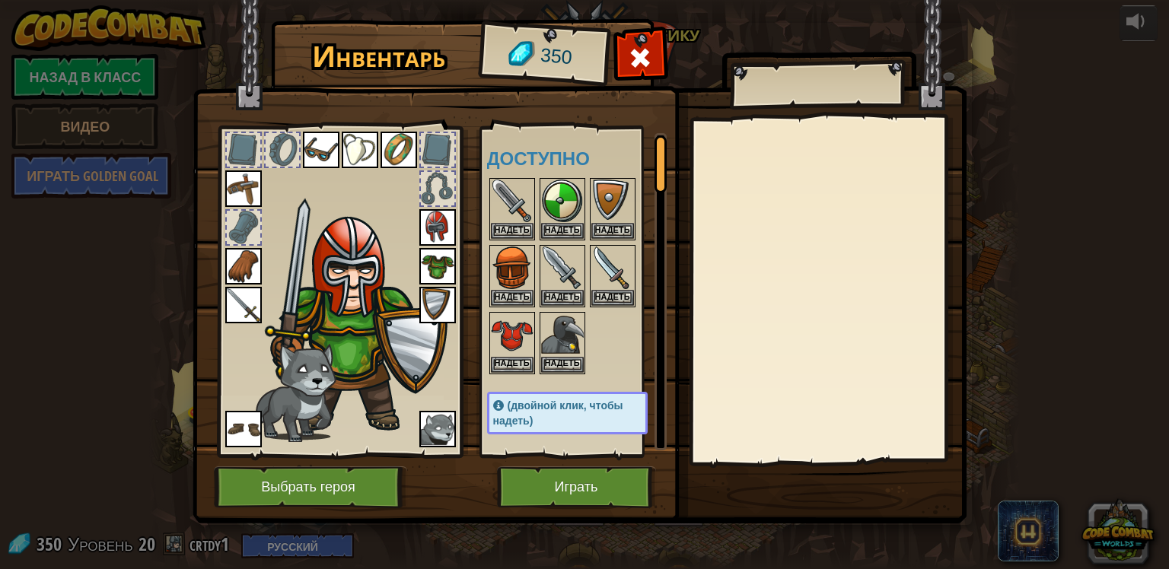
click at [548, 49] on span "350" at bounding box center [556, 57] width 34 height 30
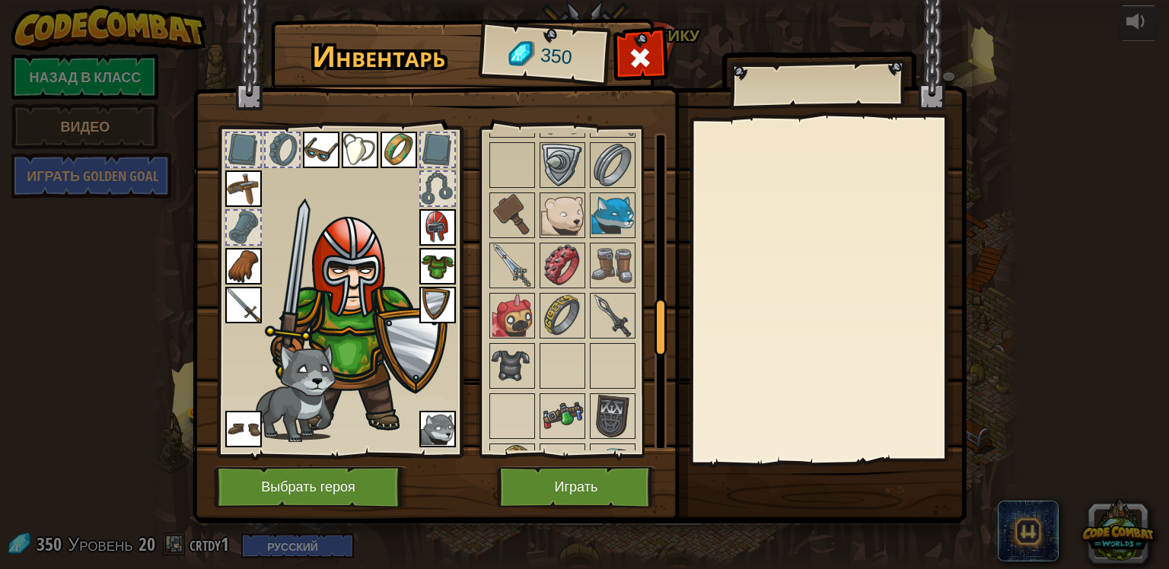
scroll to position [1065, 0]
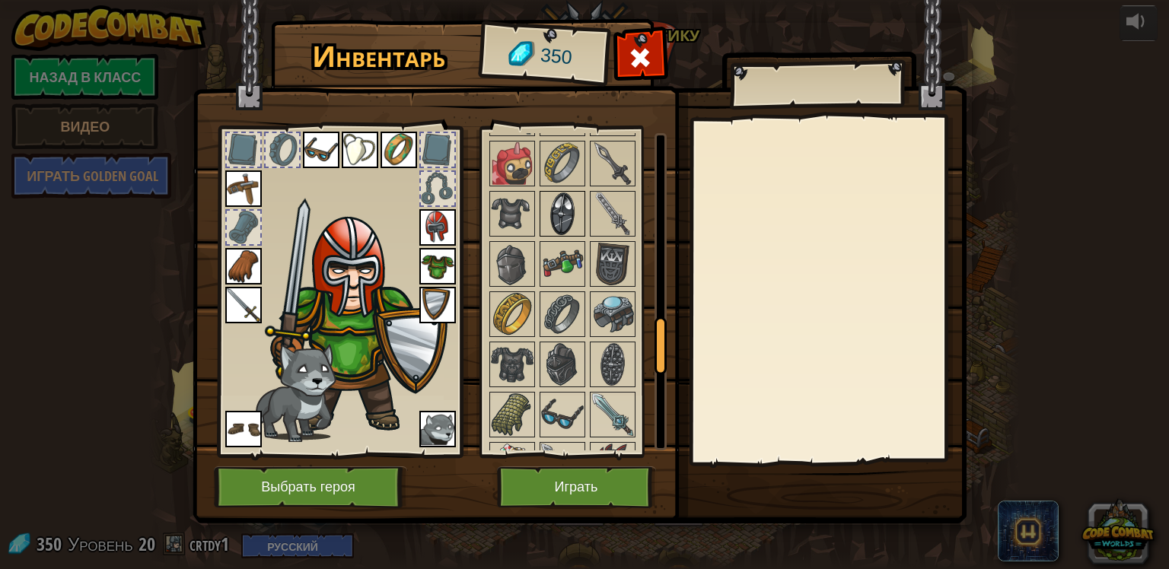
click at [568, 196] on img at bounding box center [562, 213] width 43 height 43
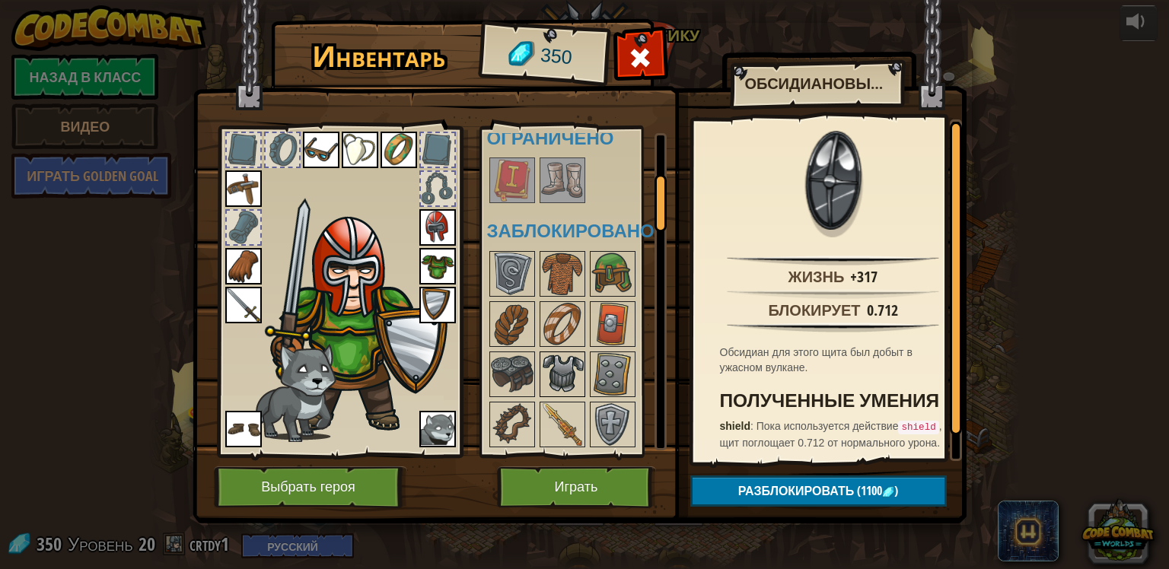
scroll to position [228, 0]
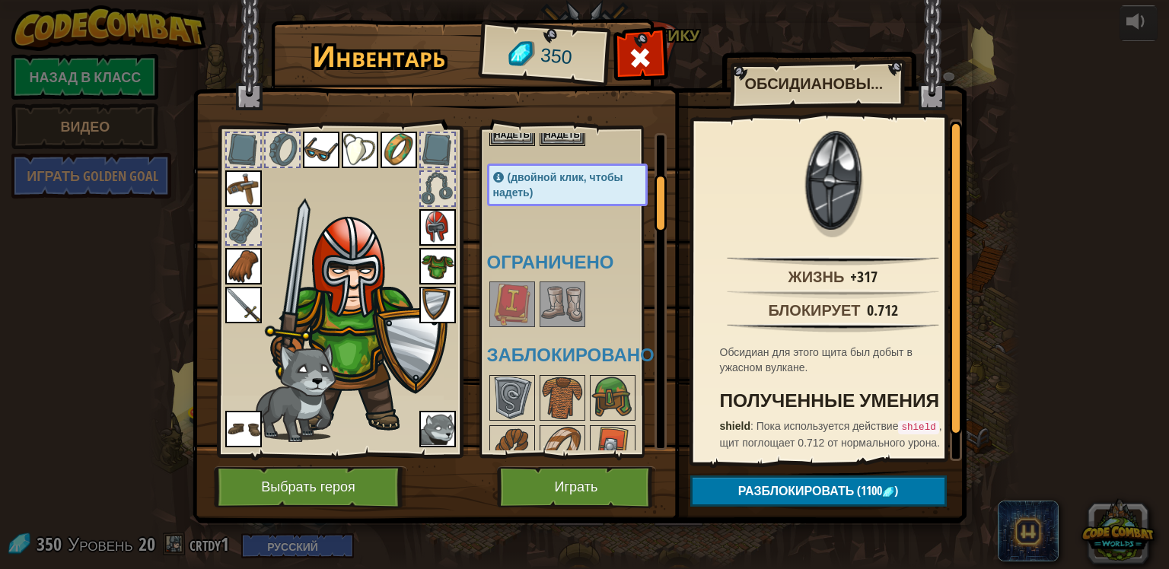
click at [584, 284] on div at bounding box center [562, 305] width 46 height 46
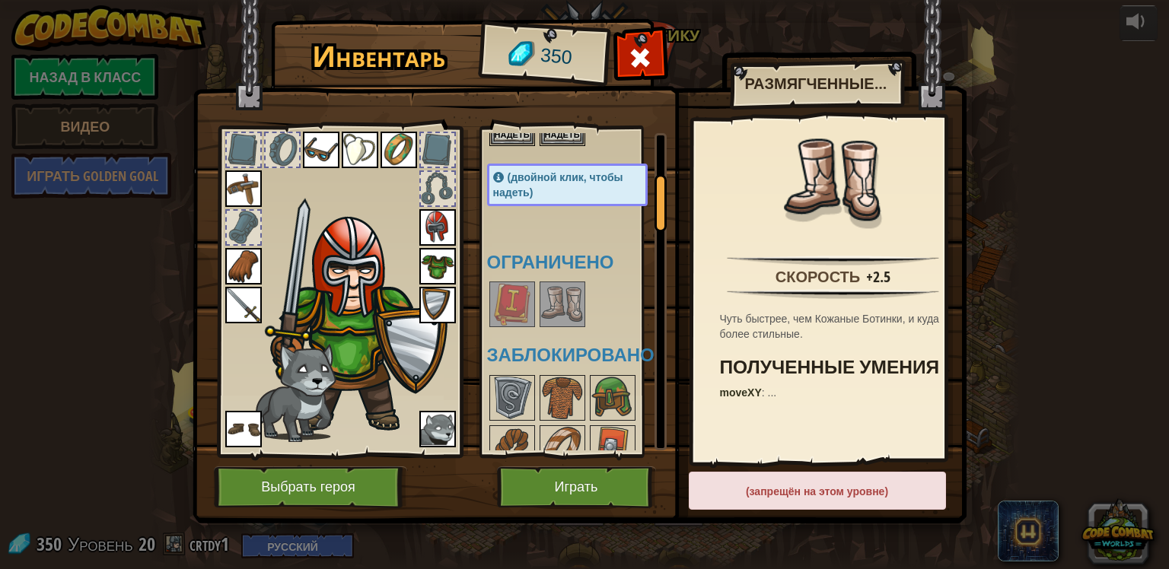
click at [568, 293] on img at bounding box center [562, 304] width 43 height 43
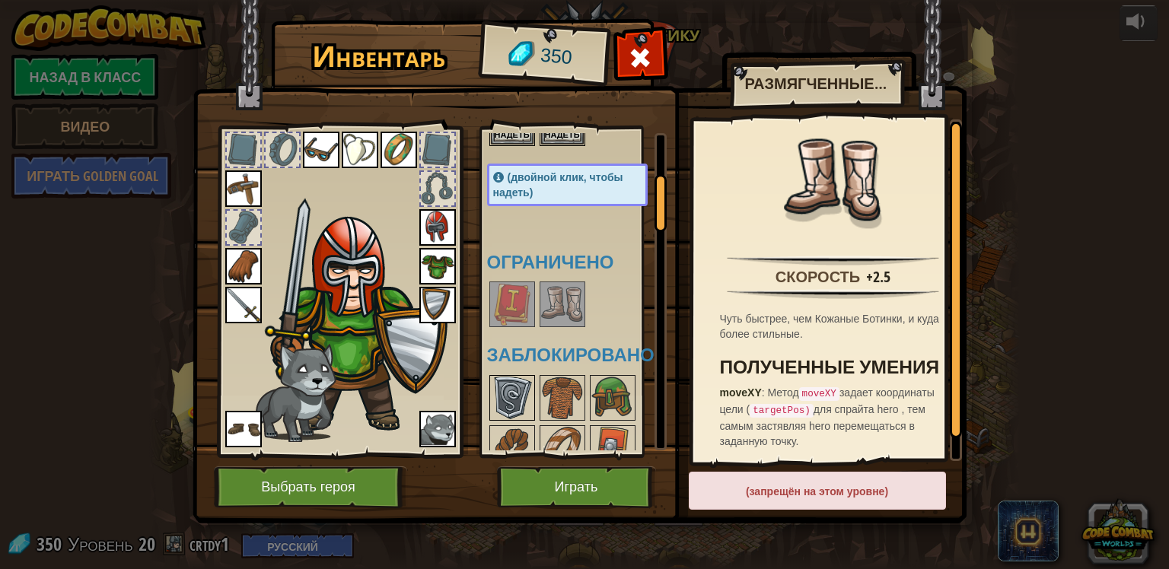
click at [523, 402] on img at bounding box center [512, 398] width 43 height 43
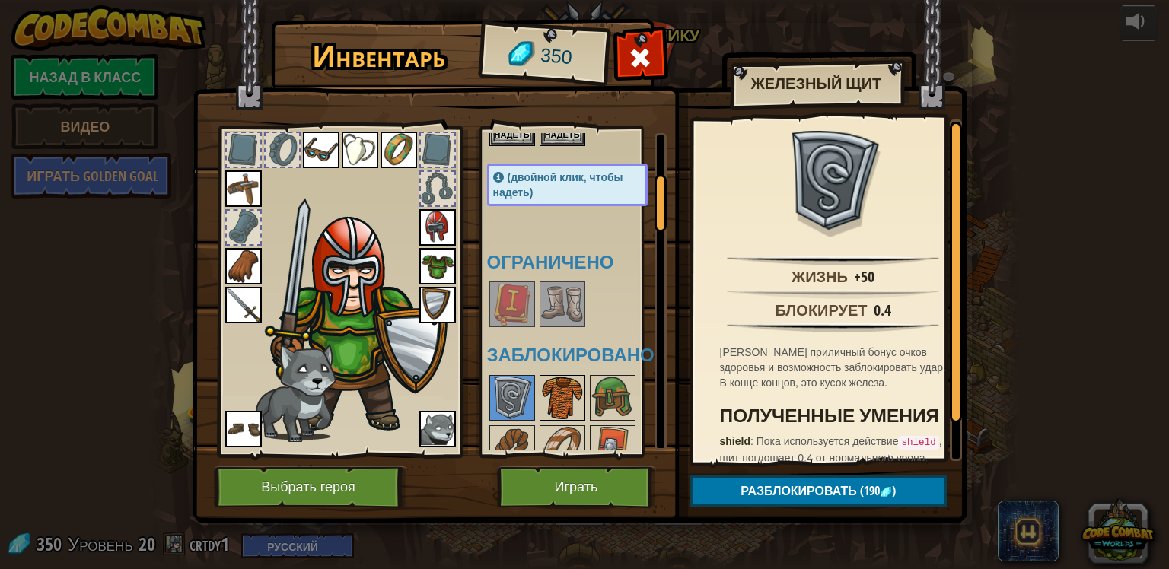
click at [545, 399] on img at bounding box center [562, 398] width 43 height 43
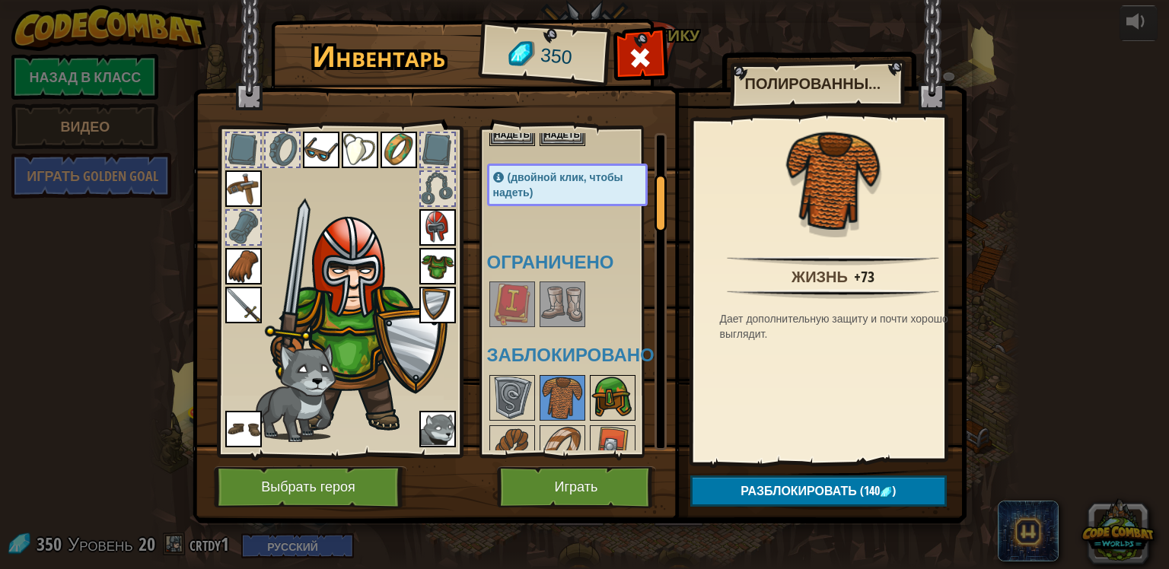
click at [596, 396] on img at bounding box center [612, 398] width 43 height 43
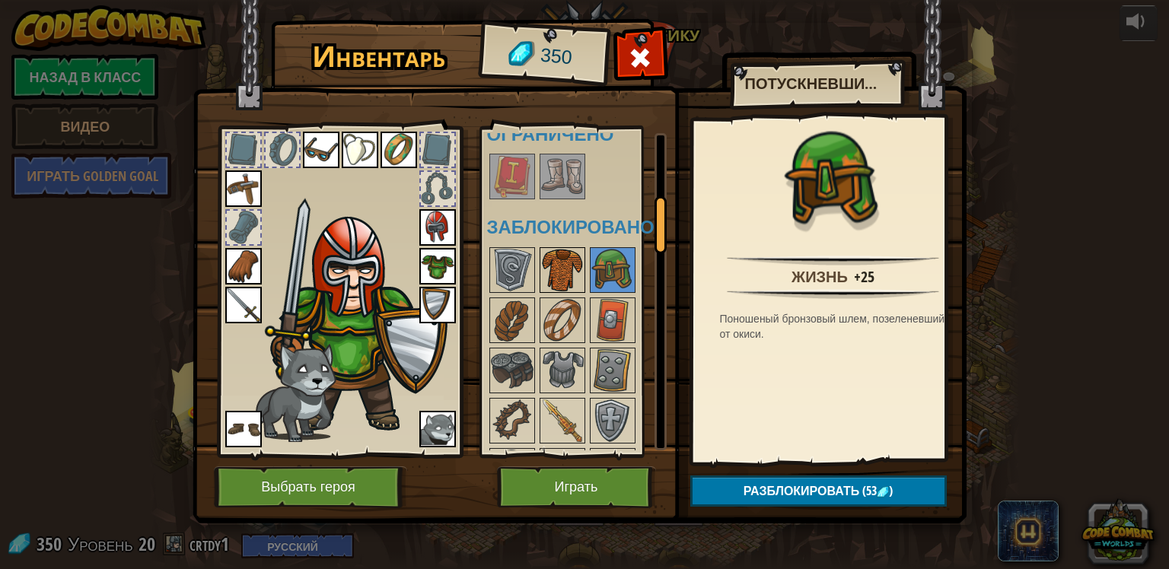
scroll to position [380, 0]
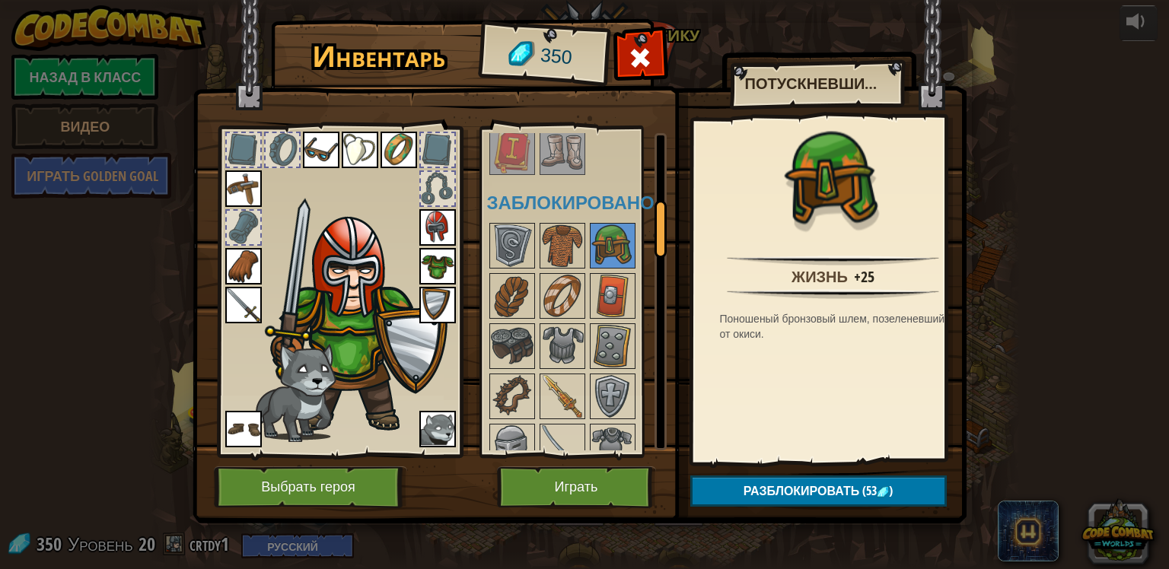
click at [450, 231] on img at bounding box center [437, 227] width 37 height 37
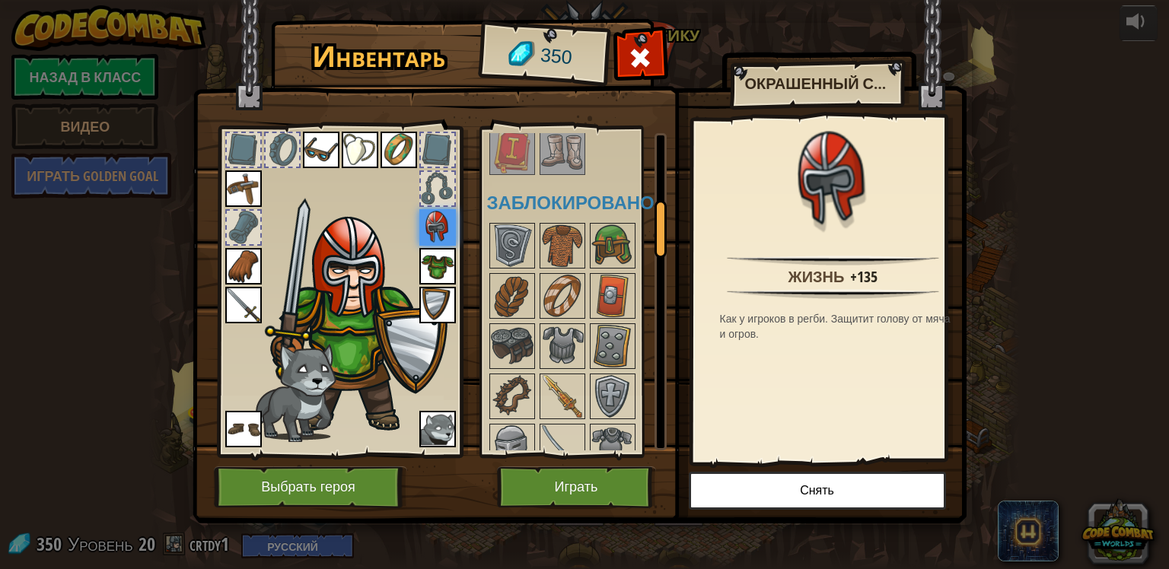
click at [434, 262] on img at bounding box center [437, 266] width 37 height 37
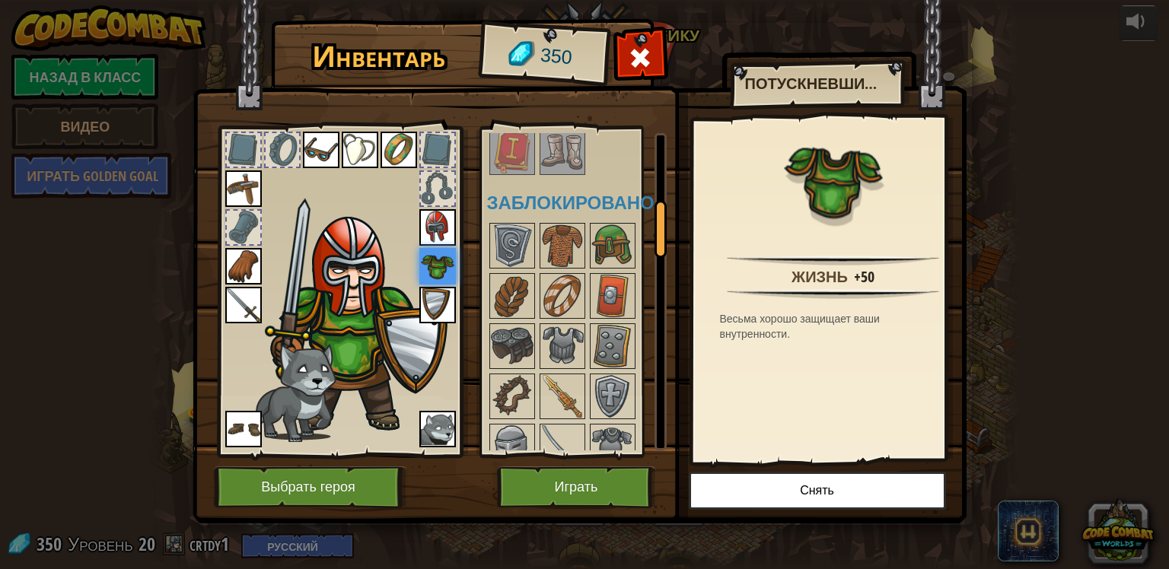
click at [441, 304] on img at bounding box center [437, 305] width 37 height 37
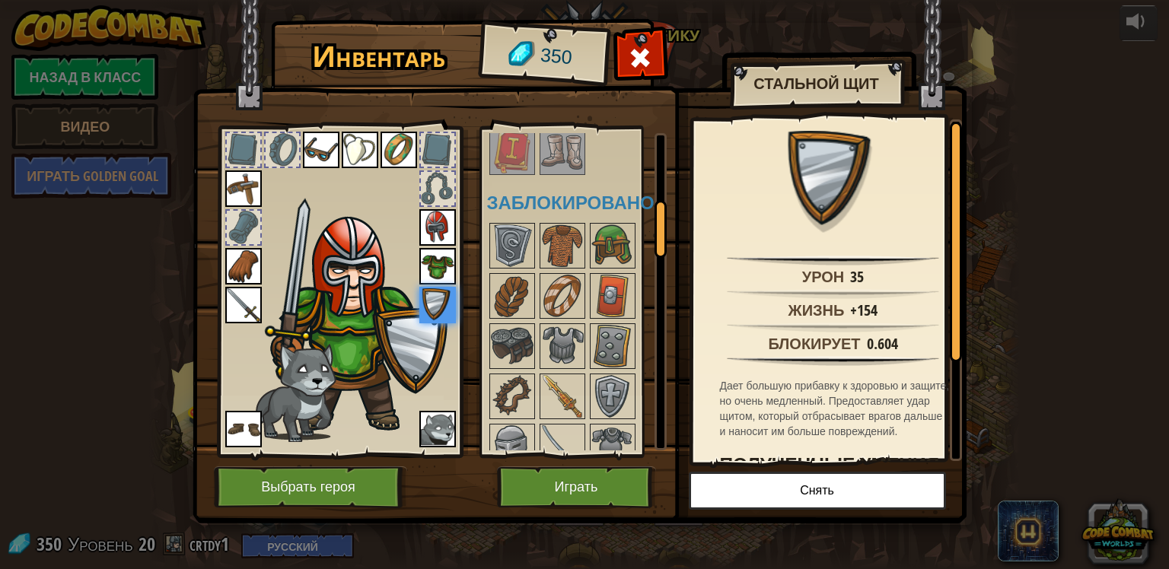
click at [439, 271] on img at bounding box center [437, 266] width 37 height 37
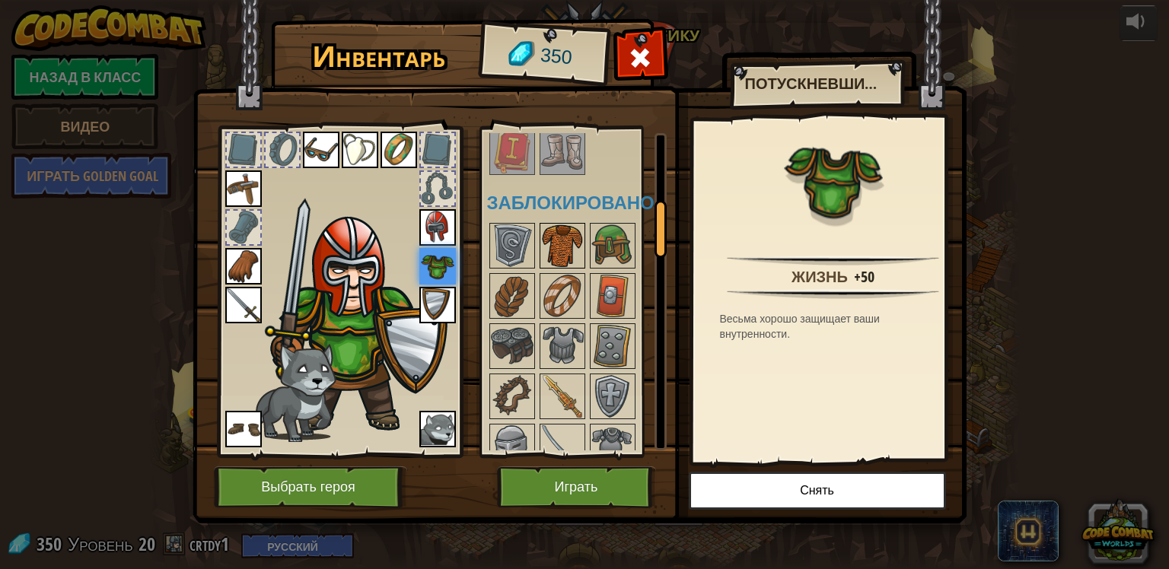
click at [571, 237] on img at bounding box center [562, 245] width 43 height 43
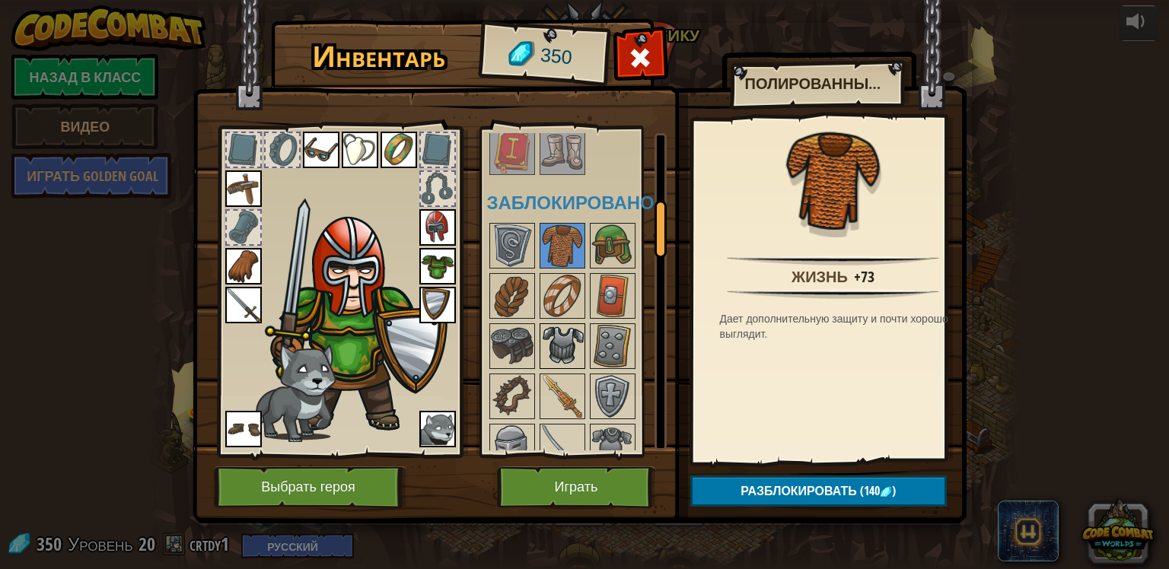
click at [559, 336] on img at bounding box center [562, 346] width 43 height 43
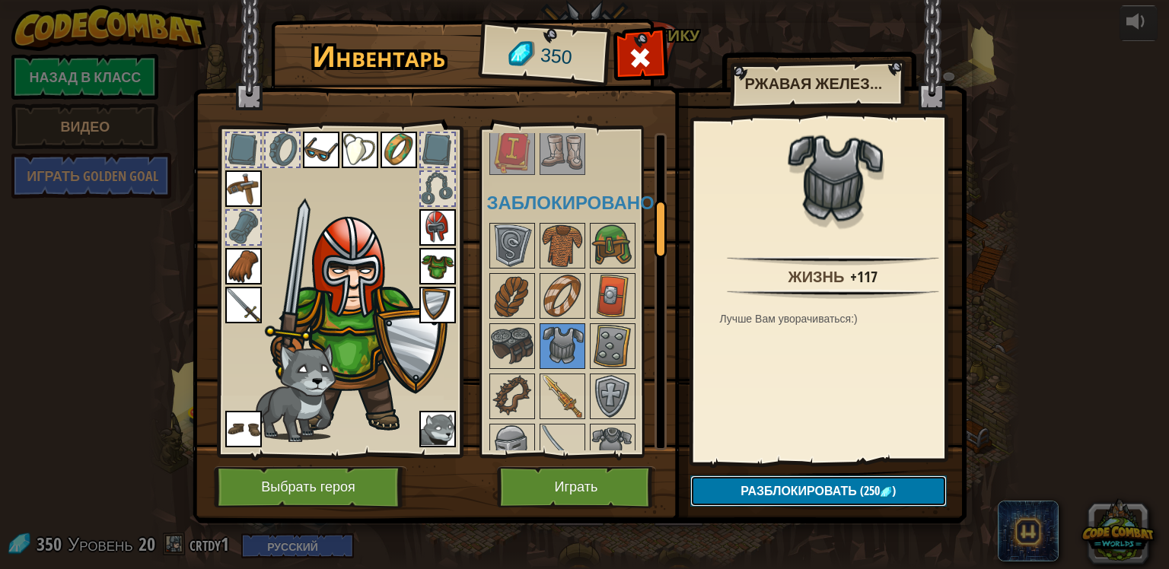
click at [857, 482] on span "(250" at bounding box center [868, 490] width 23 height 17
click at [852, 490] on button "Подтвердить" at bounding box center [818, 491] width 256 height 31
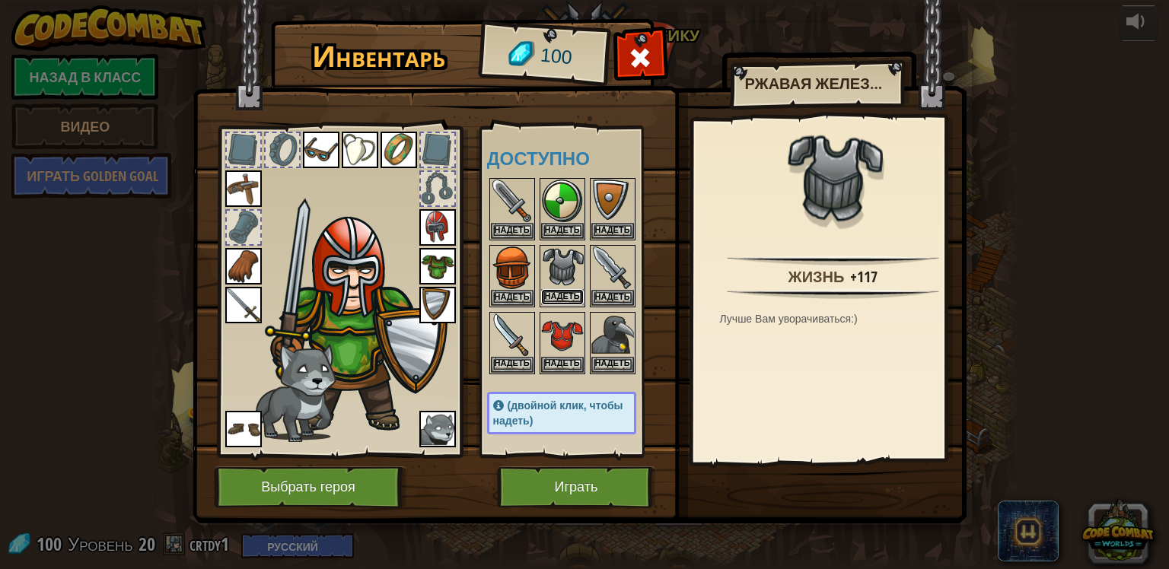
click at [555, 298] on button "Надеть" at bounding box center [562, 297] width 43 height 16
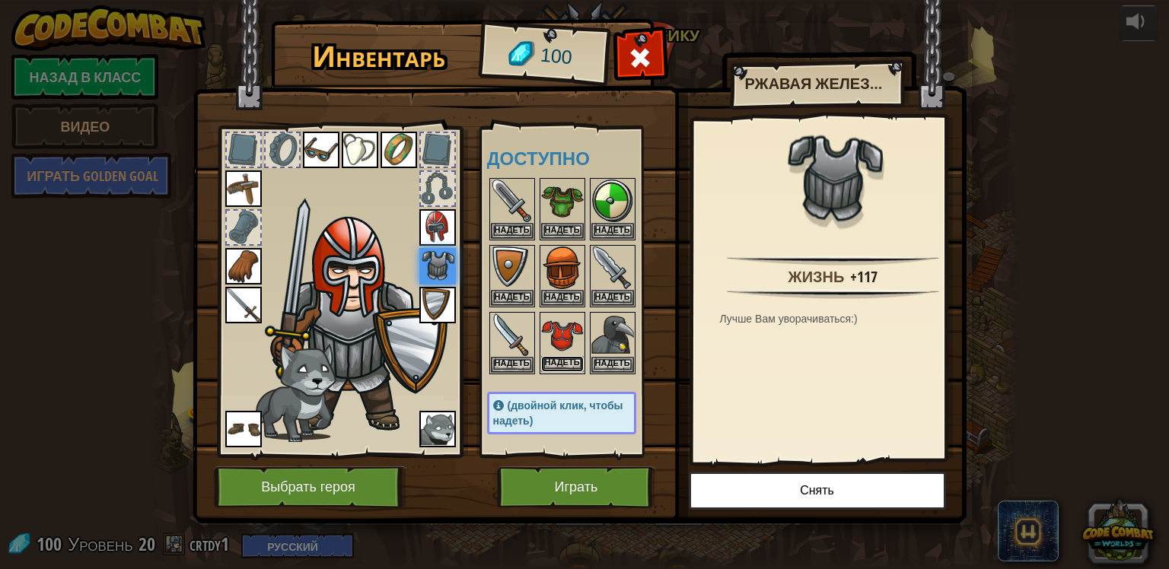
click at [562, 358] on button "Надеть" at bounding box center [562, 364] width 43 height 16
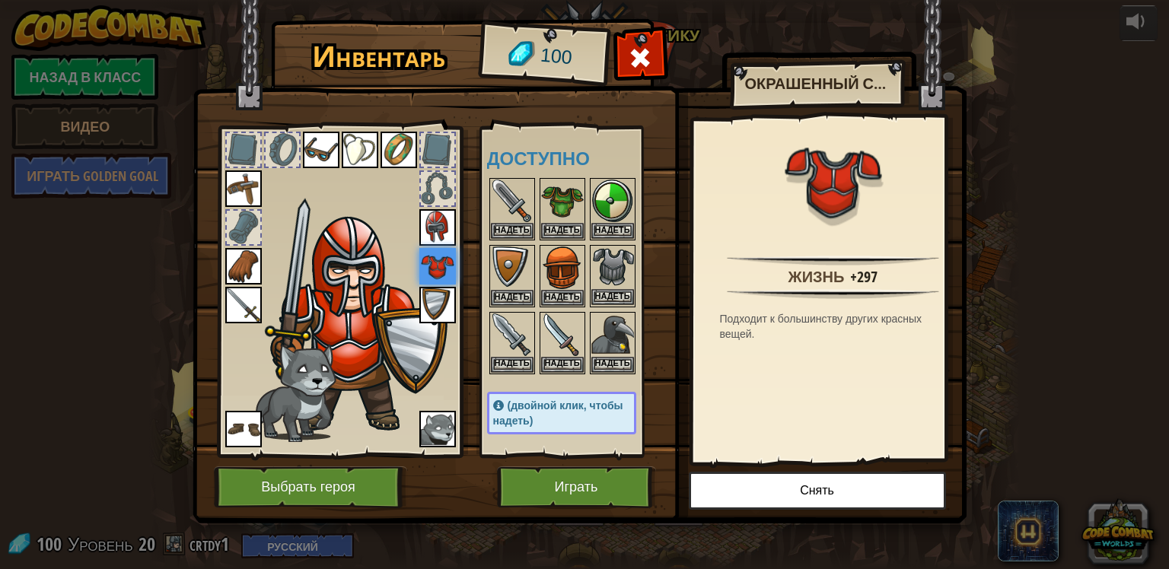
click at [622, 273] on img at bounding box center [612, 268] width 43 height 43
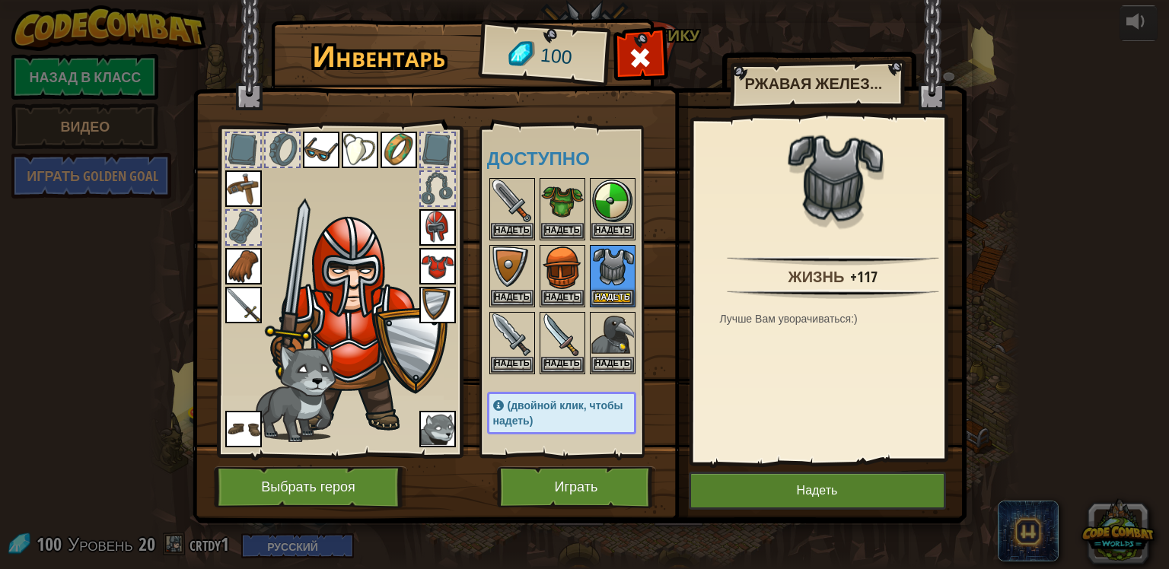
click at [435, 259] on img at bounding box center [437, 266] width 37 height 37
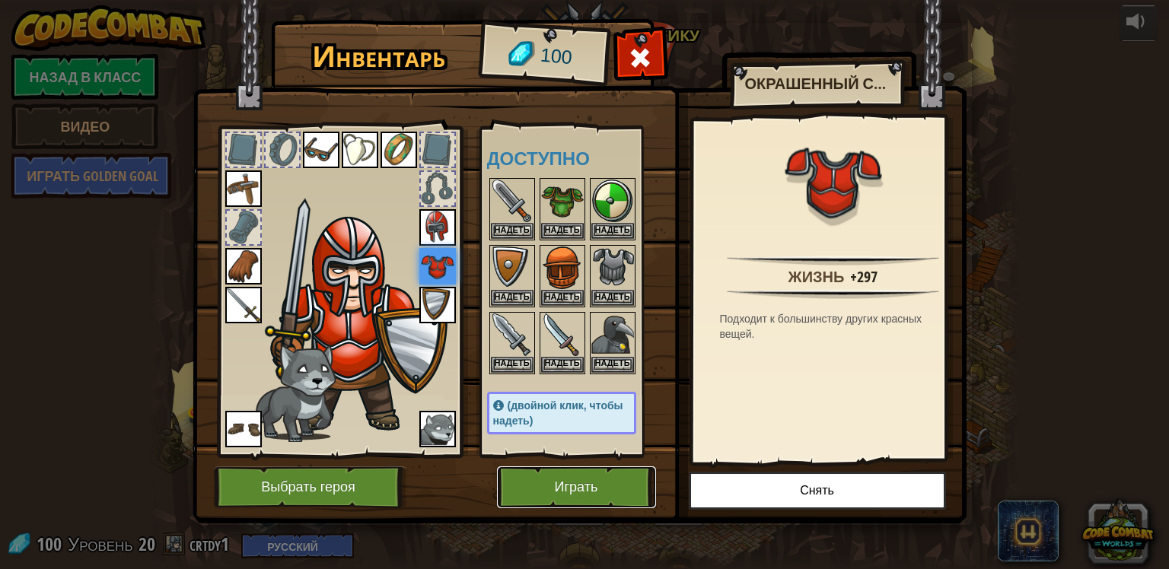
click at [550, 480] on button "Играть" at bounding box center [576, 487] width 159 height 42
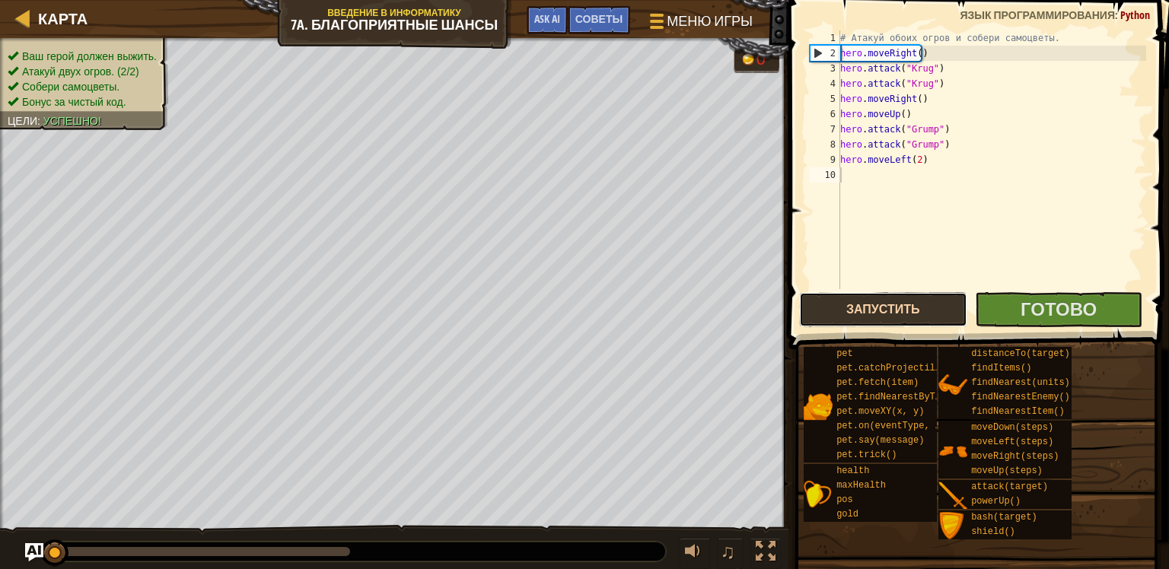
click at [889, 310] on button "Запустить" at bounding box center [883, 309] width 168 height 35
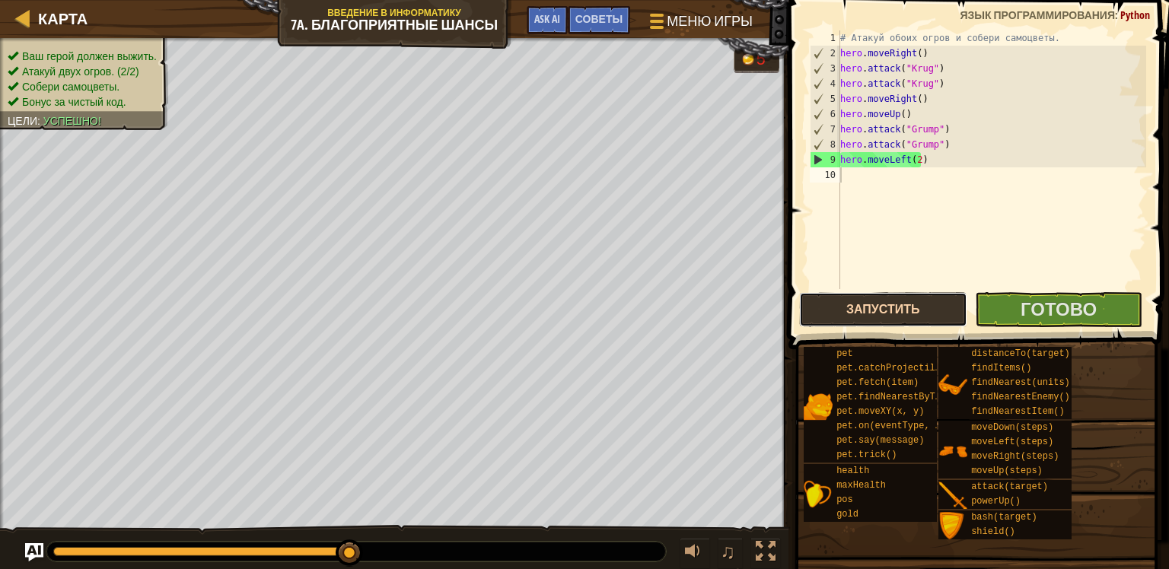
click at [835, 298] on button "Запустить" at bounding box center [883, 309] width 168 height 35
click at [1032, 321] on button "Готово" at bounding box center [1059, 309] width 168 height 35
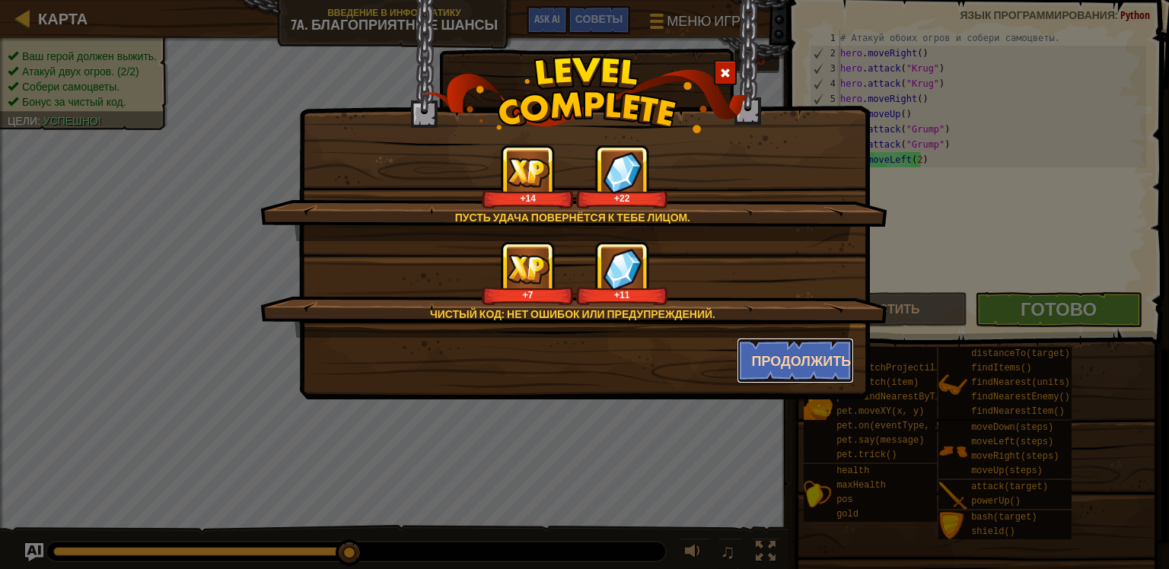
click at [800, 351] on button "Продолжить" at bounding box center [795, 361] width 118 height 46
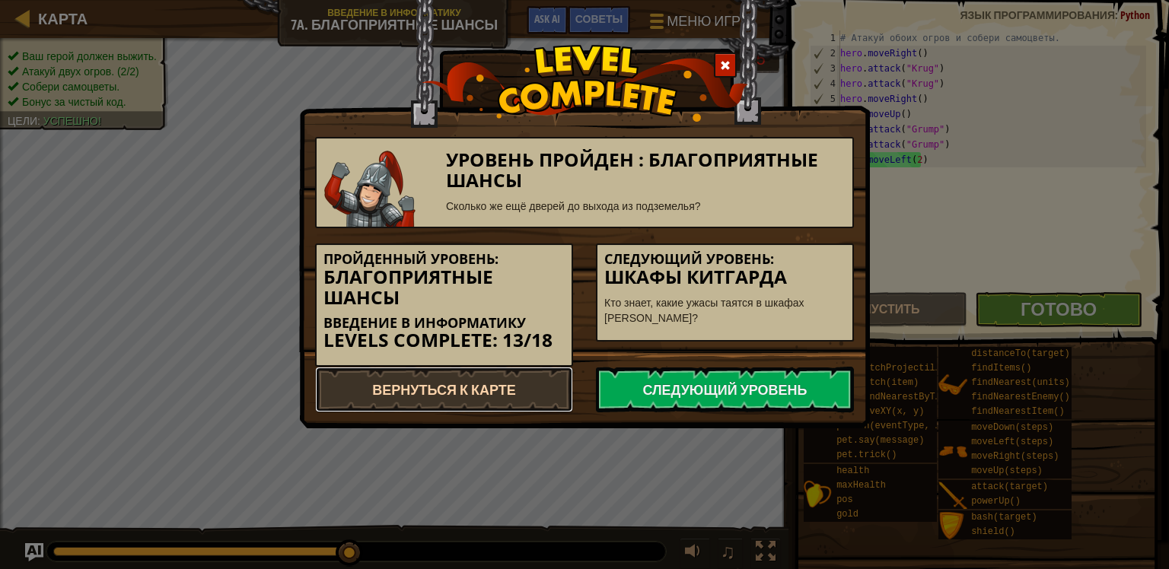
click at [483, 390] on link "Вернуться к карте" at bounding box center [444, 390] width 258 height 46
select select "ru"
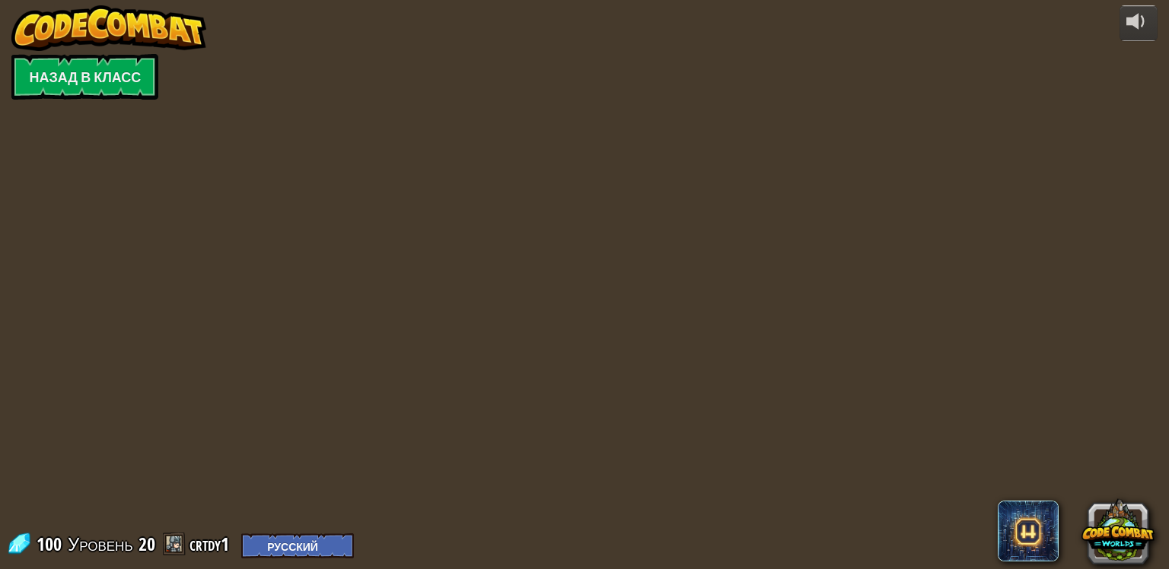
select select "ru"
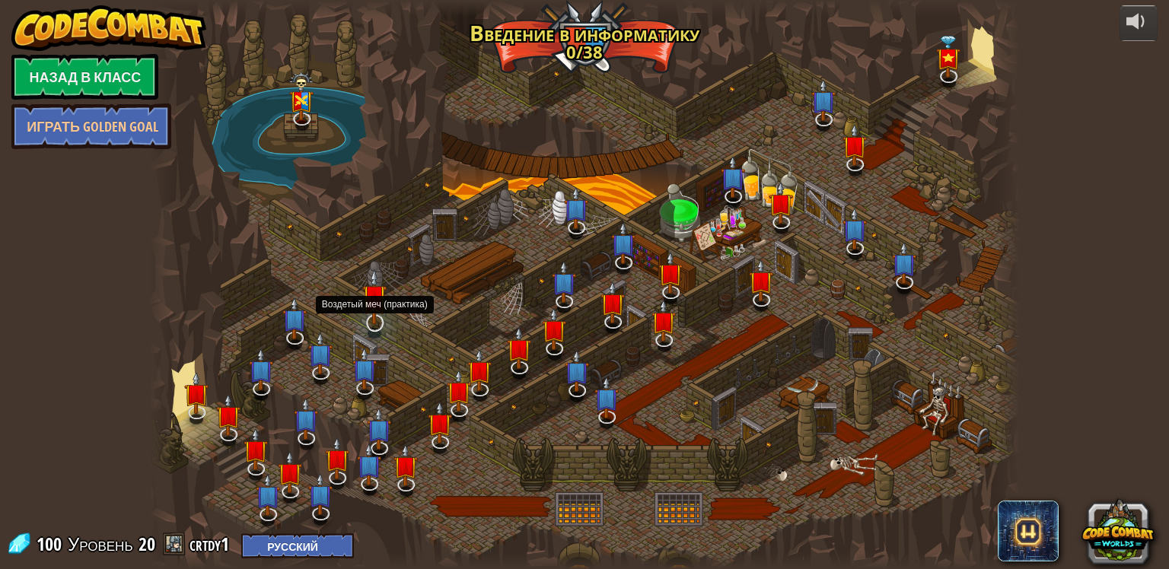
click at [375, 321] on img at bounding box center [374, 297] width 24 height 56
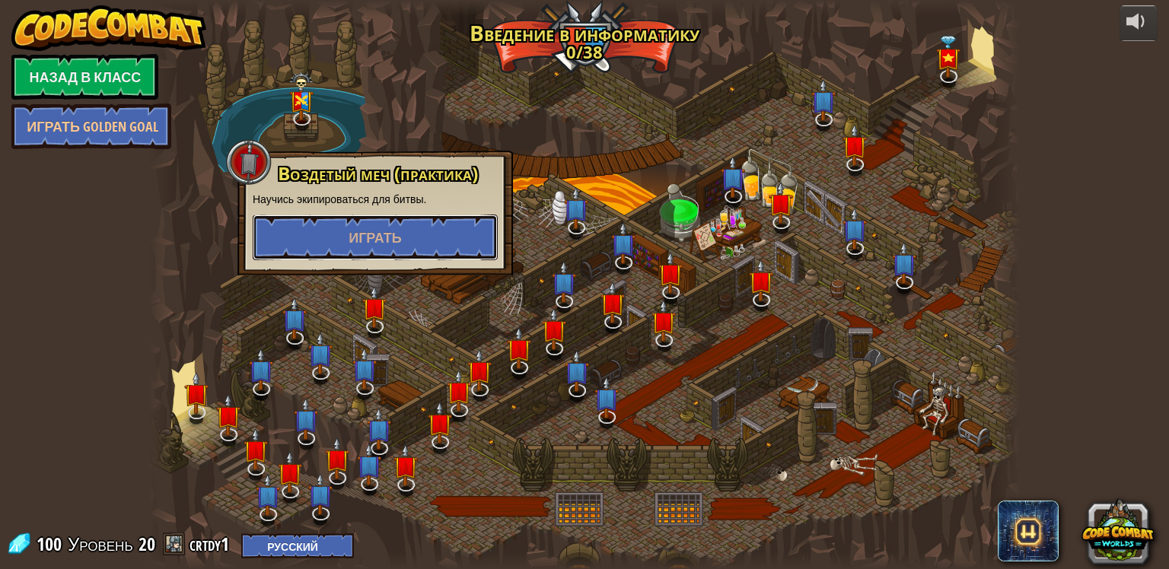
click at [344, 240] on button "Играть" at bounding box center [375, 238] width 245 height 46
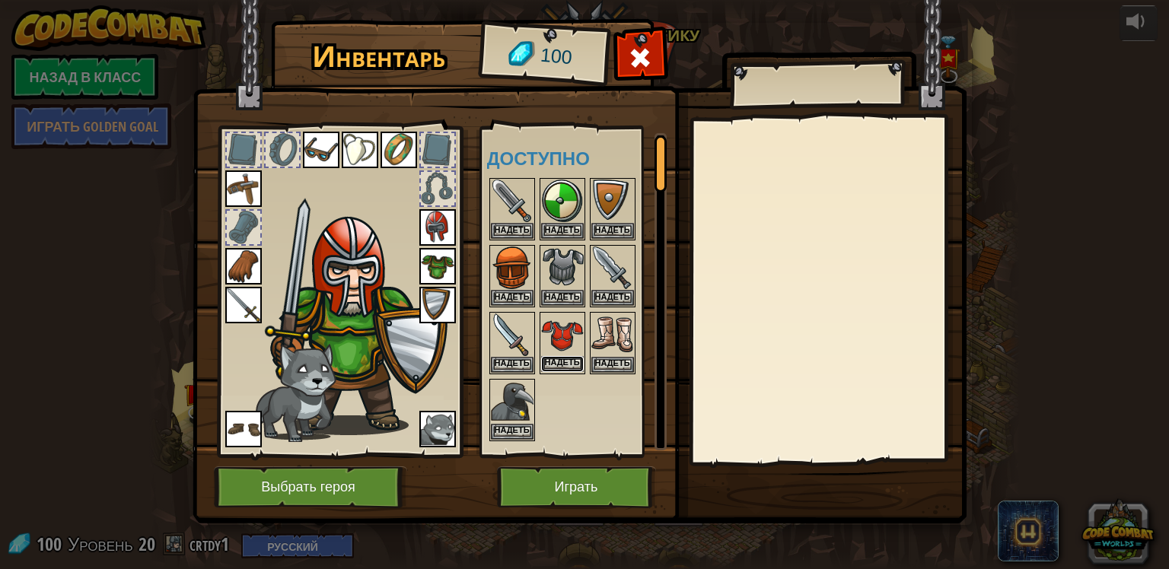
click at [555, 364] on button "Надеть" at bounding box center [562, 364] width 43 height 16
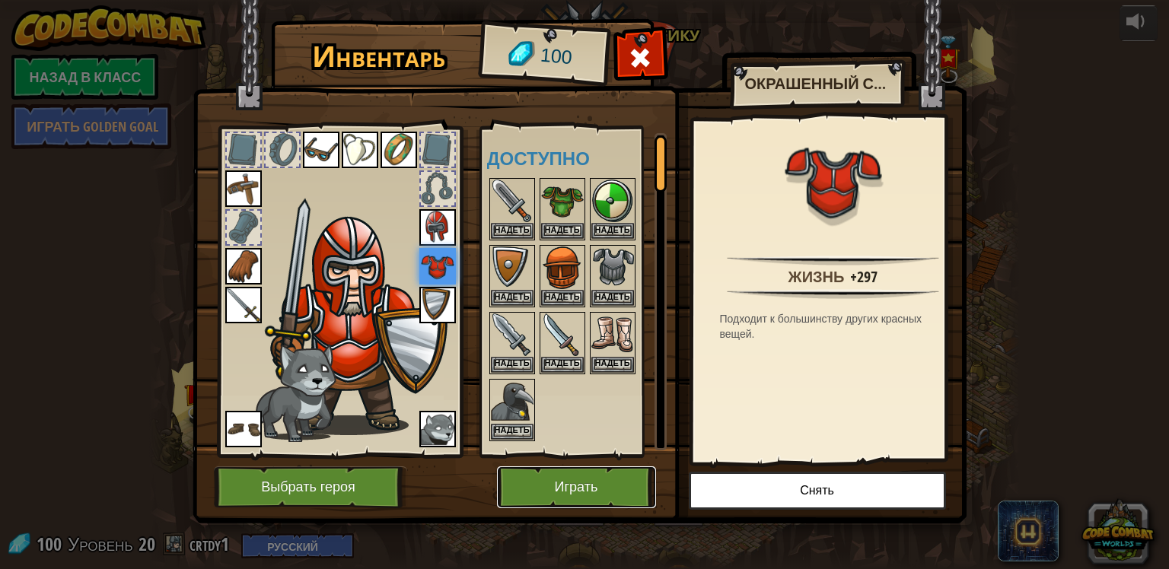
click at [539, 486] on button "Играть" at bounding box center [576, 487] width 159 height 42
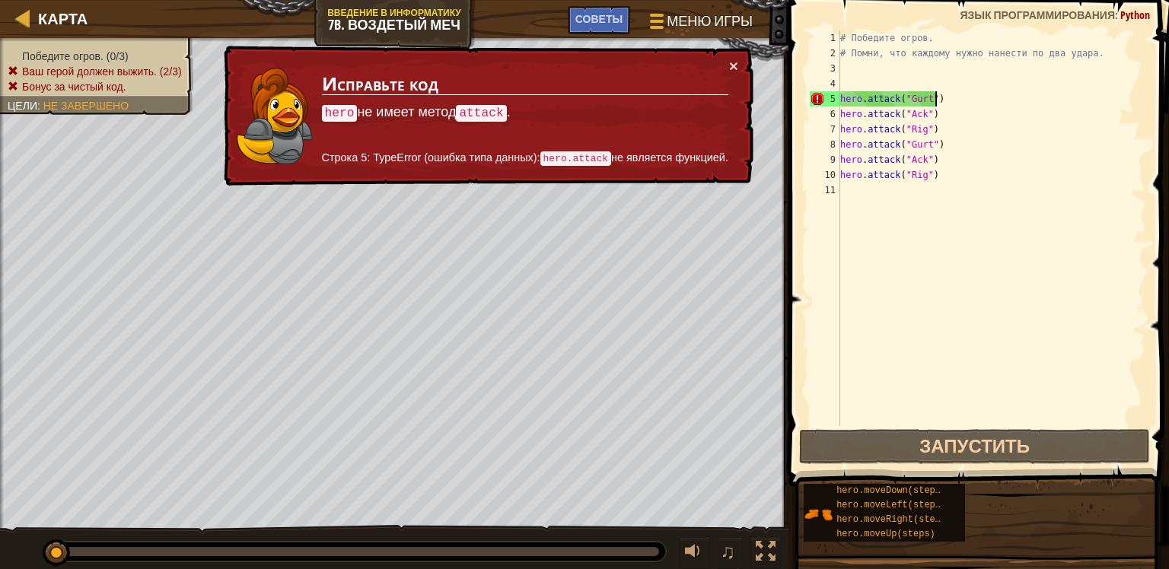
click at [934, 97] on div "# Победите огров. # Помни, что каждому нужно нанести по два удара. hero . attac…" at bounding box center [991, 243] width 309 height 426
click at [926, 98] on div "# Победите огров. # Помни, что каждому нужно нанести по два удара. hero . attac…" at bounding box center [991, 243] width 309 height 426
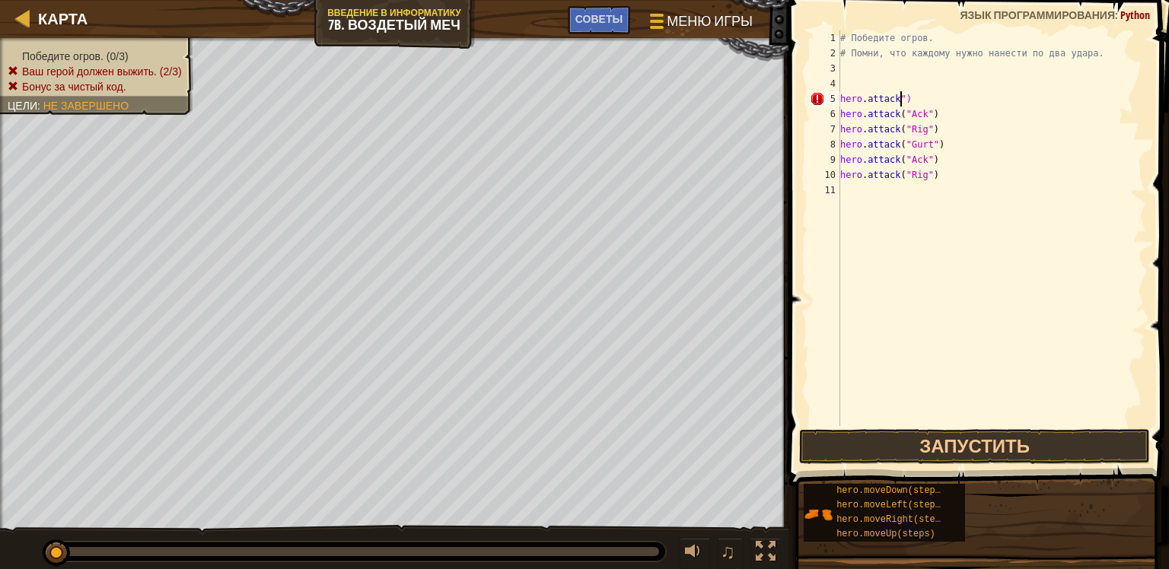
click at [898, 93] on div "# Победите огров. # Помни, что каждому нужно нанести по два удара. hero . attac…" at bounding box center [991, 243] width 309 height 426
click at [928, 460] on button "Запустить" at bounding box center [975, 446] width 352 height 35
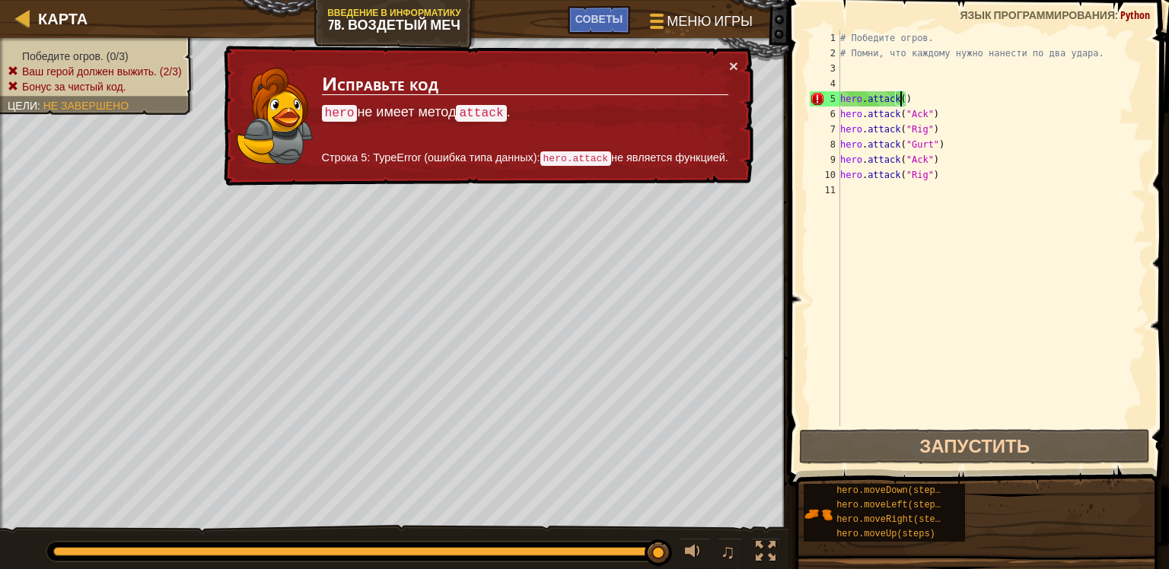
type textarea "hero.attack( )"
